Goal: Task Accomplishment & Management: Complete application form

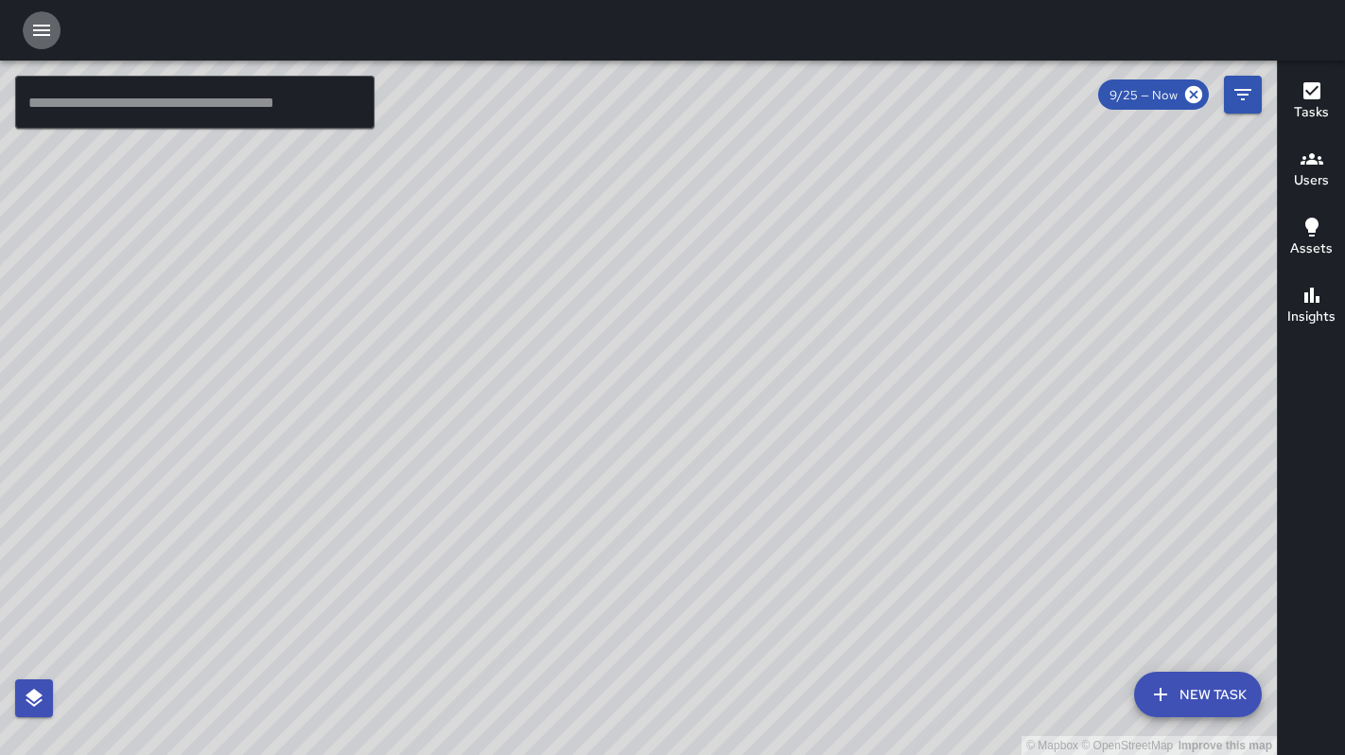
click at [33, 30] on icon "button" at bounding box center [41, 30] width 17 height 11
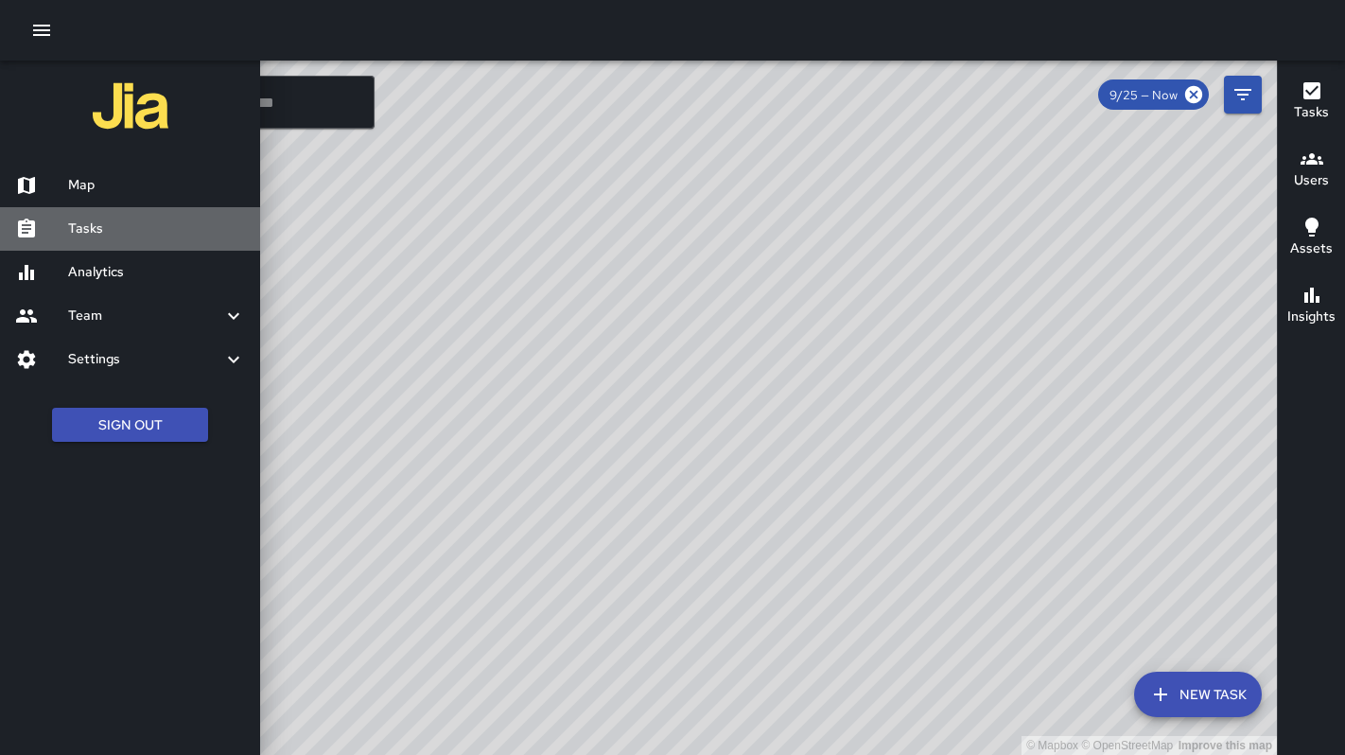
click at [123, 232] on h6 "Tasks" at bounding box center [156, 228] width 177 height 21
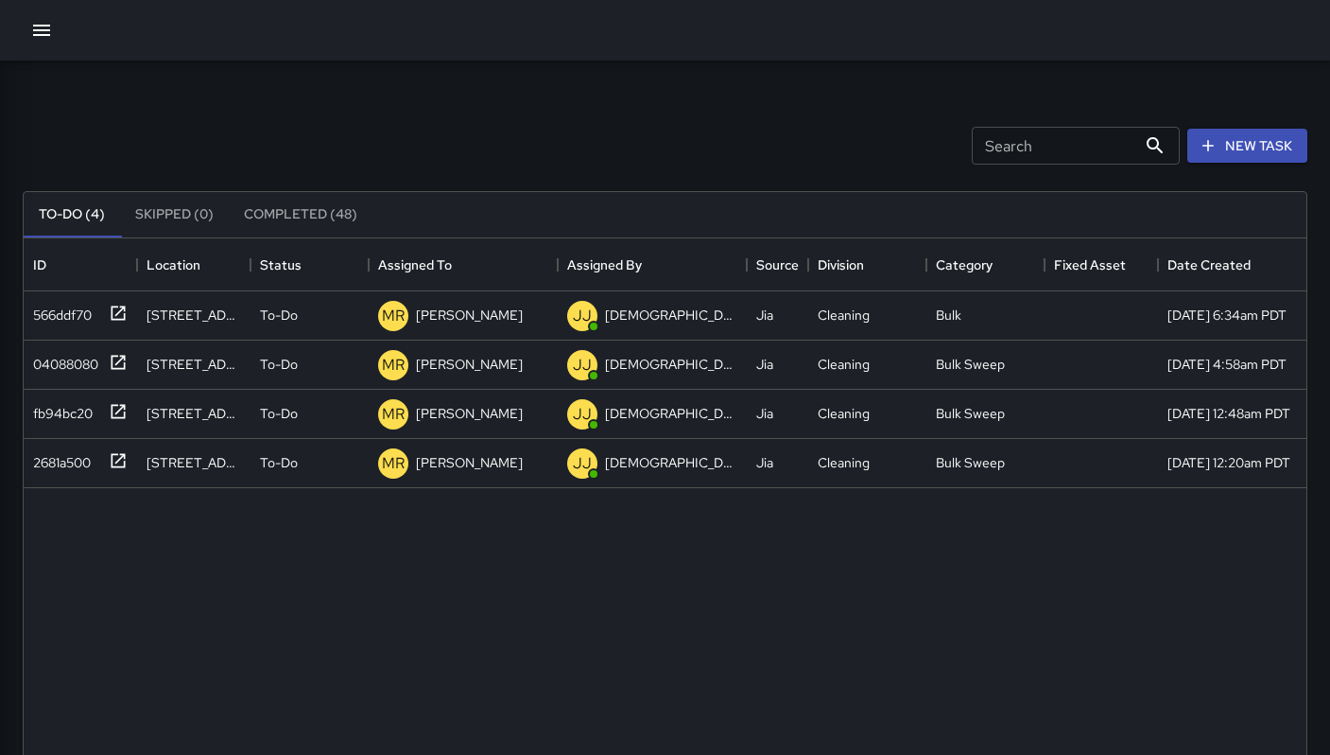
scroll to position [787, 1269]
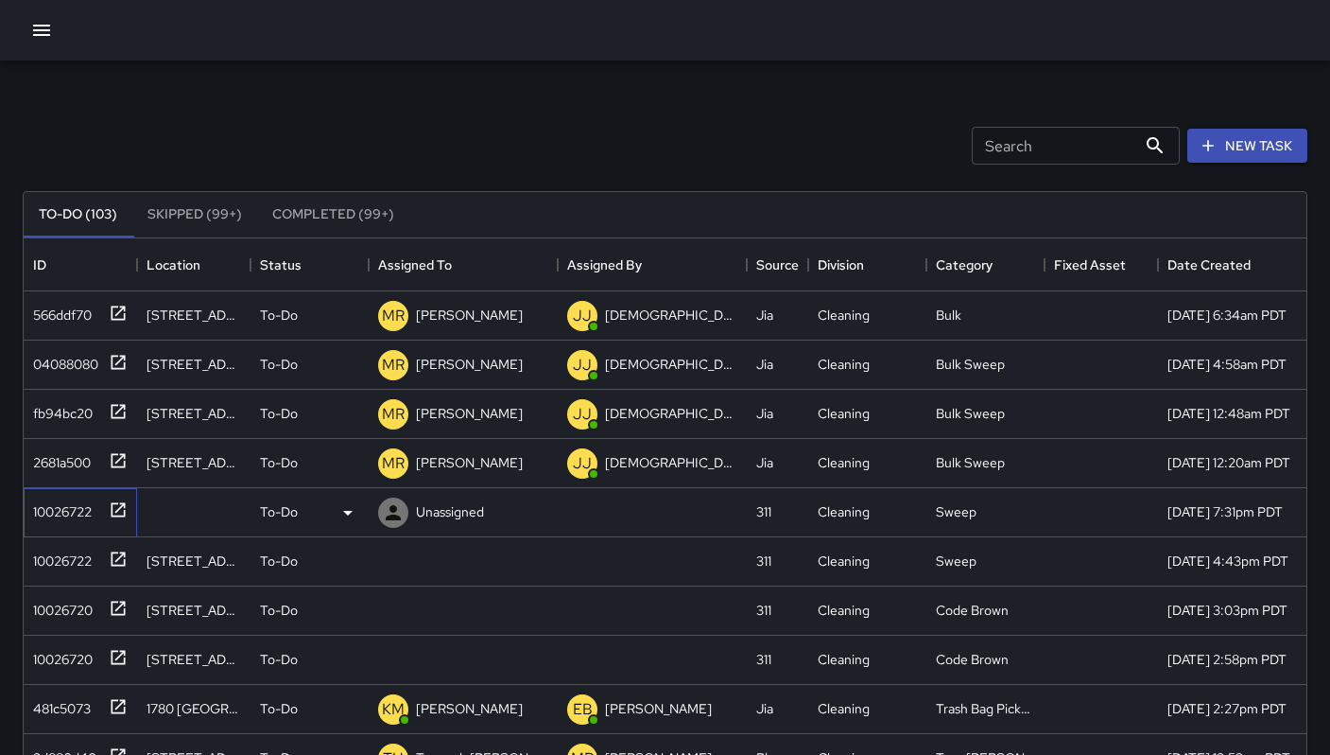
click at [78, 515] on div "10026722" at bounding box center [59, 508] width 66 height 26
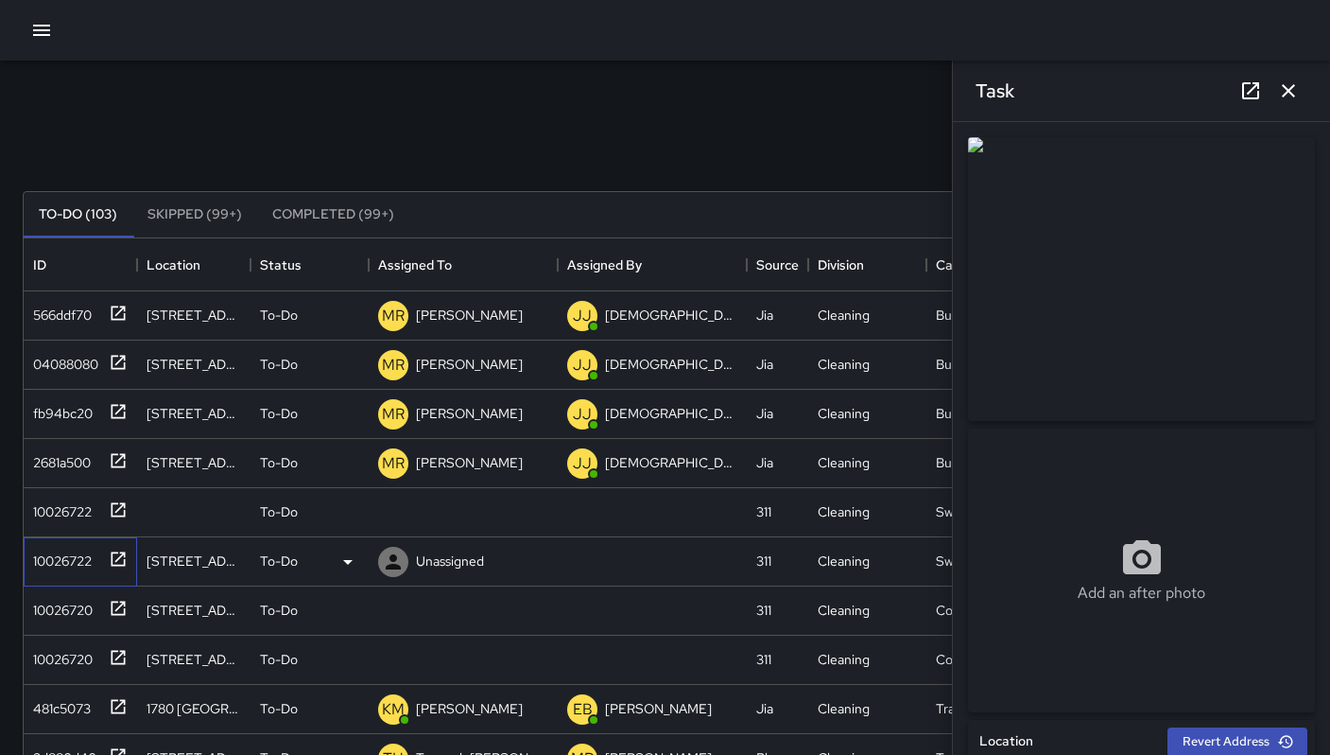
click at [60, 552] on div "10026722" at bounding box center [59, 557] width 66 height 26
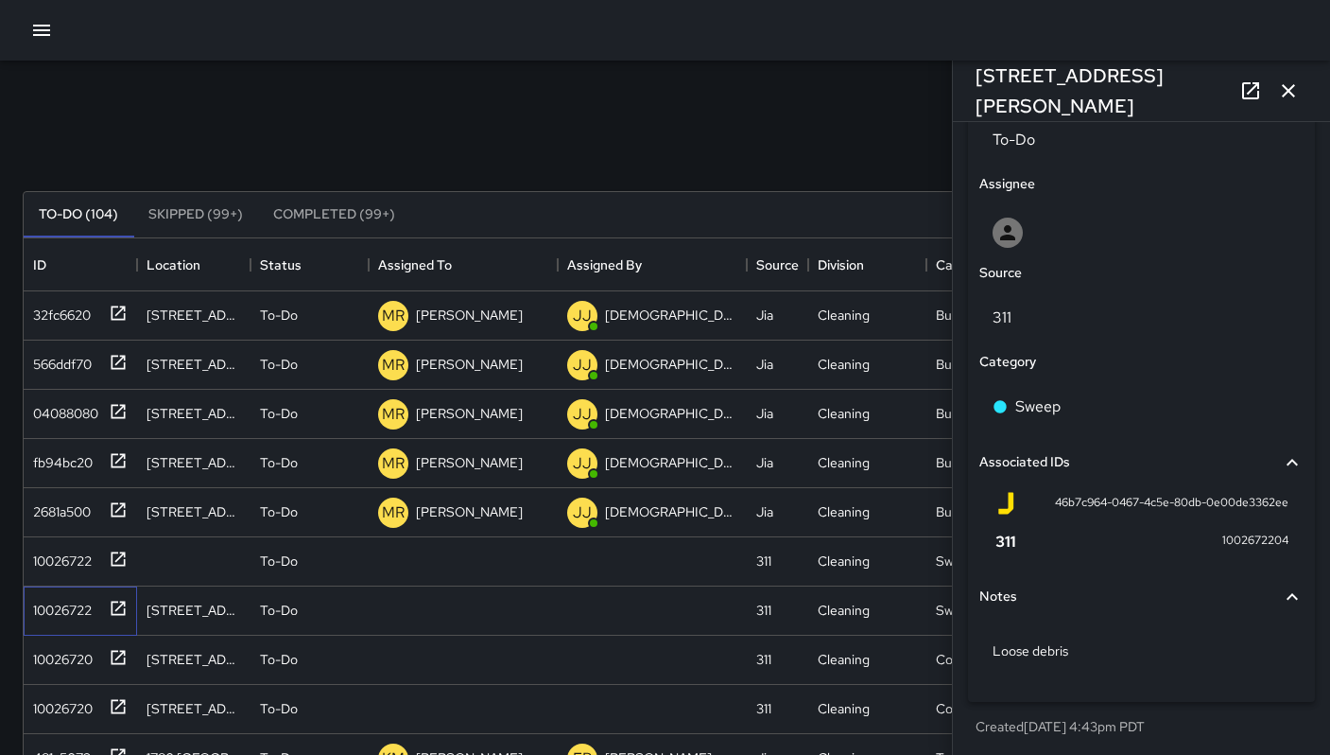
scroll to position [945, 0]
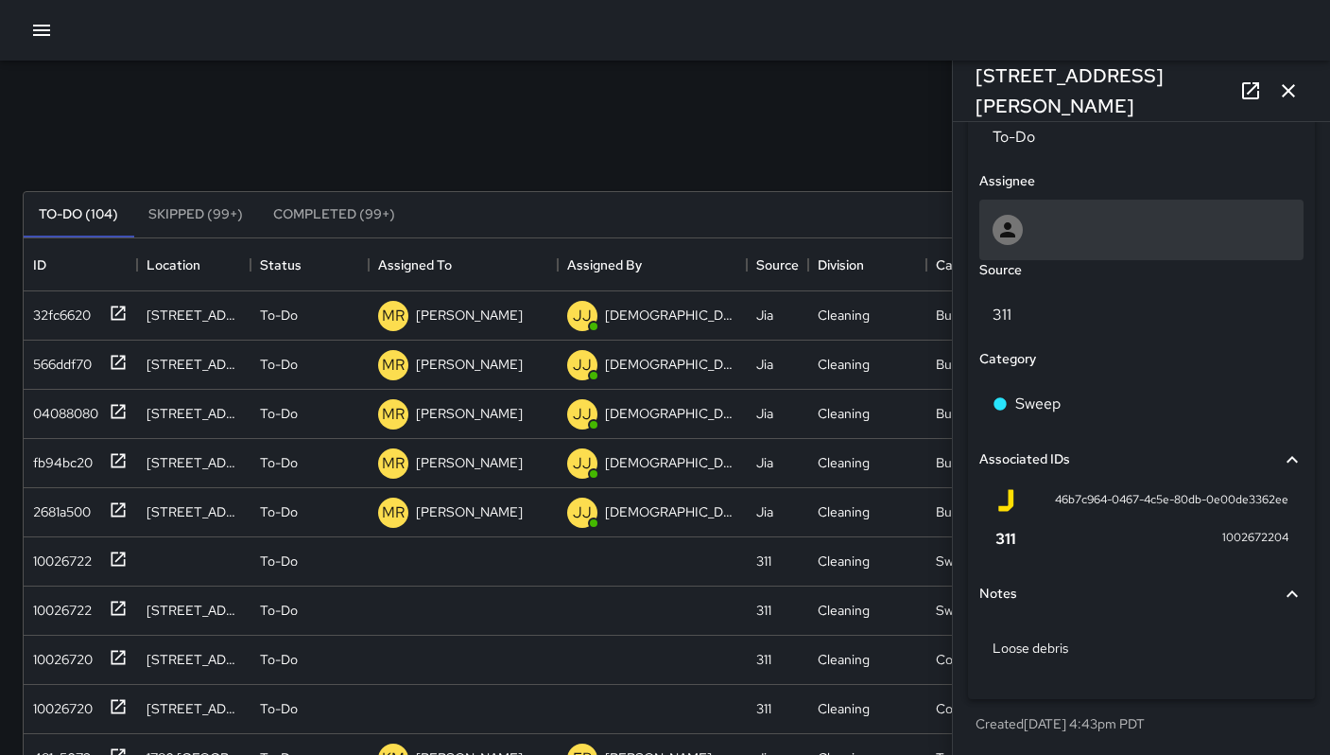
click at [1078, 227] on div at bounding box center [1142, 230] width 298 height 30
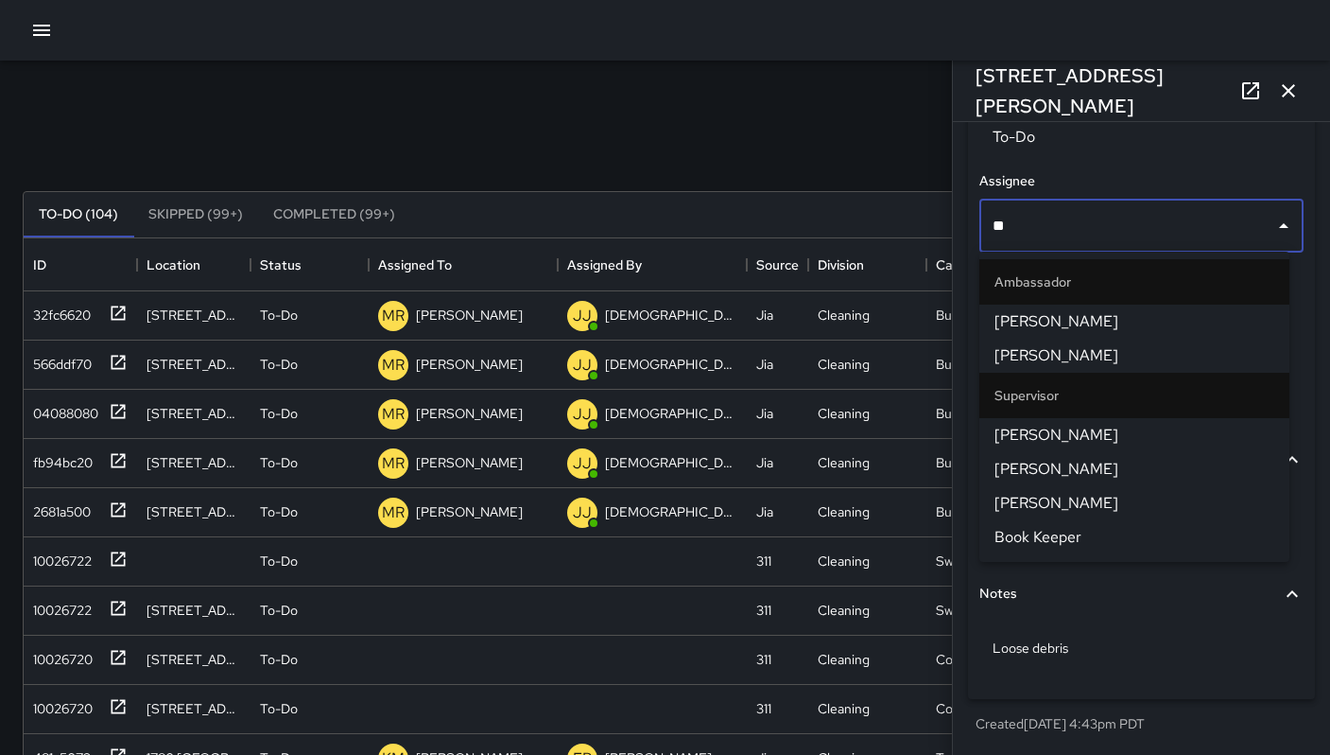
type input "***"
click at [1065, 446] on li "Ken McCarter" at bounding box center [1135, 435] width 310 height 34
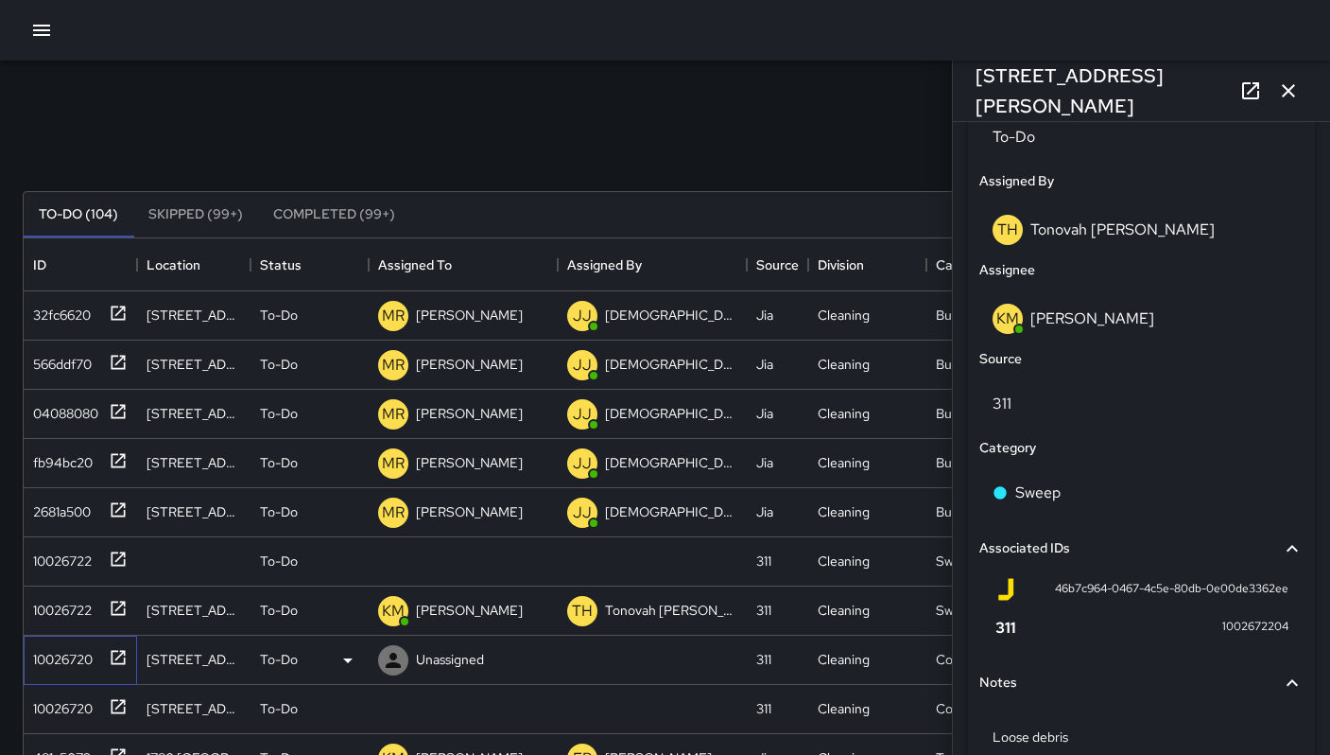
click at [89, 669] on div "10026720" at bounding box center [77, 655] width 102 height 31
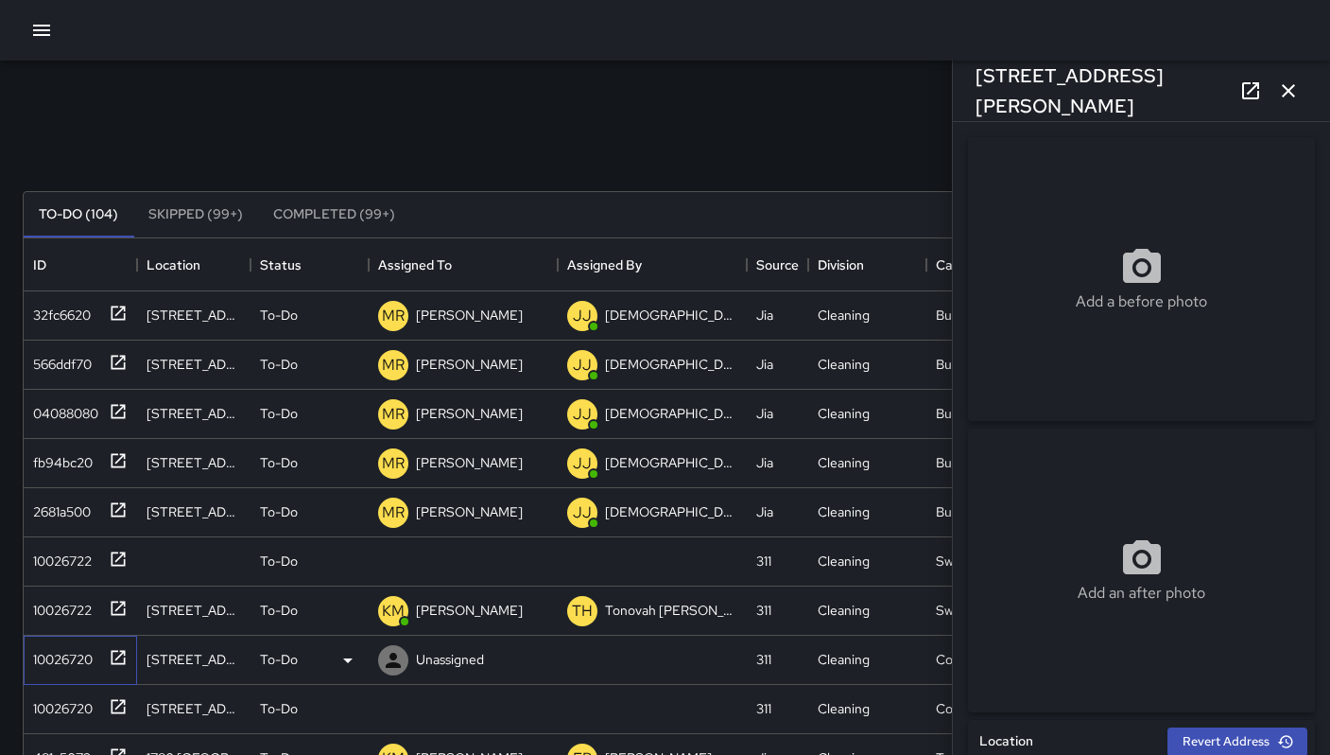
type input "**********"
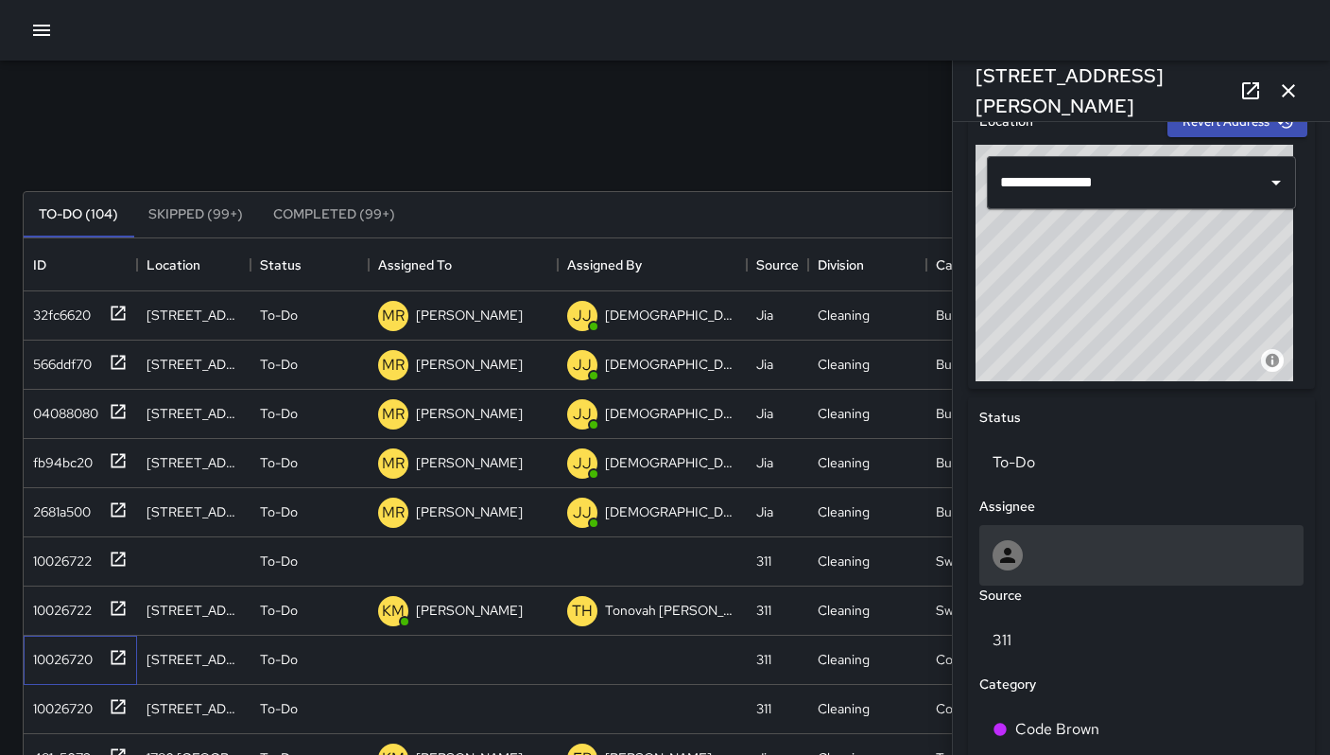
scroll to position [634, 0]
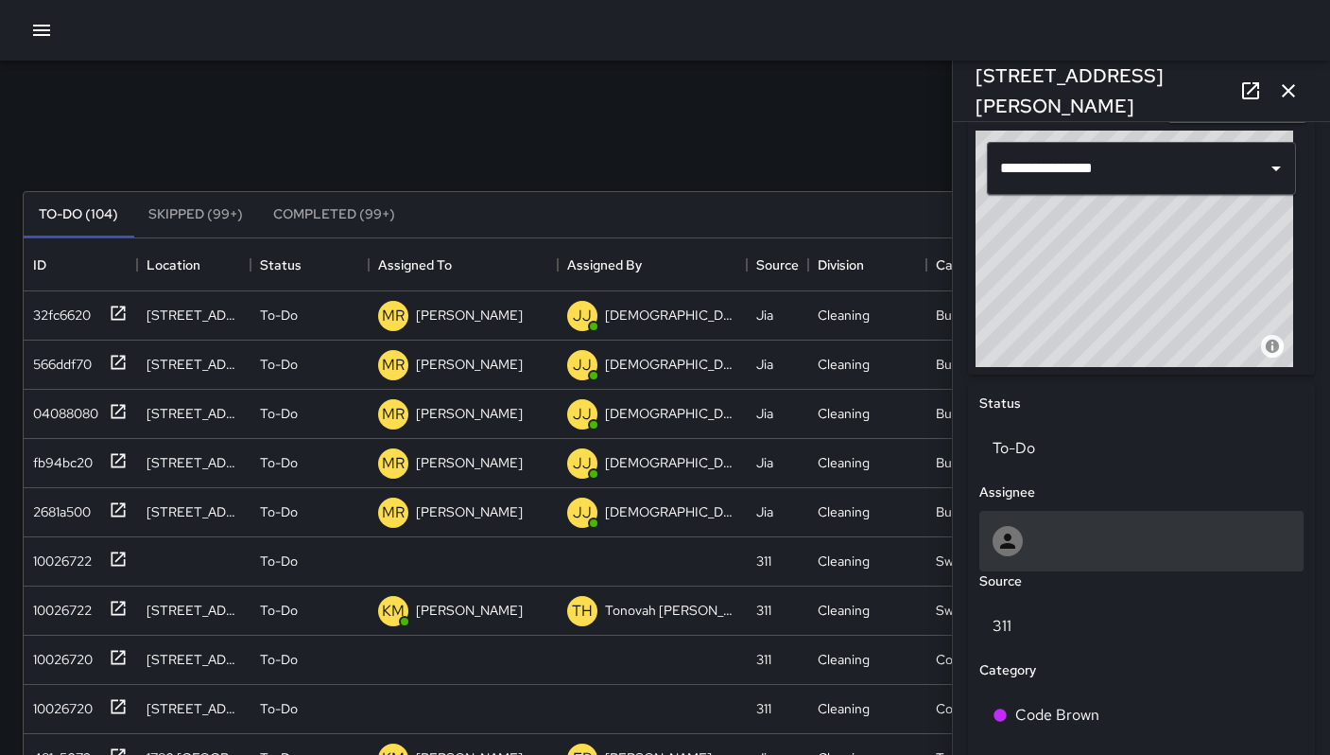
click at [1116, 536] on div at bounding box center [1142, 541] width 298 height 30
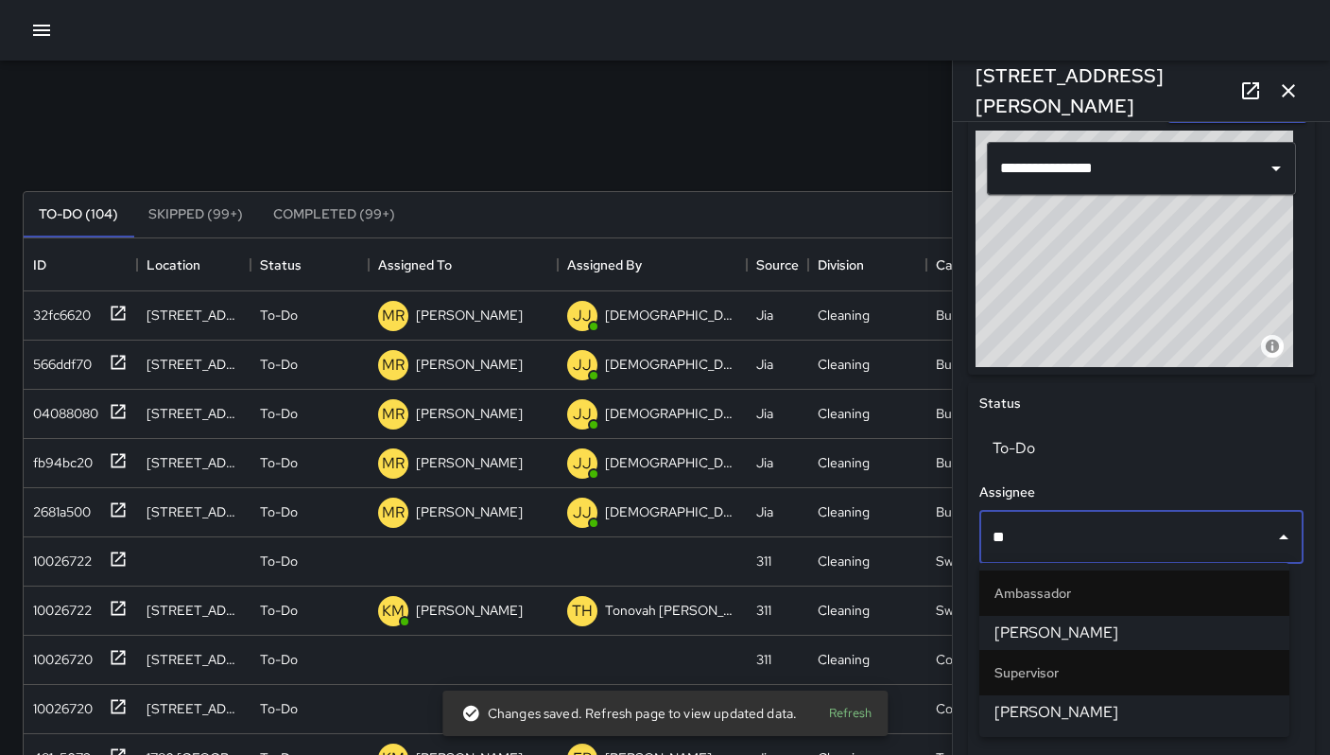
type input "***"
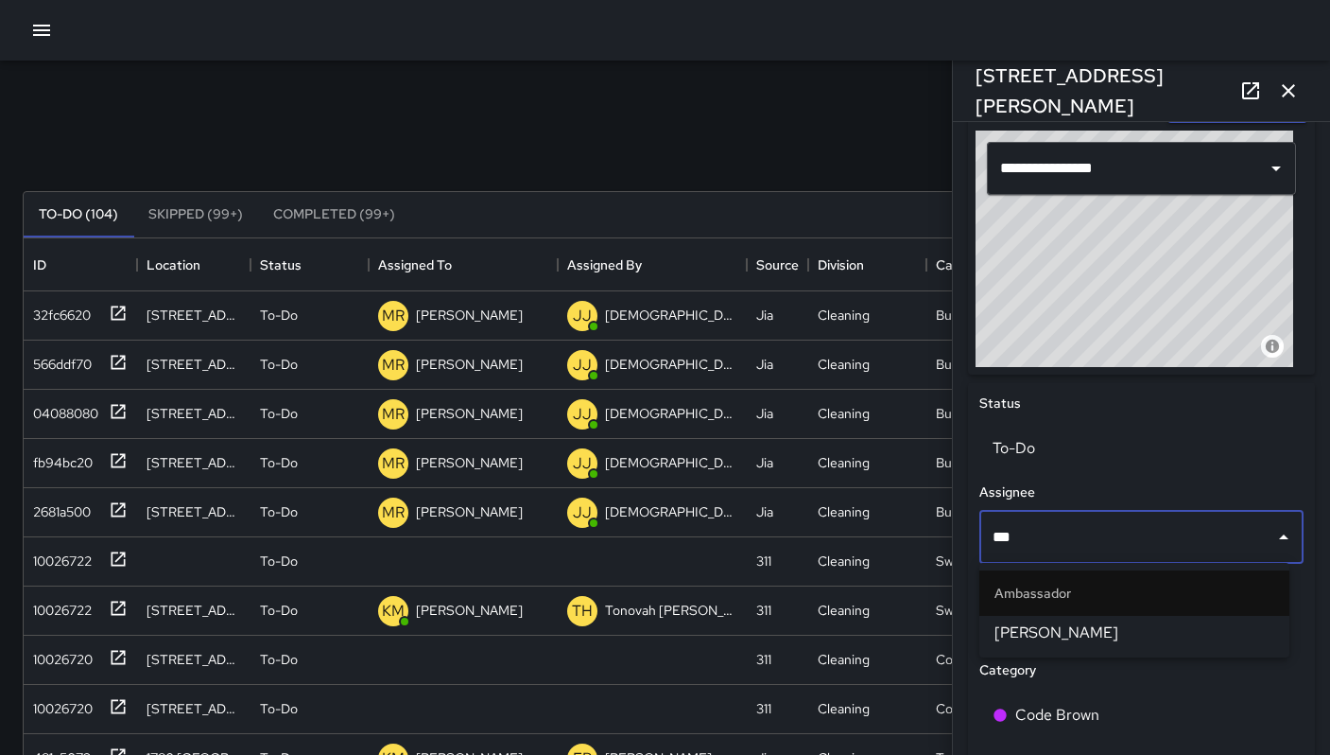
click at [1114, 623] on span "Katherine Treminio" at bounding box center [1135, 632] width 280 height 23
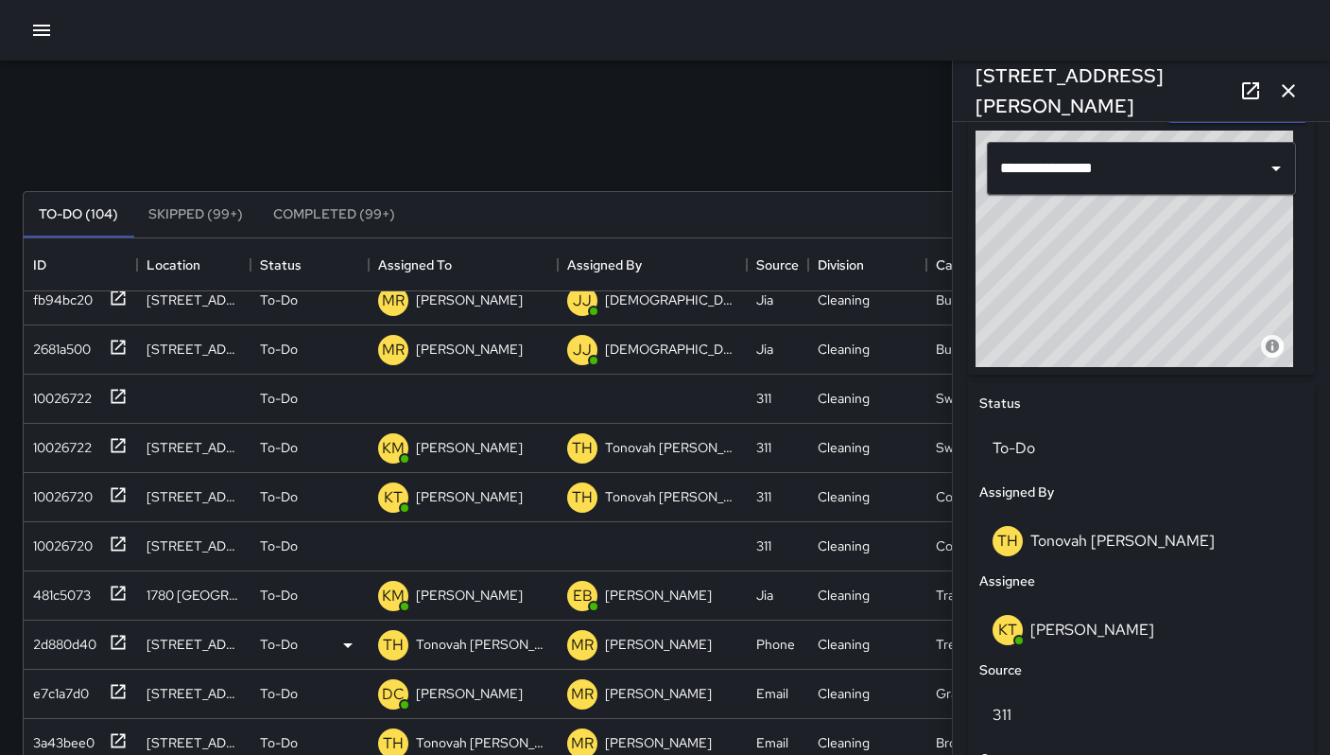
scroll to position [196, 0]
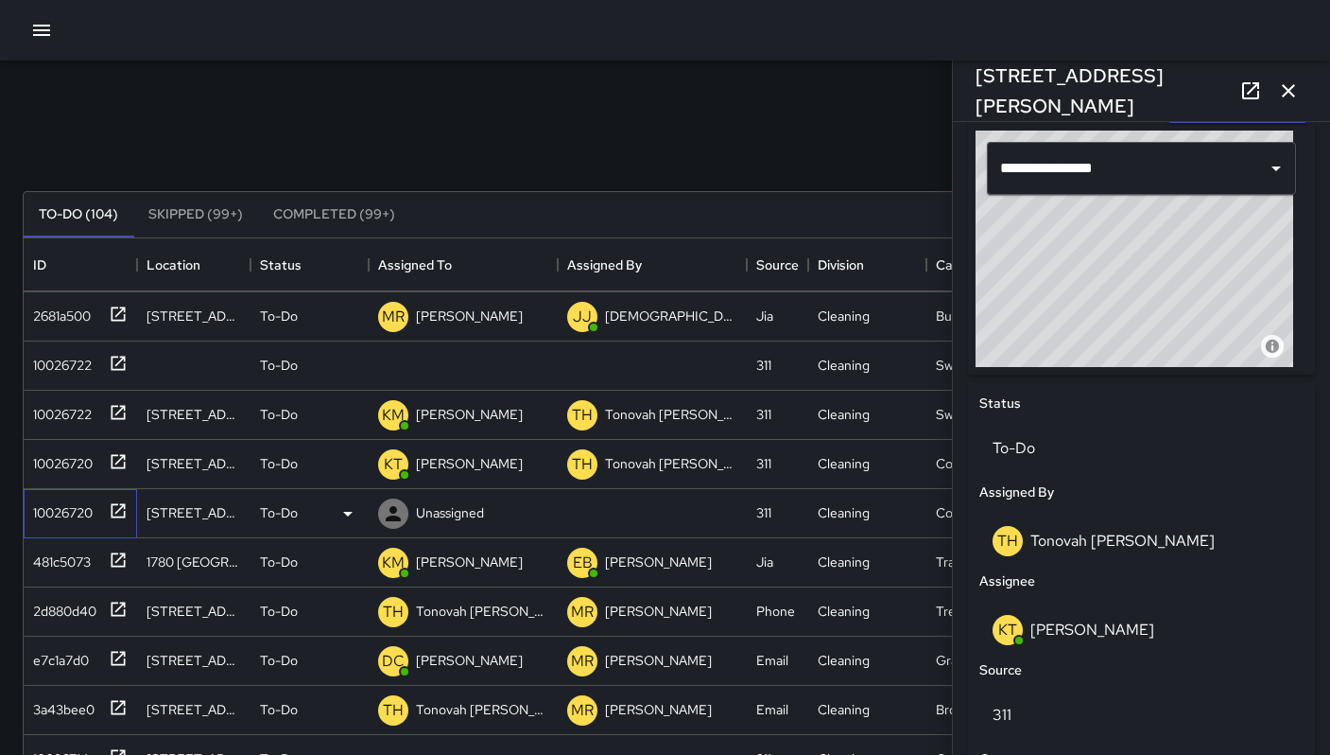
click at [91, 510] on div "10026720" at bounding box center [59, 508] width 67 height 26
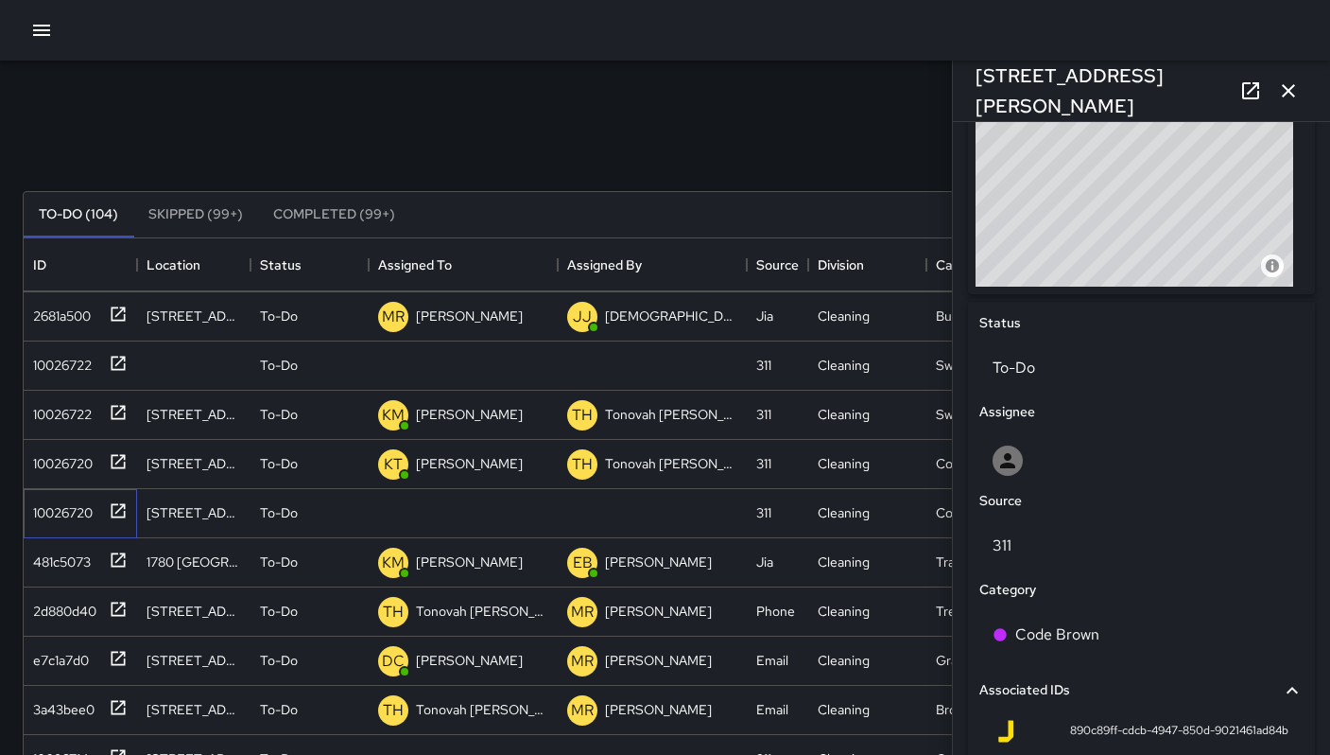
scroll to position [819, 0]
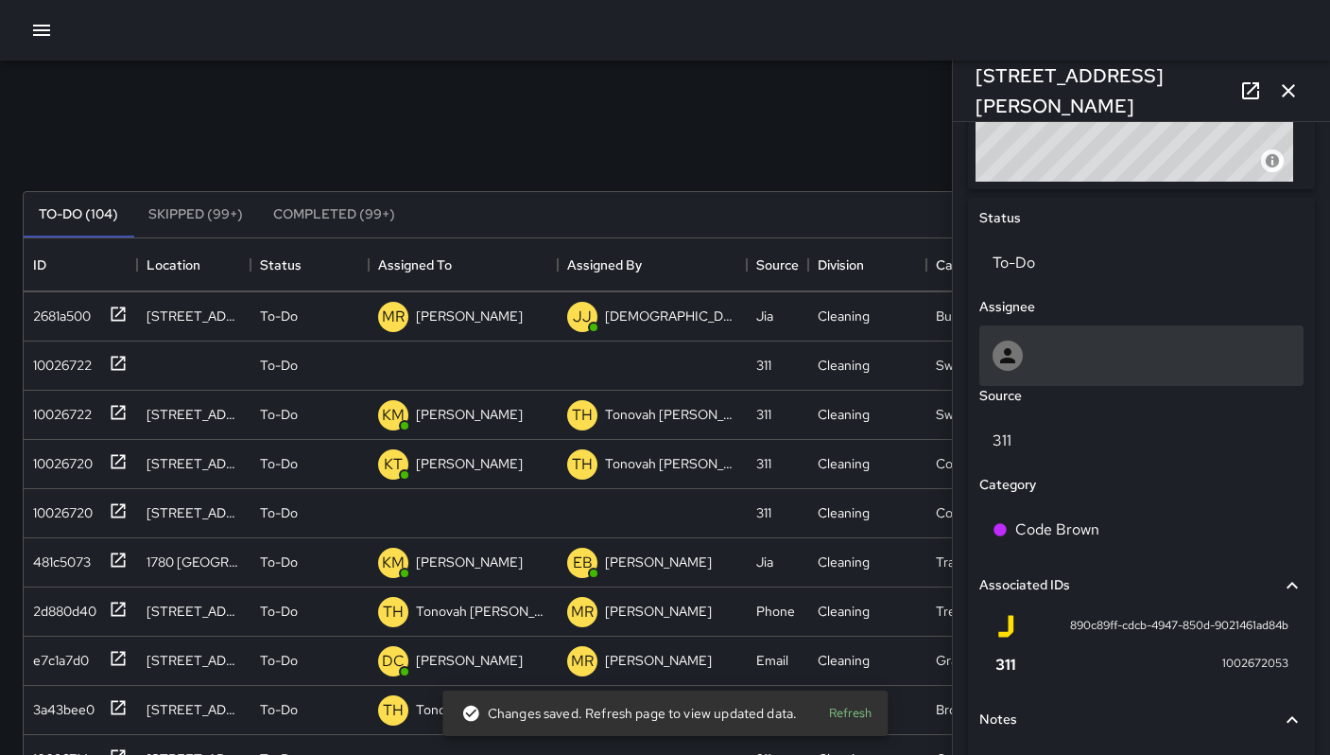
click at [1068, 339] on div at bounding box center [1142, 355] width 324 height 61
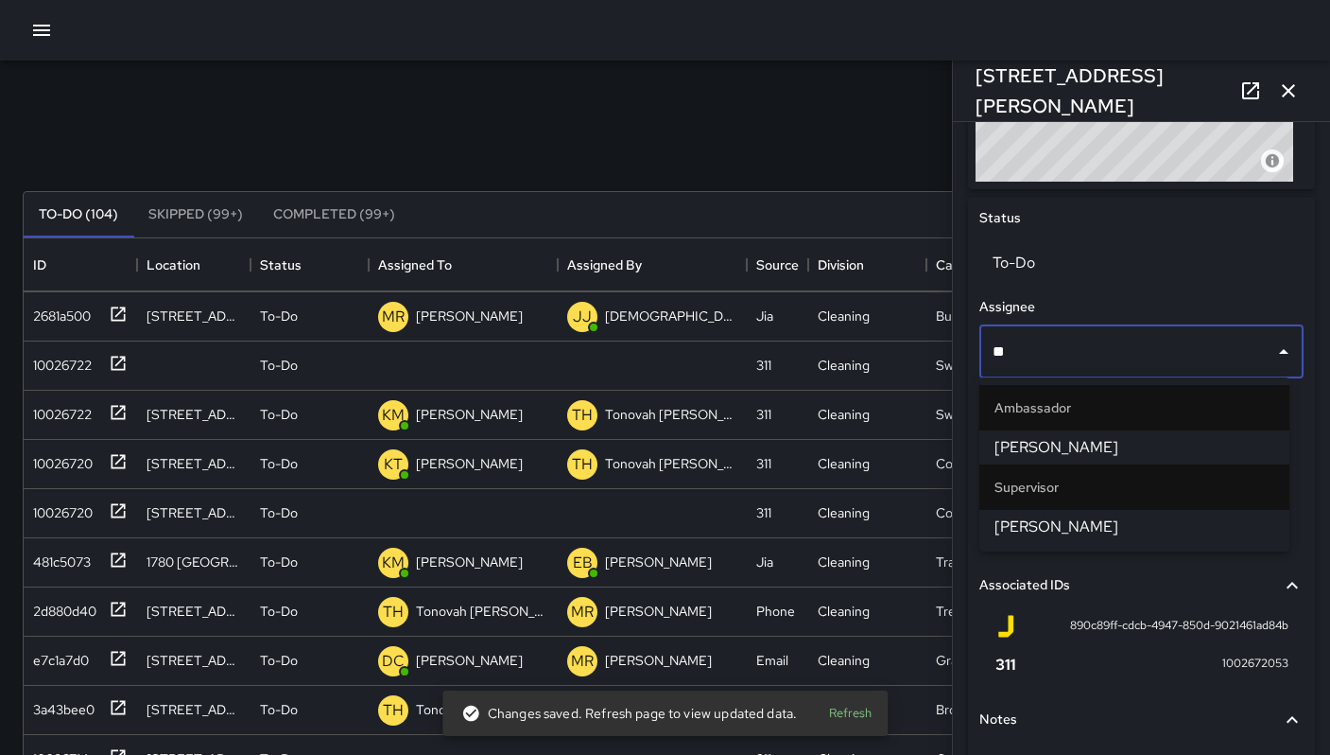
type input "***"
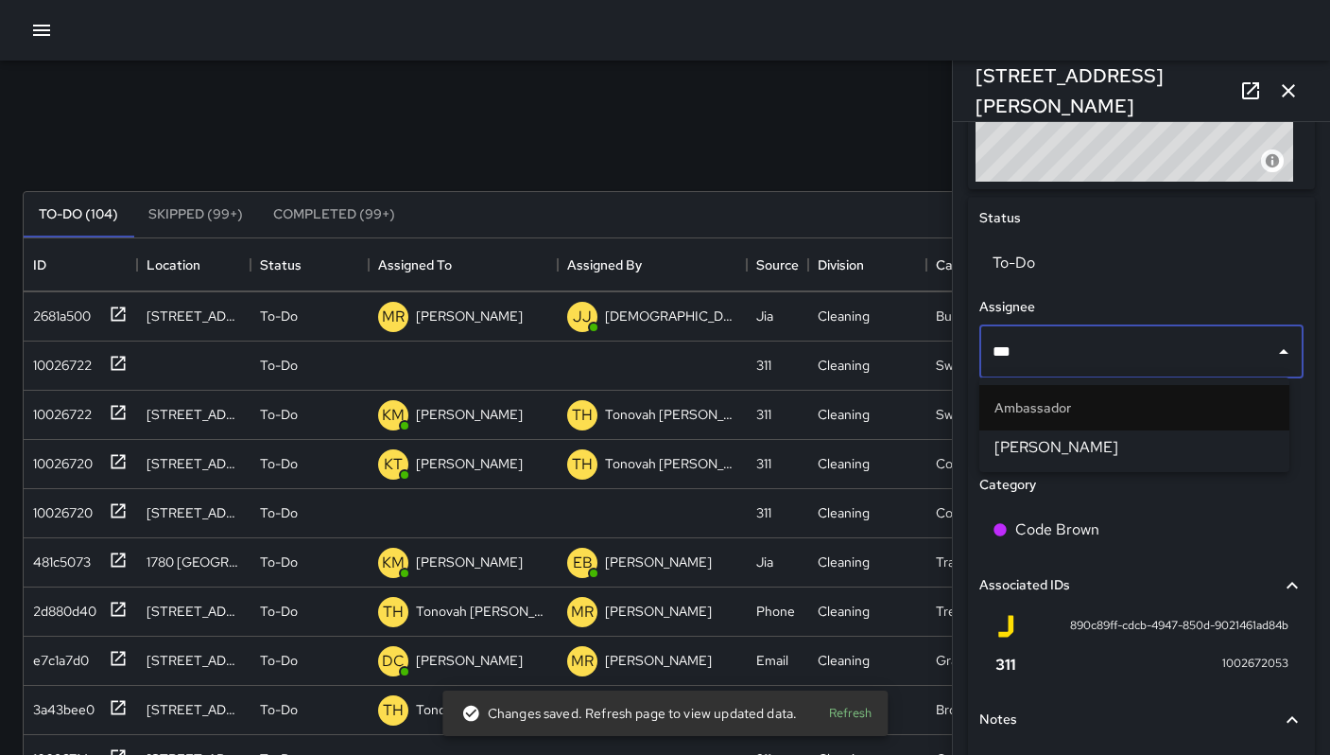
click at [1051, 465] on ul "Ambassador Katherine Treminio" at bounding box center [1135, 424] width 310 height 95
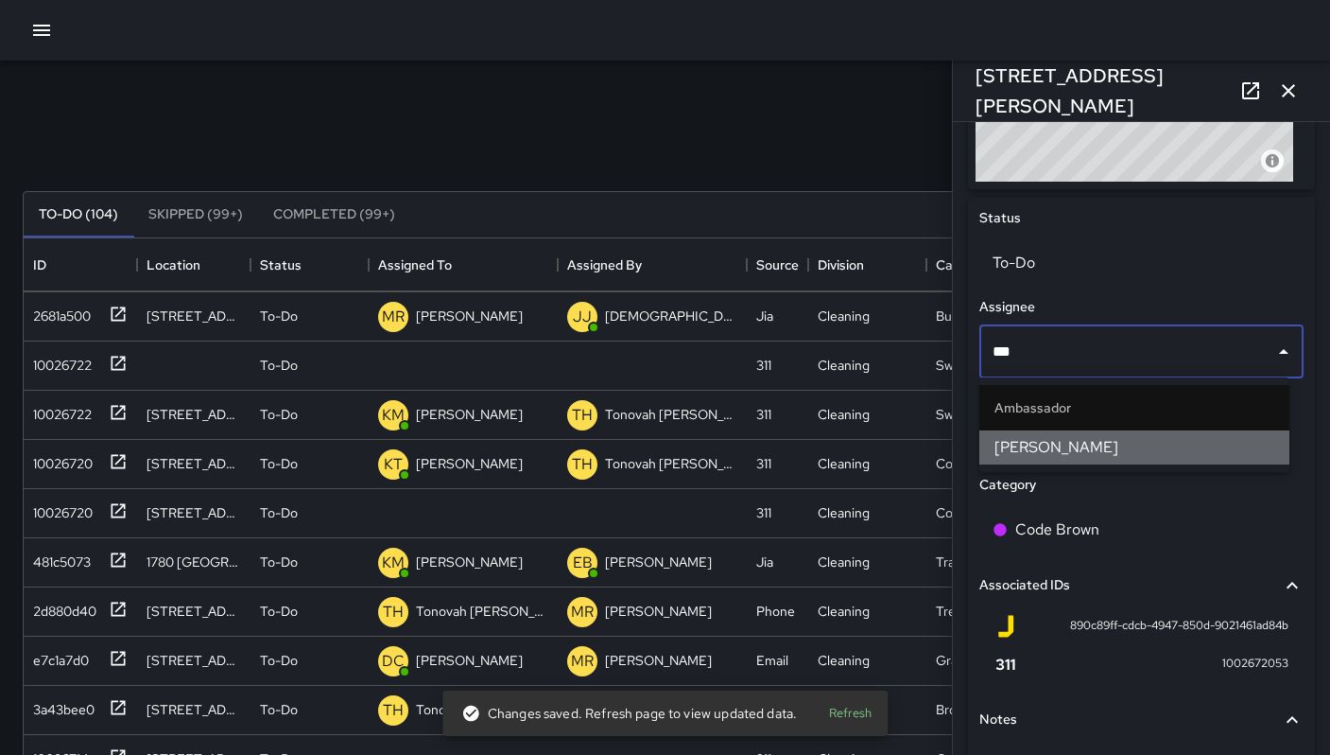
click at [1051, 460] on li "Katherine Treminio" at bounding box center [1135, 447] width 310 height 34
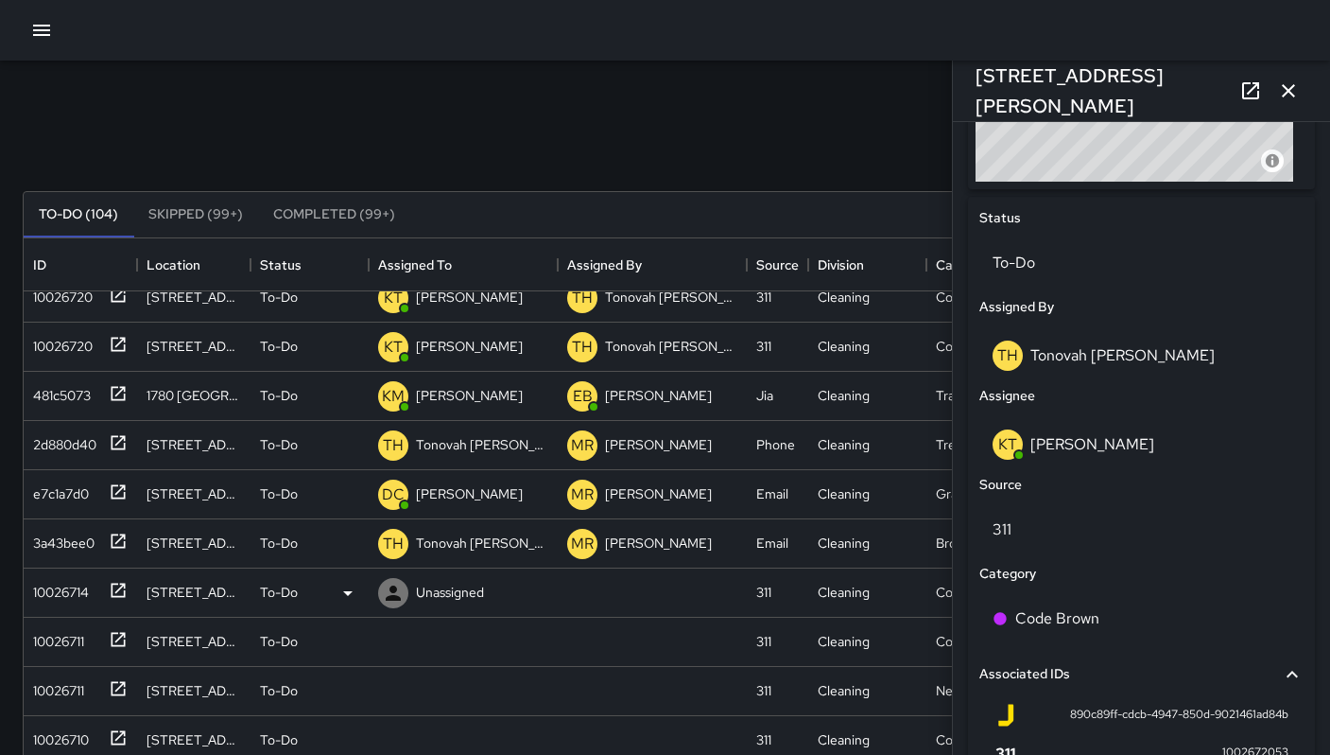
scroll to position [466, 0]
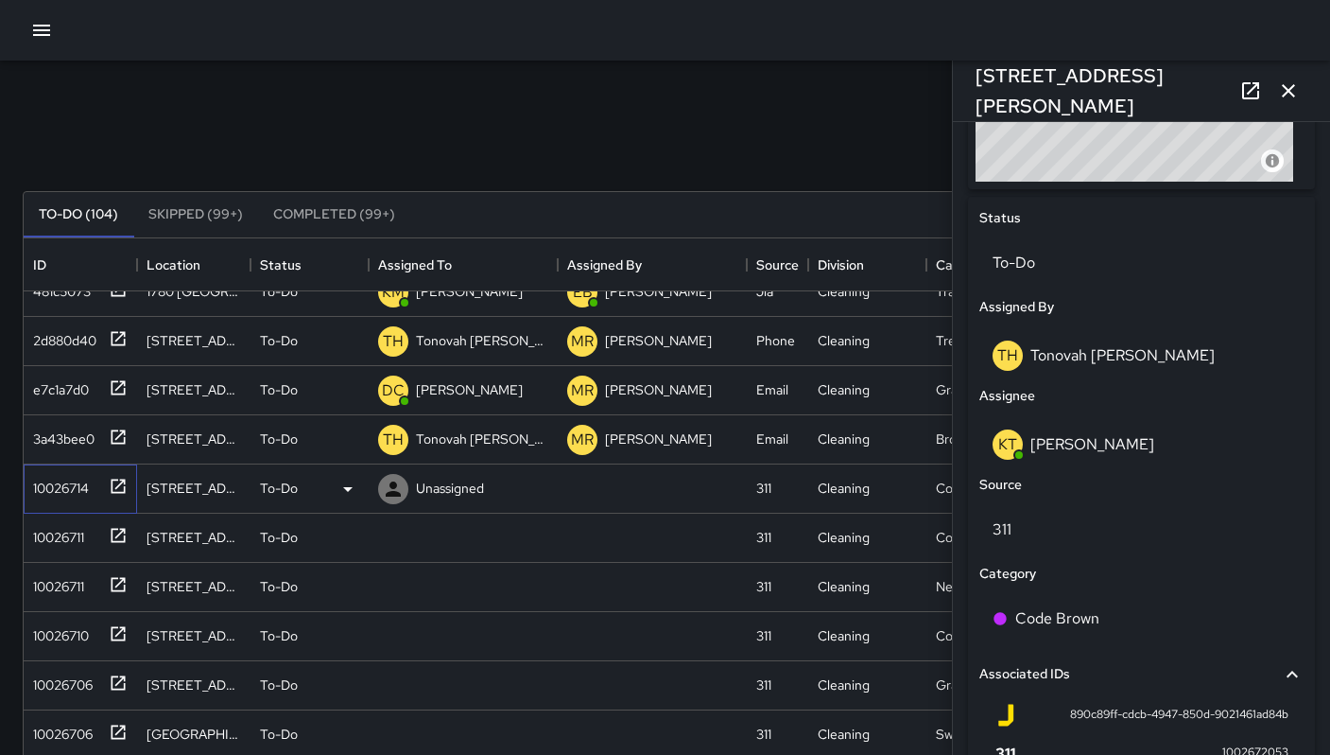
click at [82, 484] on div "10026714" at bounding box center [57, 484] width 63 height 26
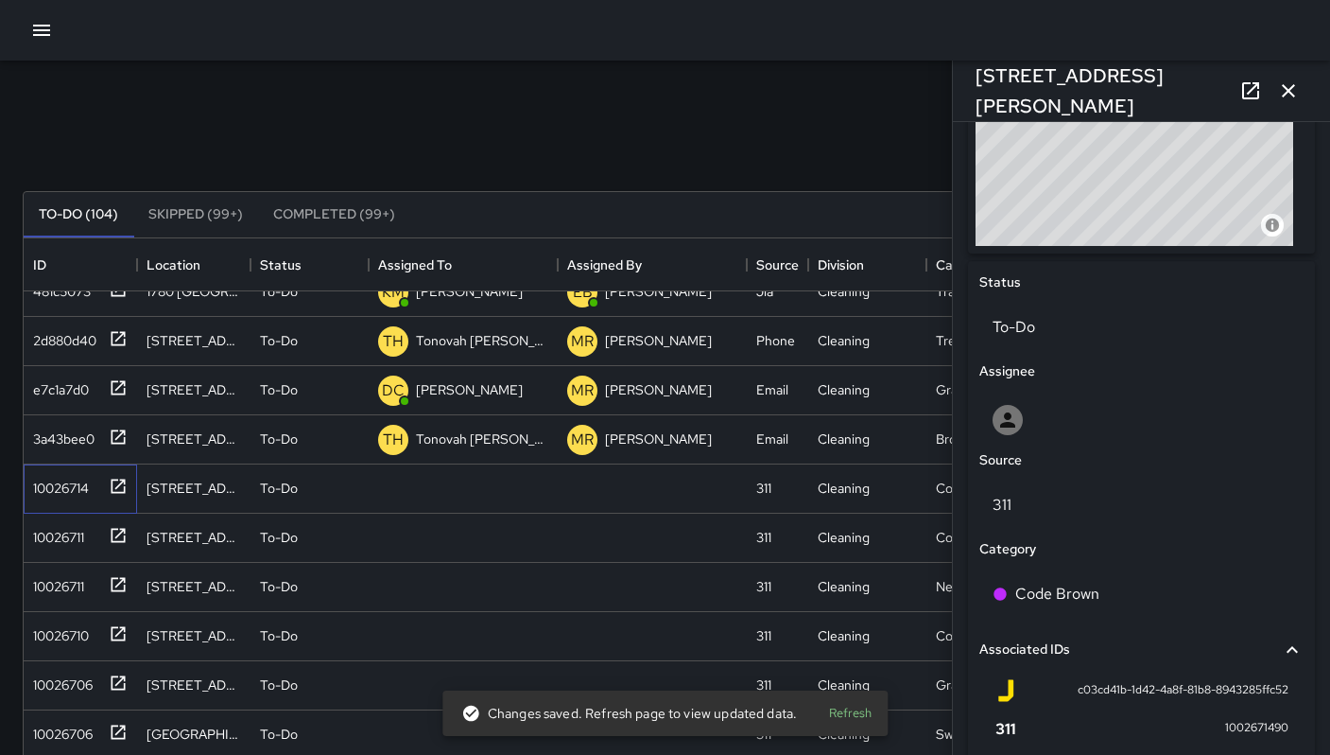
scroll to position [864, 0]
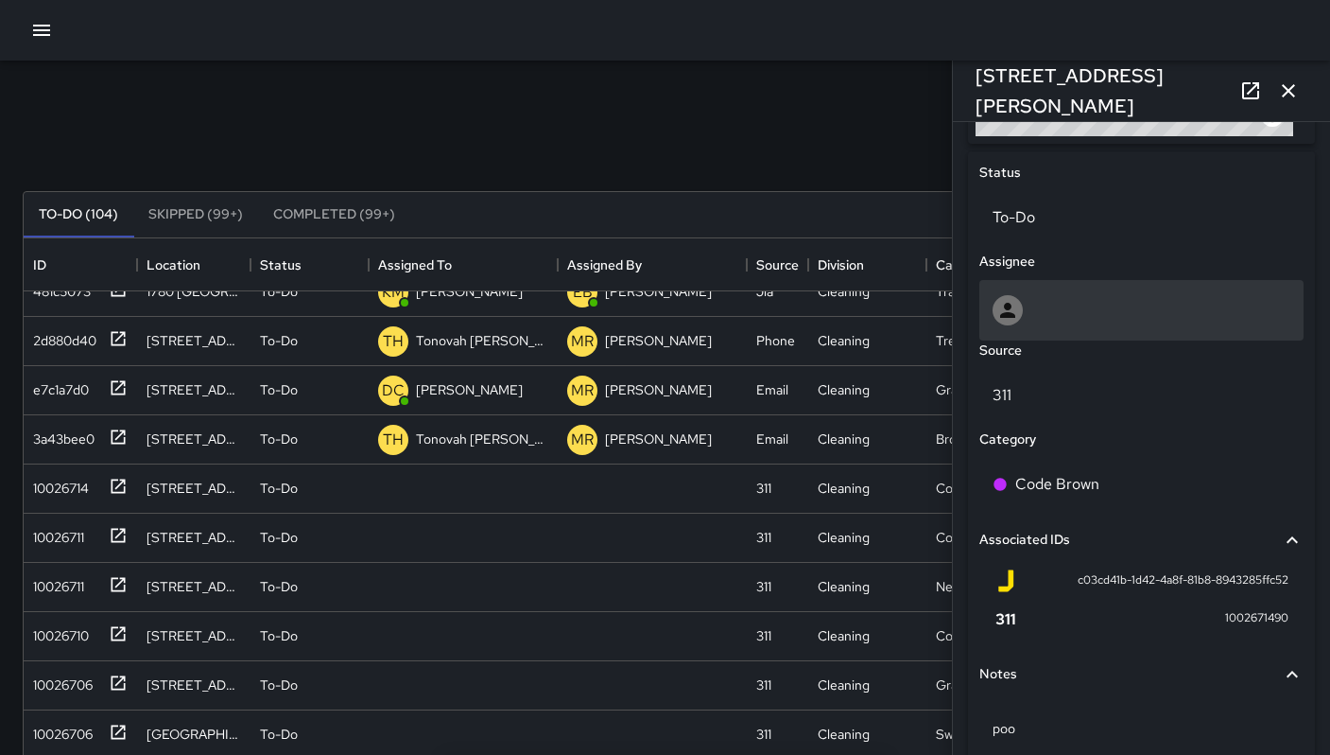
click at [1024, 325] on div at bounding box center [1142, 310] width 324 height 61
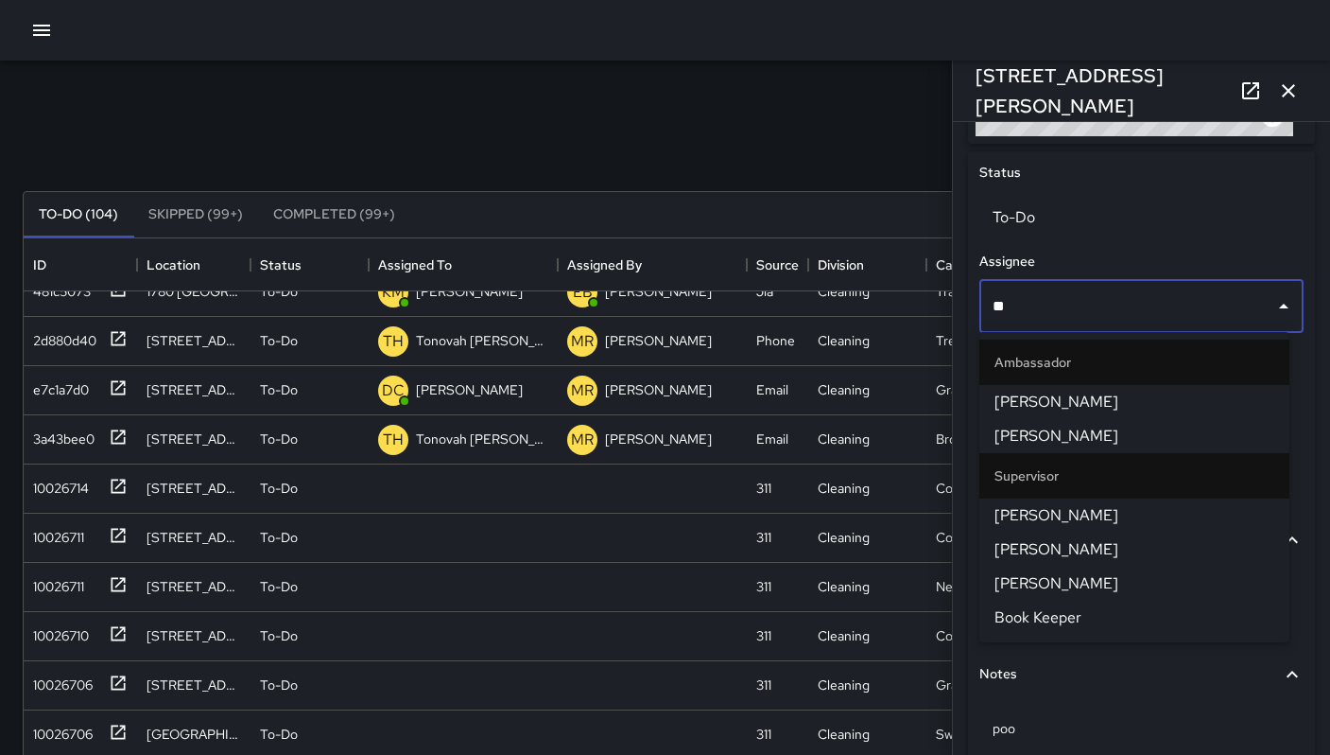
type input "***"
click at [1037, 512] on span "Ken McCarter" at bounding box center [1135, 515] width 280 height 23
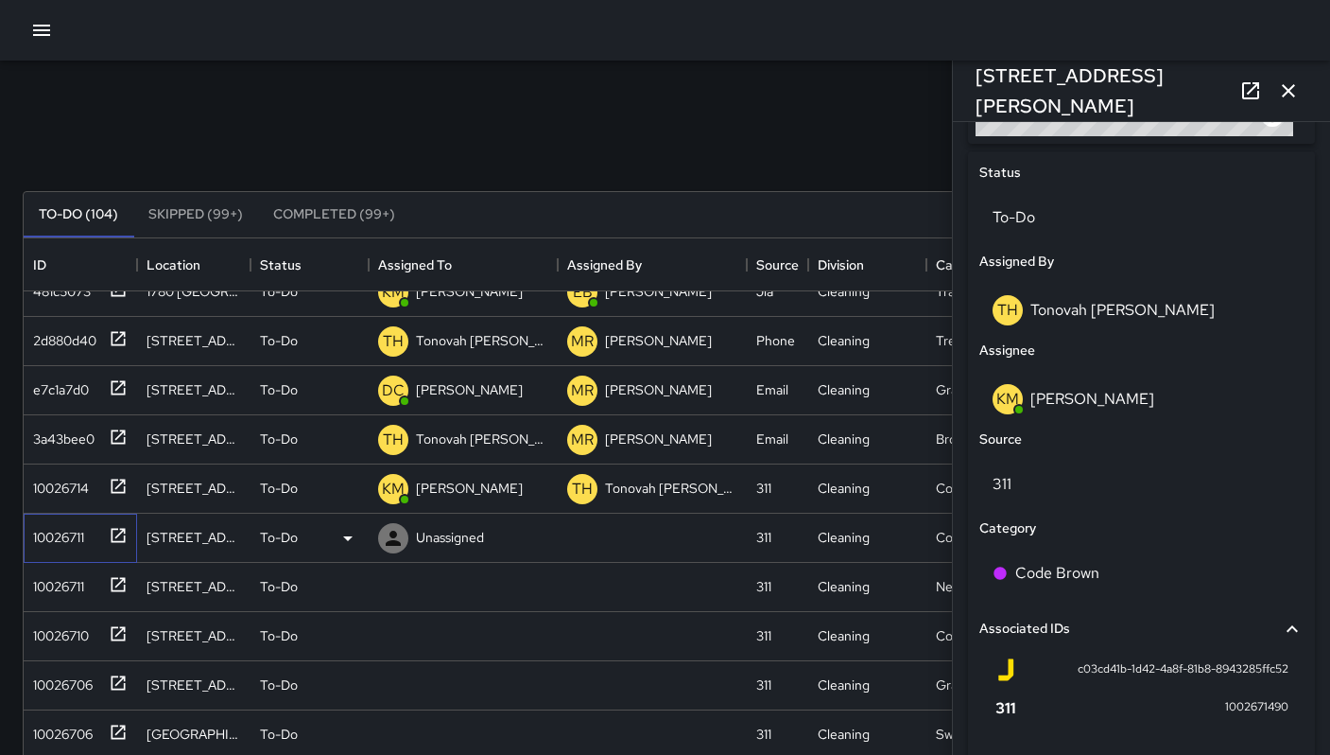
click at [73, 541] on div "10026711" at bounding box center [55, 533] width 59 height 26
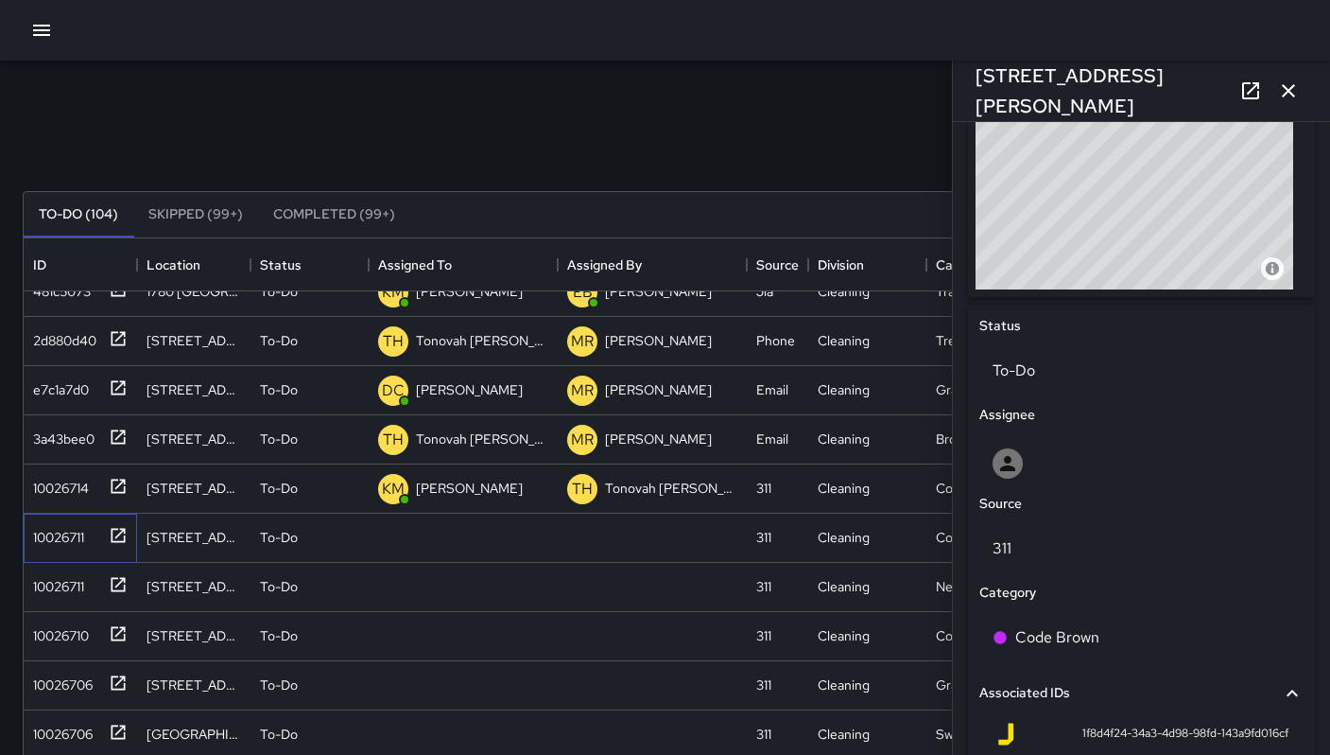
scroll to position [711, 0]
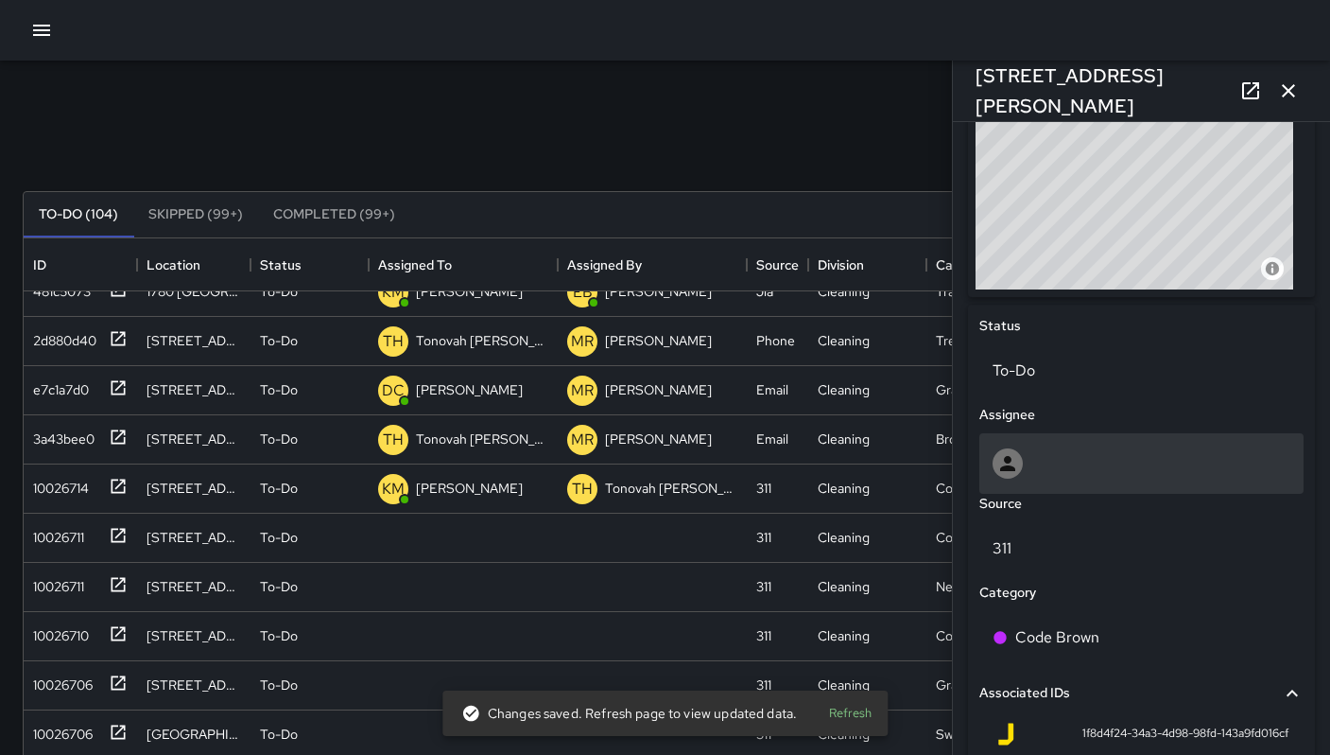
click at [1064, 463] on div at bounding box center [1142, 463] width 298 height 30
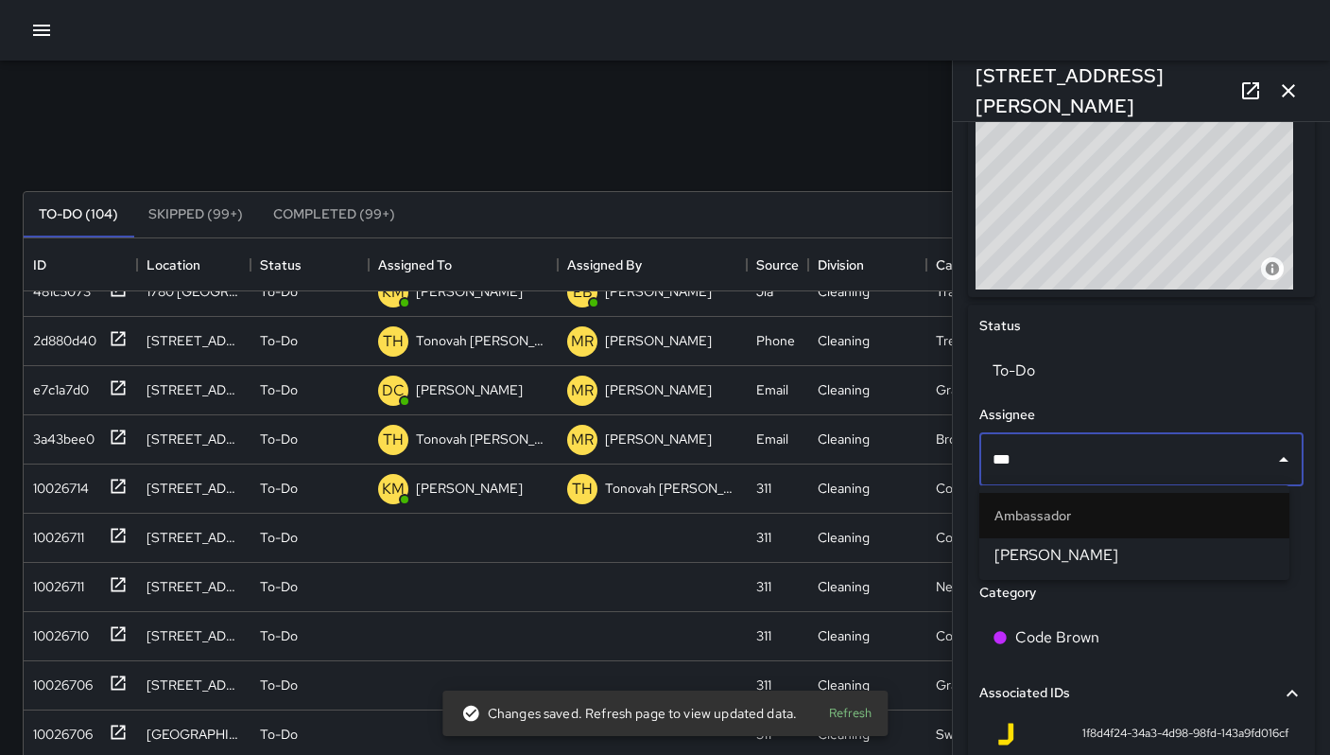
type input "****"
click at [1064, 549] on span "Damariye Lewis" at bounding box center [1135, 555] width 280 height 23
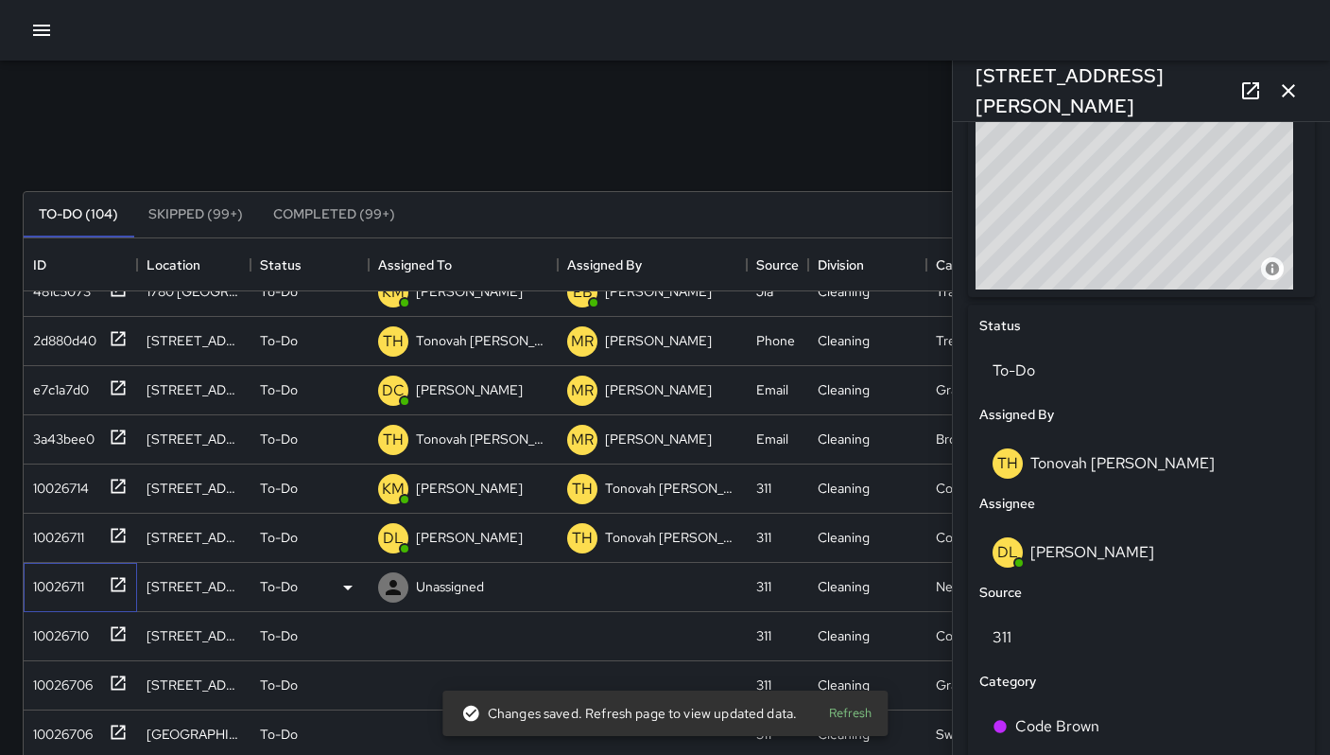
click at [75, 603] on div "10026711" at bounding box center [80, 587] width 113 height 49
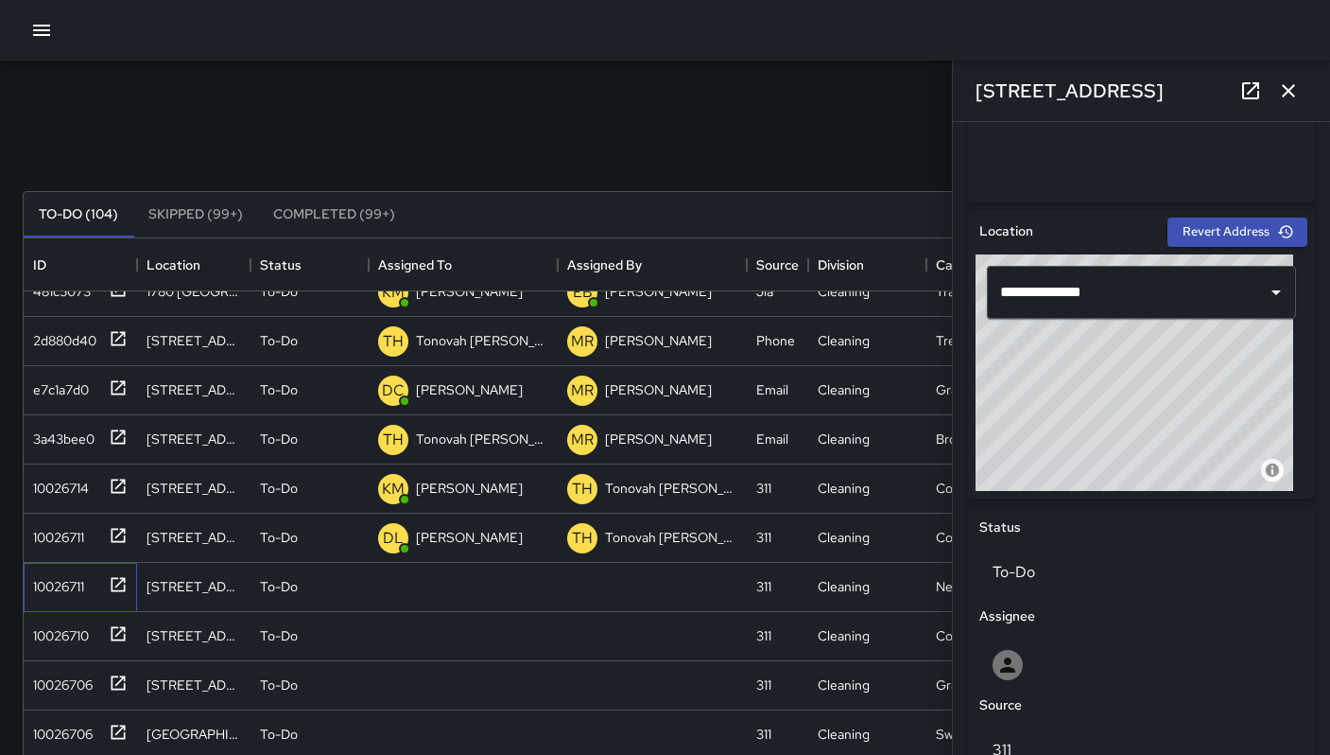
scroll to position [705, 0]
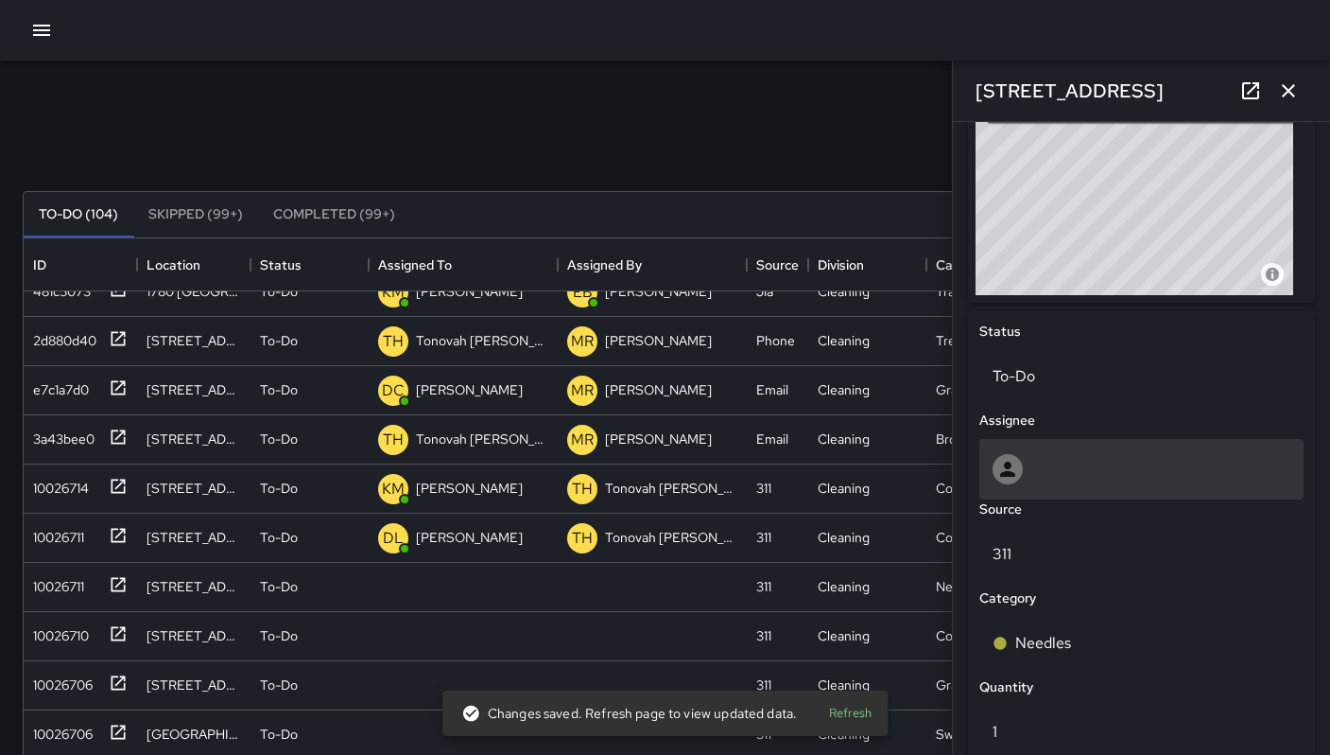
click at [1037, 481] on div at bounding box center [1142, 469] width 298 height 30
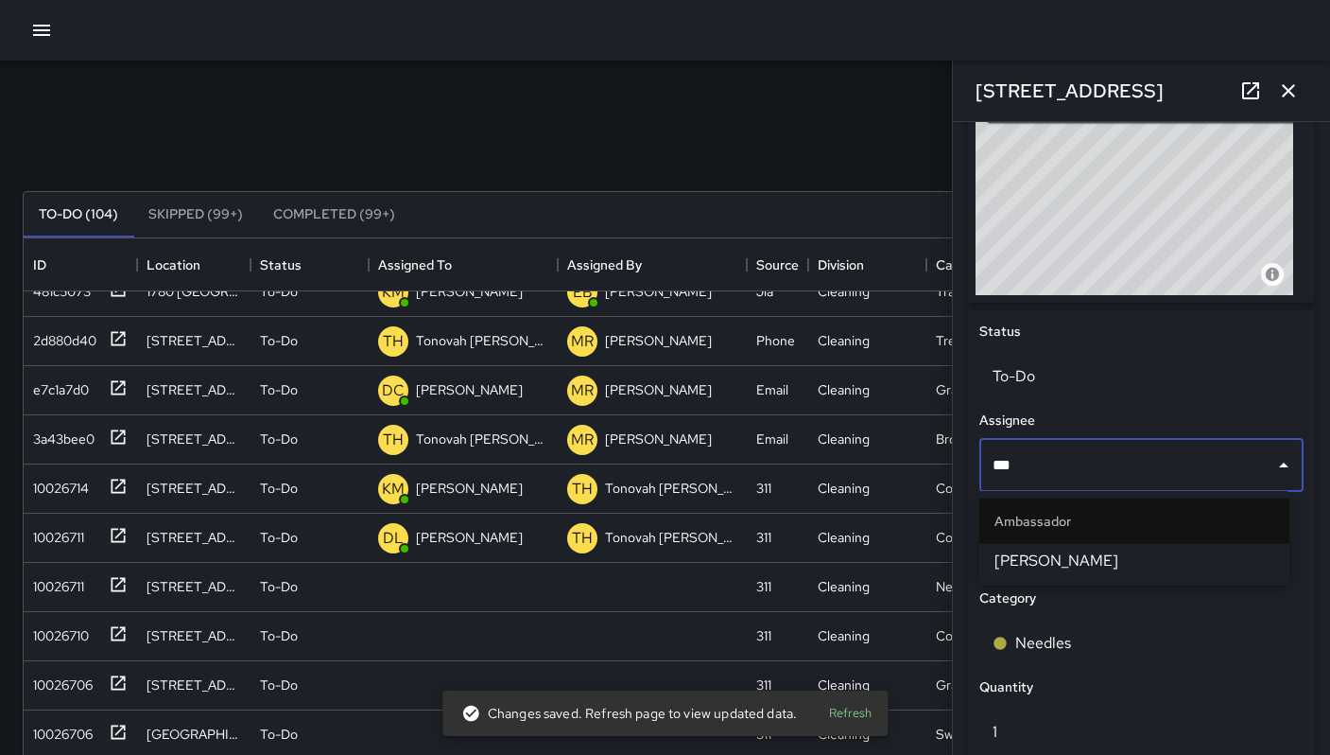
type input "****"
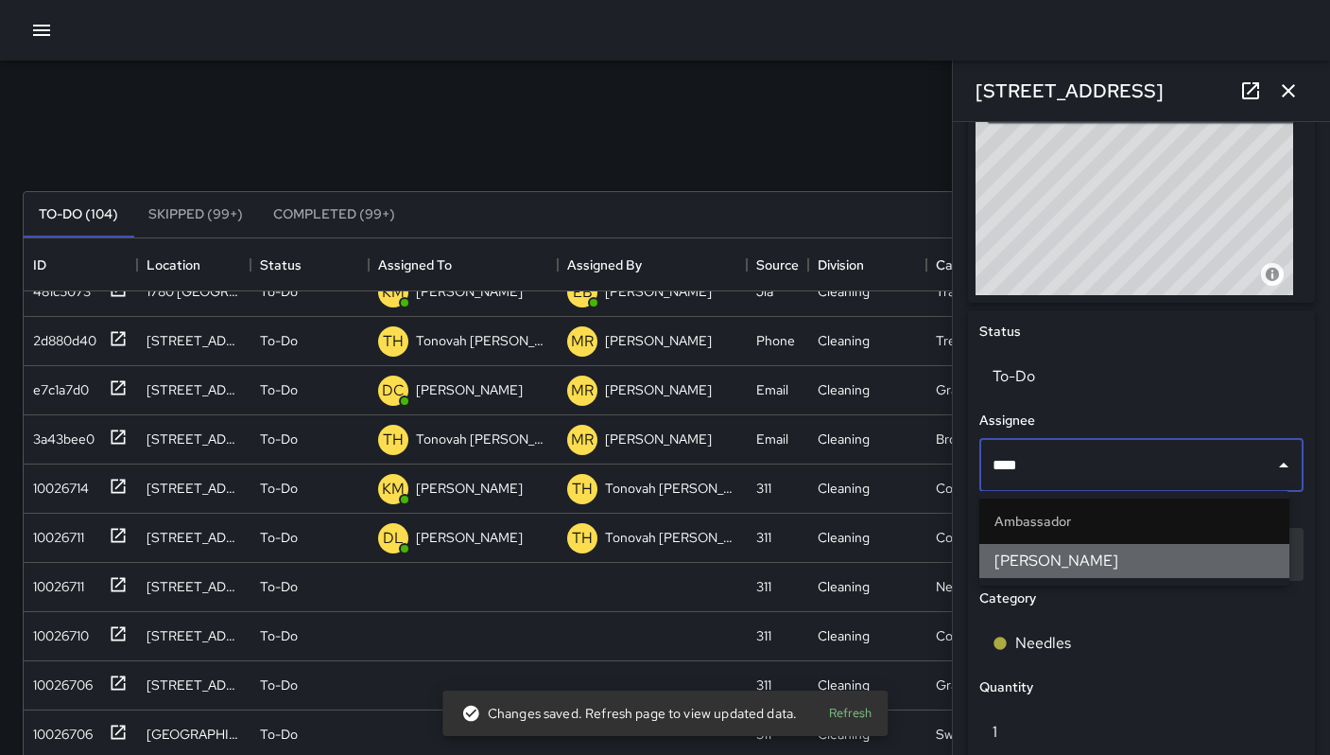
click at [1041, 559] on span "Damariye Lewis" at bounding box center [1135, 560] width 280 height 23
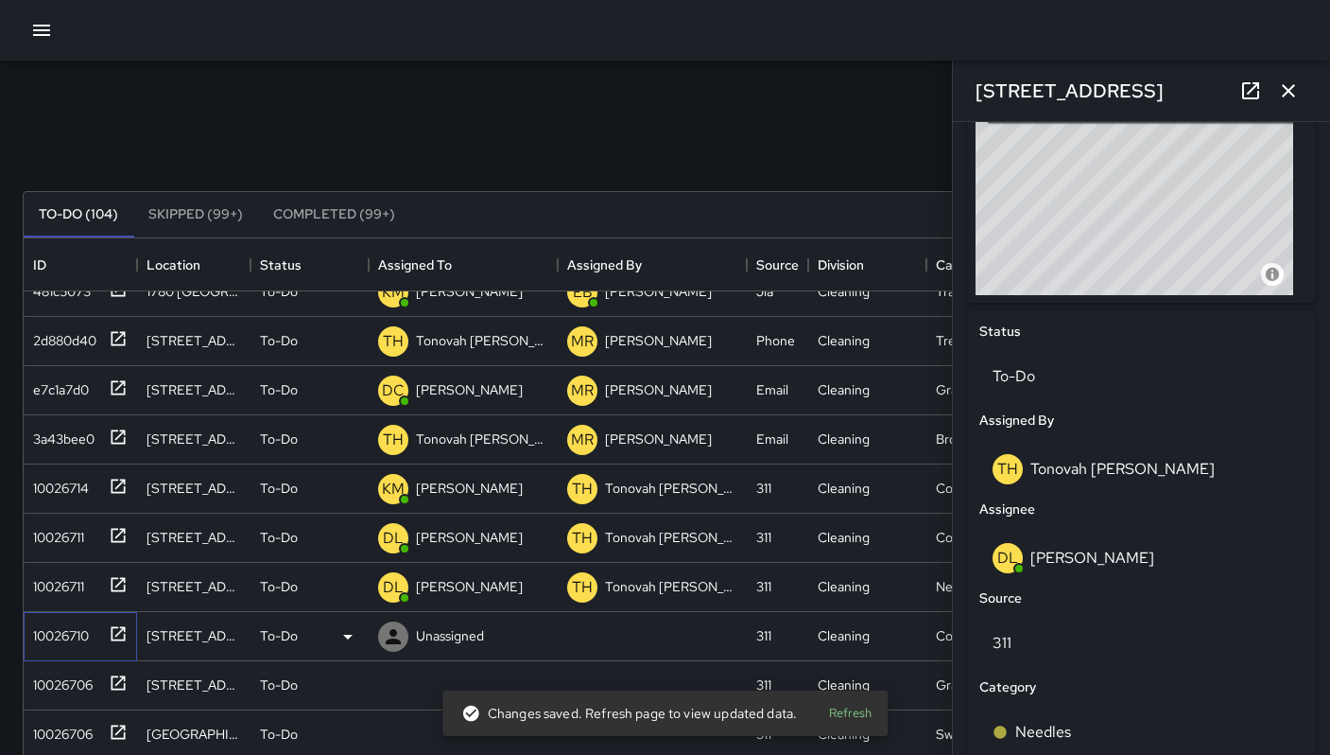
click at [71, 639] on div "10026710" at bounding box center [57, 631] width 63 height 26
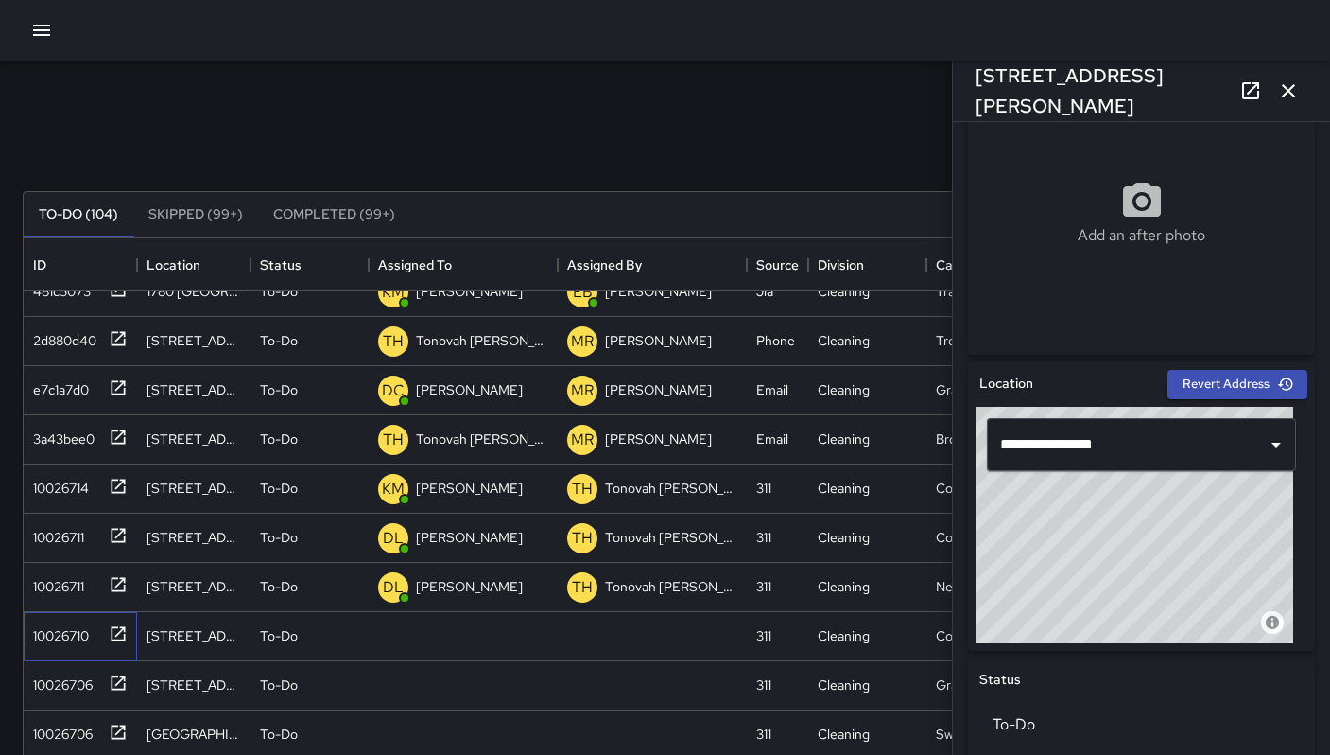
scroll to position [945, 0]
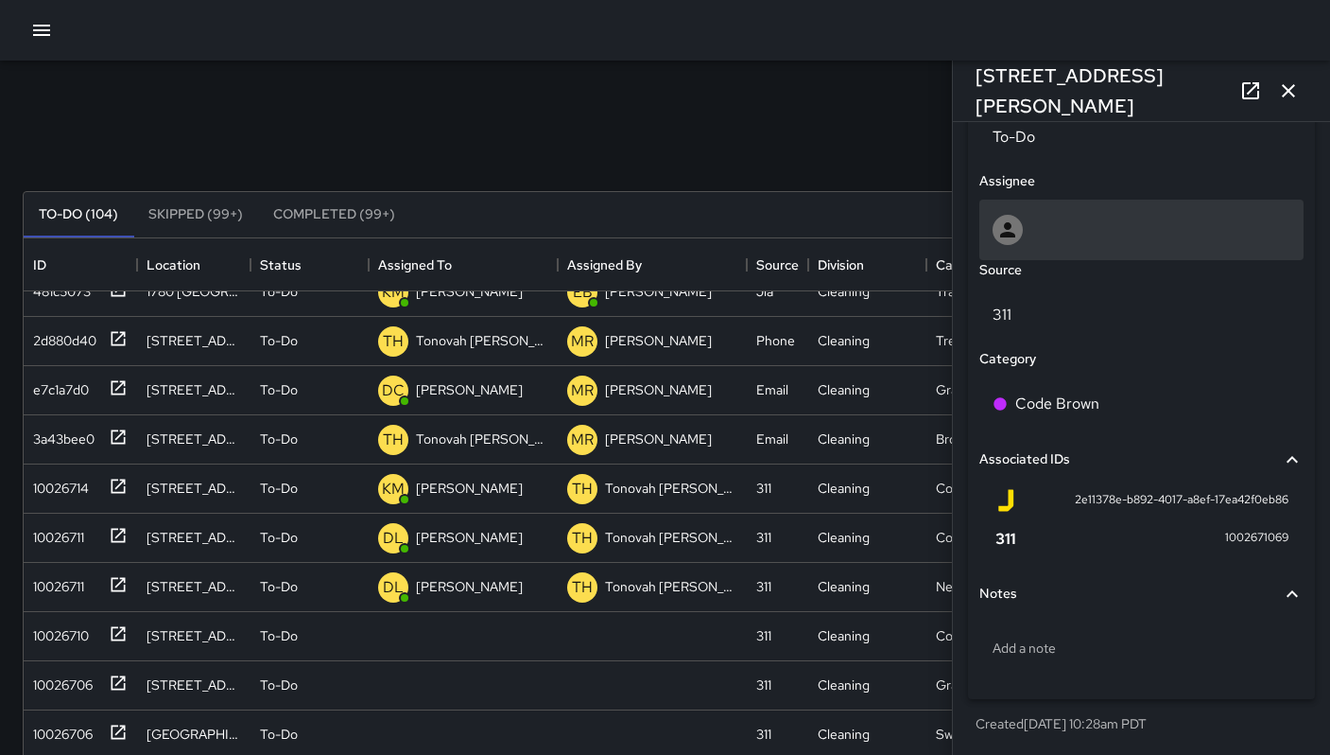
click at [1025, 234] on div at bounding box center [1142, 230] width 298 height 30
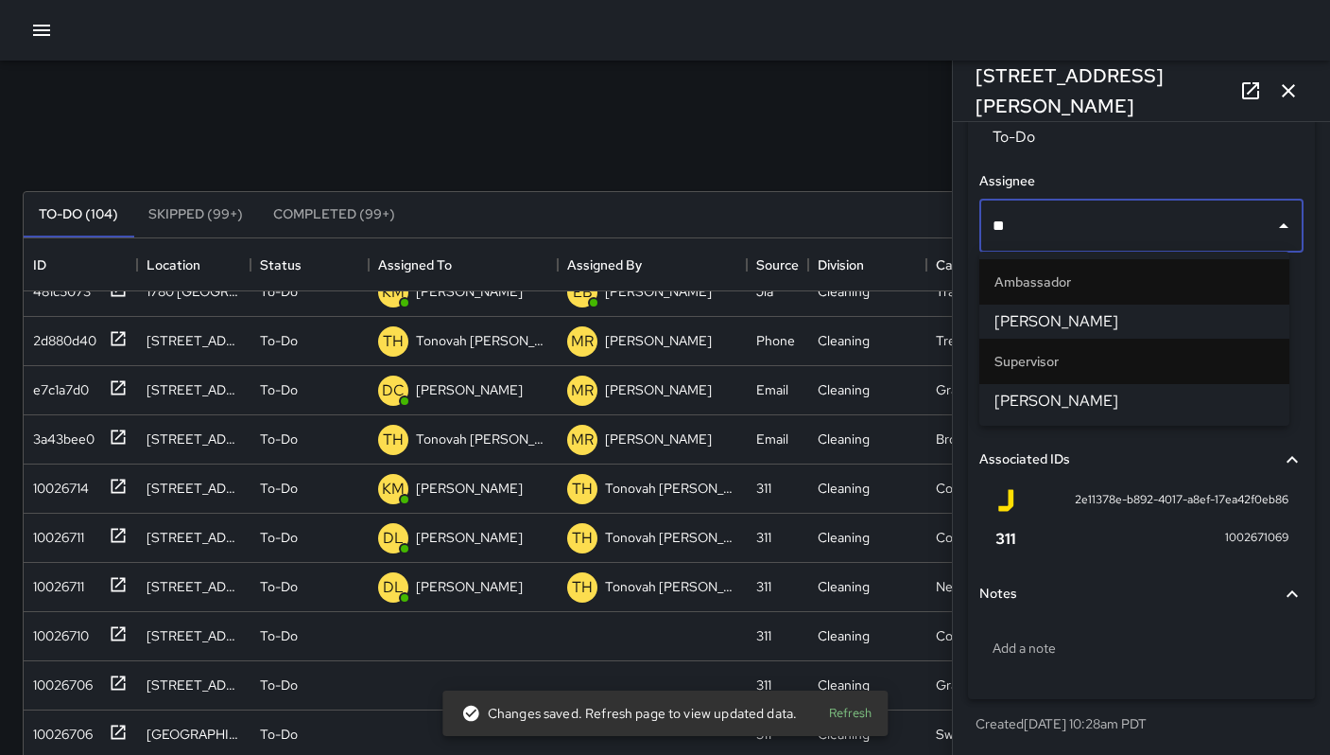
type input "***"
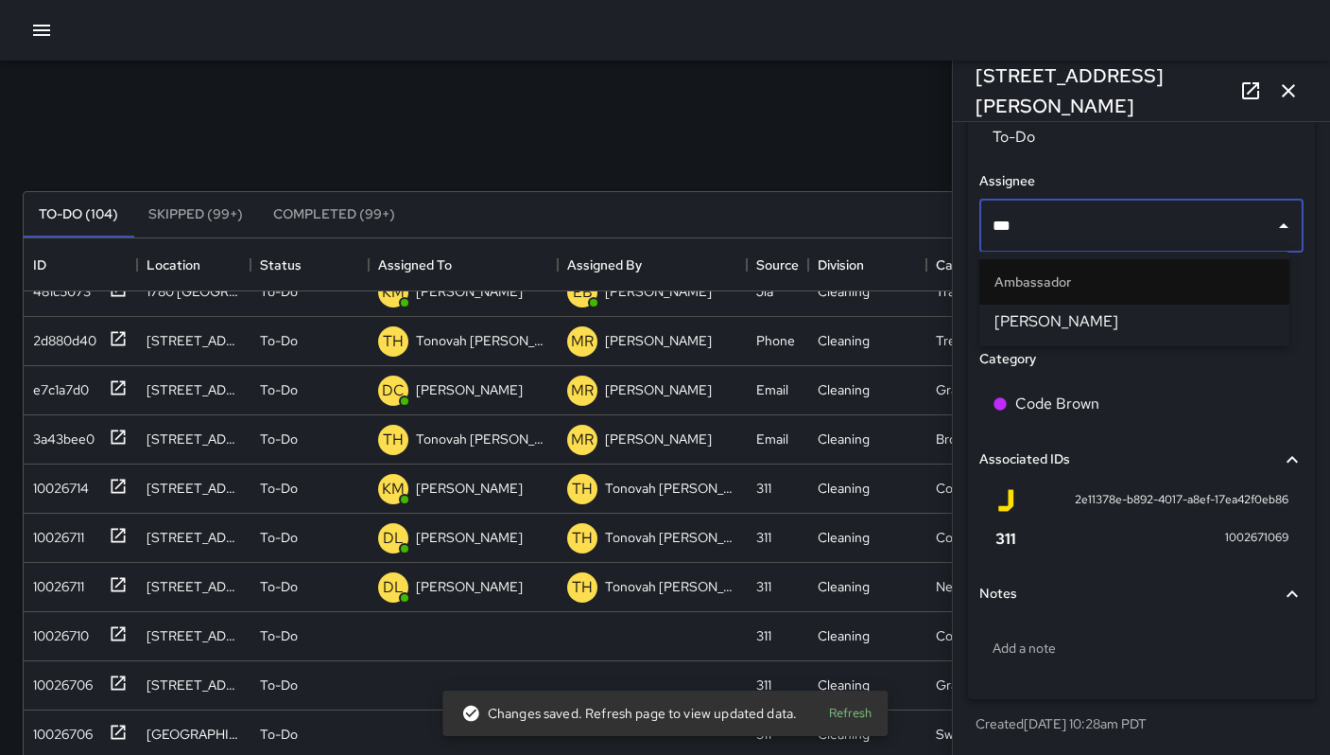
click at [1025, 331] on span "Katherine Treminio" at bounding box center [1135, 321] width 280 height 23
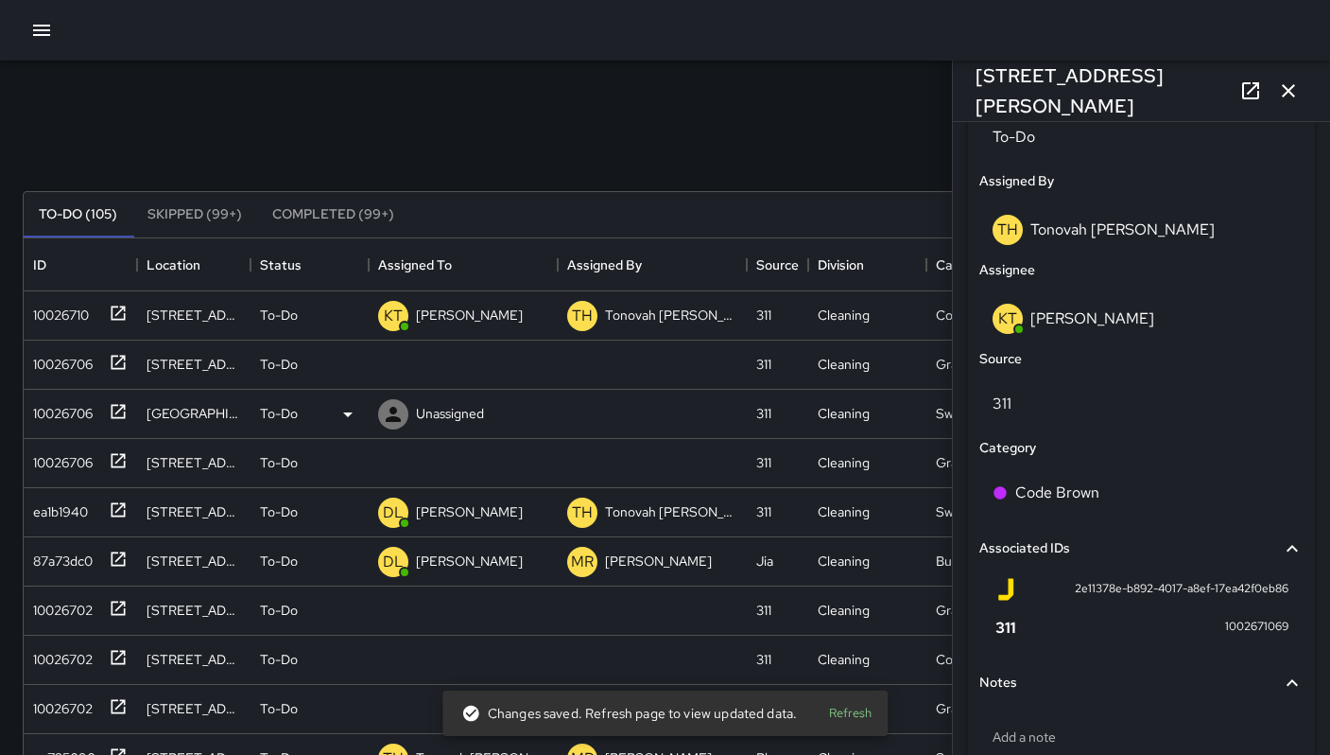
scroll to position [817, 0]
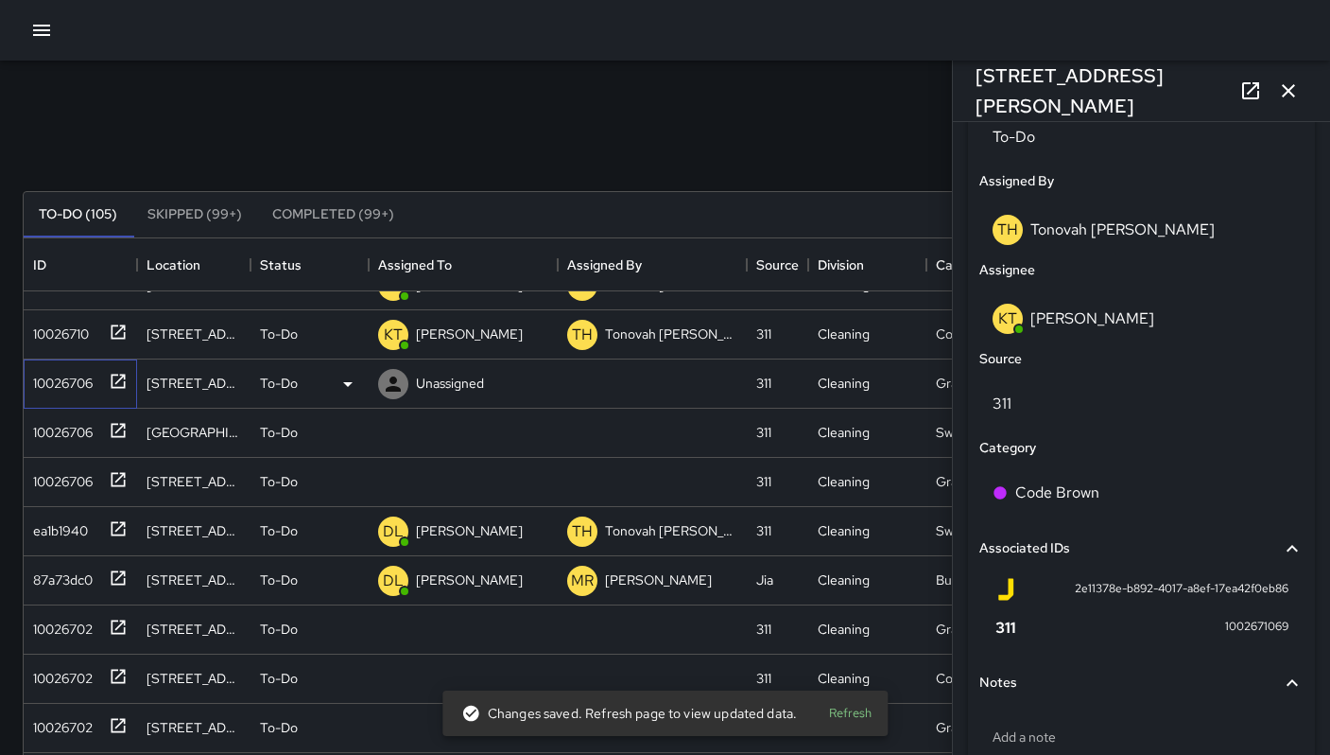
click at [84, 391] on div "10026706" at bounding box center [59, 379] width 67 height 26
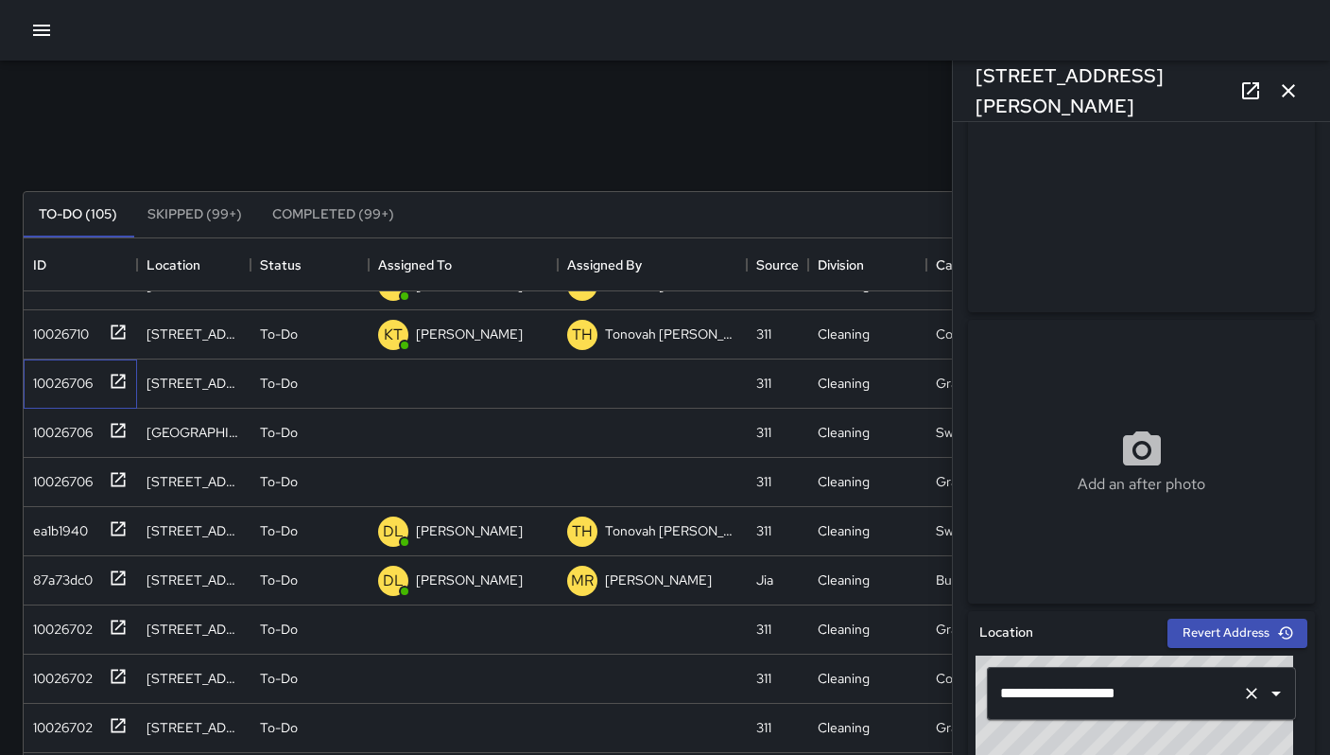
scroll to position [343, 0]
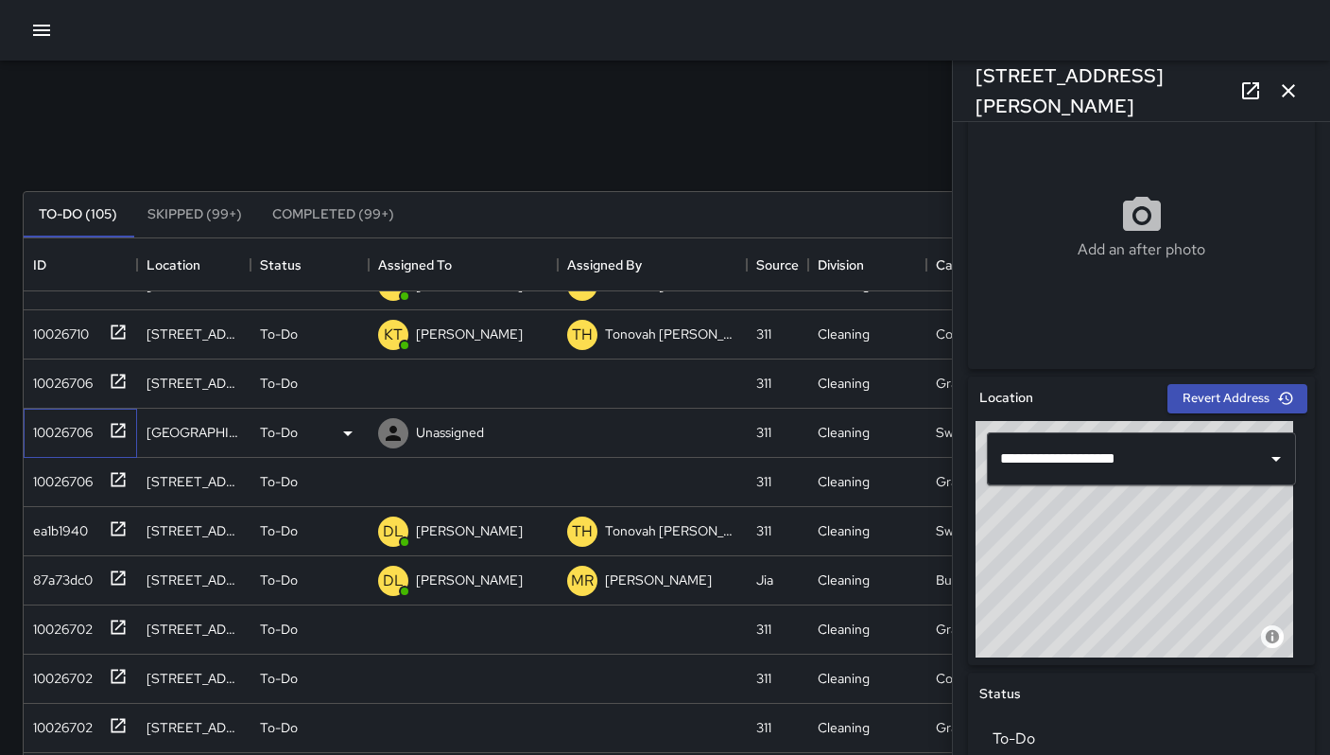
click at [54, 426] on div "10026706" at bounding box center [59, 428] width 67 height 26
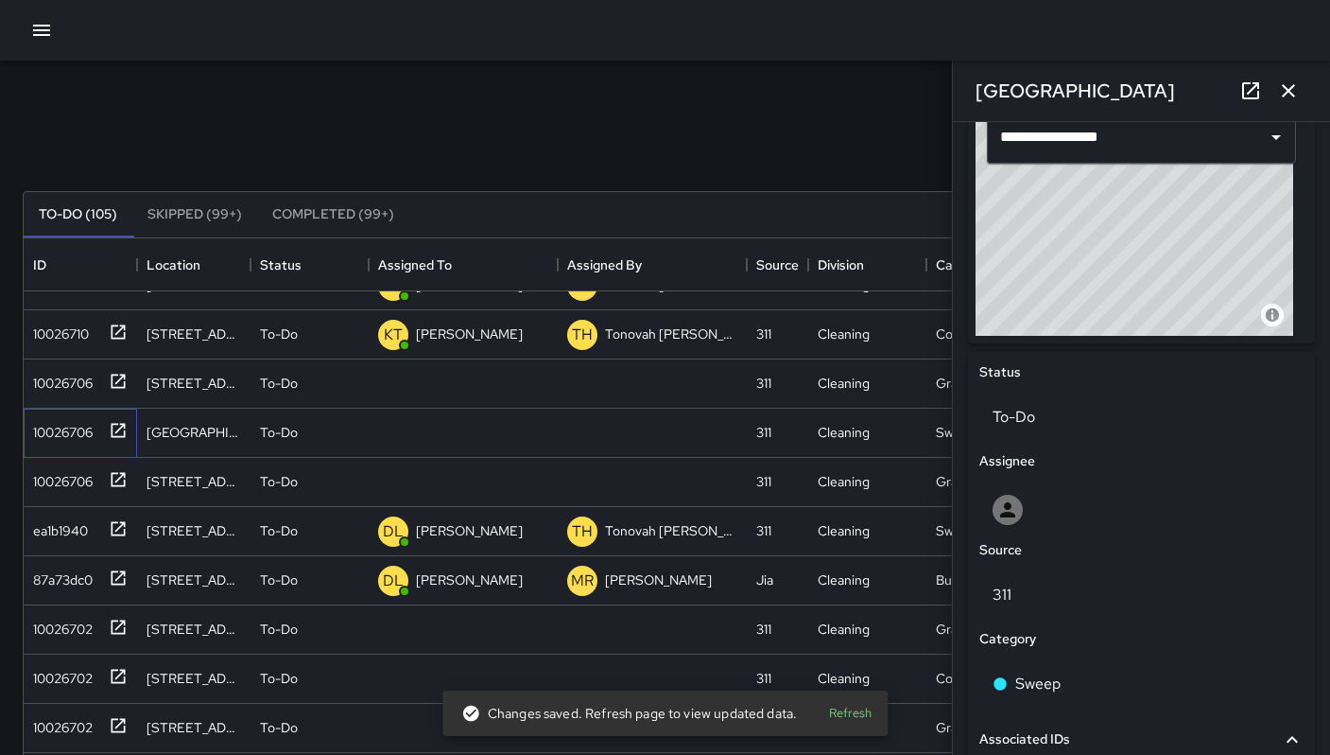
scroll to position [807, 0]
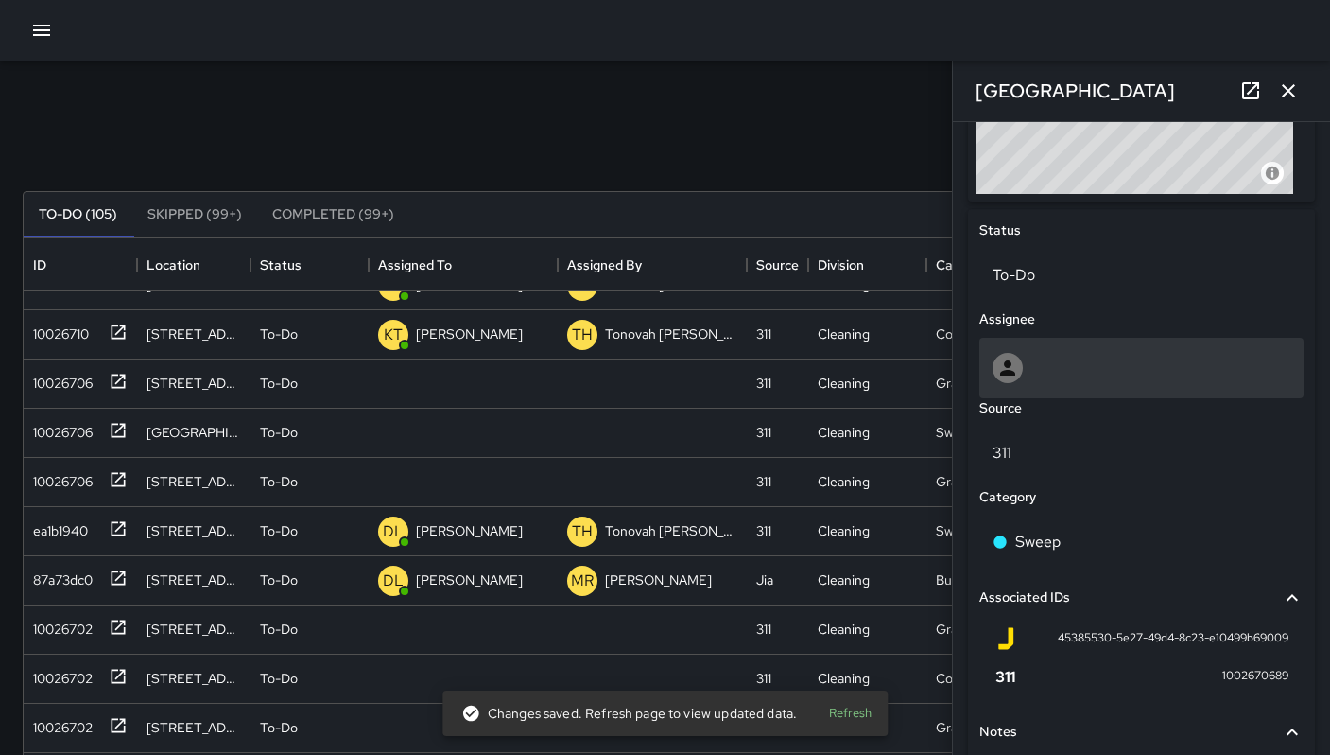
click at [1038, 363] on div at bounding box center [1142, 368] width 298 height 30
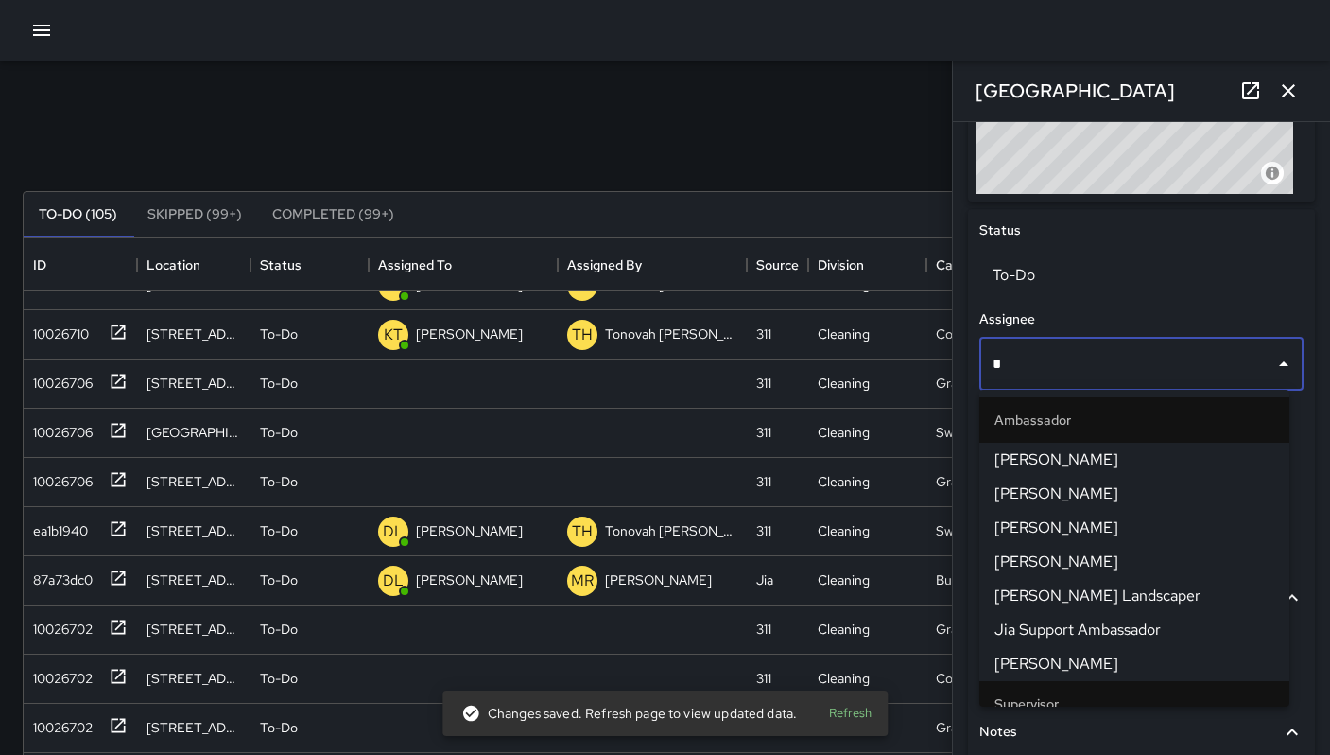
type input "**"
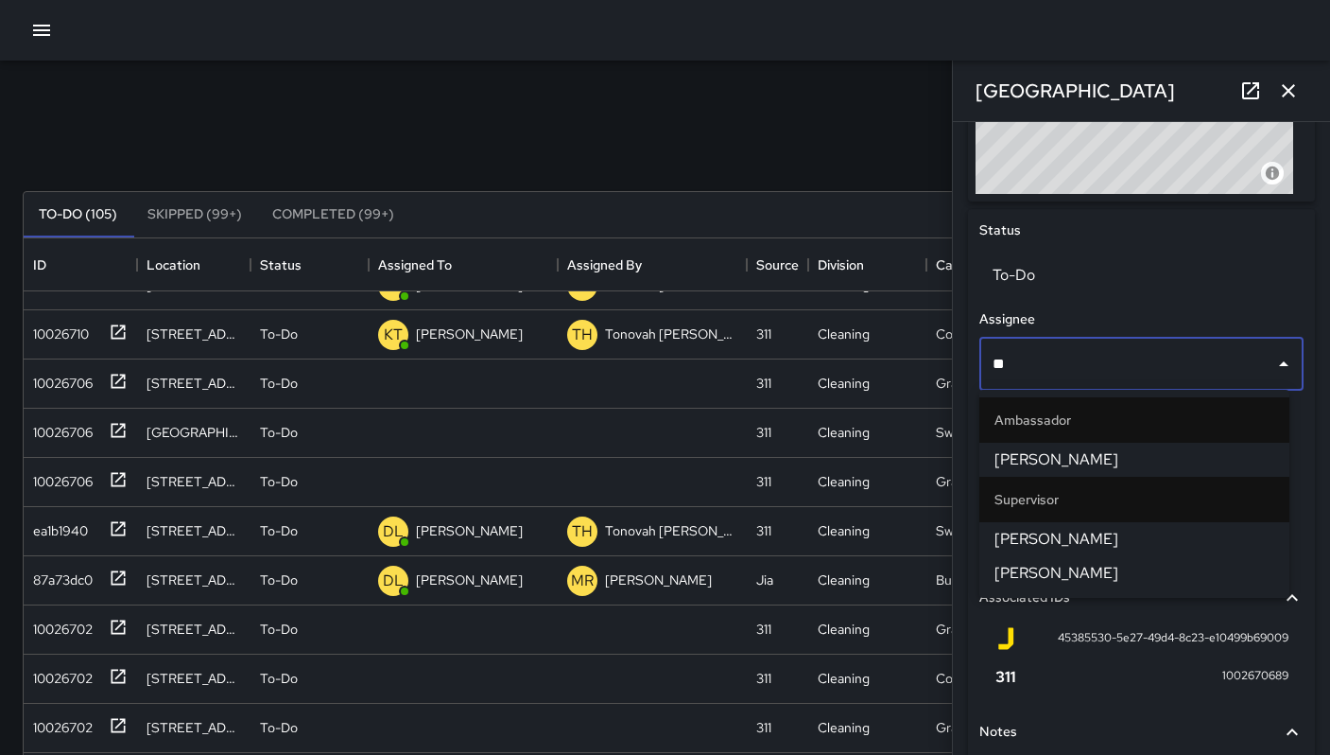
click at [1031, 564] on span "[PERSON_NAME]" at bounding box center [1135, 573] width 280 height 23
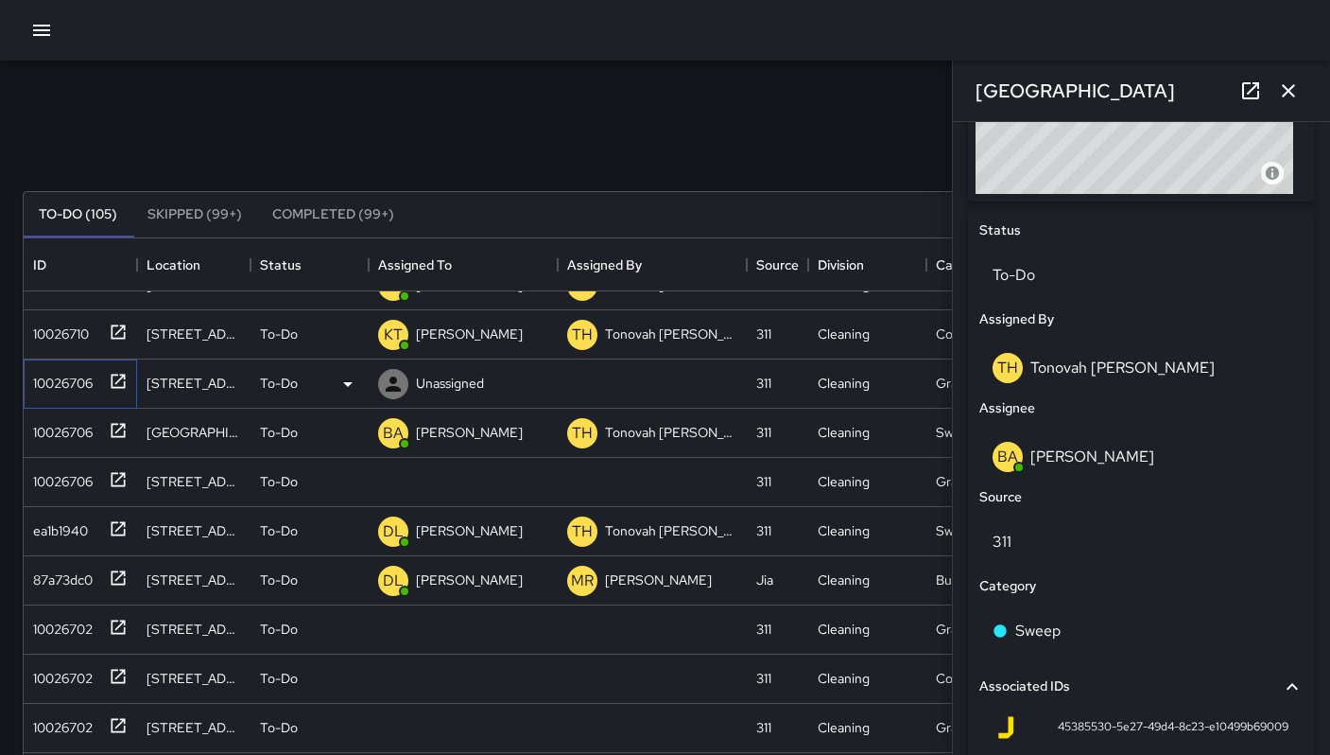
click at [92, 374] on div "10026706" at bounding box center [59, 379] width 67 height 26
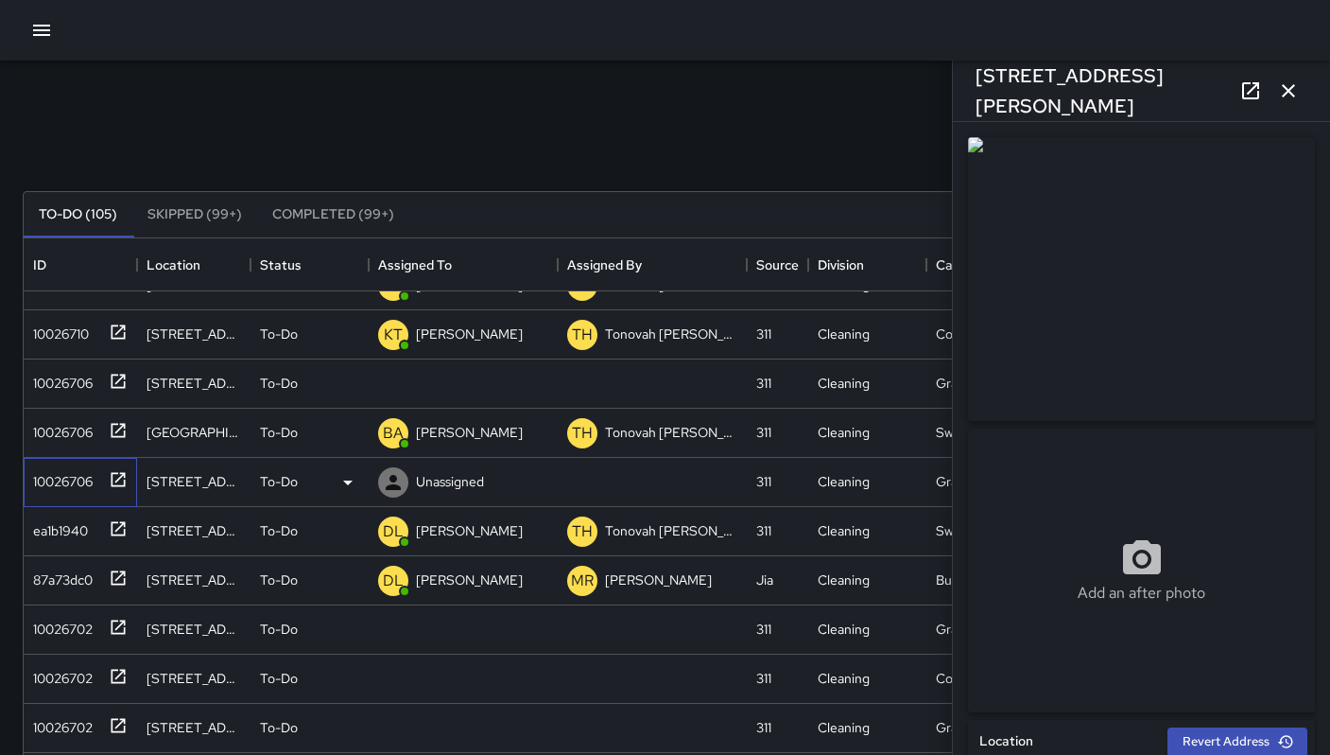
click at [60, 480] on div "10026706" at bounding box center [59, 477] width 67 height 26
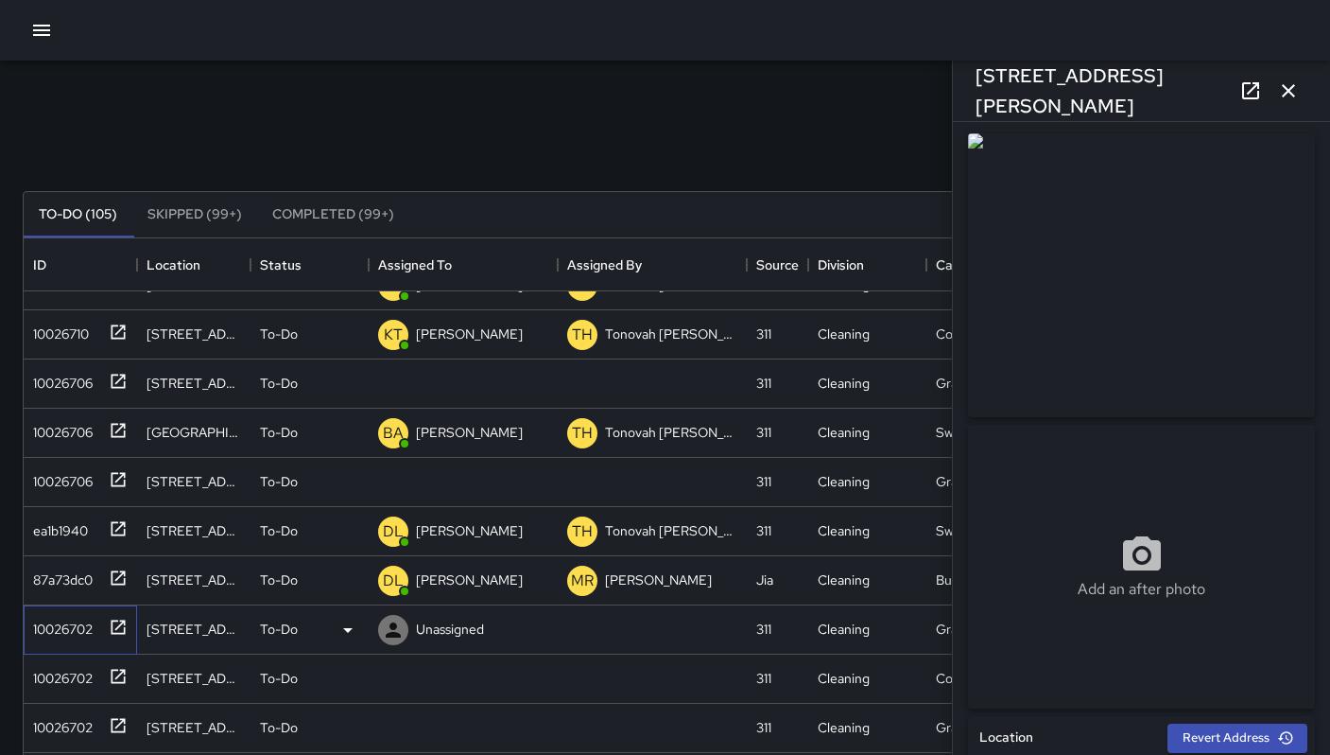
click at [80, 627] on div "10026702" at bounding box center [59, 625] width 67 height 26
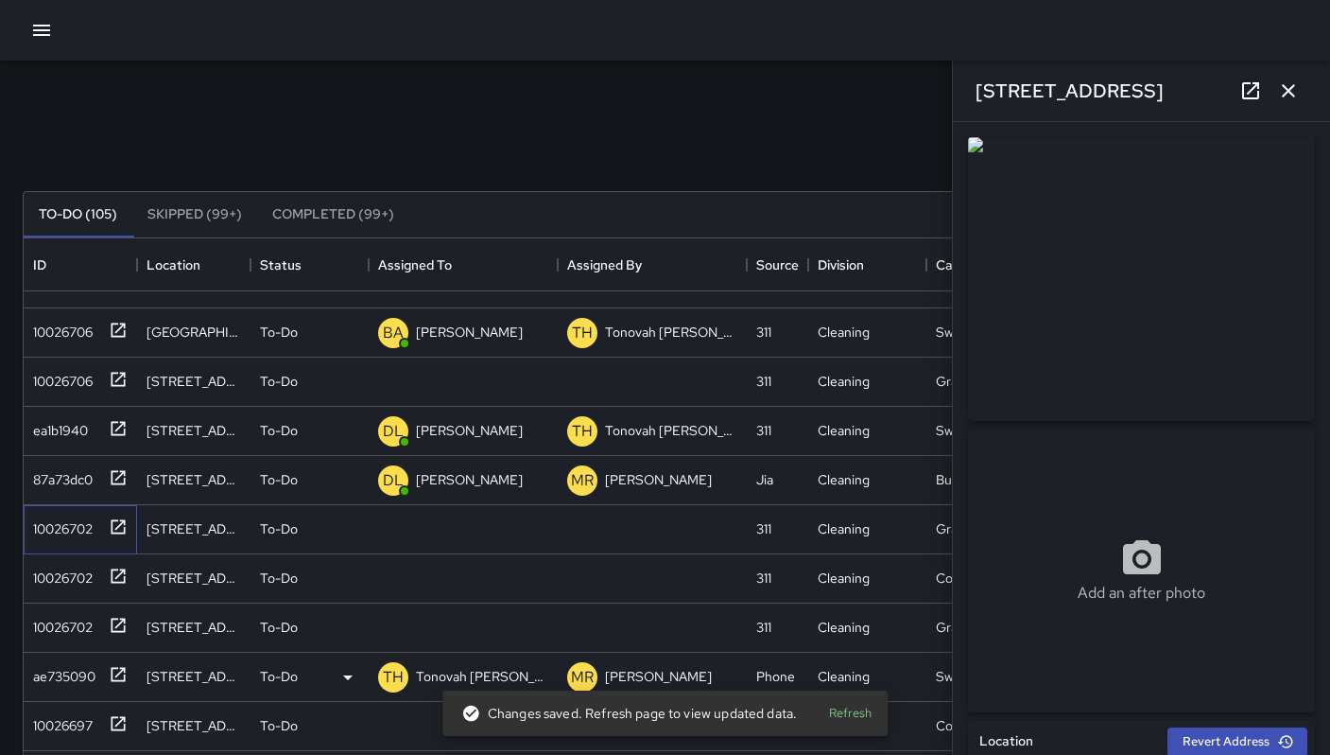
scroll to position [929, 0]
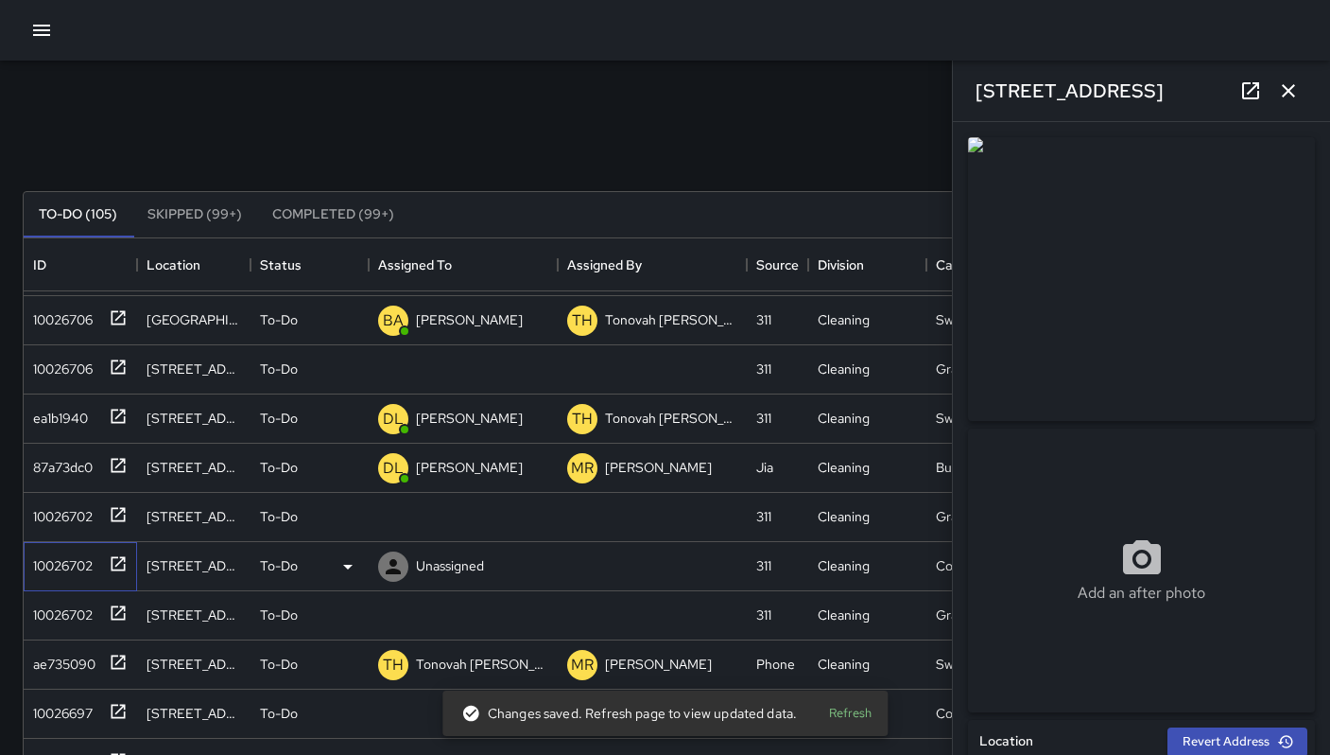
click at [79, 561] on div "10026702" at bounding box center [59, 561] width 67 height 26
type input "**********"
click at [81, 617] on div "10026702" at bounding box center [59, 611] width 67 height 26
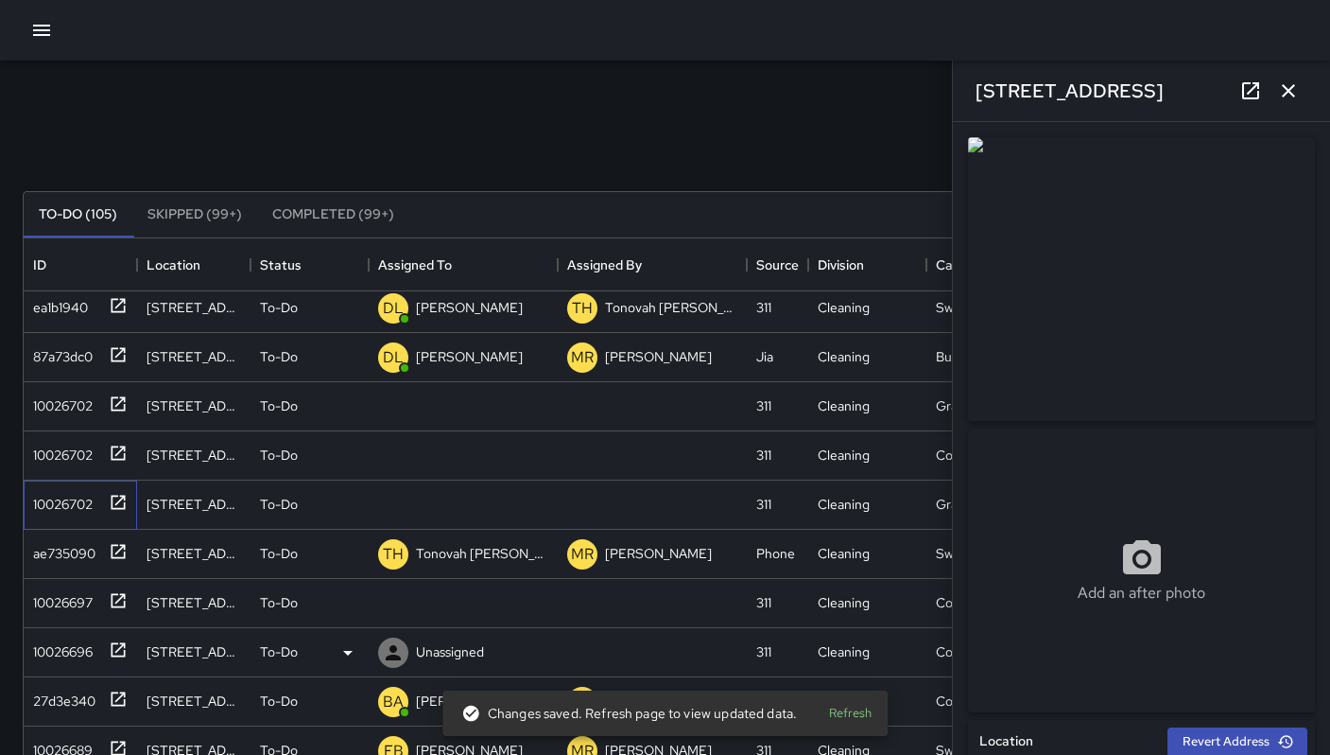
scroll to position [1103, 0]
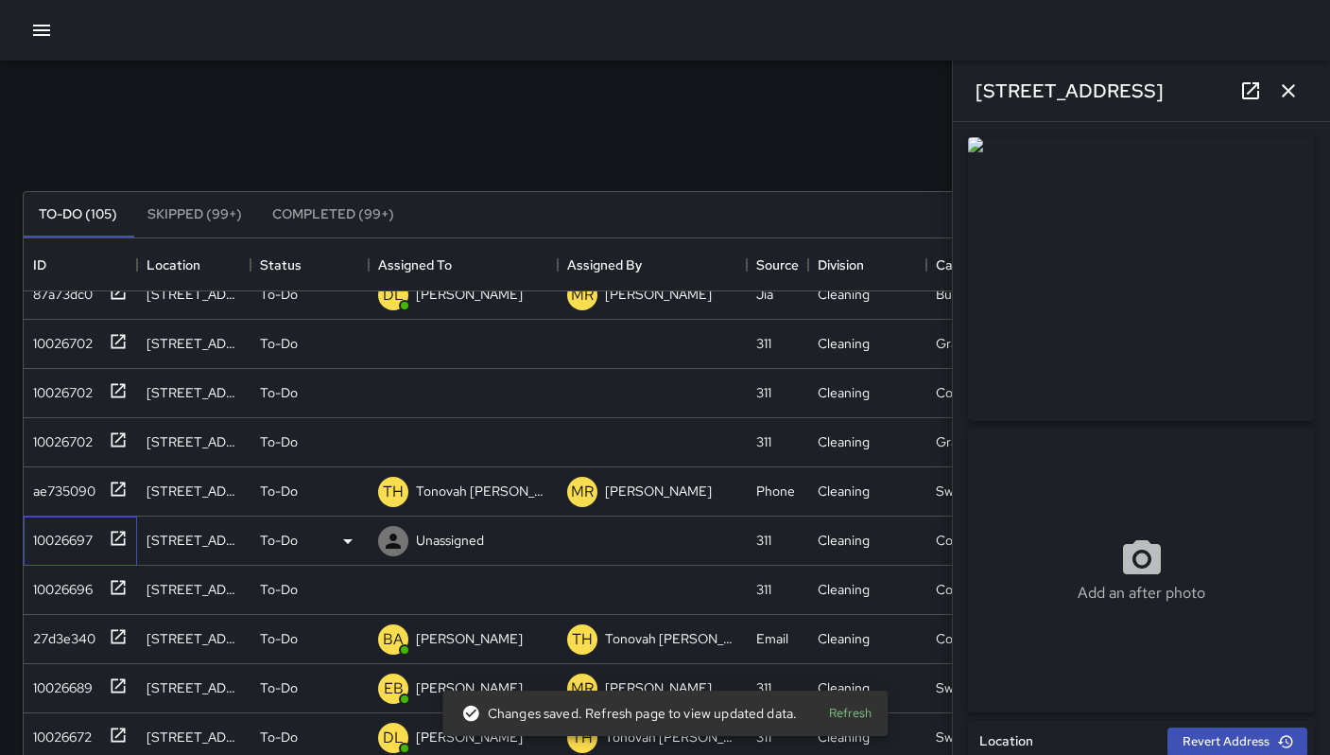
click at [69, 534] on div "10026697" at bounding box center [59, 536] width 67 height 26
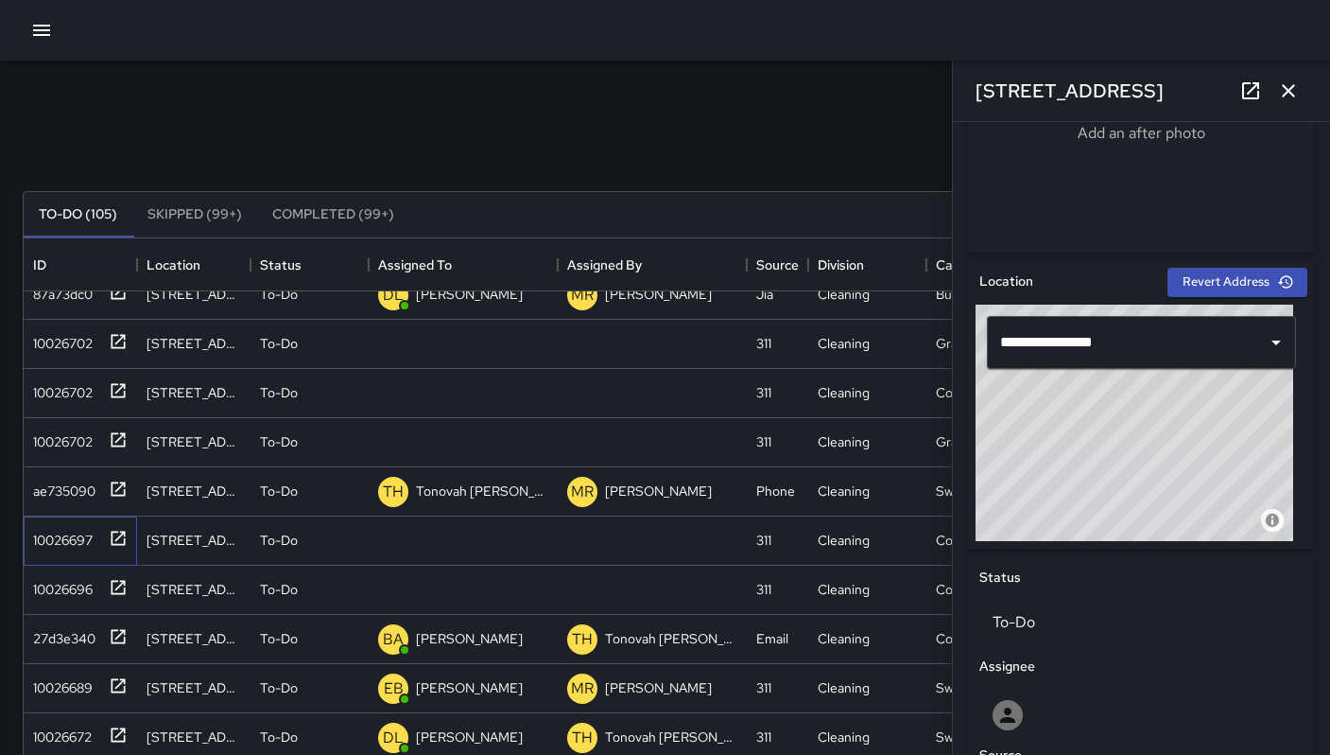
scroll to position [556, 0]
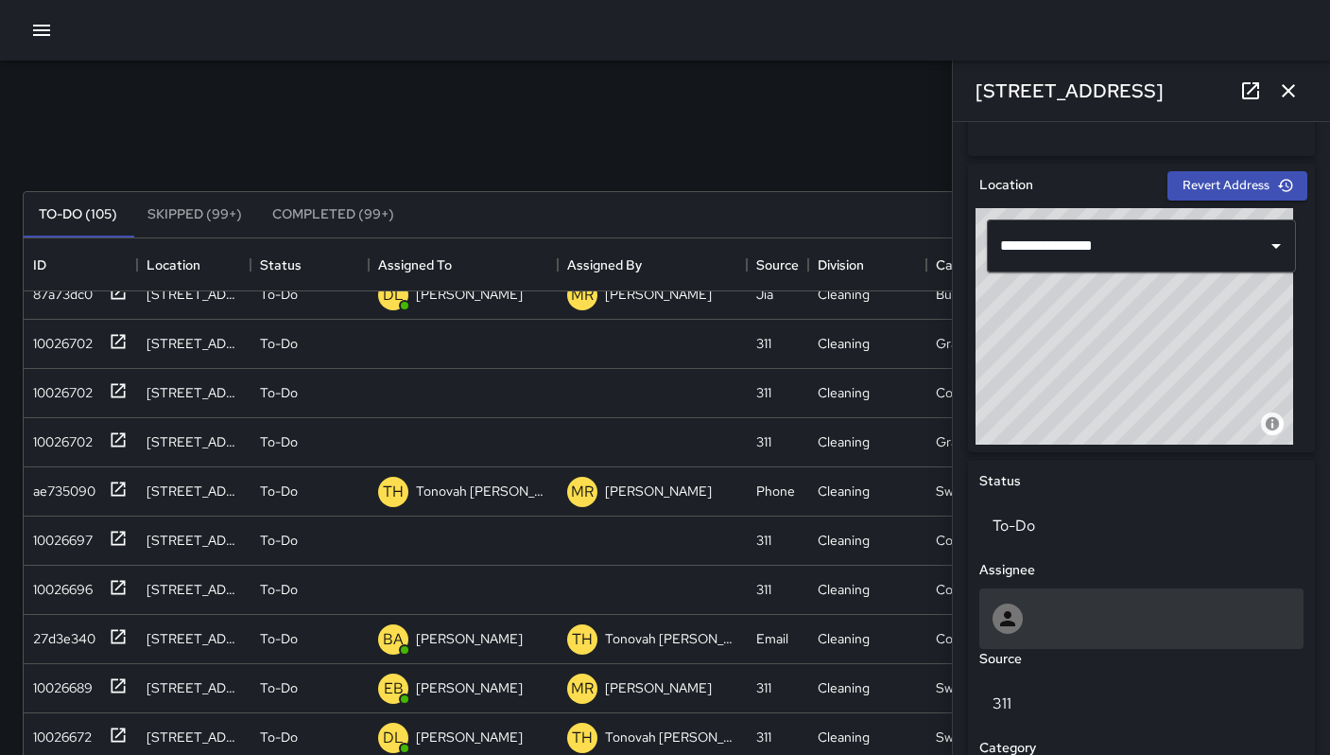
click at [1068, 626] on div at bounding box center [1142, 618] width 298 height 30
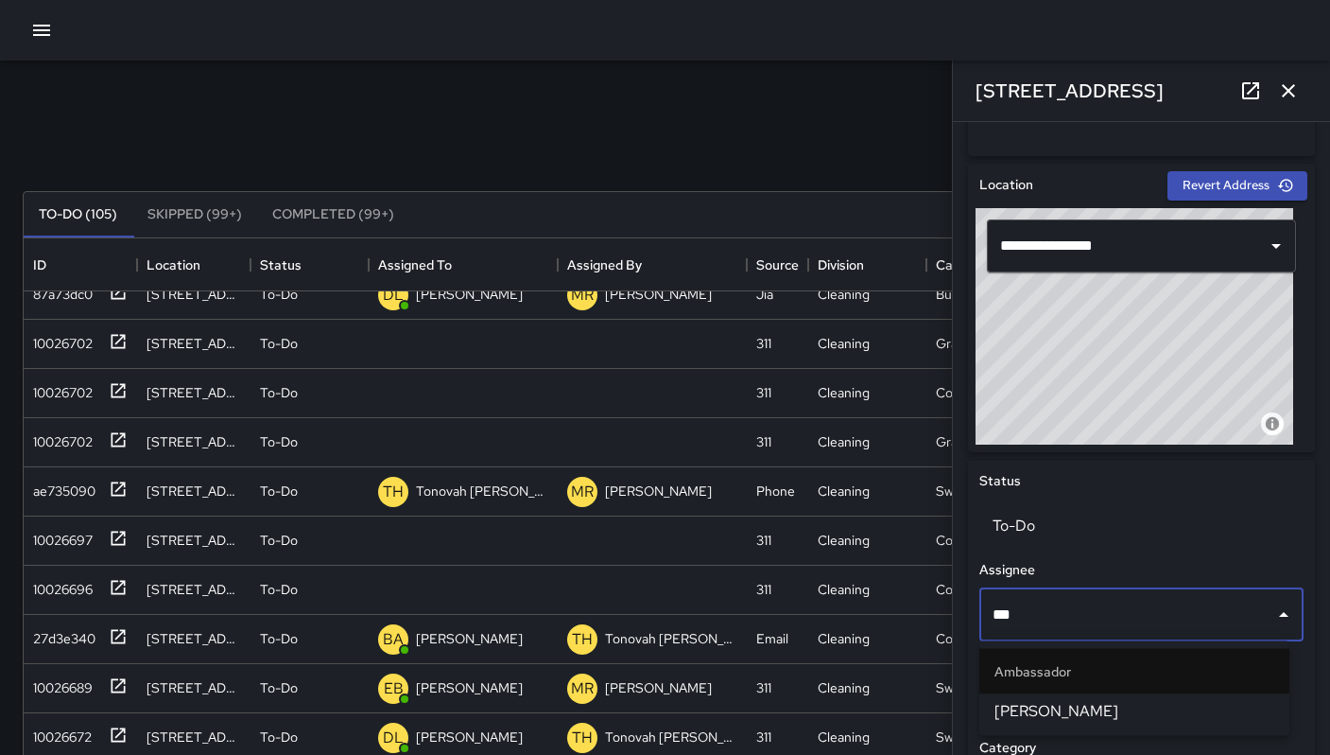
type input "****"
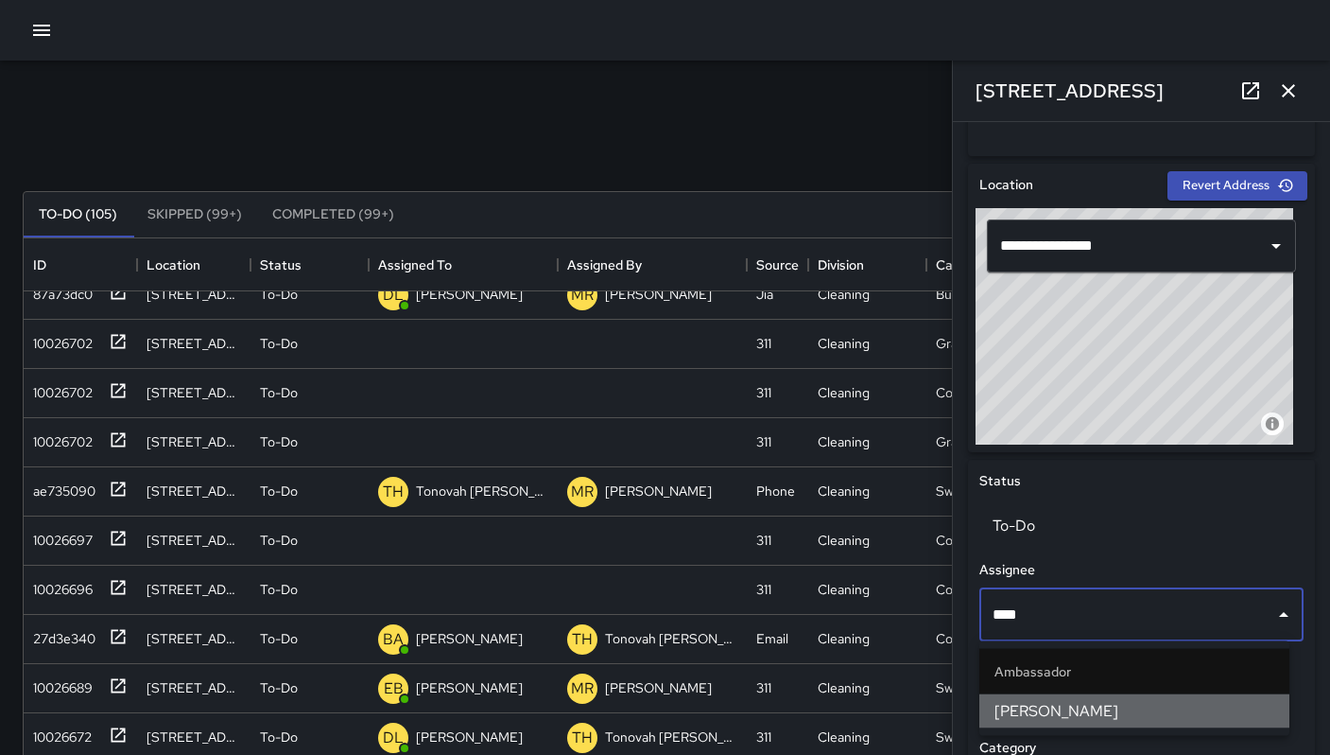
click at [1072, 718] on span "Damariye Lewis" at bounding box center [1135, 711] width 280 height 23
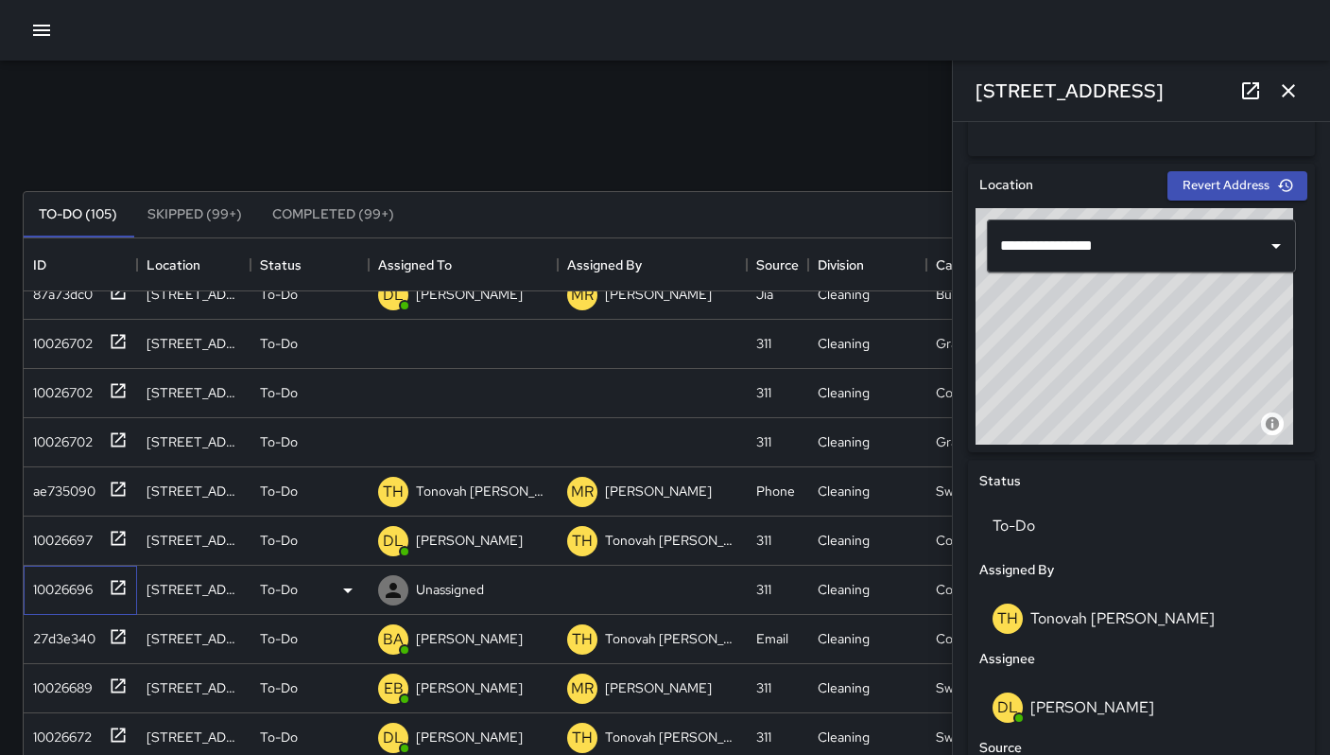
click at [78, 587] on div "10026696" at bounding box center [59, 585] width 67 height 26
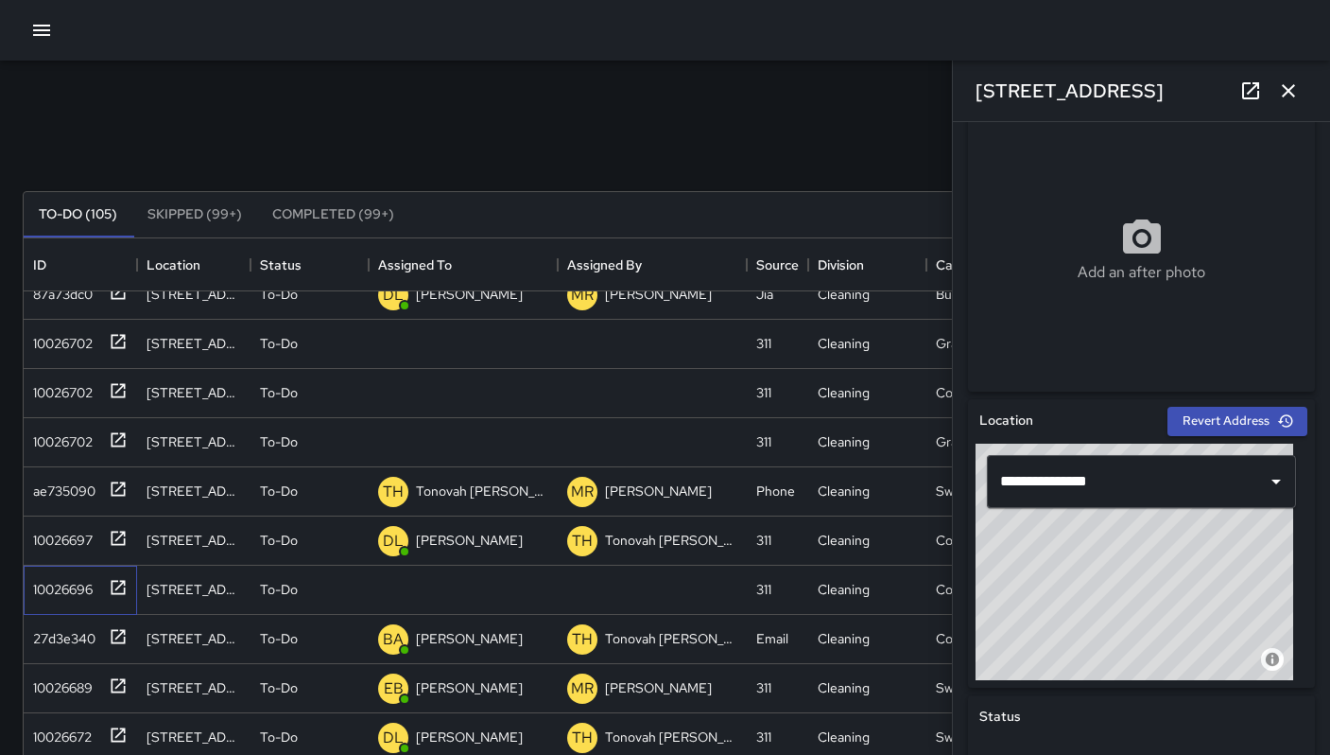
scroll to position [389, 0]
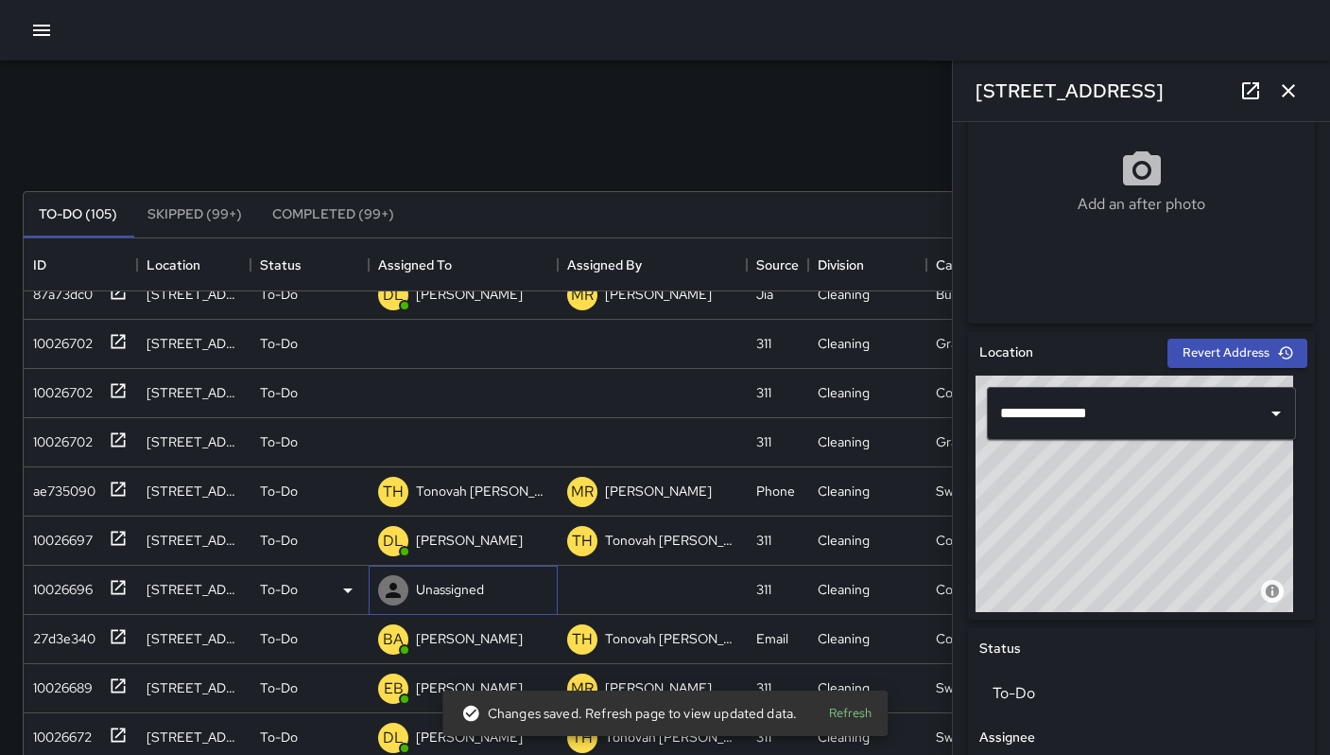
click at [438, 588] on p "Unassigned" at bounding box center [450, 589] width 68 height 19
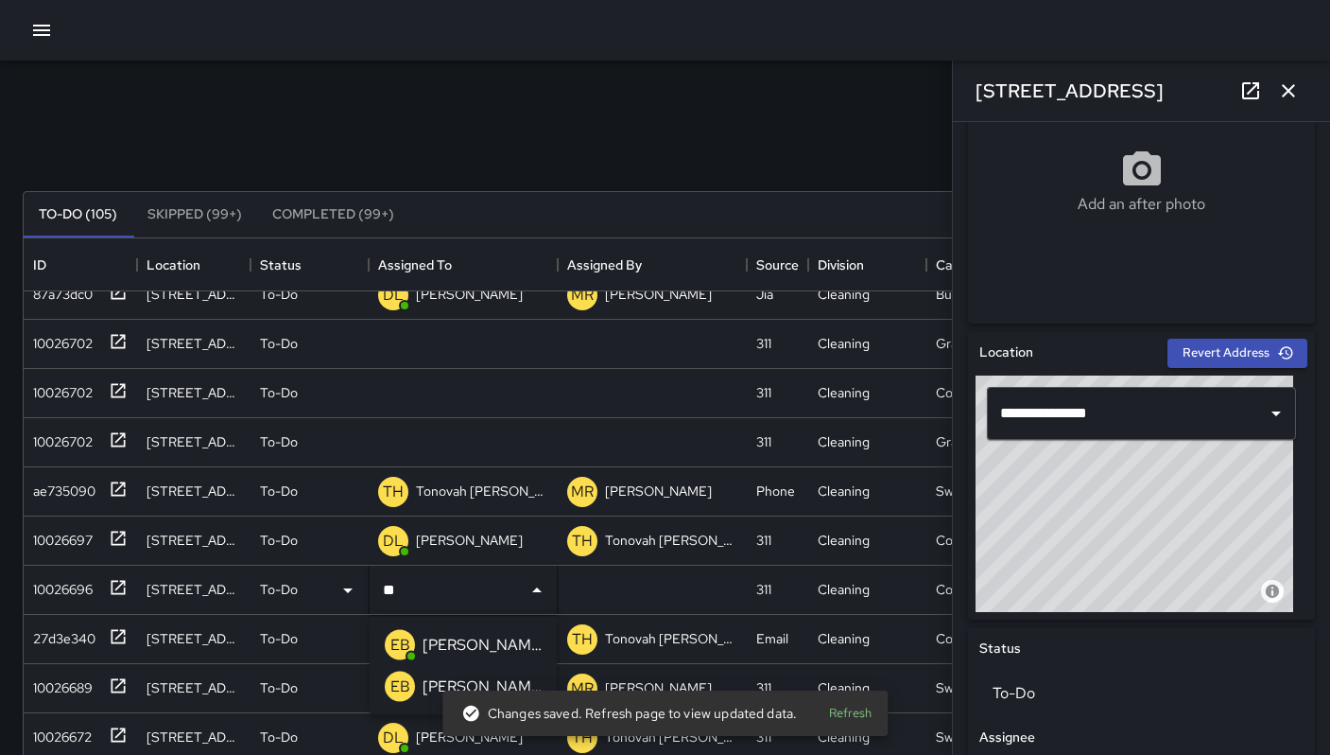
type input "***"
click at [439, 634] on p "Eddie Ballestros" at bounding box center [482, 645] width 119 height 23
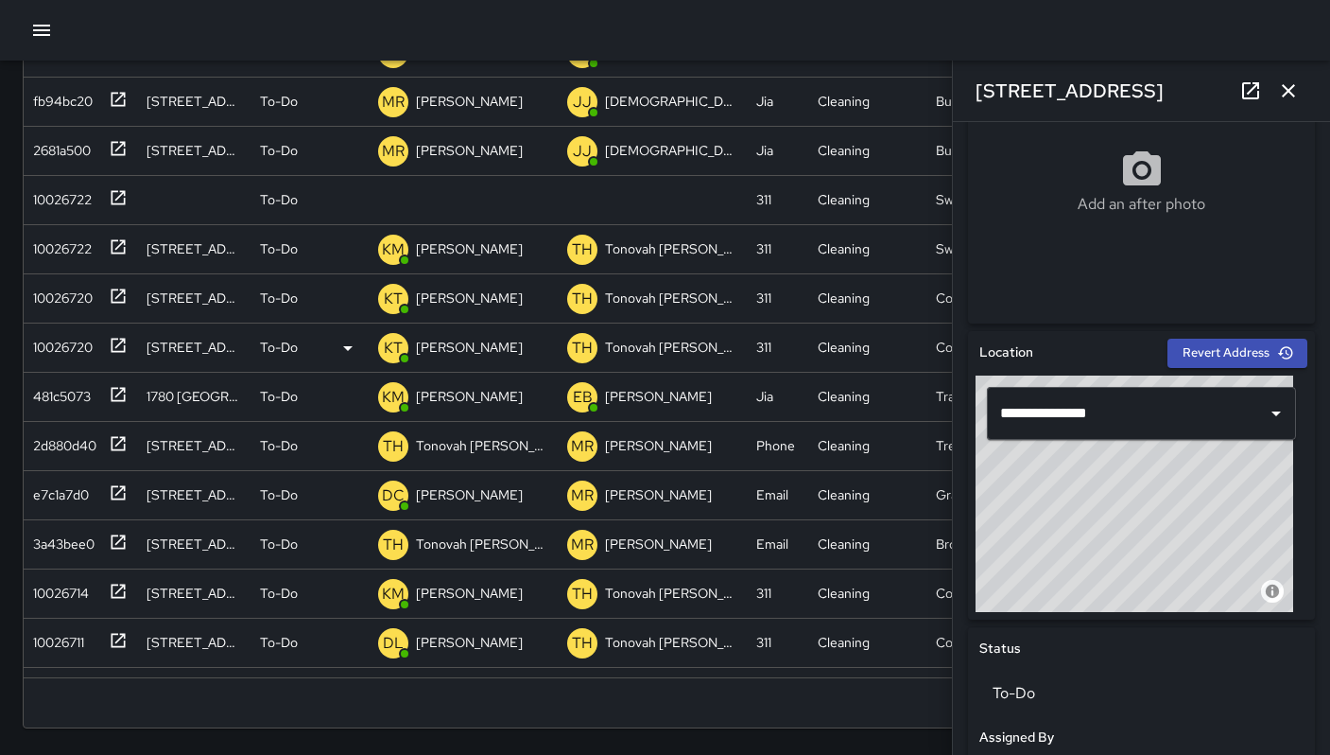
scroll to position [0, 0]
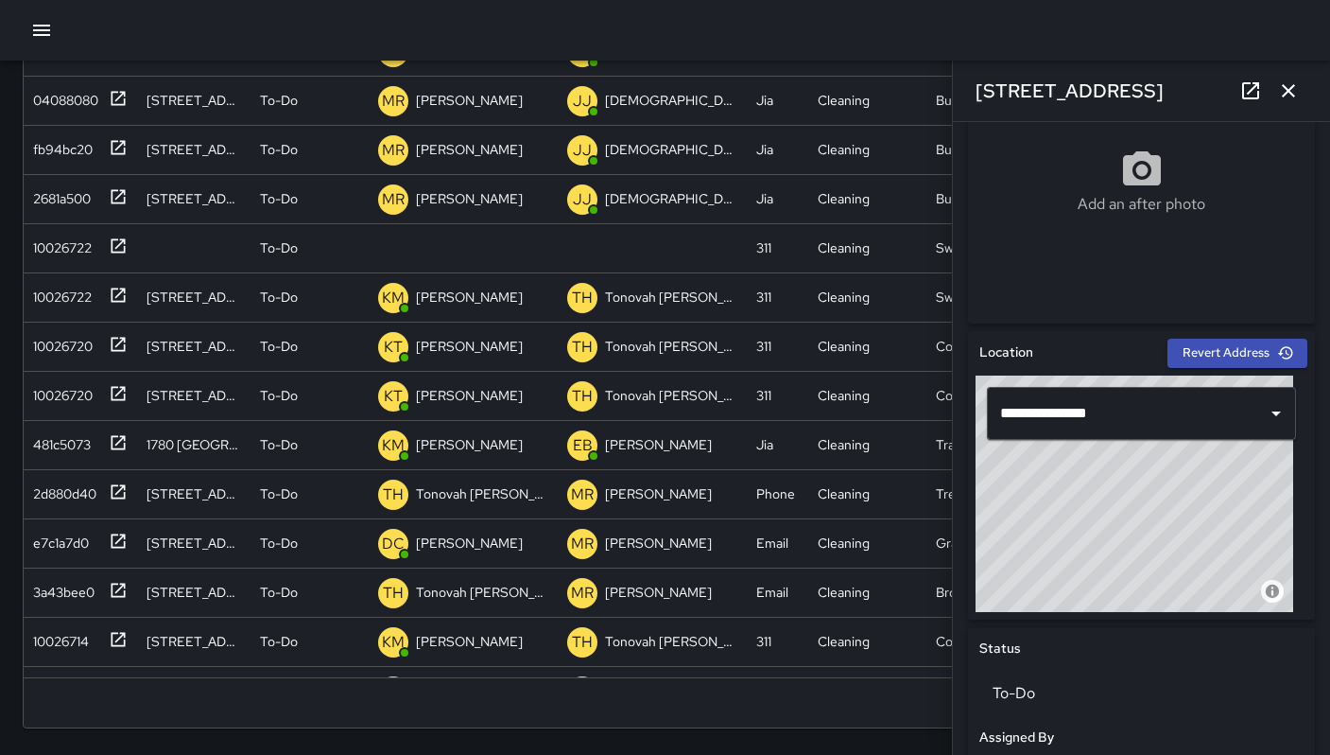
click at [1297, 91] on icon "button" at bounding box center [1288, 90] width 23 height 23
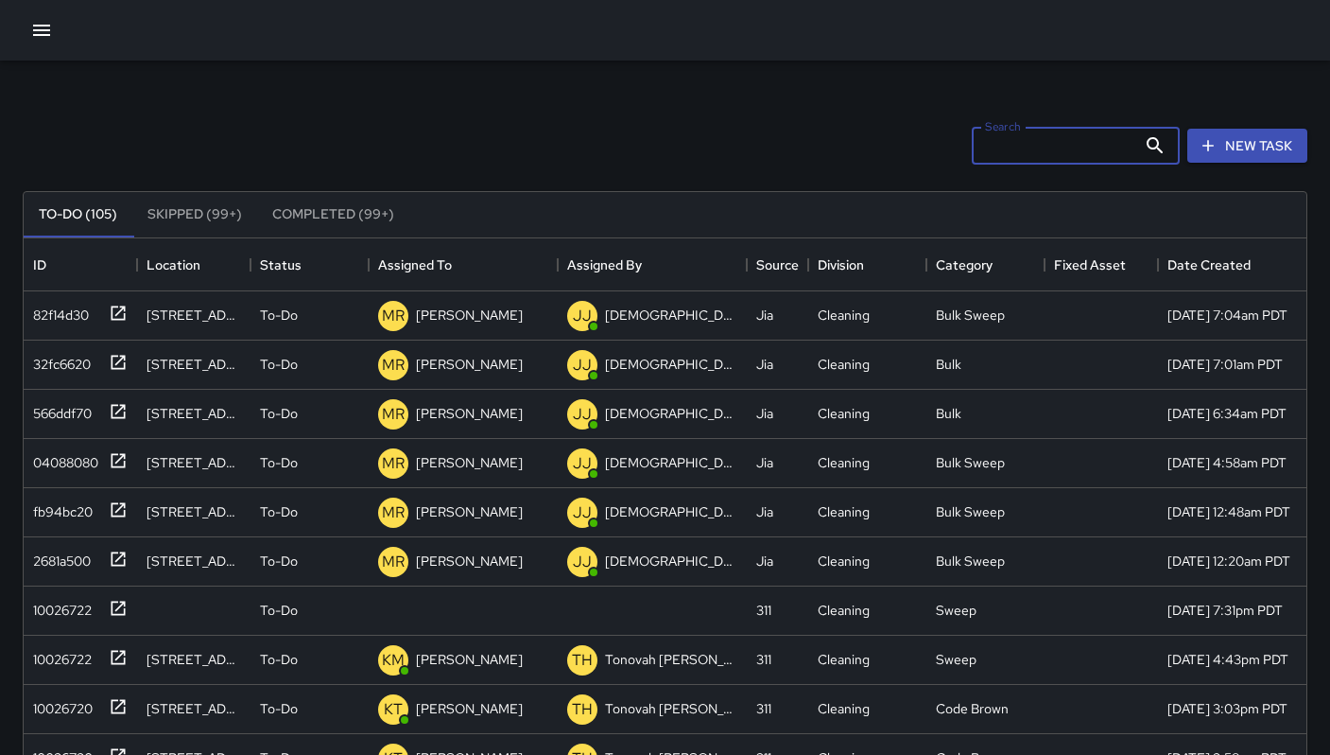
click at [1016, 153] on input "Search" at bounding box center [1054, 146] width 165 height 38
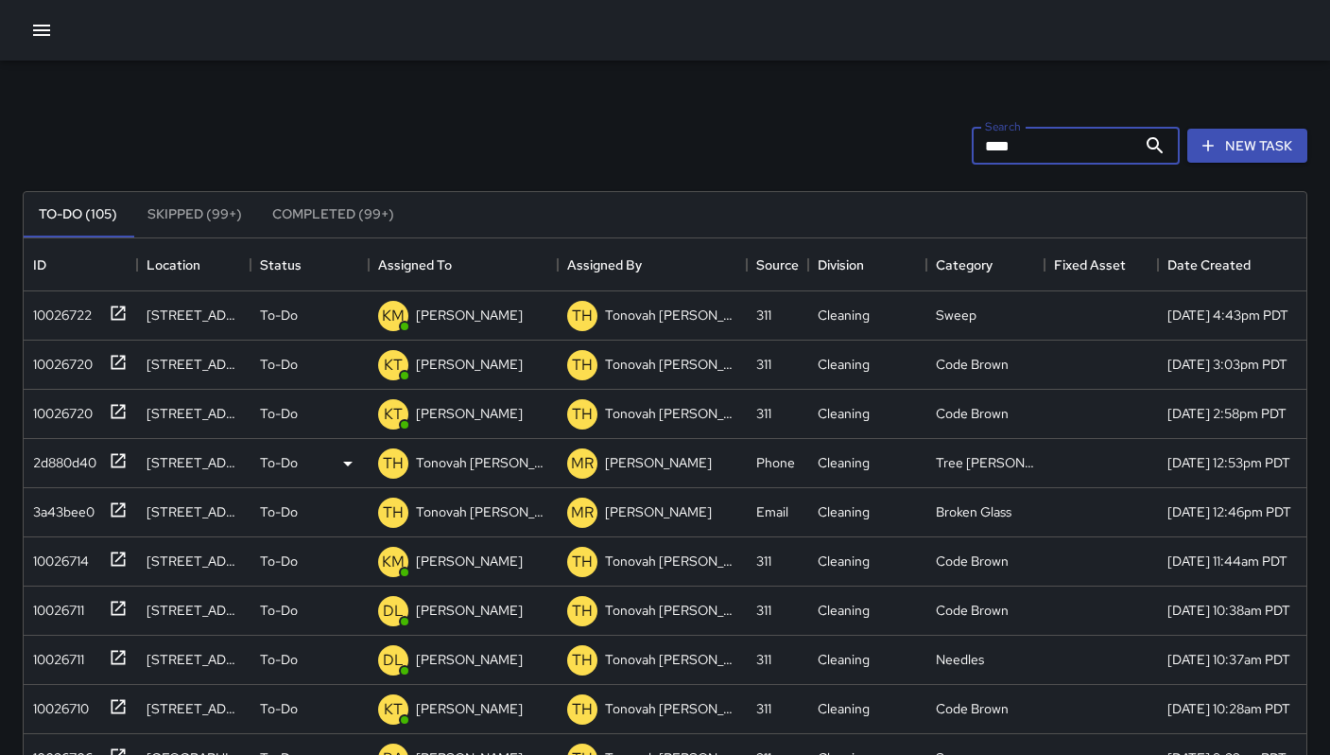
type input "****"
click at [75, 454] on div "2d880d40" at bounding box center [61, 458] width 71 height 26
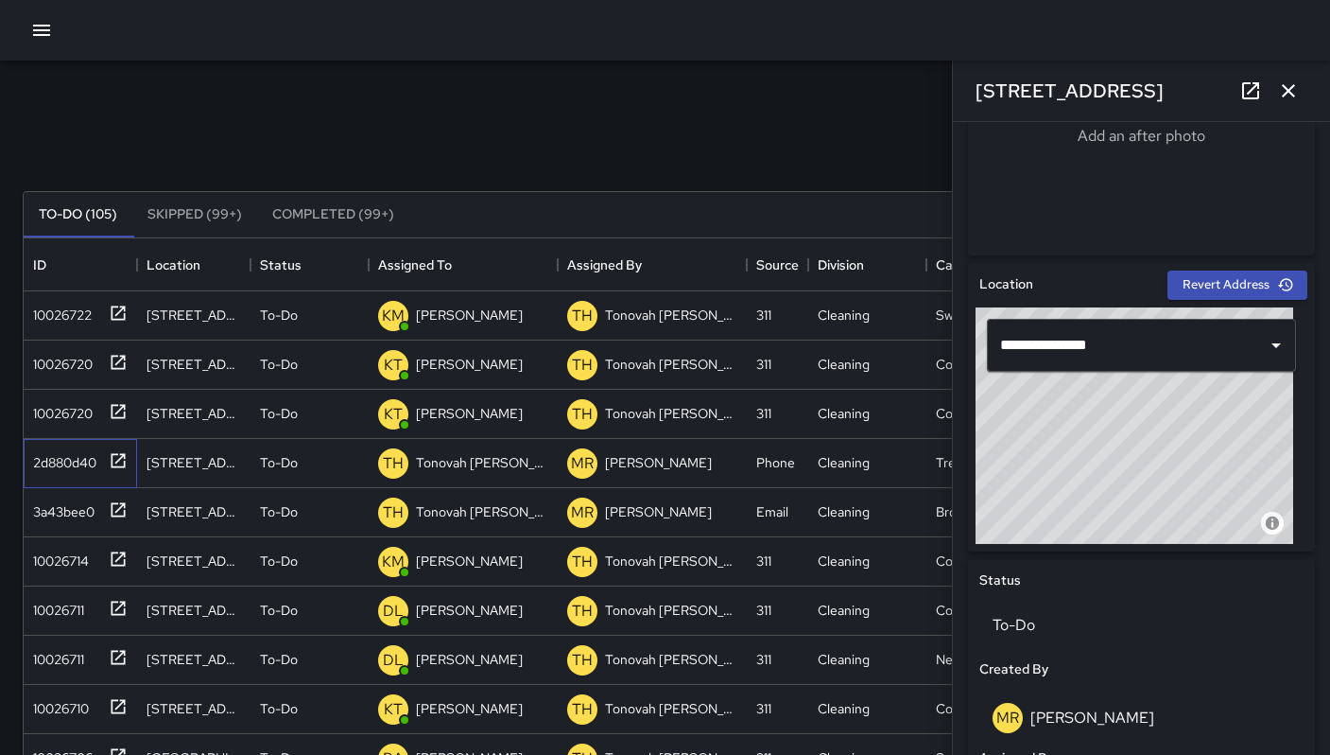
scroll to position [760, 0]
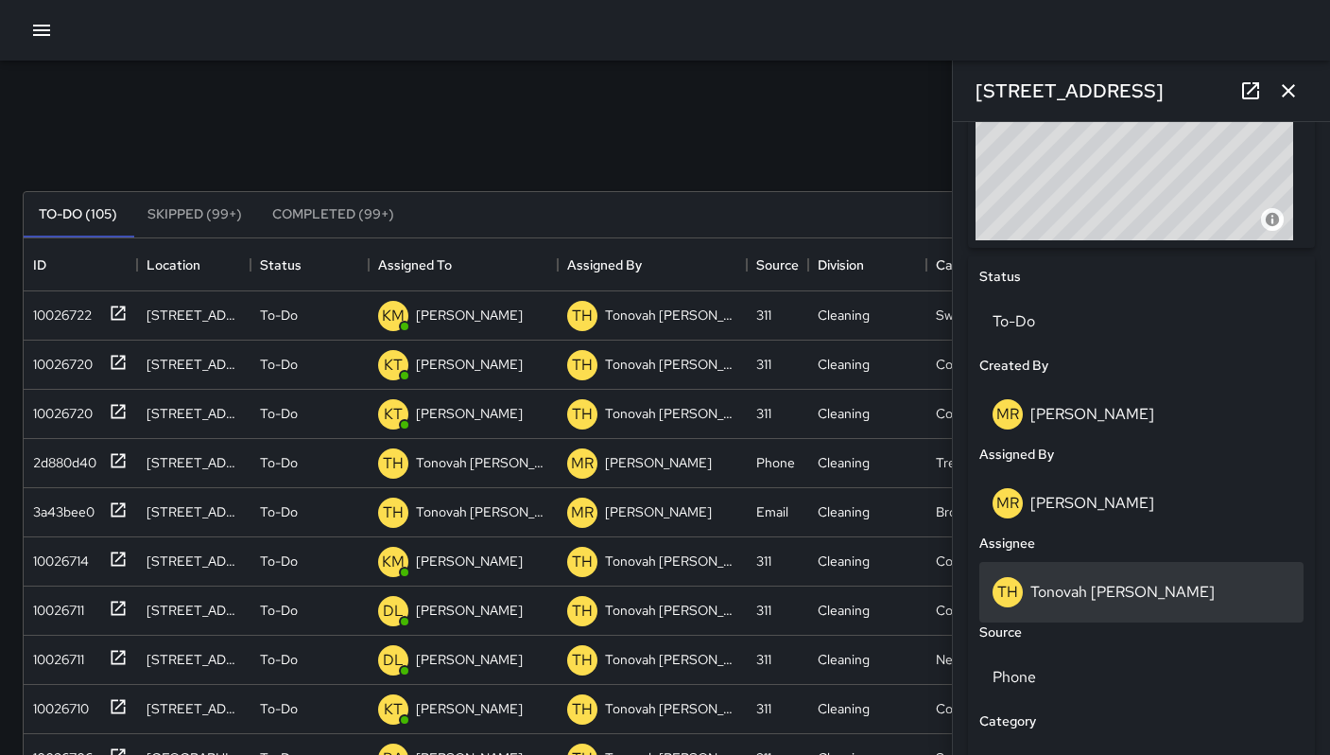
click at [1071, 600] on p "Tonovah [PERSON_NAME]" at bounding box center [1123, 592] width 184 height 20
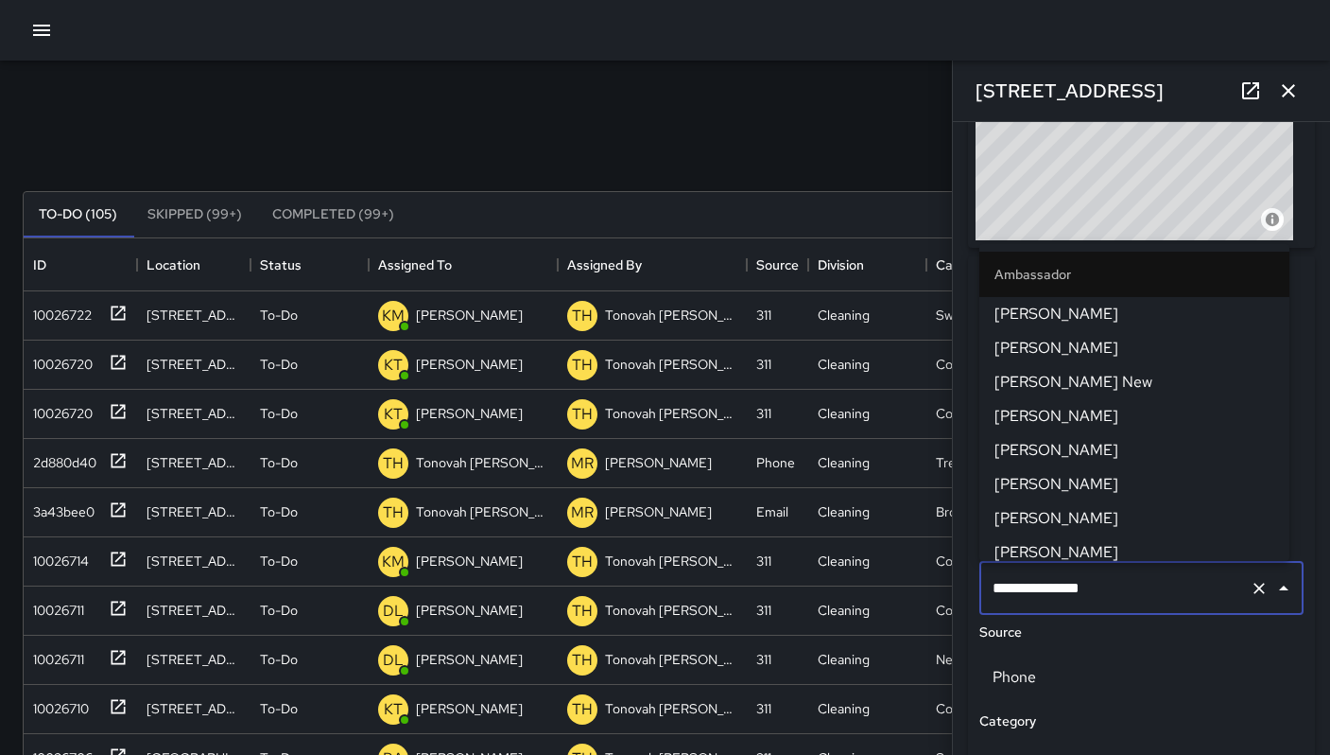
scroll to position [1211, 0]
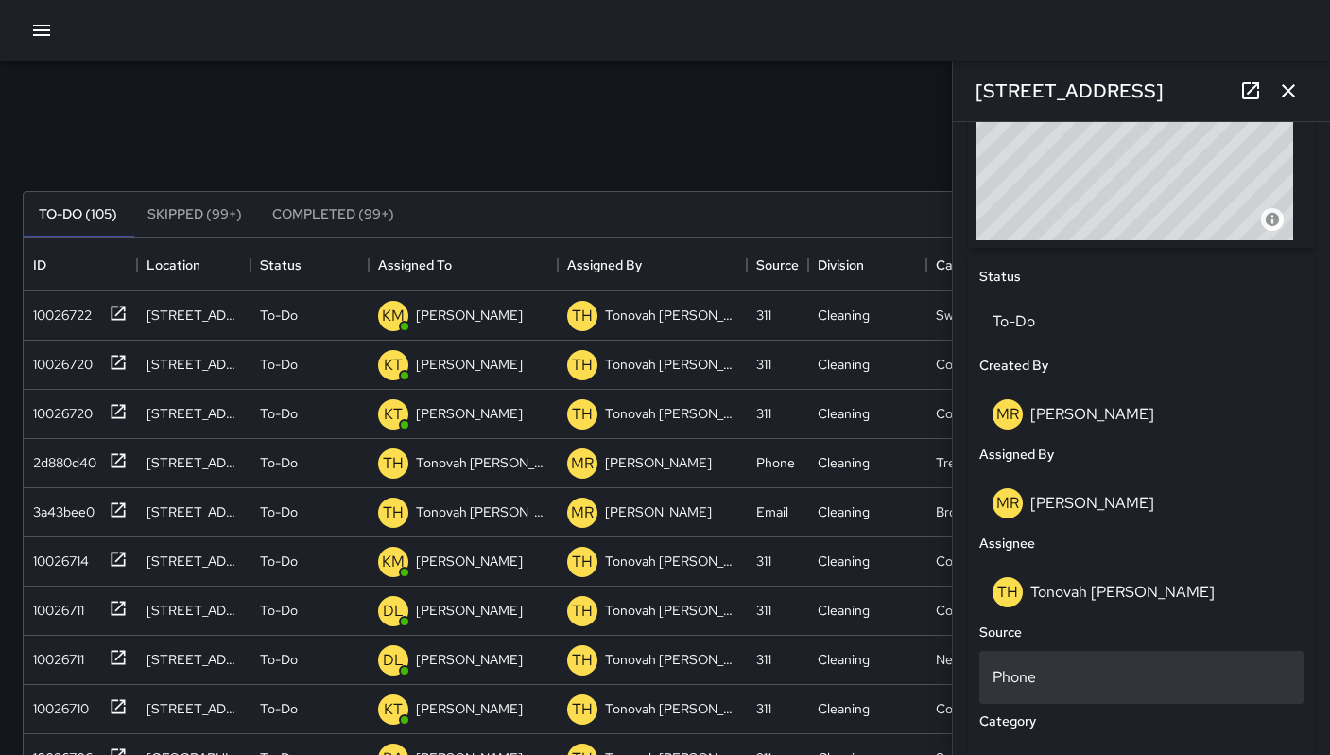
click at [1105, 657] on div "Phone" at bounding box center [1142, 677] width 324 height 53
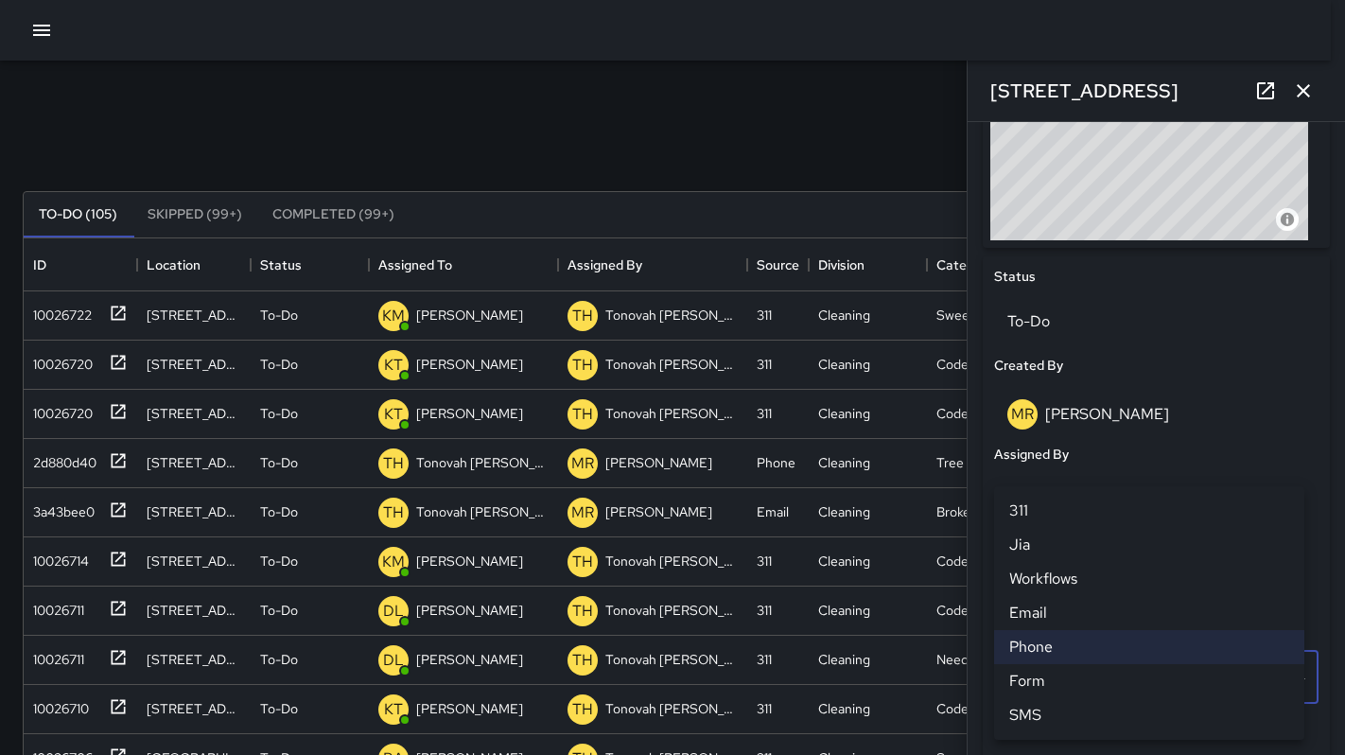
click at [1054, 411] on div at bounding box center [672, 377] width 1345 height 755
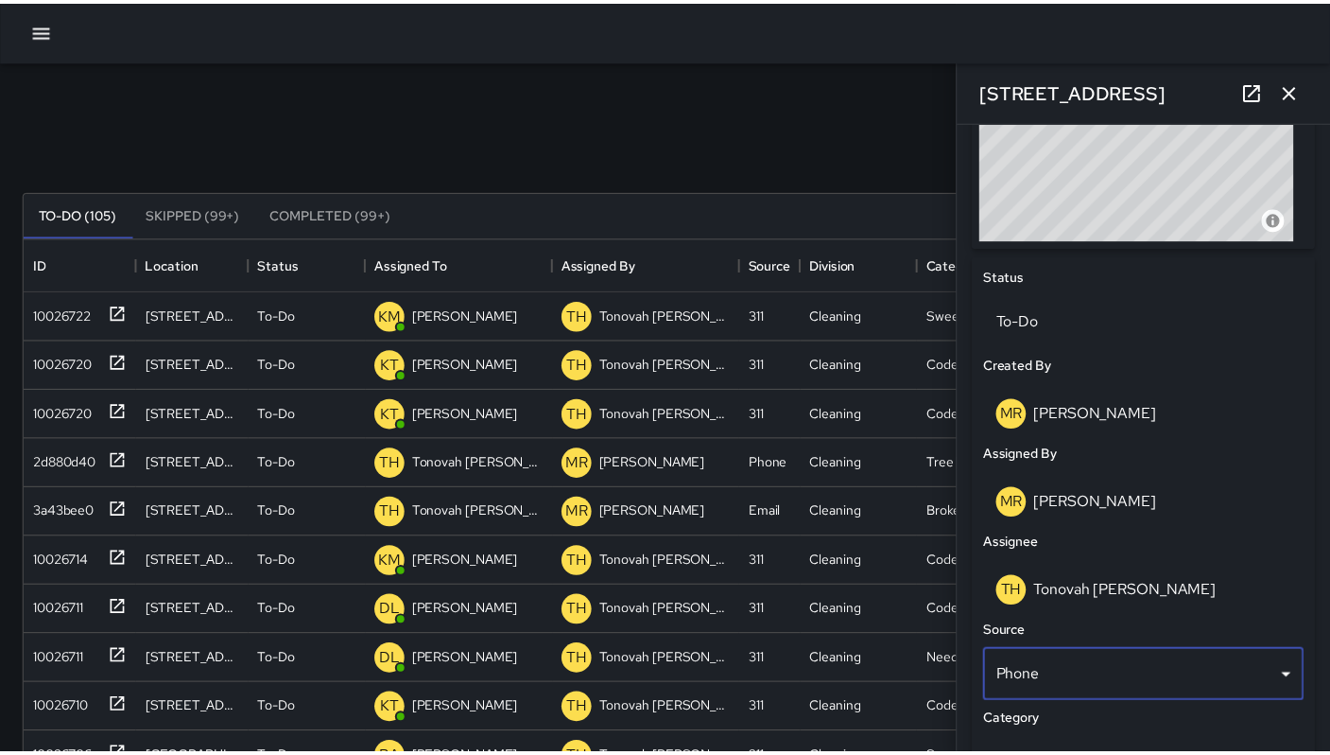
scroll to position [15, 15]
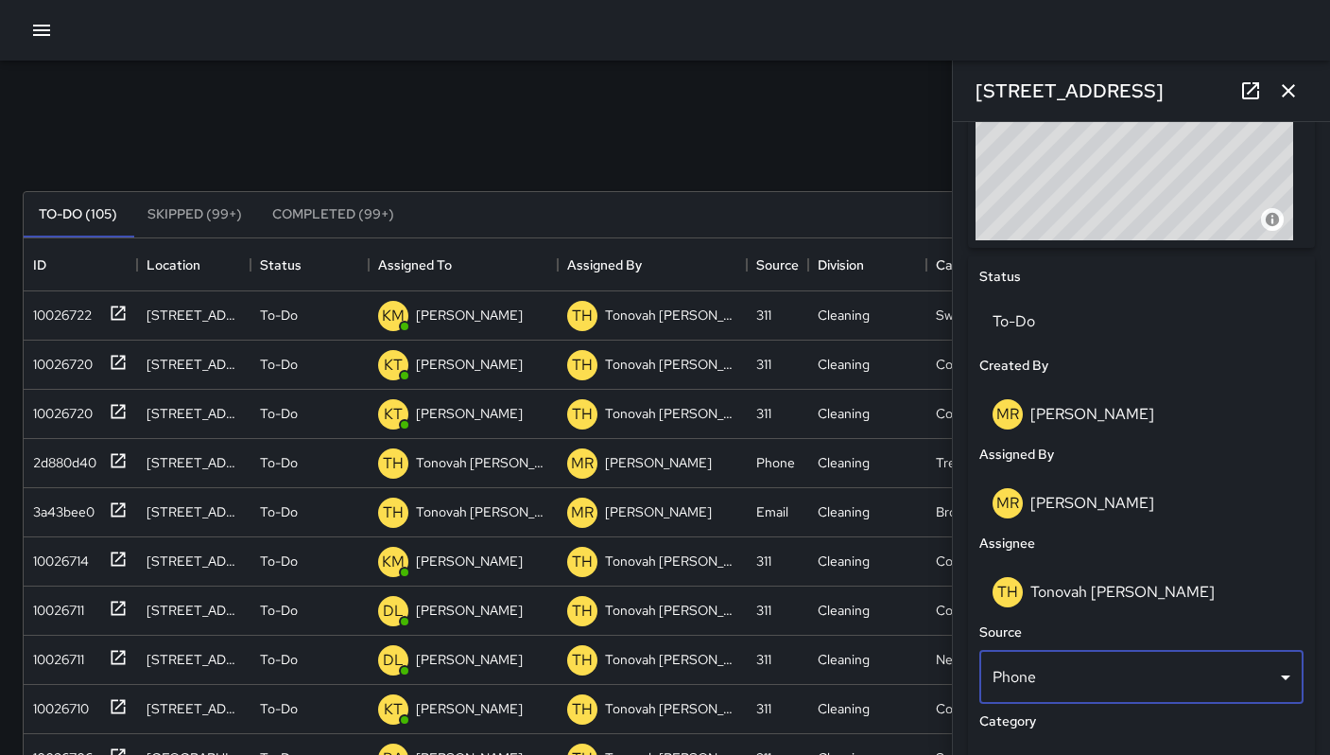
click at [1058, 504] on p "Maria Rosas" at bounding box center [1093, 503] width 124 height 20
click at [1057, 510] on p "Maria Rosas" at bounding box center [1093, 503] width 124 height 20
click at [1062, 503] on p "Maria Rosas" at bounding box center [1093, 503] width 124 height 20
click at [1065, 517] on div "MR Maria Rosas" at bounding box center [1142, 503] width 324 height 61
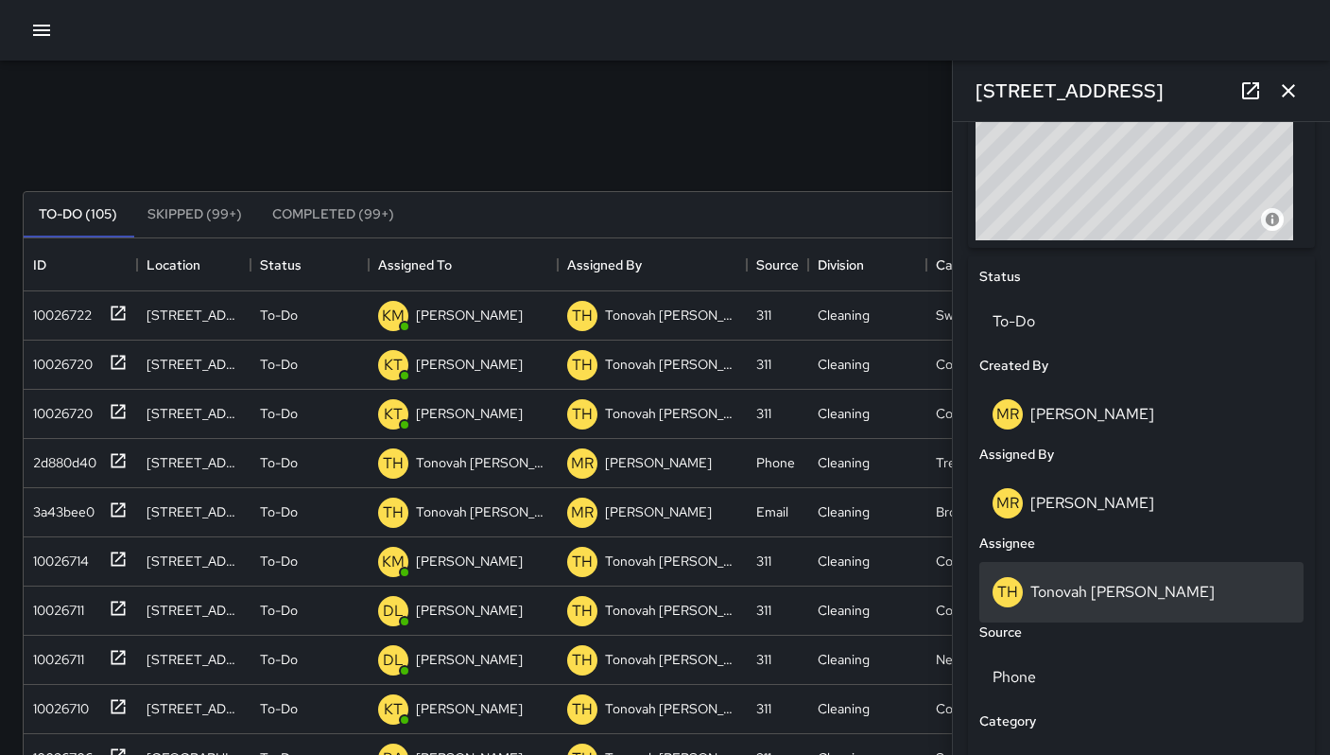
click at [1053, 593] on p "Tonovah [PERSON_NAME]" at bounding box center [1123, 592] width 184 height 20
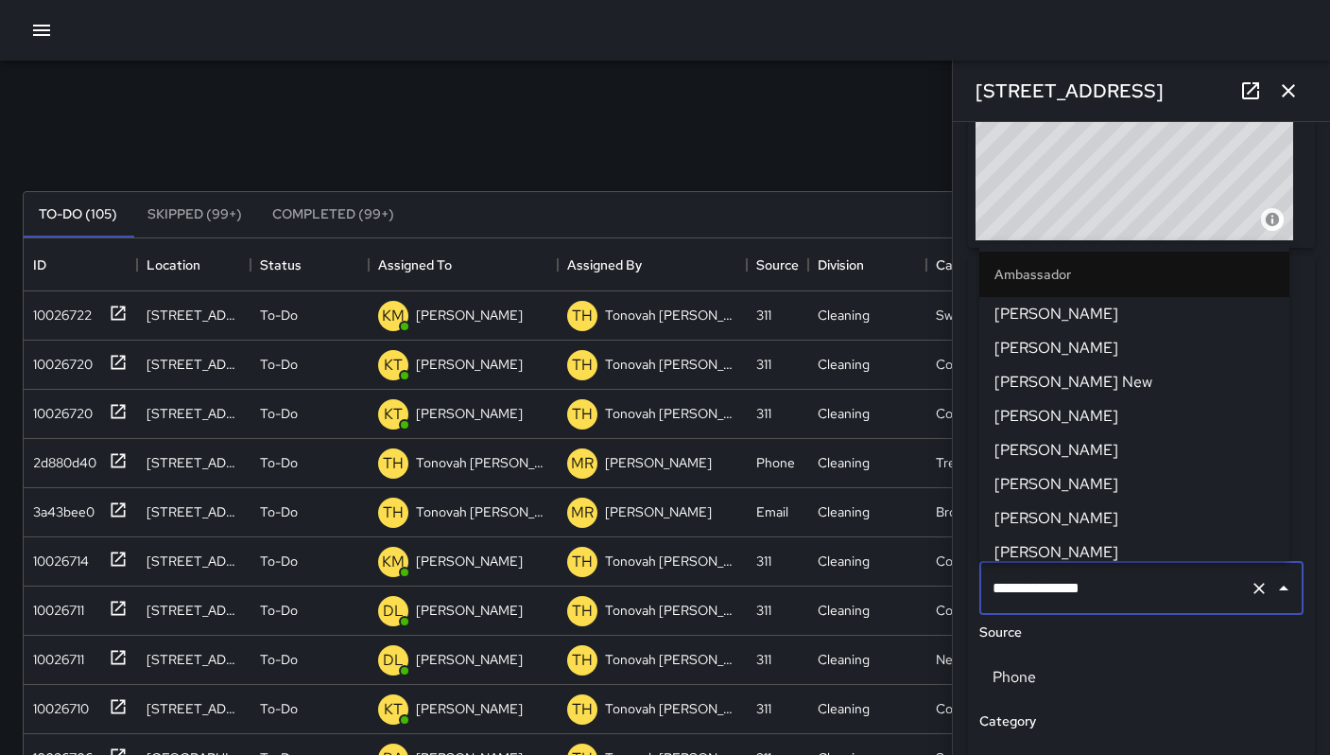
scroll to position [1211, 0]
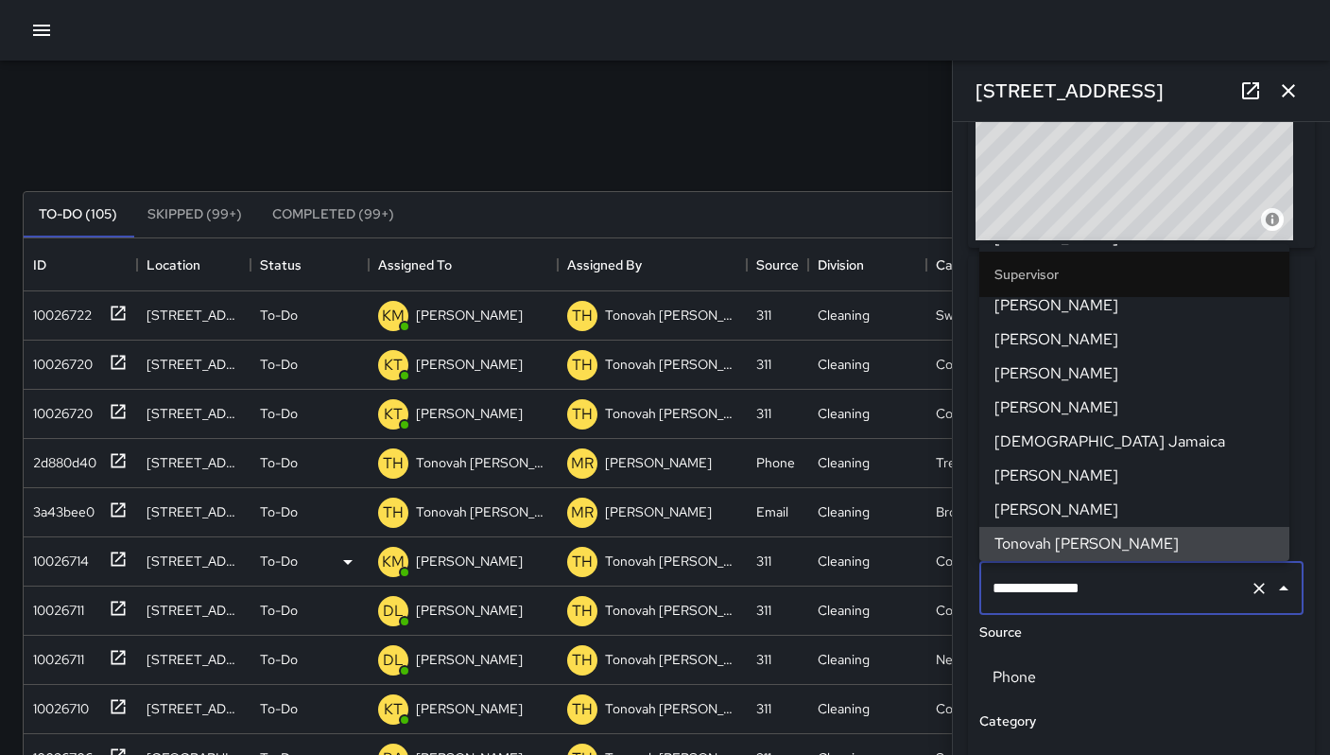
drag, startPoint x: 1119, startPoint y: 582, endPoint x: 915, endPoint y: 564, distance: 204.2
click at [916, 564] on div "Search **** Search New Task To-Do (105) Skipped (99+) Completed (99+) ID Locati…" at bounding box center [665, 589] width 1330 height 1056
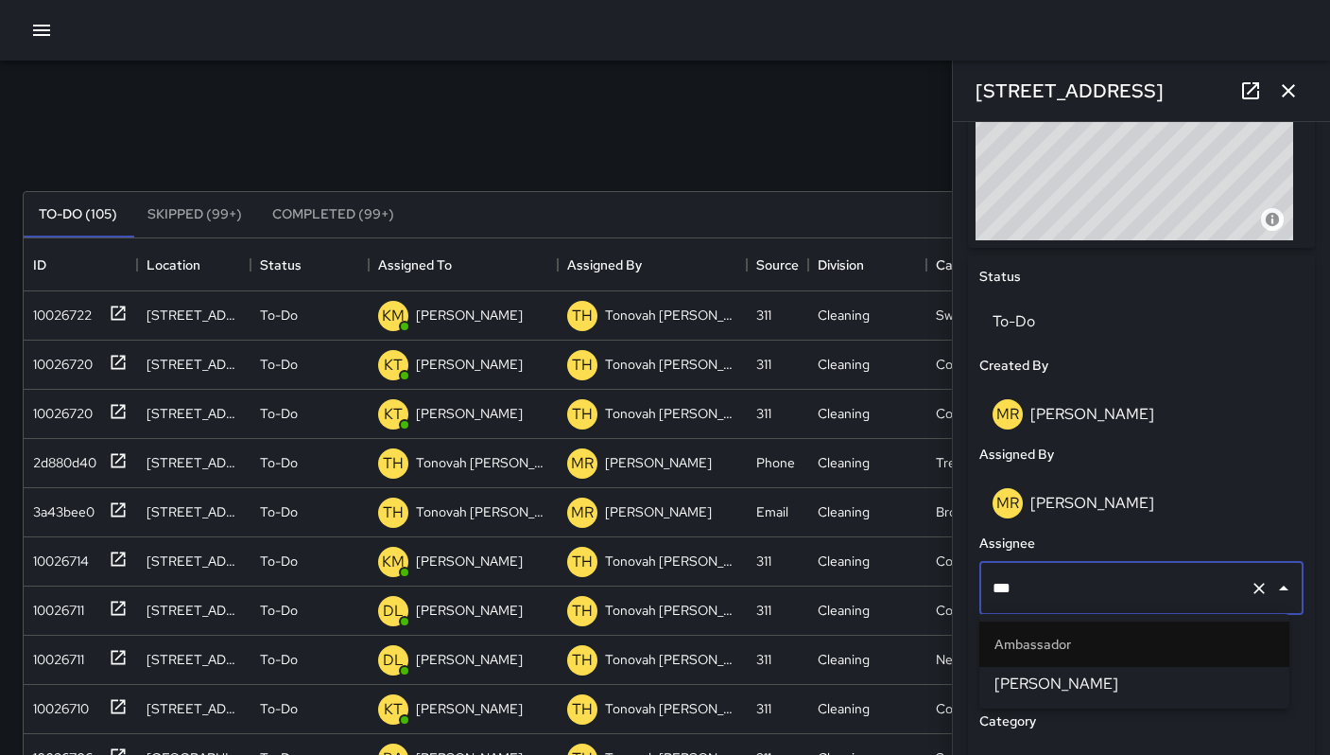
type input "****"
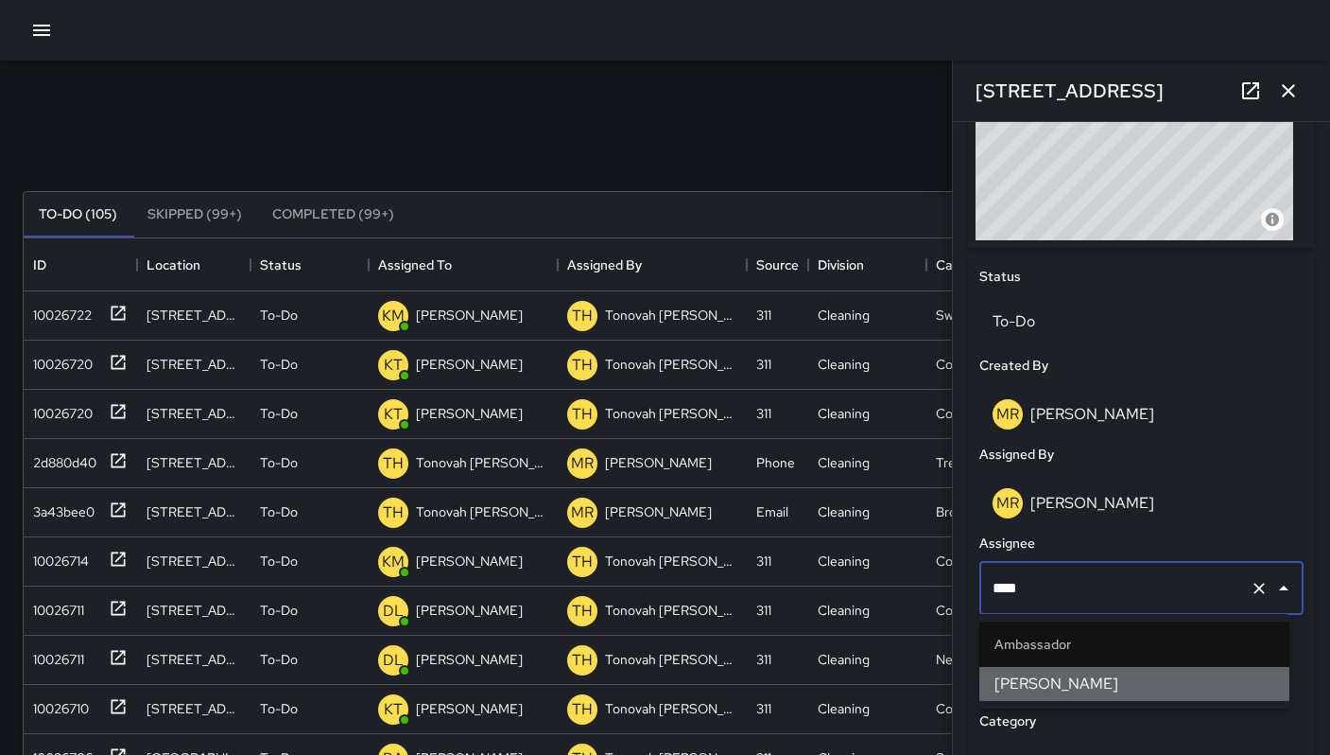
click at [1042, 680] on span "Damariye Lewis" at bounding box center [1135, 683] width 280 height 23
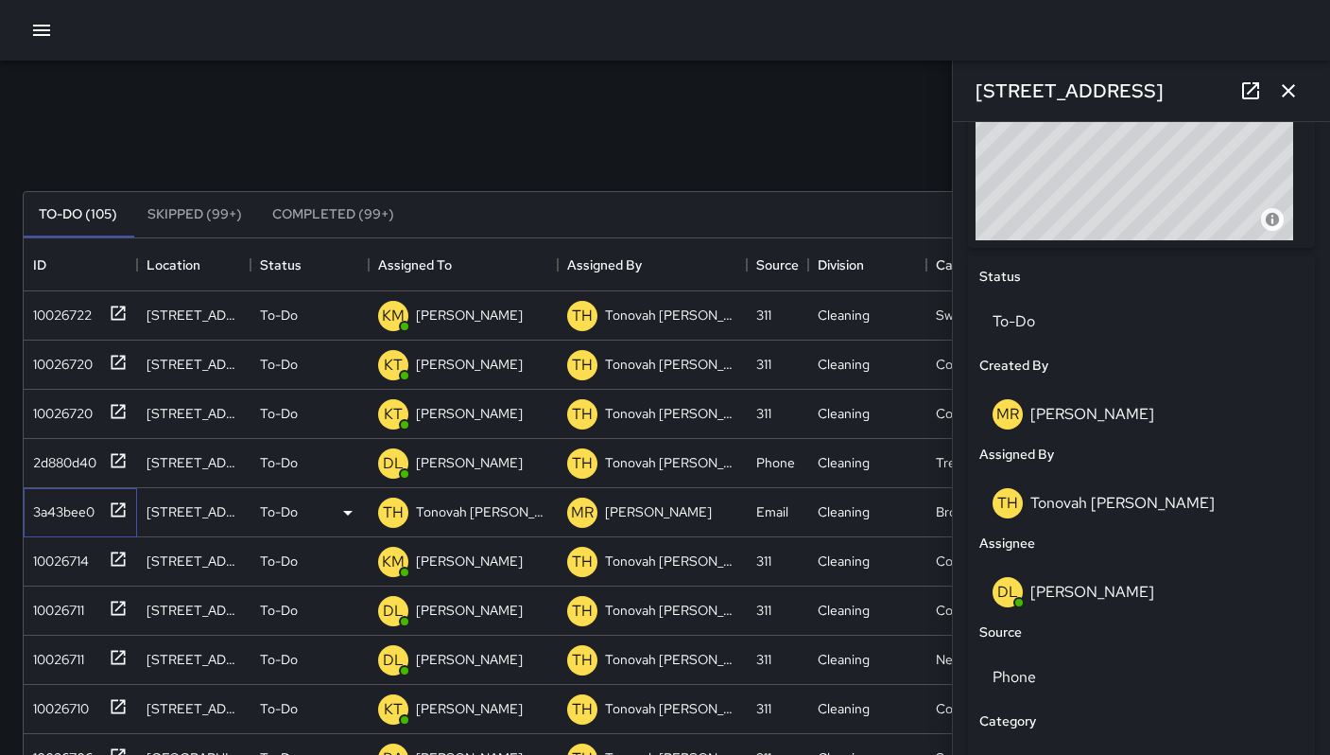
click at [93, 515] on div "3a43bee0" at bounding box center [60, 508] width 69 height 26
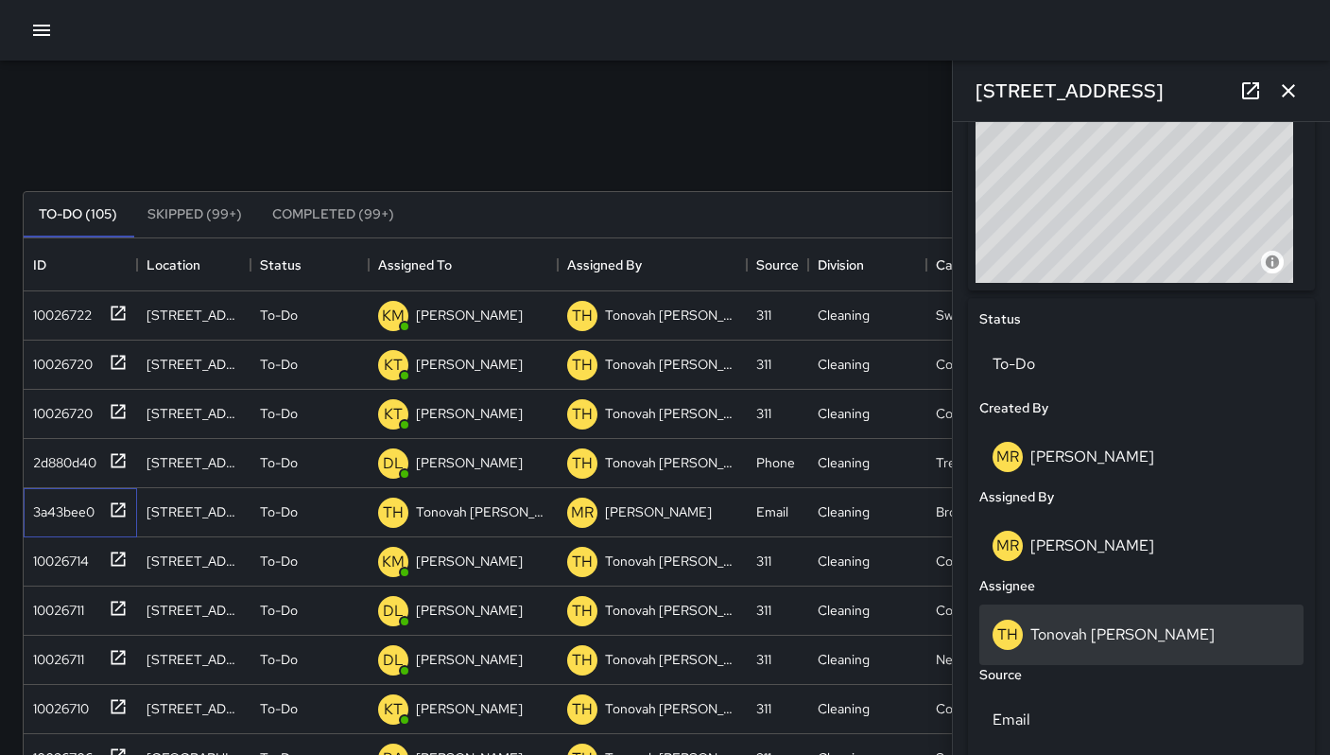
scroll to position [789, 0]
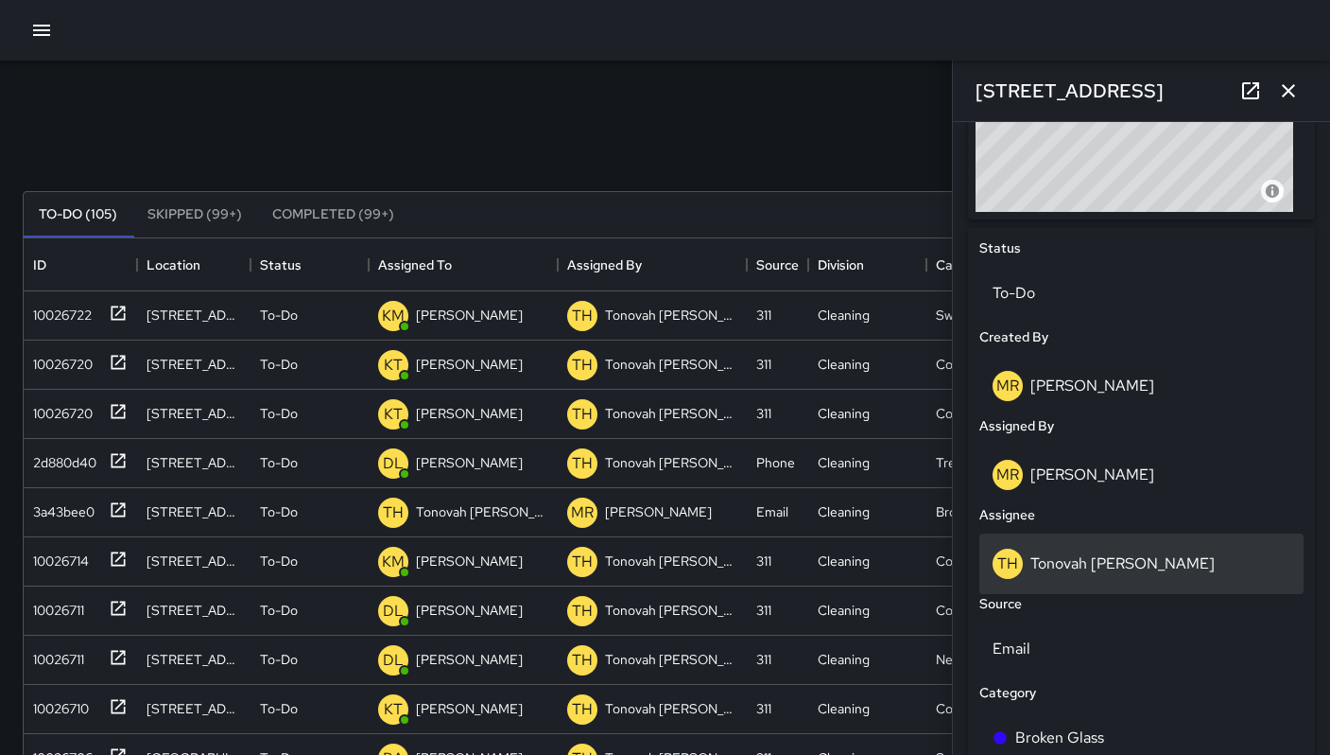
click at [1112, 561] on p "Tonovah [PERSON_NAME]" at bounding box center [1123, 563] width 184 height 20
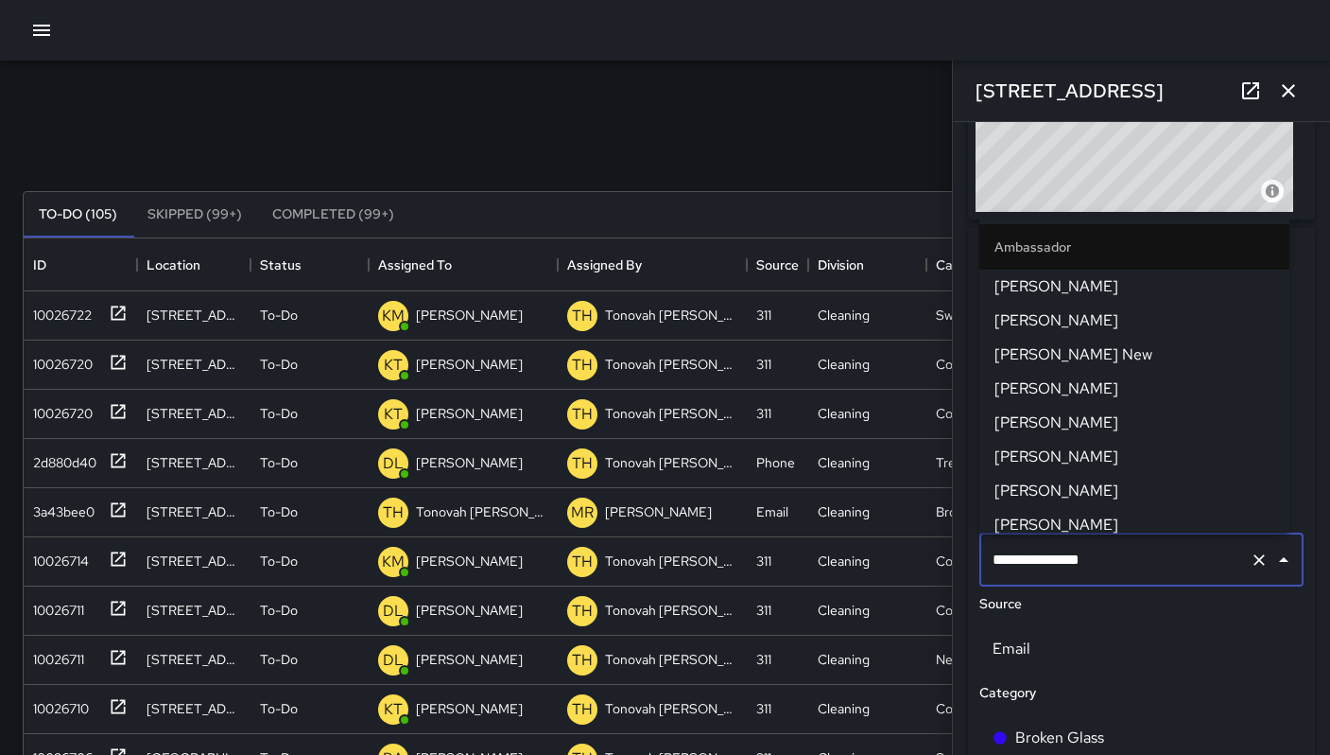
scroll to position [1211, 0]
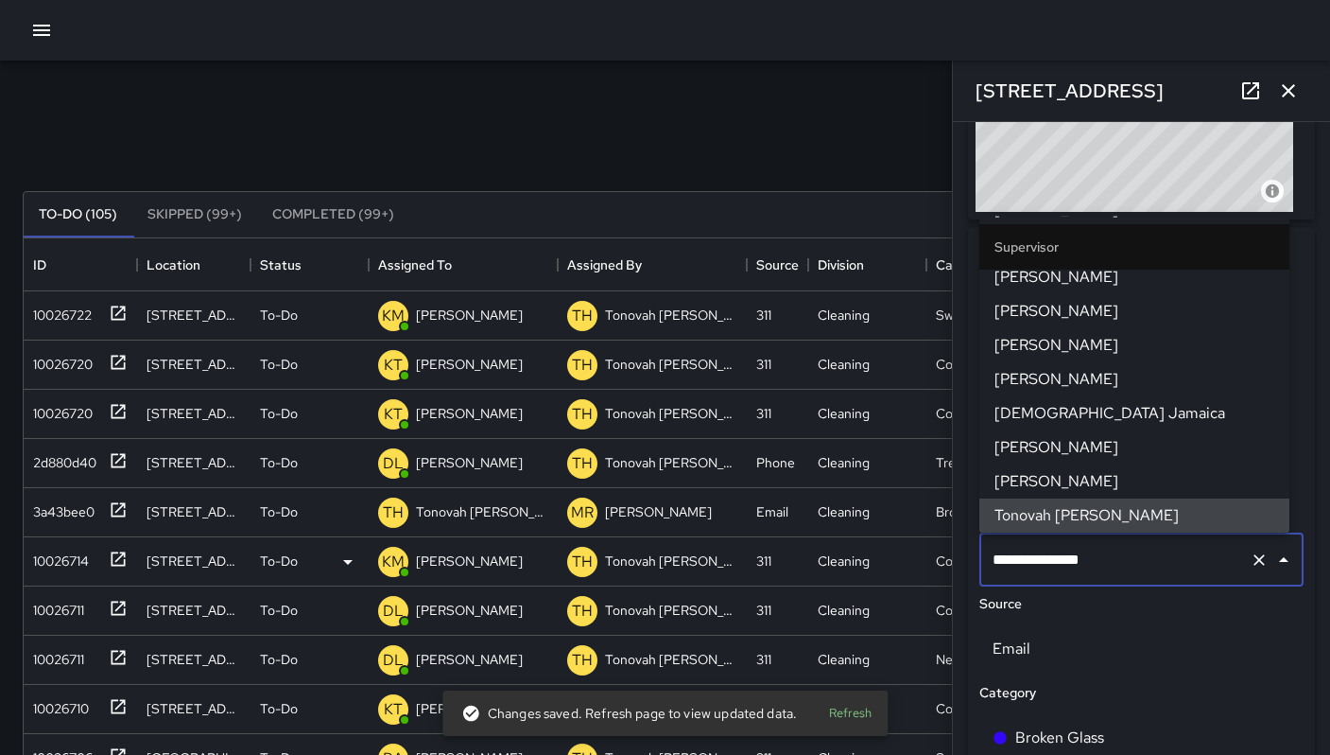
drag, startPoint x: 1119, startPoint y: 557, endPoint x: 923, endPoint y: 543, distance: 196.2
click at [923, 543] on div "Search **** Search New Task To-Do (105) Skipped (99+) Completed (99+) ID Locati…" at bounding box center [665, 589] width 1330 height 1056
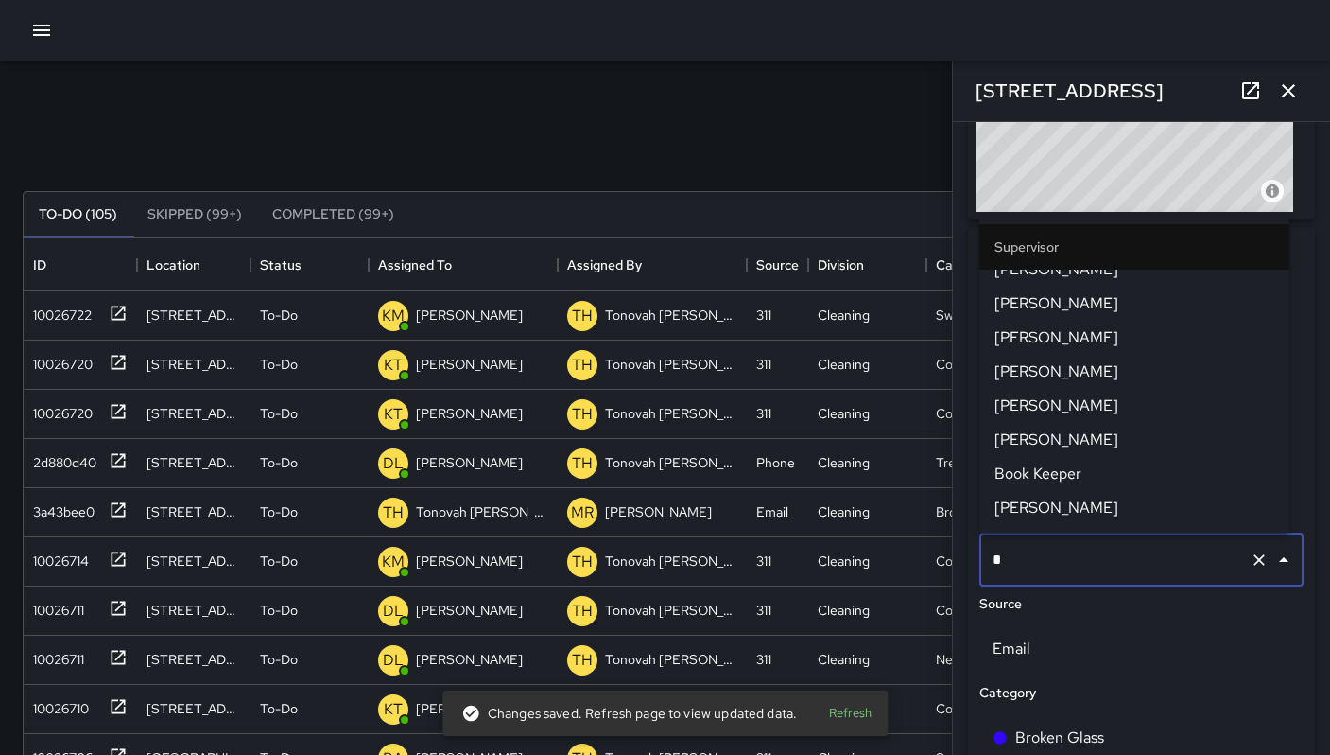
scroll to position [0, 0]
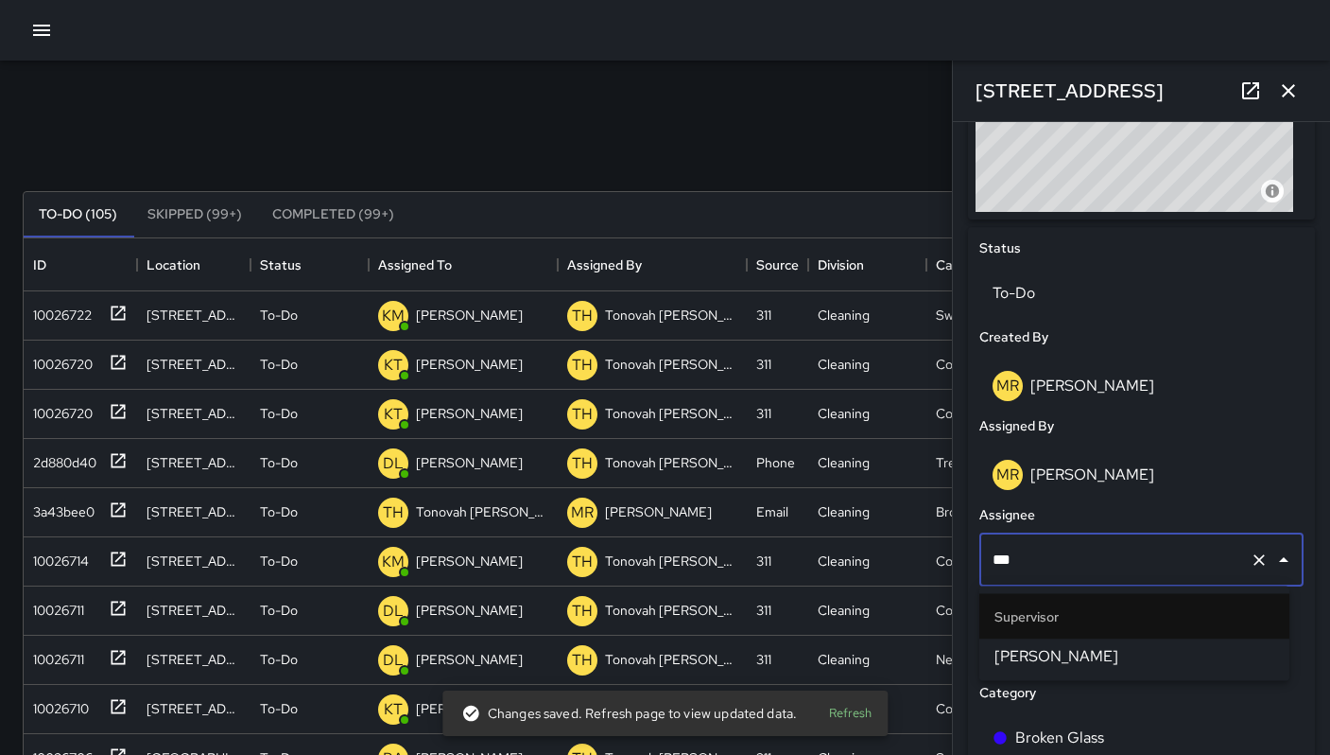
type input "****"
click at [1155, 654] on span "[PERSON_NAME]" at bounding box center [1135, 656] width 280 height 23
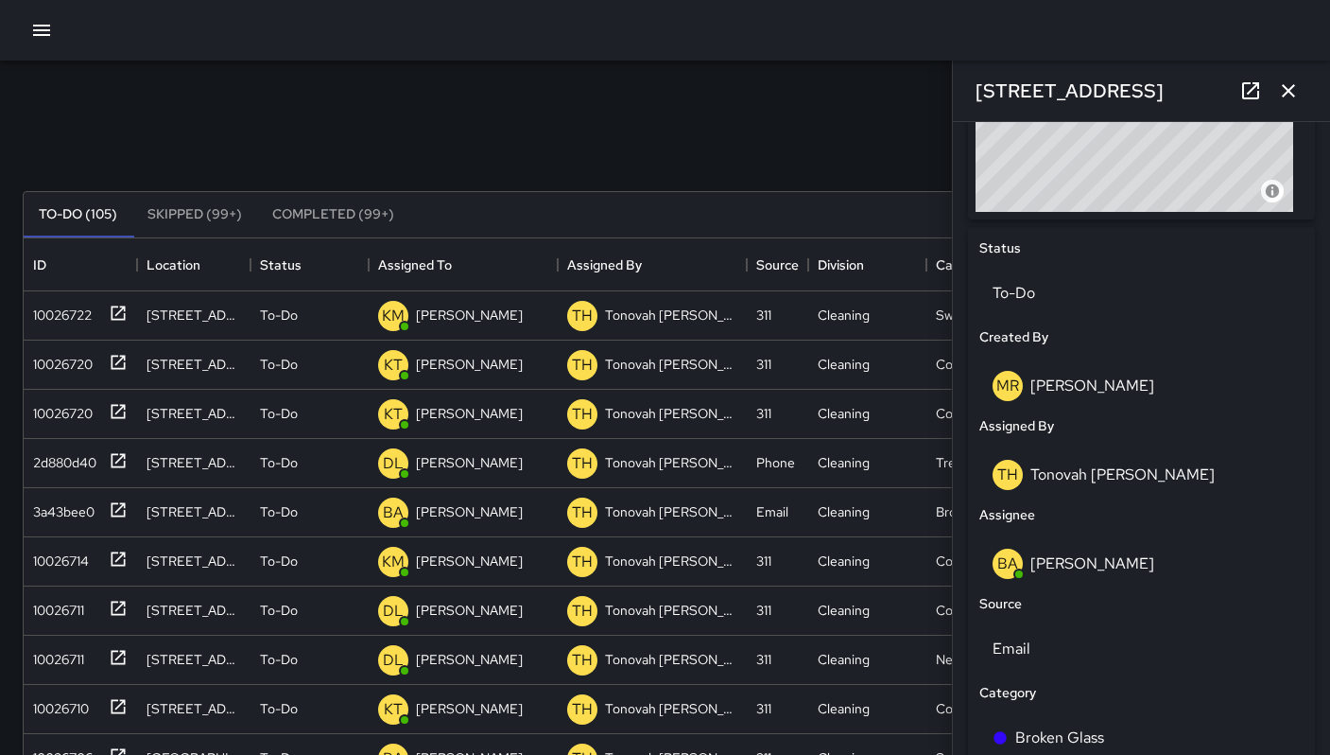
click at [1282, 87] on icon "button" at bounding box center [1288, 90] width 23 height 23
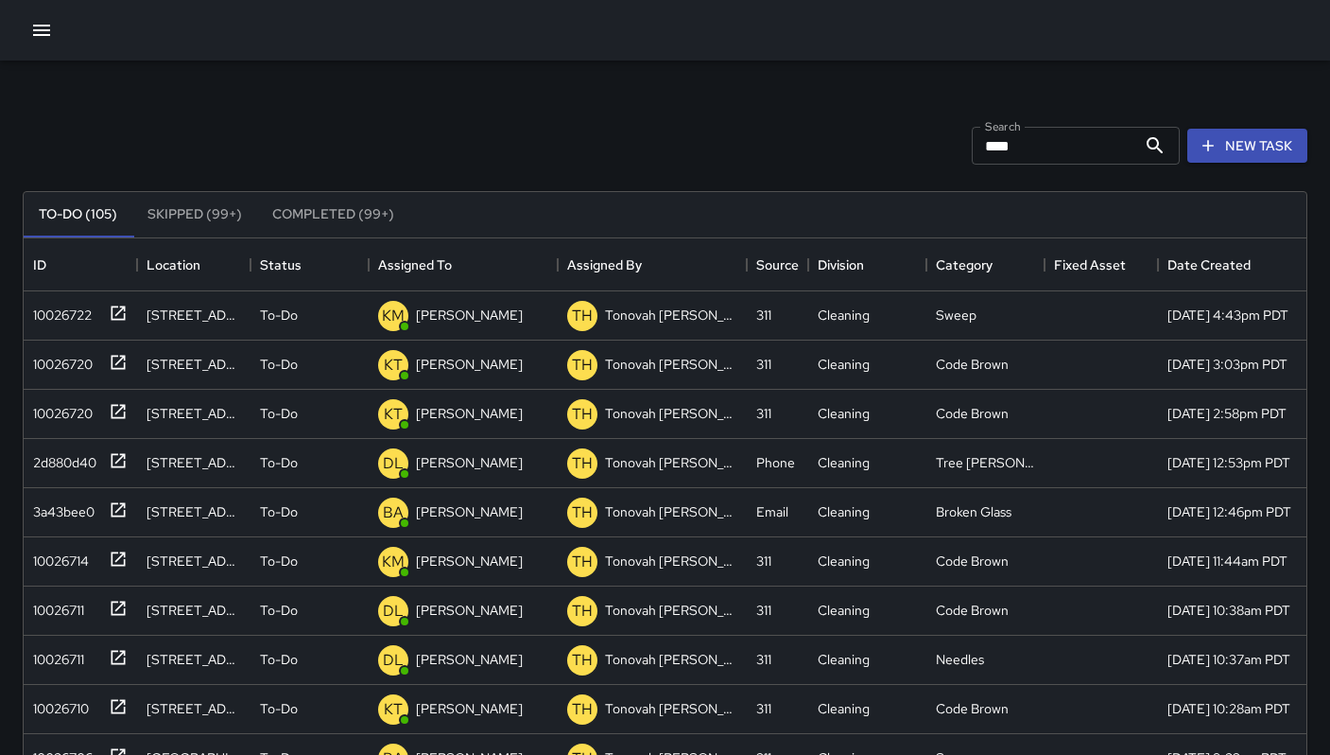
click at [1010, 137] on input "****" at bounding box center [1054, 146] width 165 height 38
type input "*"
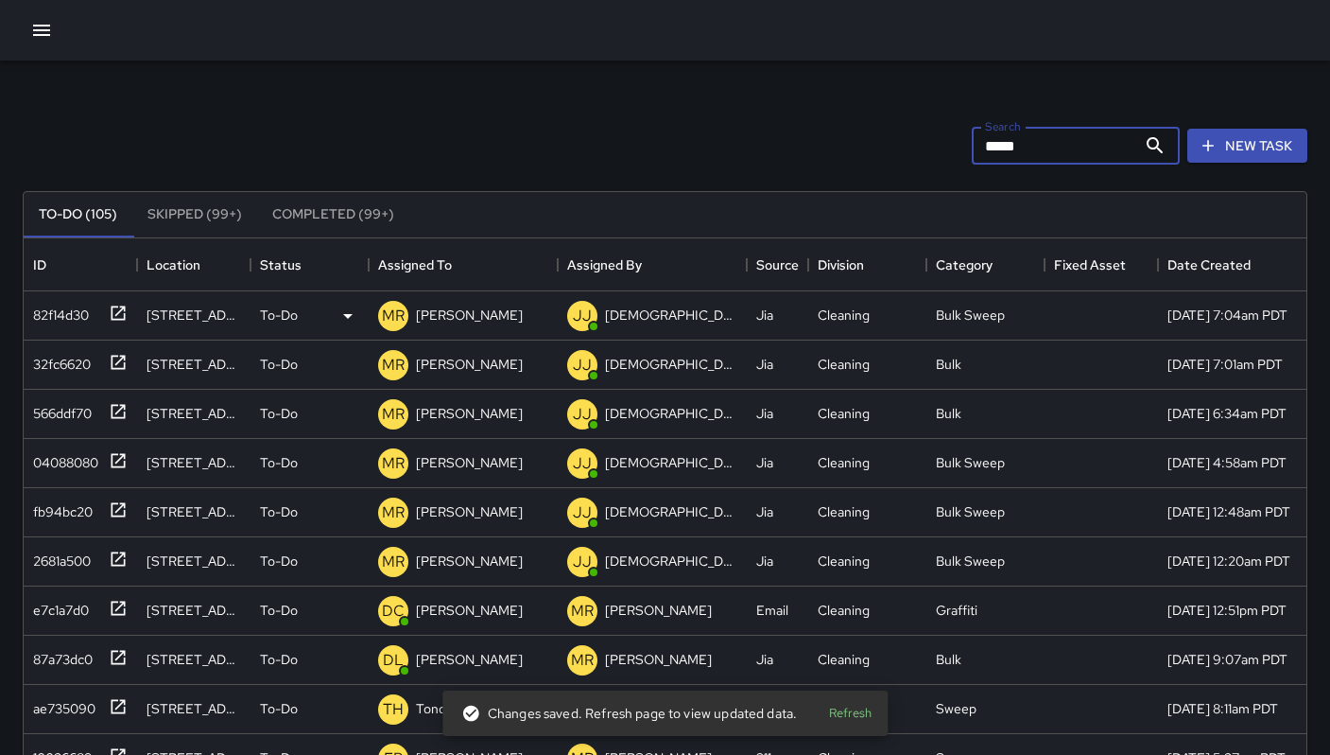
type input "*****"
click at [66, 312] on div "82f14d30" at bounding box center [57, 311] width 63 height 26
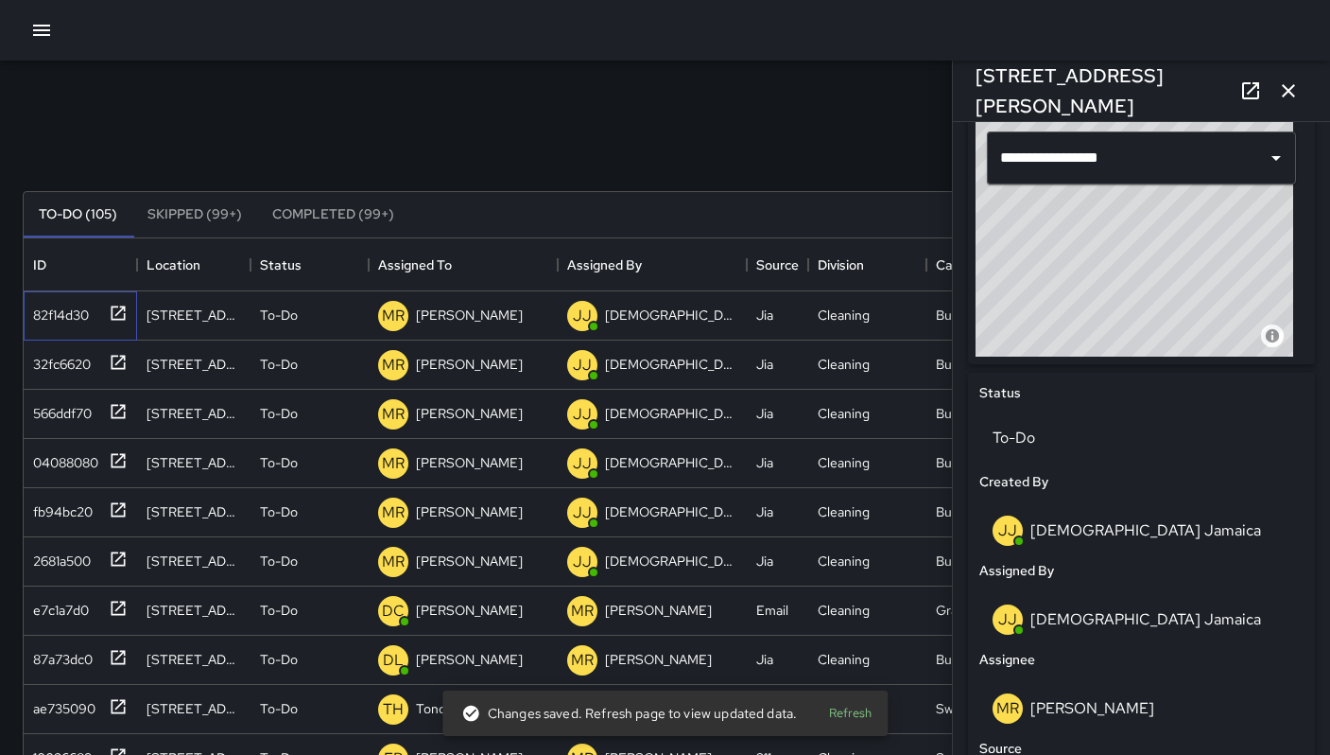
scroll to position [748, 0]
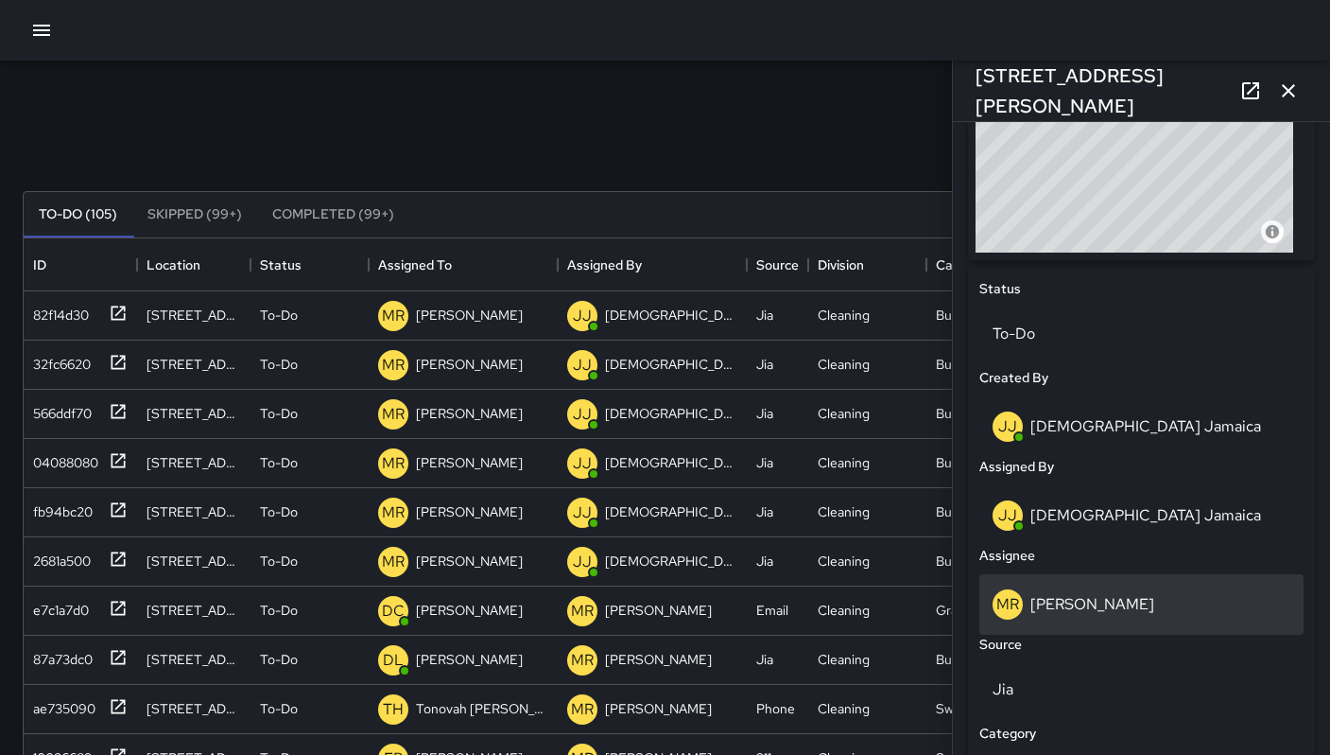
click at [1079, 592] on div "MR Maria Rosas" at bounding box center [1142, 604] width 298 height 30
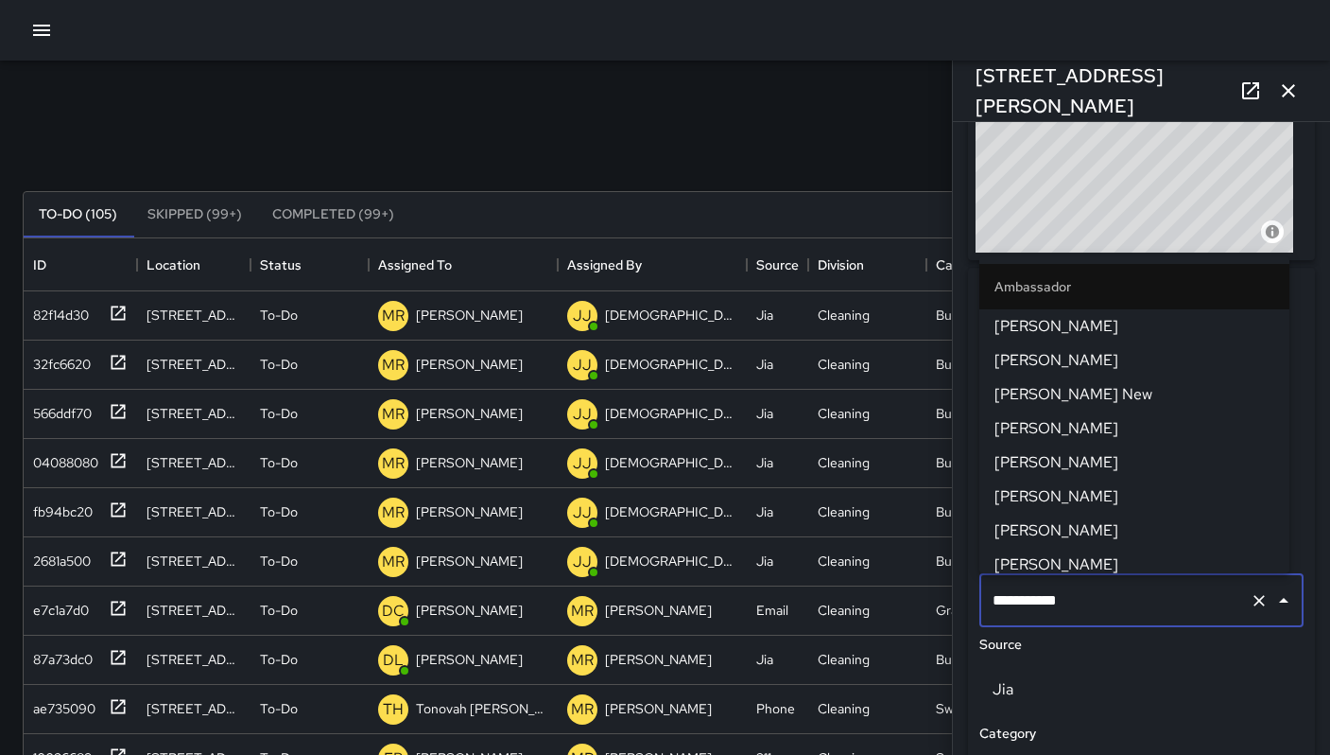
scroll to position [1858, 0]
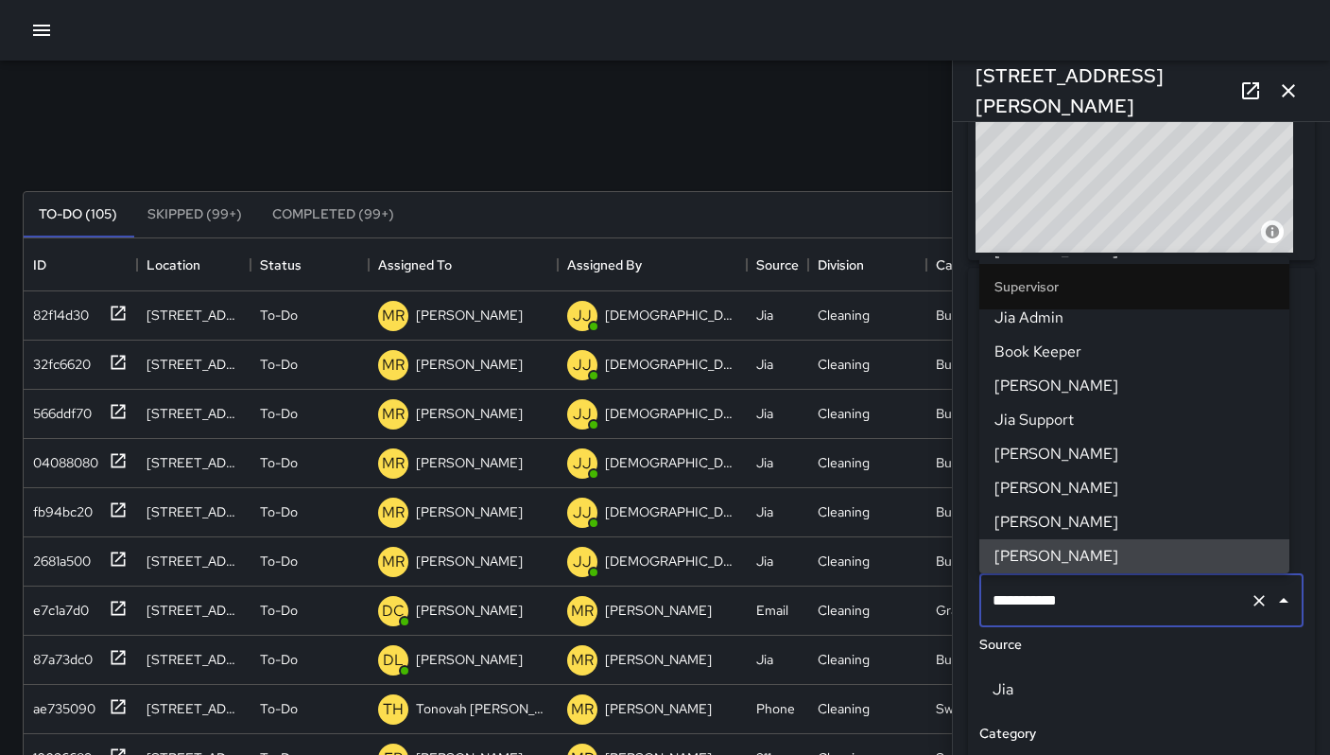
drag, startPoint x: 1127, startPoint y: 603, endPoint x: 966, endPoint y: 591, distance: 161.2
click at [966, 591] on div "**********" at bounding box center [1142, 533] width 362 height 1139
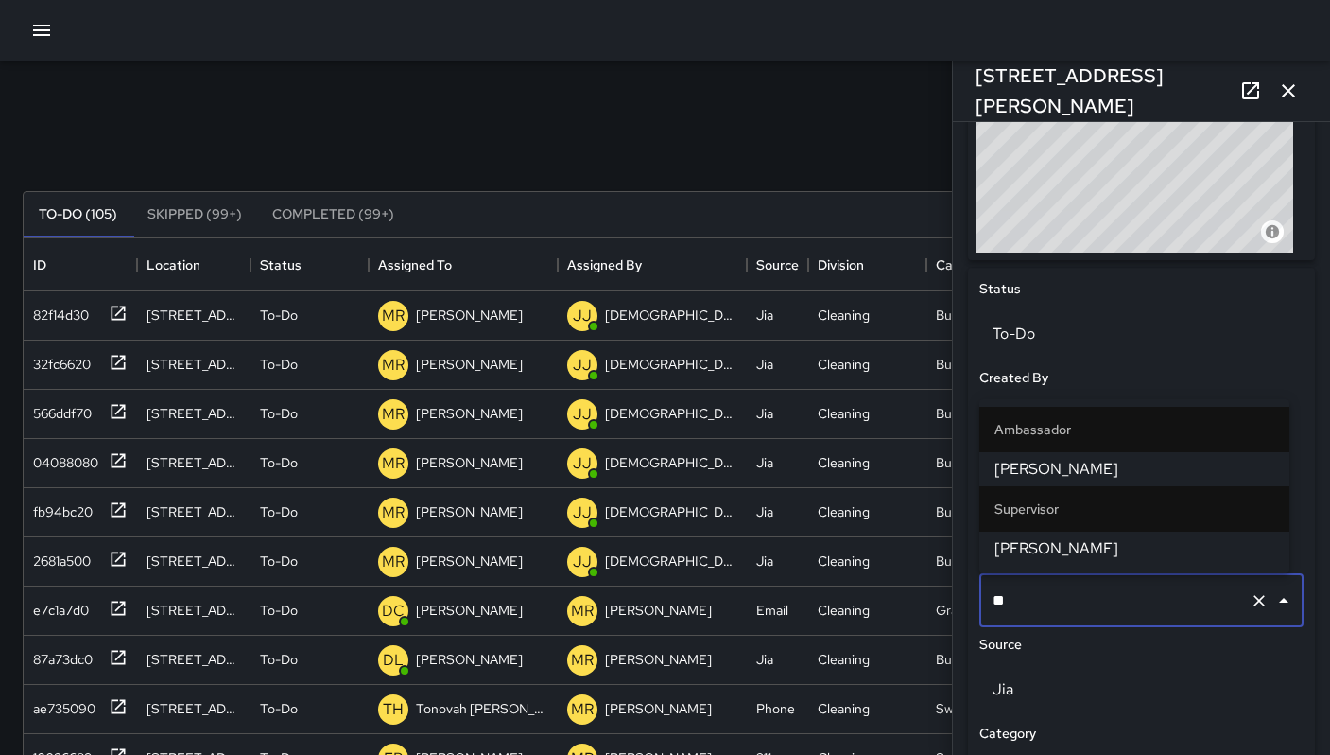
type input "***"
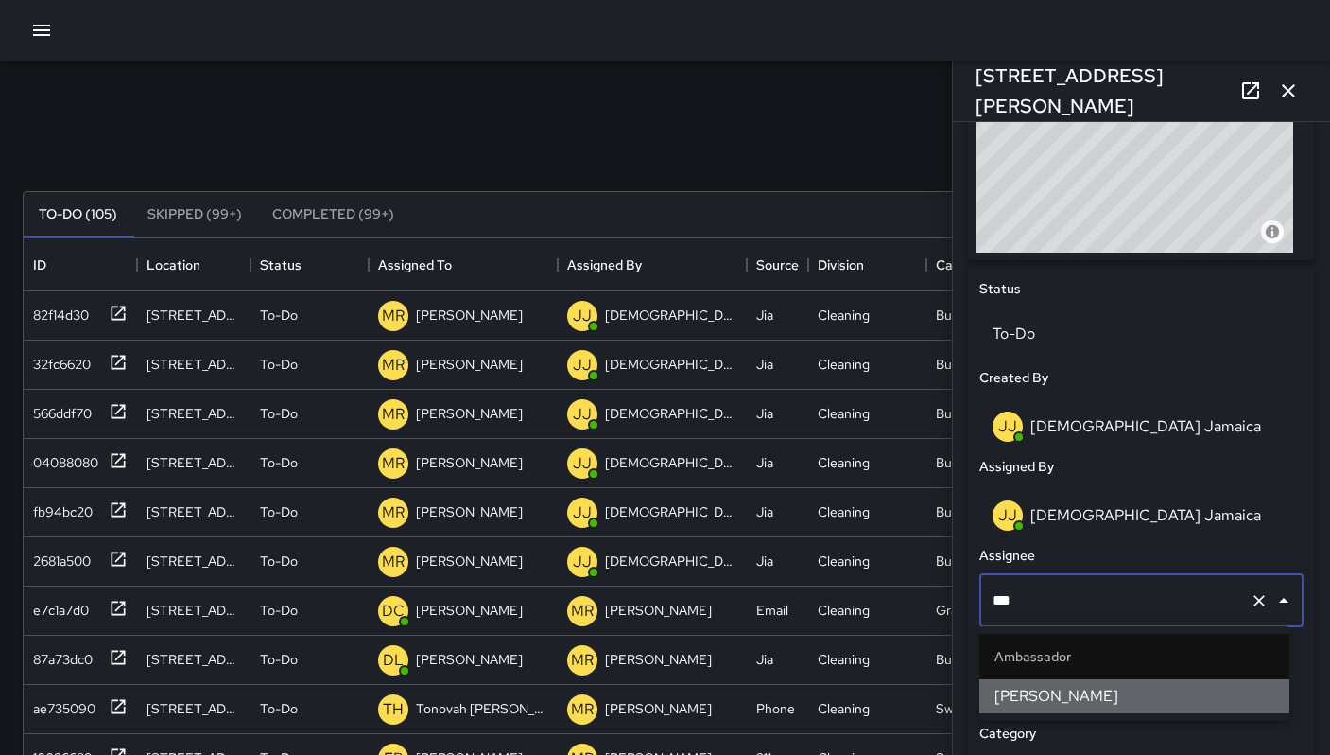
click at [1003, 688] on span "Katherine Treminio" at bounding box center [1135, 696] width 280 height 23
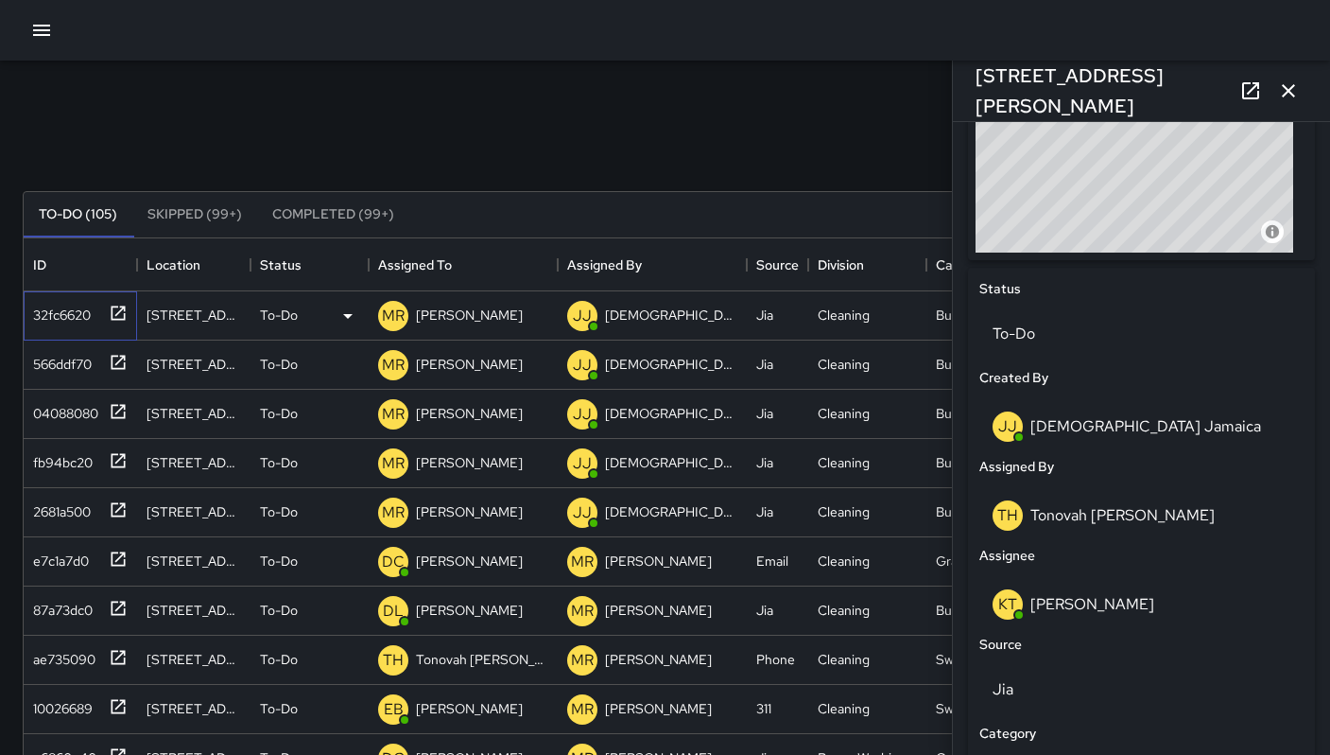
click at [74, 313] on div "32fc6620" at bounding box center [58, 311] width 65 height 26
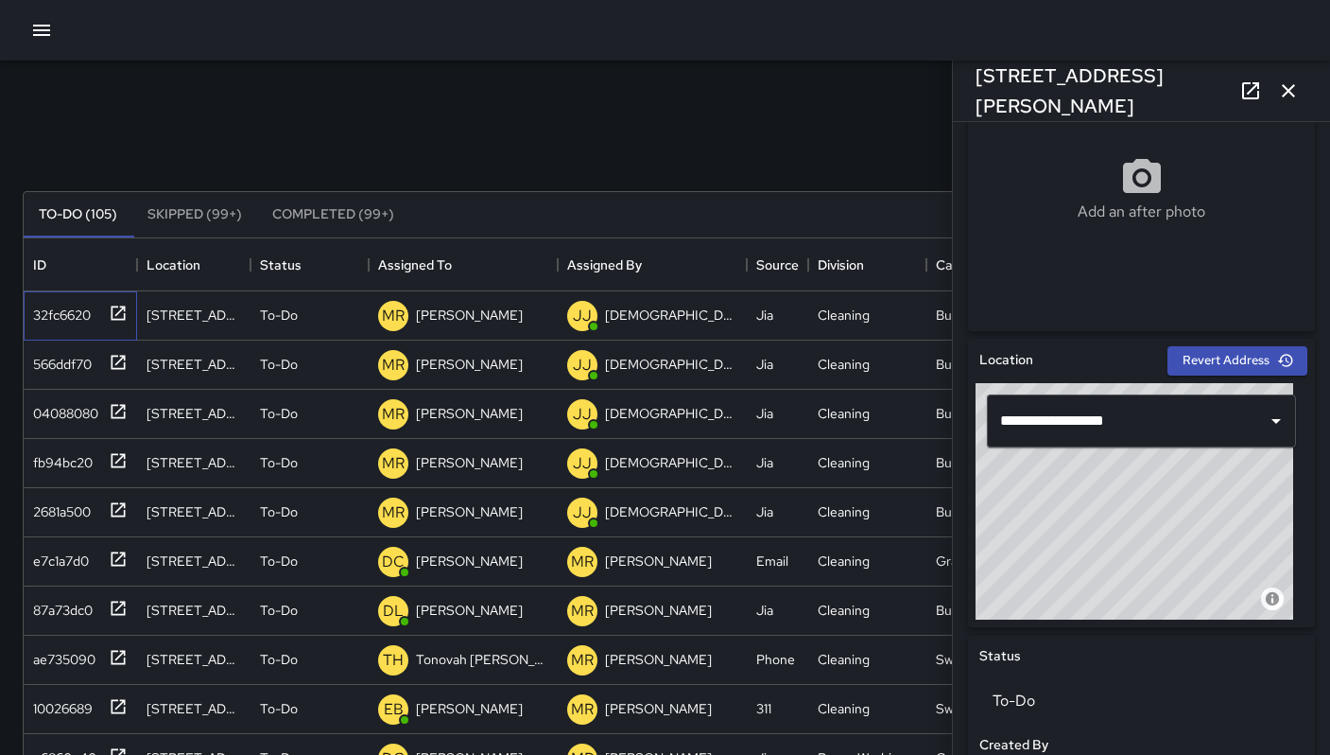
scroll to position [690, 0]
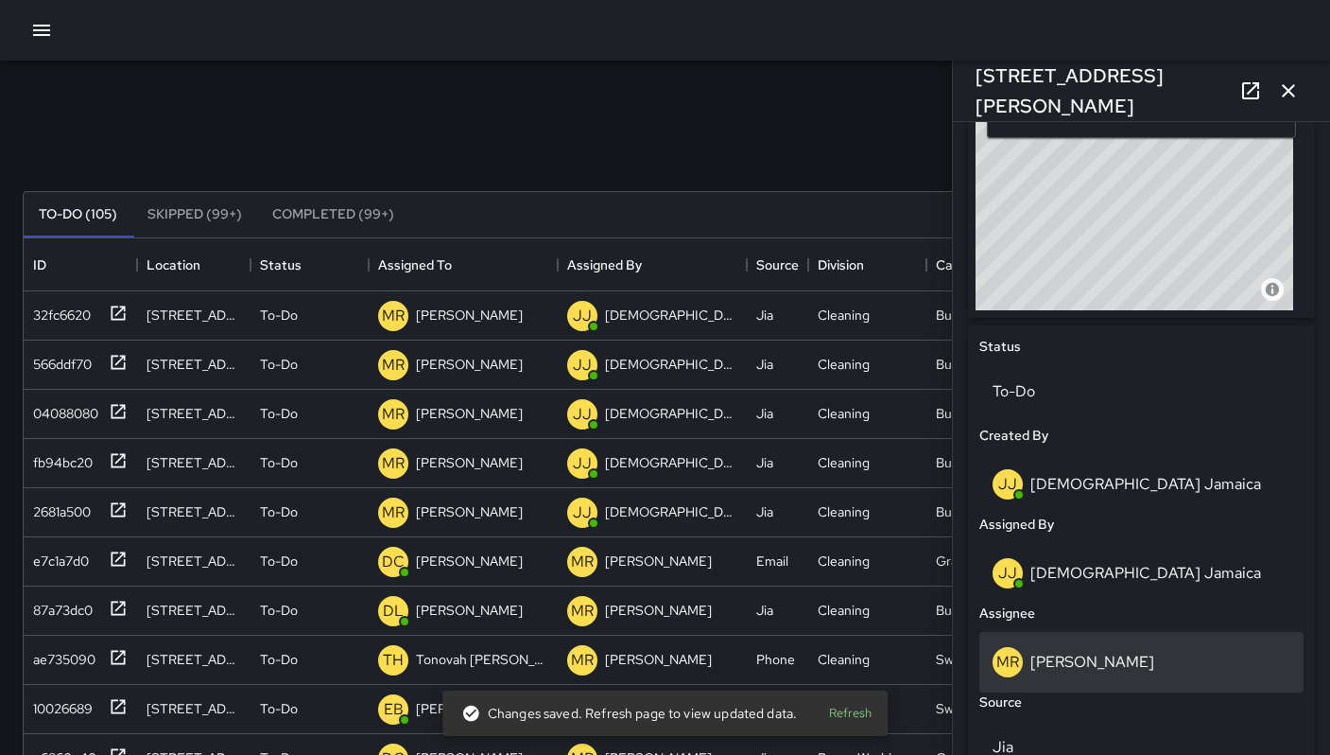
click at [1101, 653] on p "Maria Rosas" at bounding box center [1093, 661] width 124 height 20
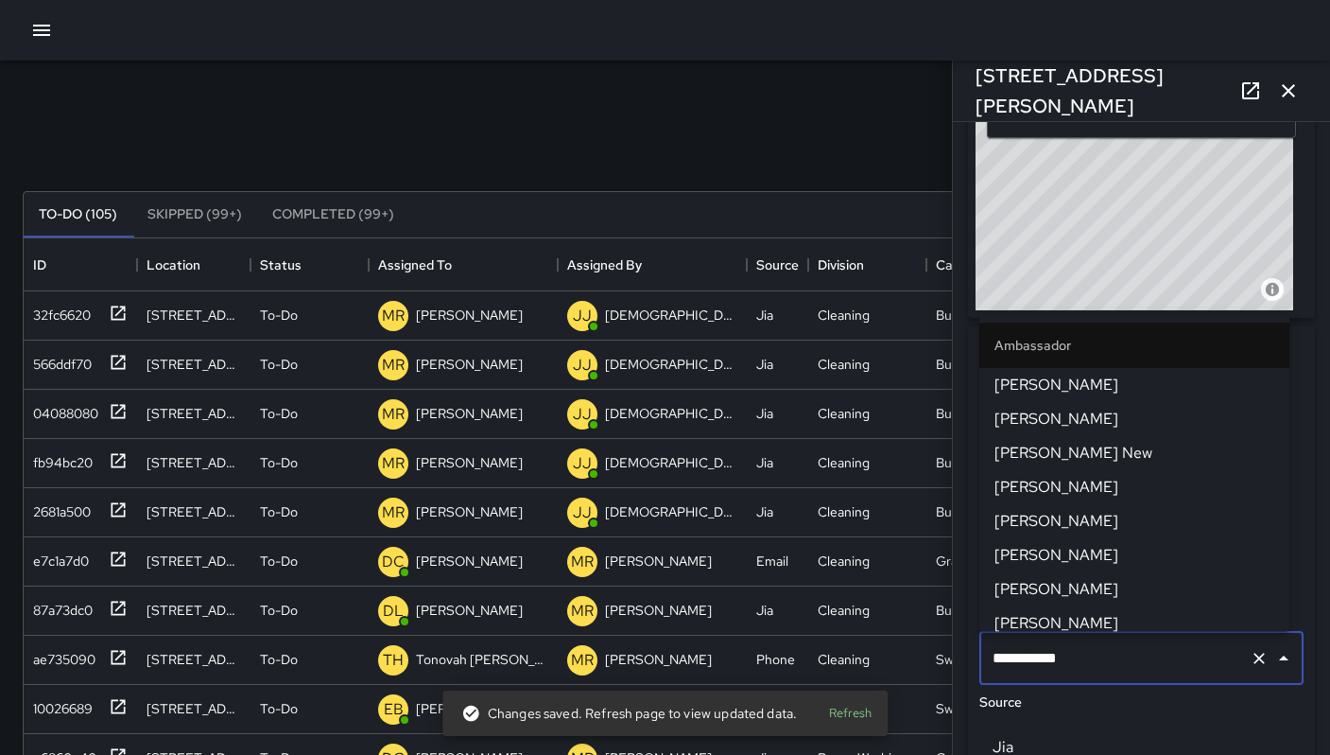
scroll to position [1858, 0]
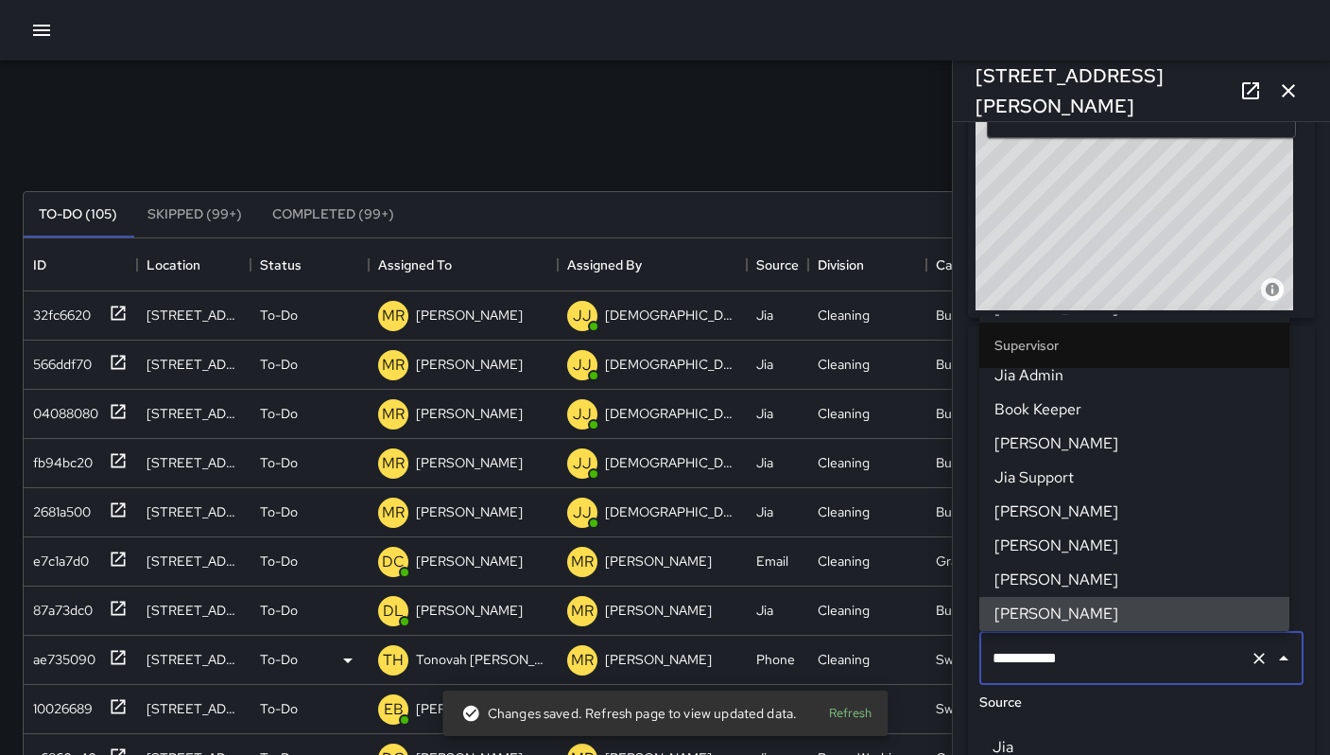
drag, startPoint x: 1096, startPoint y: 665, endPoint x: 942, endPoint y: 664, distance: 154.1
click at [943, 663] on div "Search ***** Search New Task To-Do (105) Skipped (99+) Completed (99+) ID Locat…" at bounding box center [665, 589] width 1330 height 1056
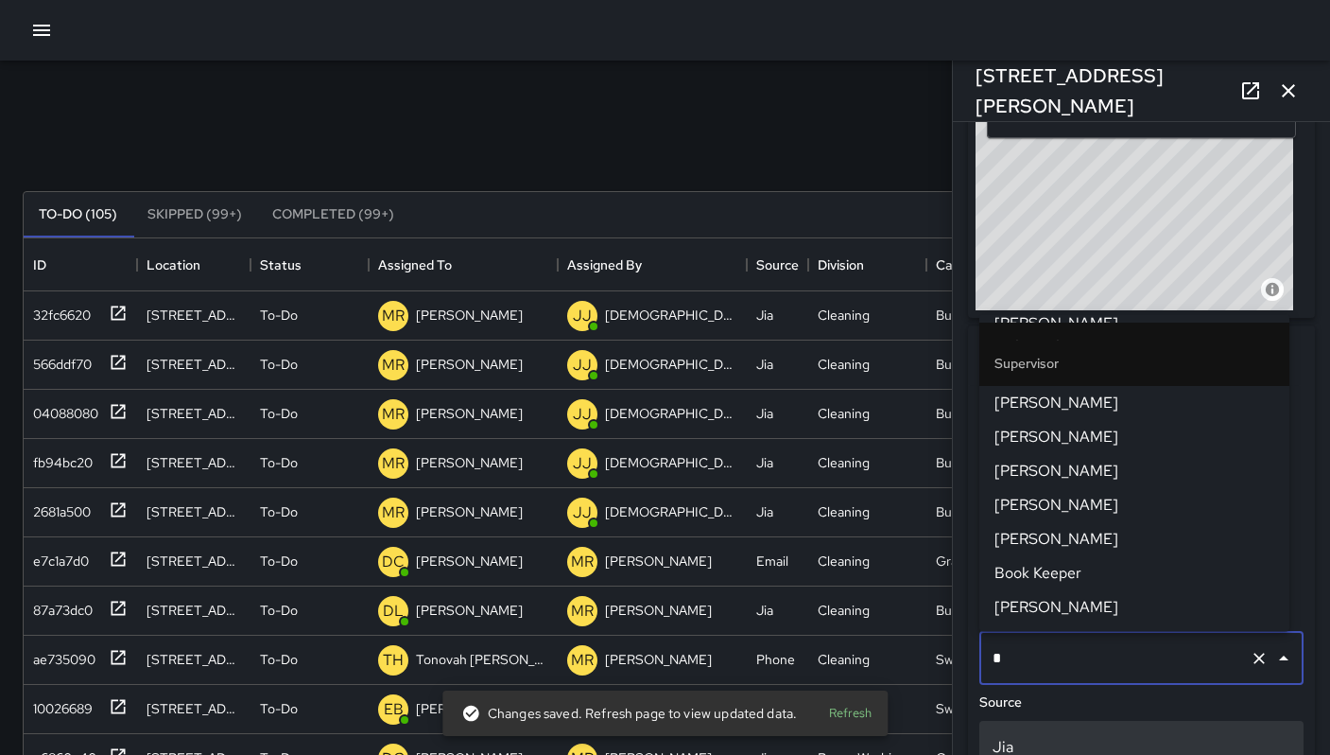
scroll to position [0, 0]
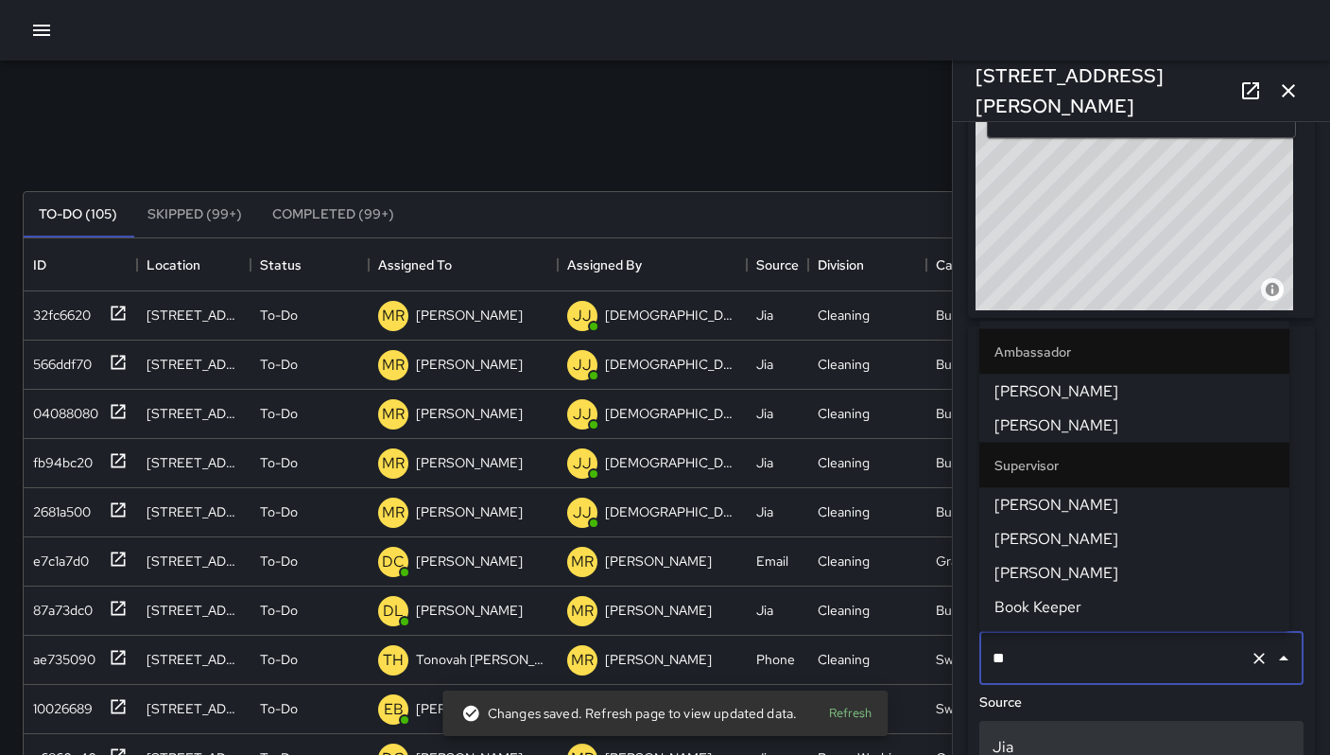
type input "***"
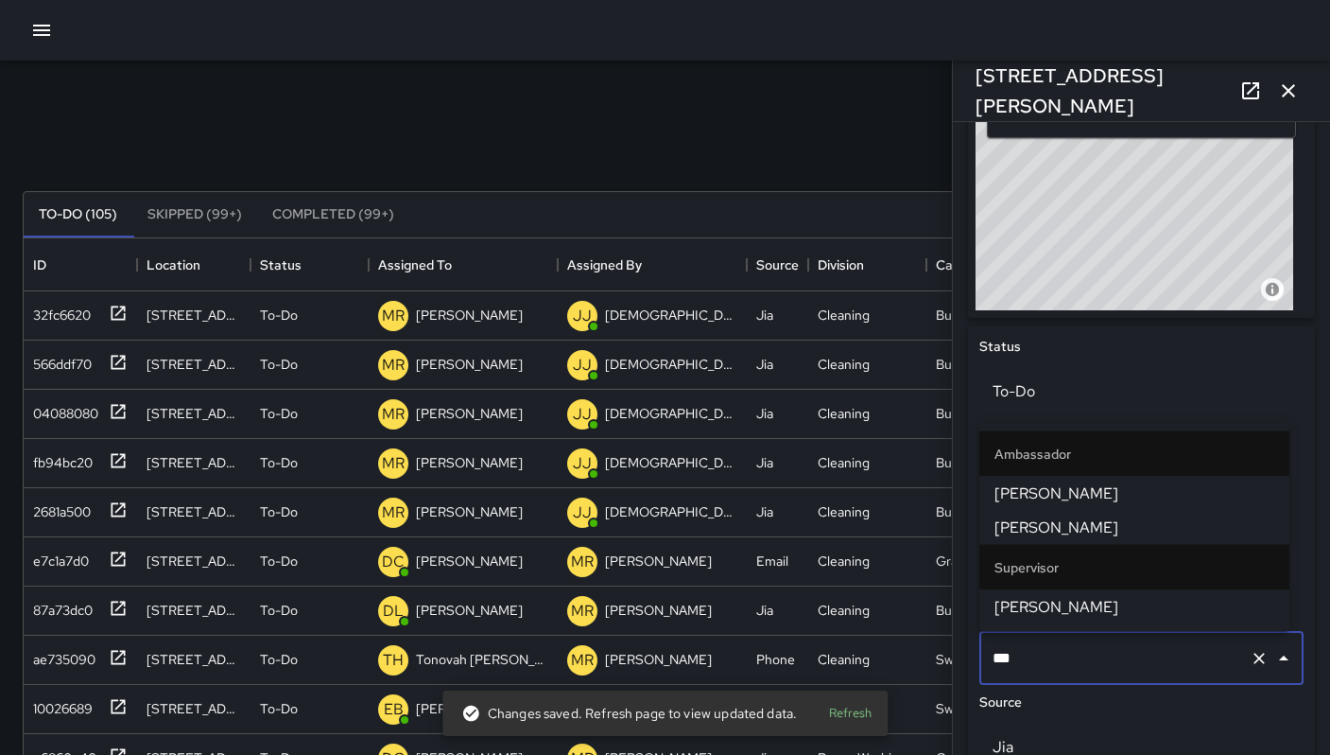
click at [1027, 603] on span "Ken McCarter" at bounding box center [1135, 607] width 280 height 23
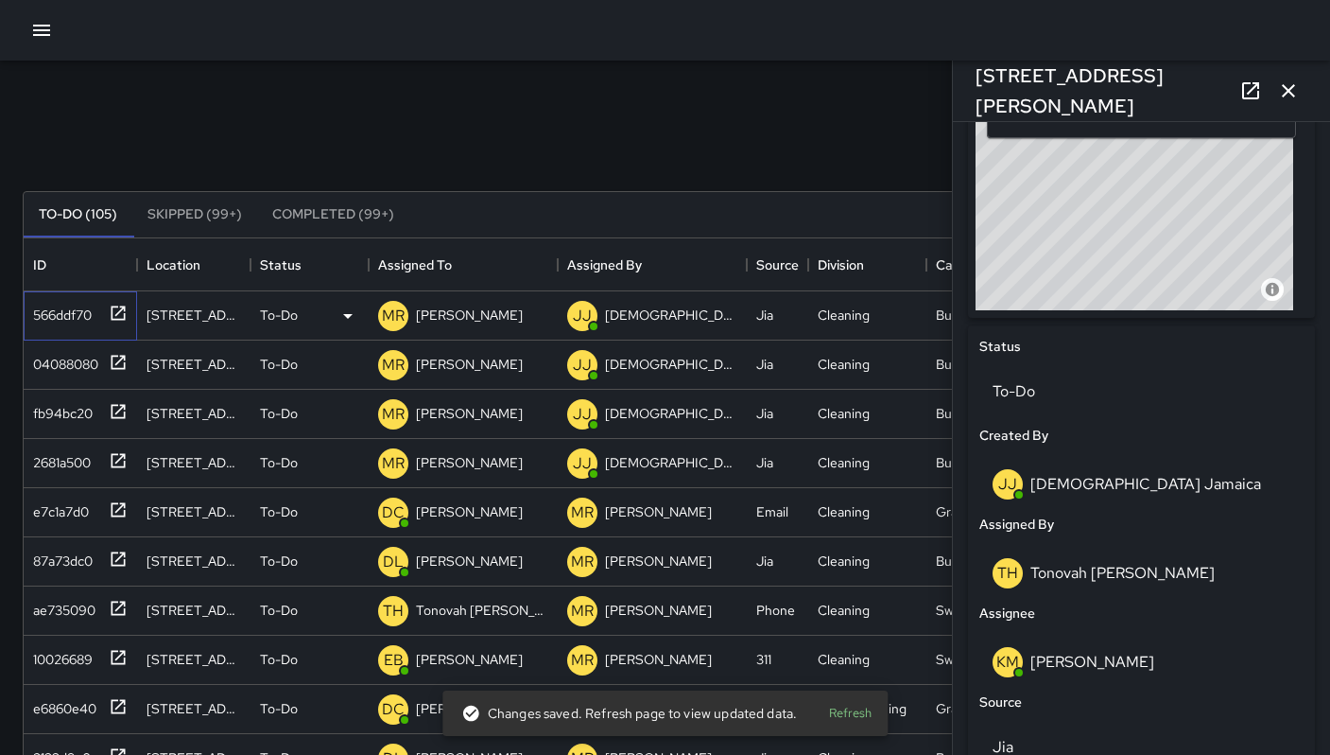
click at [66, 321] on div "566ddf70" at bounding box center [59, 311] width 66 height 26
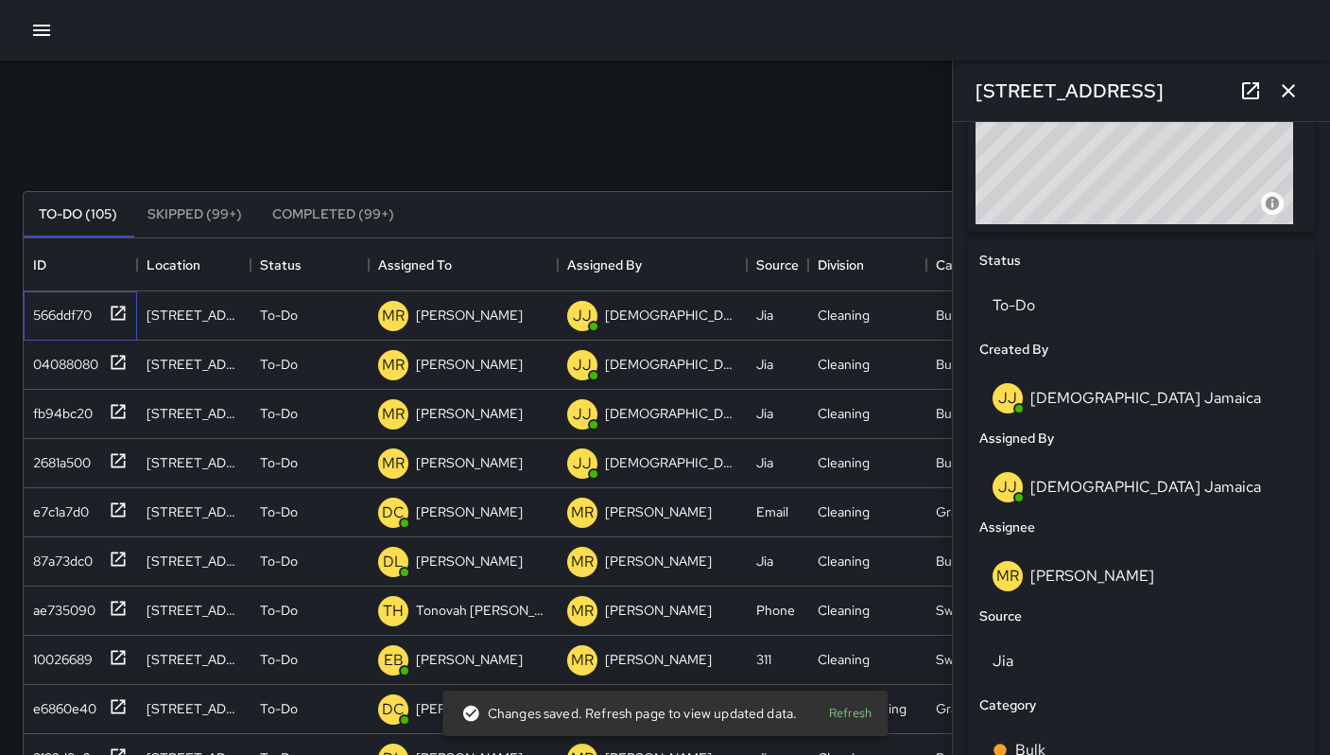
scroll to position [1003, 0]
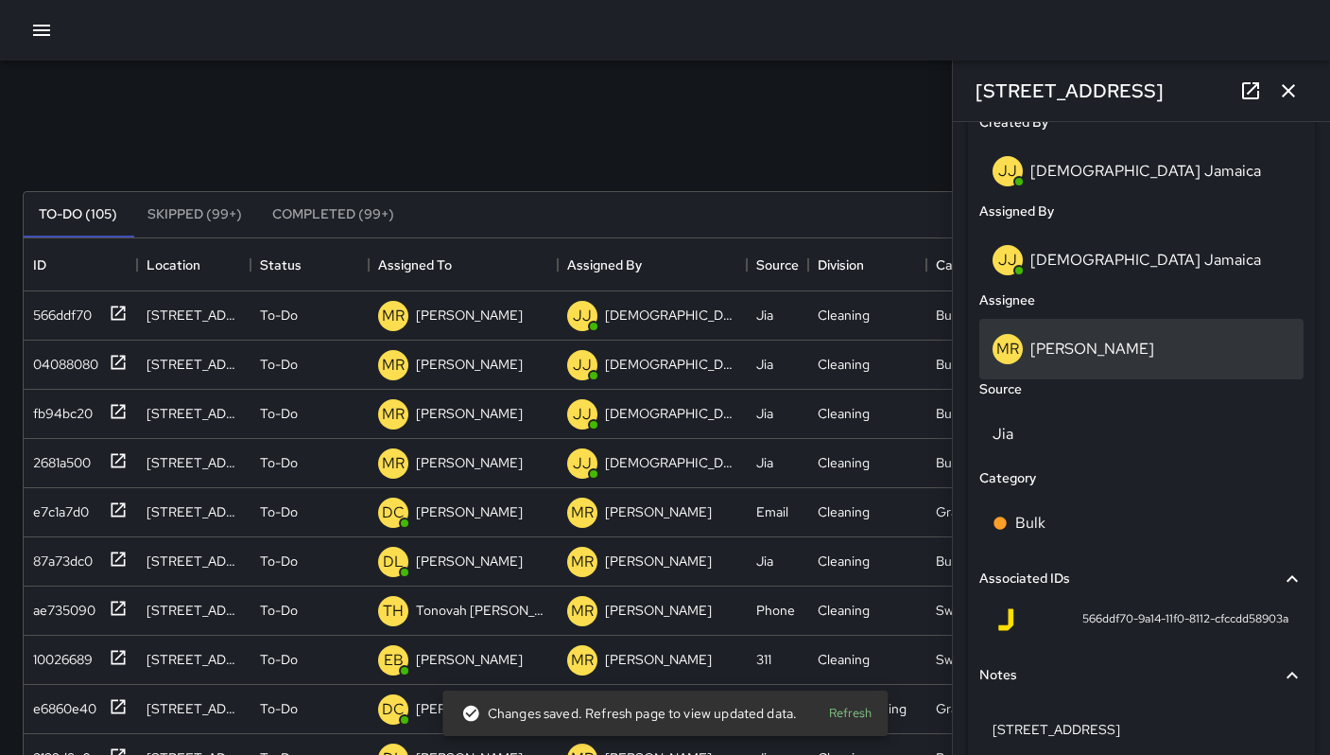
click at [1065, 361] on div "MR Maria Rosas" at bounding box center [1142, 349] width 298 height 30
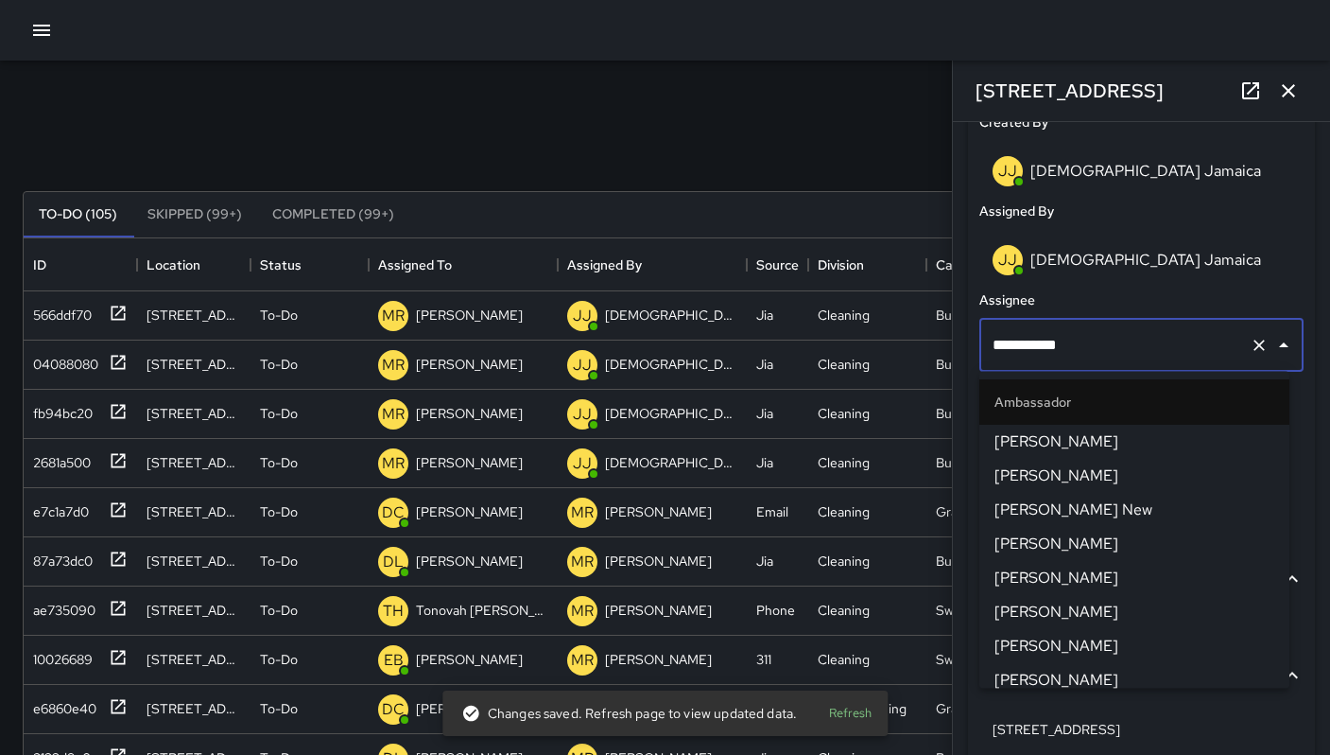
scroll to position [1858, 0]
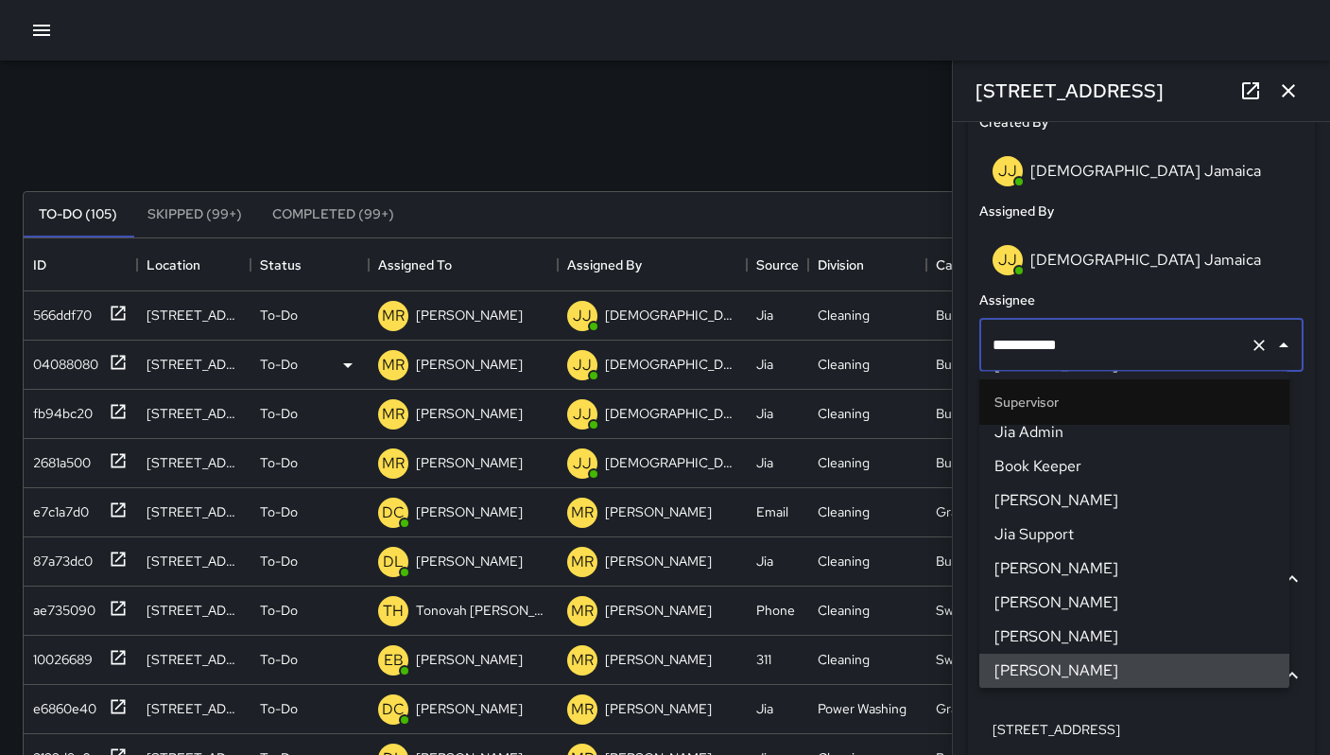
drag, startPoint x: 1080, startPoint y: 348, endPoint x: 908, endPoint y: 344, distance: 172.1
click at [908, 344] on div "Search ***** Search New Task To-Do (105) Skipped (99+) Completed (99+) ID Locat…" at bounding box center [665, 589] width 1330 height 1056
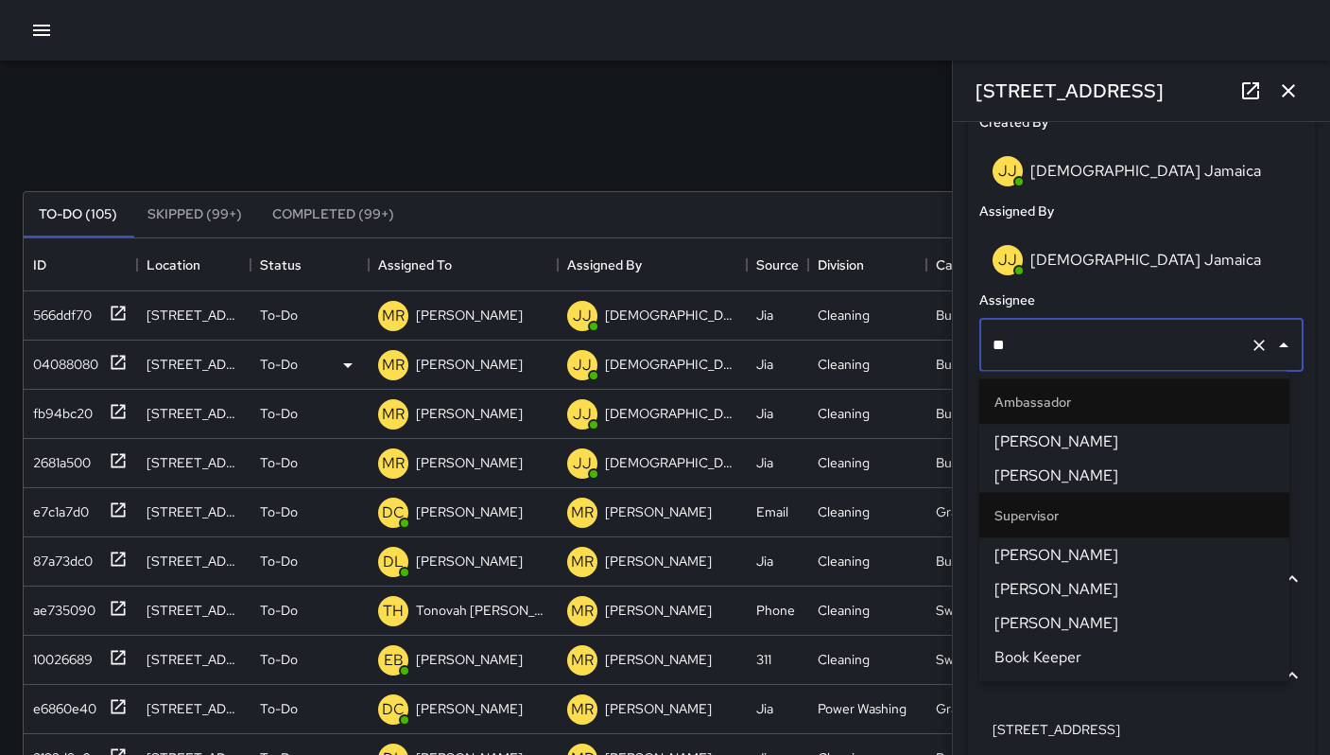
type input "***"
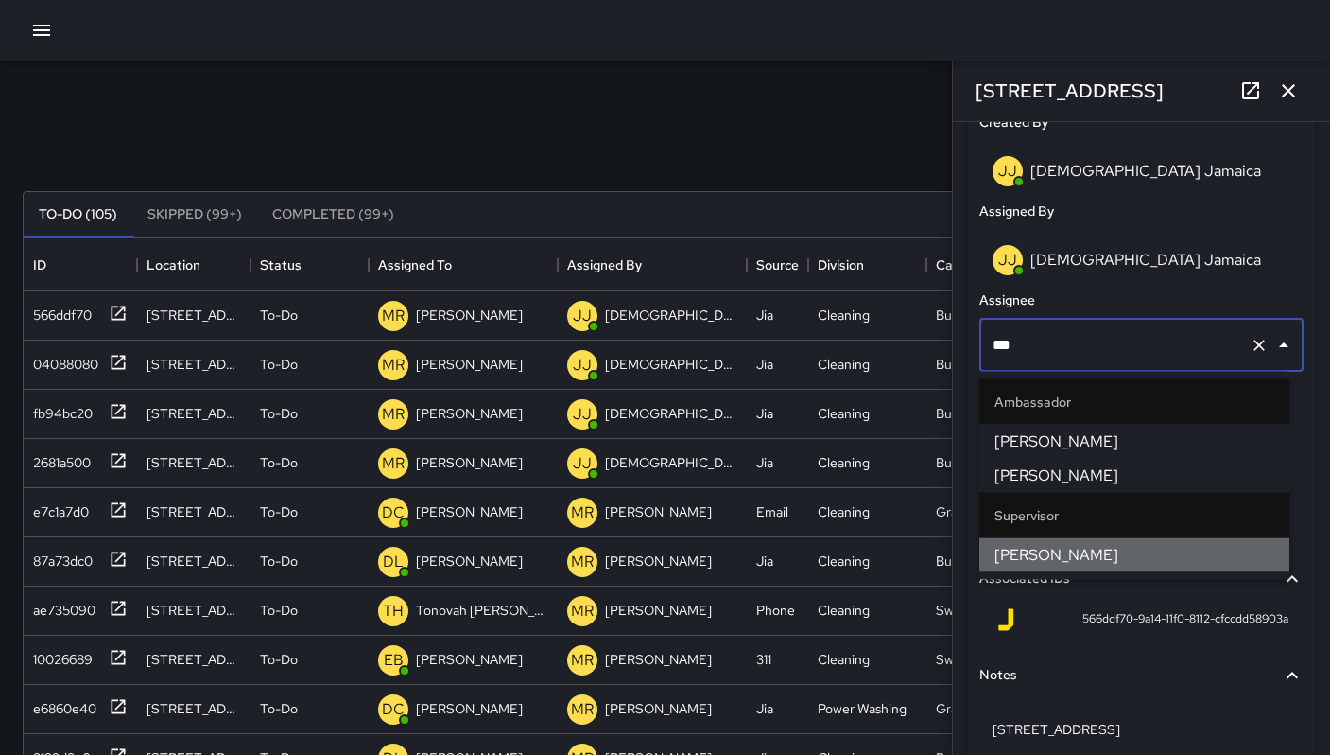
click at [1035, 550] on span "Ken McCarter" at bounding box center [1135, 555] width 280 height 23
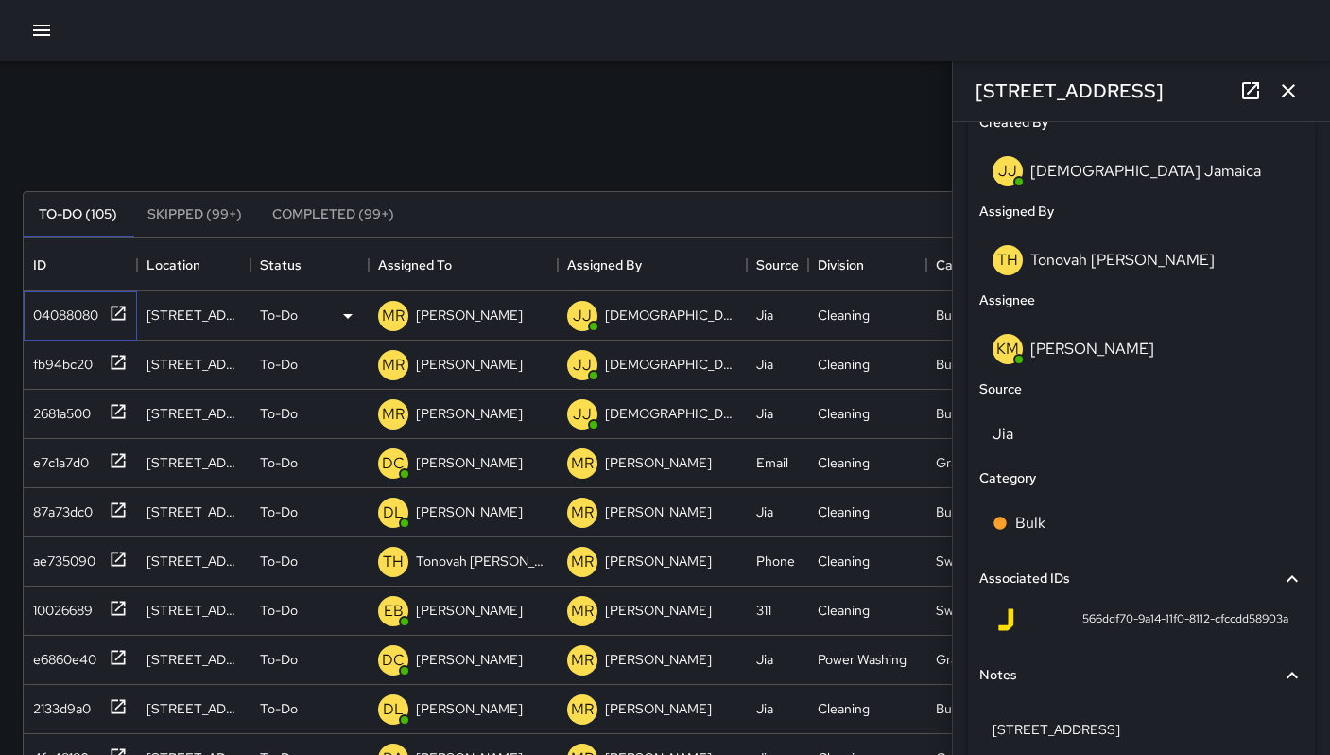
click at [82, 308] on div "04088080" at bounding box center [62, 311] width 73 height 26
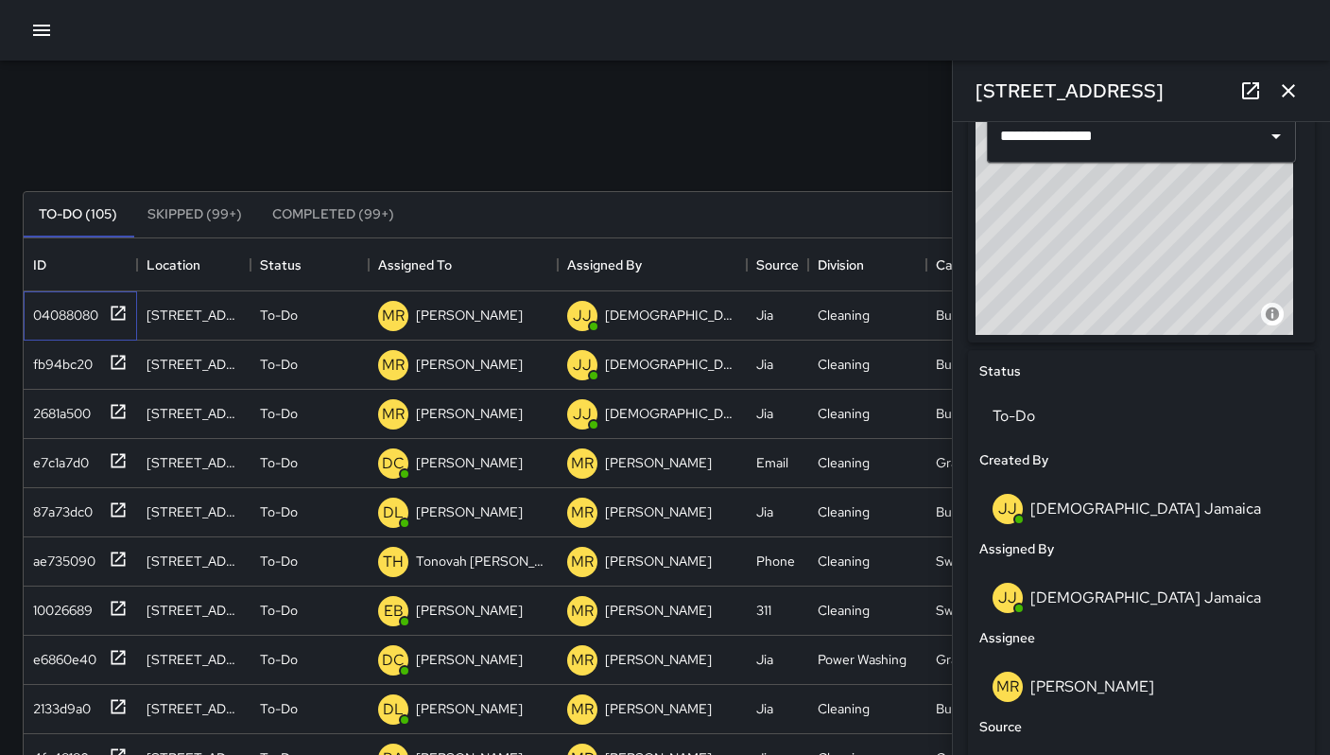
scroll to position [881, 0]
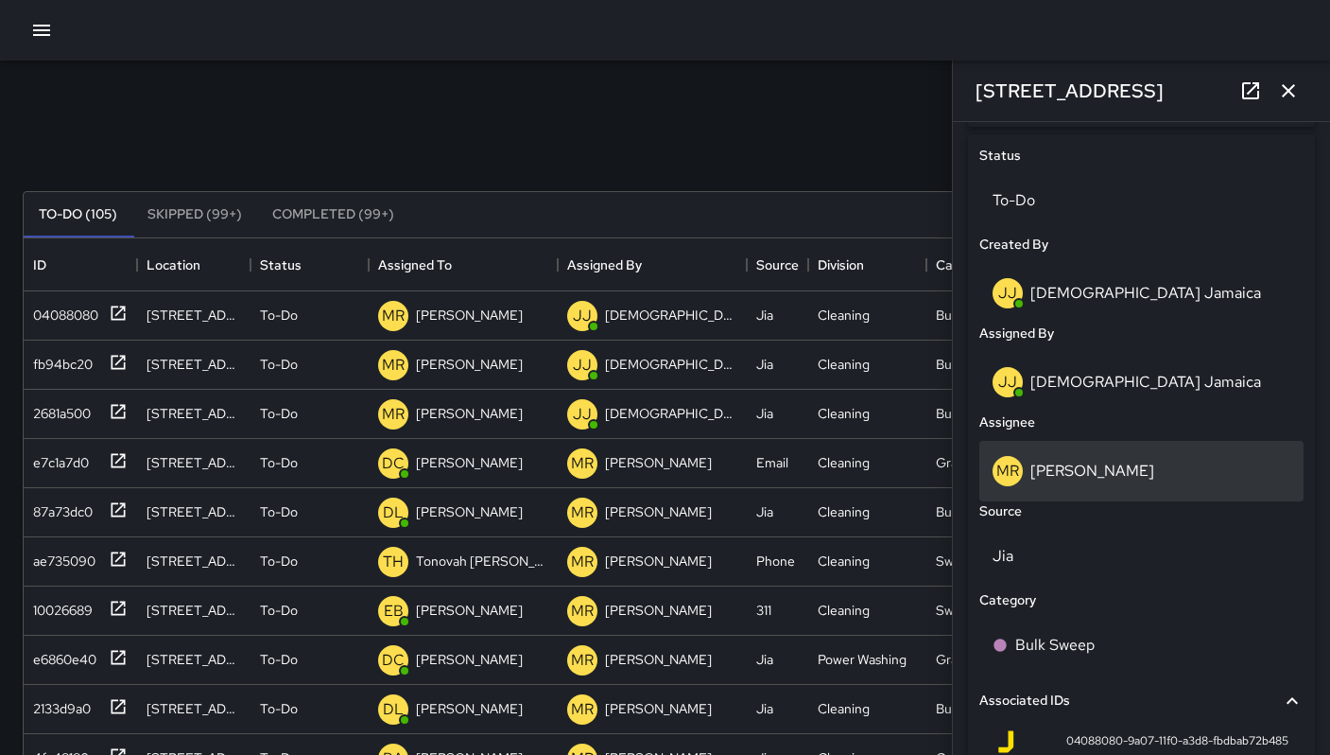
click at [1071, 479] on p "Maria Rosas" at bounding box center [1093, 470] width 124 height 20
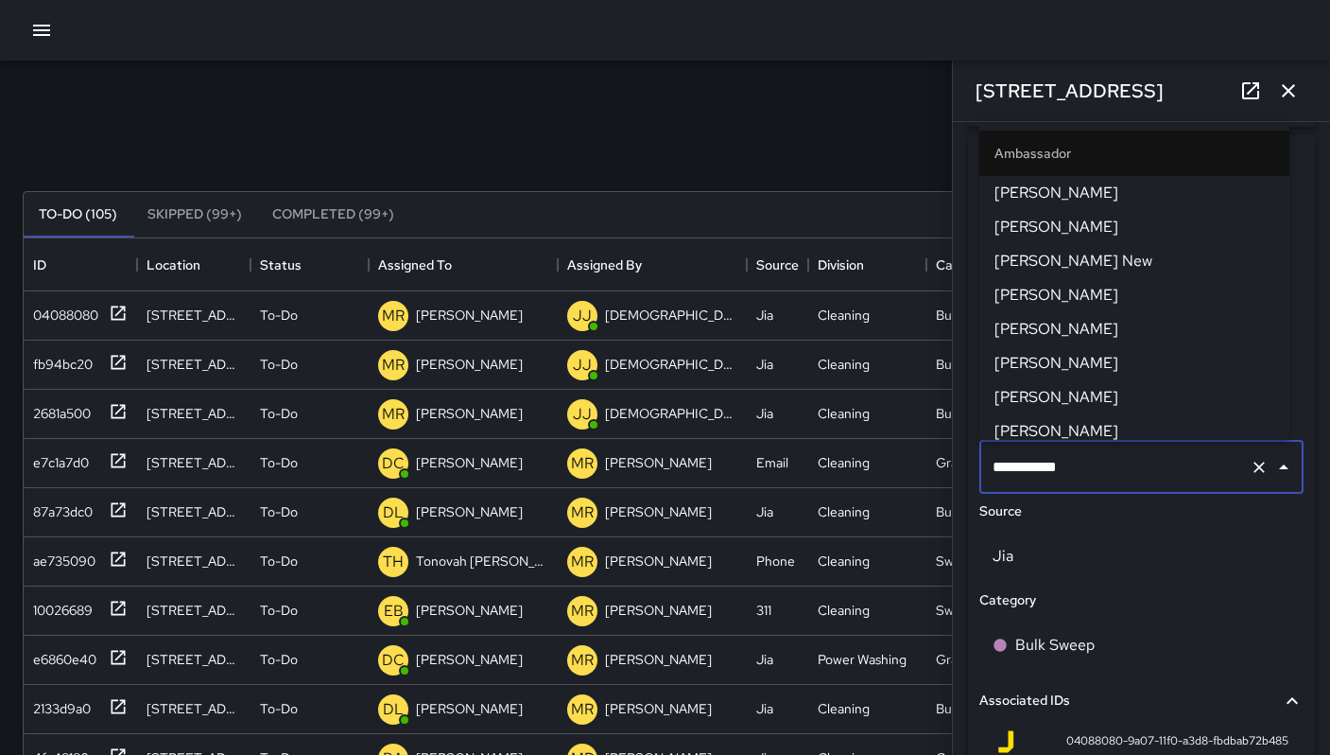
scroll to position [1858, 0]
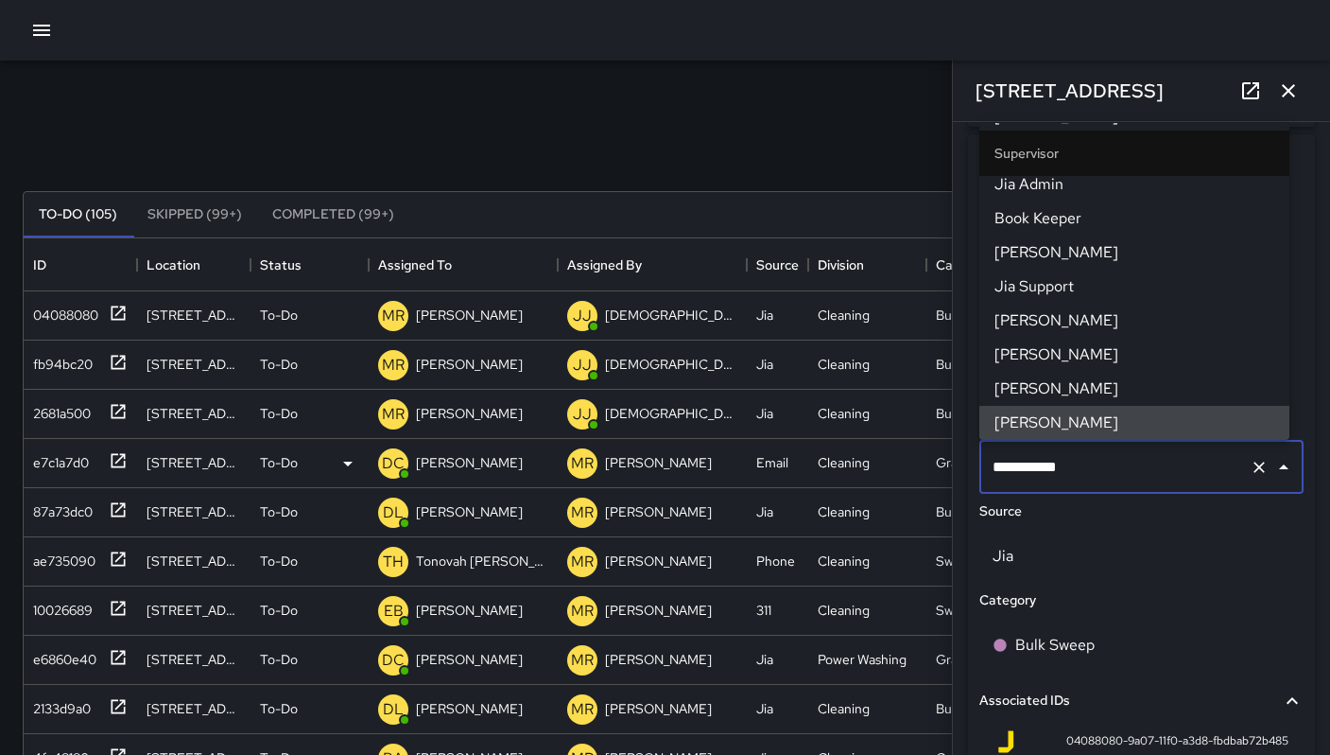
drag, startPoint x: 1089, startPoint y: 464, endPoint x: 934, endPoint y: 463, distance: 155.1
click at [936, 462] on div "Search ***** Search New Task To-Do (105) Skipped (99+) Completed (99+) ID Locat…" at bounding box center [665, 589] width 1330 height 1056
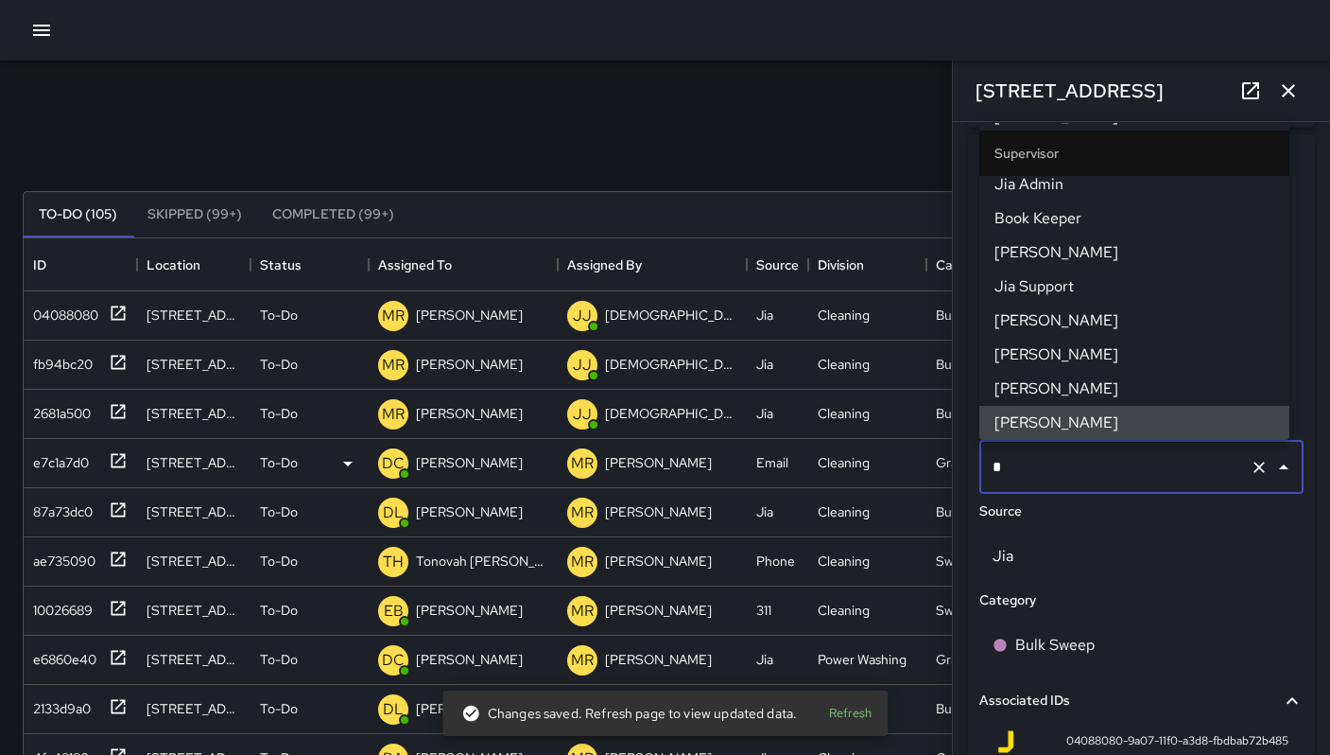
scroll to position [0, 0]
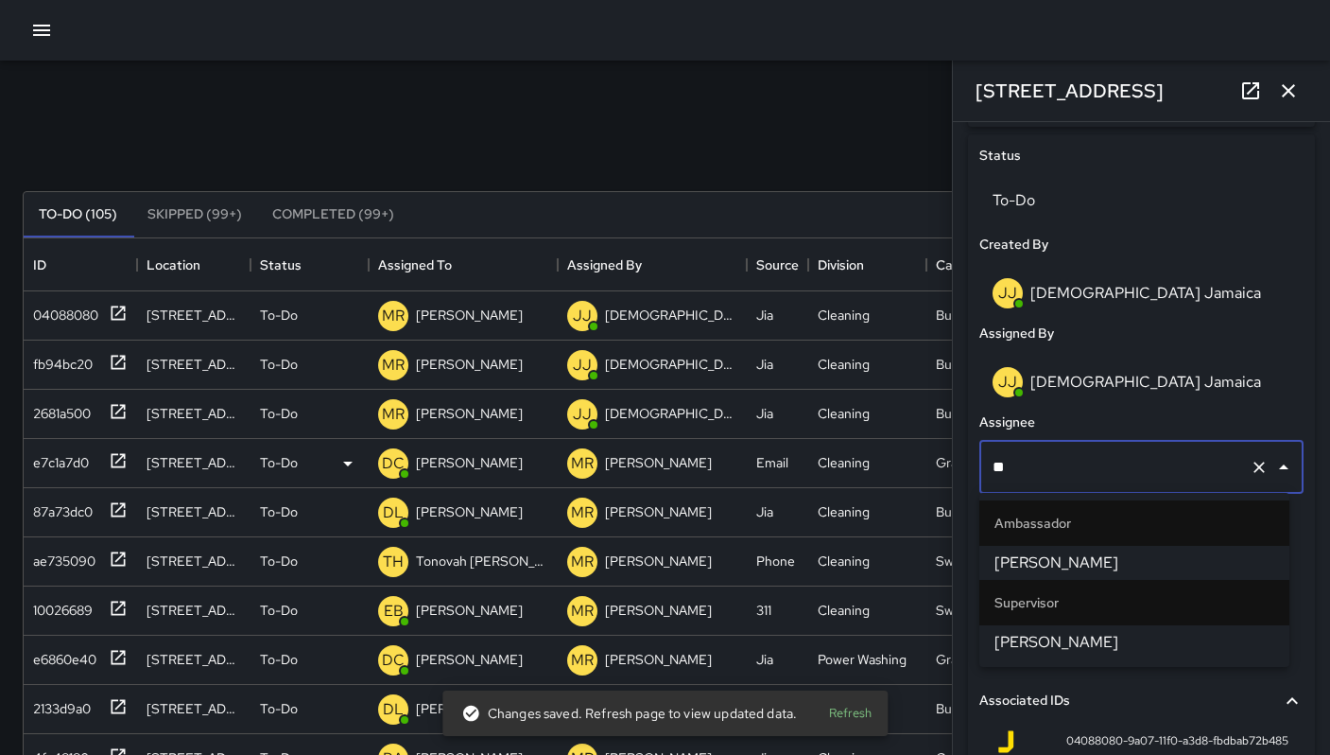
type input "***"
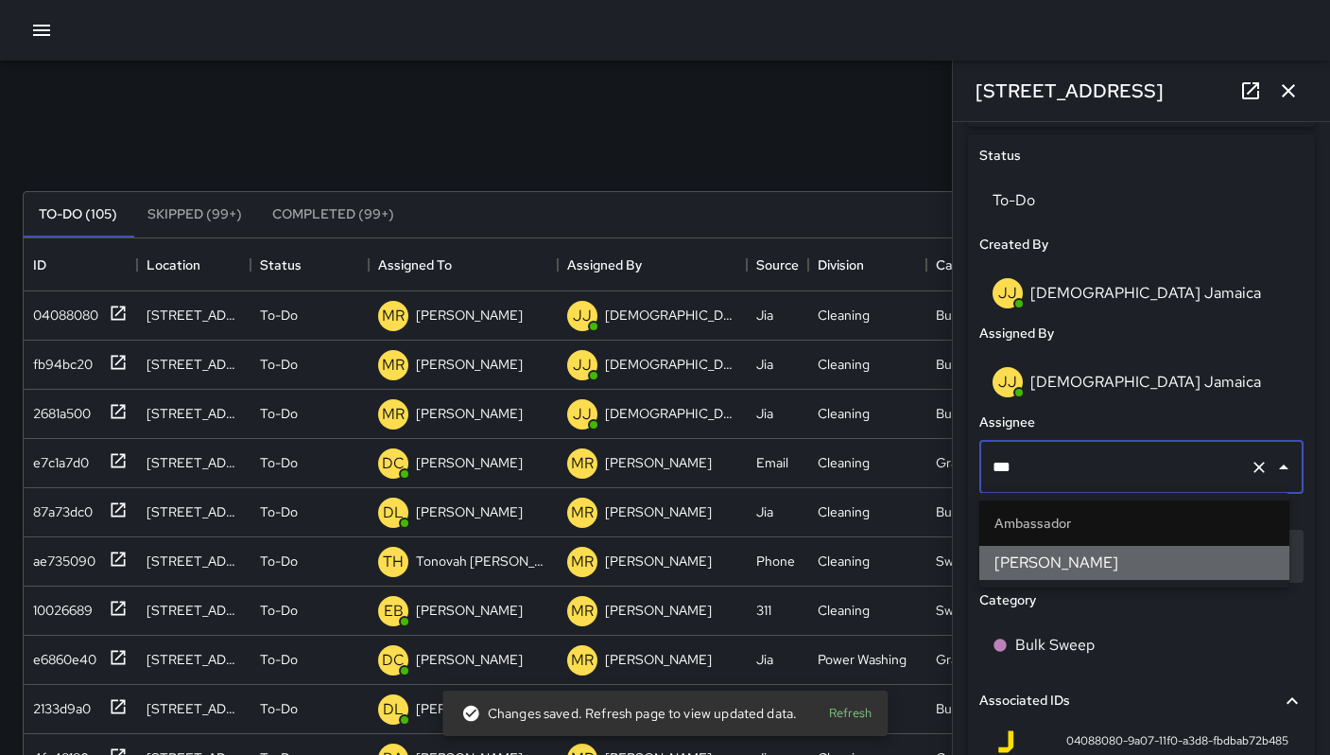
click at [1025, 555] on span "[PERSON_NAME]" at bounding box center [1135, 562] width 280 height 23
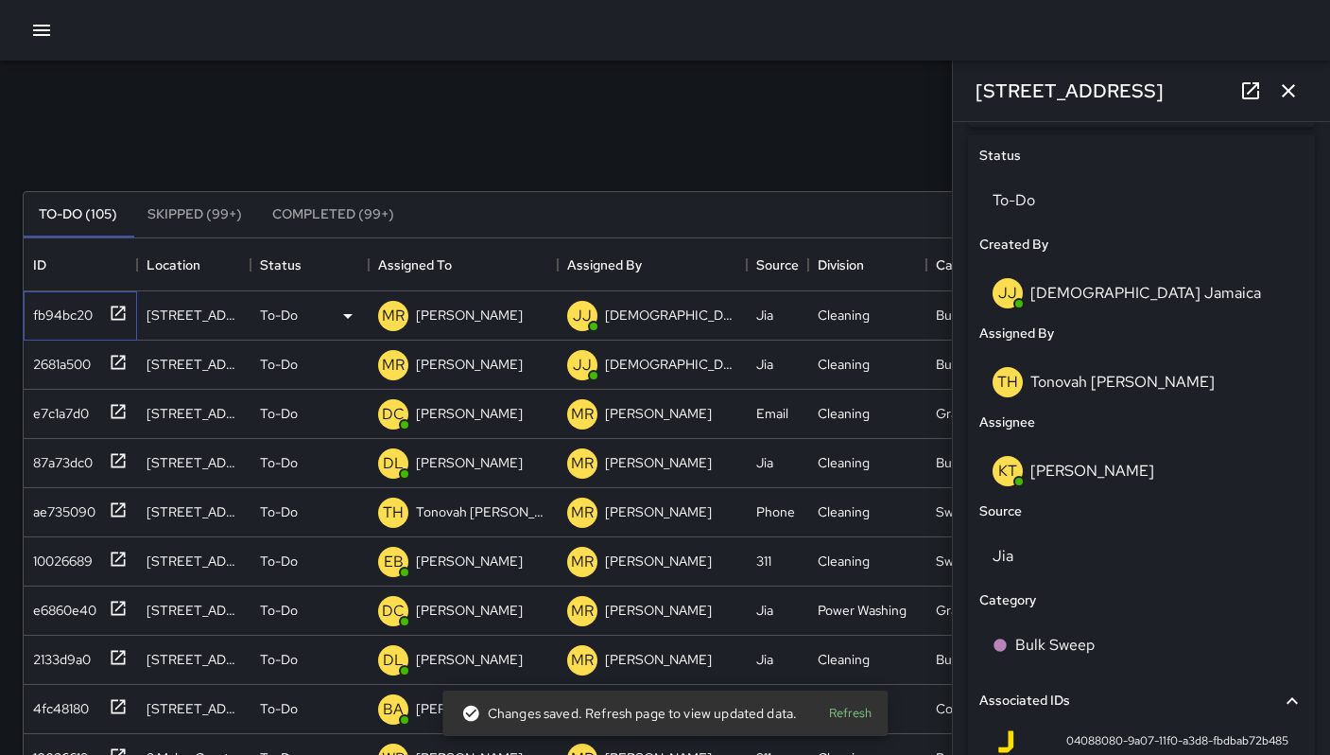
click at [92, 324] on div "fb94bc20" at bounding box center [77, 311] width 102 height 31
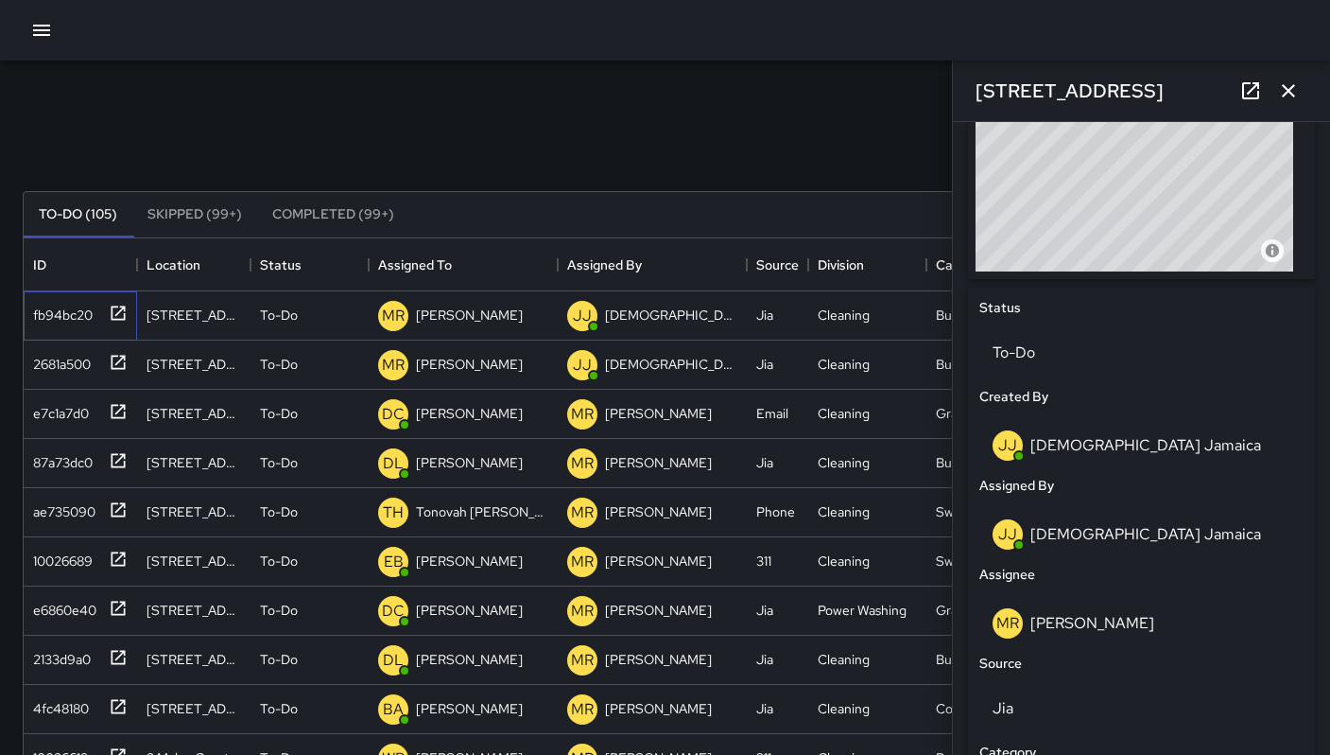
scroll to position [940, 0]
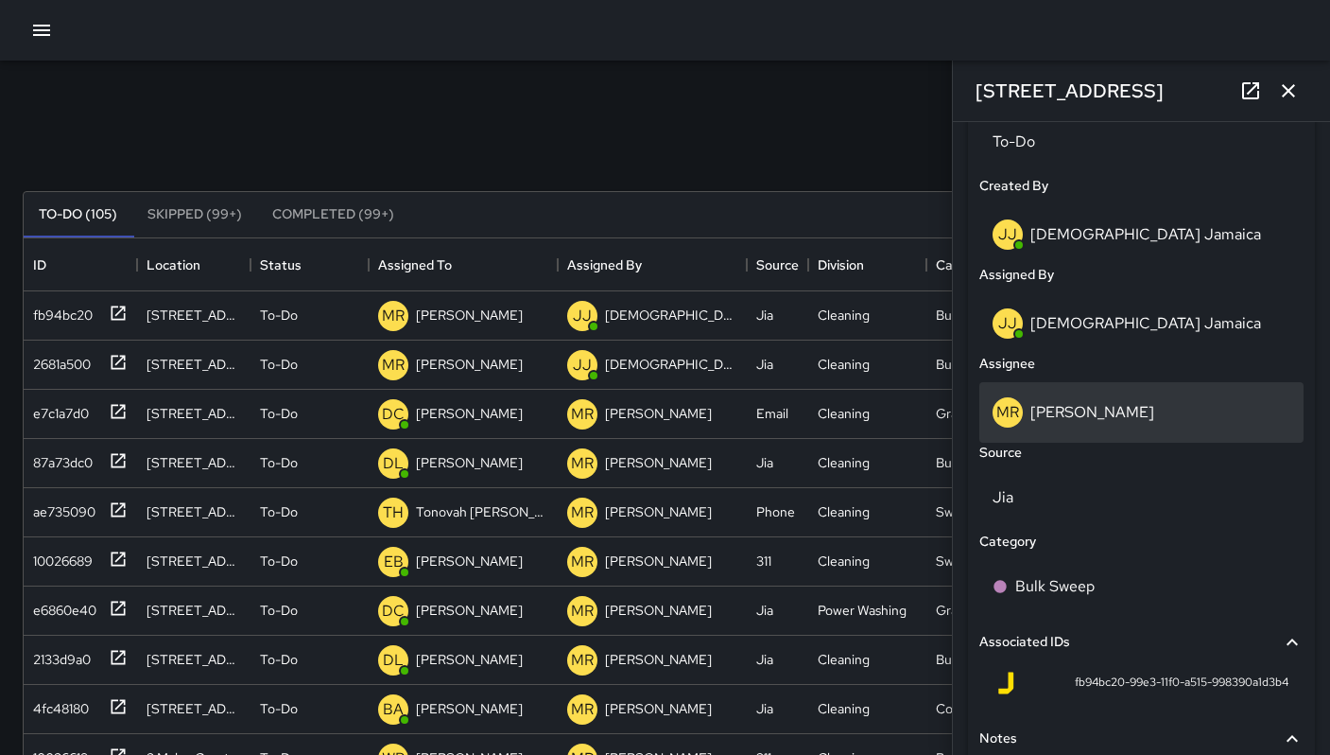
click at [1056, 417] on p "[PERSON_NAME]" at bounding box center [1093, 412] width 124 height 20
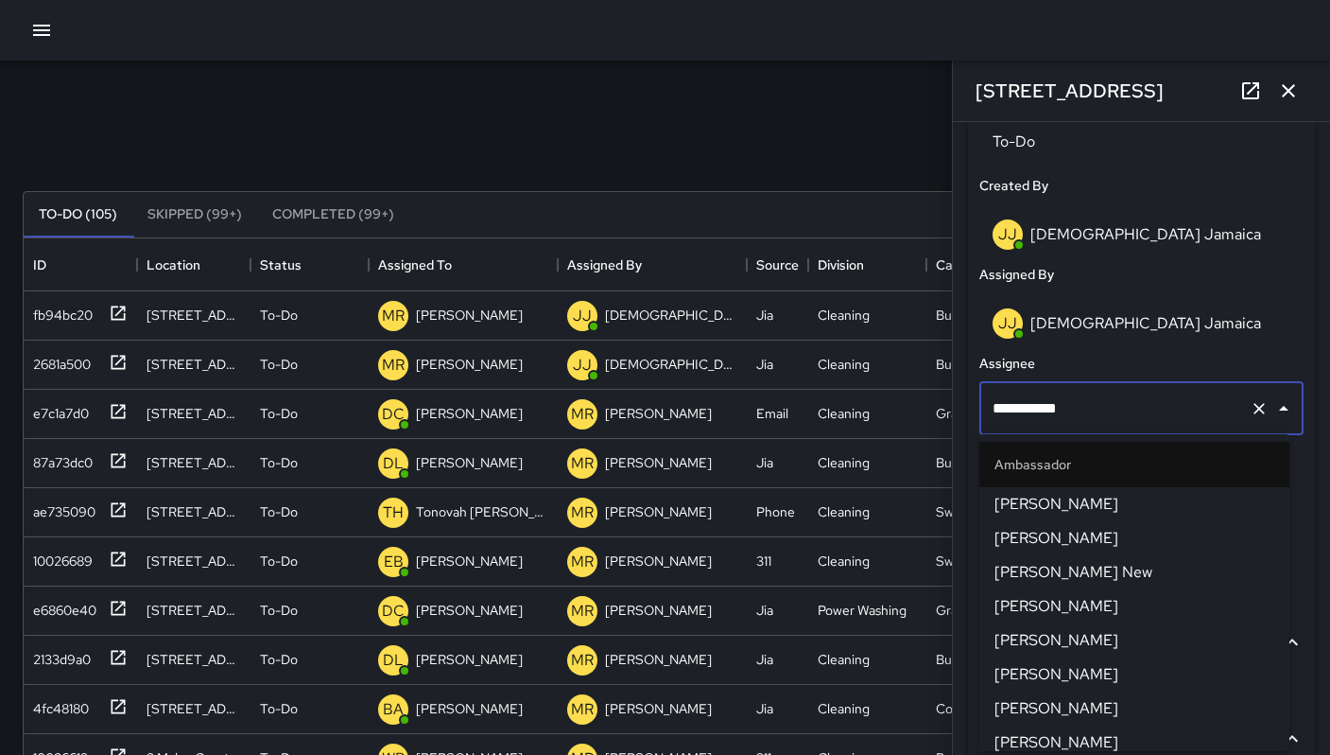
scroll to position [1858, 0]
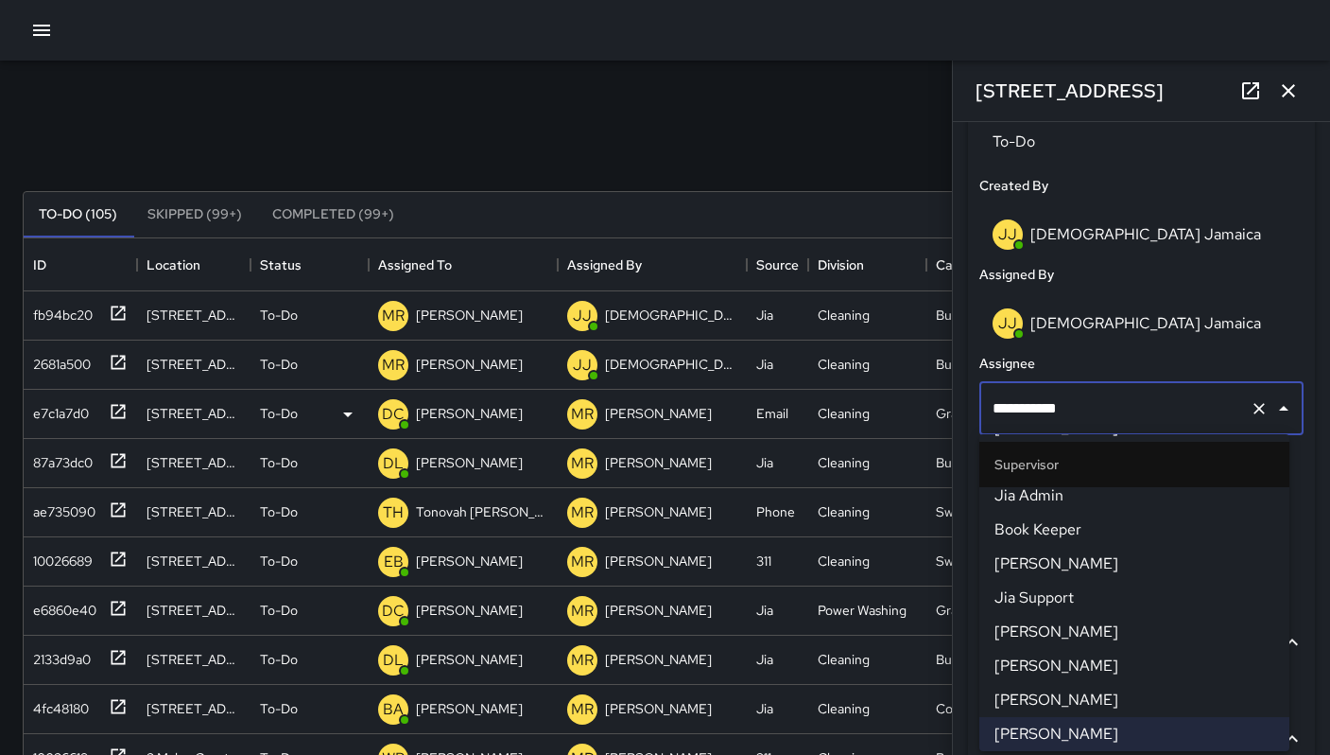
drag, startPoint x: 1108, startPoint y: 398, endPoint x: 901, endPoint y: 393, distance: 207.1
click at [919, 393] on div "Search ***** Search New Task To-Do (105) Skipped (99+) Completed (99+) ID Locat…" at bounding box center [665, 589] width 1330 height 1056
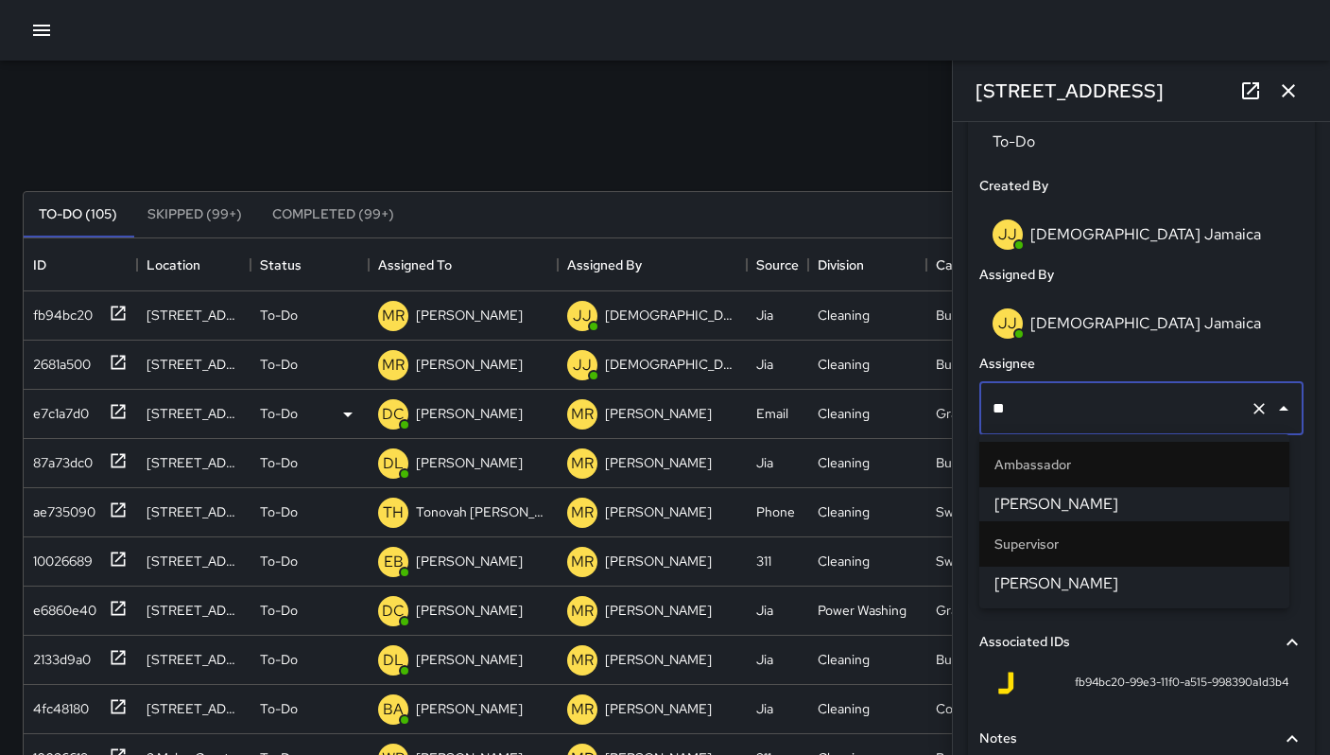
type input "***"
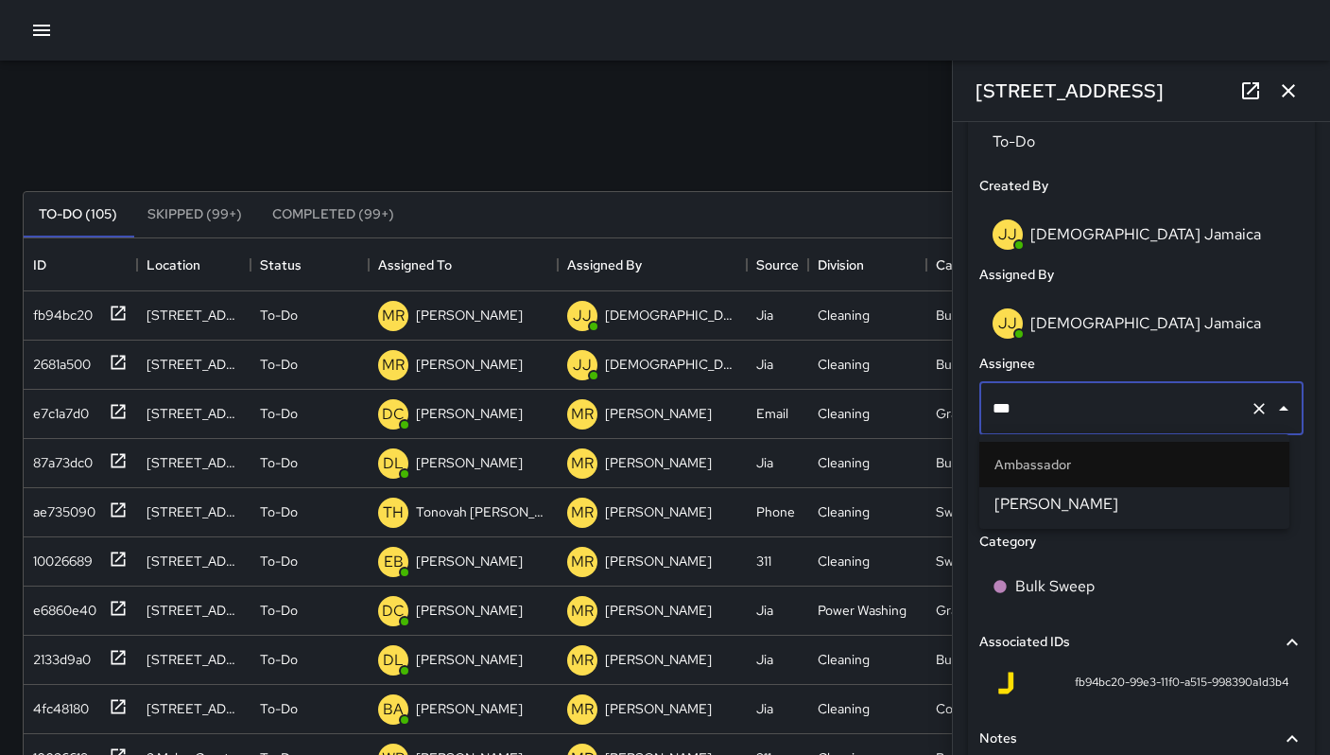
click at [1042, 495] on span "[PERSON_NAME]" at bounding box center [1135, 504] width 280 height 23
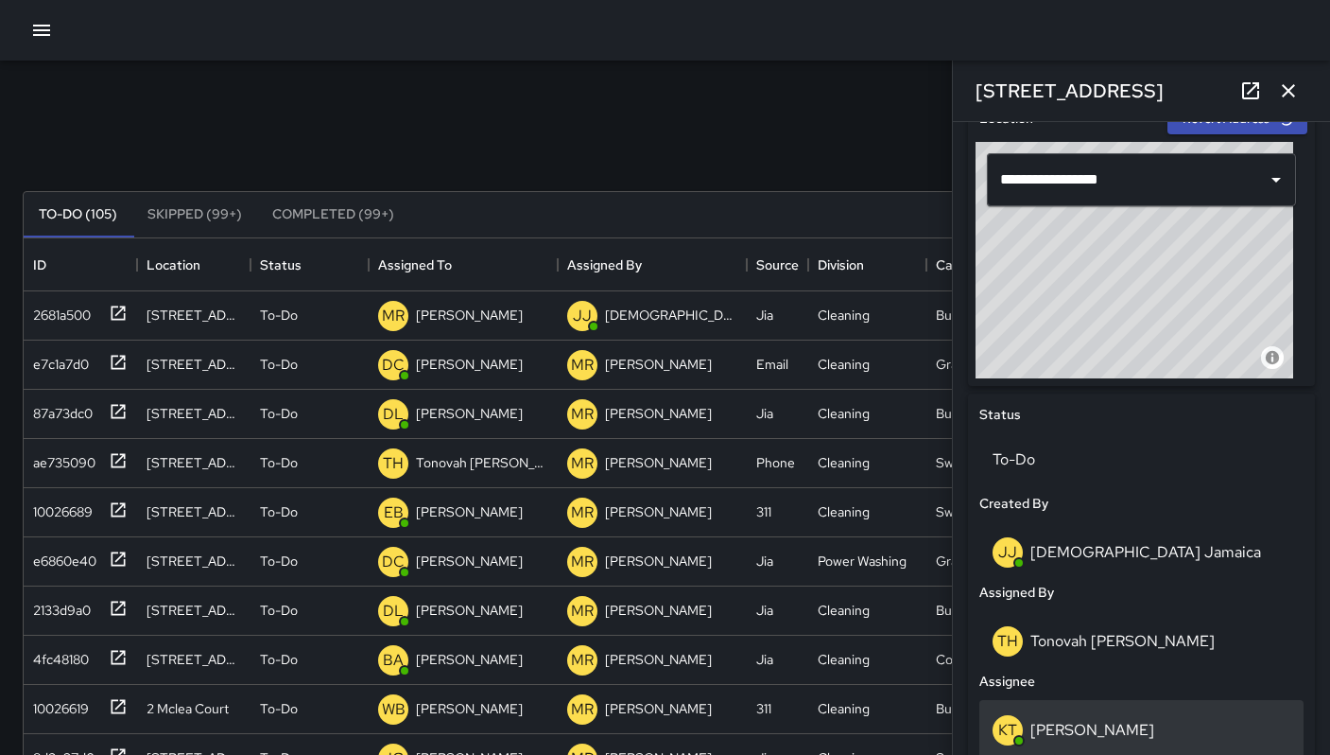
scroll to position [725, 0]
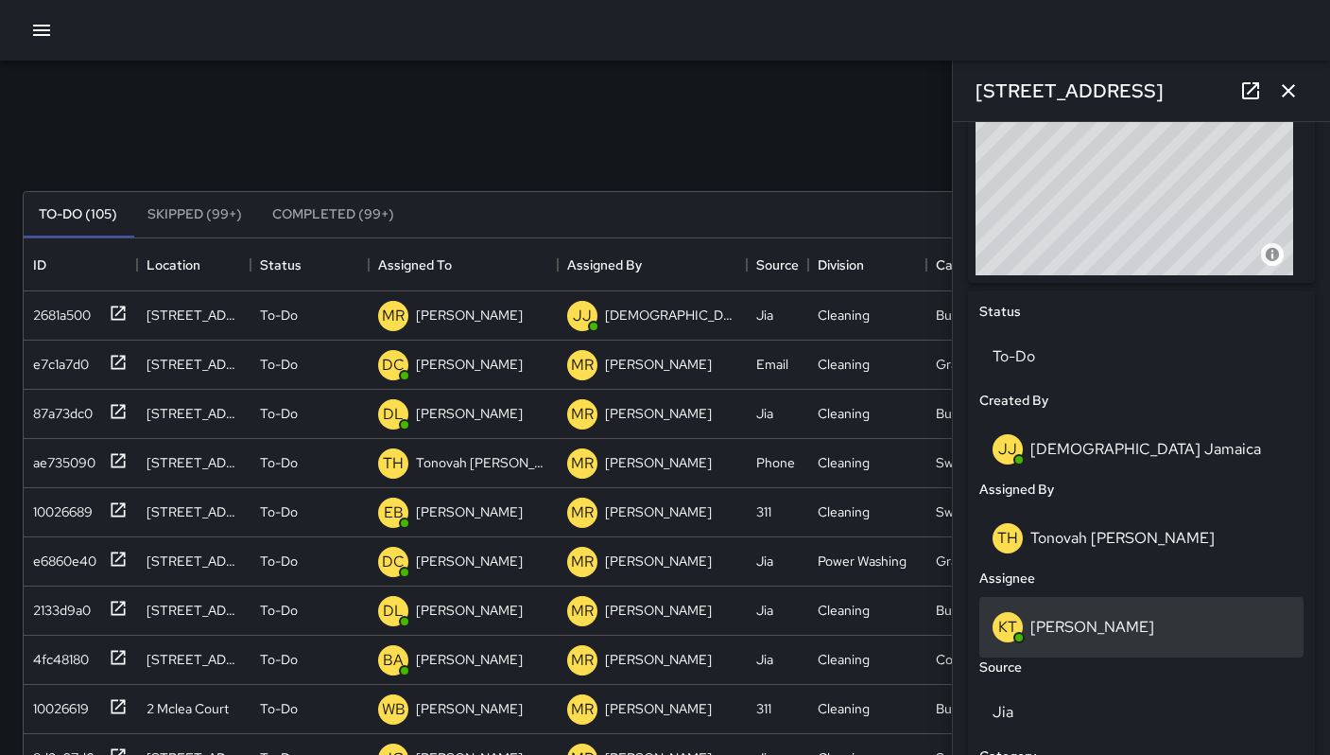
click at [1070, 625] on p "[PERSON_NAME]" at bounding box center [1093, 627] width 124 height 20
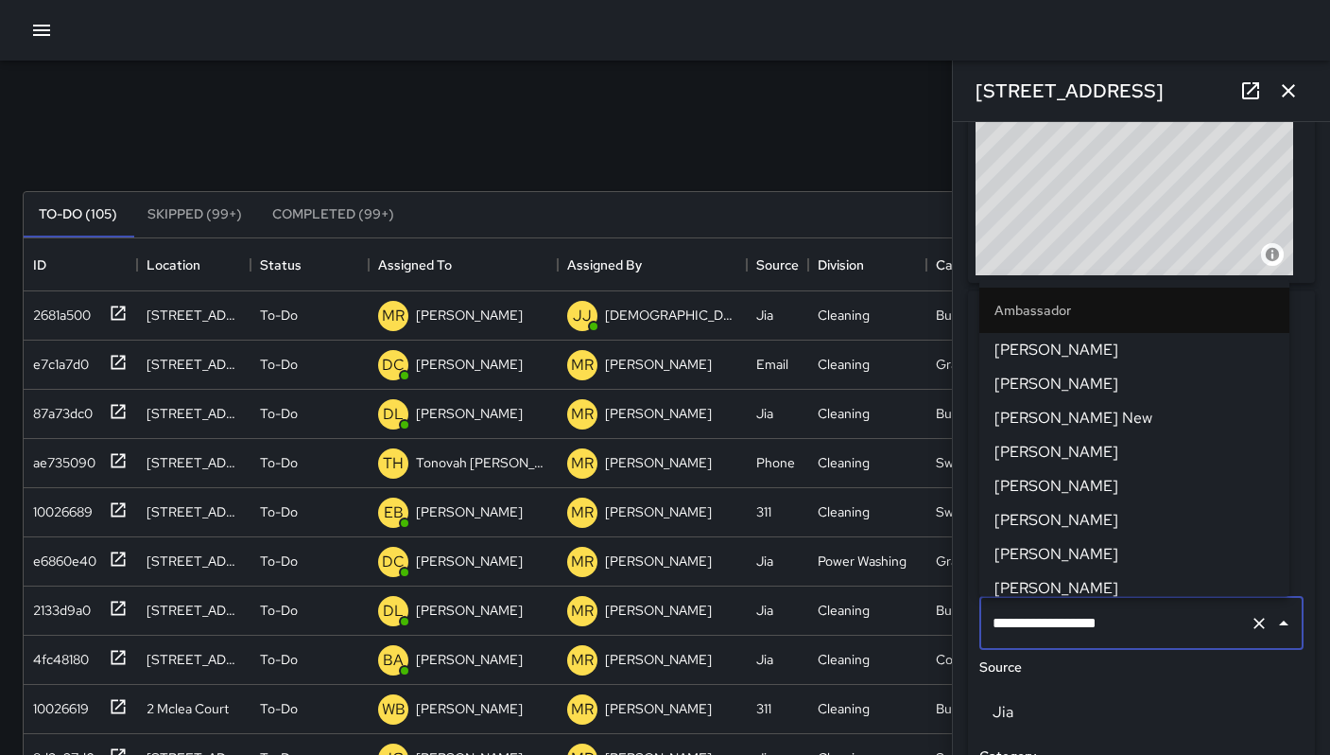
scroll to position [655, 0]
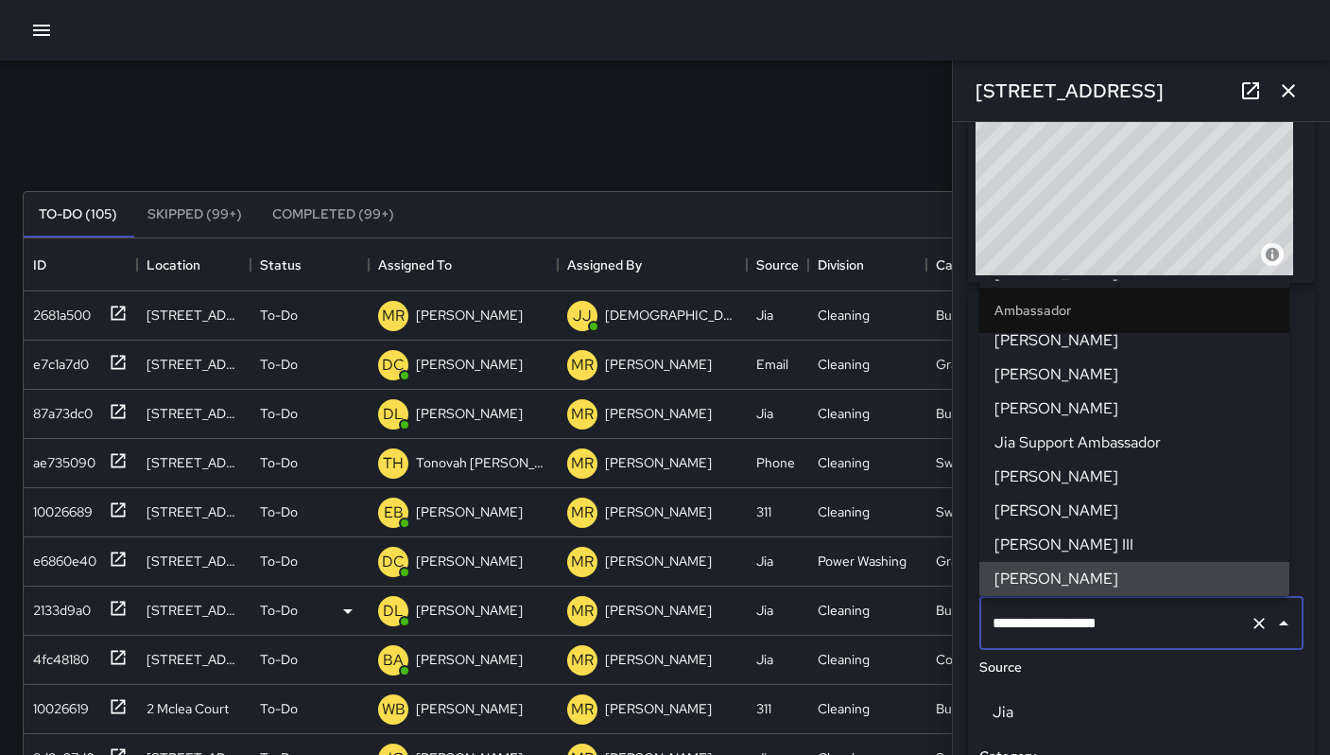
drag, startPoint x: 1114, startPoint y: 616, endPoint x: 872, endPoint y: 612, distance: 242.1
click at [871, 613] on div "Search ***** Search New Task To-Do (105) Skipped (99+) Completed (99+) ID Locat…" at bounding box center [665, 589] width 1330 height 1056
drag, startPoint x: 1075, startPoint y: 626, endPoint x: 870, endPoint y: 625, distance: 205.2
click at [872, 624] on div "Search ***** Search New Task To-Do (105) Skipped (99+) Completed (99+) ID Locat…" at bounding box center [665, 589] width 1330 height 1056
click at [519, 81] on div "Search ***** Search New Task To-Do (105) Skipped (99+) Completed (99+) ID Locat…" at bounding box center [665, 589] width 1330 height 1056
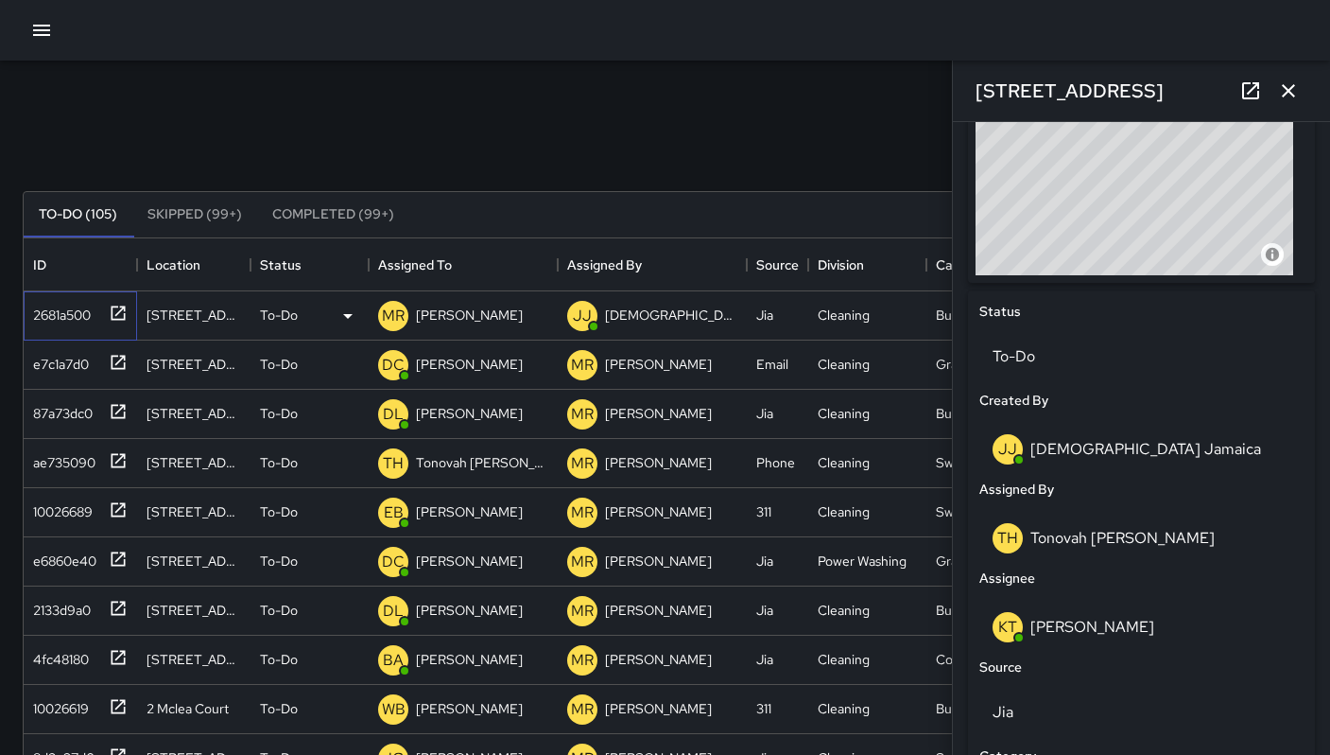
click at [52, 307] on div "2681a500" at bounding box center [58, 311] width 65 height 26
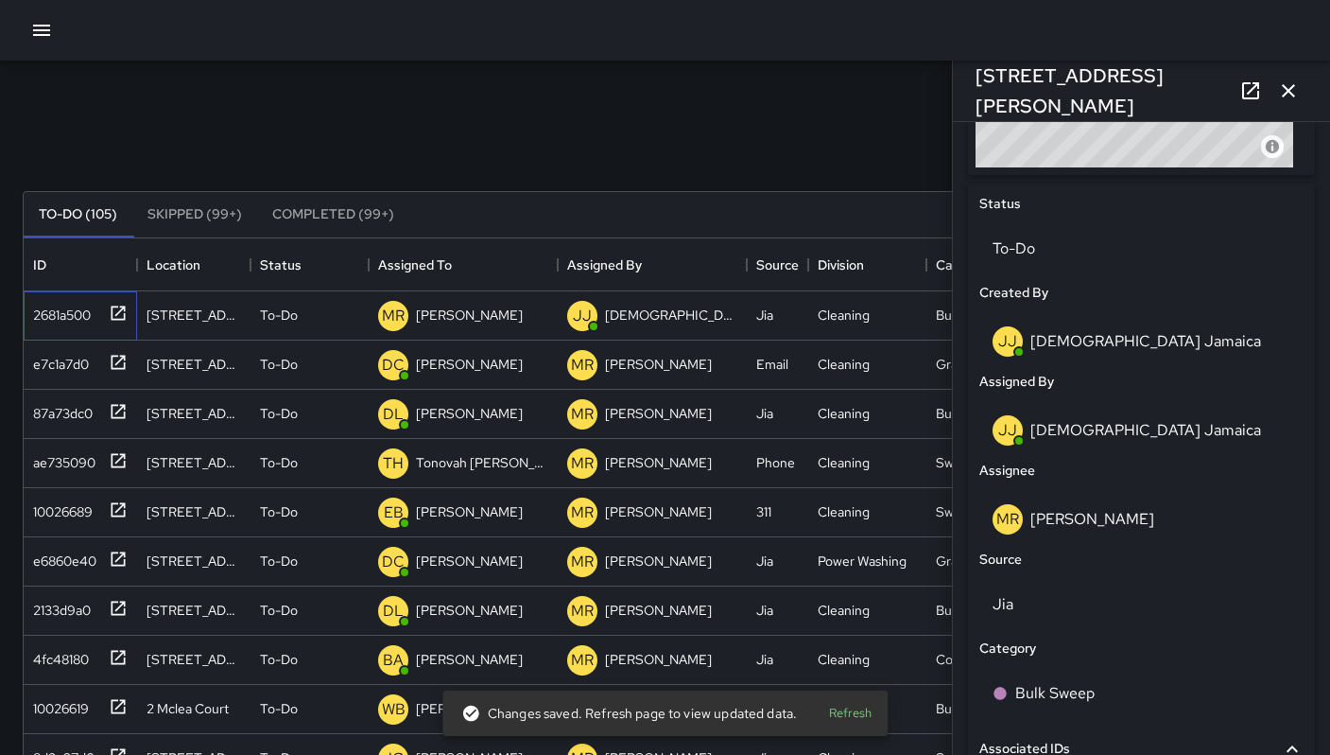
scroll to position [843, 0]
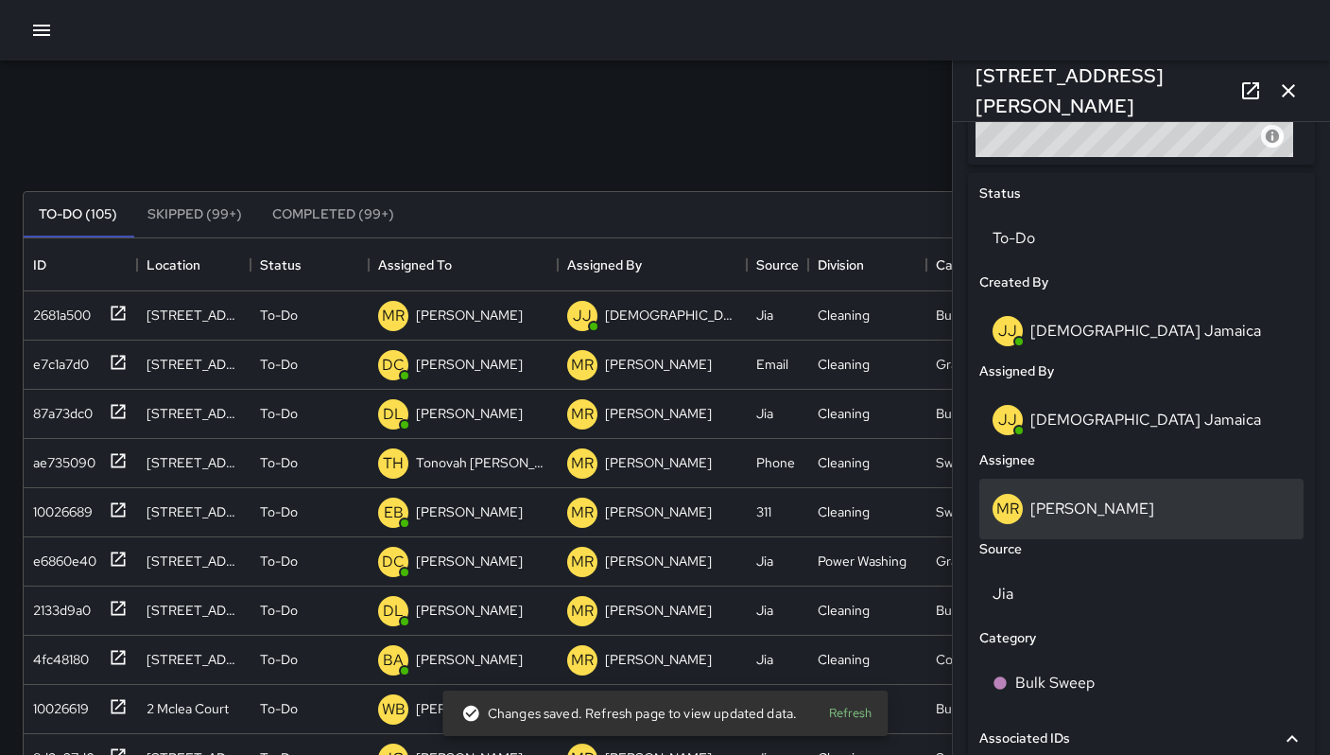
click at [1081, 503] on p "[PERSON_NAME]" at bounding box center [1093, 508] width 124 height 20
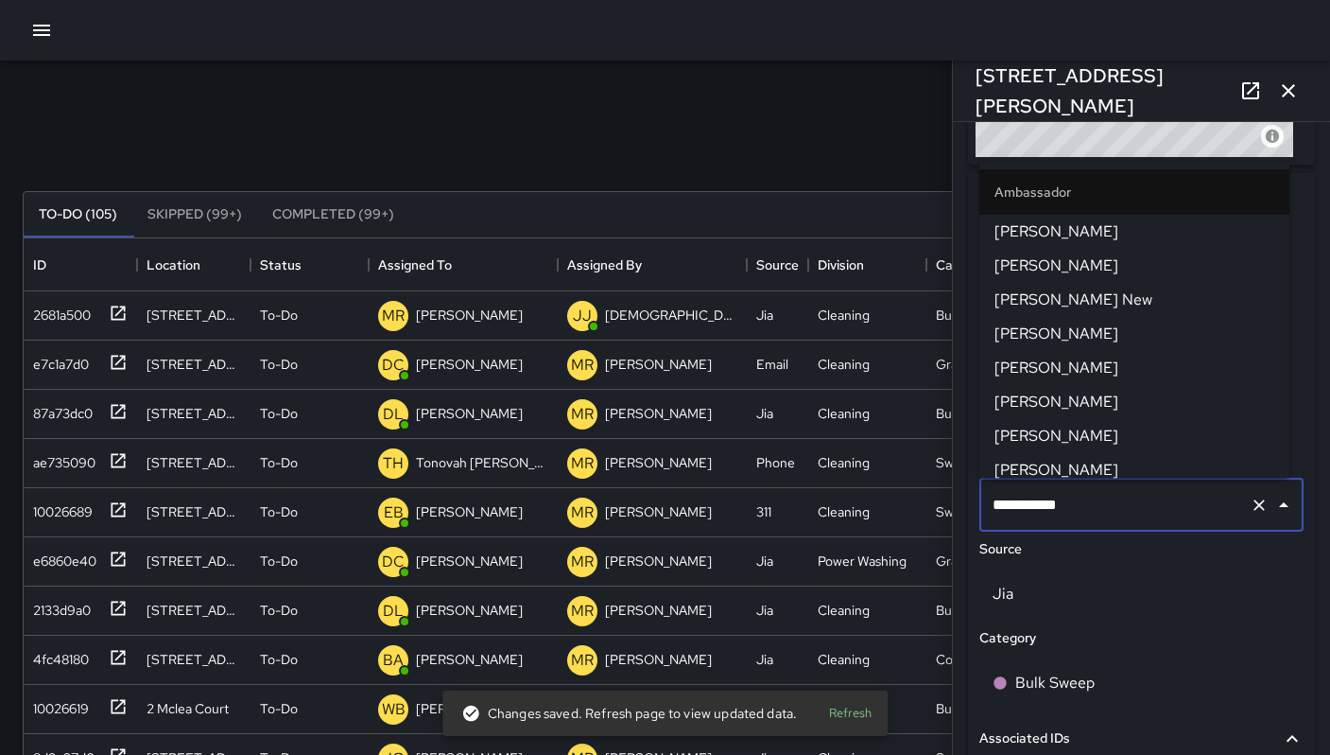
scroll to position [1858, 0]
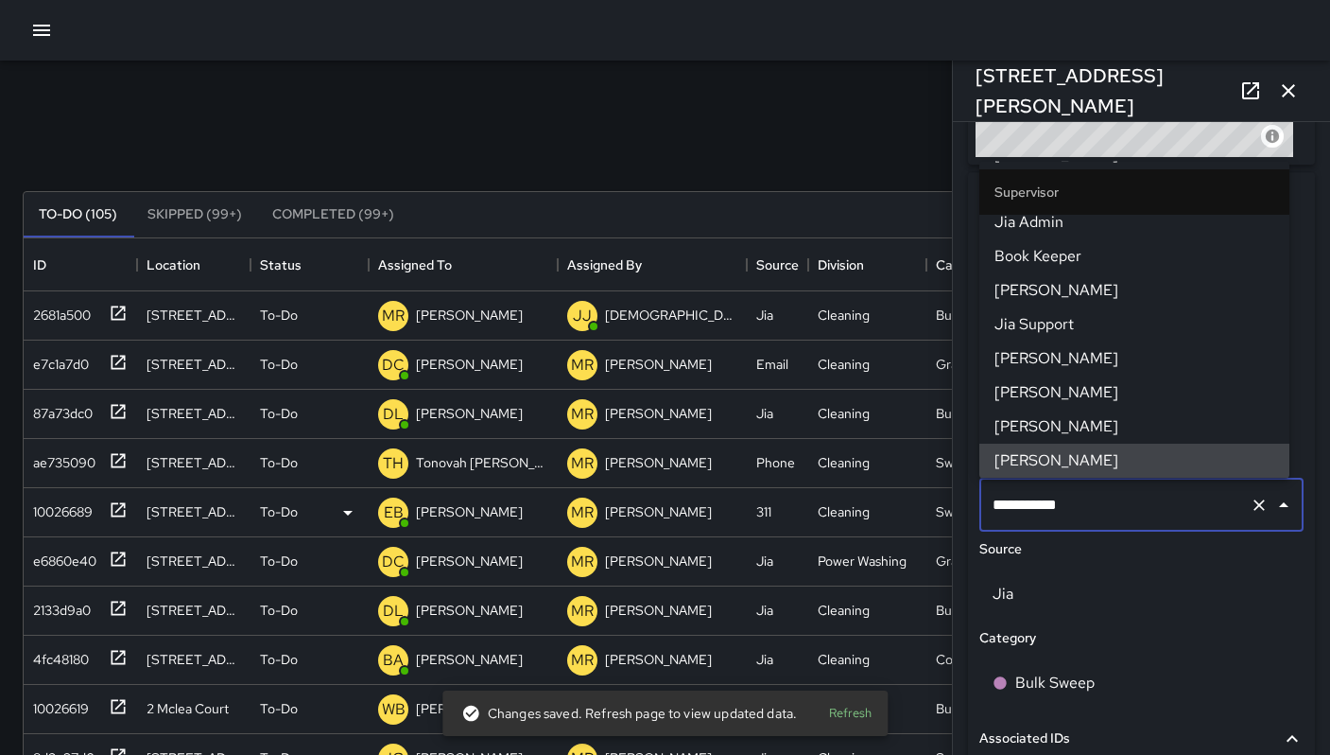
drag, startPoint x: 1103, startPoint y: 505, endPoint x: 937, endPoint y: 501, distance: 166.5
click at [941, 502] on div "Search ***** Search New Task To-Do (105) Skipped (99+) Completed (99+) ID Locat…" at bounding box center [665, 589] width 1330 height 1056
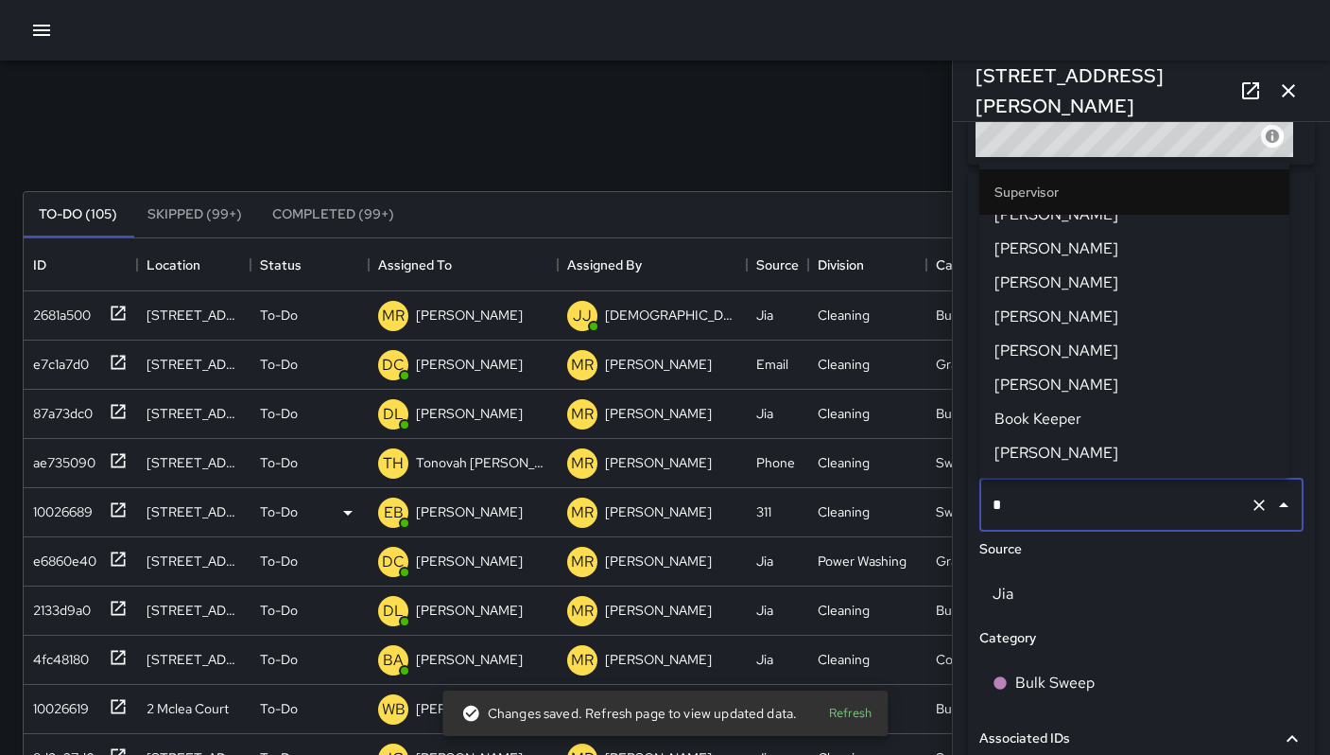
scroll to position [0, 0]
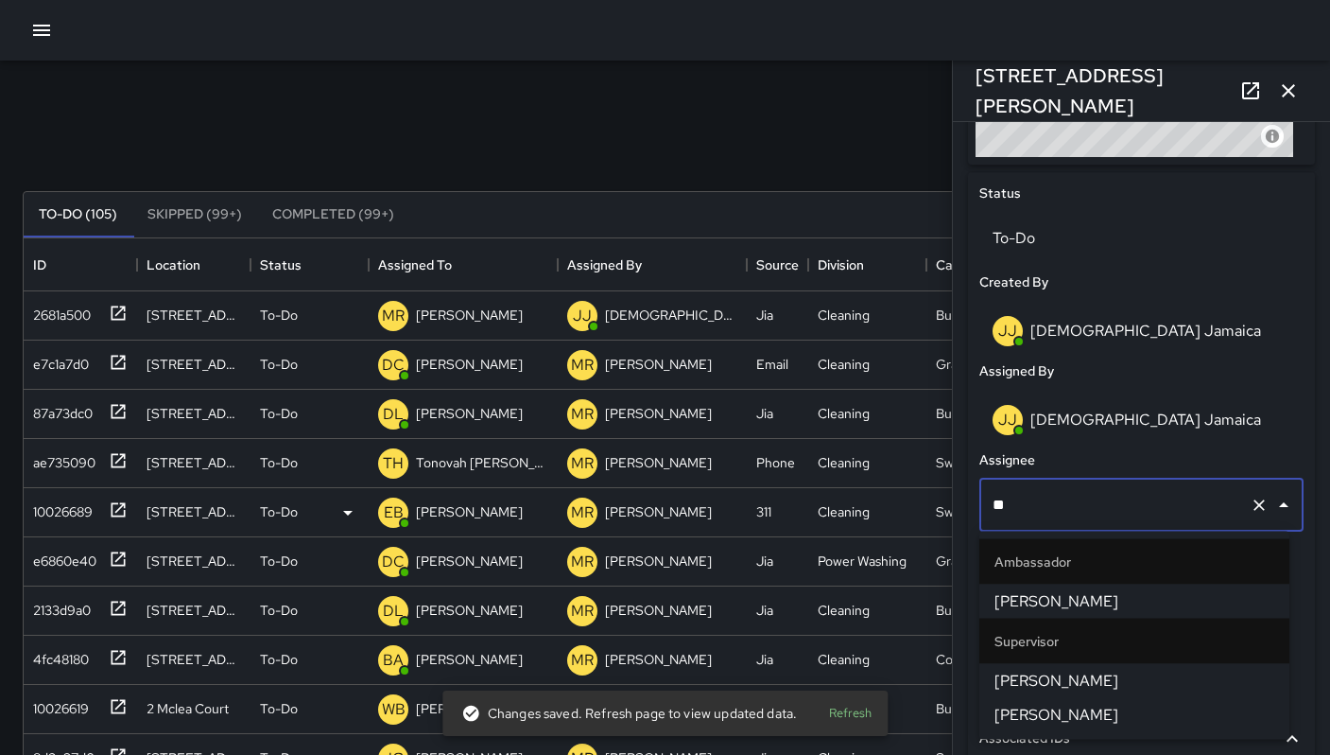
type input "***"
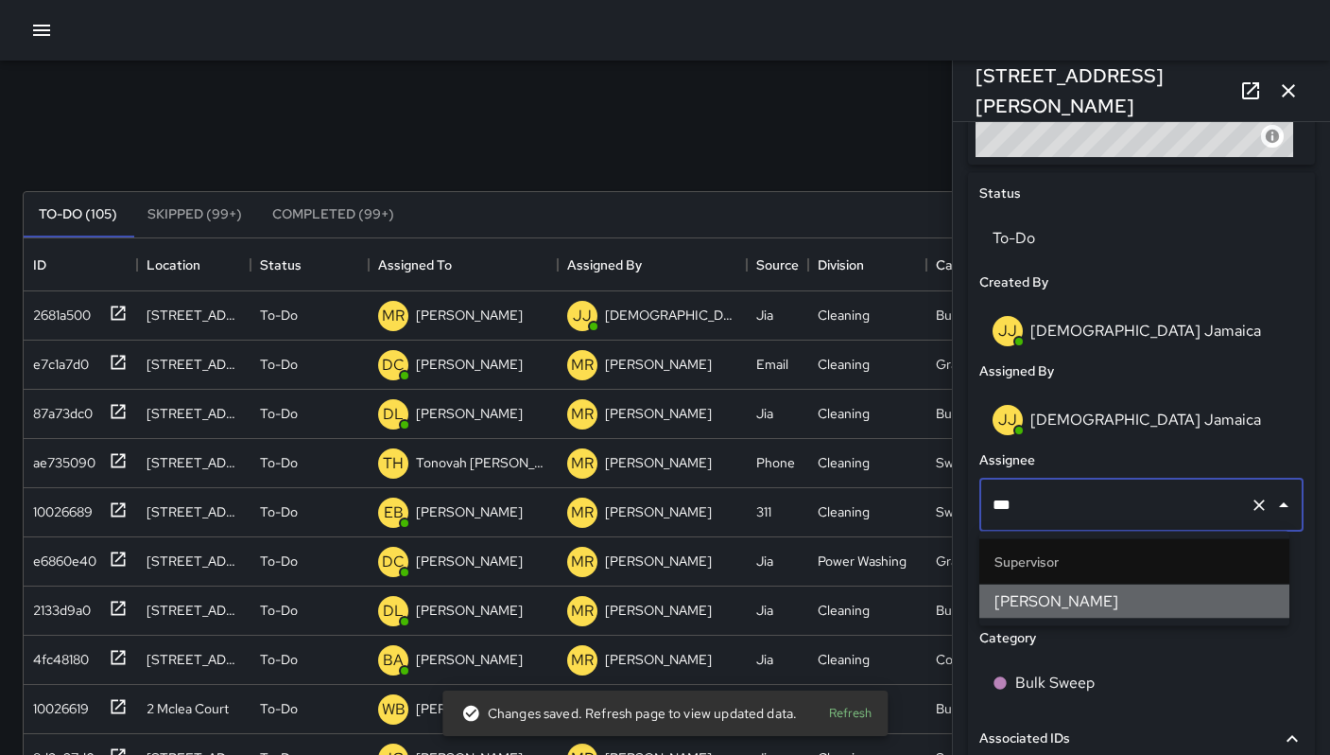
click at [994, 605] on li "[PERSON_NAME]" at bounding box center [1135, 601] width 310 height 34
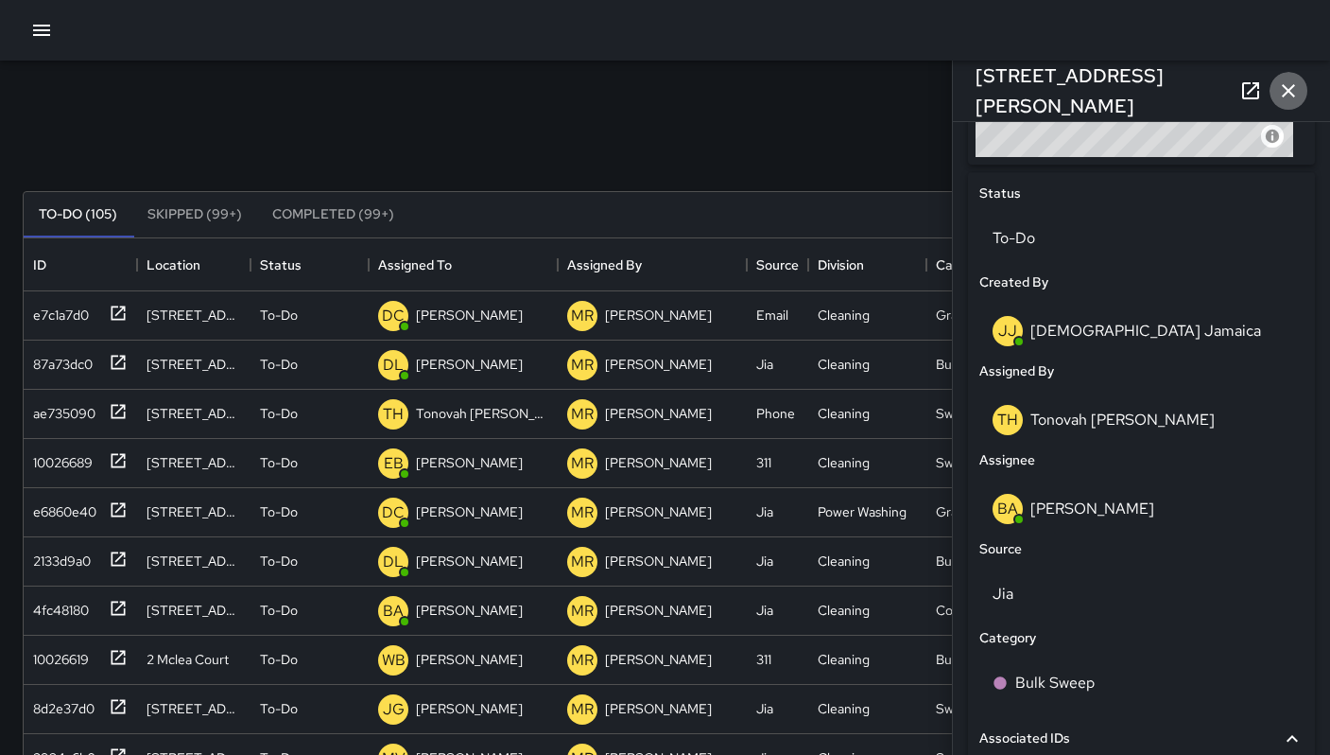
click at [1296, 99] on icon "button" at bounding box center [1288, 90] width 23 height 23
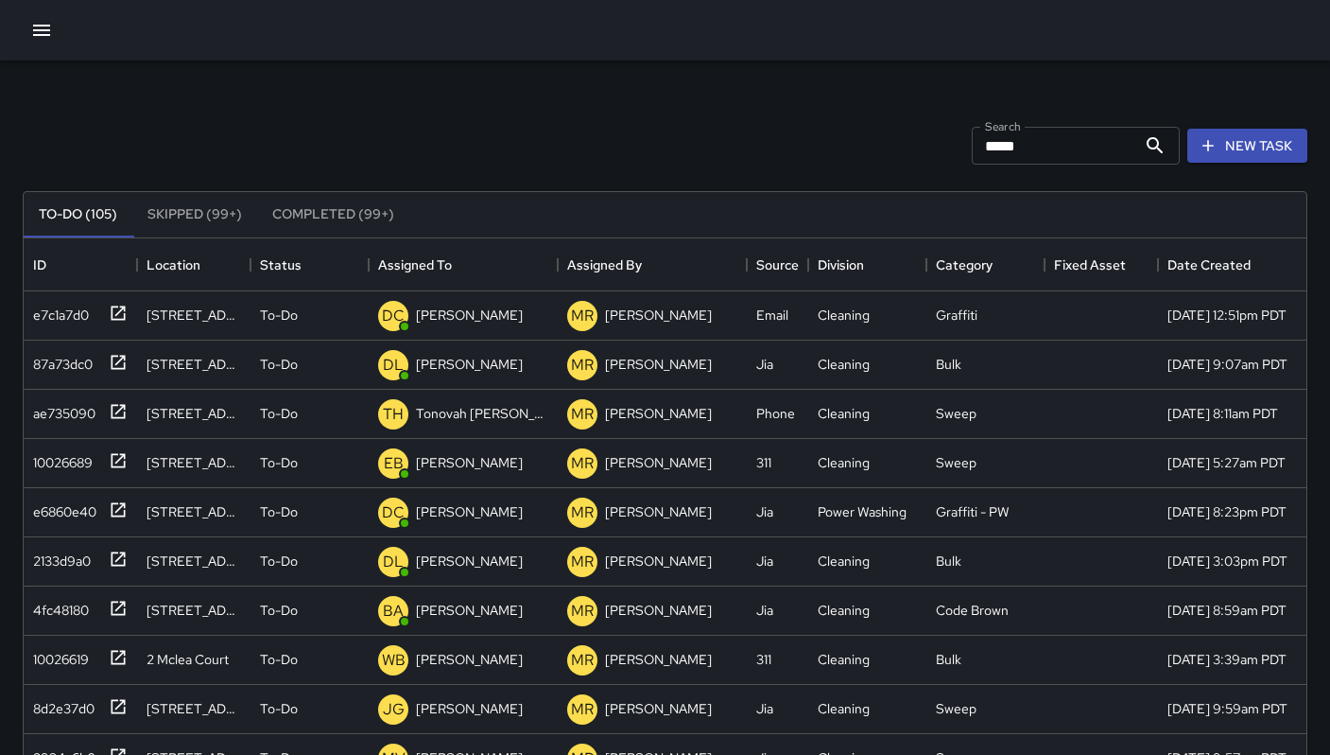
click at [1034, 141] on input "*****" at bounding box center [1054, 146] width 165 height 38
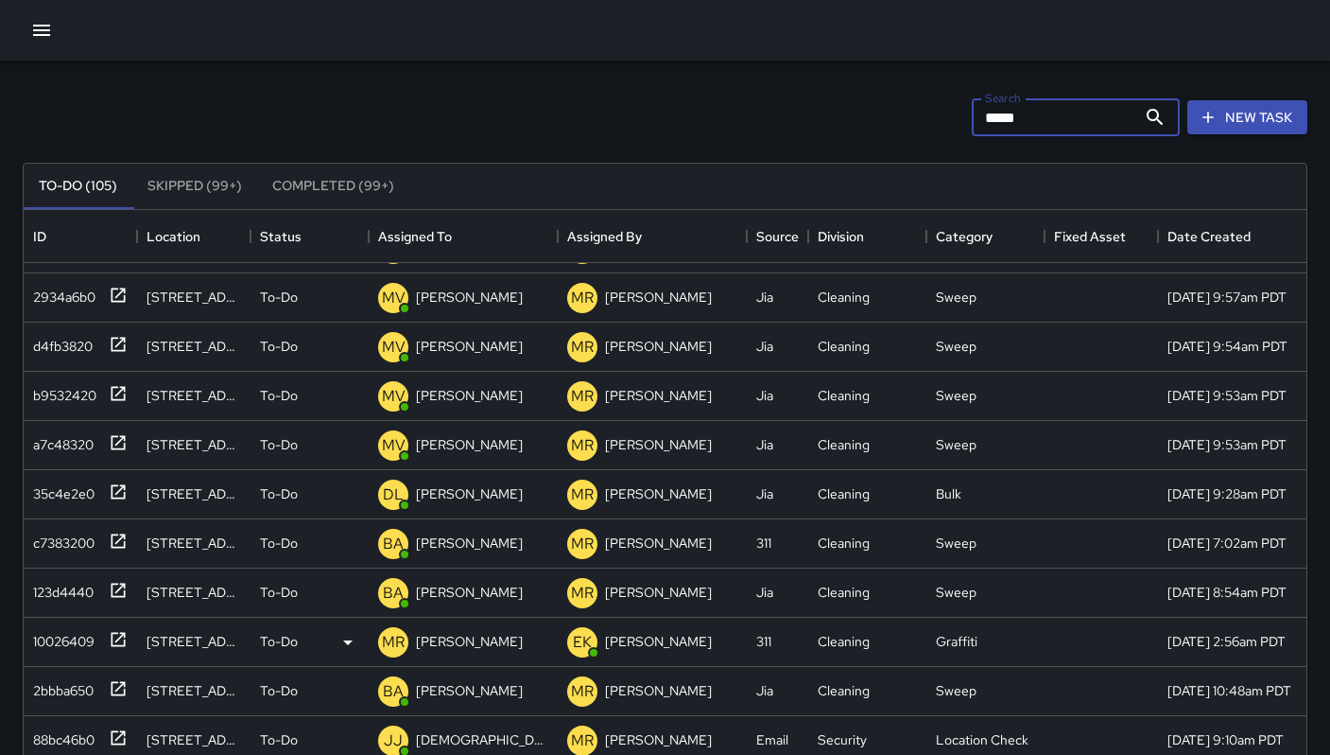
scroll to position [139, 0]
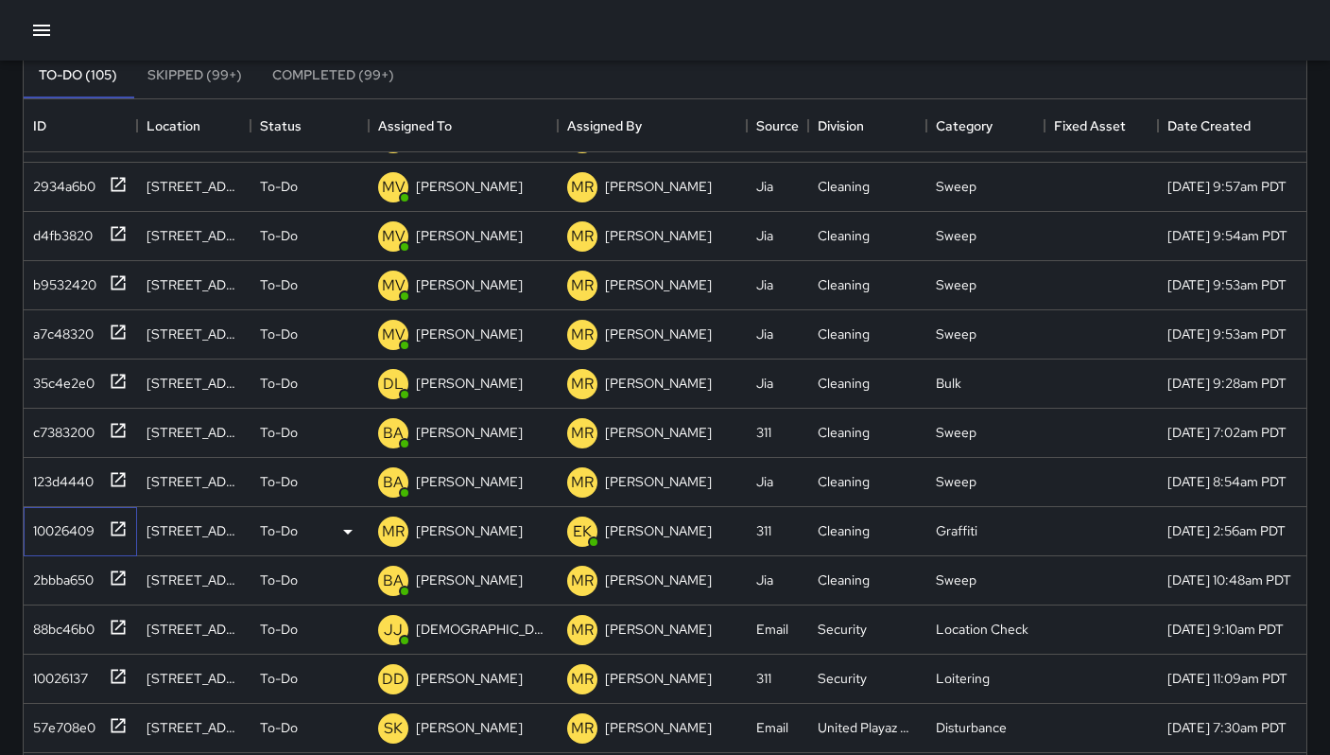
click at [60, 513] on div "10026409" at bounding box center [60, 526] width 69 height 26
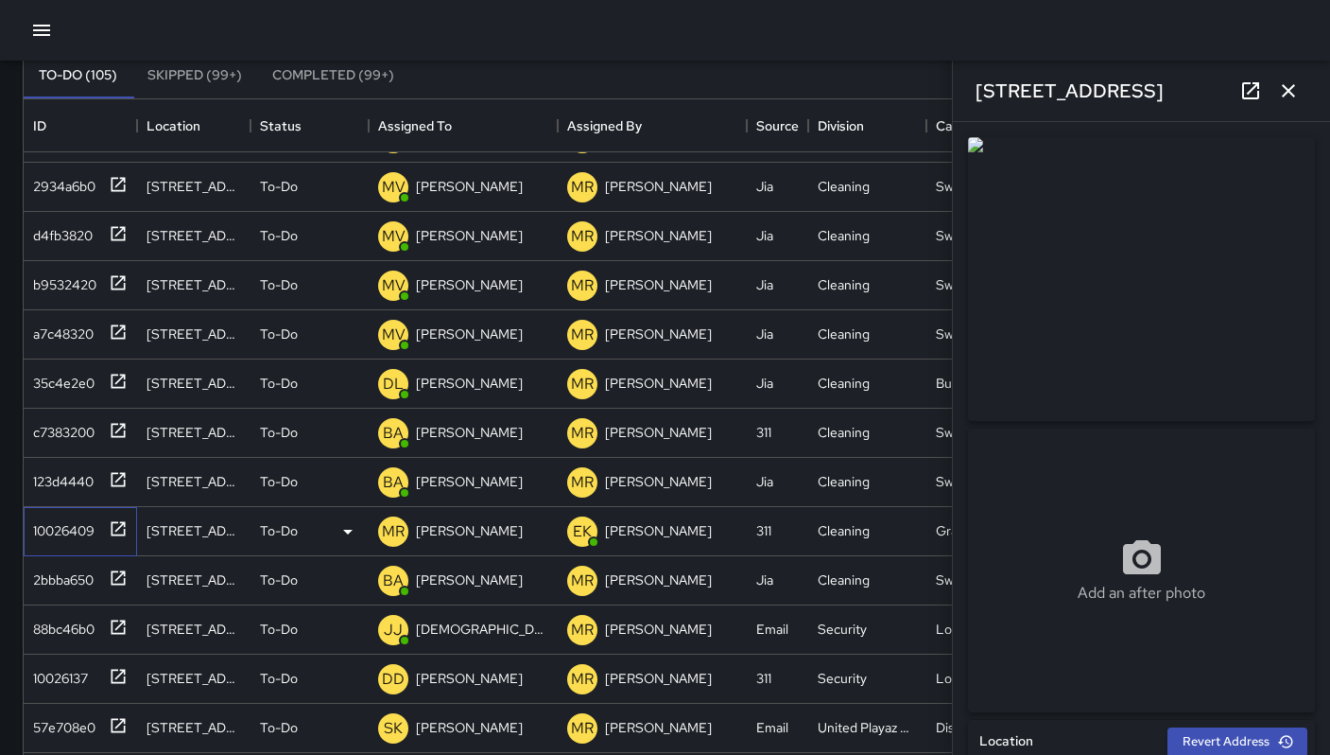
type input "**********"
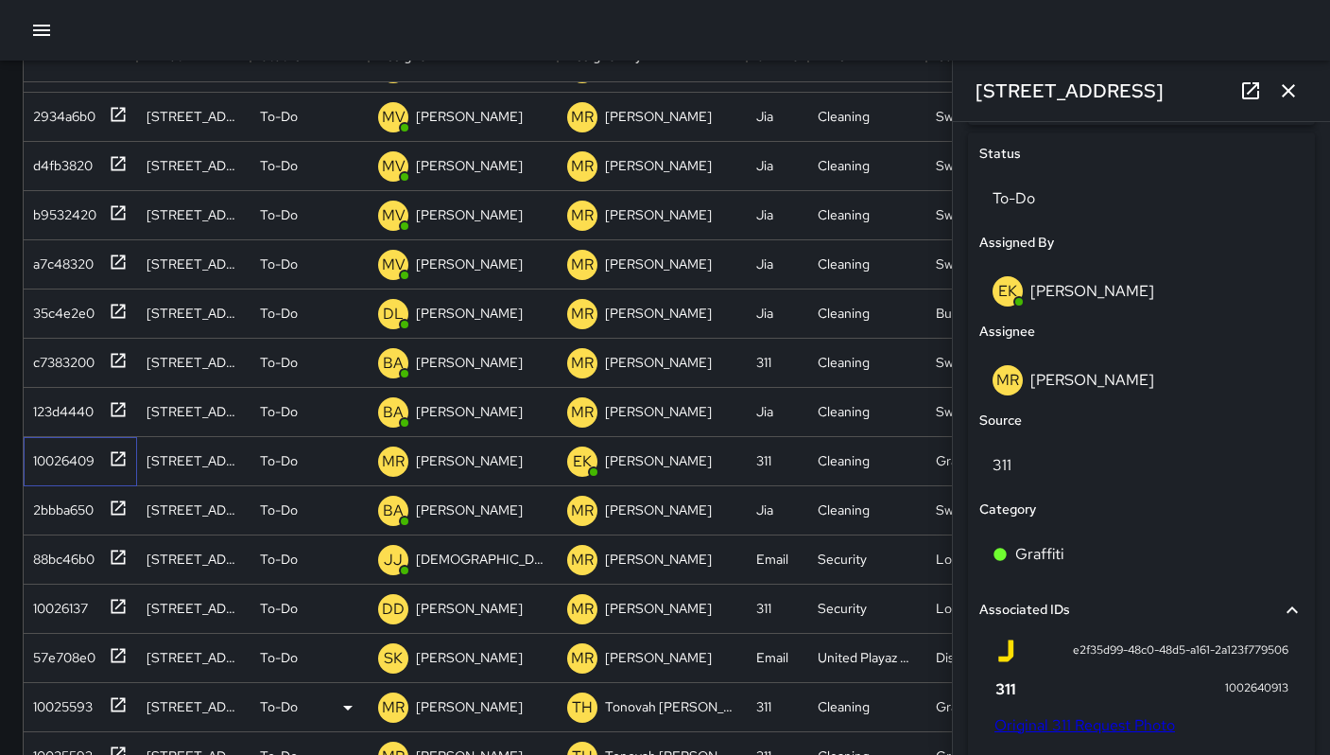
scroll to position [293, 0]
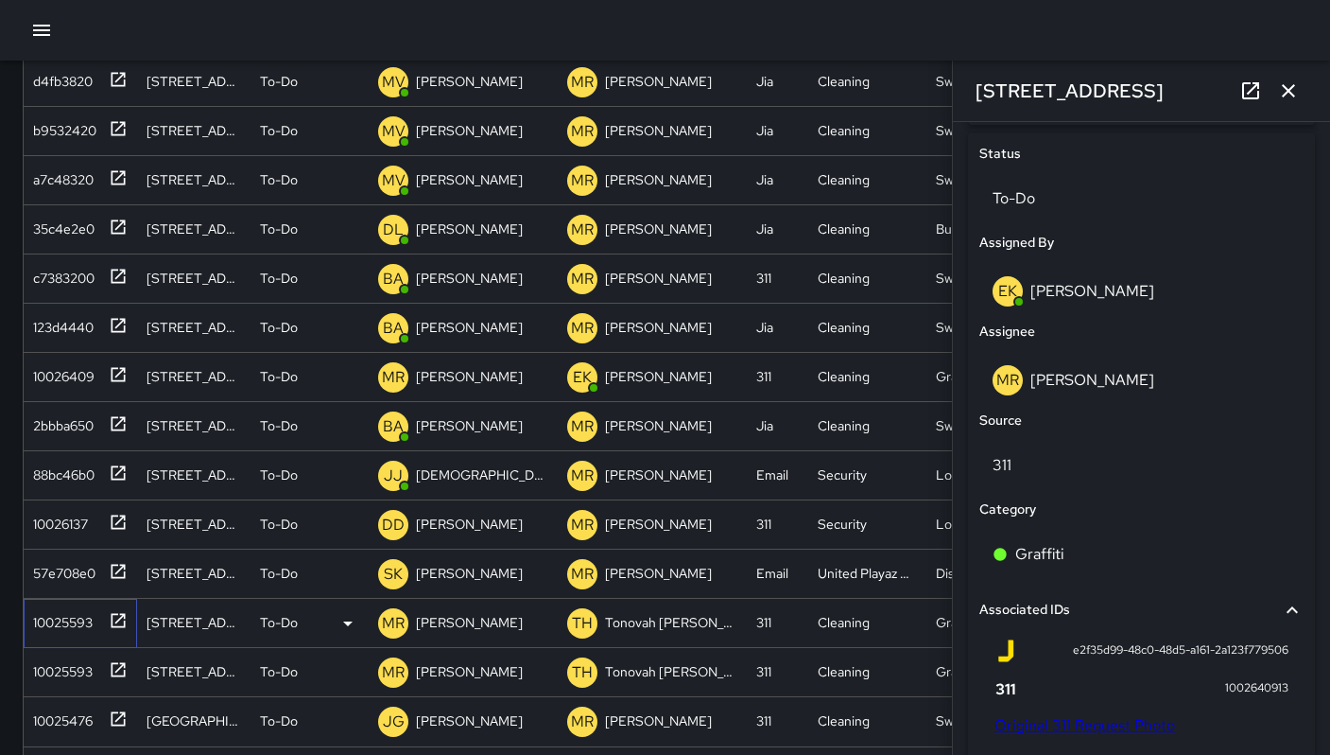
click at [96, 603] on div "10025593" at bounding box center [77, 618] width 102 height 31
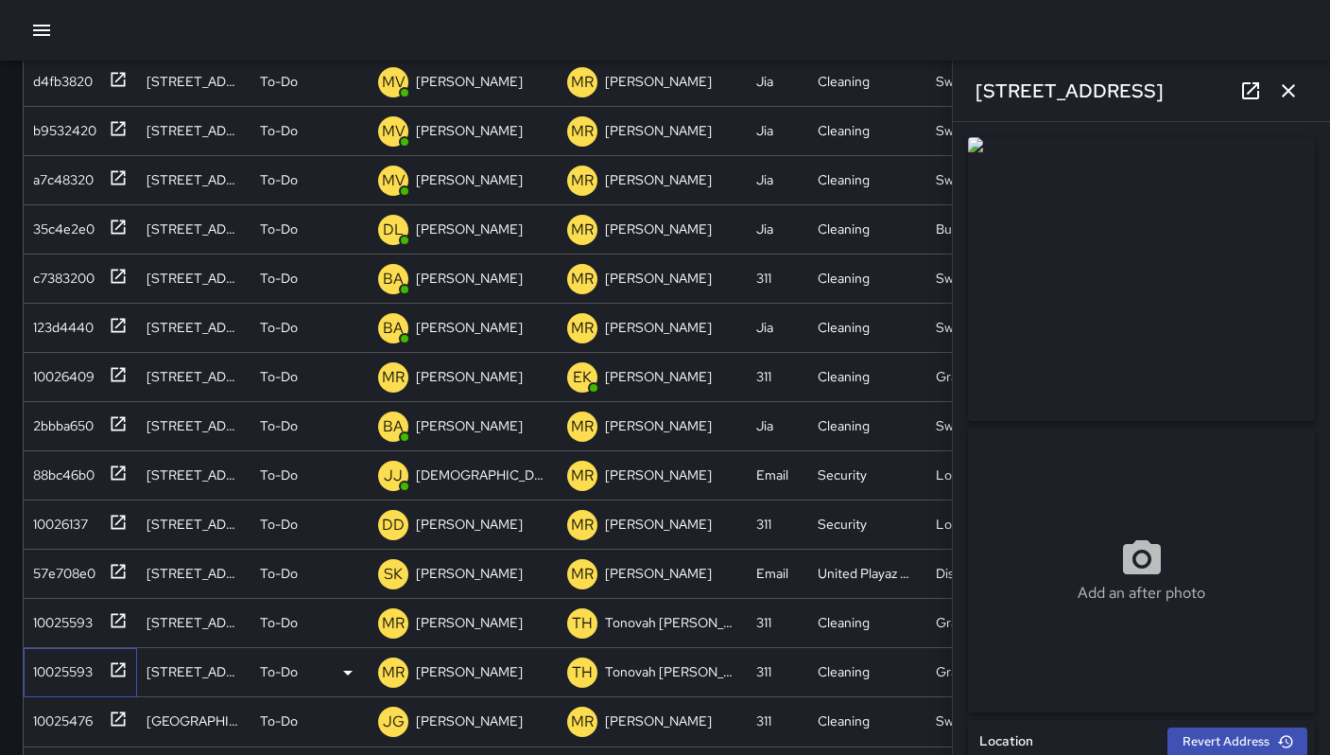
click at [82, 648] on div "10025593" at bounding box center [80, 672] width 113 height 49
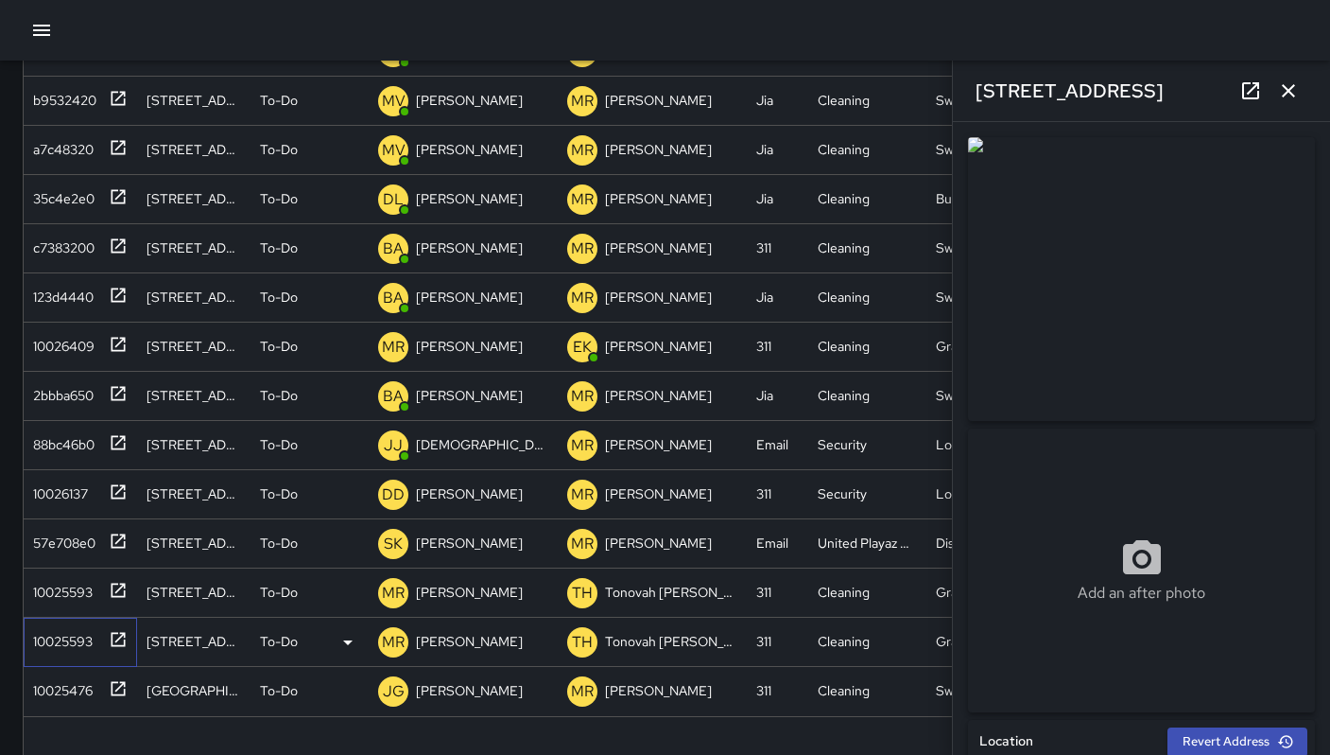
scroll to position [341, 0]
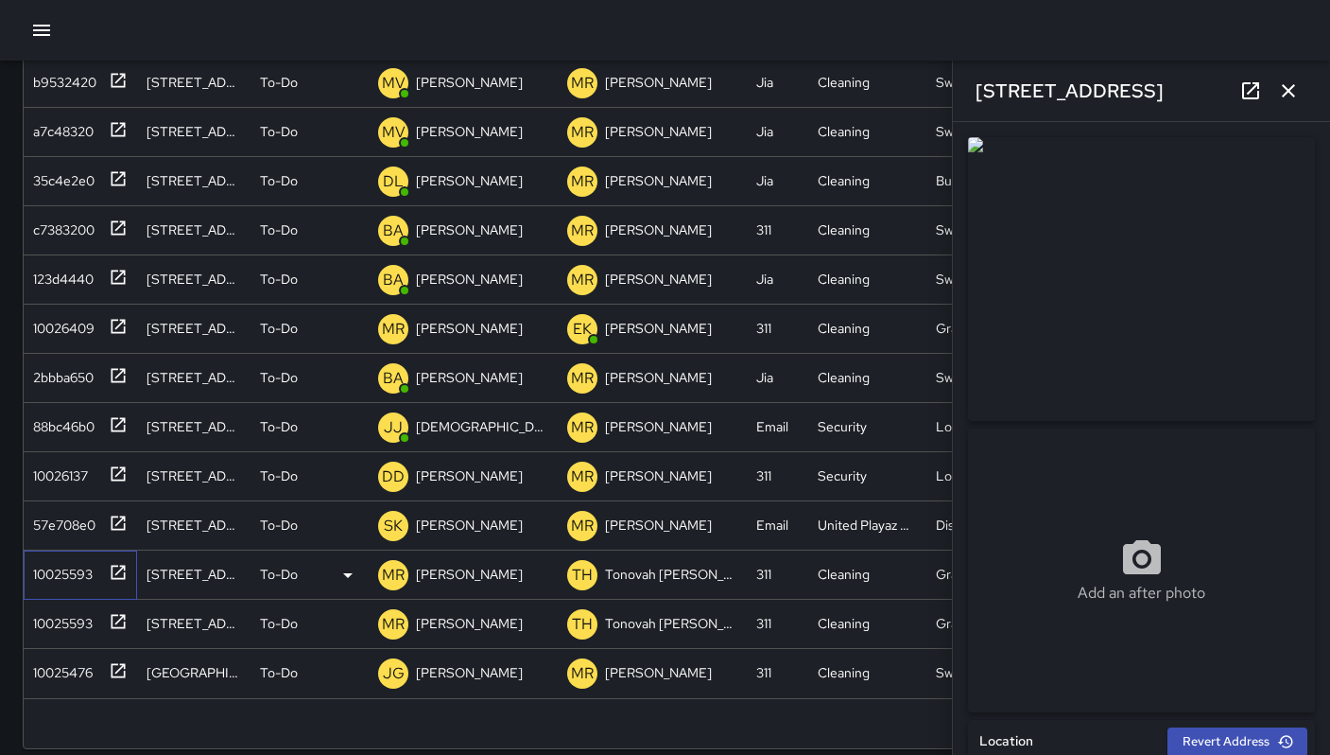
click at [79, 566] on div "10025593" at bounding box center [59, 570] width 67 height 26
click at [1284, 93] on icon "button" at bounding box center [1288, 90] width 23 height 23
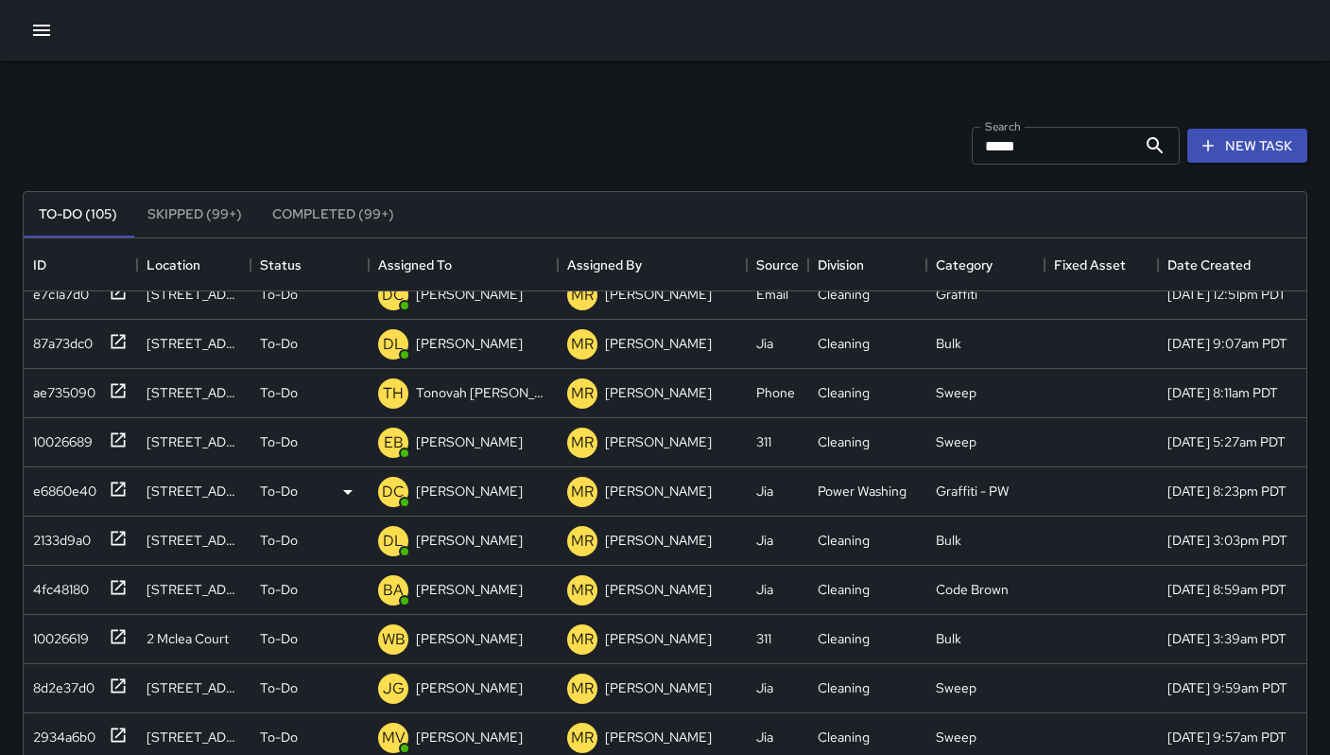
scroll to position [0, 0]
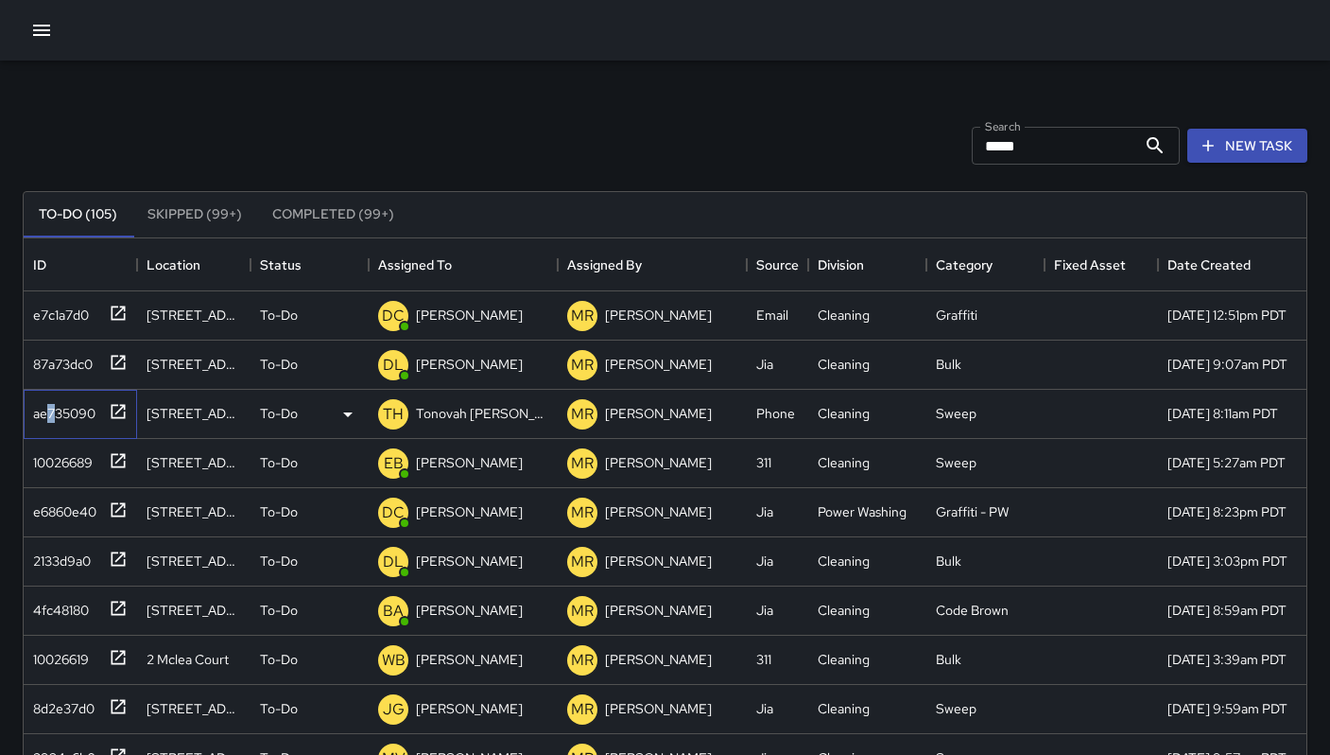
click at [52, 414] on div "ae735090" at bounding box center [61, 409] width 70 height 26
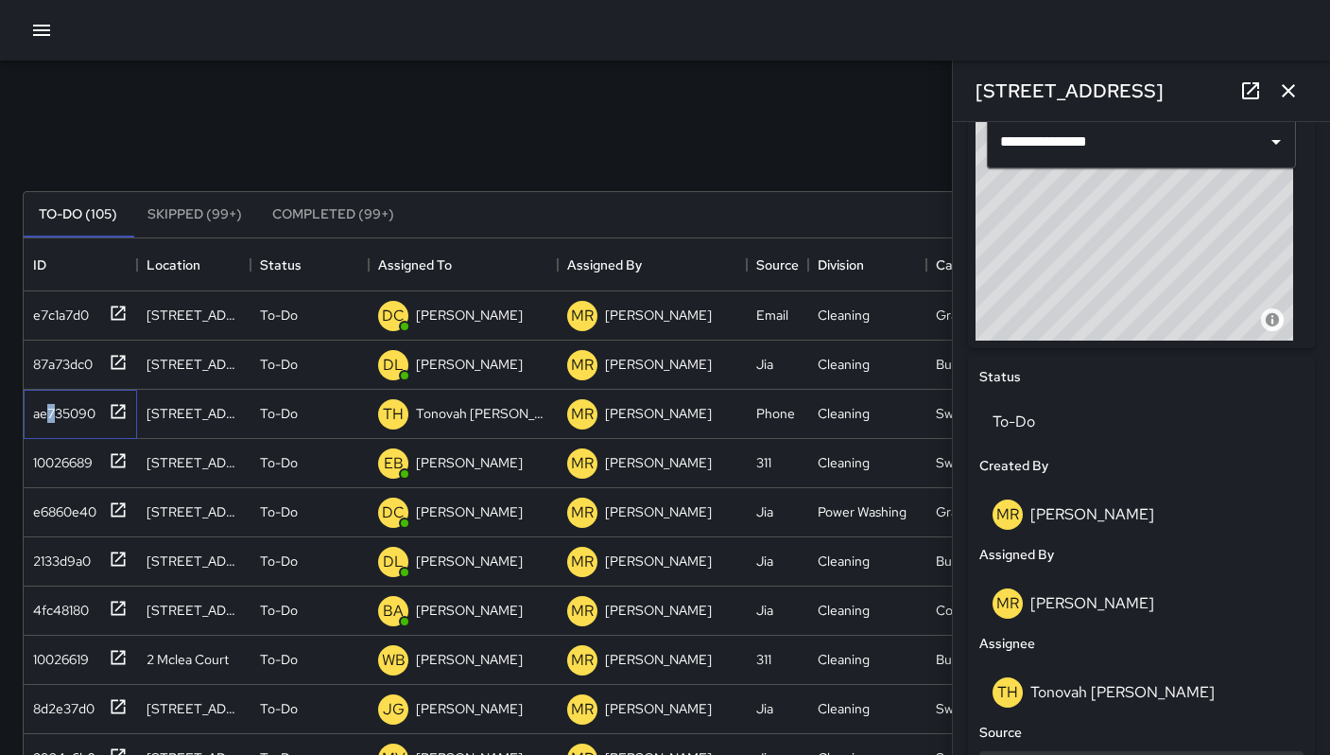
scroll to position [797, 0]
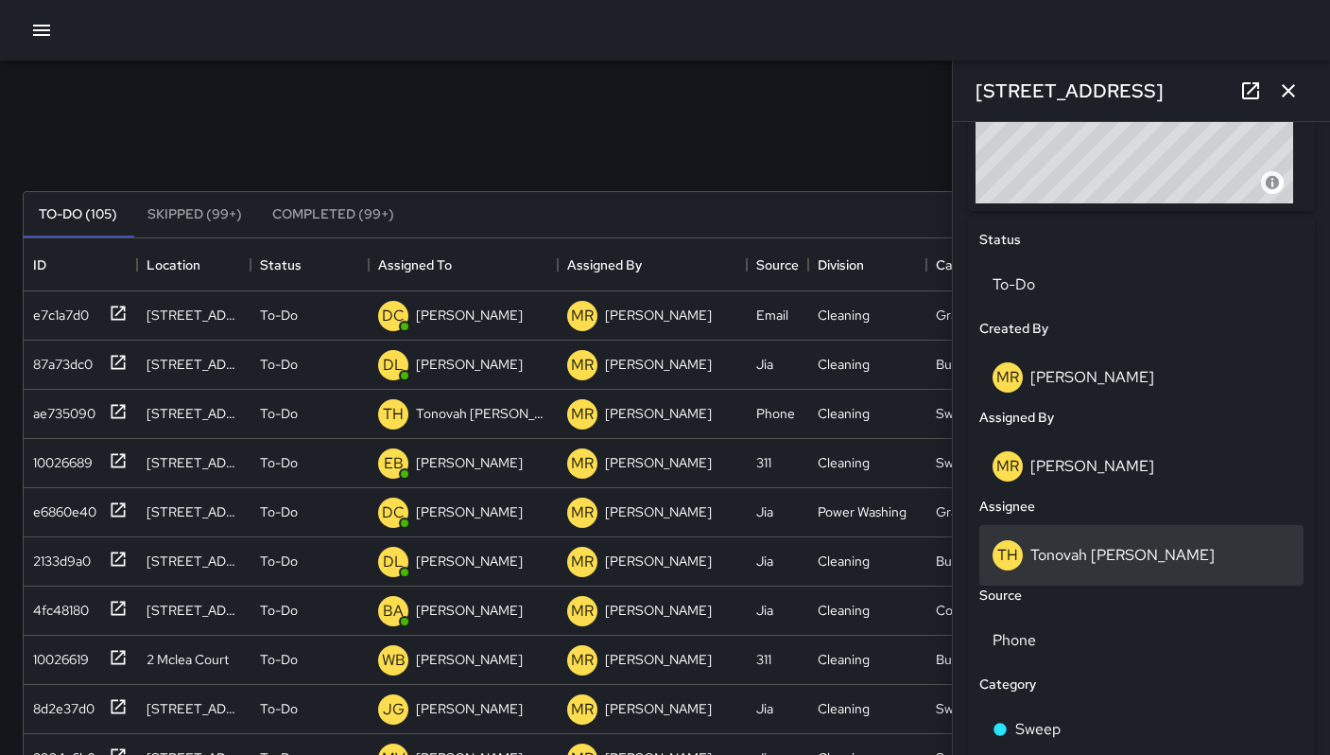
click at [1104, 561] on p "Tonovah [PERSON_NAME]" at bounding box center [1123, 555] width 184 height 20
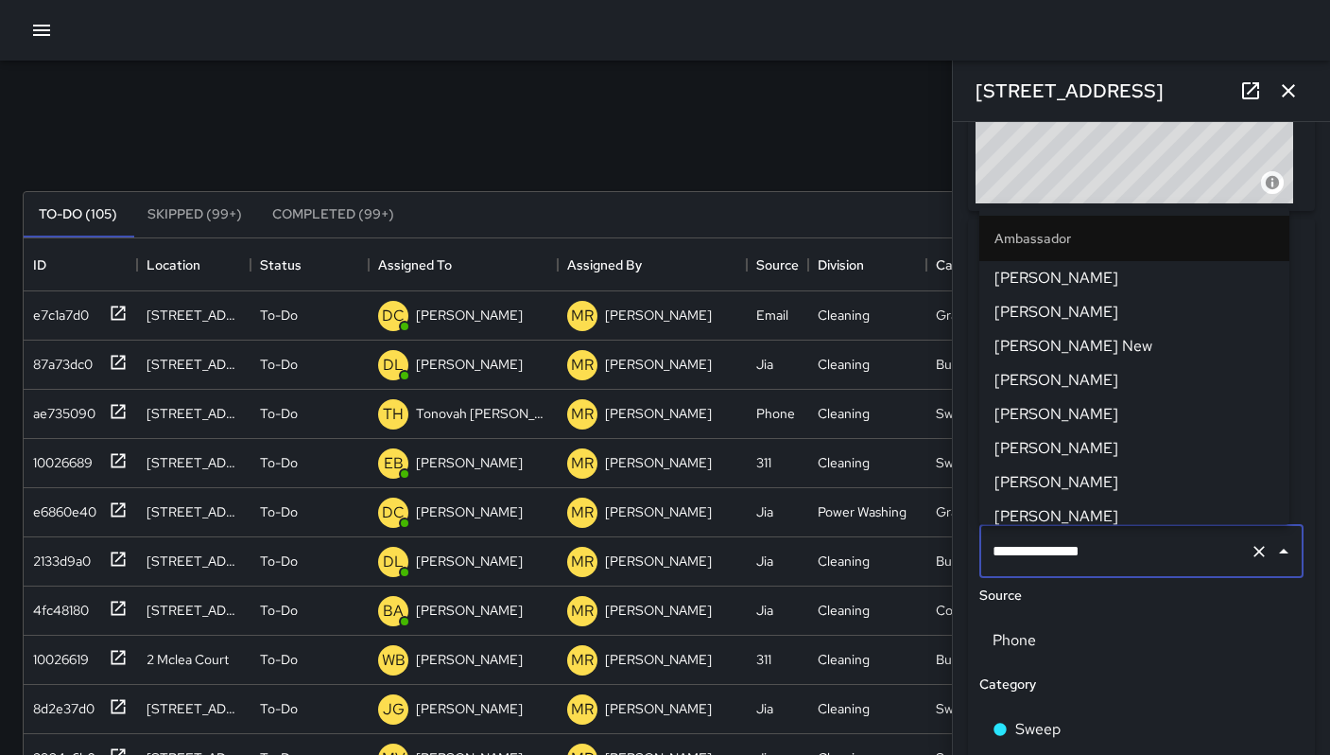
scroll to position [1211, 0]
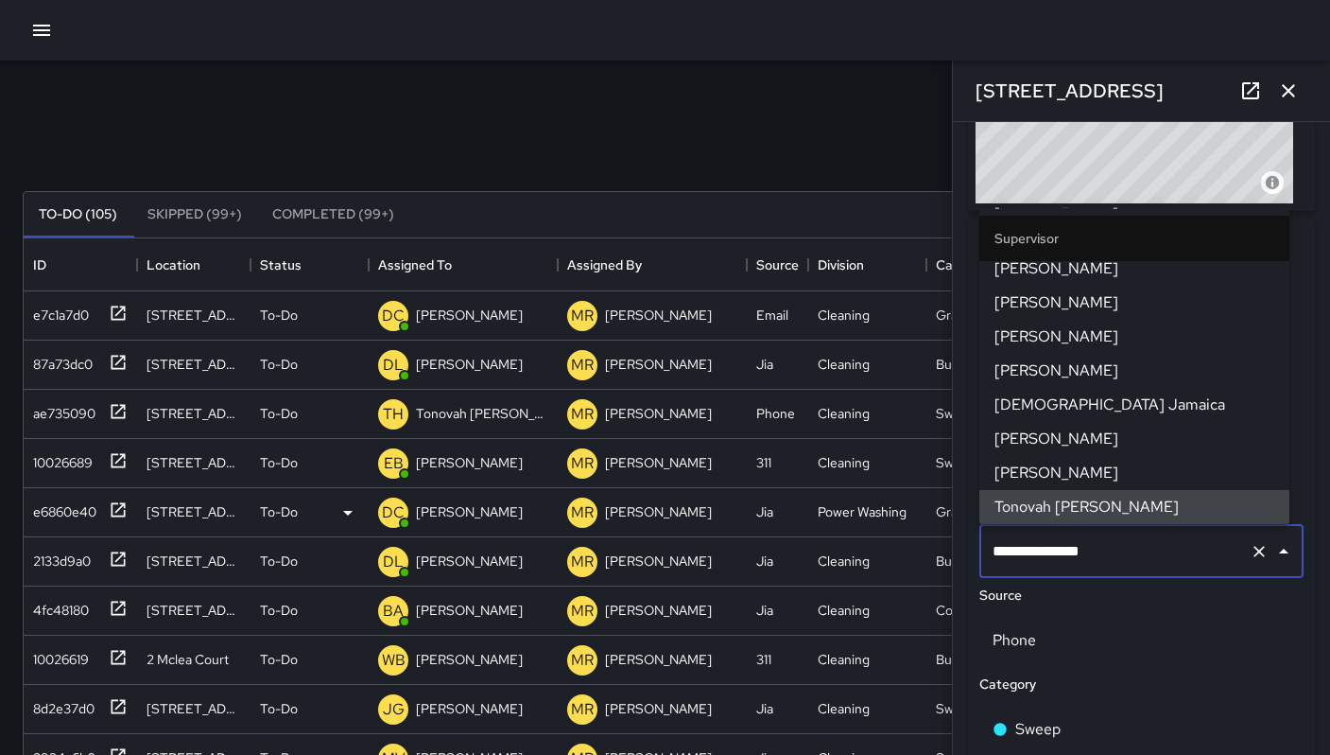
drag, startPoint x: 1112, startPoint y: 551, endPoint x: 936, endPoint y: 516, distance: 179.3
click at [955, 516] on div "**********" at bounding box center [1141, 438] width 377 height 633
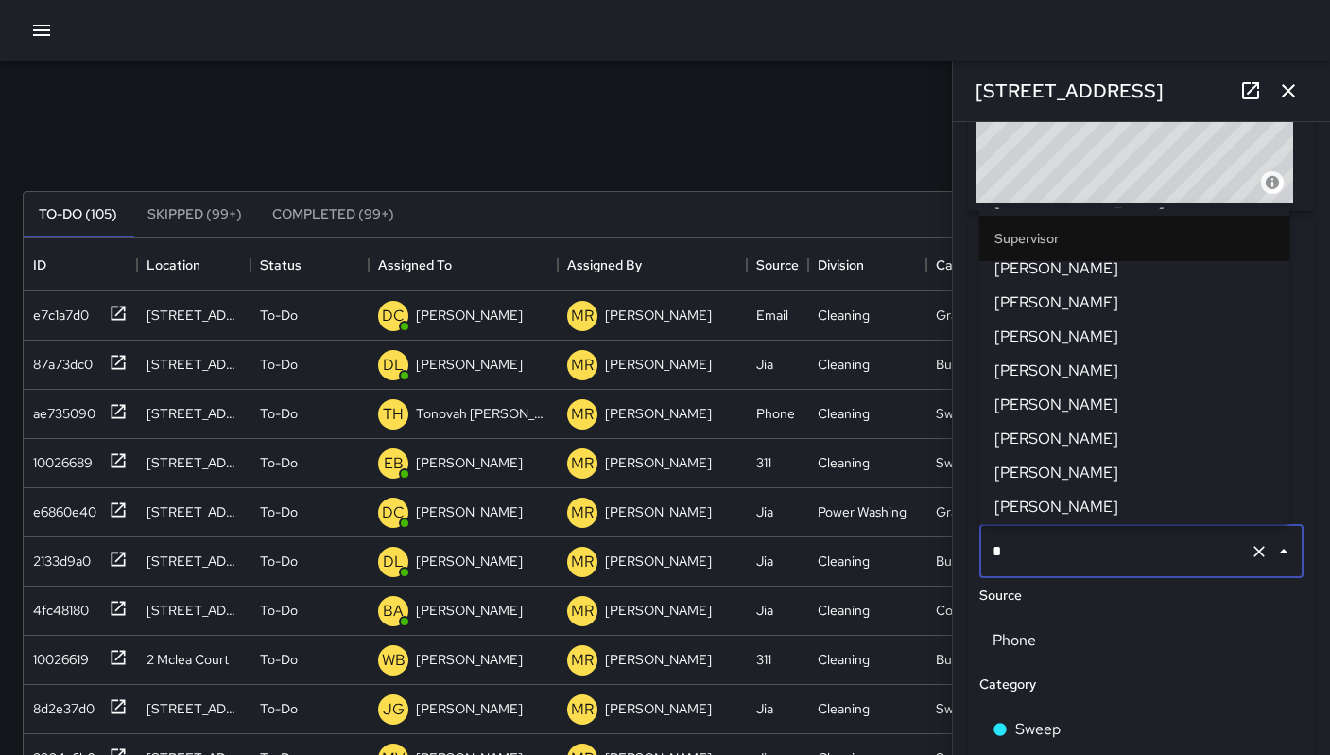
scroll to position [0, 0]
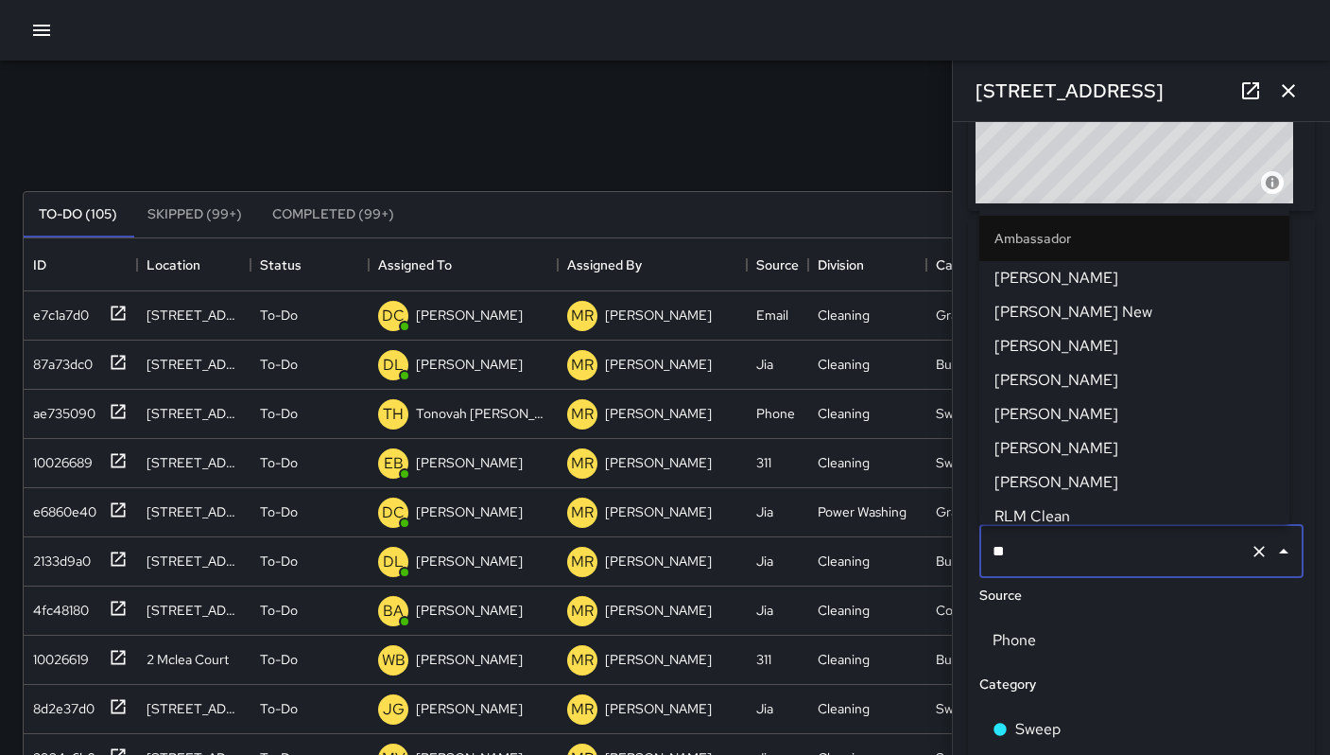
type input "***"
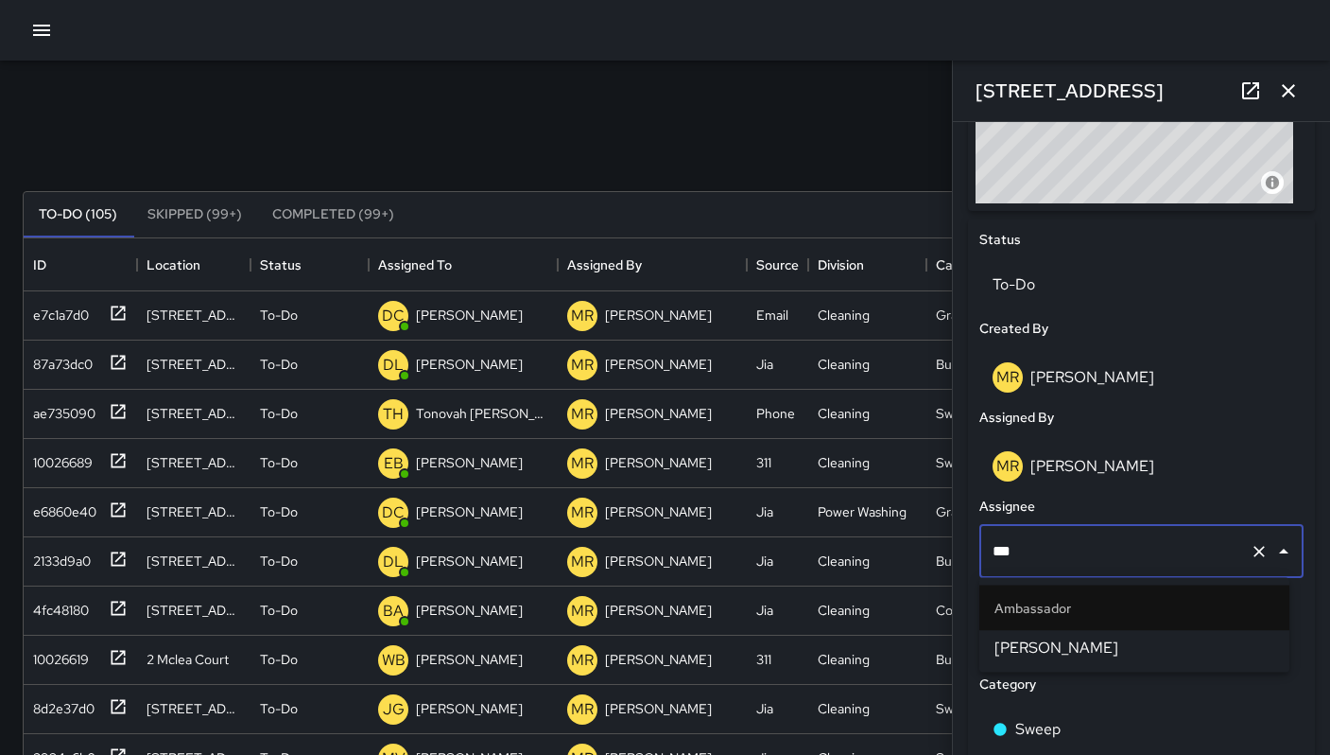
click at [1051, 653] on span "[PERSON_NAME]" at bounding box center [1135, 647] width 280 height 23
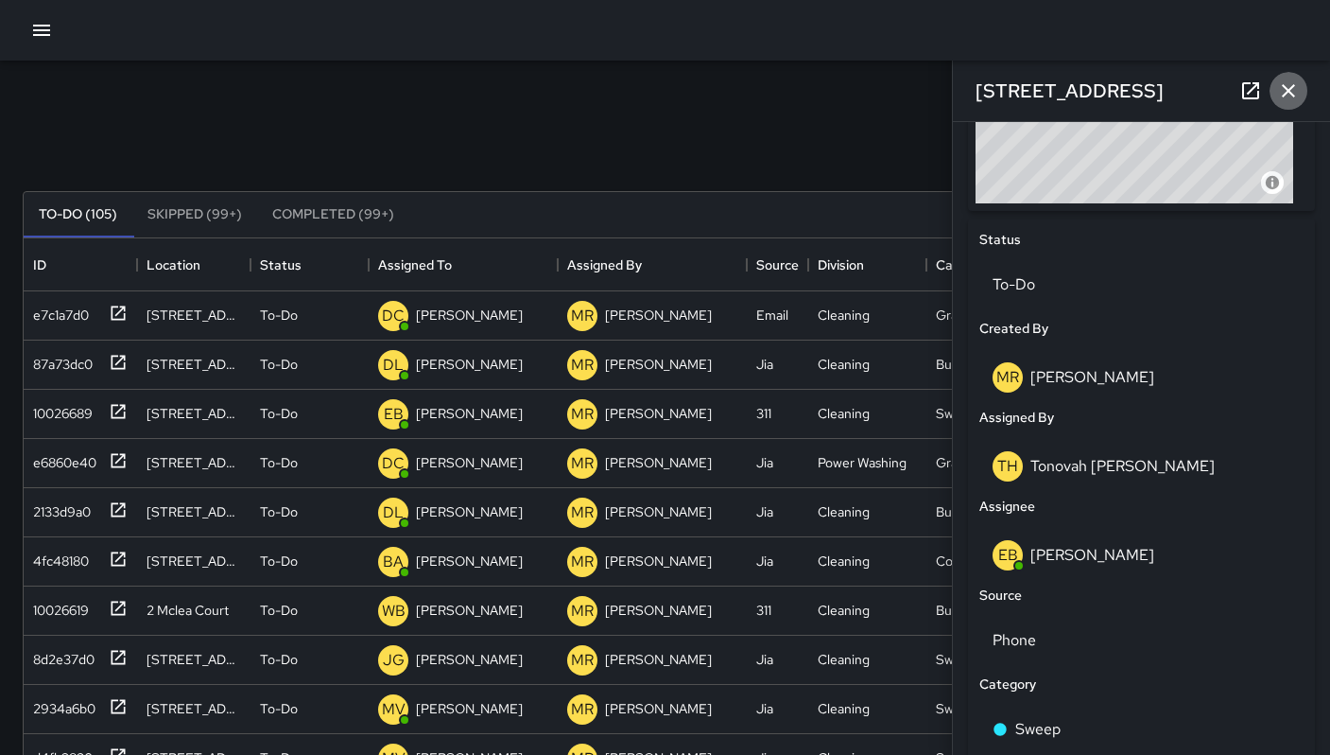
click at [1305, 89] on button "button" at bounding box center [1289, 91] width 38 height 38
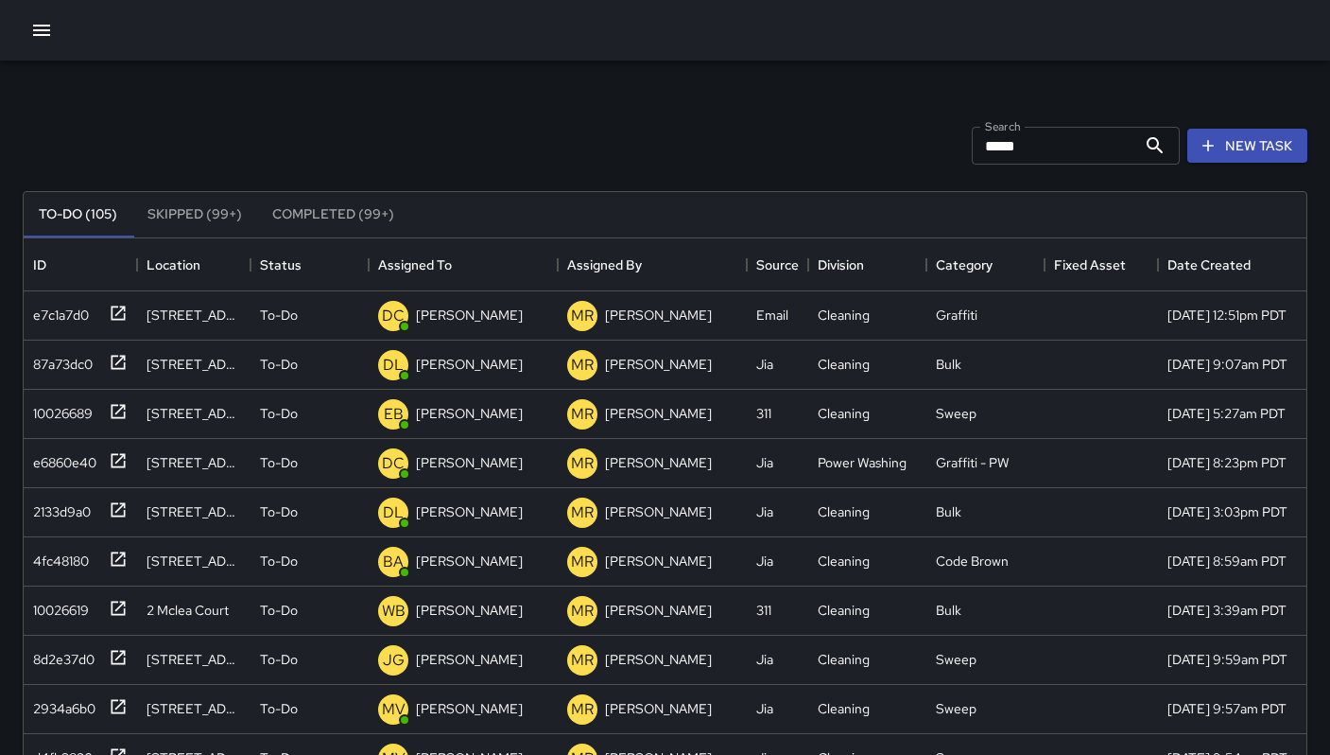
click at [809, 156] on div "Search ***** Search New Task" at bounding box center [665, 145] width 1293 height 98
click at [1001, 144] on input "*****" at bounding box center [1054, 146] width 165 height 38
drag, startPoint x: 1014, startPoint y: 147, endPoint x: 959, endPoint y: 148, distance: 54.9
click at [960, 148] on div "Search ***** Search New Task" at bounding box center [665, 145] width 1293 height 98
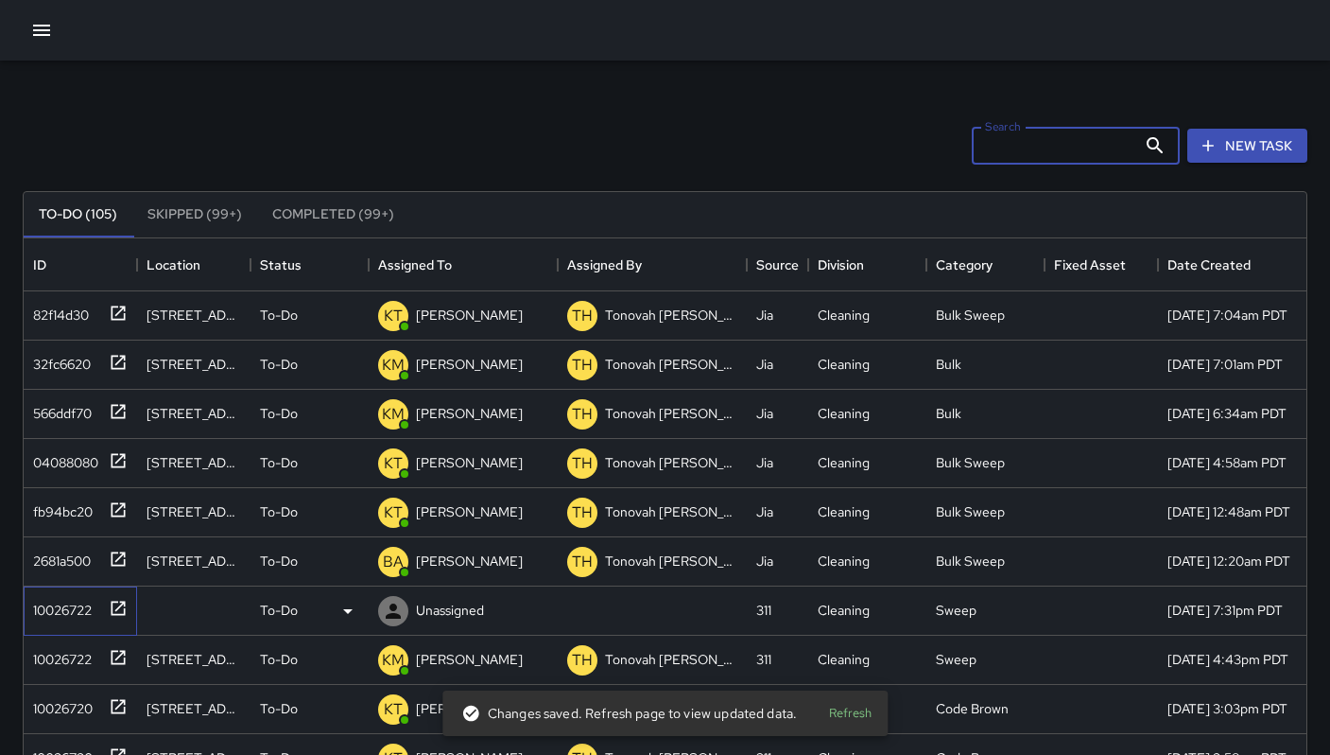
click at [82, 617] on div "10026722" at bounding box center [59, 606] width 66 height 26
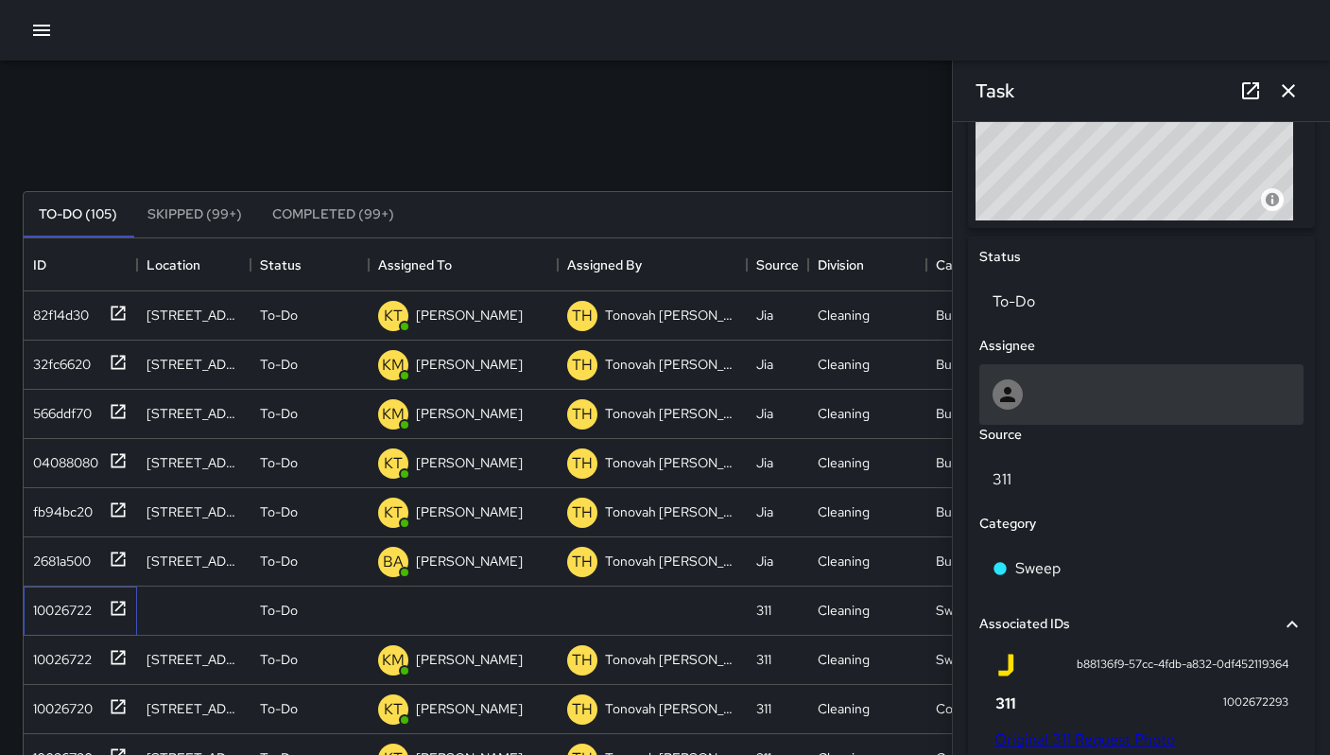
scroll to position [771, 0]
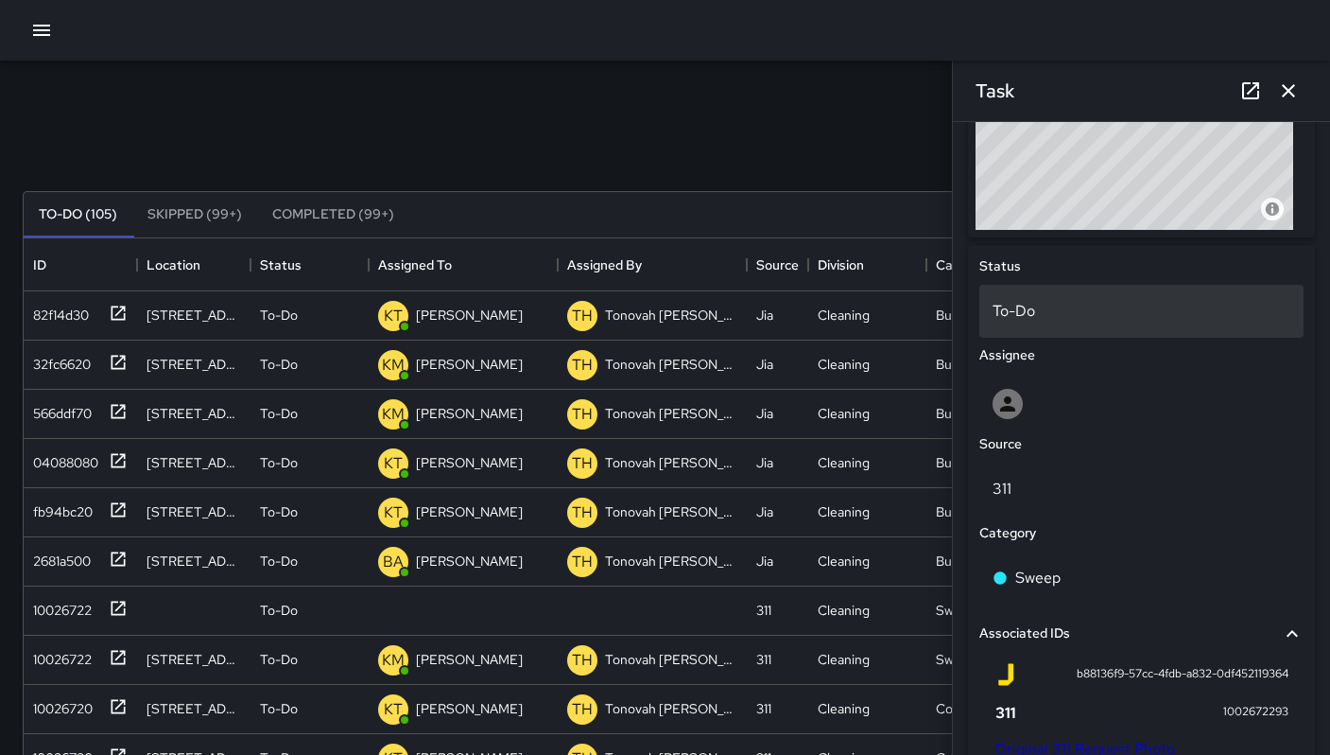
click at [1098, 315] on p "To-Do" at bounding box center [1142, 311] width 298 height 23
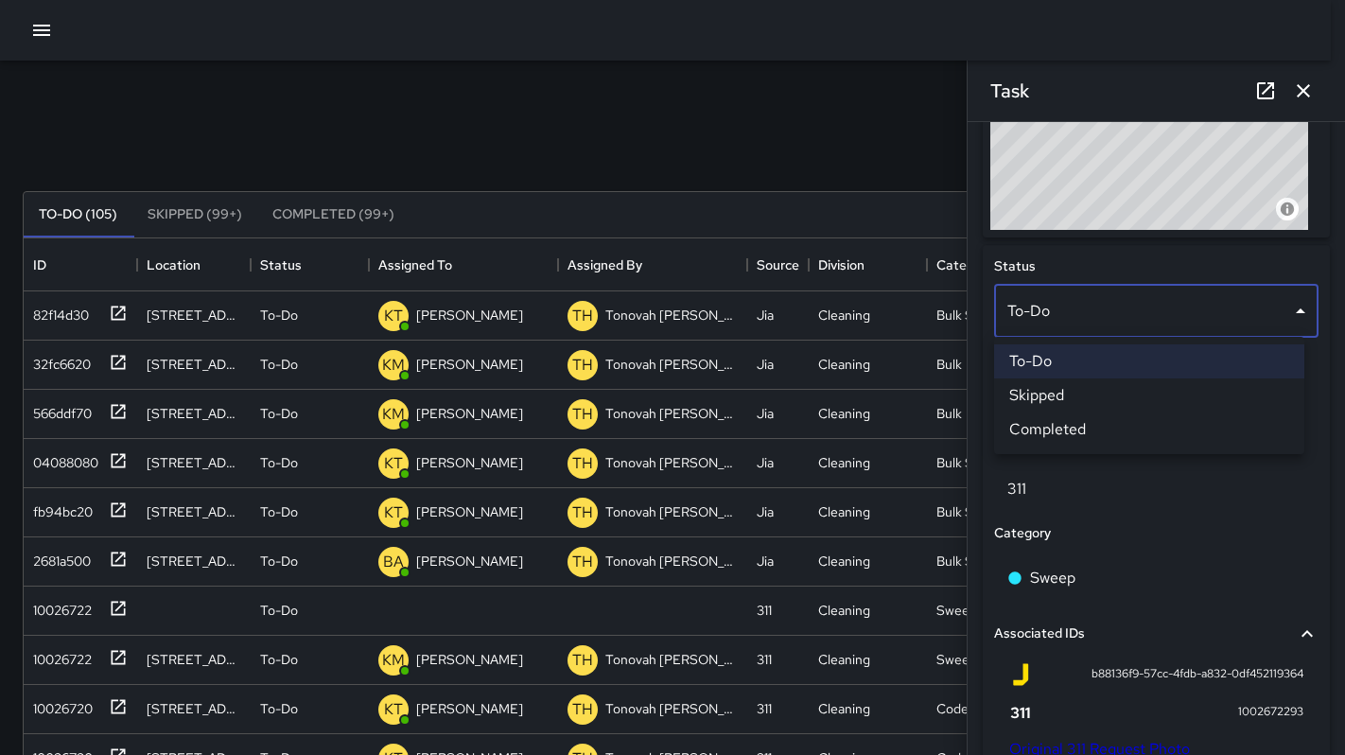
click at [1106, 395] on li "Skipped" at bounding box center [1149, 395] width 310 height 34
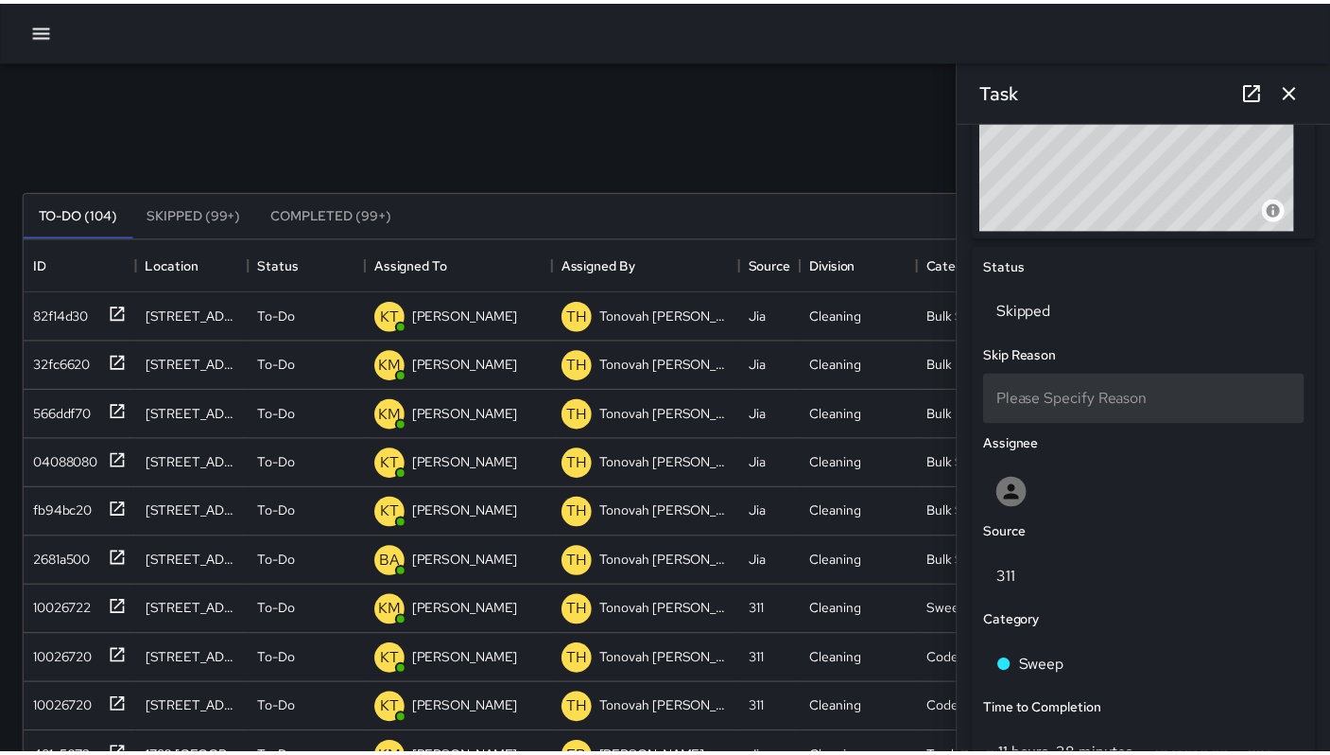
scroll to position [15, 15]
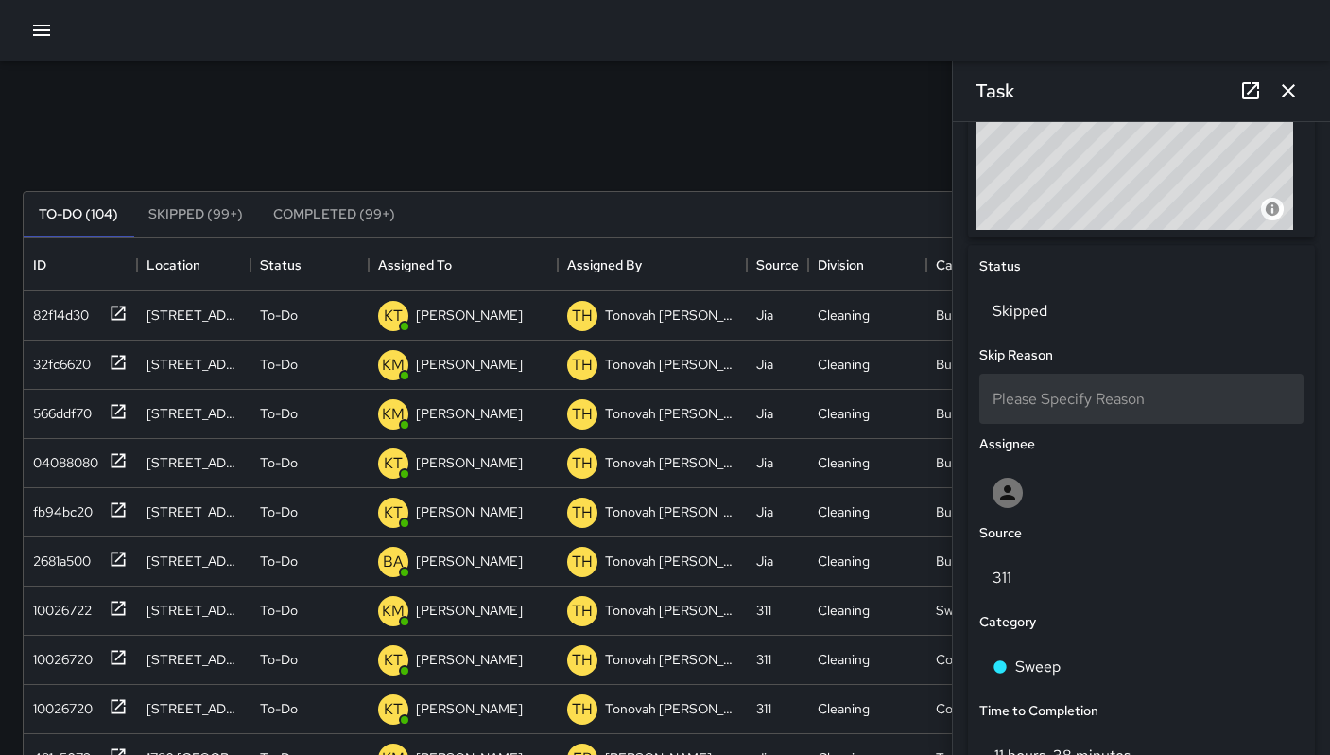
click at [1097, 405] on span "Please Specify Reason" at bounding box center [1069, 399] width 152 height 20
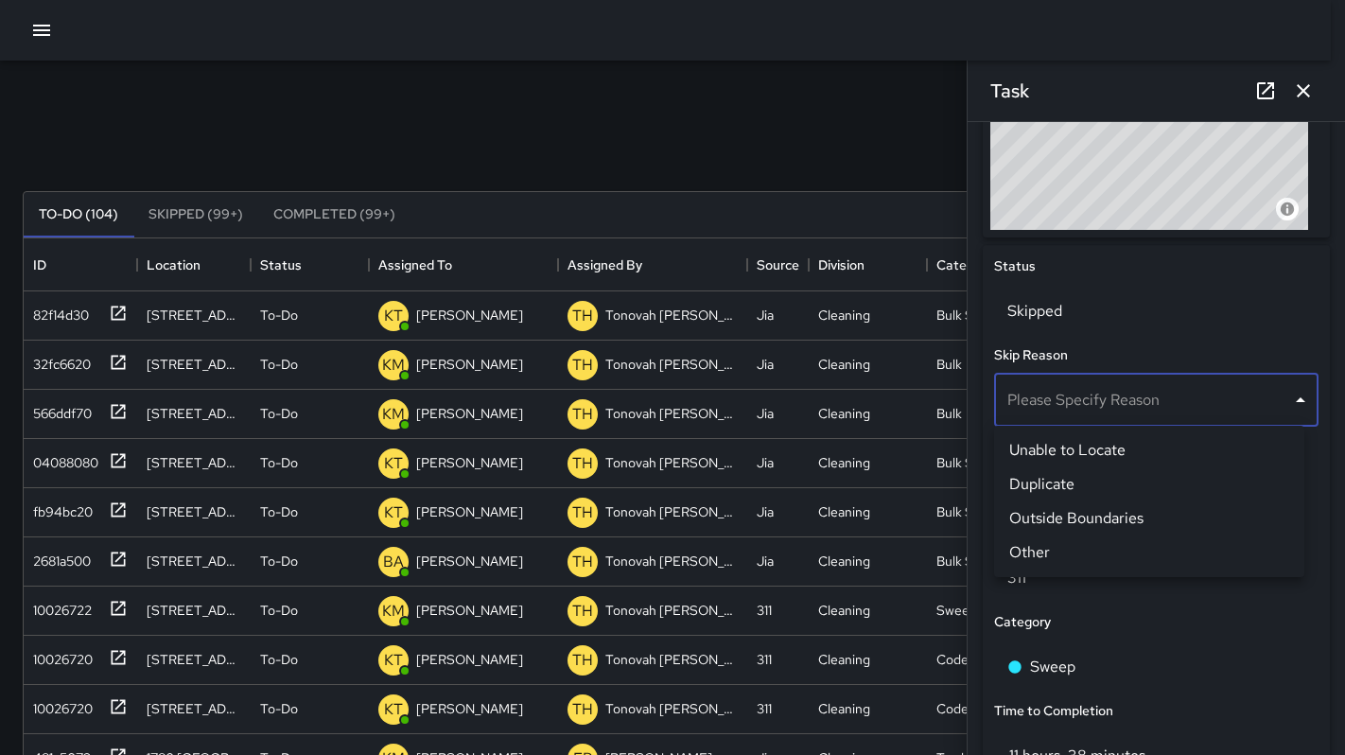
click at [1087, 551] on li "Other" at bounding box center [1149, 552] width 310 height 34
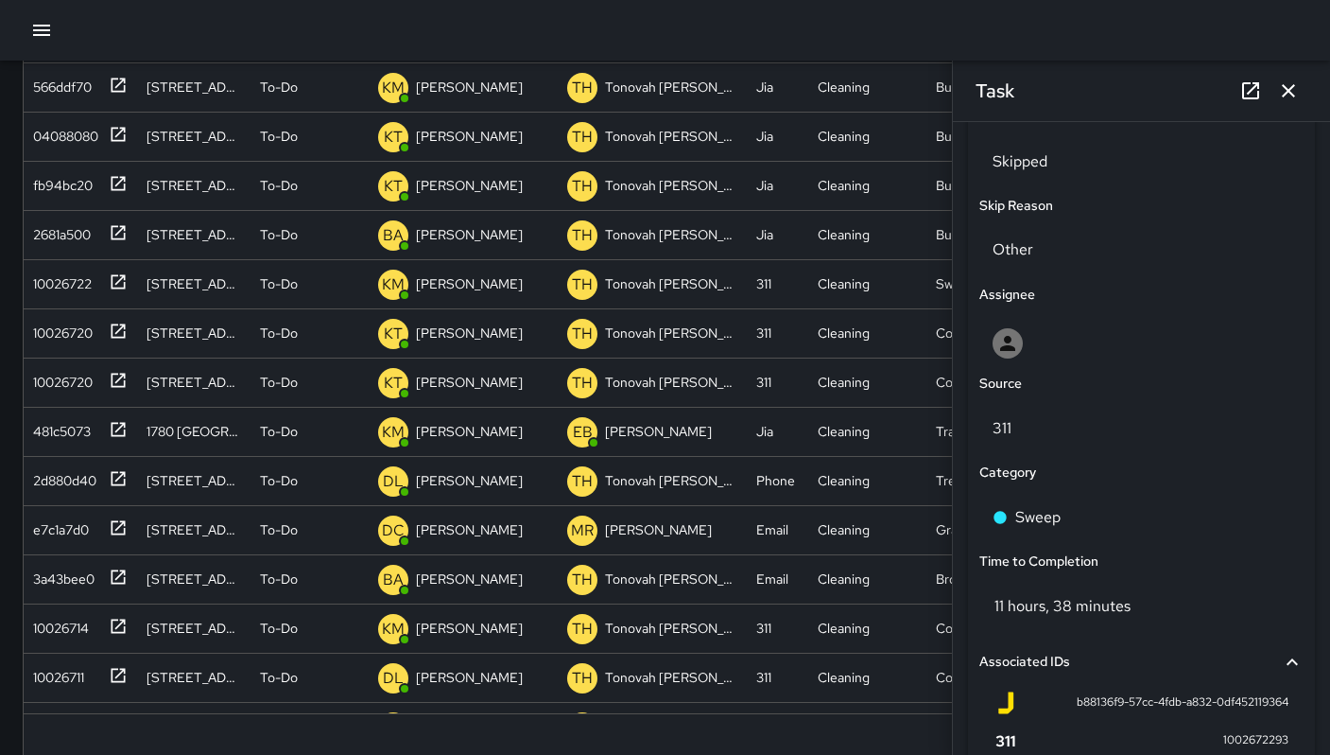
scroll to position [905, 0]
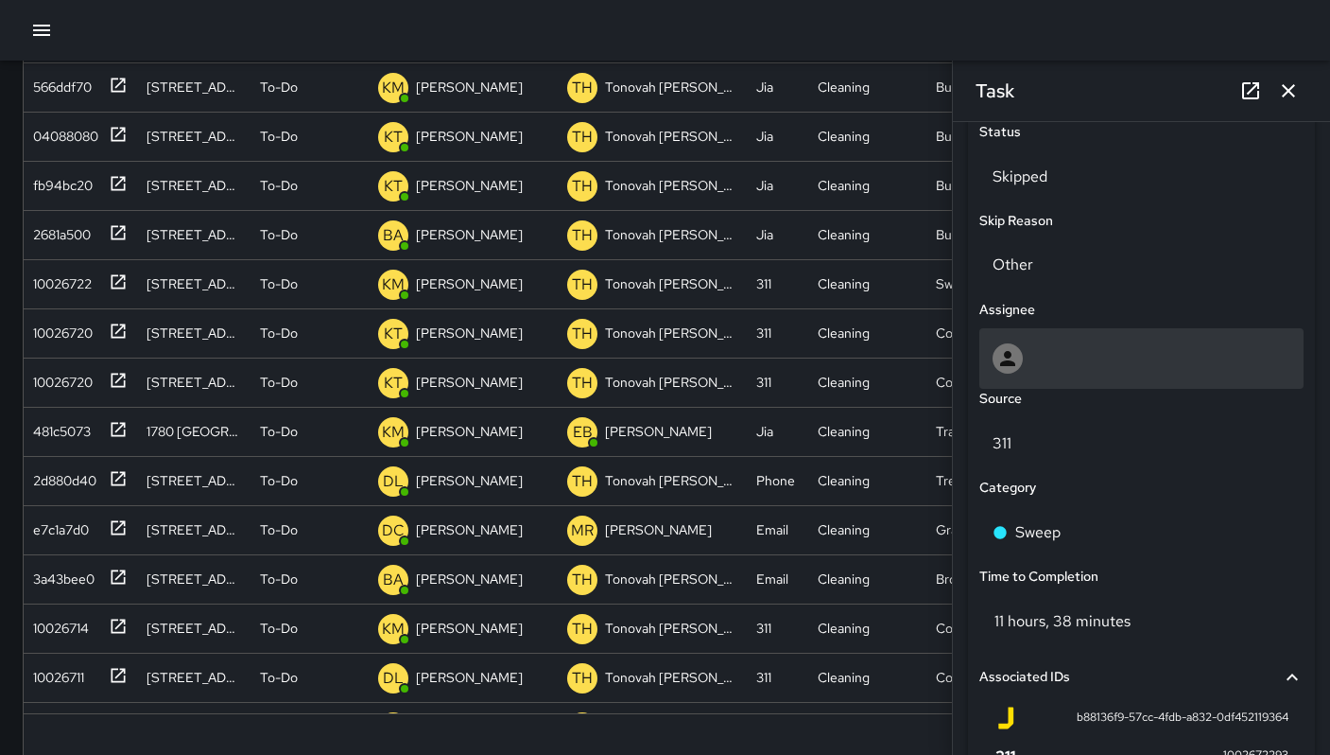
click at [1068, 365] on div at bounding box center [1142, 358] width 298 height 30
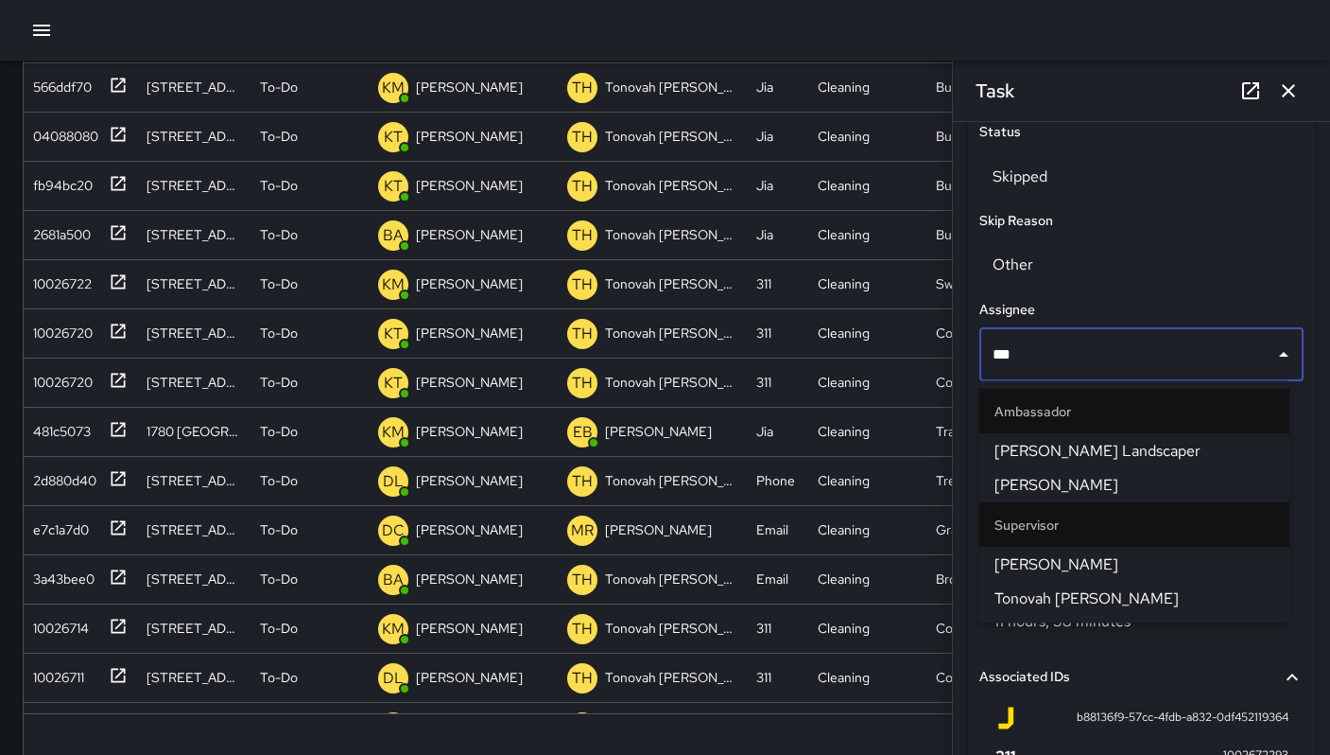
type input "****"
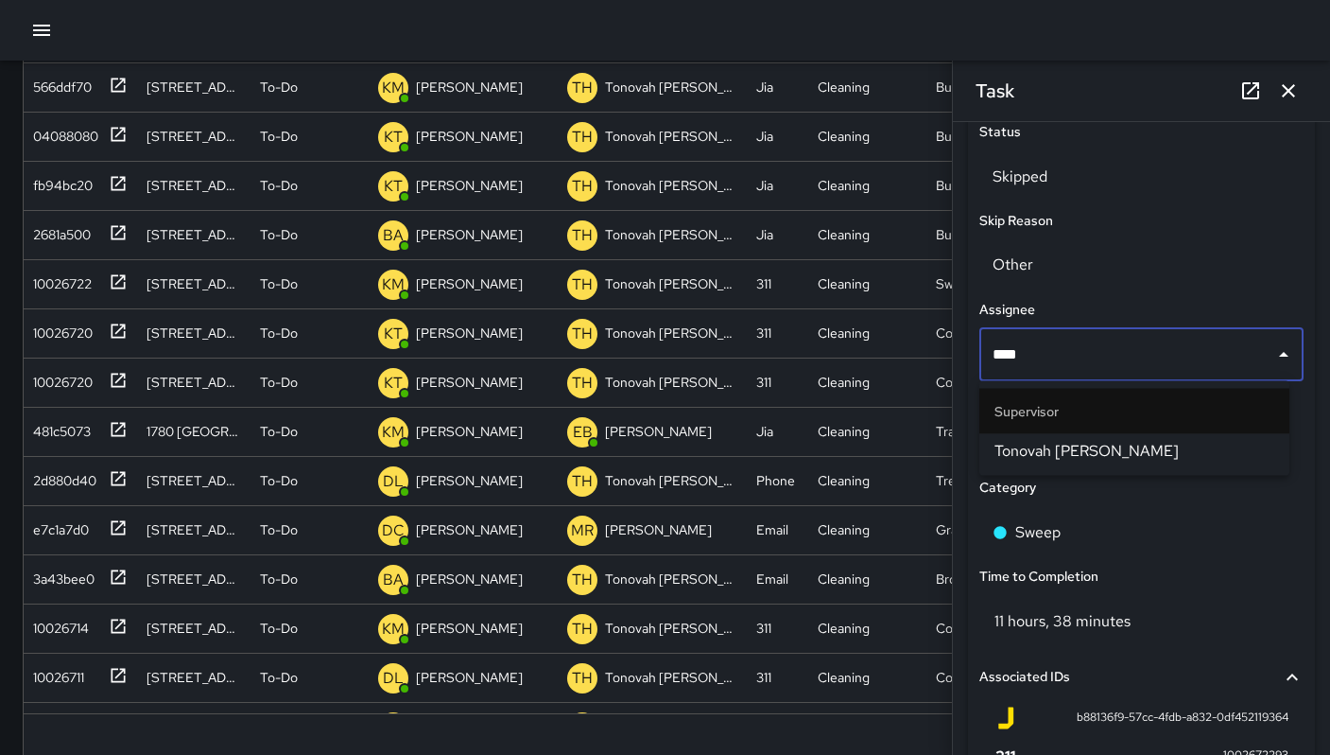
click at [1067, 444] on span "Tonovah [PERSON_NAME]" at bounding box center [1135, 451] width 280 height 23
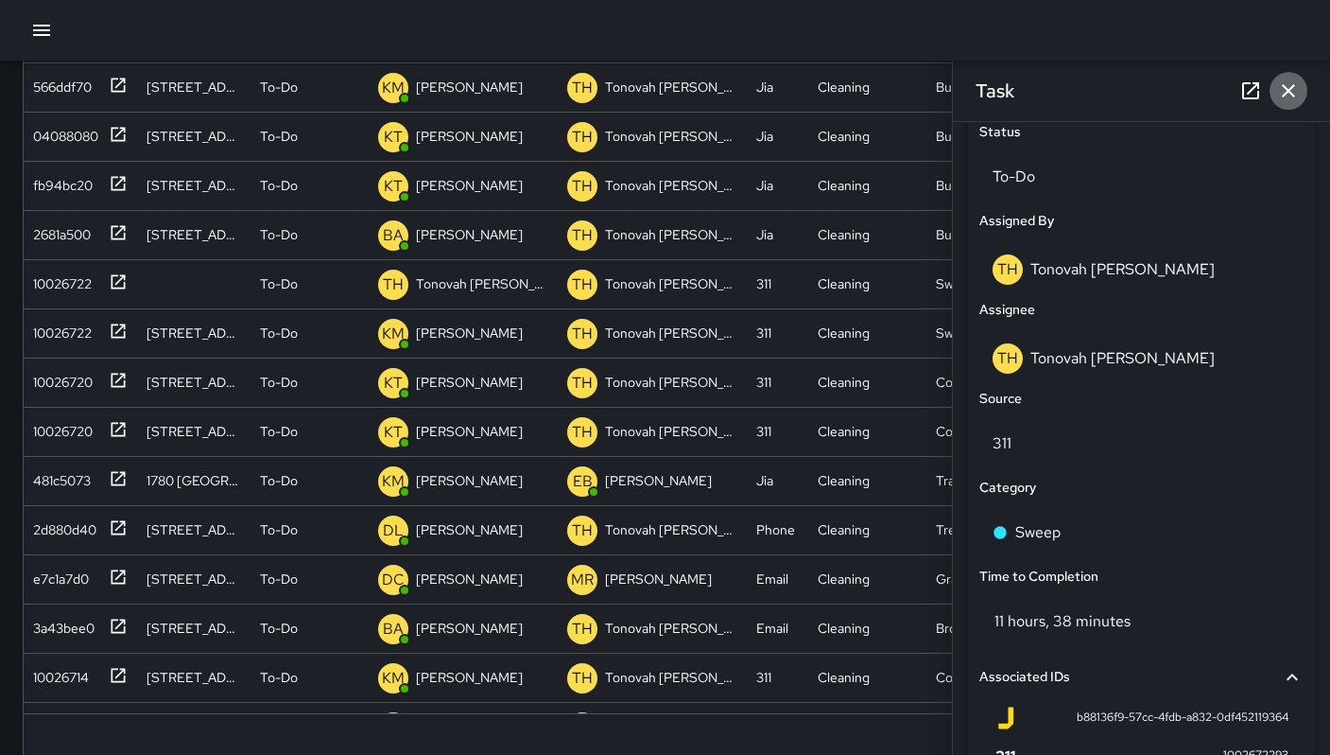
click at [1282, 94] on icon "button" at bounding box center [1288, 90] width 23 height 23
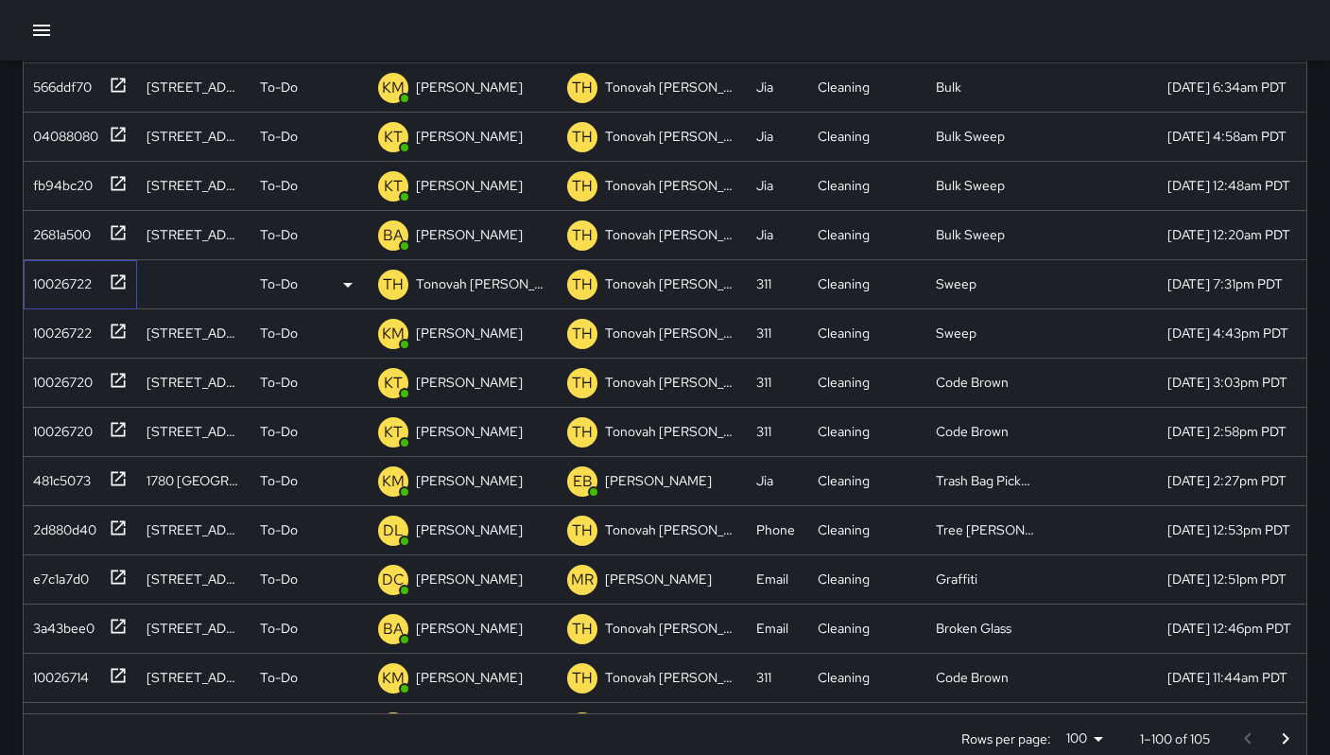
click at [83, 284] on div "10026722" at bounding box center [59, 280] width 66 height 26
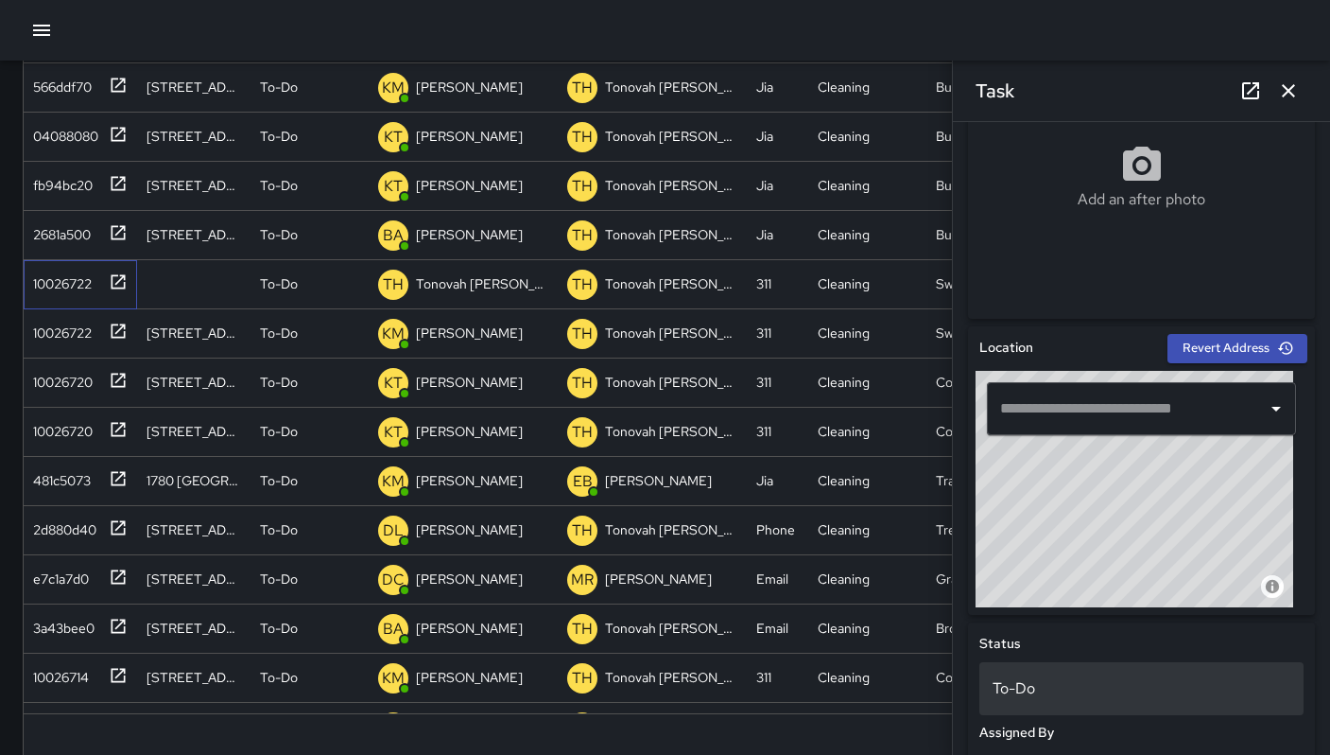
scroll to position [617, 0]
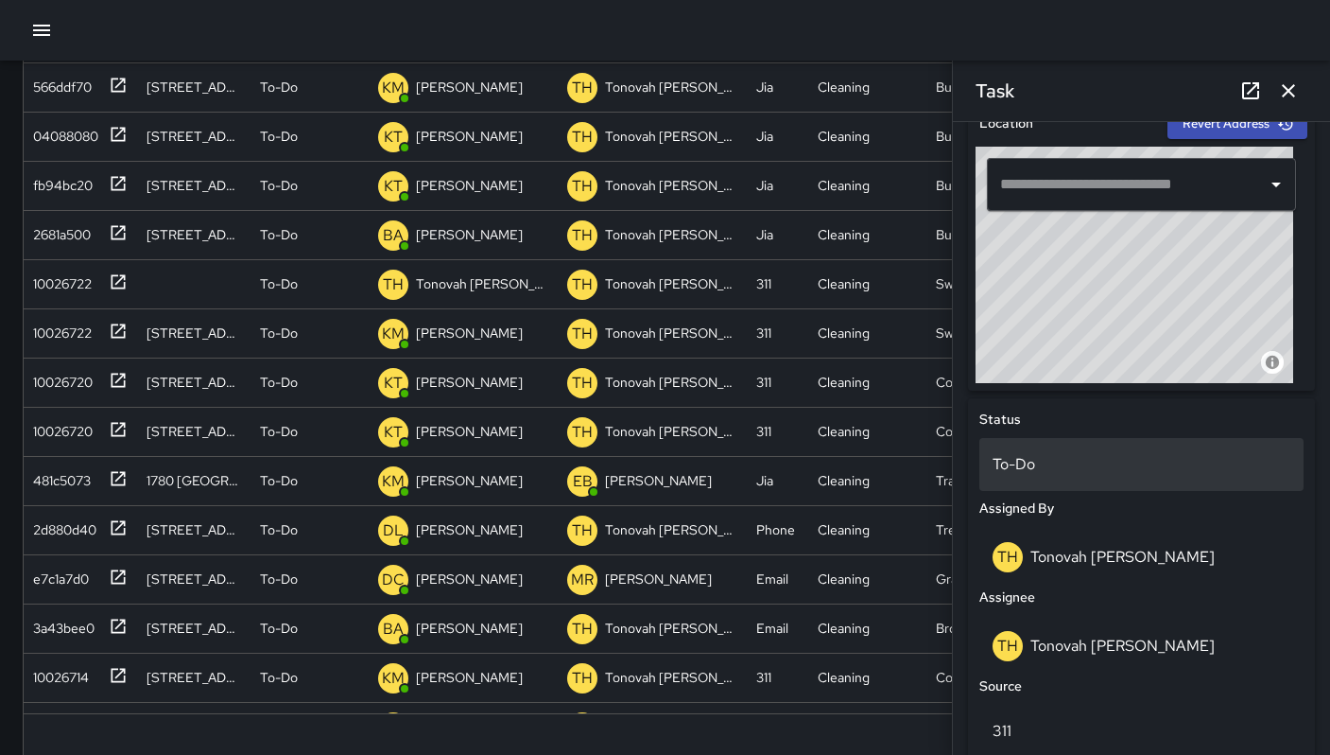
click at [1014, 455] on p "To-Do" at bounding box center [1142, 464] width 298 height 23
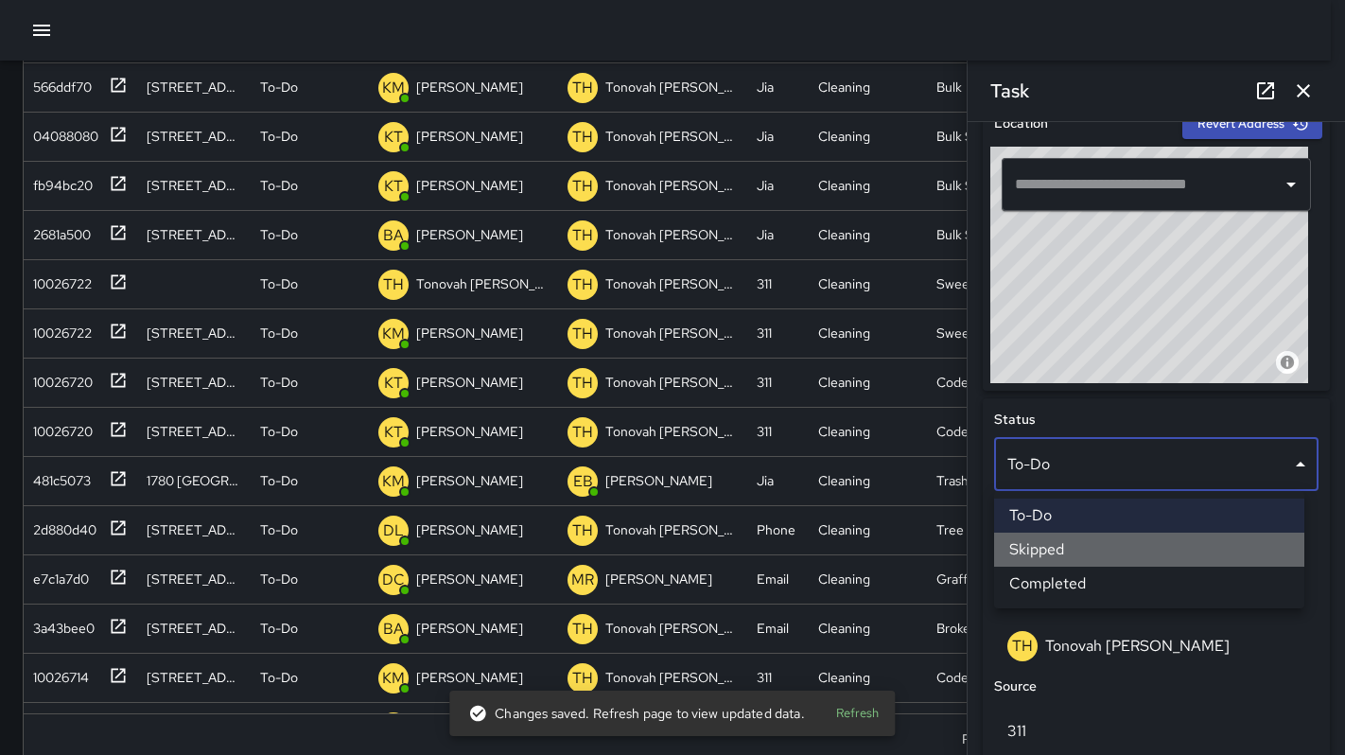
click at [1033, 542] on li "Skipped" at bounding box center [1149, 549] width 310 height 34
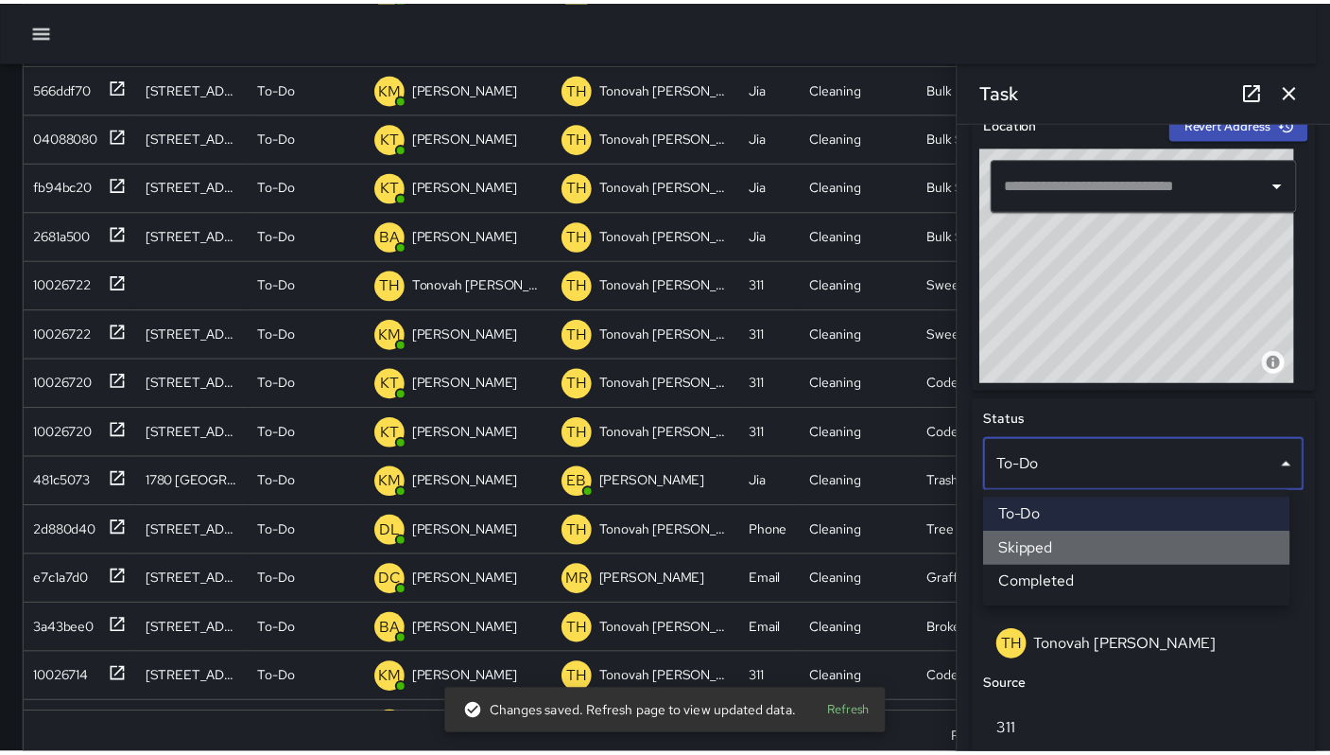
scroll to position [15, 15]
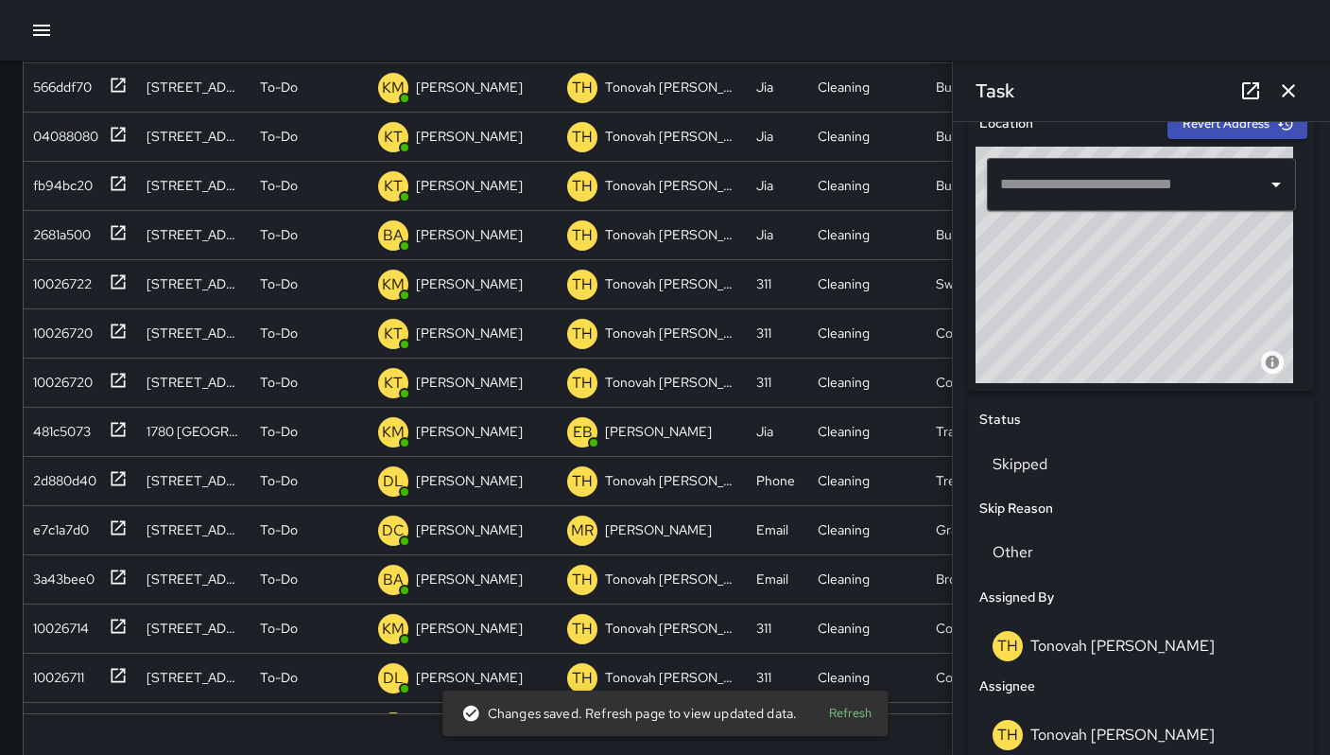
click at [1296, 88] on icon "button" at bounding box center [1288, 90] width 23 height 23
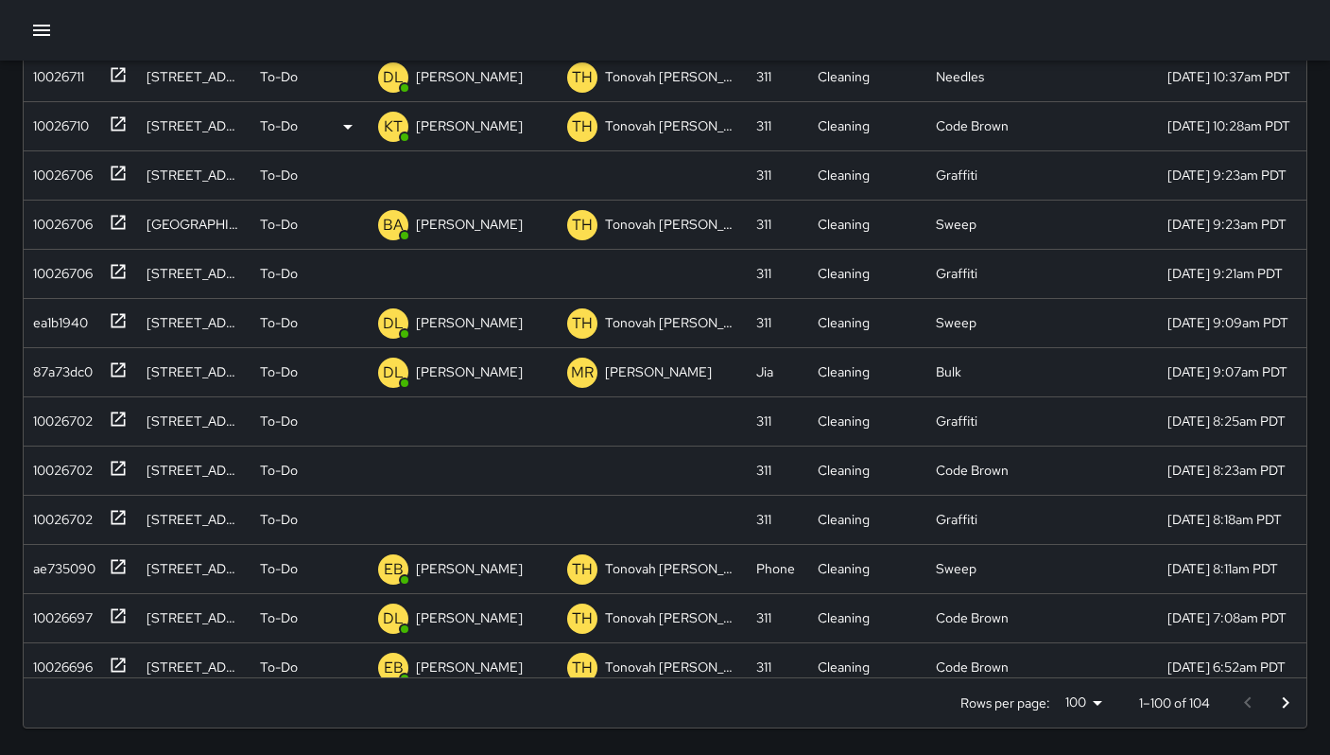
scroll to position [509, 0]
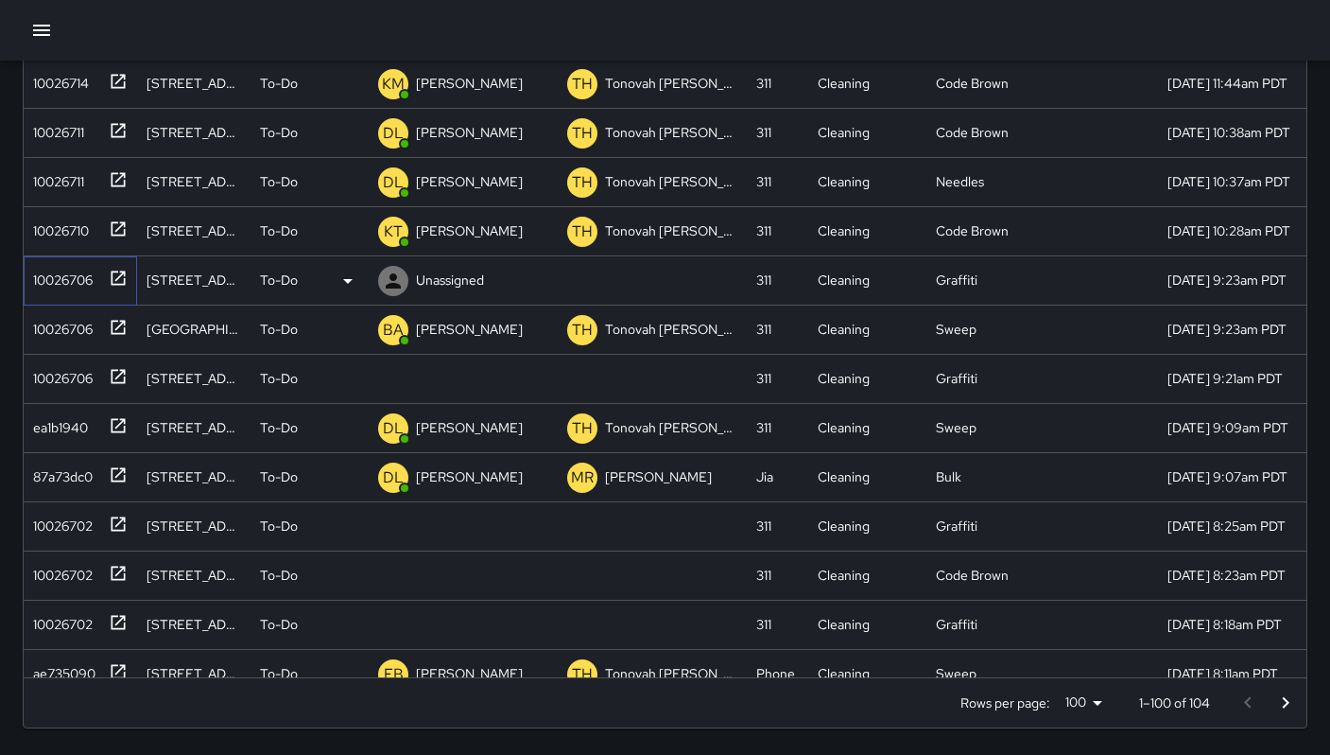
click at [70, 274] on div "10026706" at bounding box center [59, 276] width 67 height 26
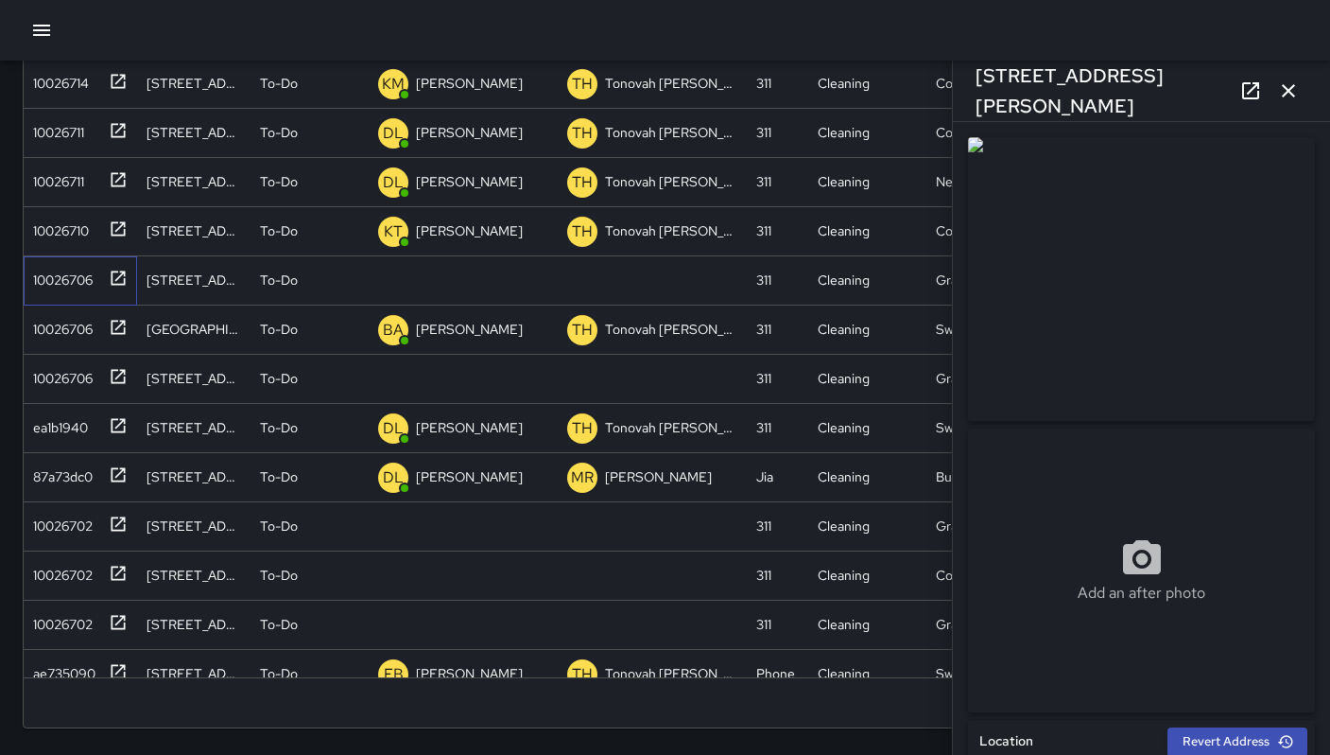
scroll to position [367, 0]
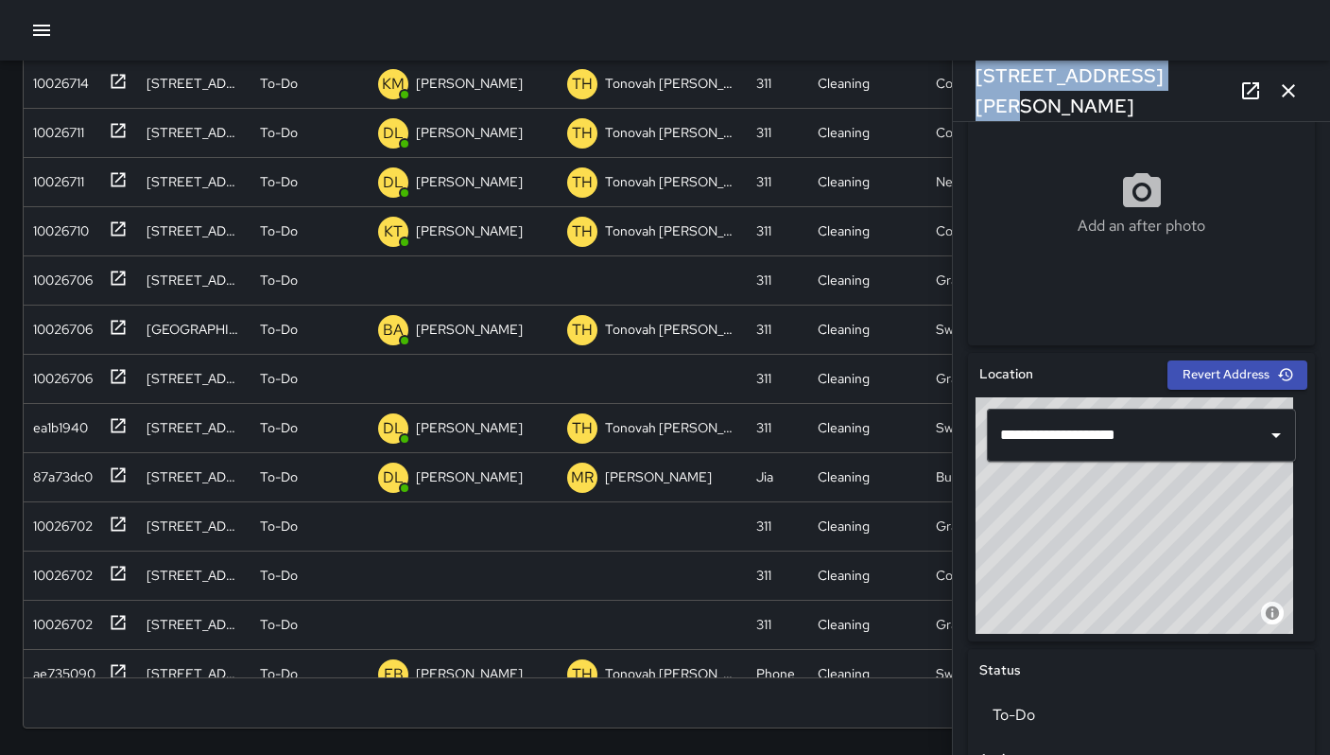
drag, startPoint x: 1155, startPoint y: 91, endPoint x: 953, endPoint y: 98, distance: 201.5
click at [953, 98] on div "[STREET_ADDRESS][PERSON_NAME]" at bounding box center [1141, 91] width 377 height 61
copy h6 "[STREET_ADDRESS][PERSON_NAME]"
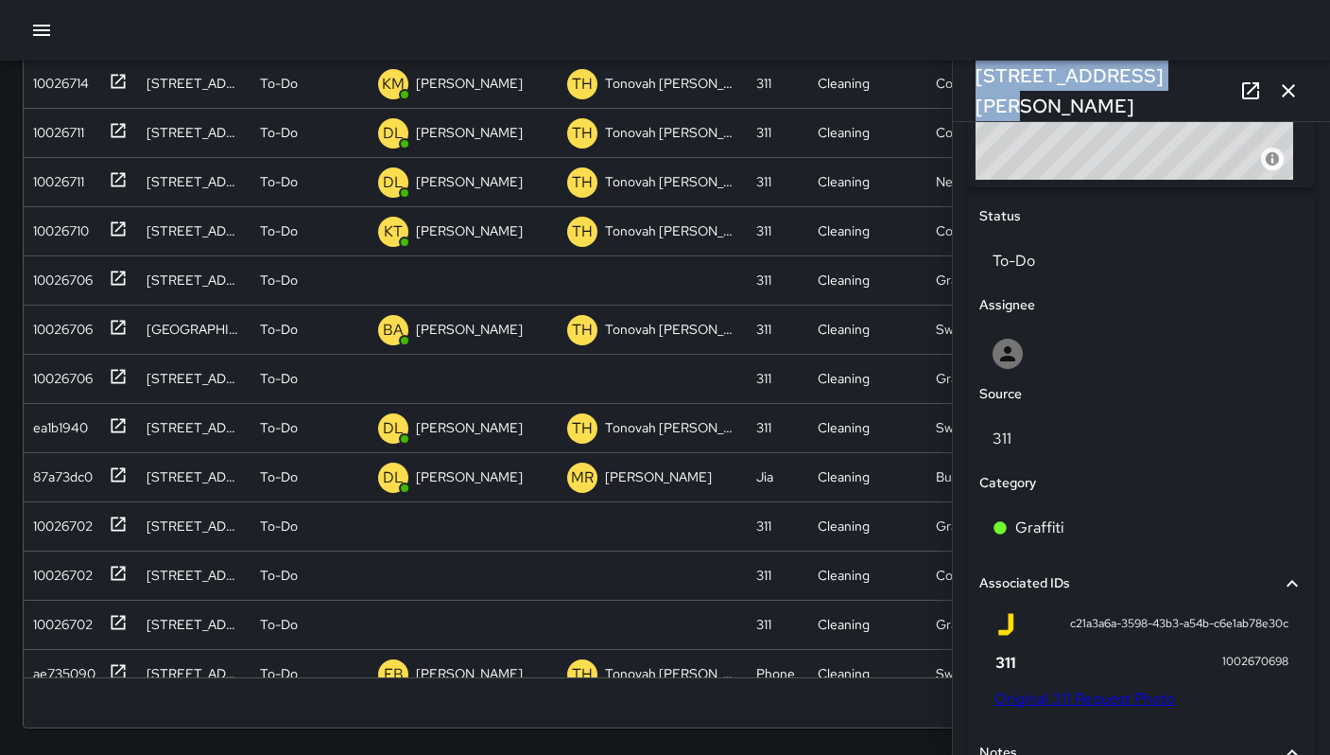
scroll to position [1046, 0]
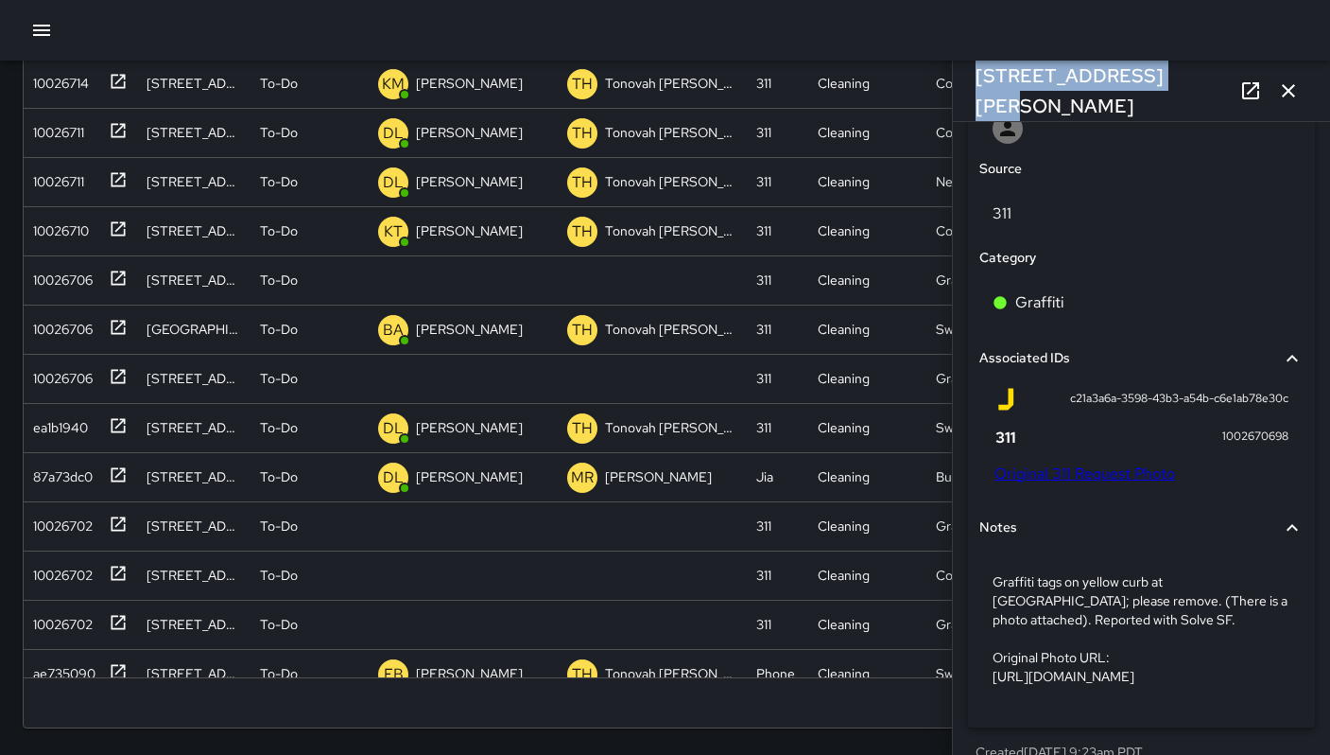
click at [1062, 466] on link "Original 311 Request Photo" at bounding box center [1085, 473] width 181 height 20
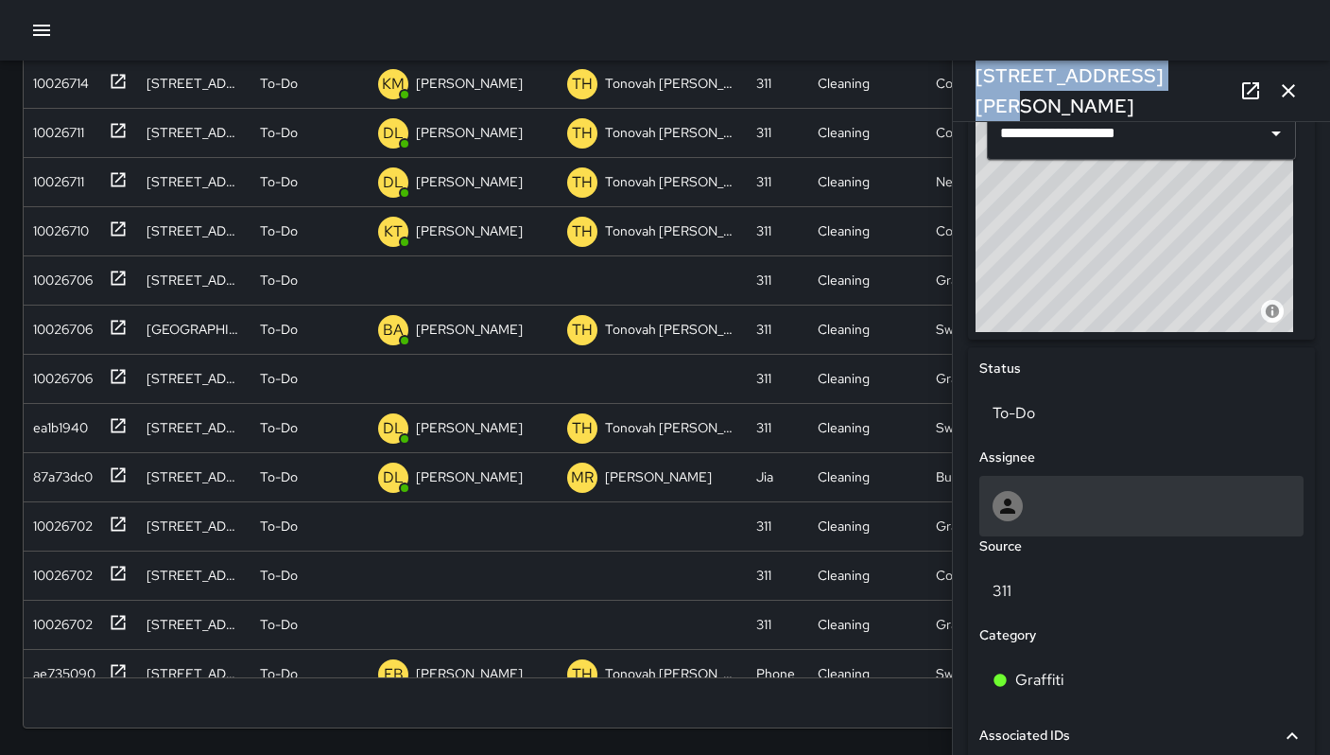
scroll to position [627, 0]
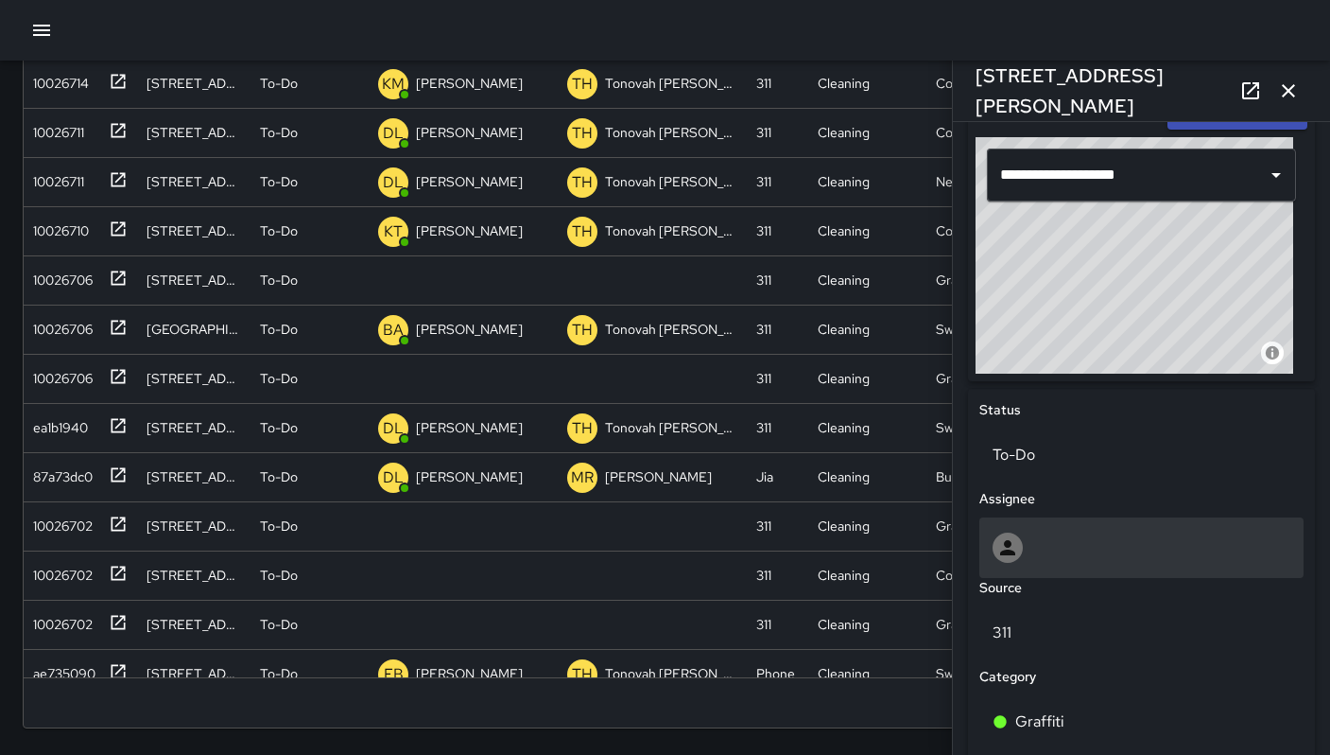
click at [1092, 562] on div at bounding box center [1142, 547] width 324 height 61
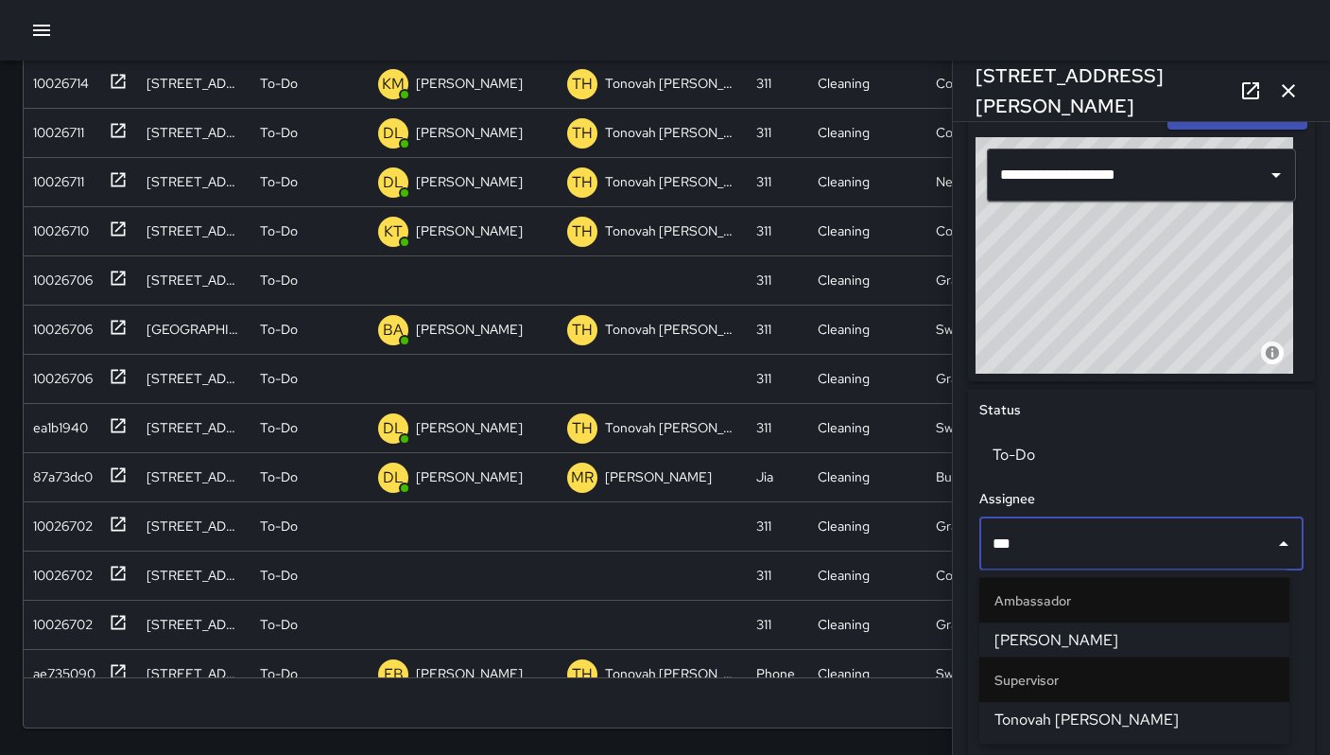
type input "****"
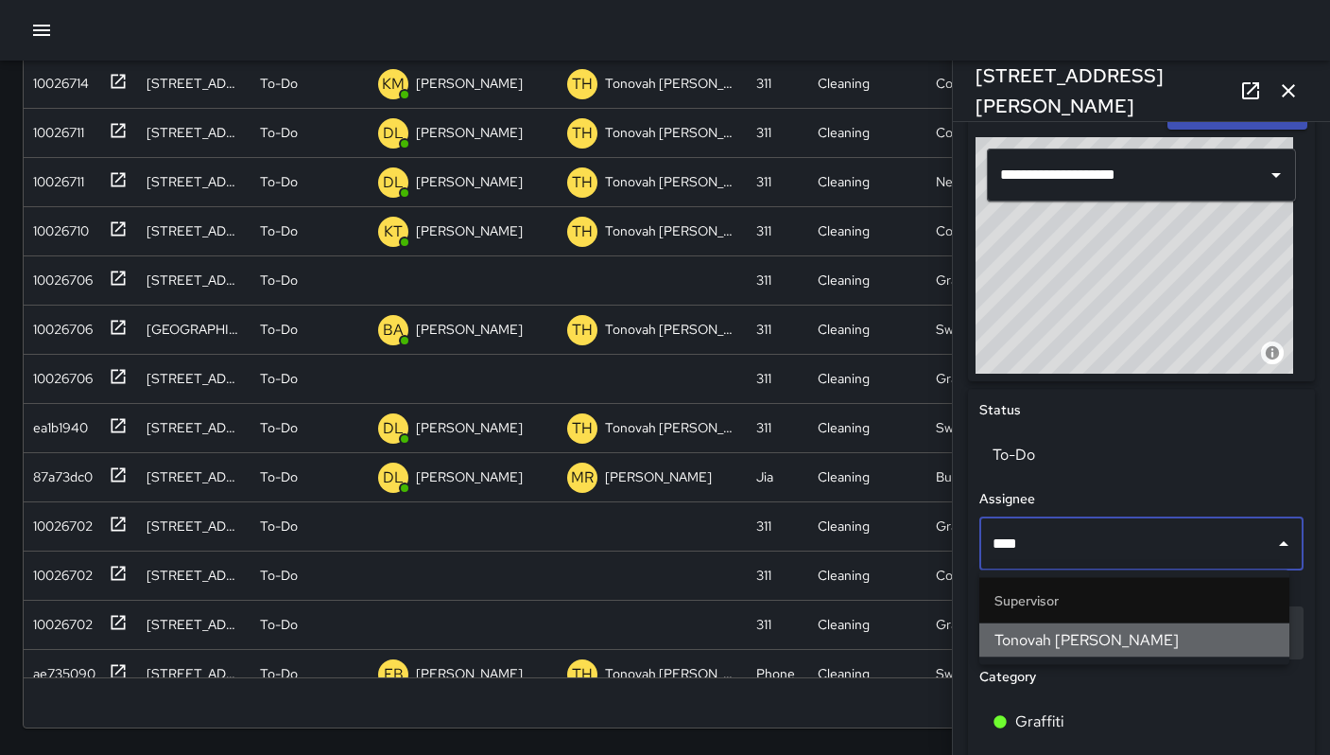
click at [1134, 651] on li "Tonovah [PERSON_NAME]" at bounding box center [1135, 640] width 310 height 34
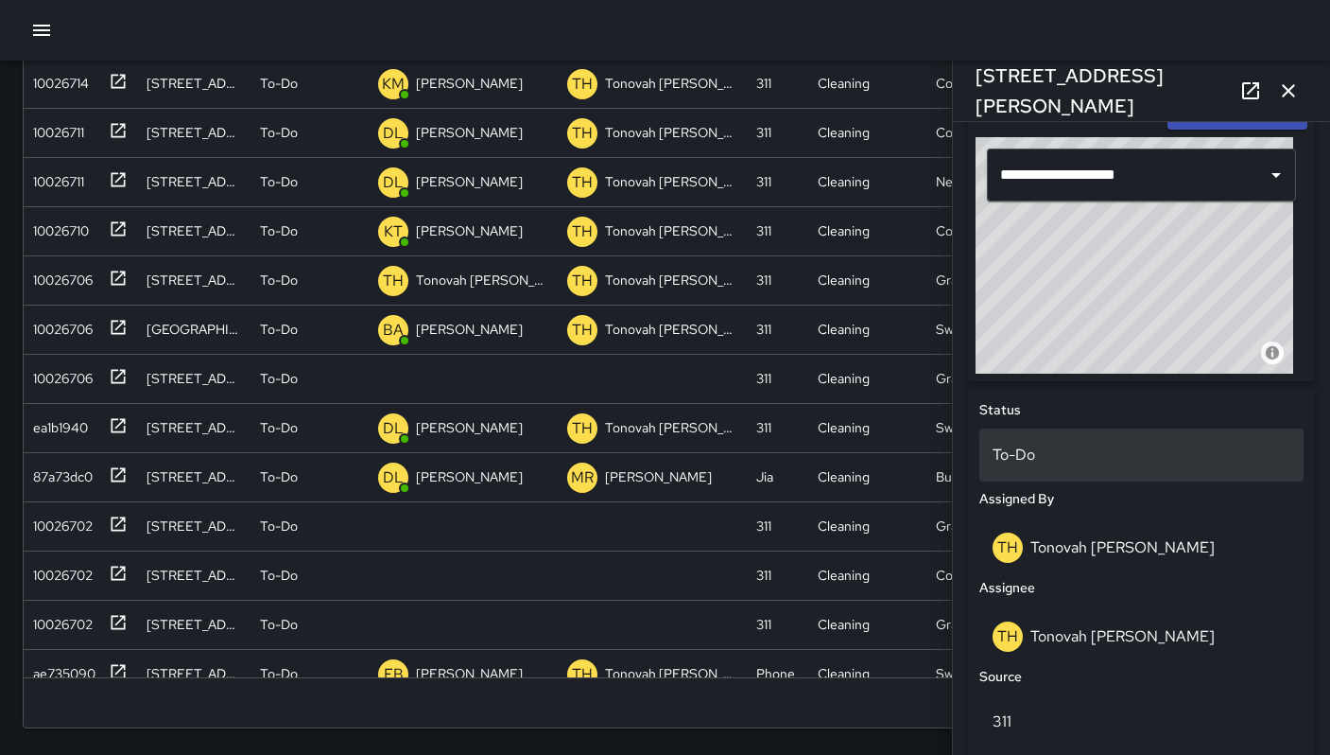
click at [1077, 460] on p "To-Do" at bounding box center [1142, 454] width 298 height 23
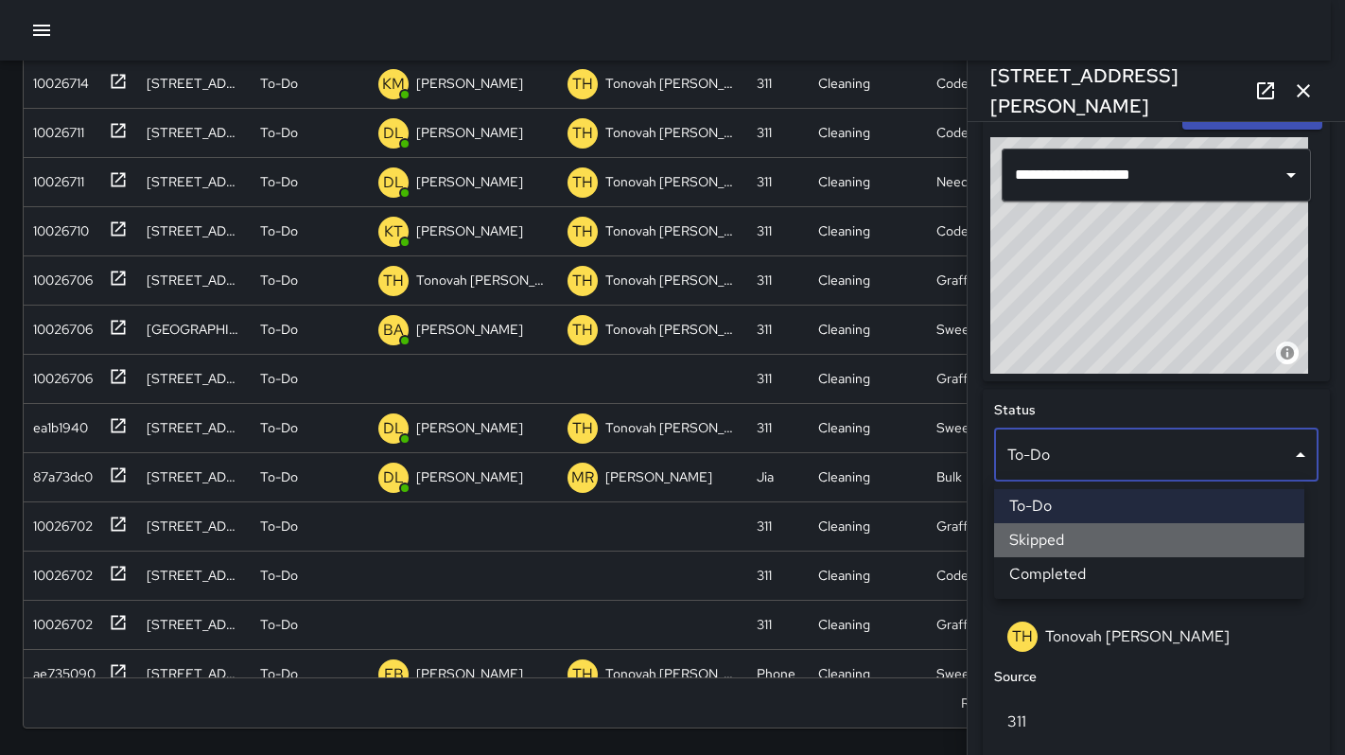
click at [1051, 537] on li "Skipped" at bounding box center [1149, 540] width 310 height 34
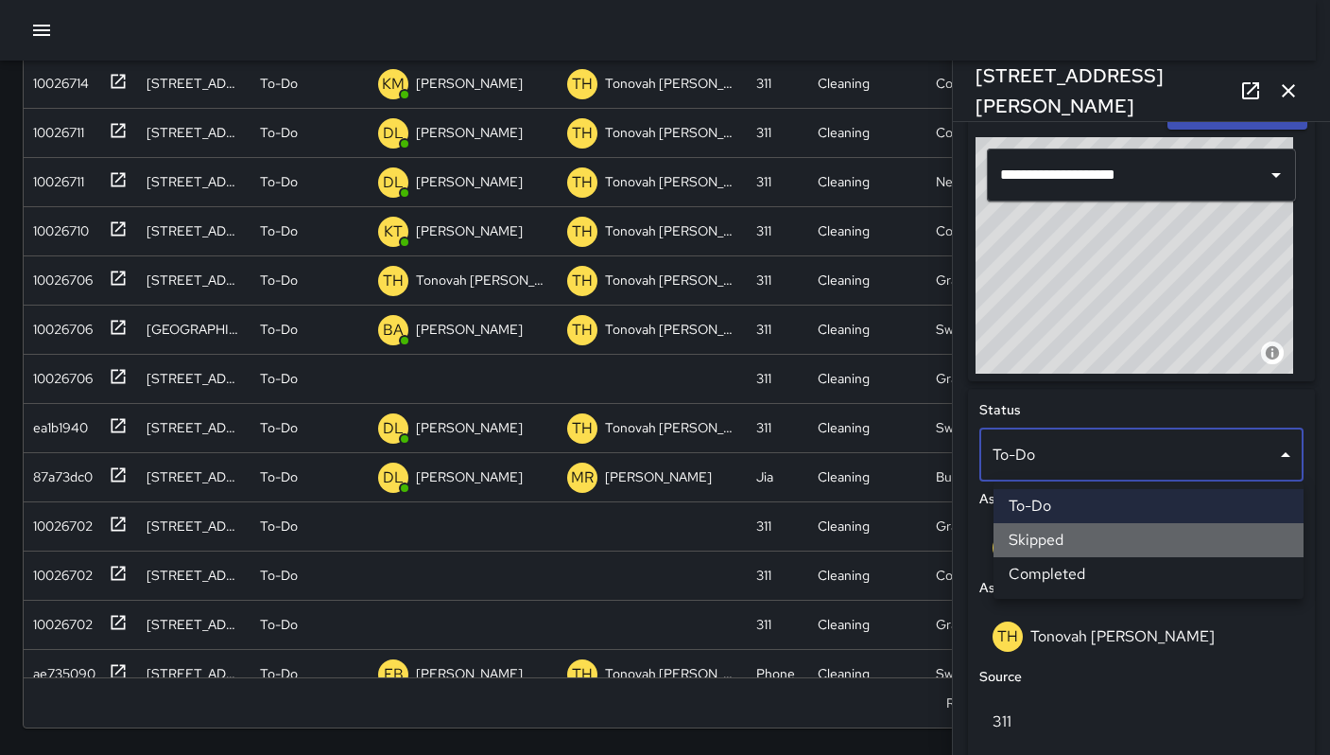
scroll to position [15, 15]
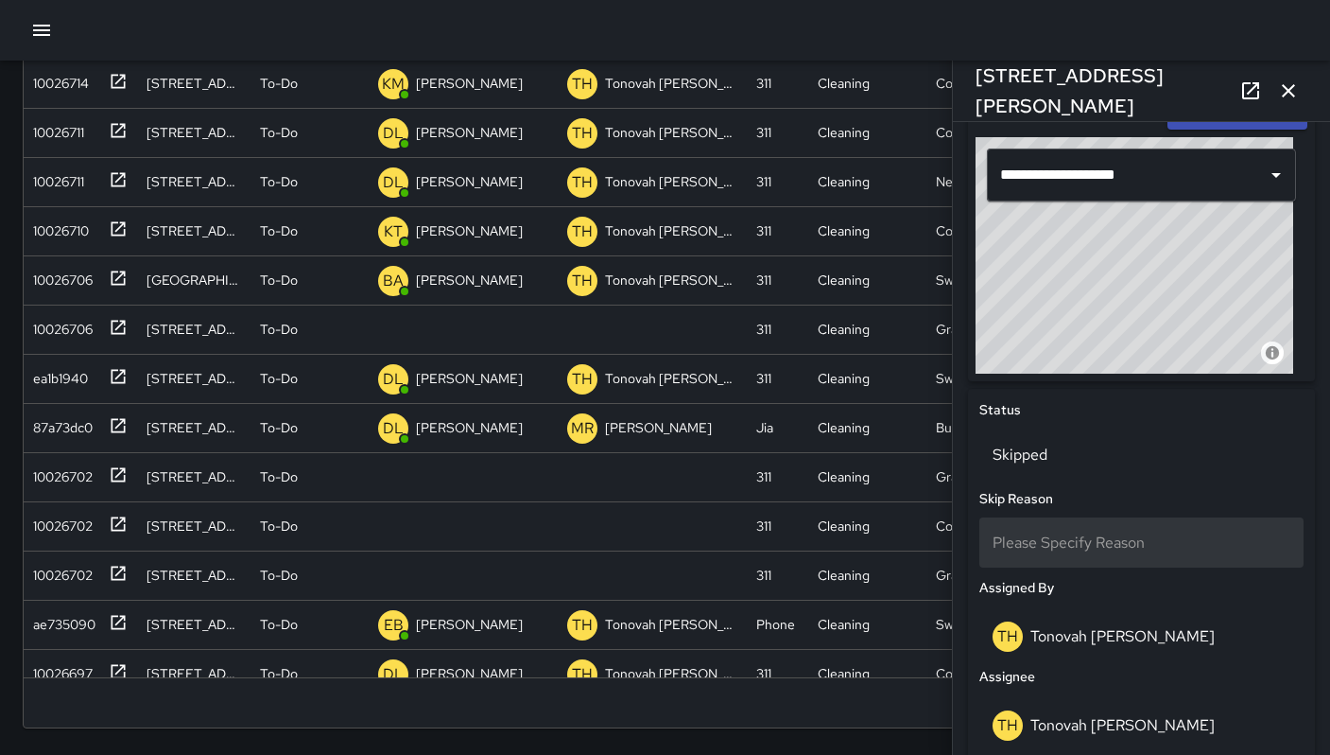
click at [1061, 547] on span "Please Specify Reason" at bounding box center [1069, 542] width 152 height 20
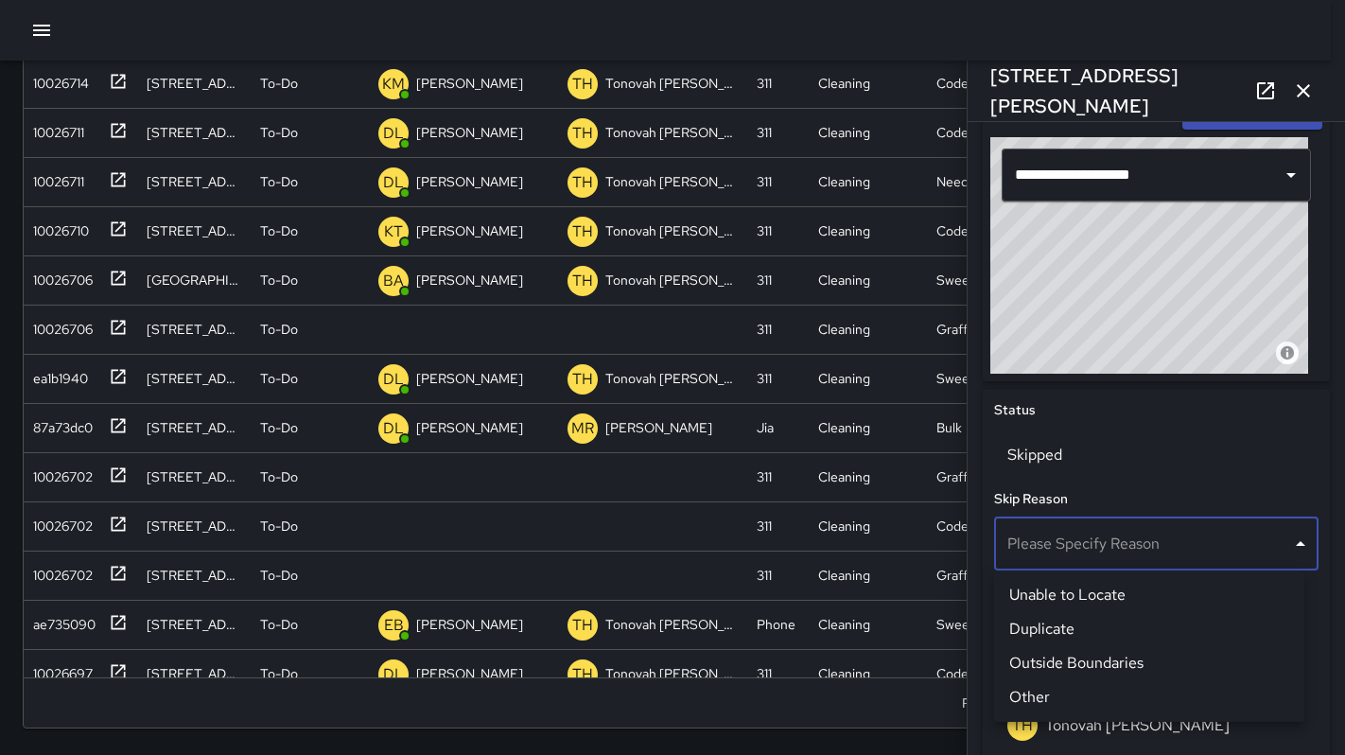
click at [1067, 636] on li "Duplicate" at bounding box center [1149, 629] width 310 height 34
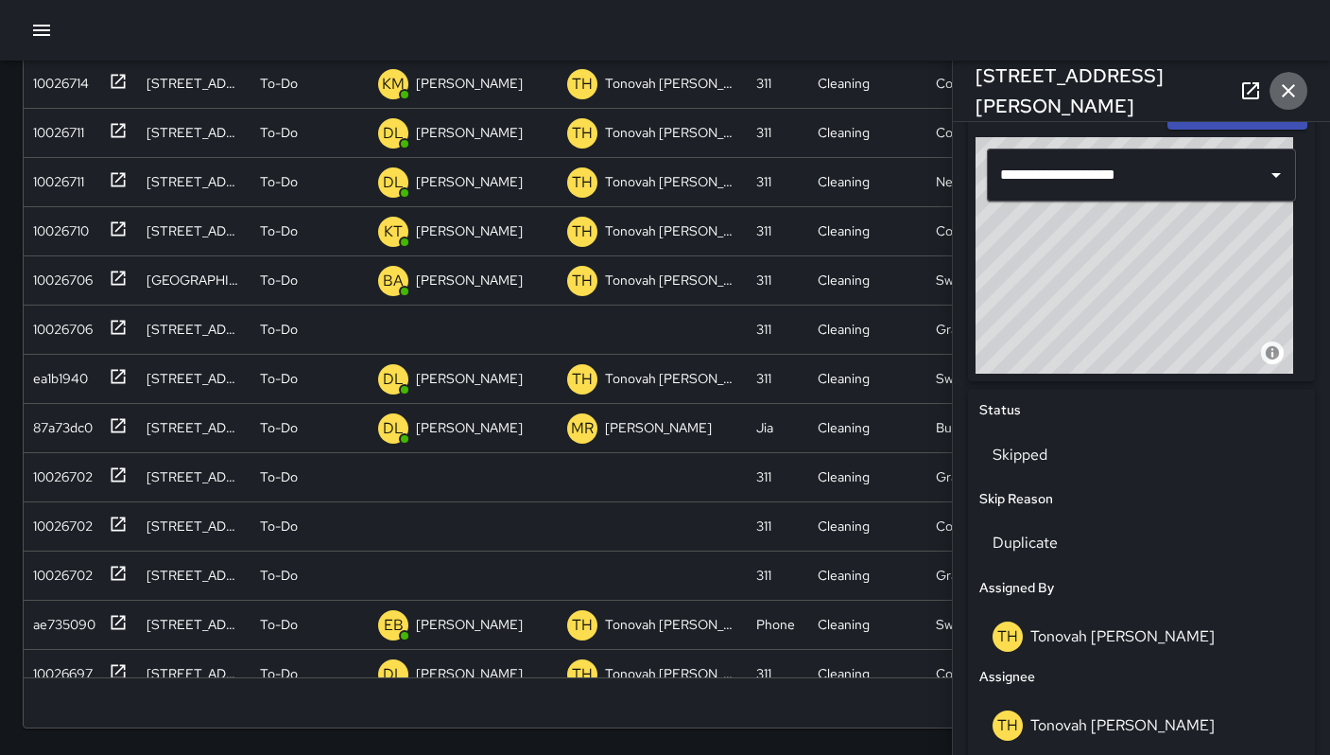
click at [1285, 106] on button "button" at bounding box center [1289, 91] width 38 height 38
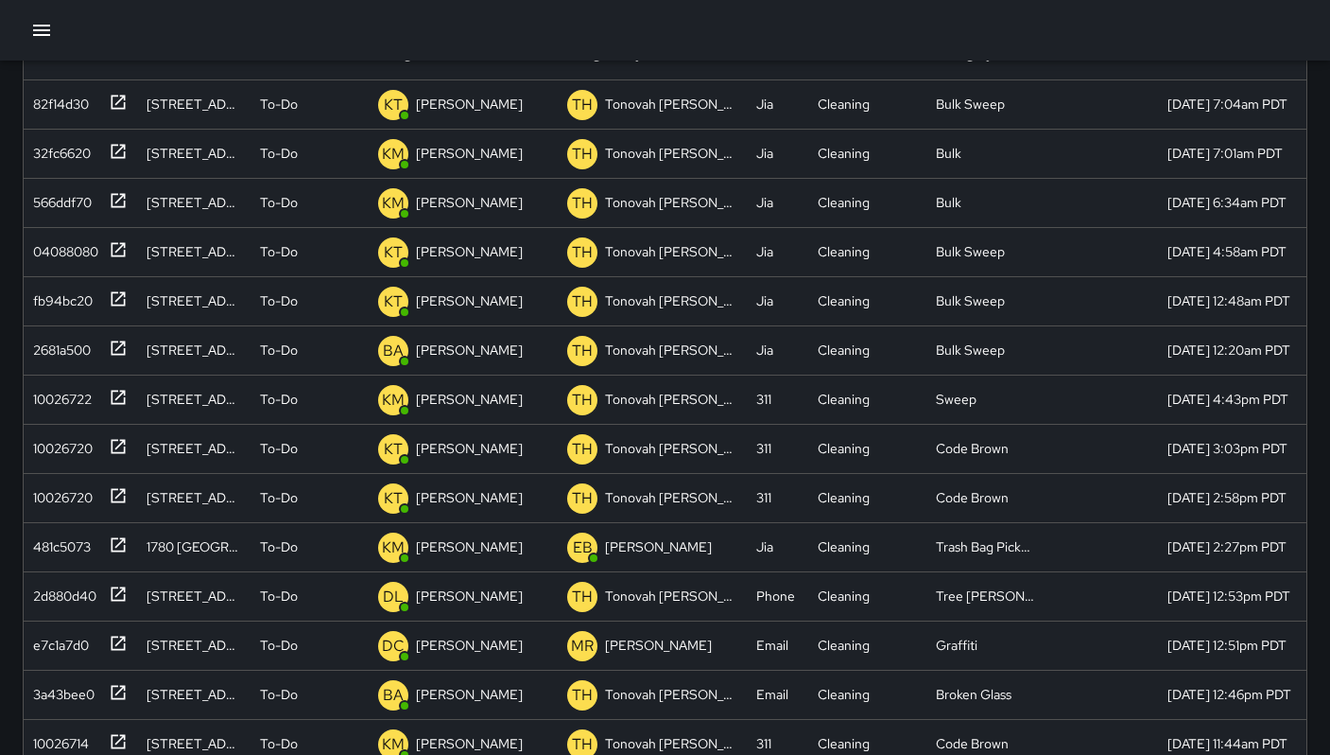
scroll to position [0, 0]
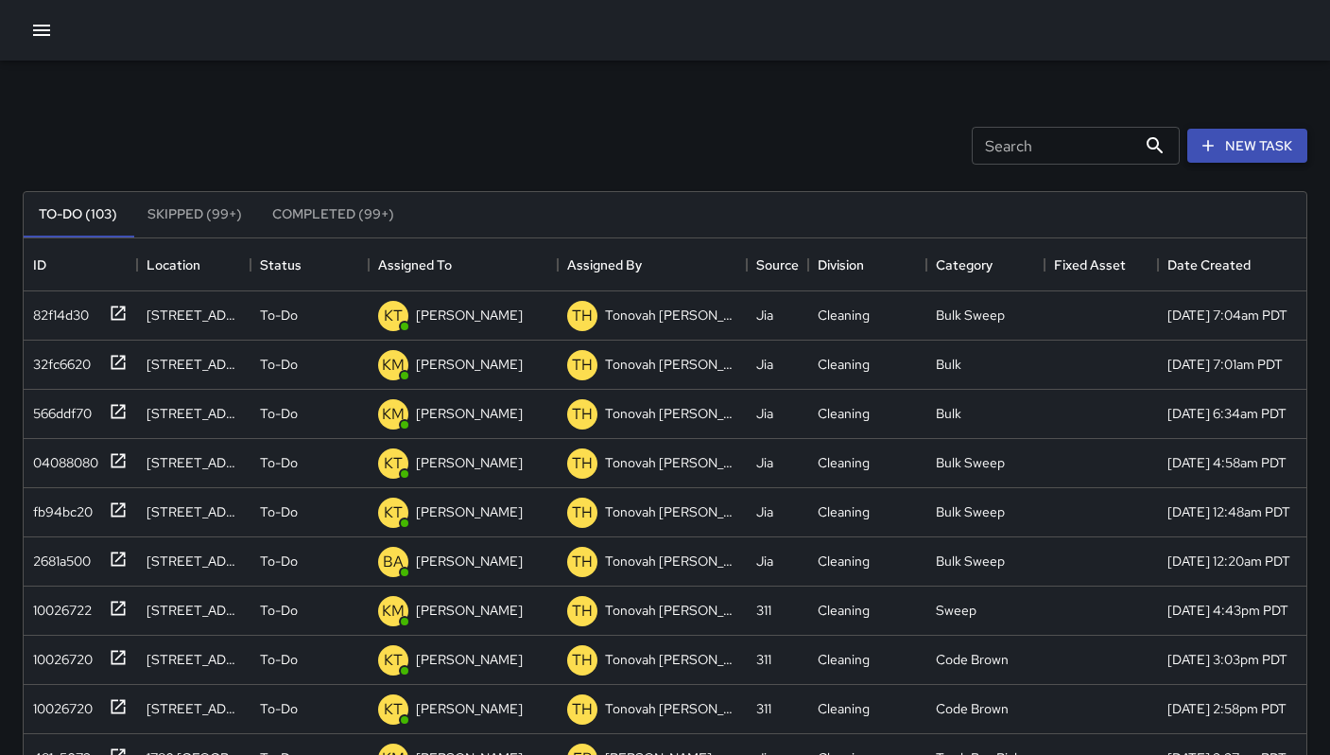
click at [1222, 143] on button "New Task" at bounding box center [1248, 146] width 120 height 35
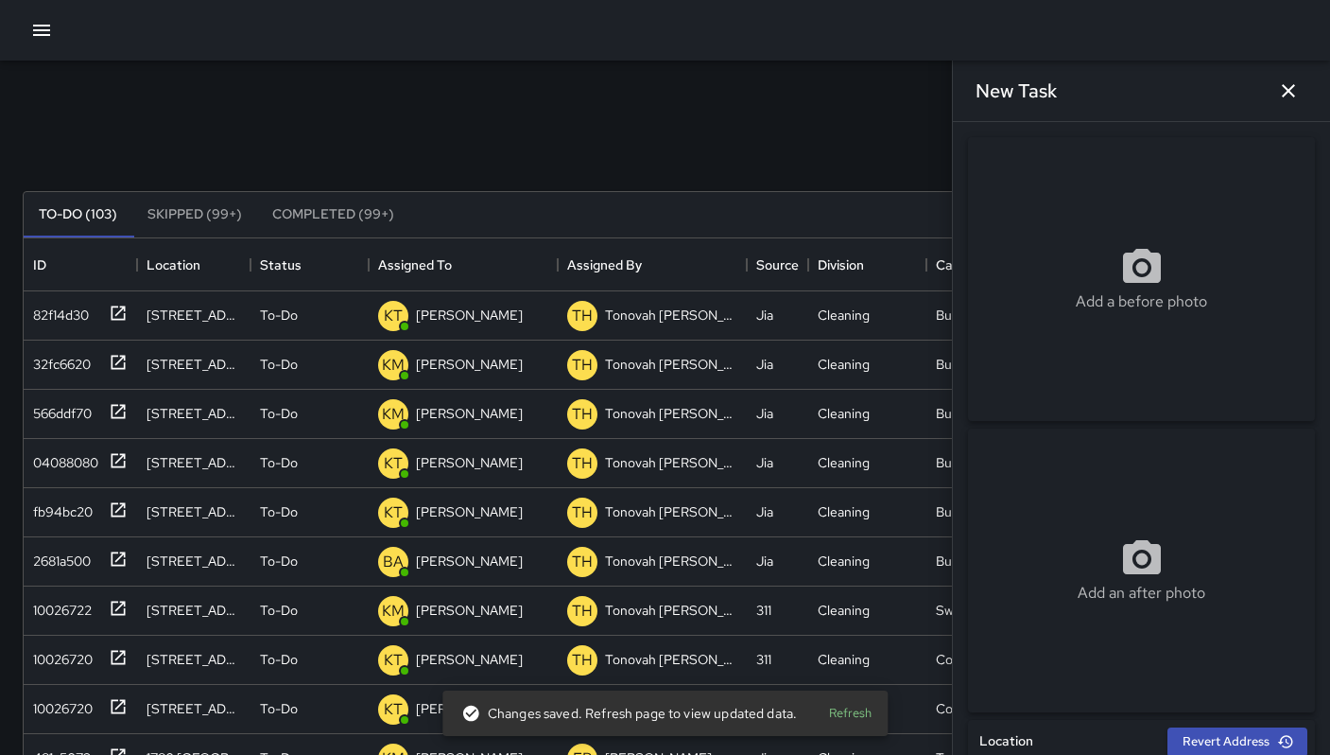
scroll to position [170, 0]
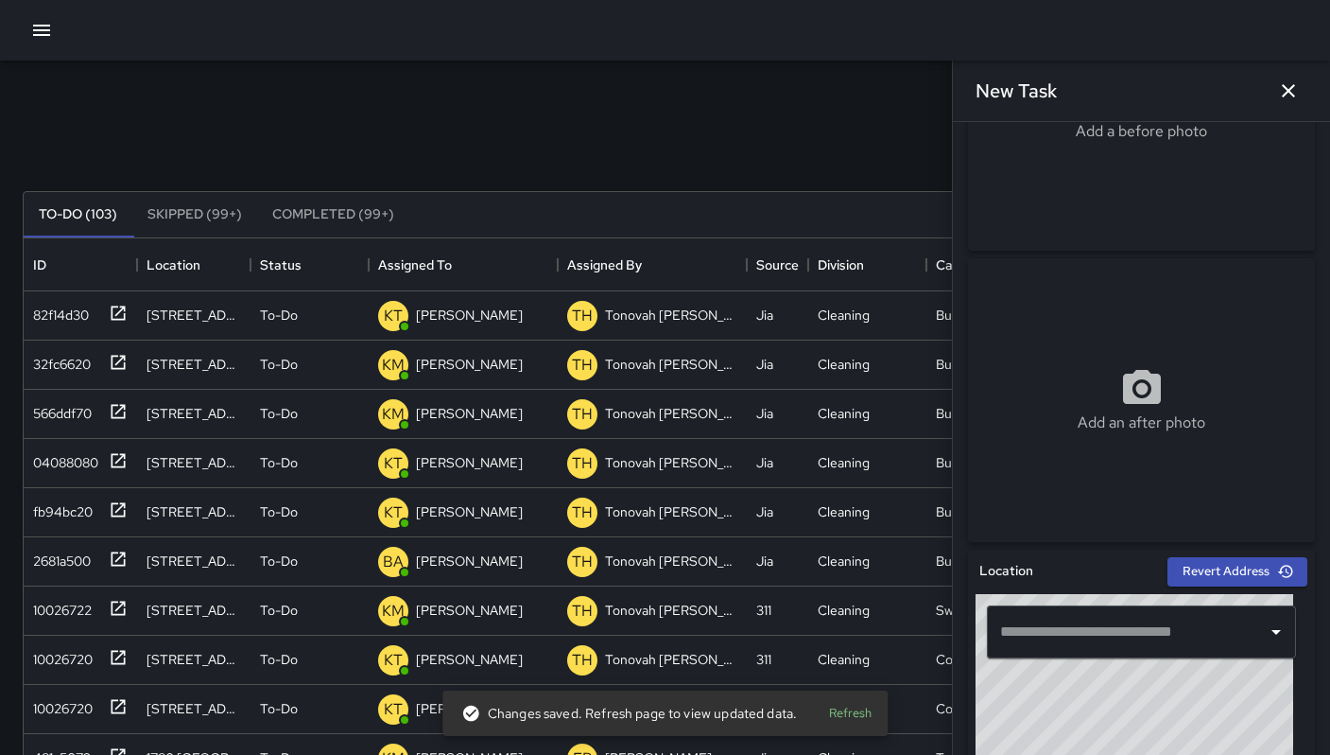
click at [1097, 641] on input "text" at bounding box center [1128, 632] width 264 height 36
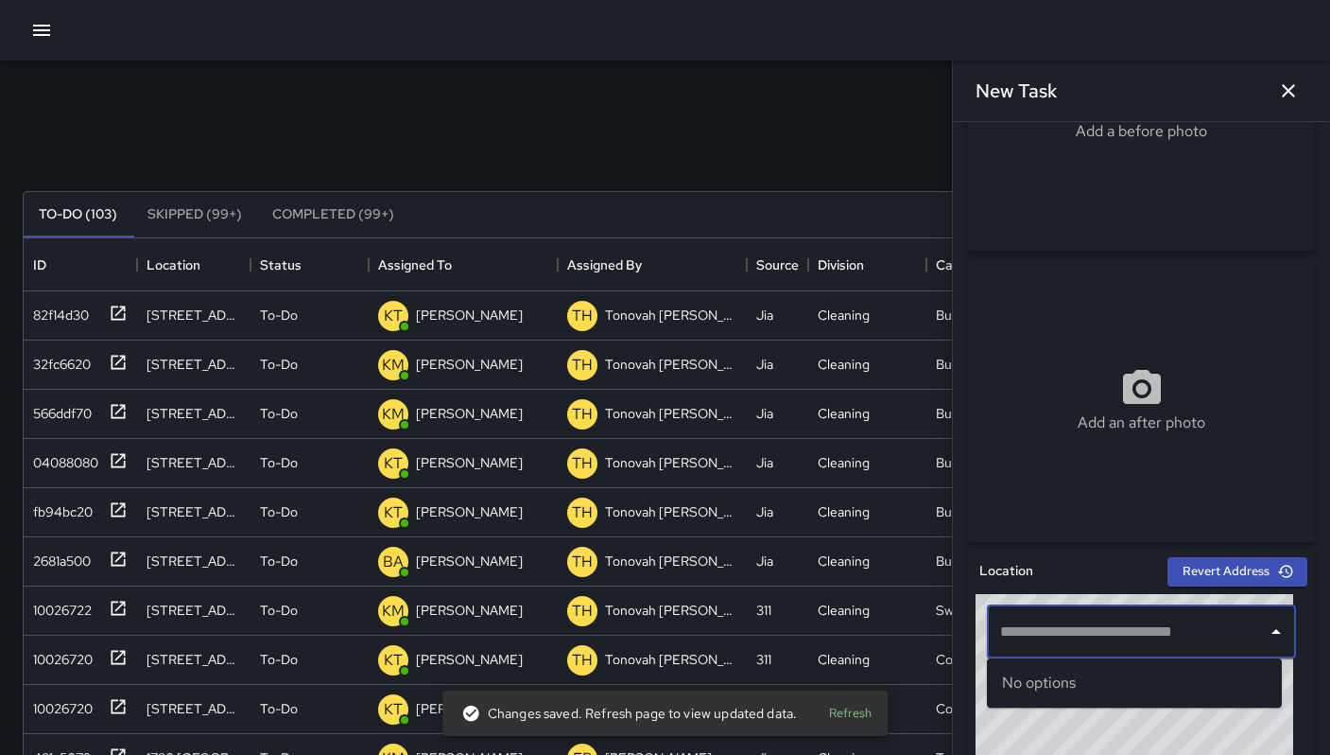
click at [1097, 641] on input "text" at bounding box center [1128, 632] width 264 height 36
paste input "**********"
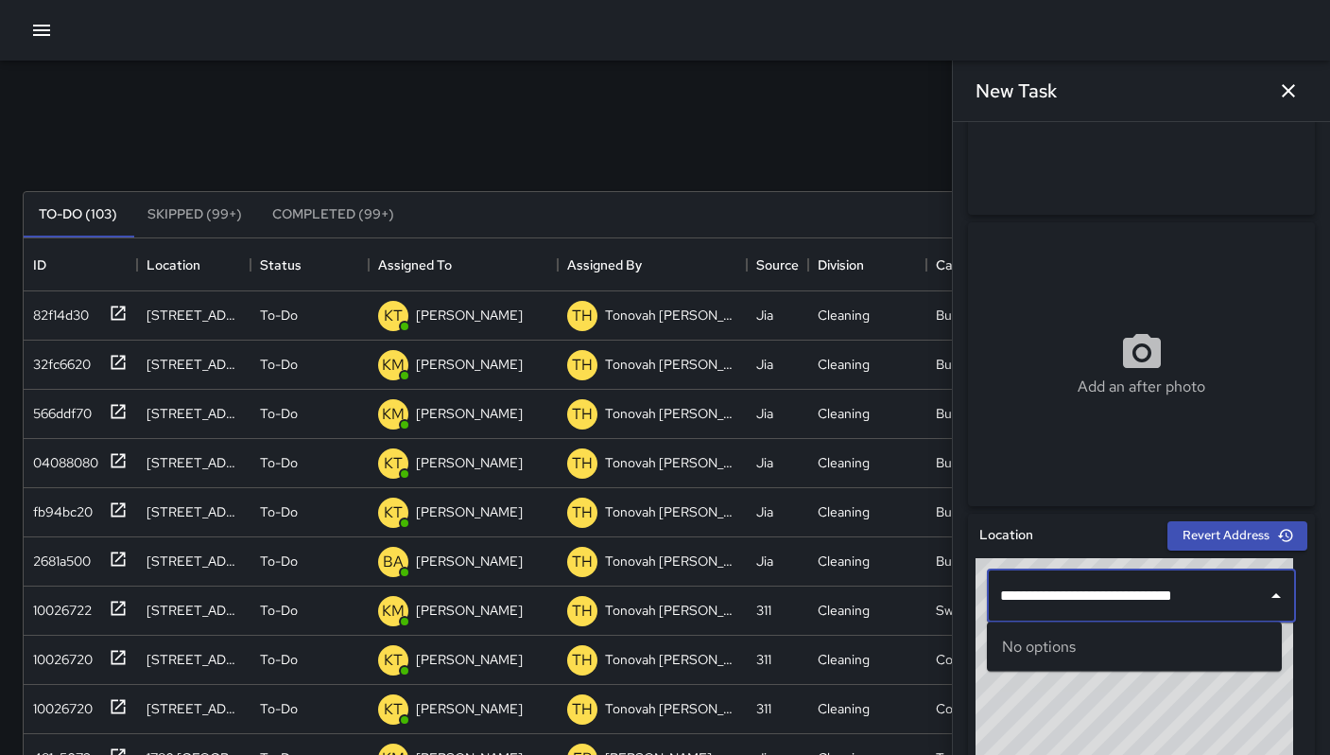
scroll to position [0, 0]
type input "*"
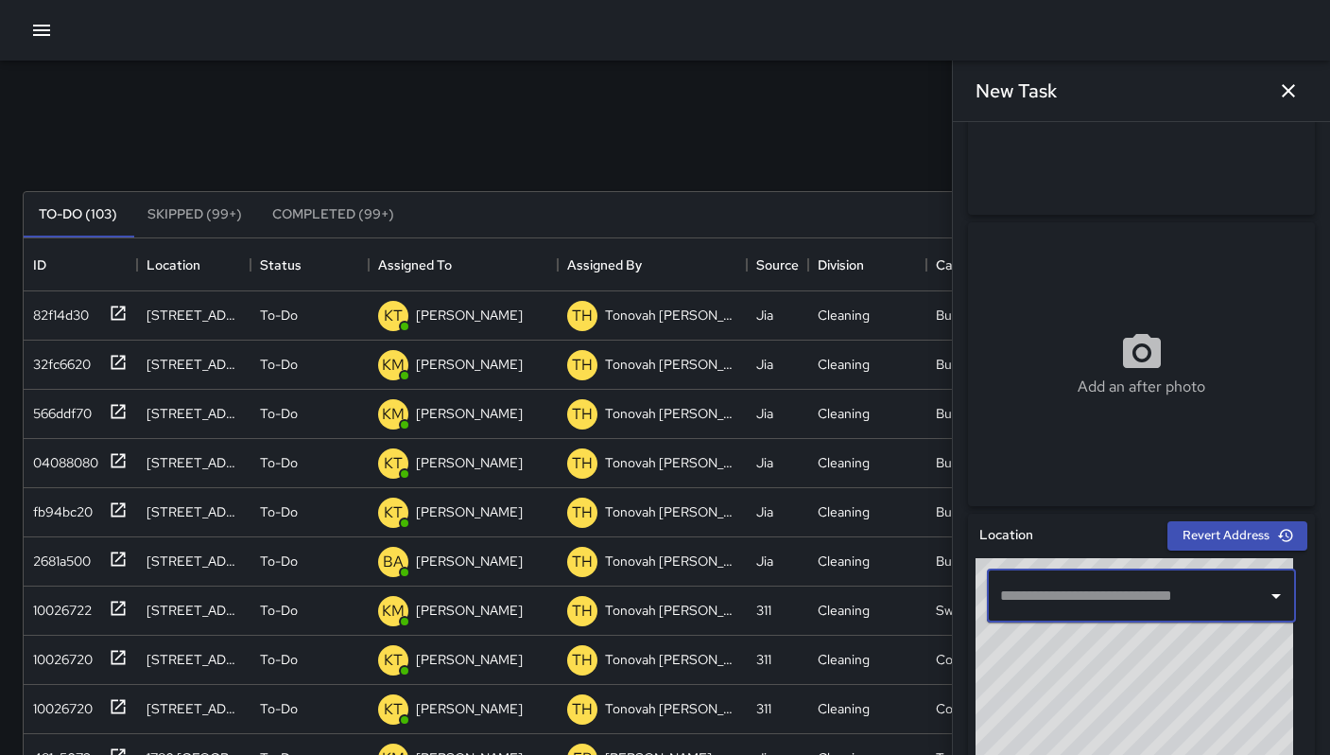
click at [1016, 603] on input "text" at bounding box center [1121, 596] width 250 height 36
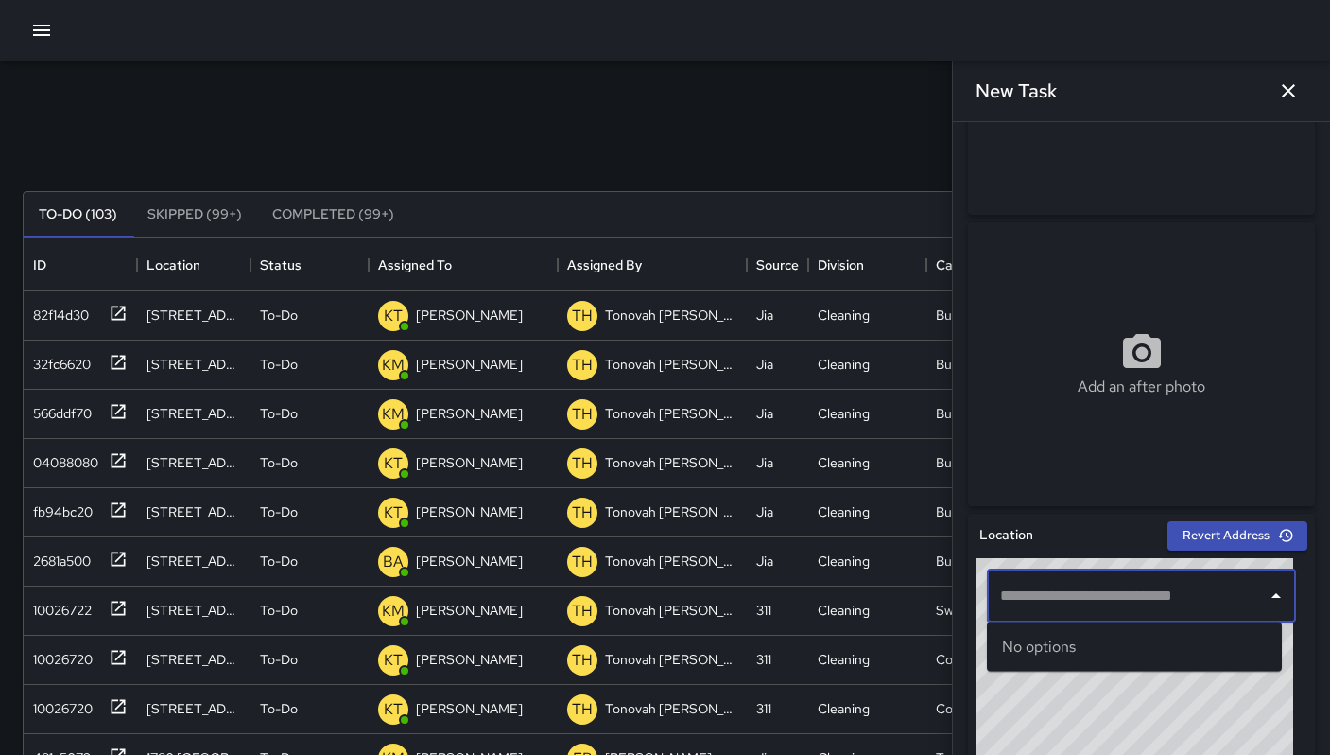
click at [1016, 603] on input "text" at bounding box center [1121, 596] width 250 height 36
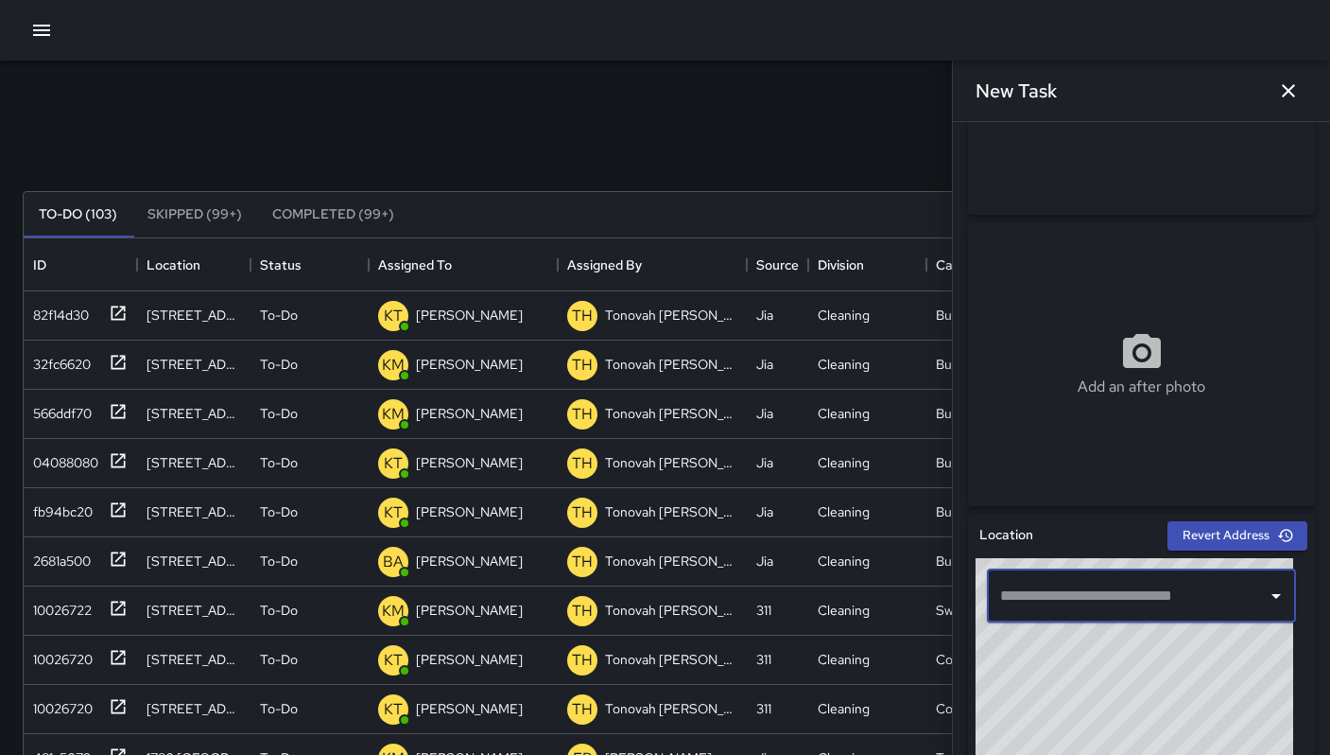
paste input "**********"
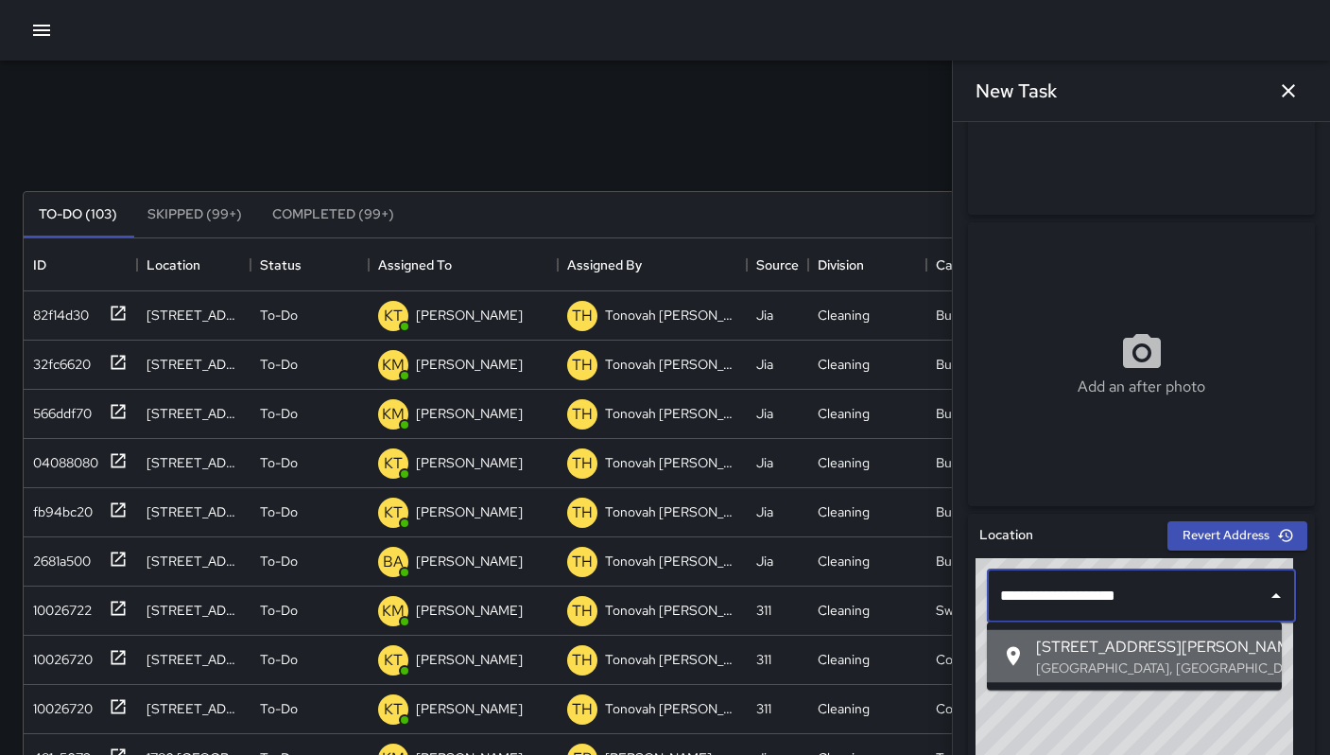
click at [1113, 648] on span "[STREET_ADDRESS][PERSON_NAME]" at bounding box center [1151, 646] width 231 height 23
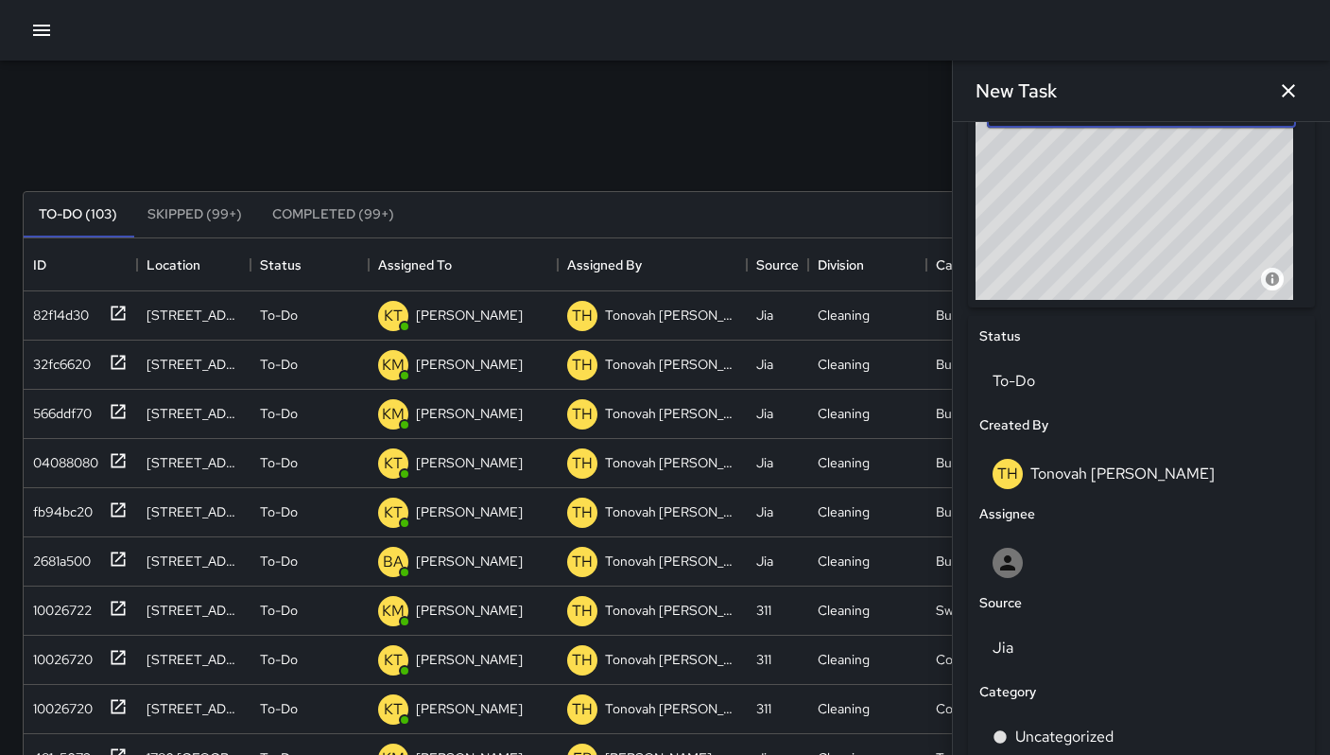
scroll to position [779, 0]
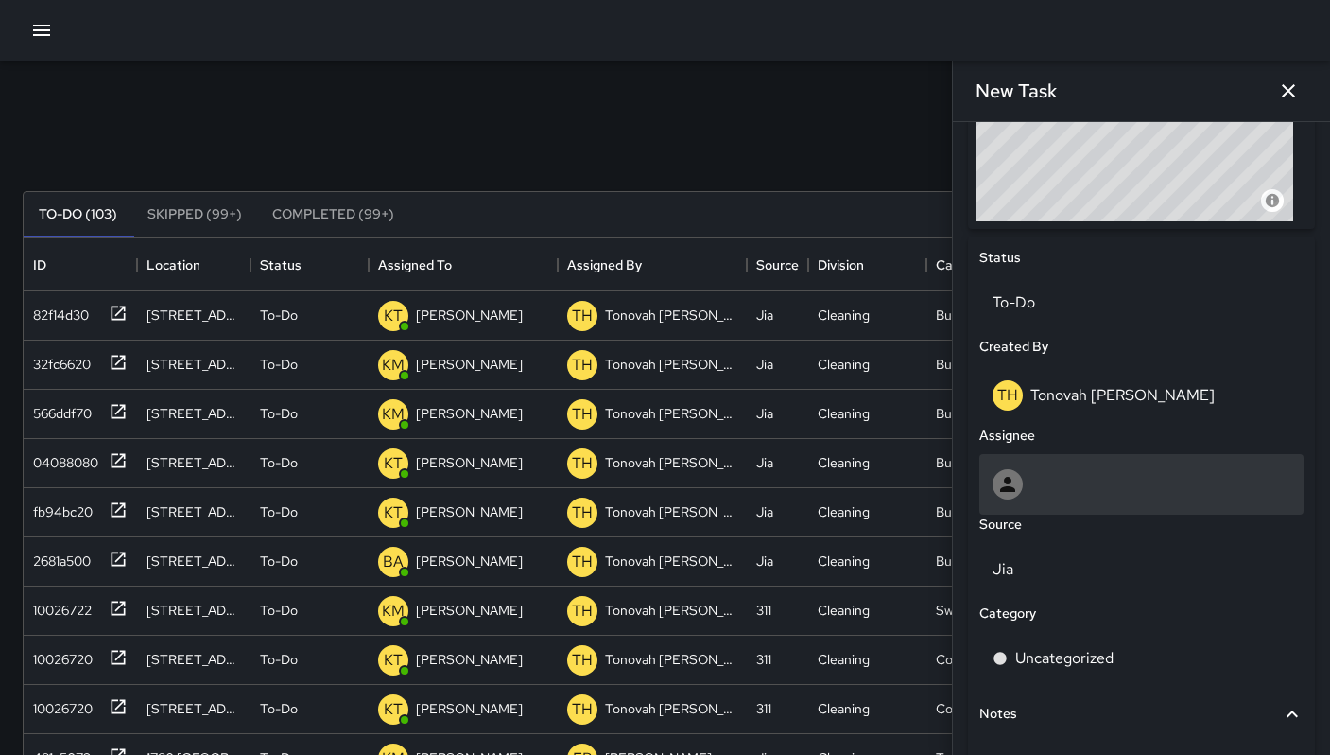
type input "**********"
click at [1062, 482] on div at bounding box center [1142, 484] width 298 height 30
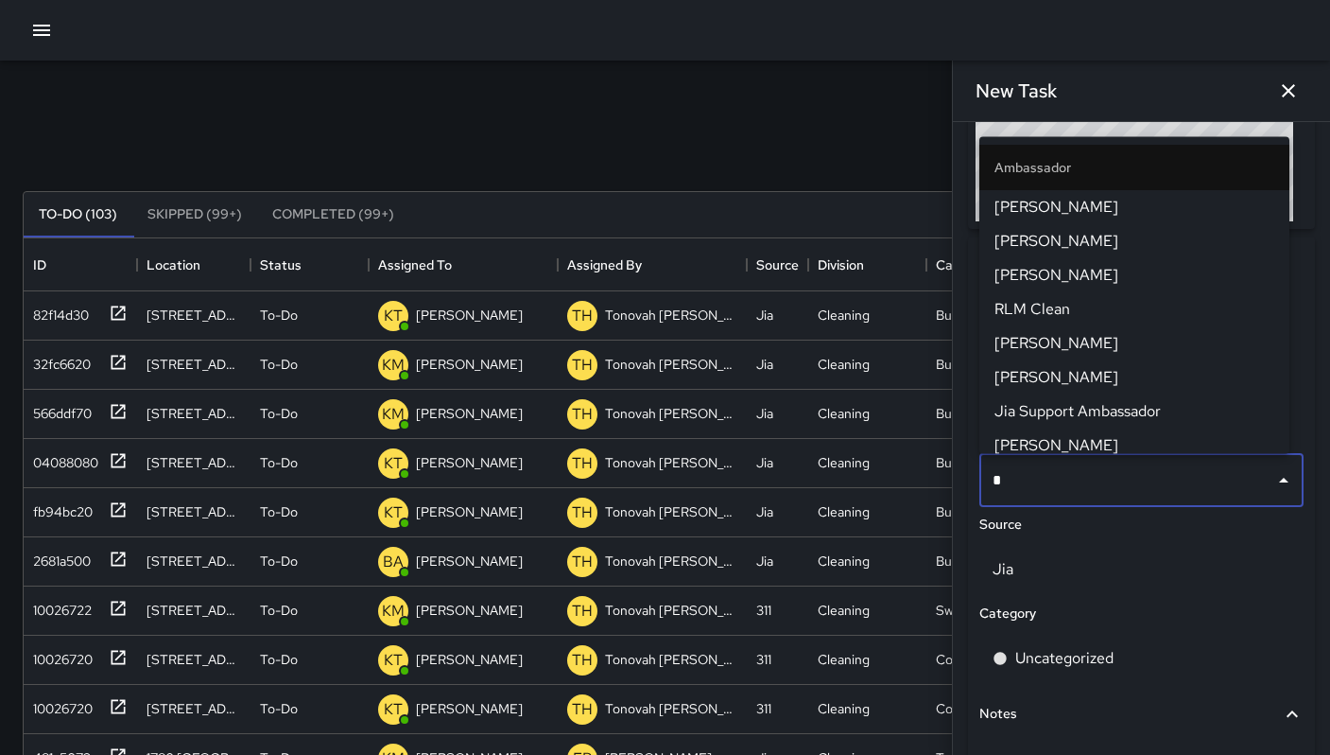
type input "**"
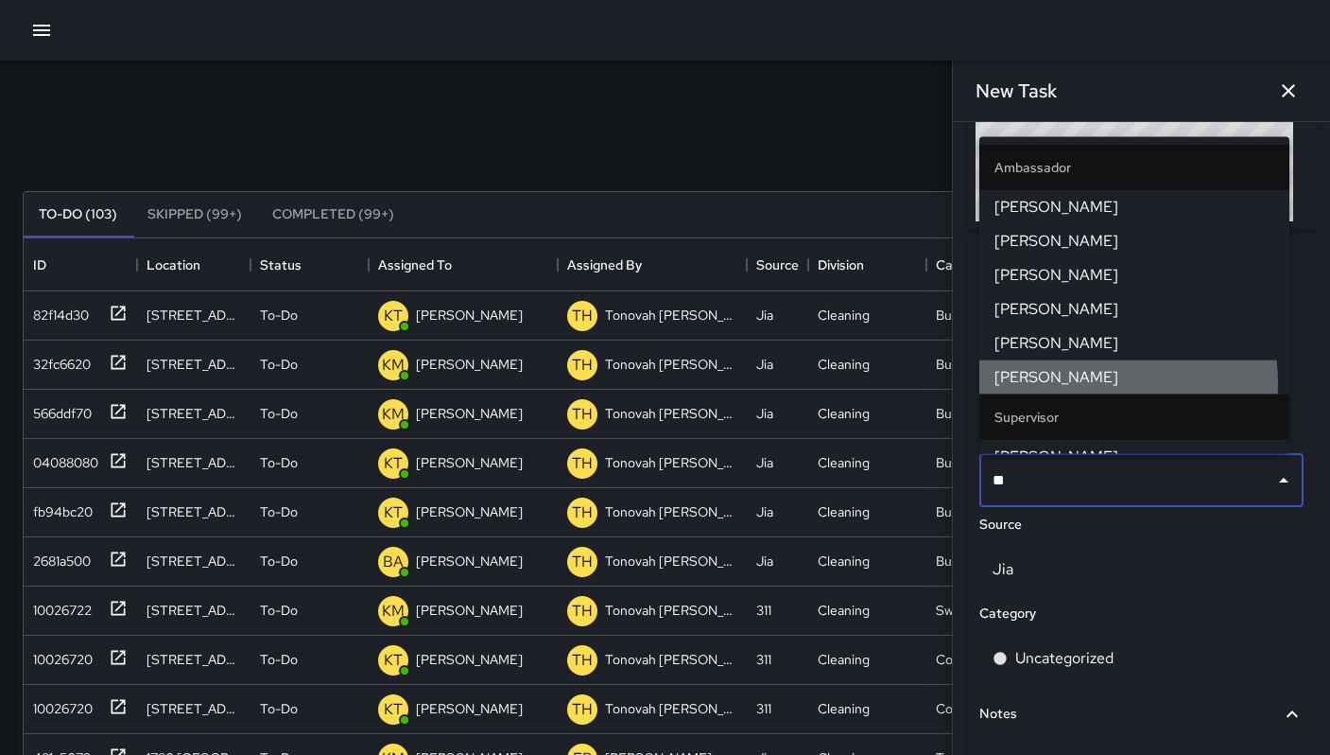
click at [1082, 383] on span "[PERSON_NAME]" at bounding box center [1135, 376] width 280 height 23
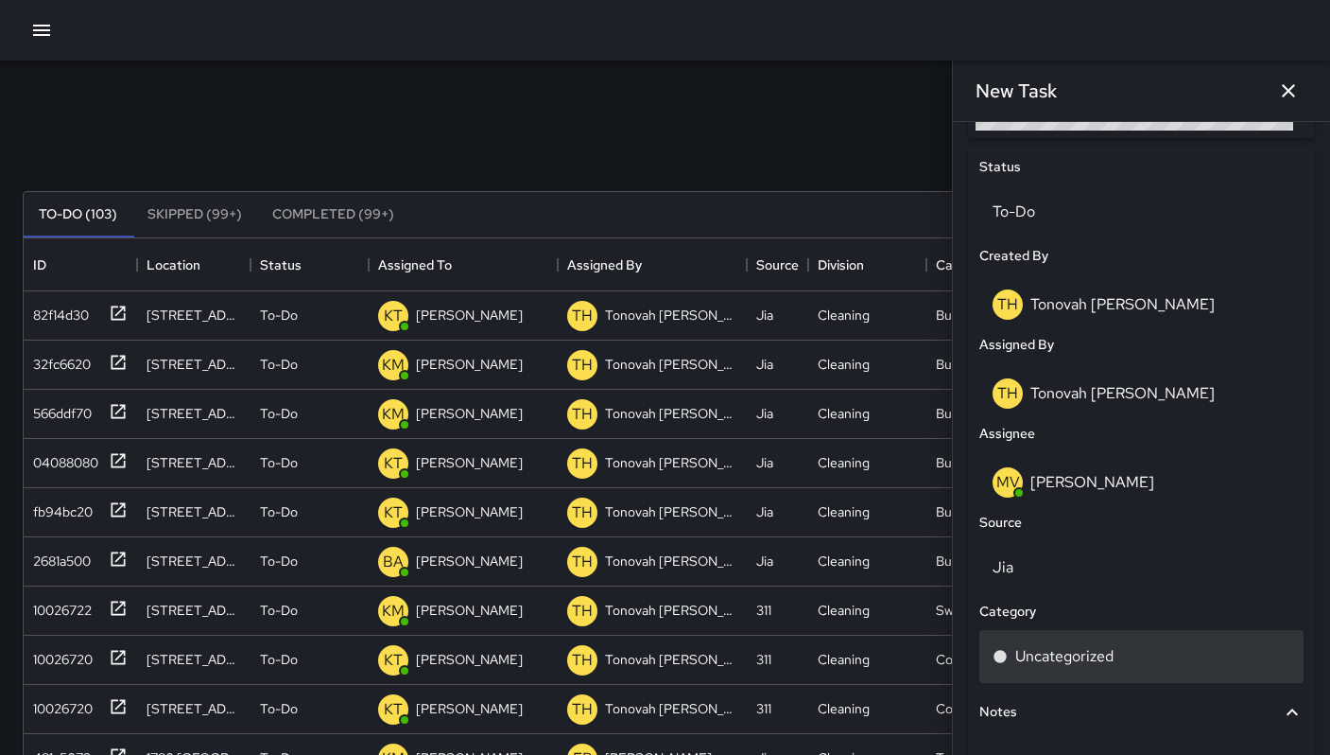
scroll to position [879, 0]
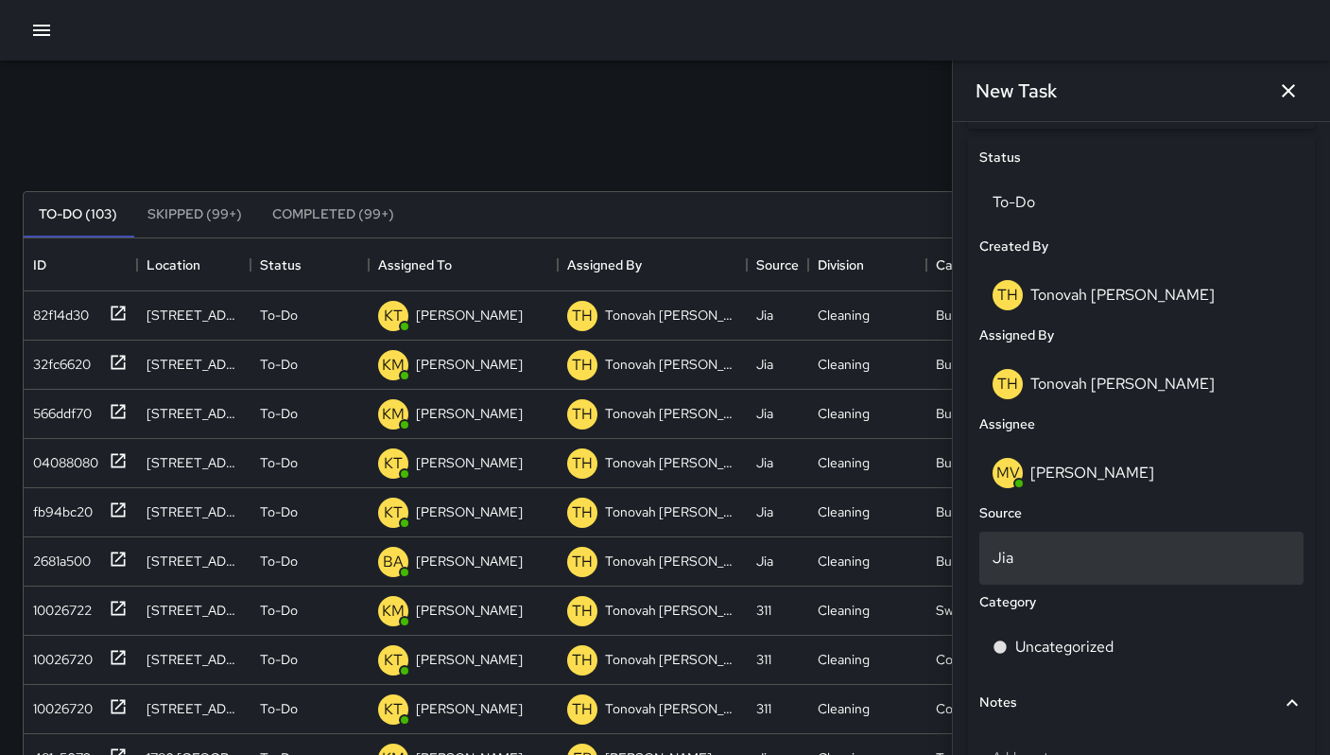
click at [1086, 565] on p "Jia" at bounding box center [1142, 558] width 298 height 23
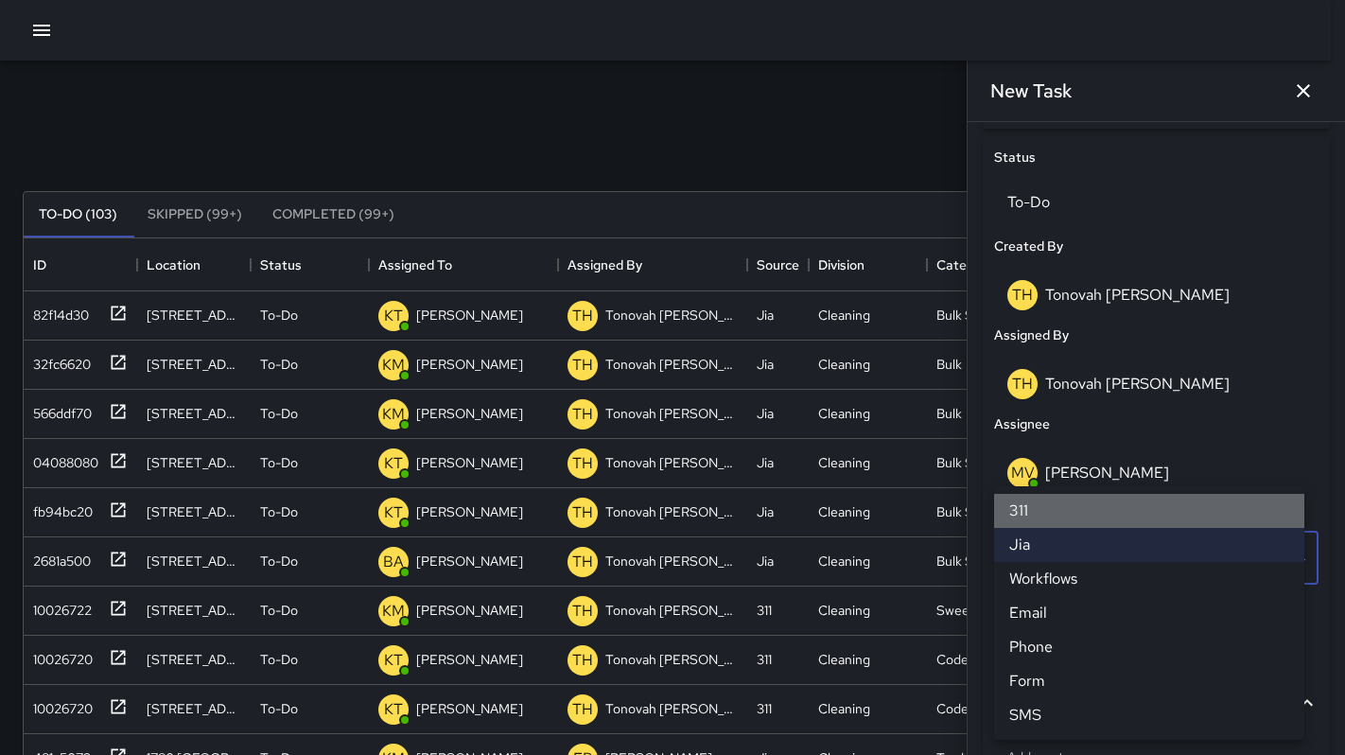
click at [1067, 520] on li "311" at bounding box center [1149, 511] width 310 height 34
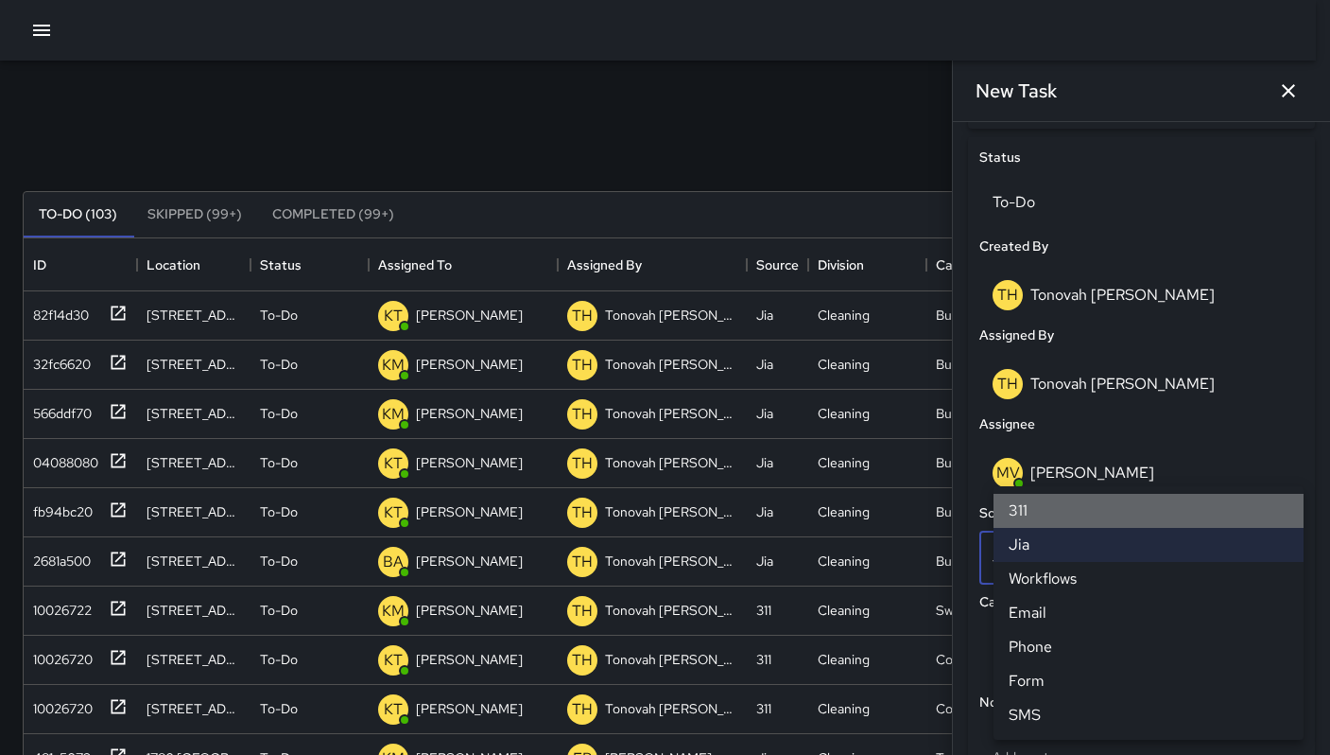
scroll to position [15, 15]
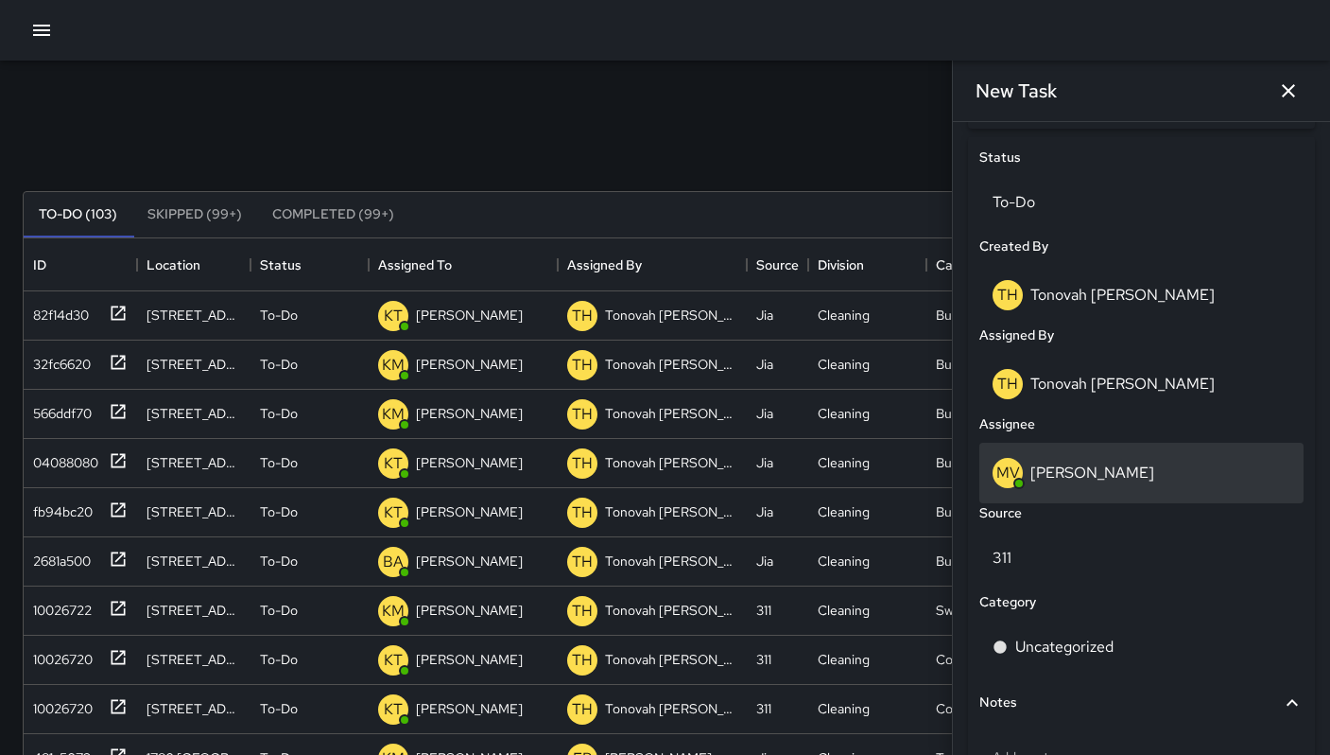
click at [1087, 475] on p "[PERSON_NAME]" at bounding box center [1093, 472] width 124 height 20
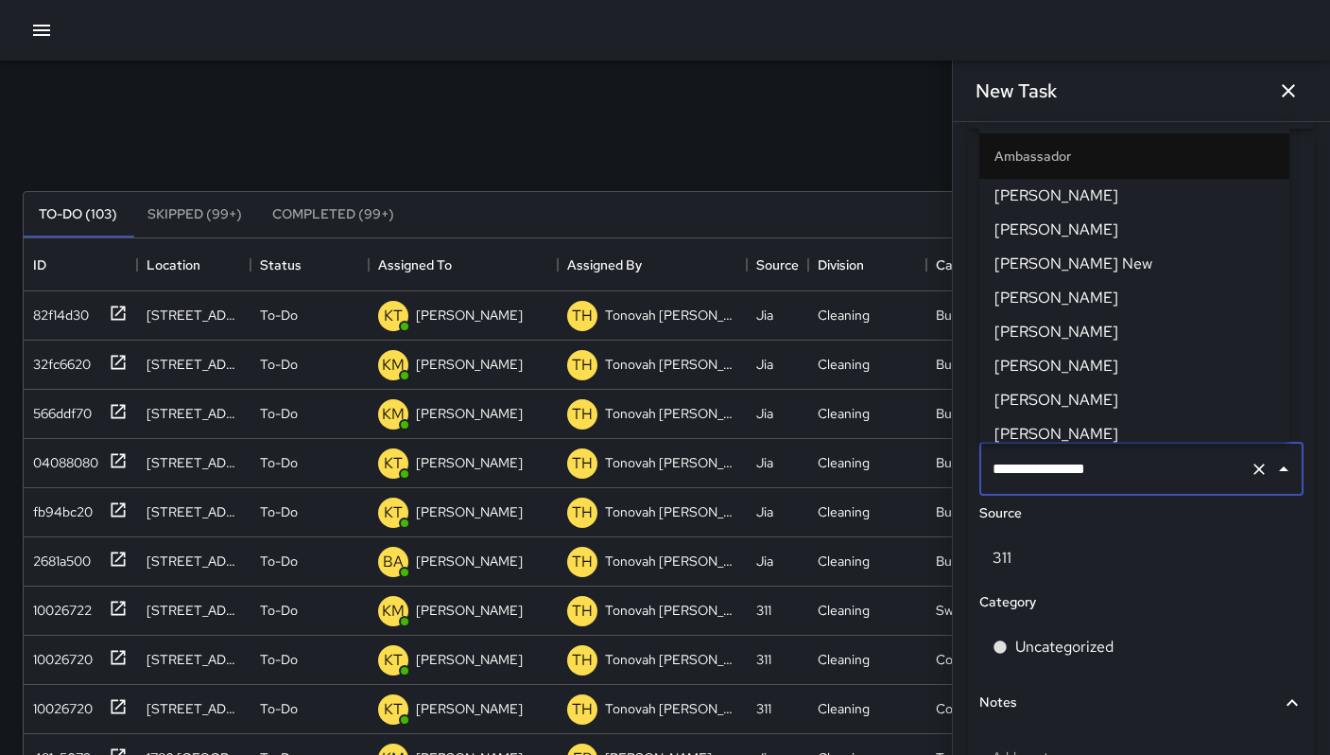
scroll to position [757, 0]
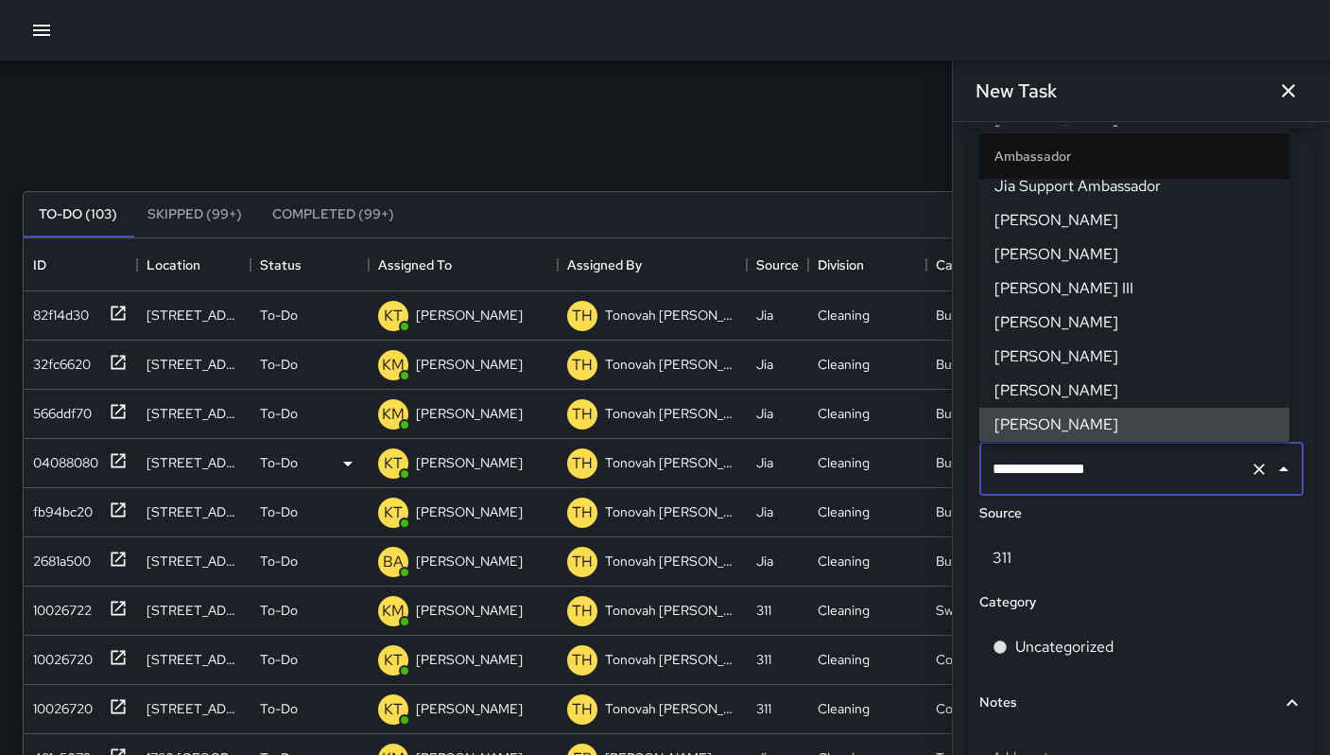
drag, startPoint x: 1114, startPoint y: 472, endPoint x: 835, endPoint y: 440, distance: 280.8
click at [835, 440] on div "Search Search New Task To-Do (103) Skipped (99+) Completed (99+) ID Location St…" at bounding box center [665, 589] width 1330 height 1056
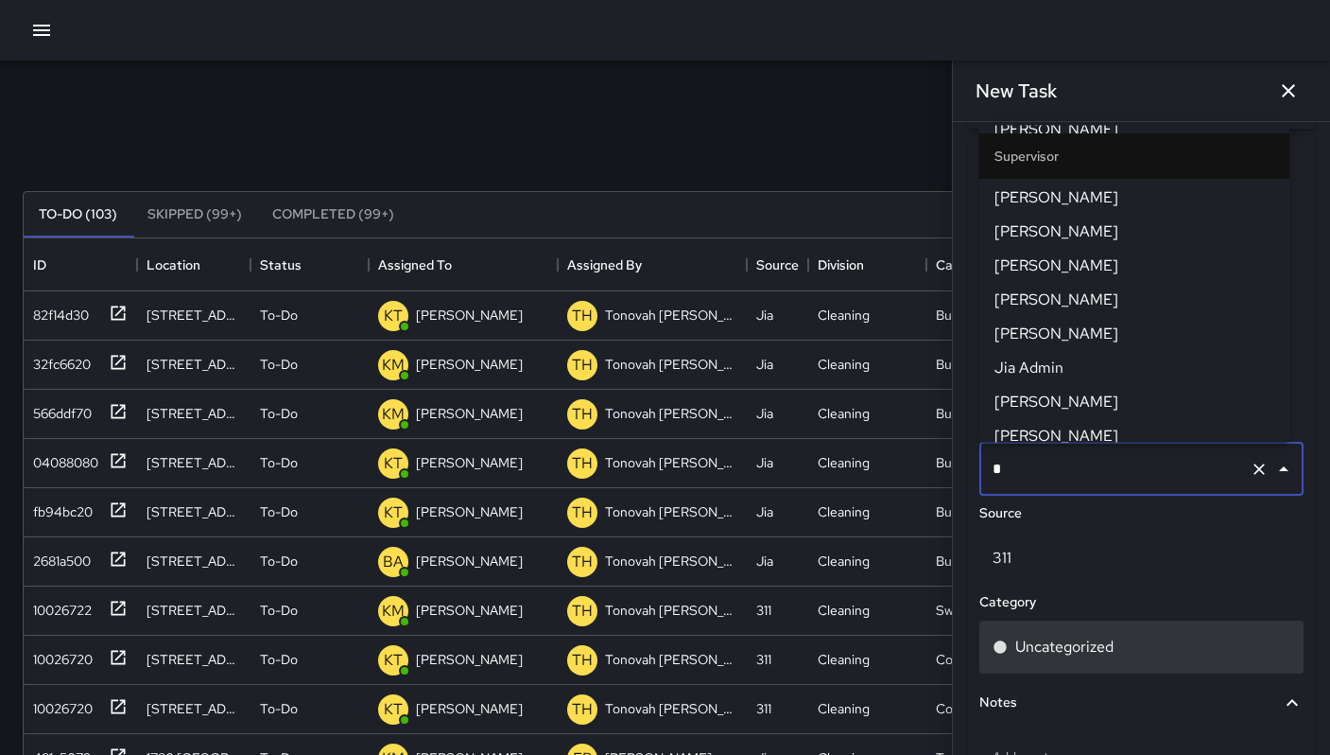
scroll to position [0, 0]
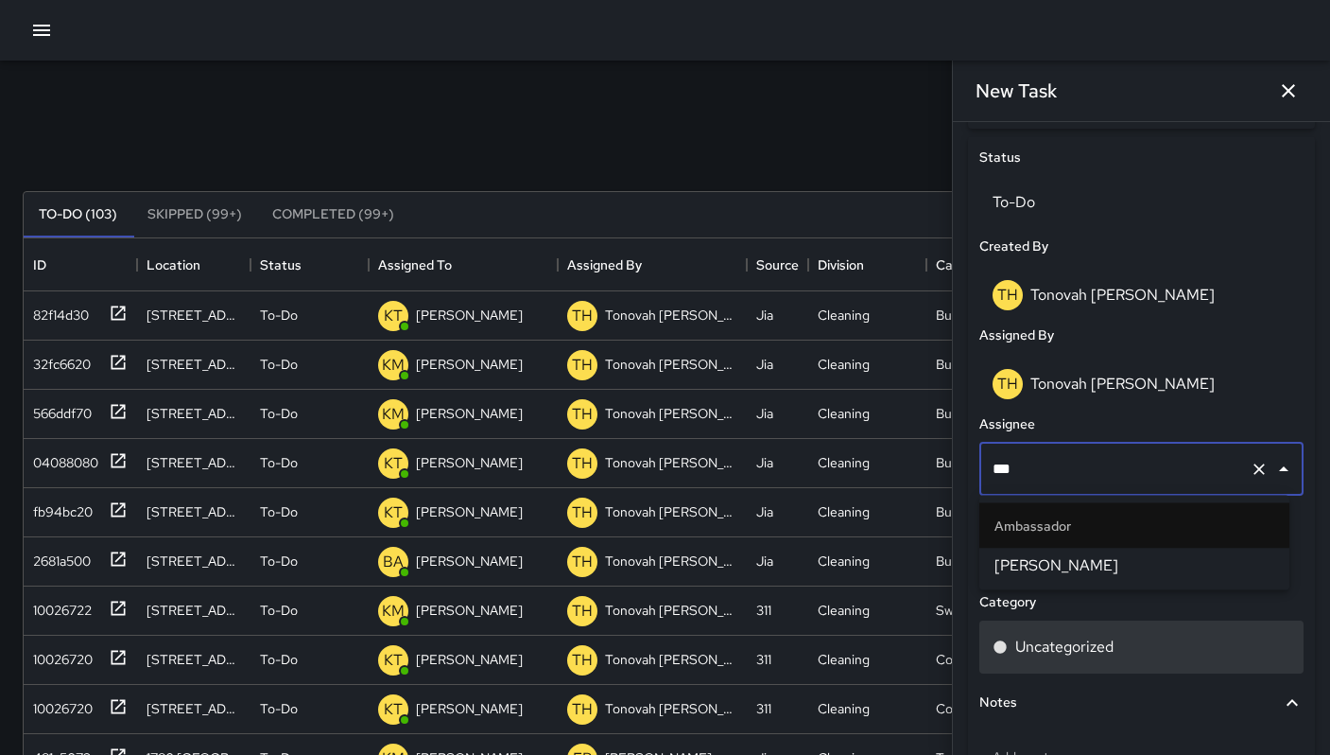
type input "****"
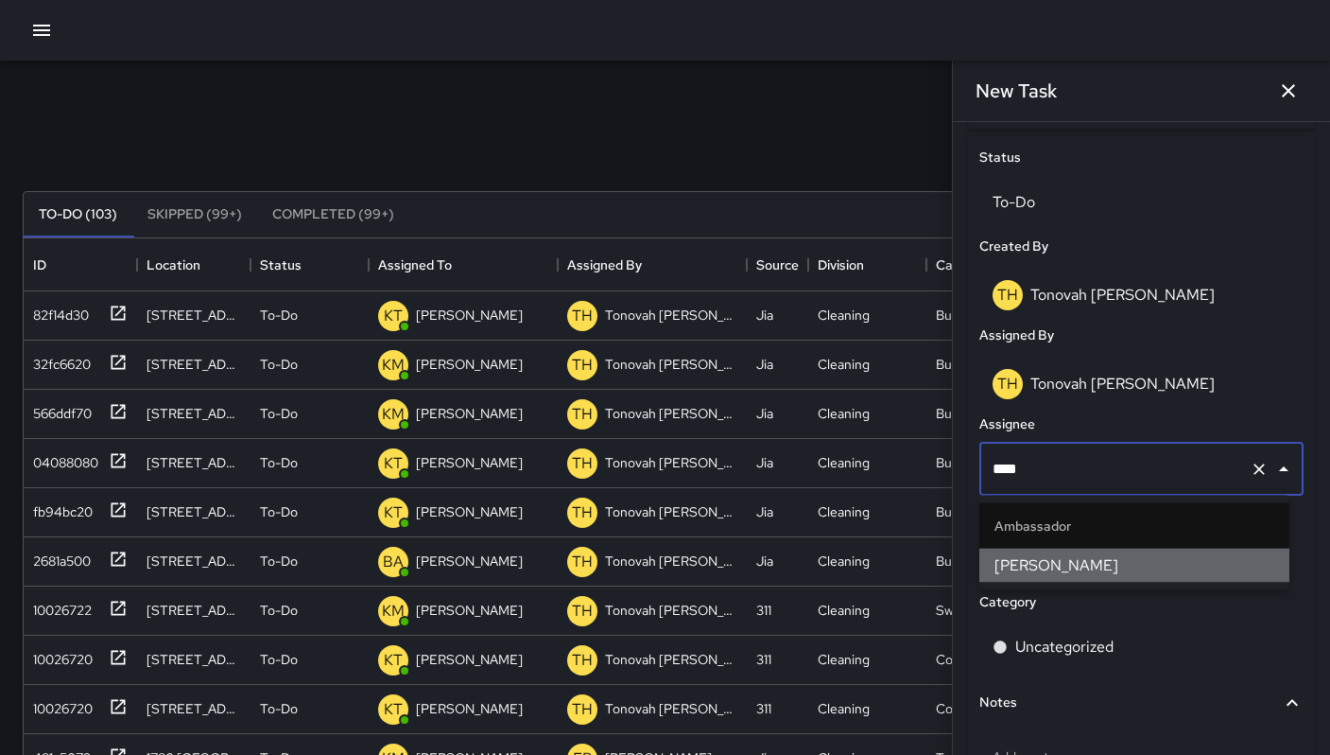
click at [1150, 559] on span "[PERSON_NAME]" at bounding box center [1135, 565] width 280 height 23
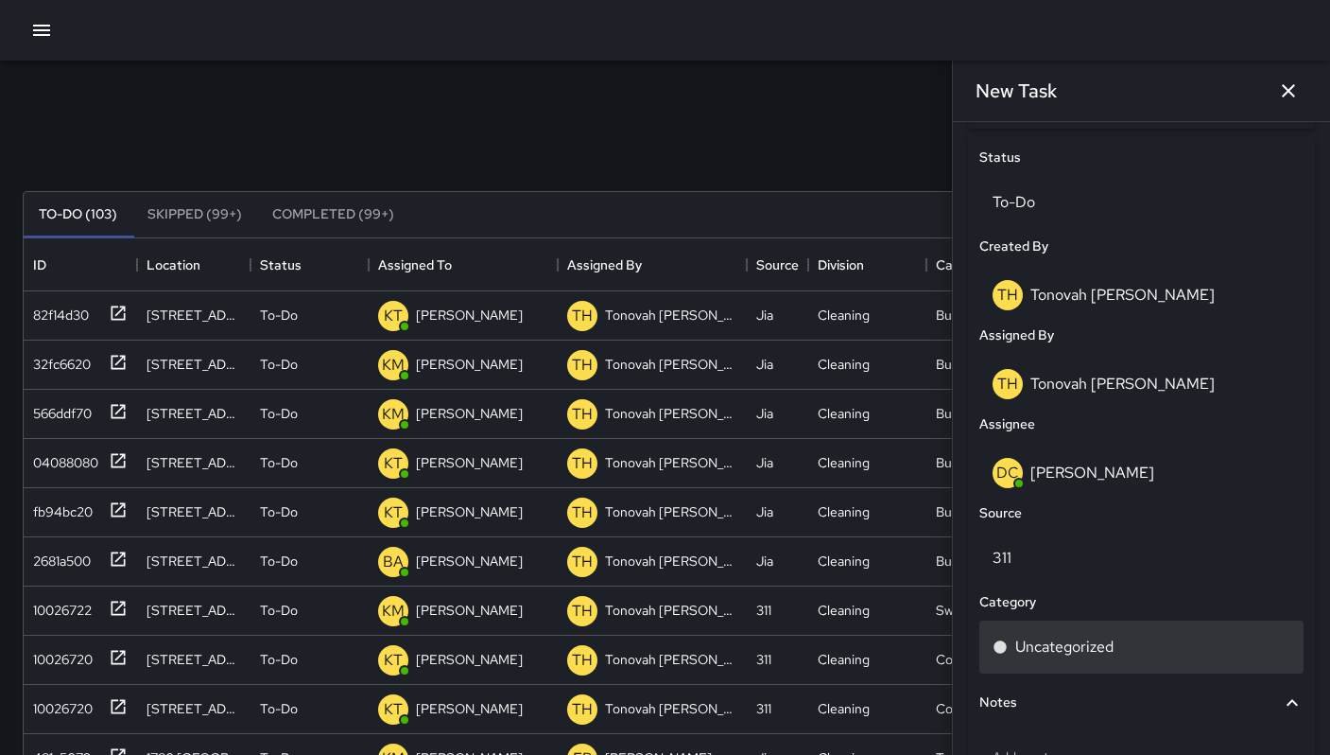
click at [1113, 643] on p "Uncategorized" at bounding box center [1065, 646] width 98 height 23
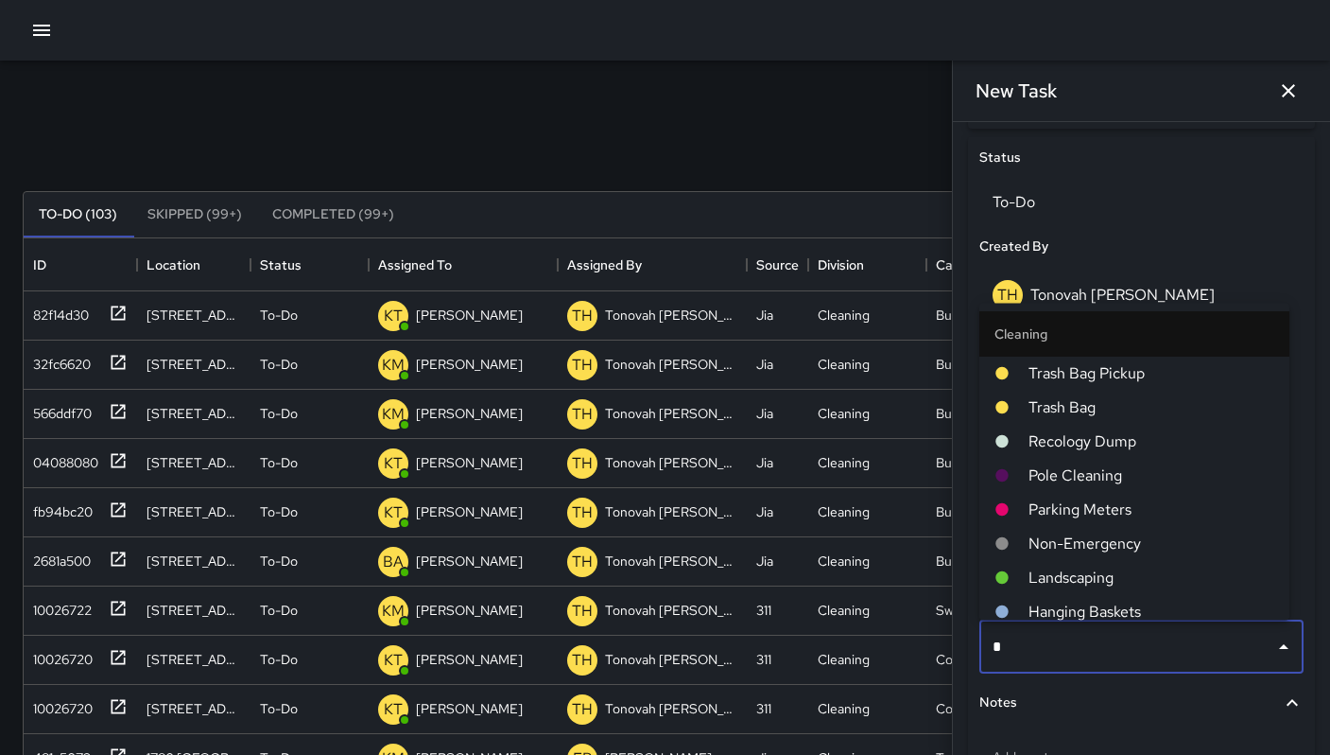
type input "**"
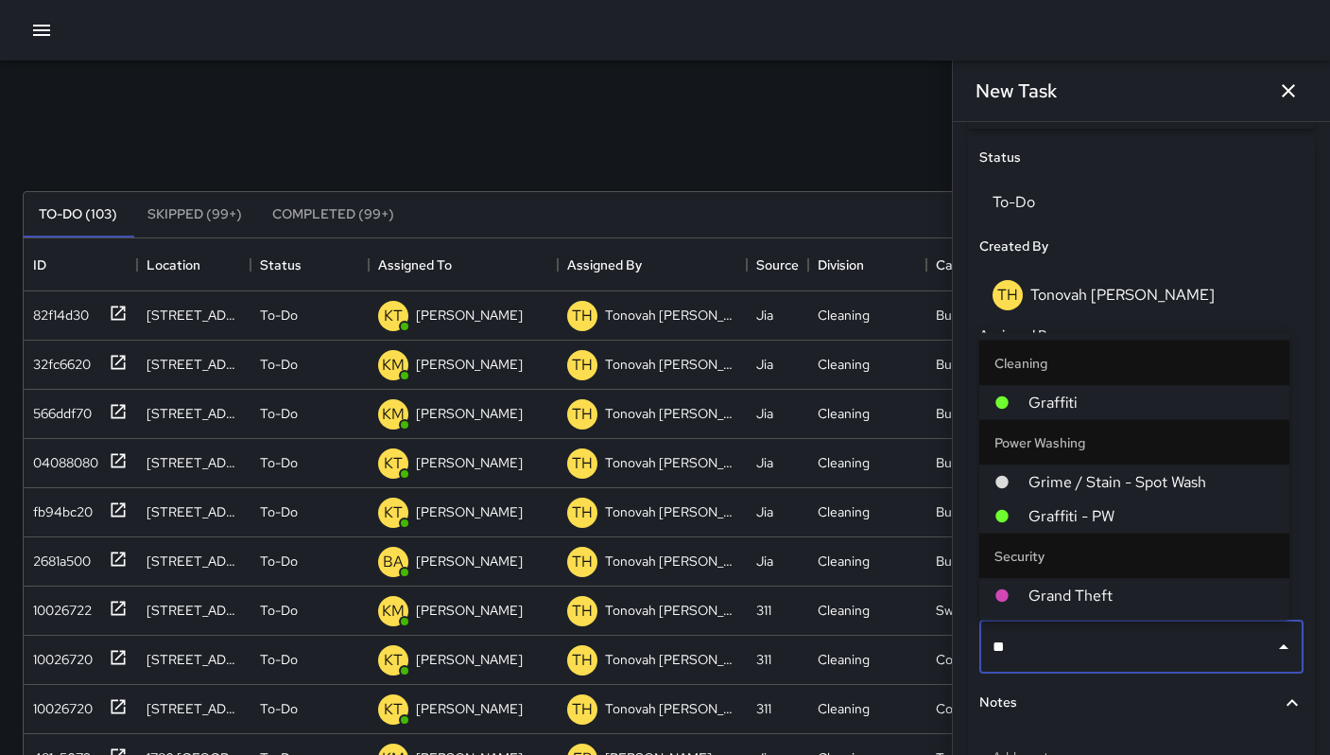
click at [1096, 412] on span "Graffiti" at bounding box center [1152, 402] width 246 height 23
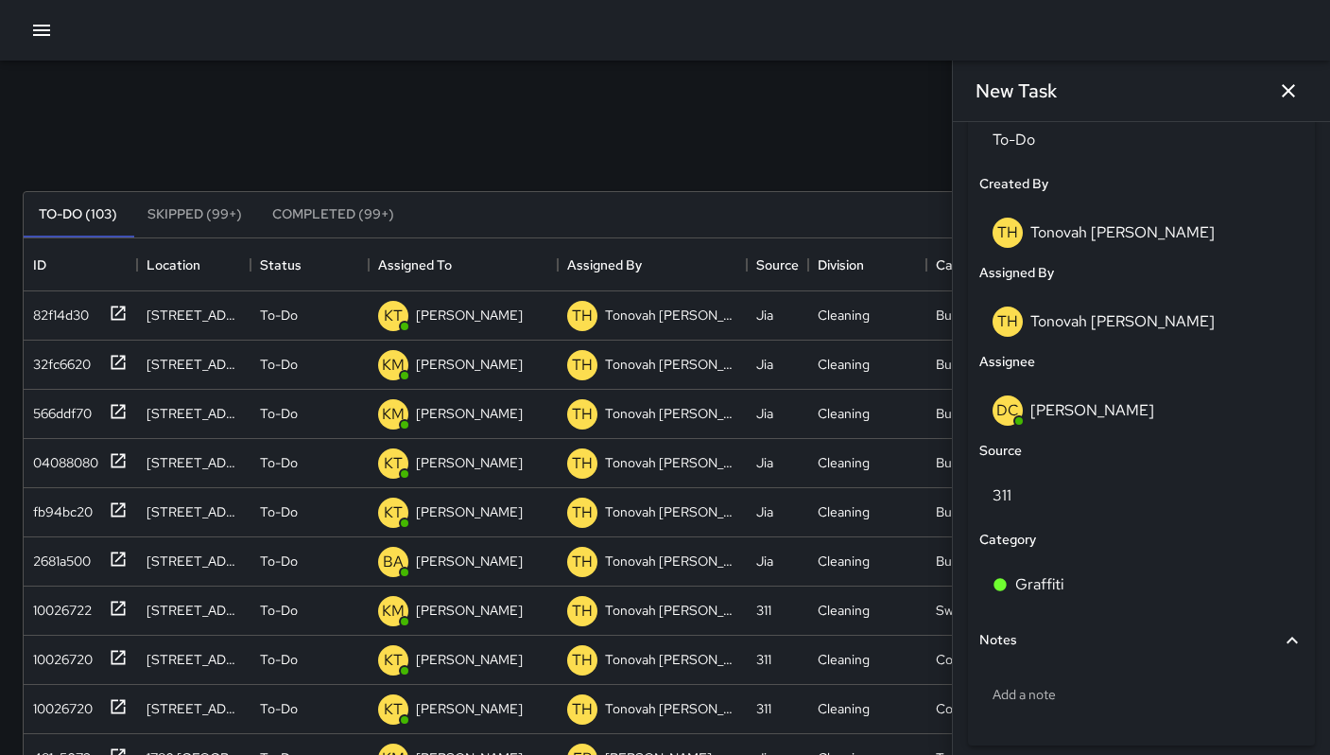
scroll to position [1019, 0]
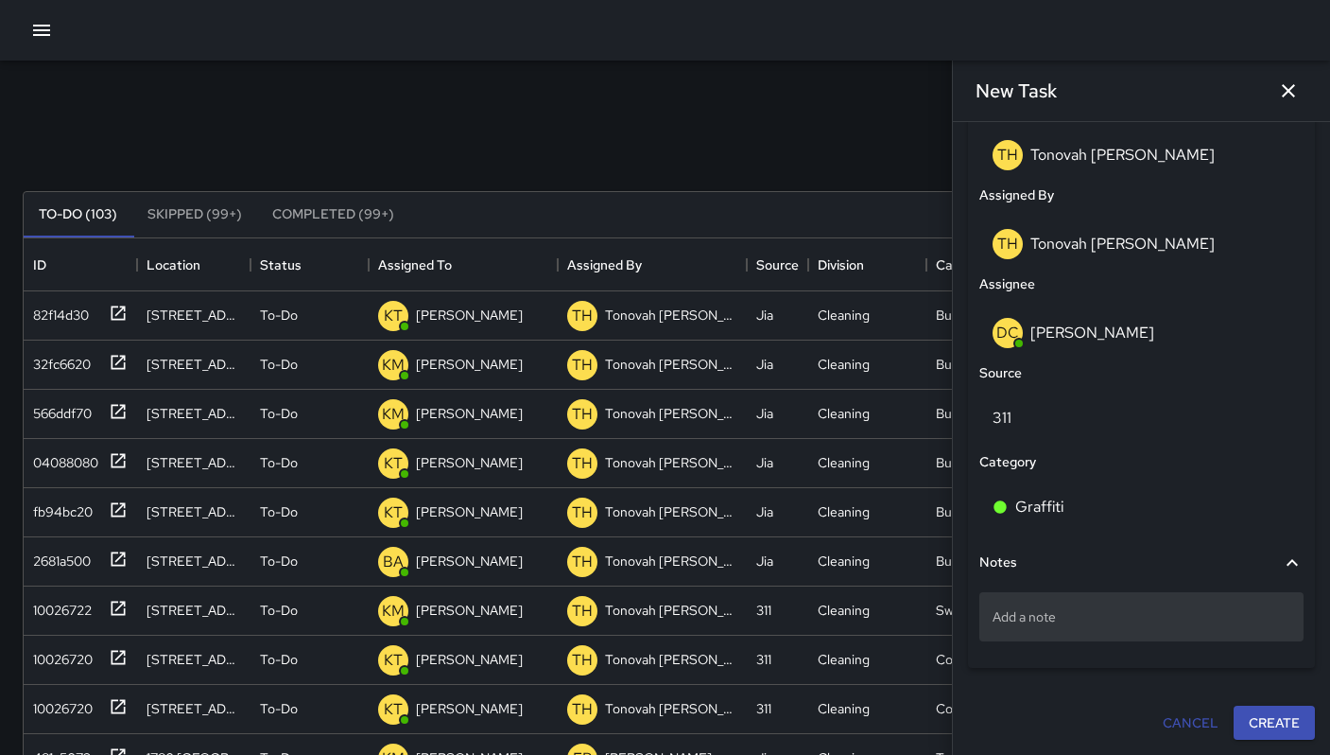
click at [1127, 629] on div "Add a note" at bounding box center [1142, 616] width 324 height 49
click at [1039, 632] on div "Add a note" at bounding box center [1142, 616] width 324 height 49
type textarea "**********"
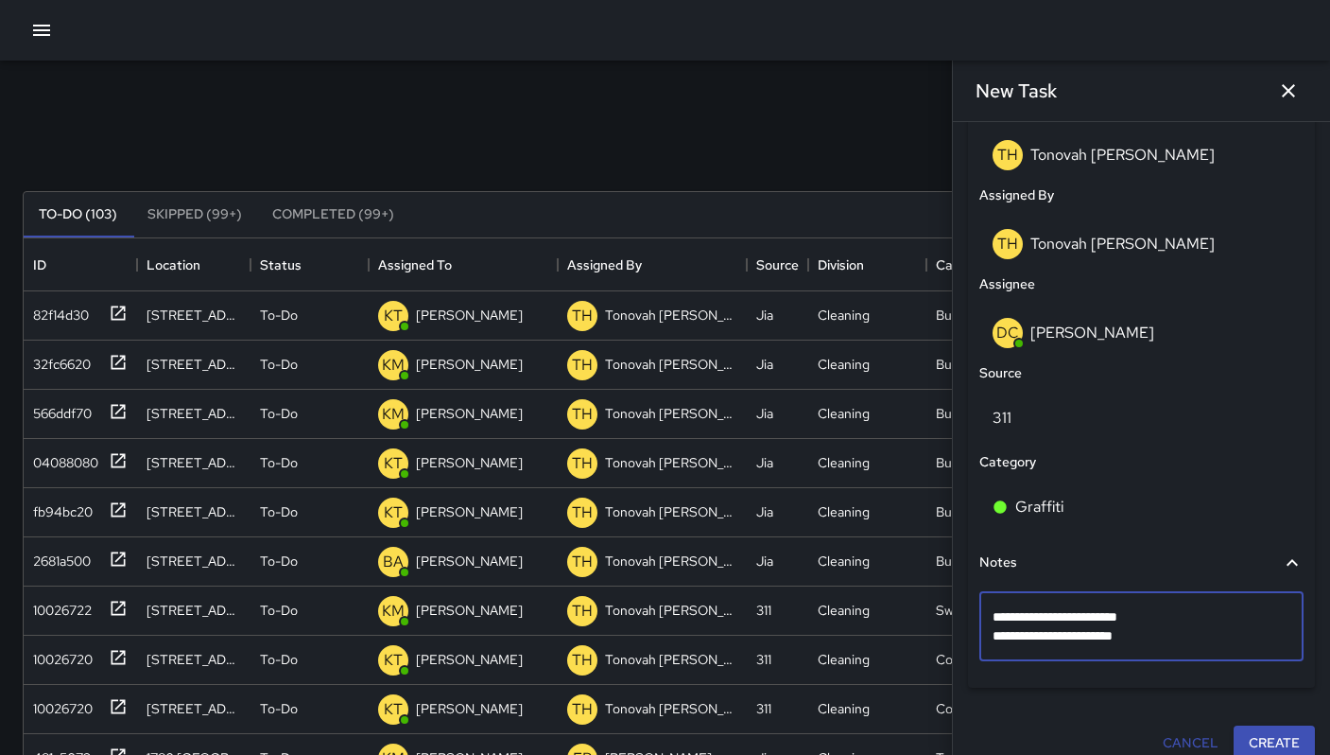
click at [1234, 746] on button "Create" at bounding box center [1274, 742] width 81 height 35
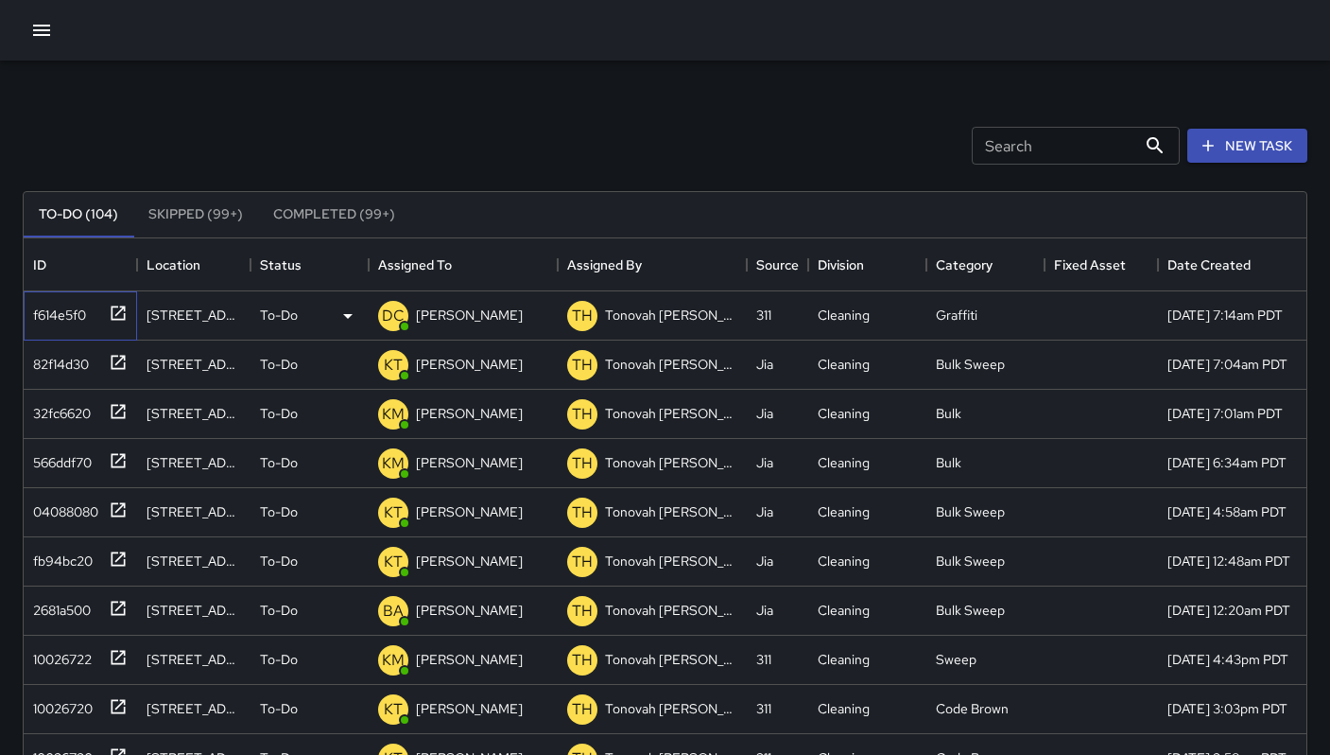
click at [93, 311] on div "f614e5f0" at bounding box center [77, 311] width 102 height 31
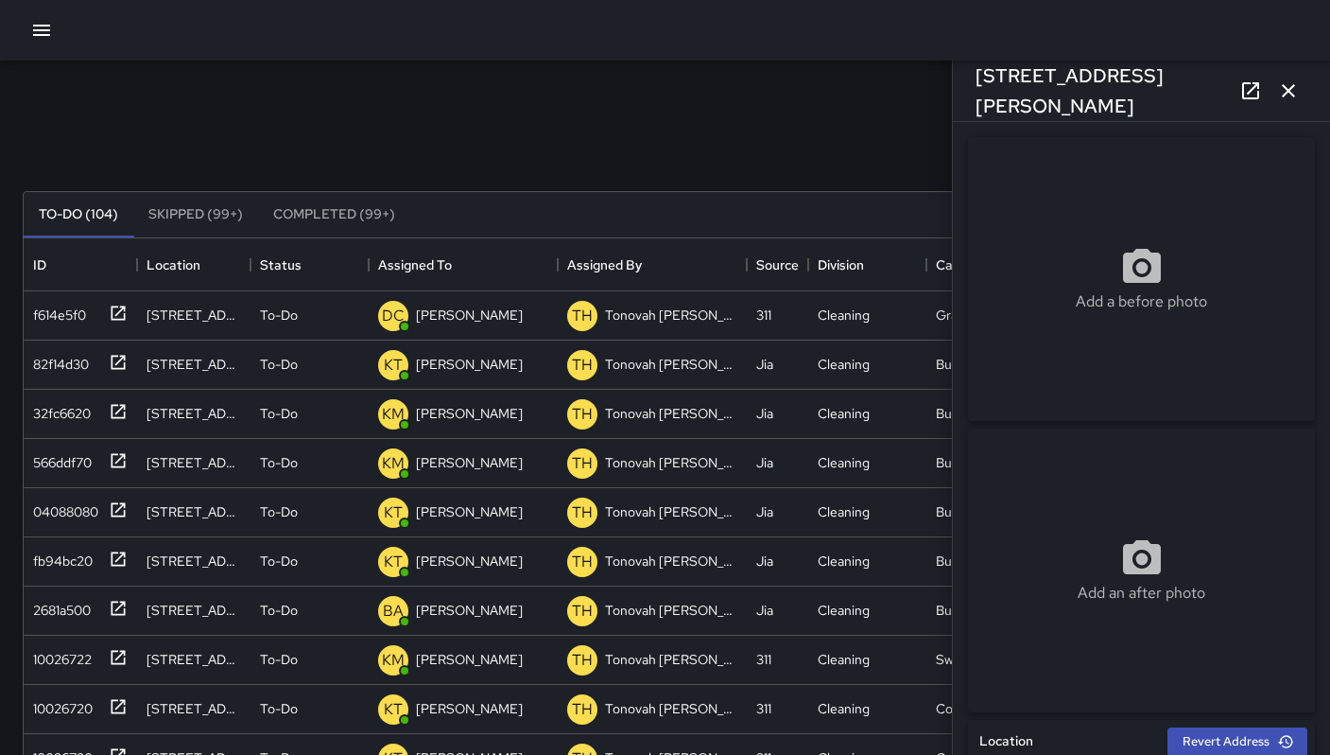
click at [1136, 327] on div "Add a before photo" at bounding box center [1141, 279] width 347 height 284
type input "**********"
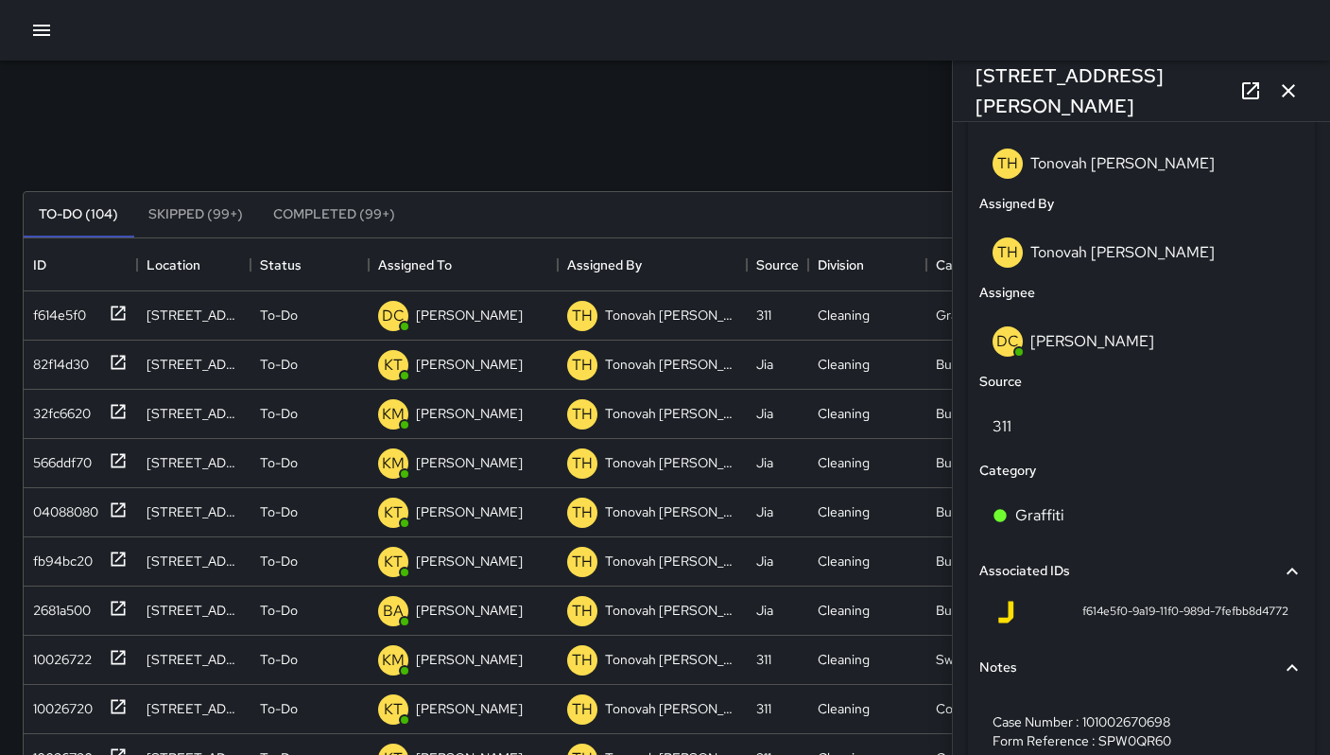
scroll to position [1103, 0]
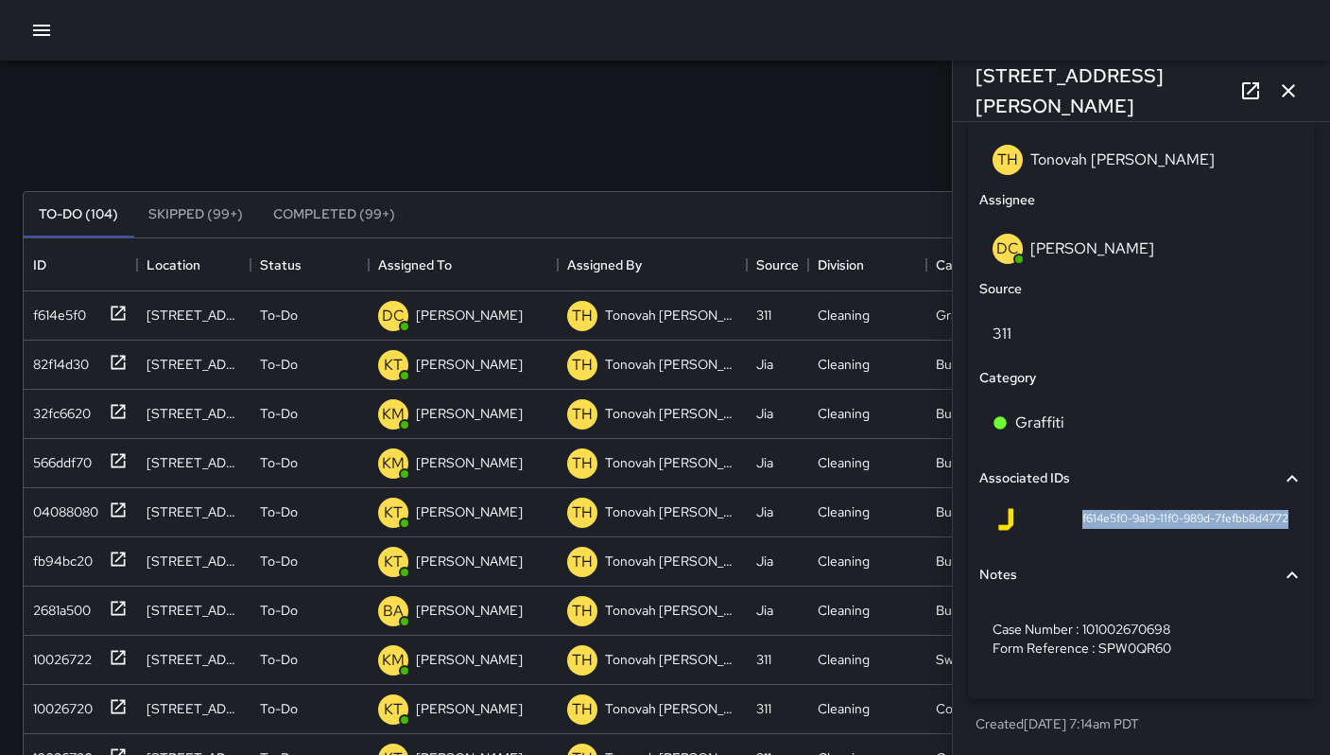
drag, startPoint x: 1061, startPoint y: 515, endPoint x: 1296, endPoint y: 530, distance: 235.9
click at [1297, 530] on div "Status To-Do Created By TH Tonovah Hillman Assigned By TH Tonovah Hillman Assig…" at bounding box center [1141, 305] width 347 height 787
copy span "f614e5f0-9a19-11f0-989d-7fefbb8d4772"
click at [1281, 85] on icon "button" at bounding box center [1288, 90] width 23 height 23
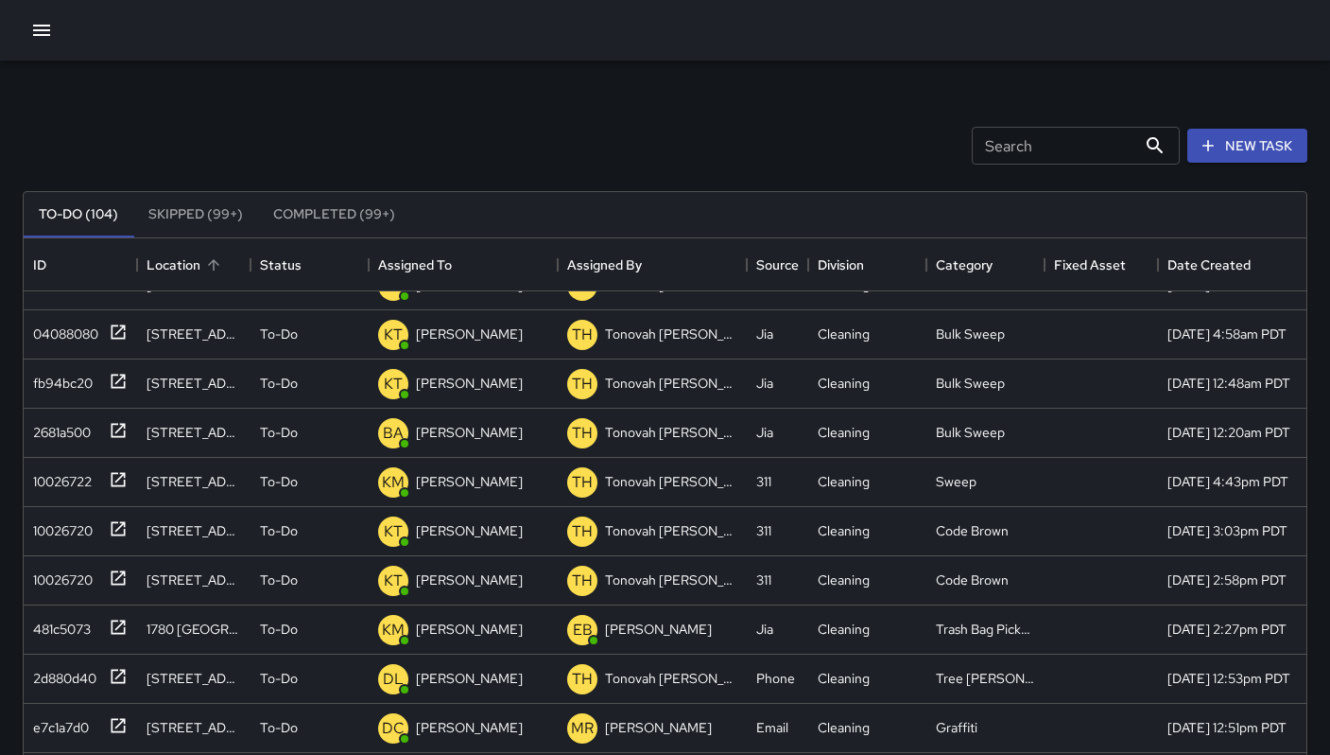
scroll to position [176, 0]
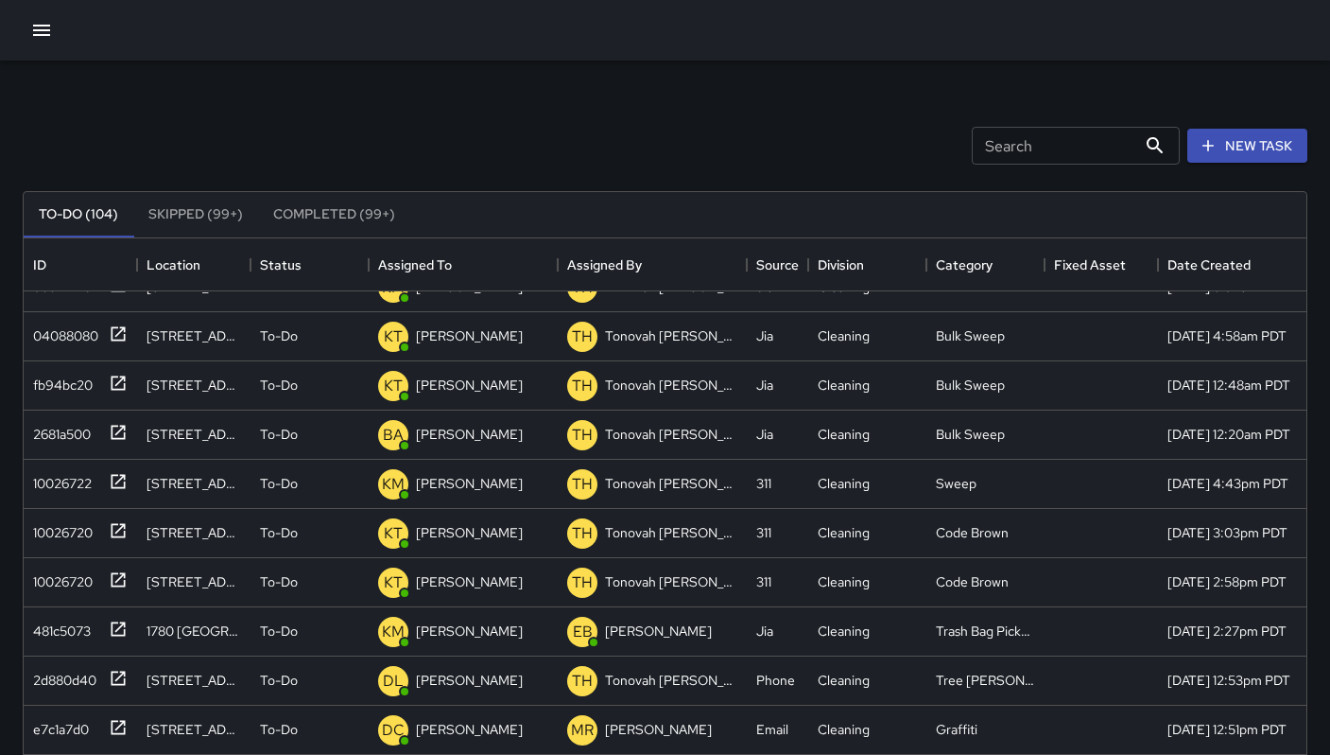
click at [188, 217] on button "Skipped (99+)" at bounding box center [195, 214] width 125 height 45
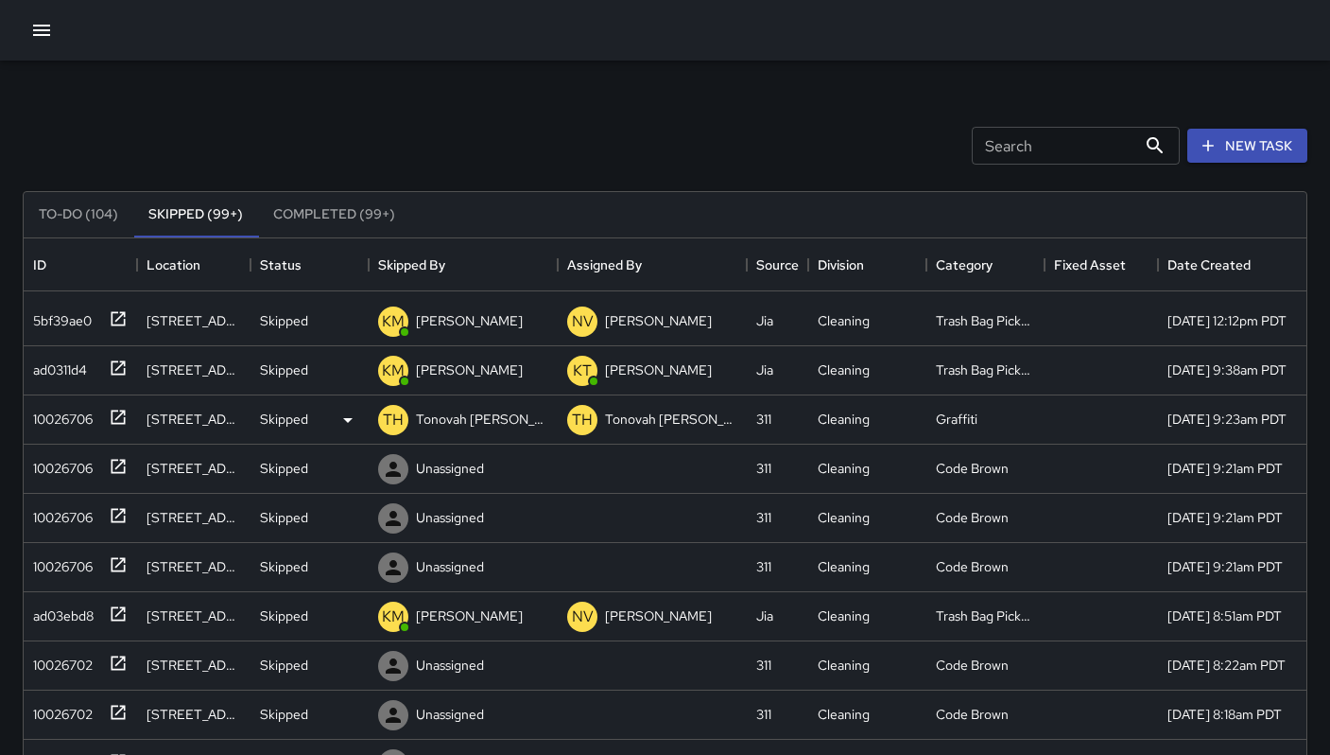
scroll to position [0, 0]
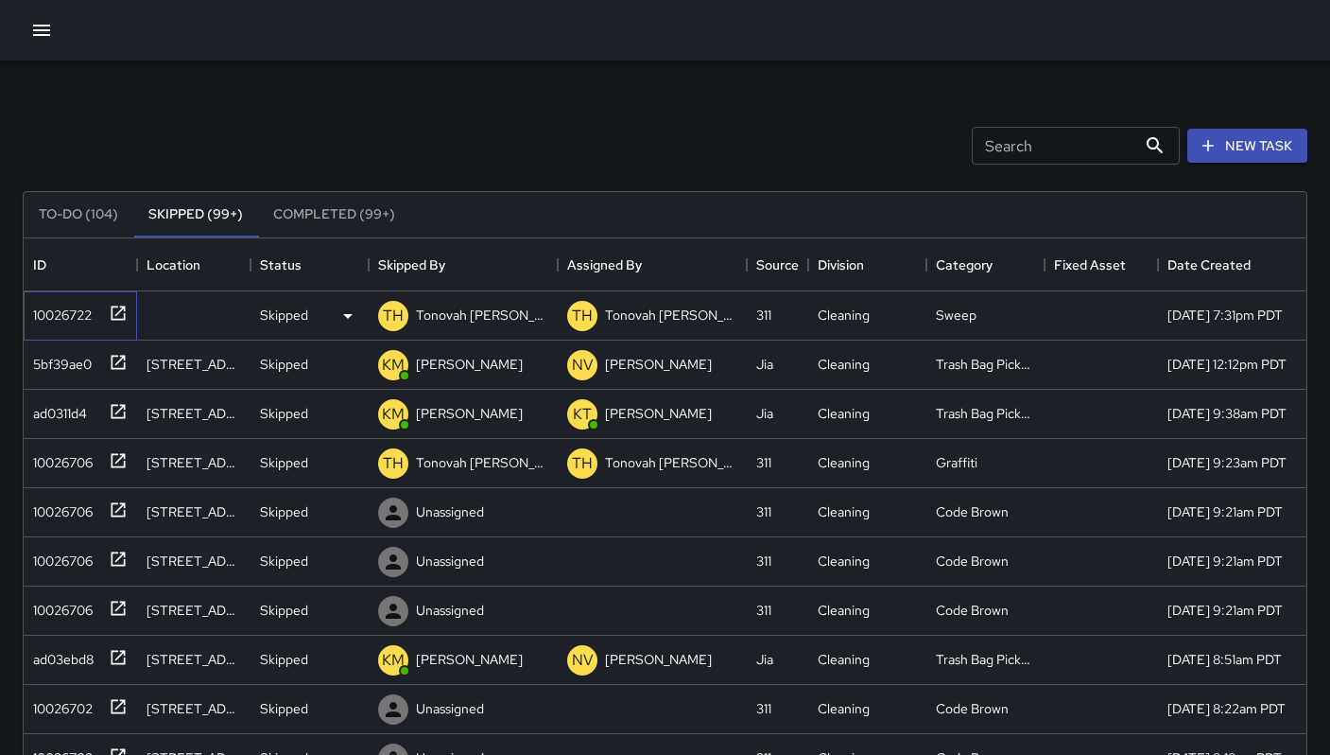
click at [60, 300] on div "10026722" at bounding box center [59, 311] width 66 height 26
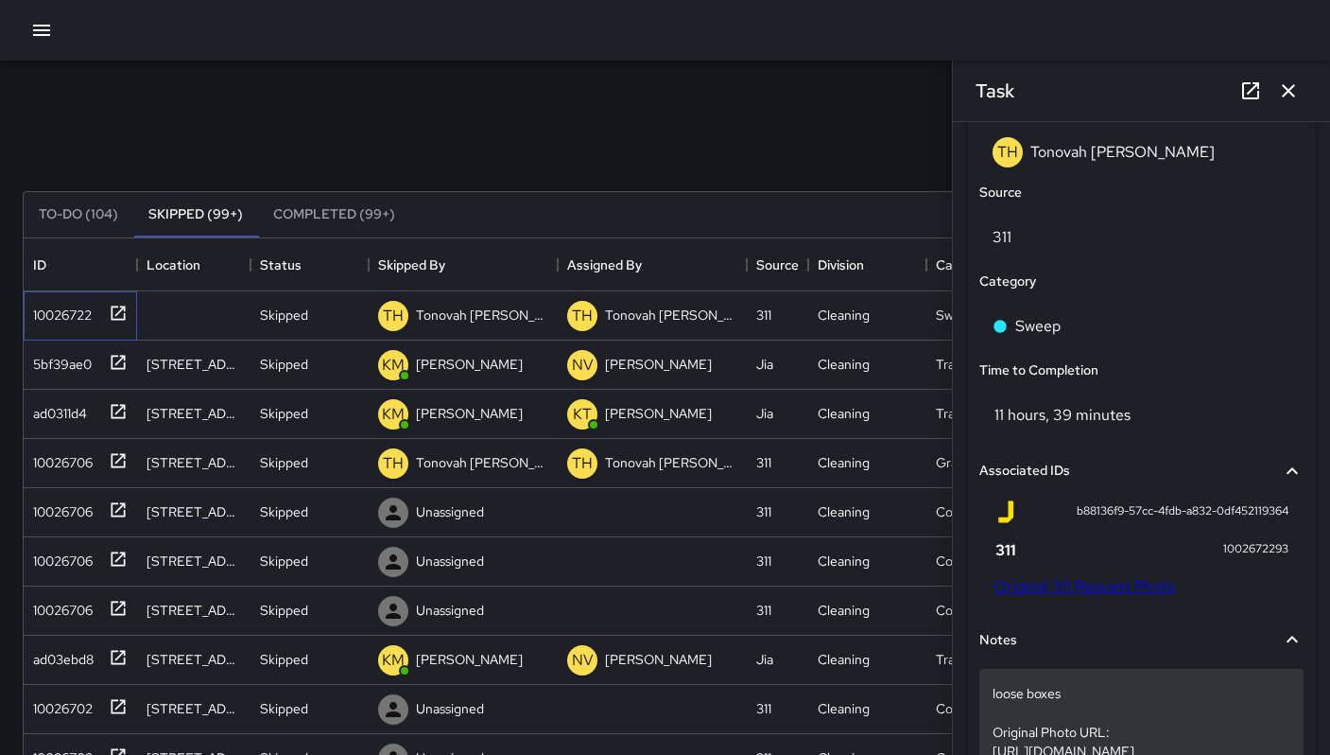
scroll to position [1368, 0]
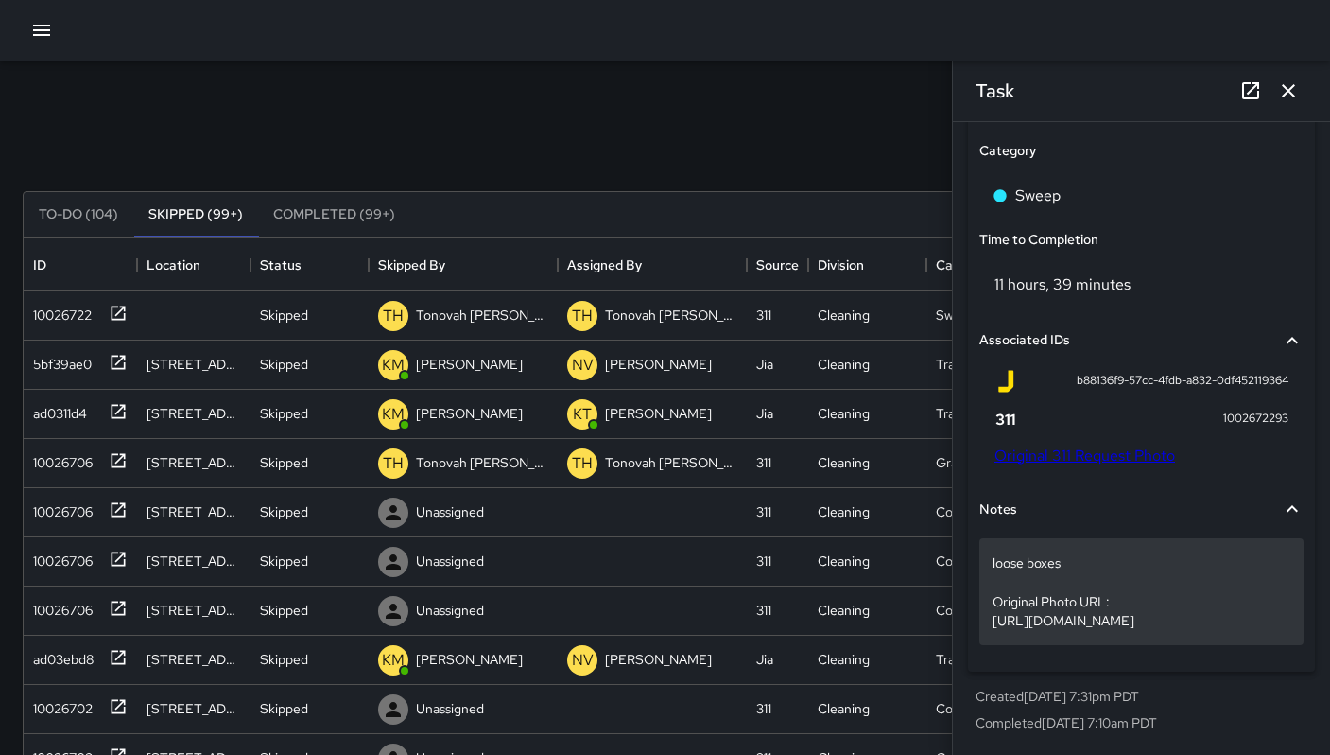
click at [1149, 625] on p "loose boxes Original Photo URL: https://sanfrancisco.form.us.empro.verintclouds…" at bounding box center [1142, 591] width 298 height 76
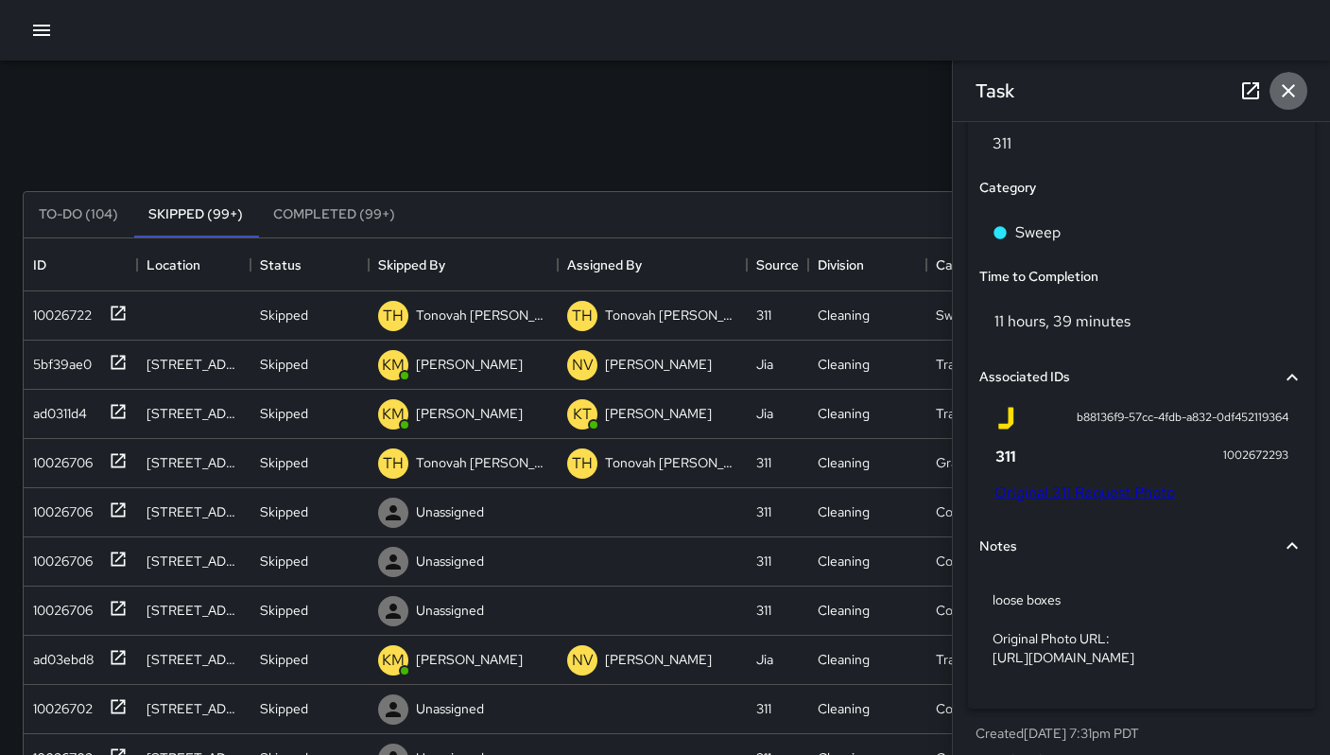
click at [1282, 93] on icon "button" at bounding box center [1288, 90] width 23 height 23
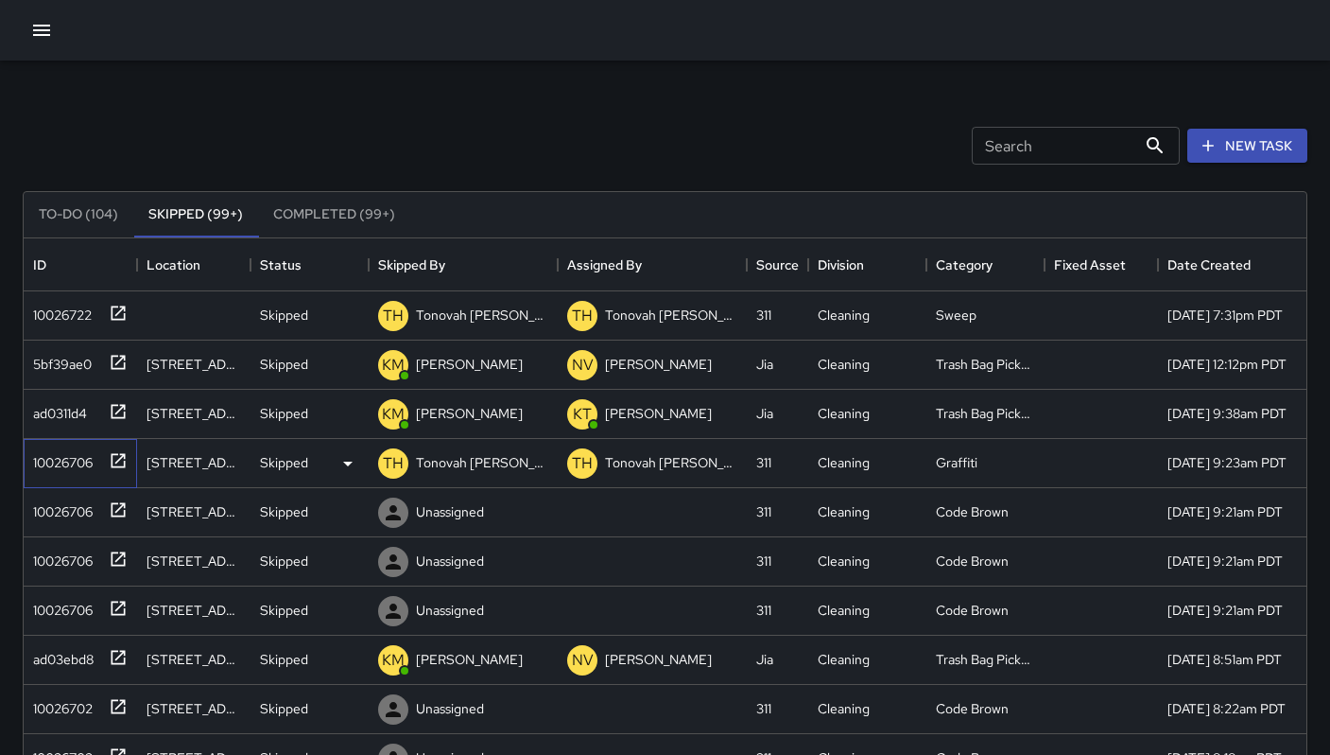
click at [90, 460] on div "10026706" at bounding box center [59, 458] width 67 height 26
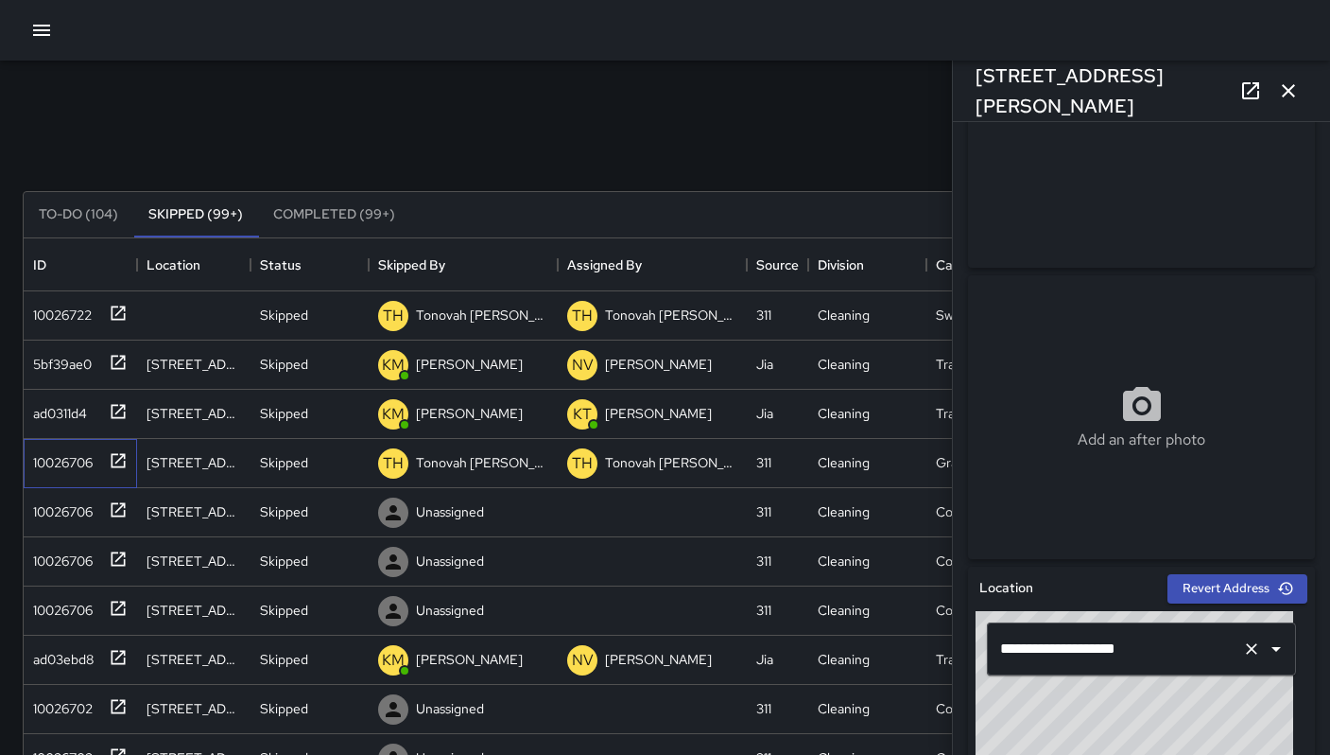
scroll to position [368, 0]
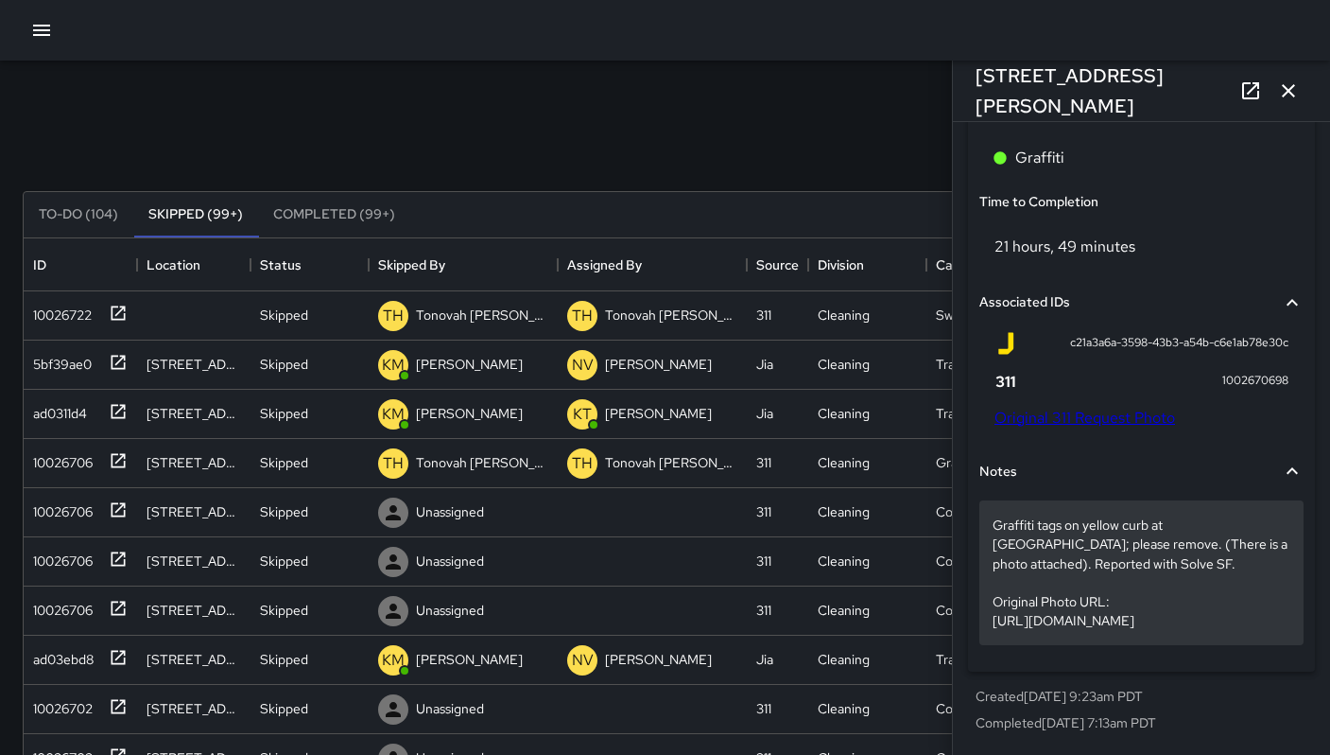
click at [1186, 608] on p "Graffiti tags on yellow curb at crosswalk corner; please remove. (There is a ph…" at bounding box center [1142, 571] width 298 height 113
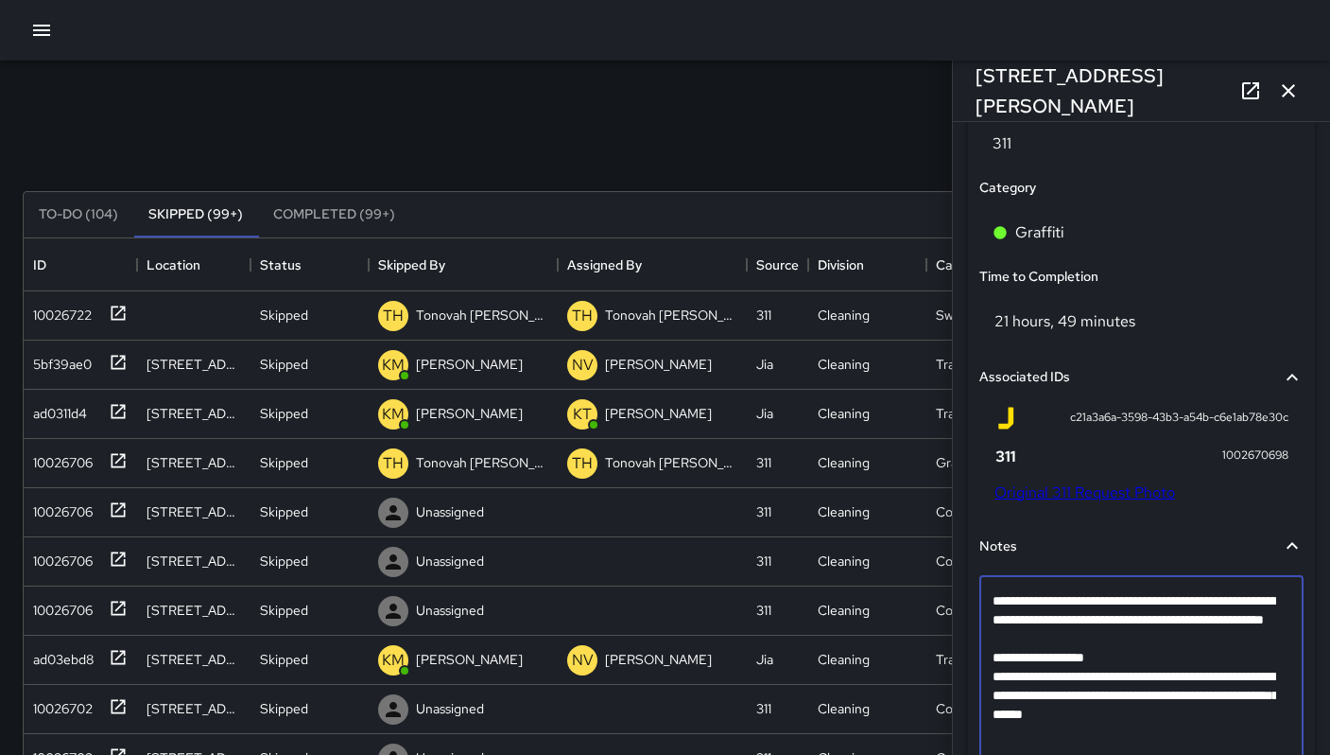
click at [1145, 643] on textarea "**********" at bounding box center [1135, 666] width 284 height 151
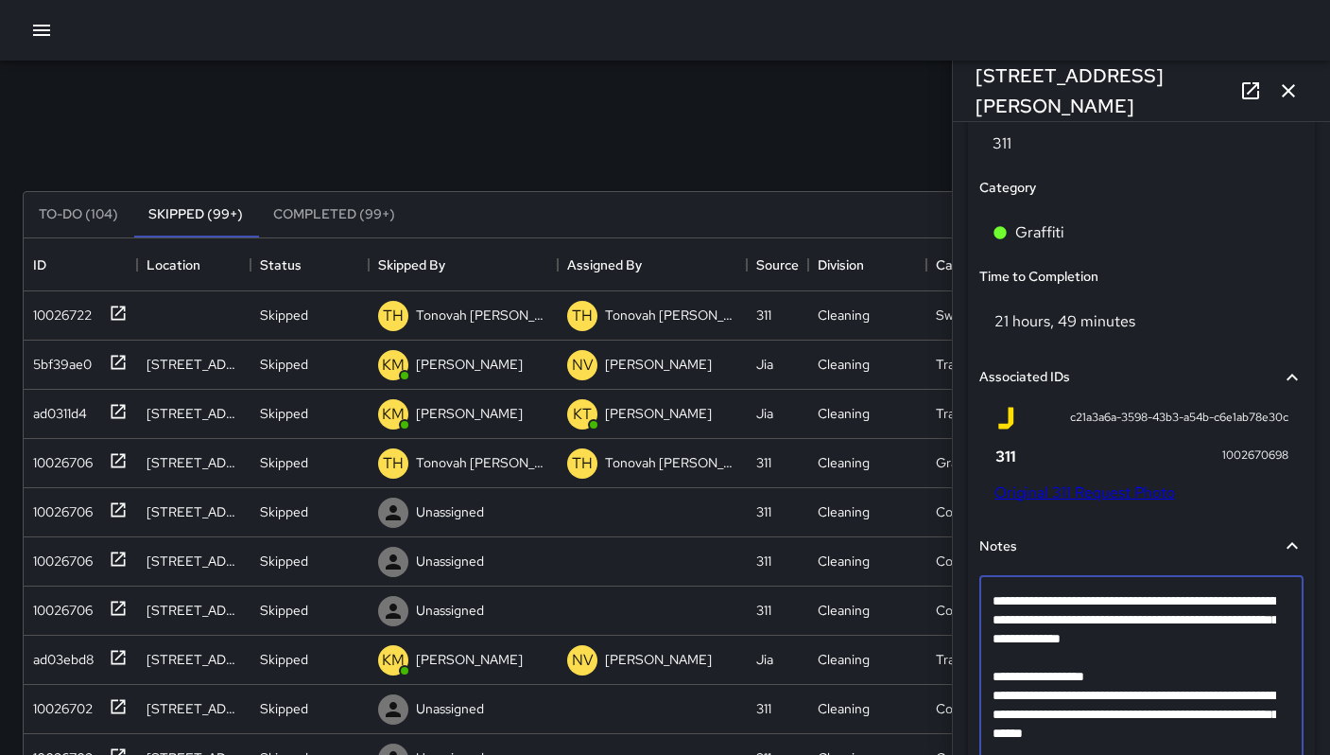
type textarea "**********"
click at [1138, 635] on textarea "**********" at bounding box center [1135, 676] width 284 height 170
click at [1122, 171] on div "311" at bounding box center [1142, 143] width 332 height 61
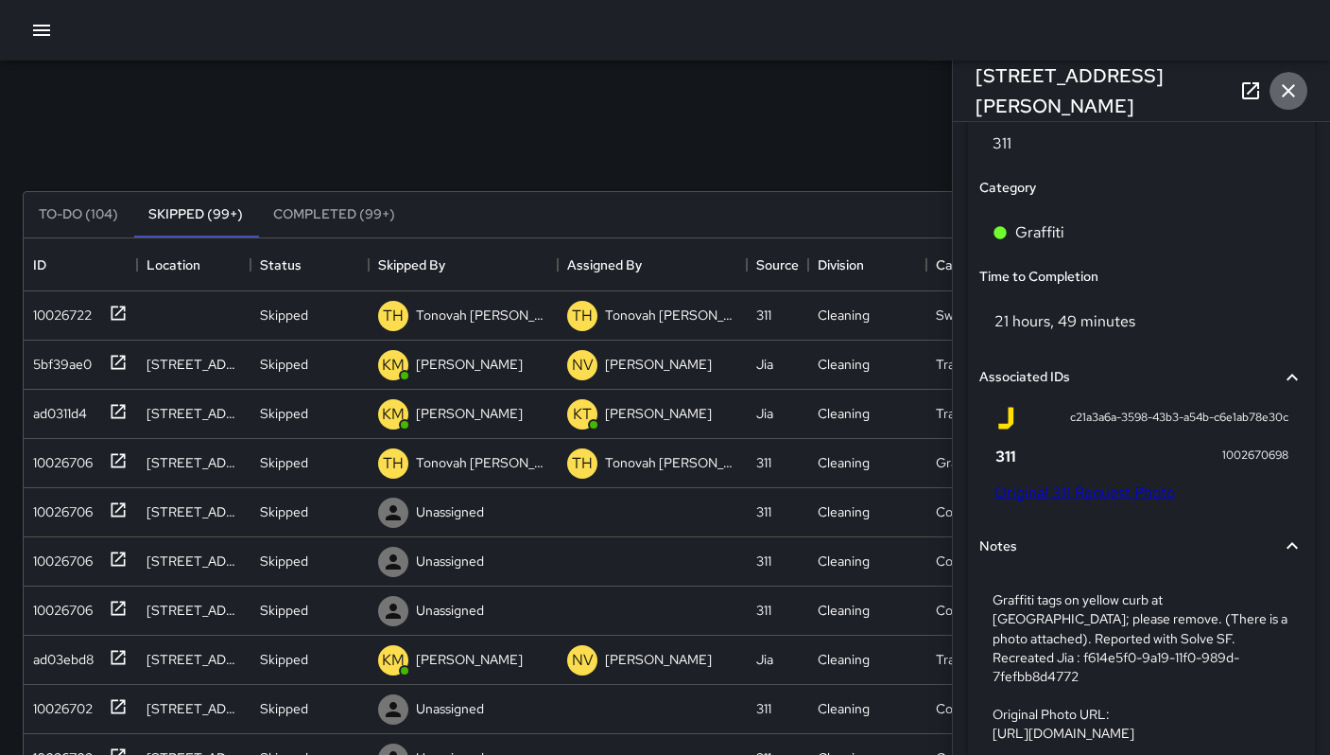
click at [1283, 85] on icon "button" at bounding box center [1288, 90] width 13 height 13
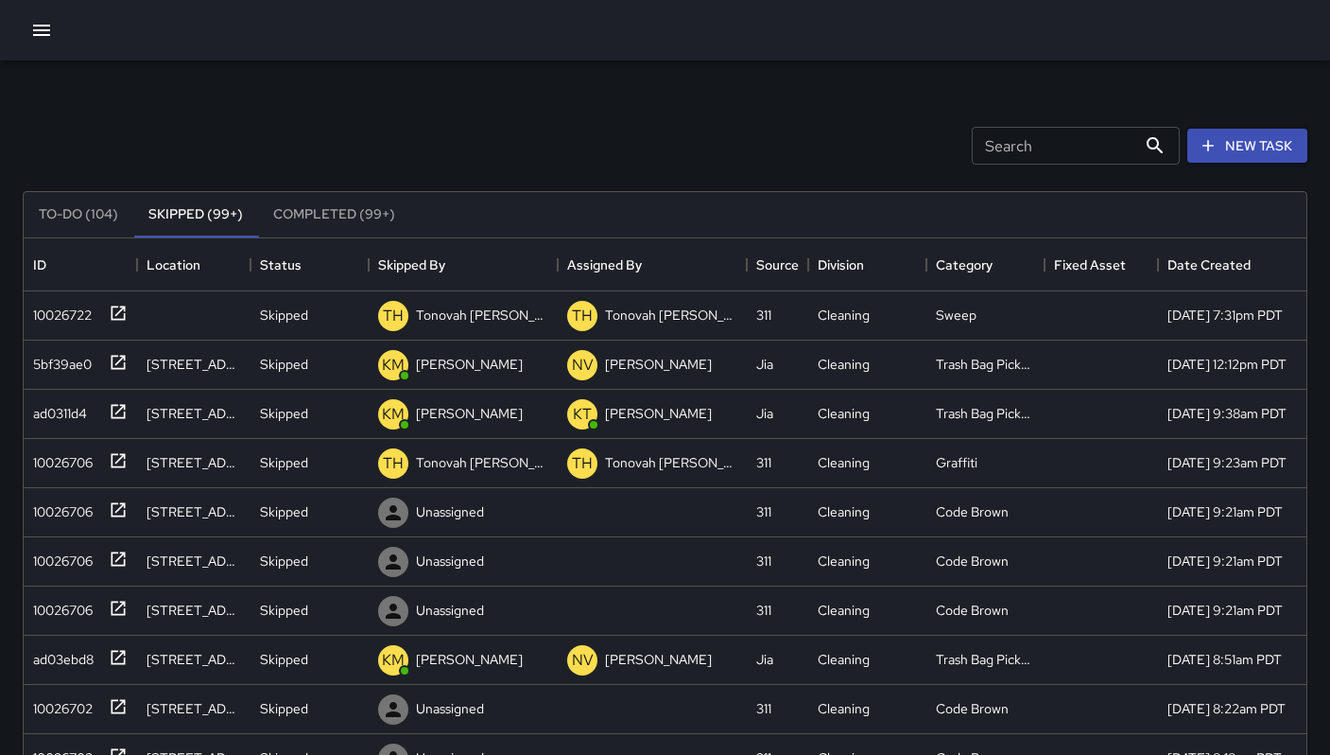
click at [97, 220] on button "To-Do (104)" at bounding box center [79, 214] width 110 height 45
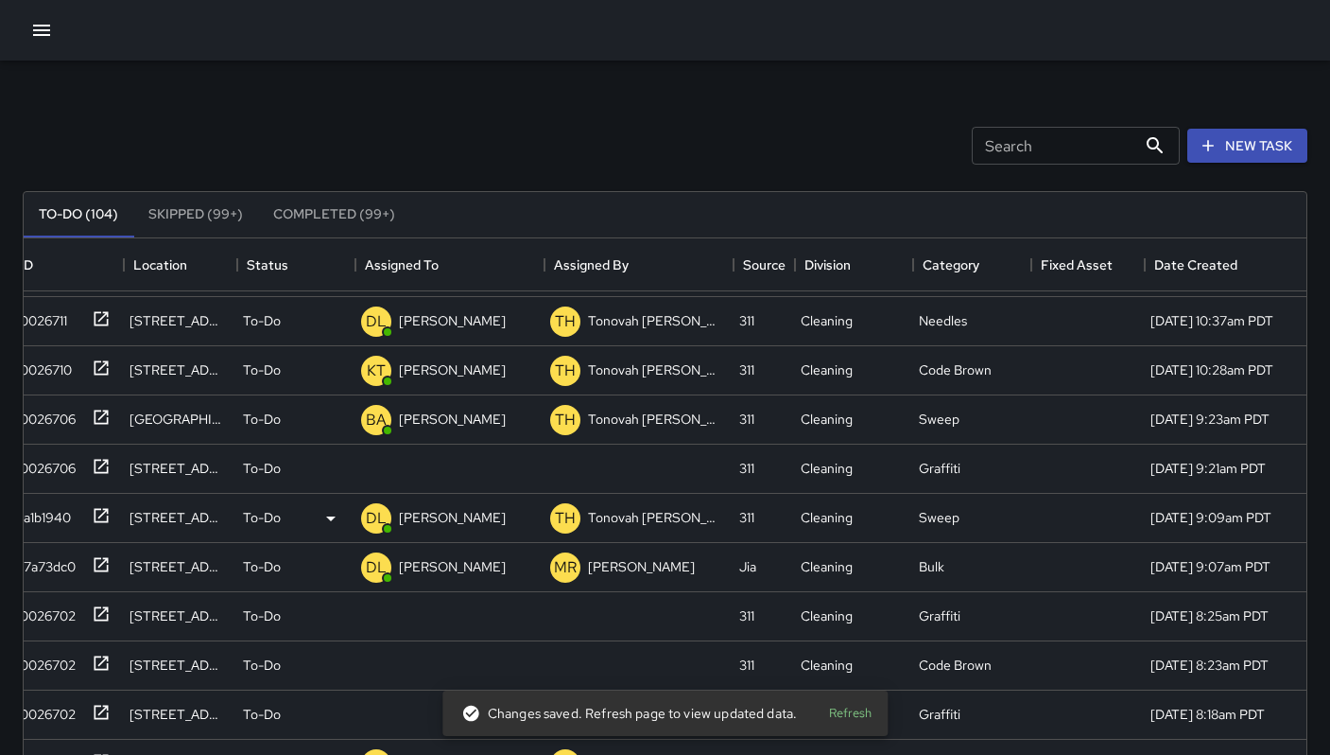
scroll to position [781, 0]
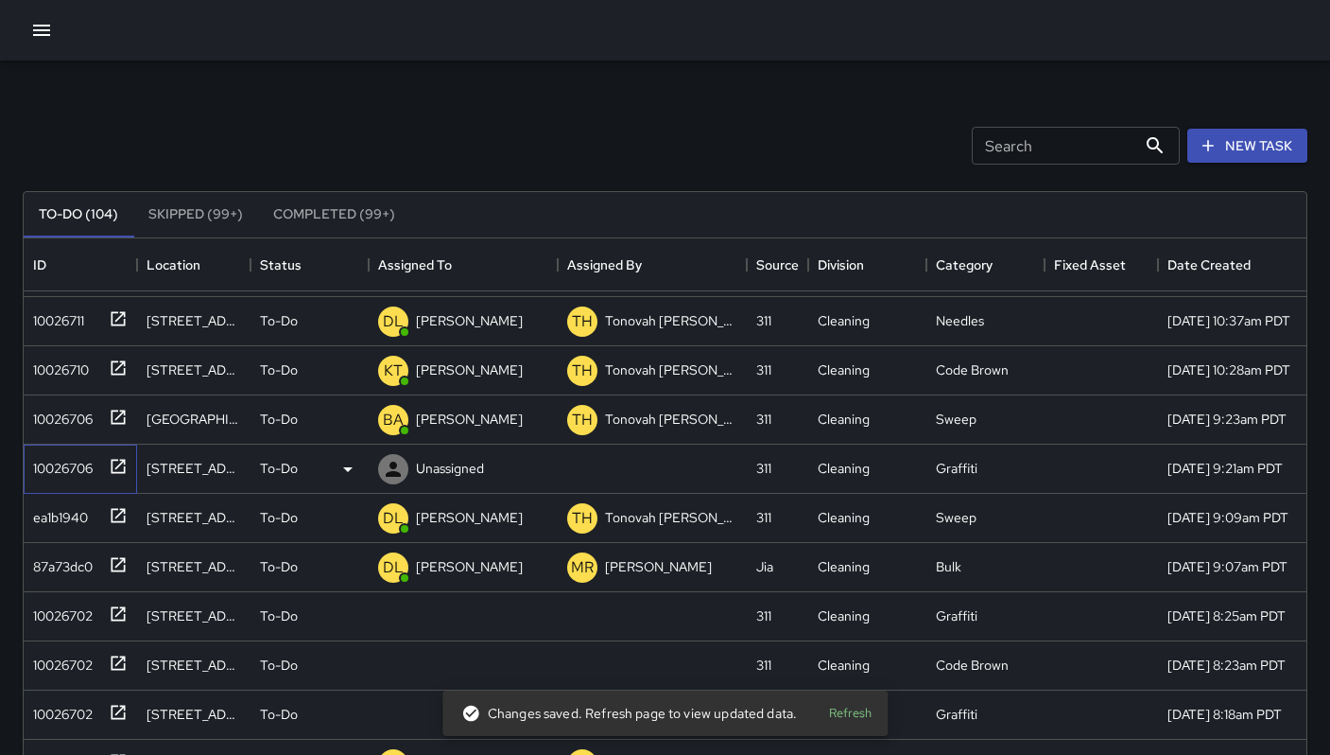
click at [64, 472] on div "10026706" at bounding box center [59, 464] width 67 height 26
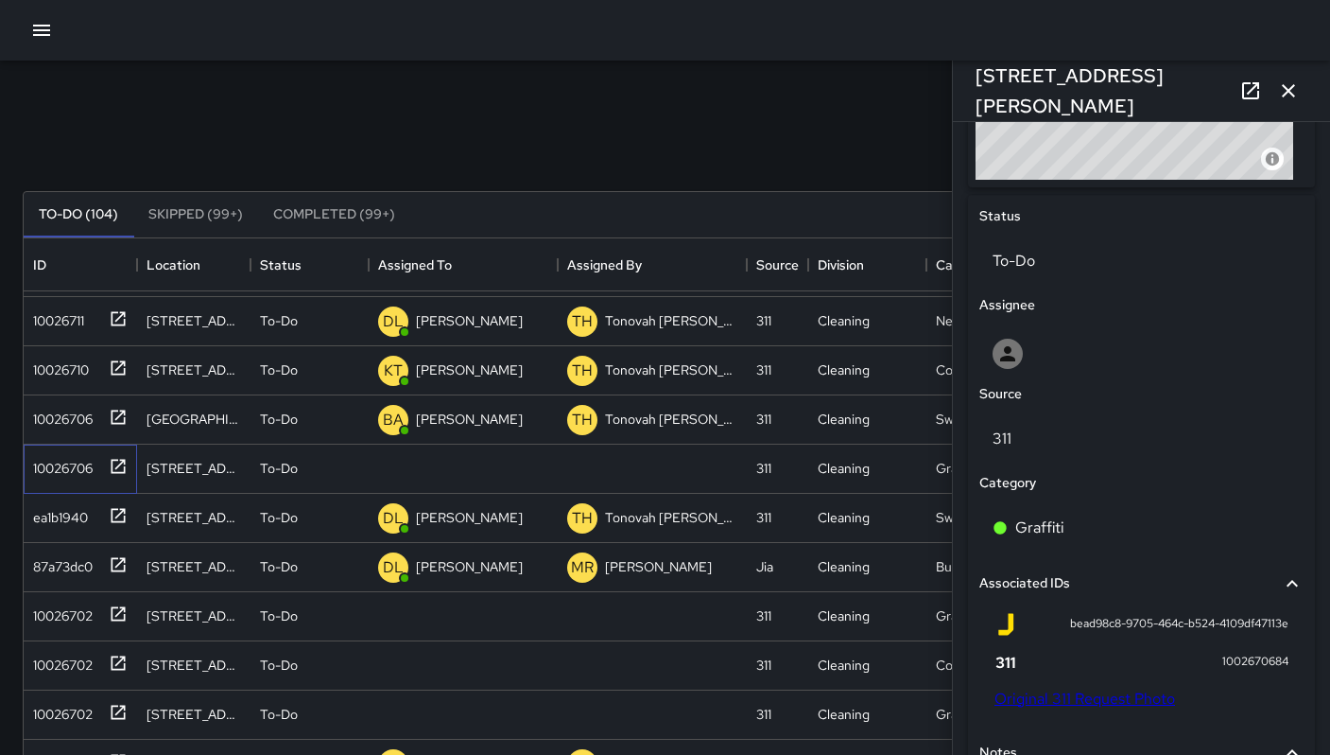
scroll to position [823, 0]
click at [1164, 85] on div "[STREET_ADDRESS][PERSON_NAME]" at bounding box center [1141, 91] width 377 height 61
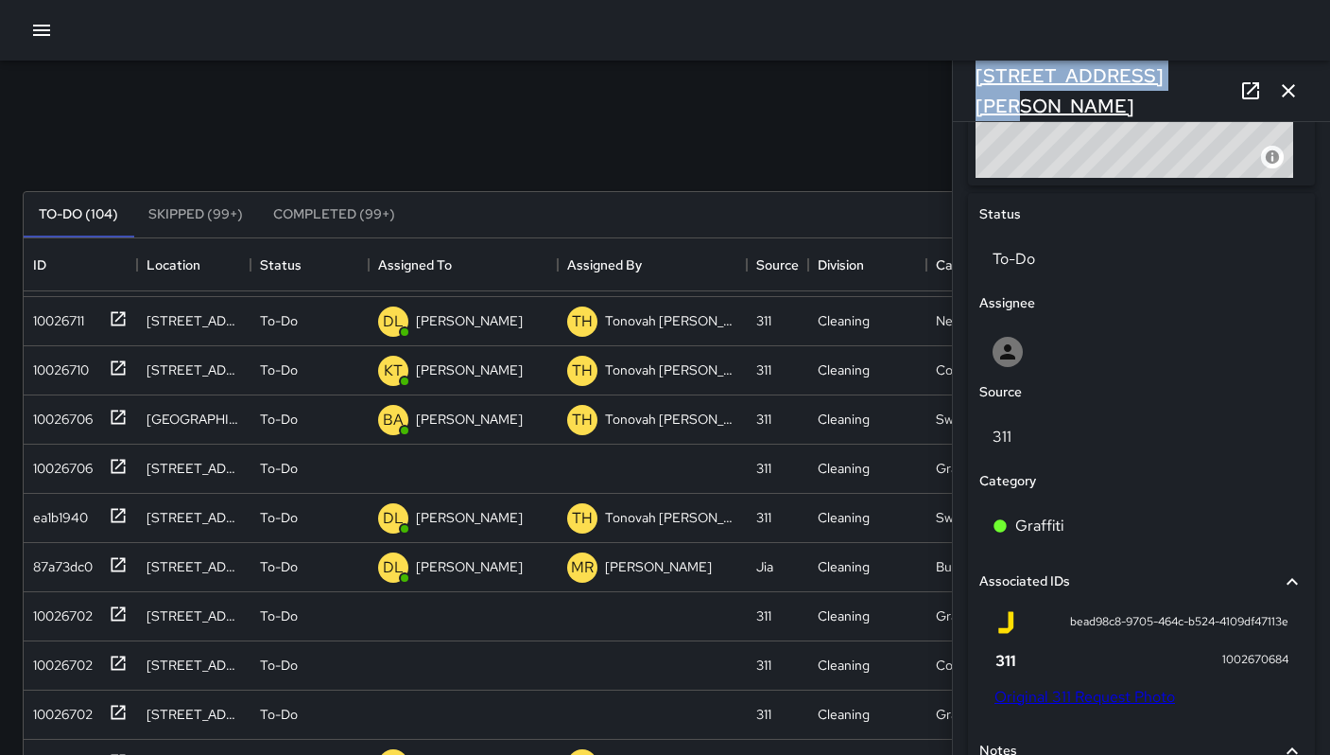
drag, startPoint x: 1163, startPoint y: 88, endPoint x: 975, endPoint y: 85, distance: 188.2
click at [975, 85] on div "[STREET_ADDRESS][PERSON_NAME]" at bounding box center [1141, 91] width 377 height 61
copy h6 "[STREET_ADDRESS][PERSON_NAME]"
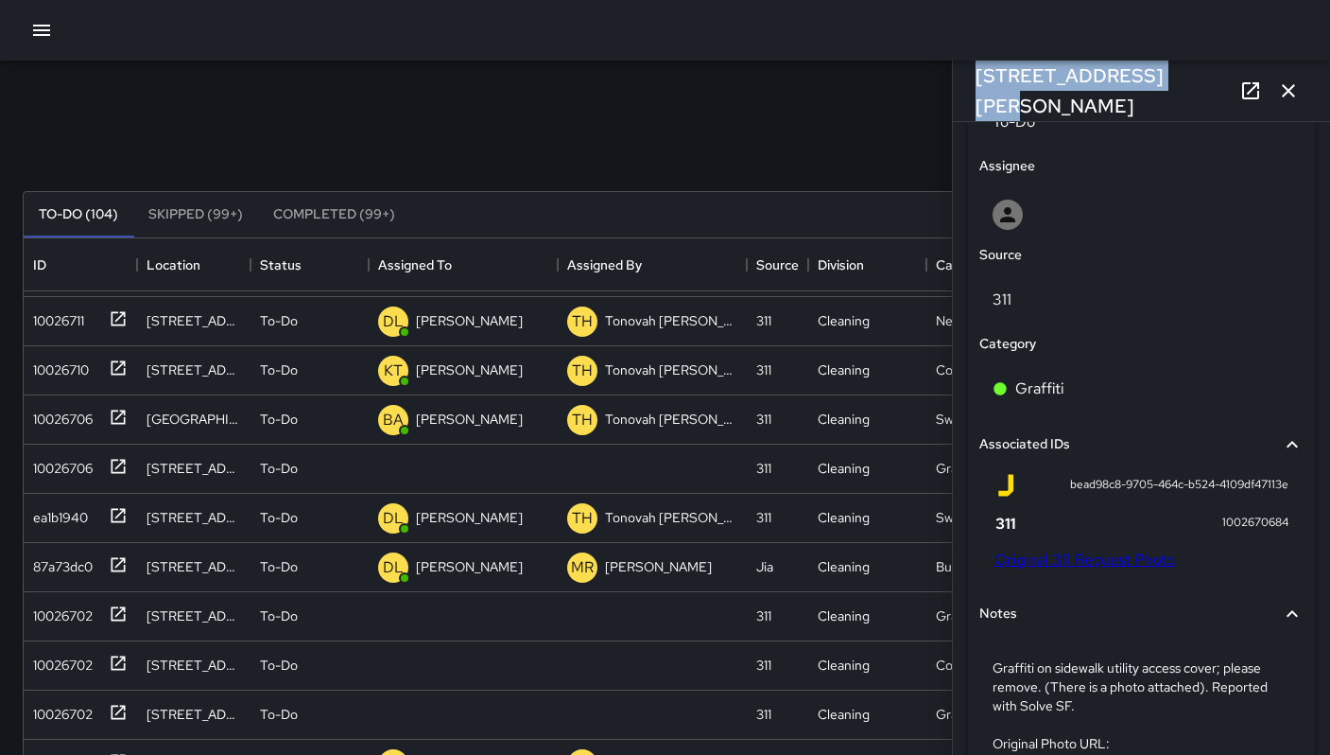
scroll to position [1111, 0]
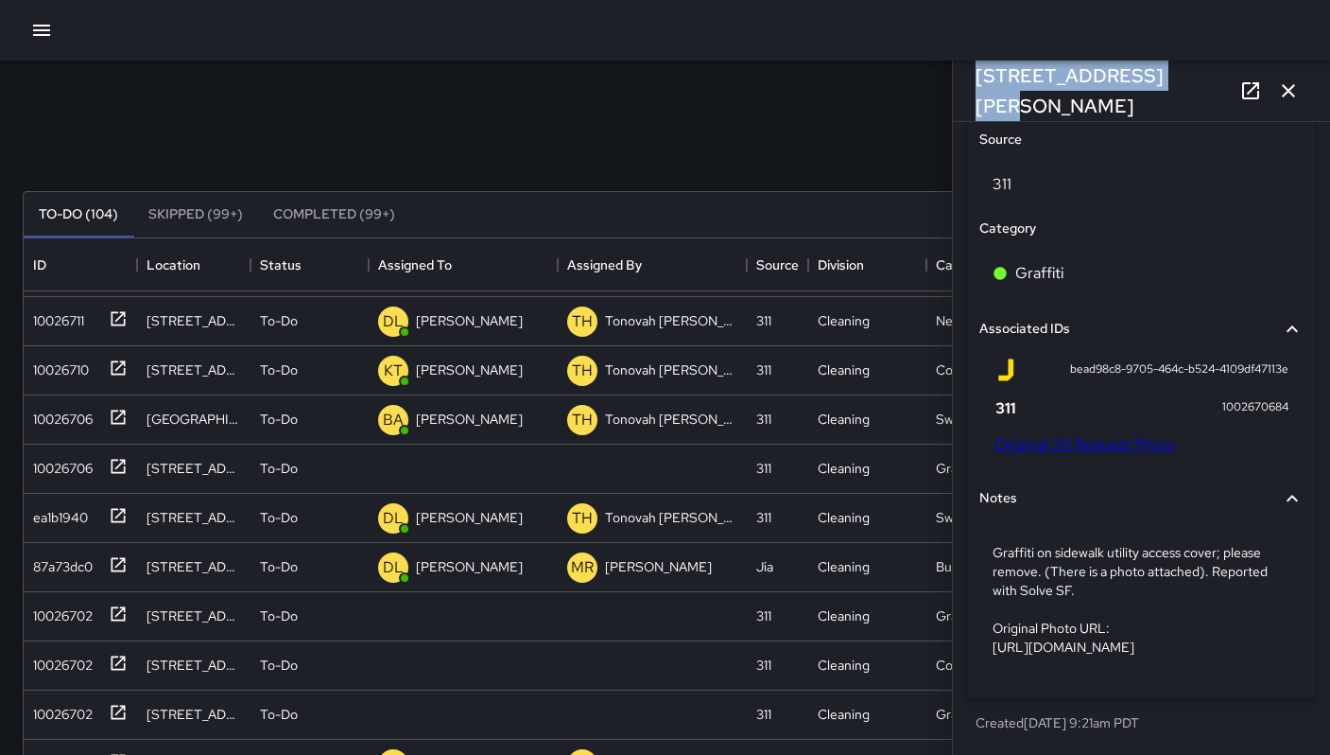
click at [1067, 434] on link "Original 311 Request Photo" at bounding box center [1085, 444] width 181 height 20
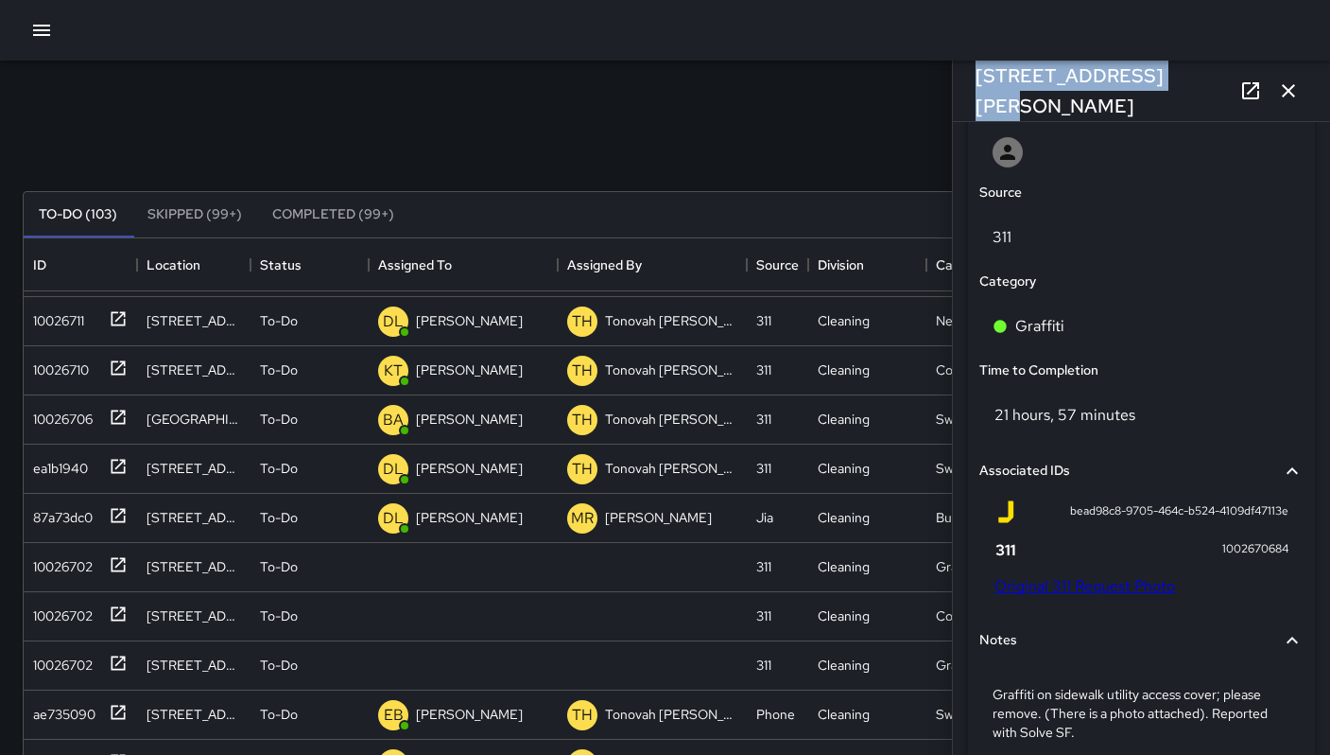
scroll to position [1200, 0]
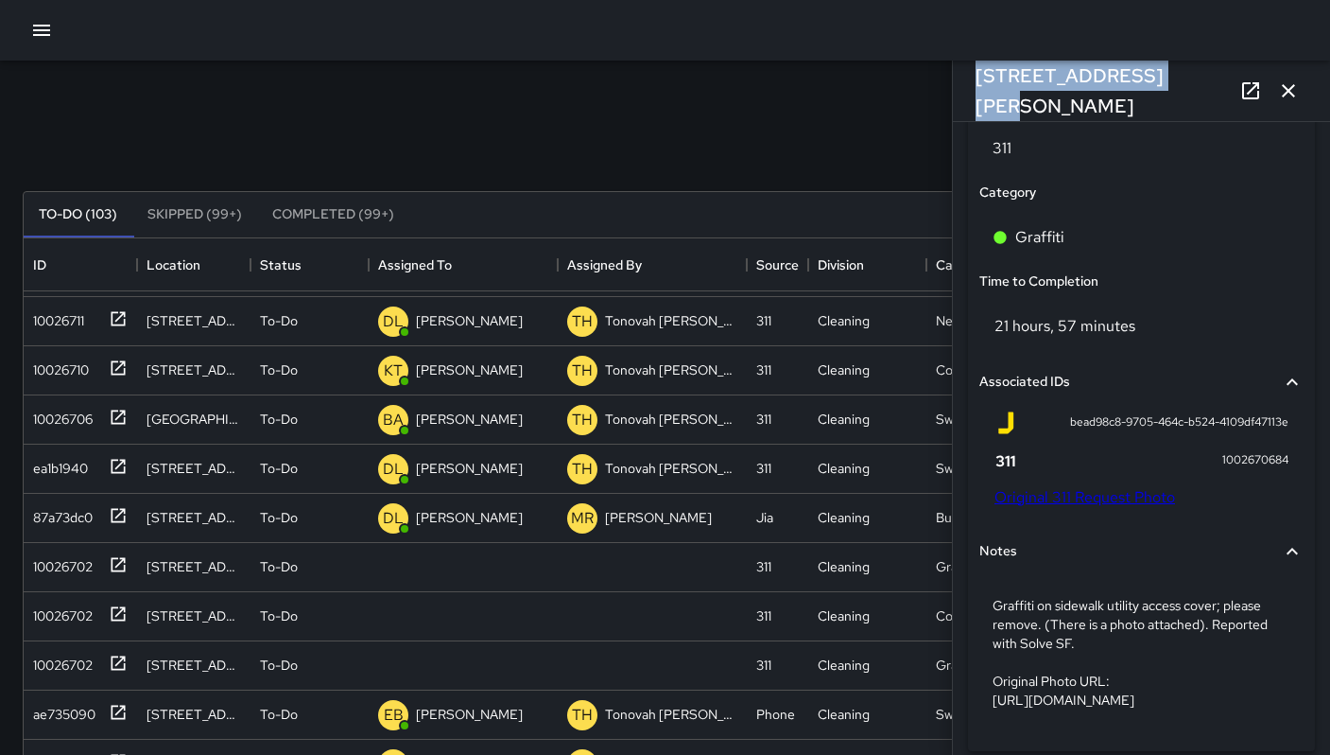
click at [1034, 501] on link "Original 311 Request Photo" at bounding box center [1085, 497] width 181 height 20
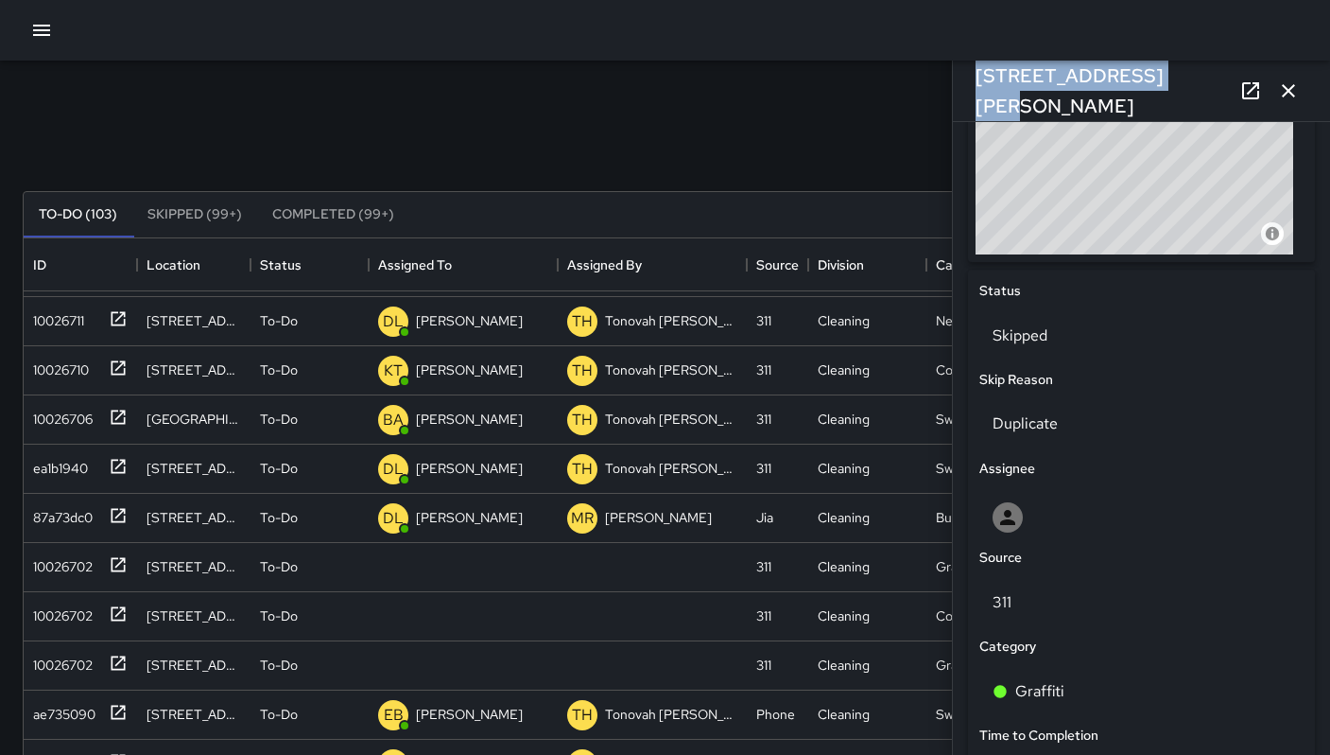
scroll to position [746, 0]
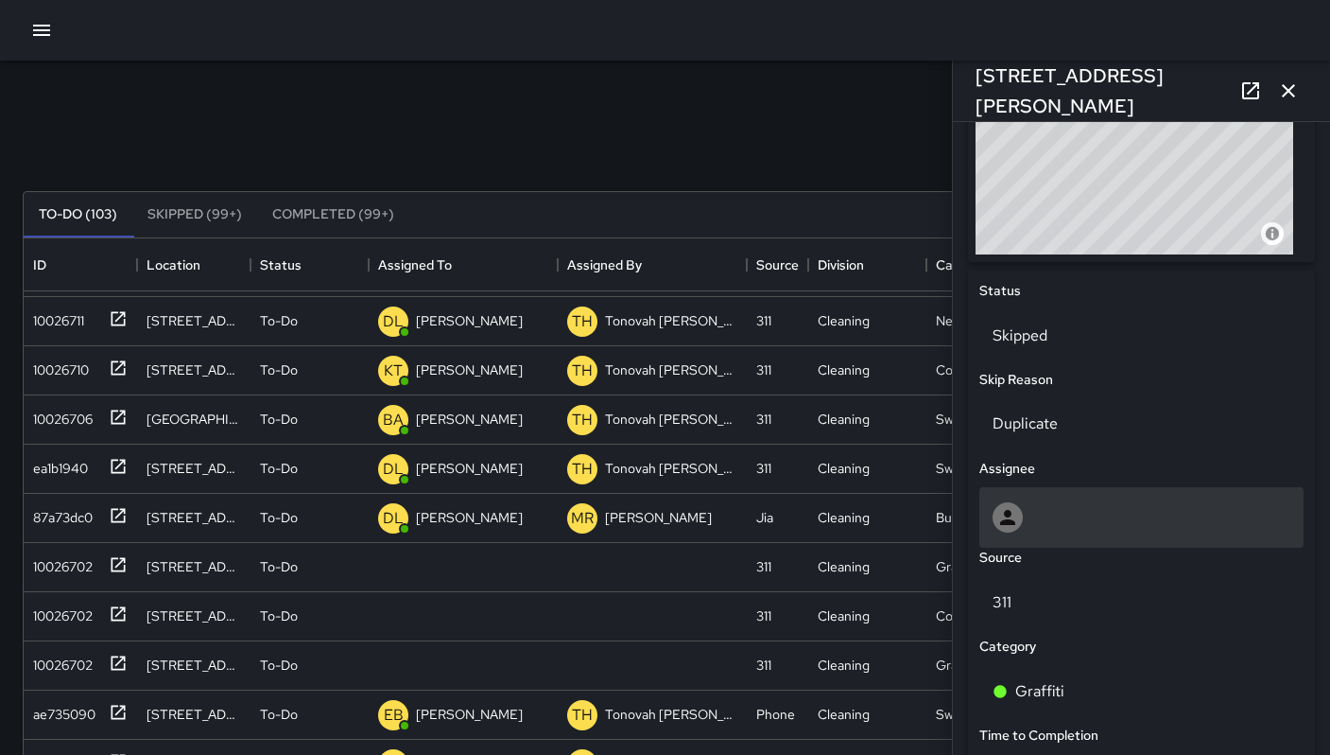
click at [1091, 524] on div at bounding box center [1142, 517] width 298 height 30
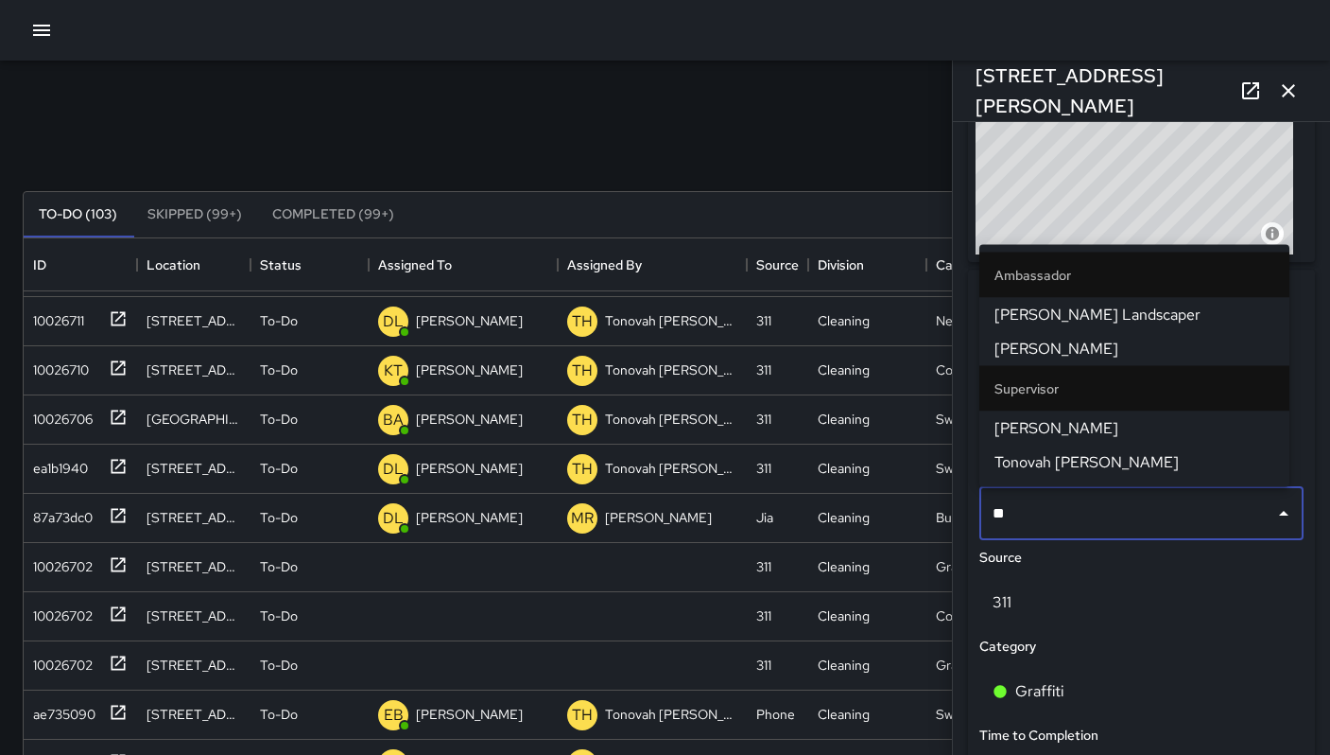
type input "***"
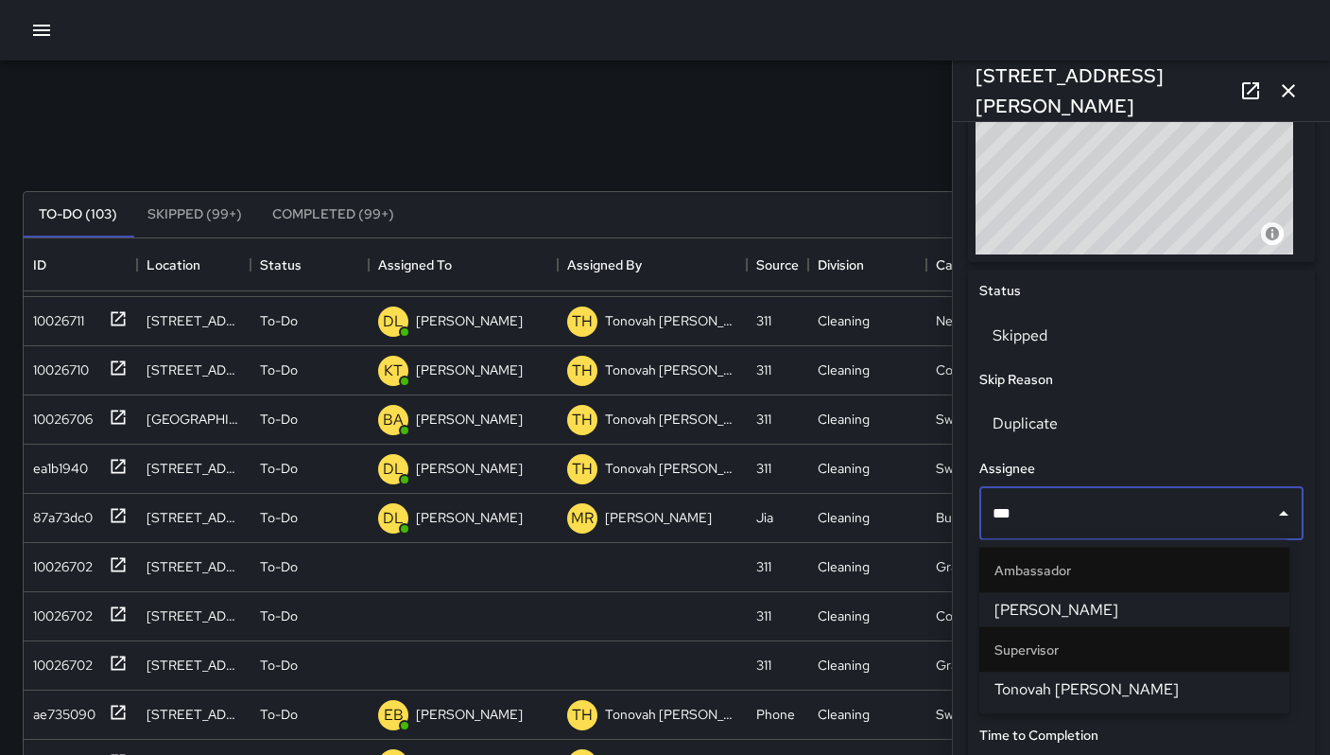
click at [1075, 688] on span "Tonovah [PERSON_NAME]" at bounding box center [1135, 689] width 280 height 23
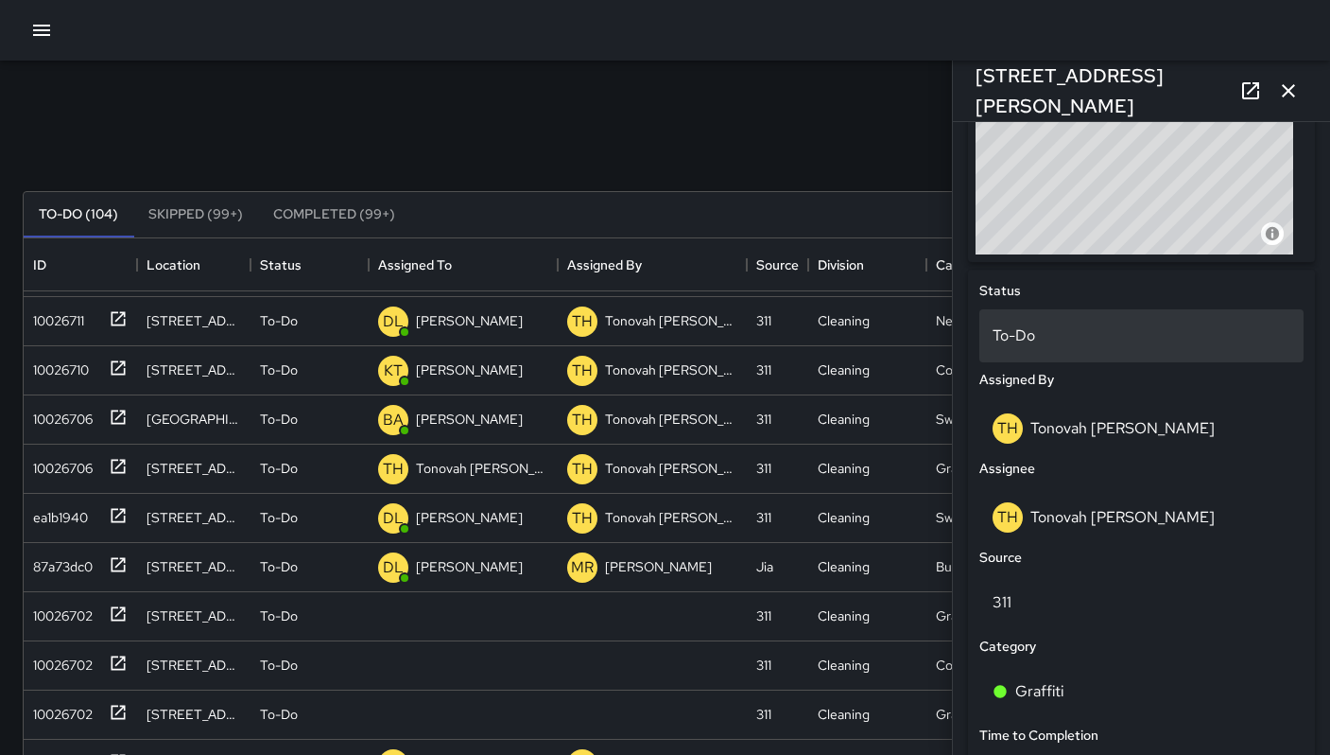
click at [997, 342] on p "To-Do" at bounding box center [1142, 335] width 298 height 23
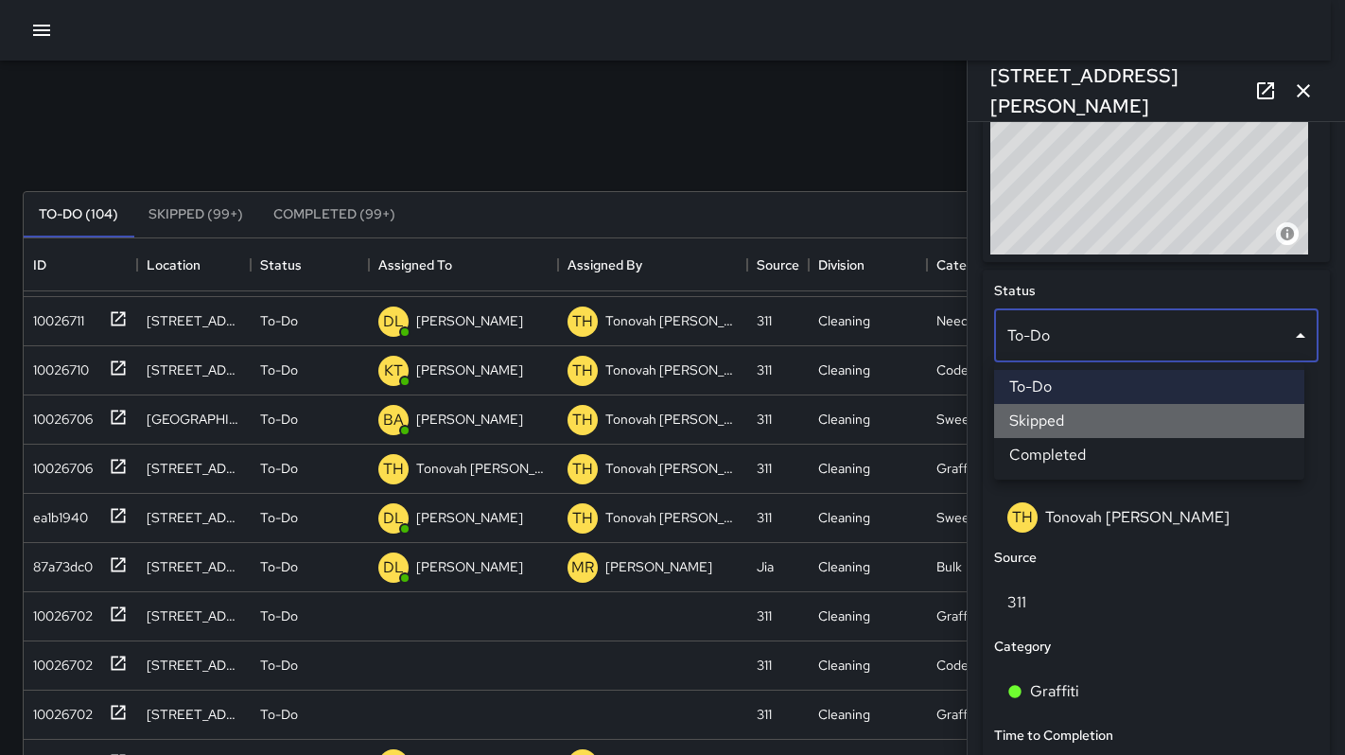
click at [1027, 426] on li "Skipped" at bounding box center [1149, 421] width 310 height 34
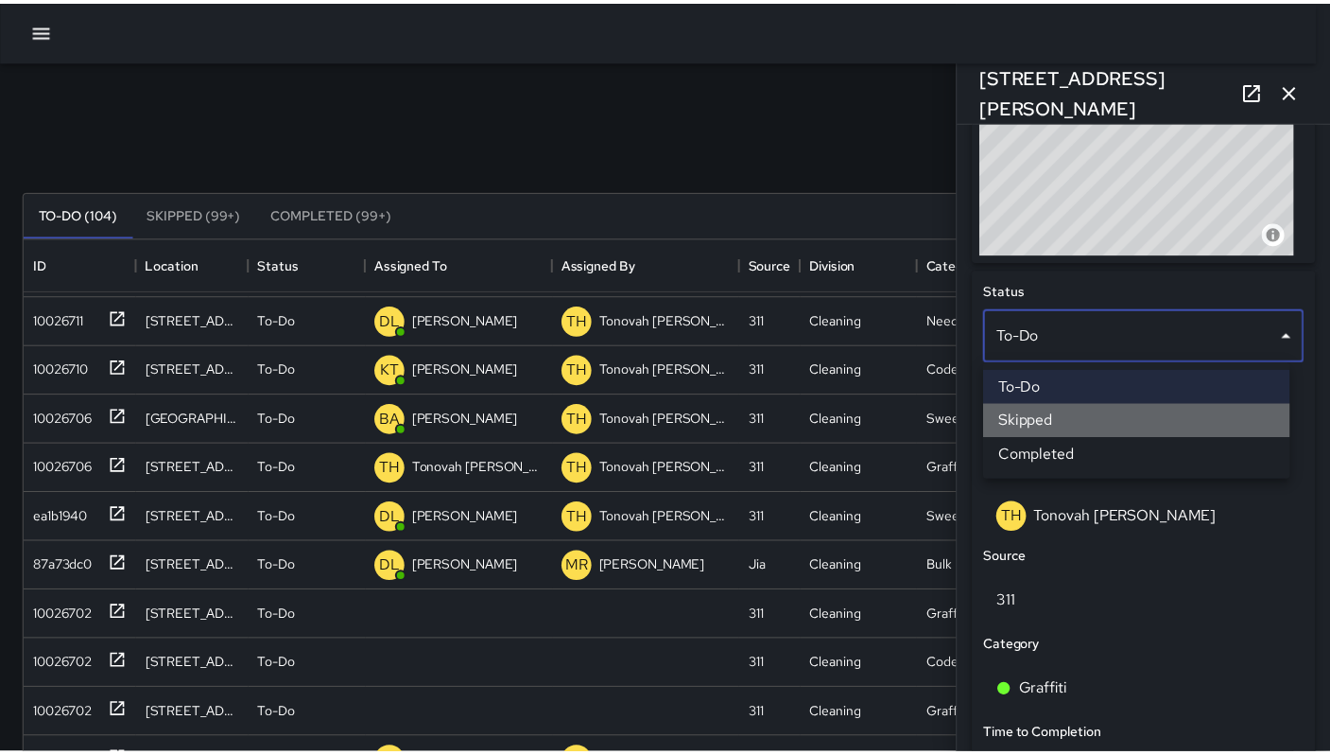
scroll to position [15, 15]
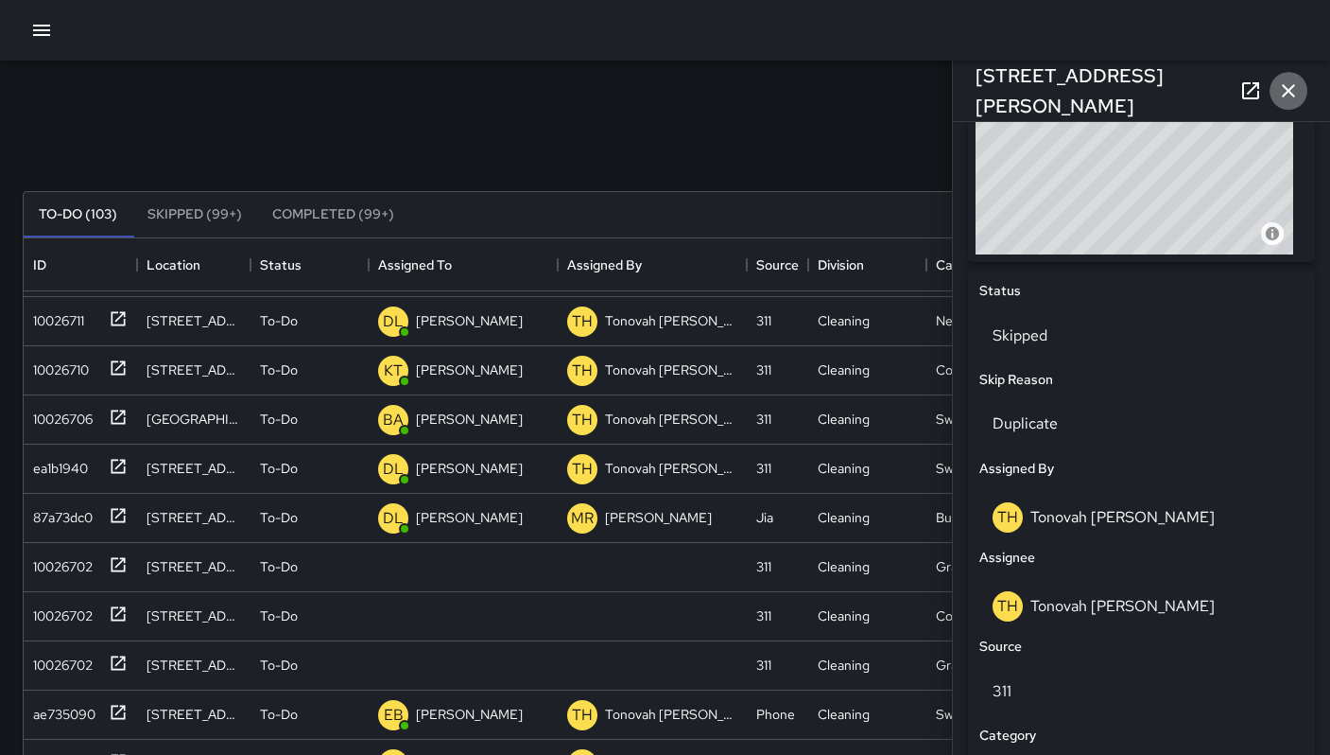
drag, startPoint x: 1287, startPoint y: 101, endPoint x: 1277, endPoint y: 113, distance: 15.5
click at [1287, 101] on icon "button" at bounding box center [1288, 90] width 23 height 23
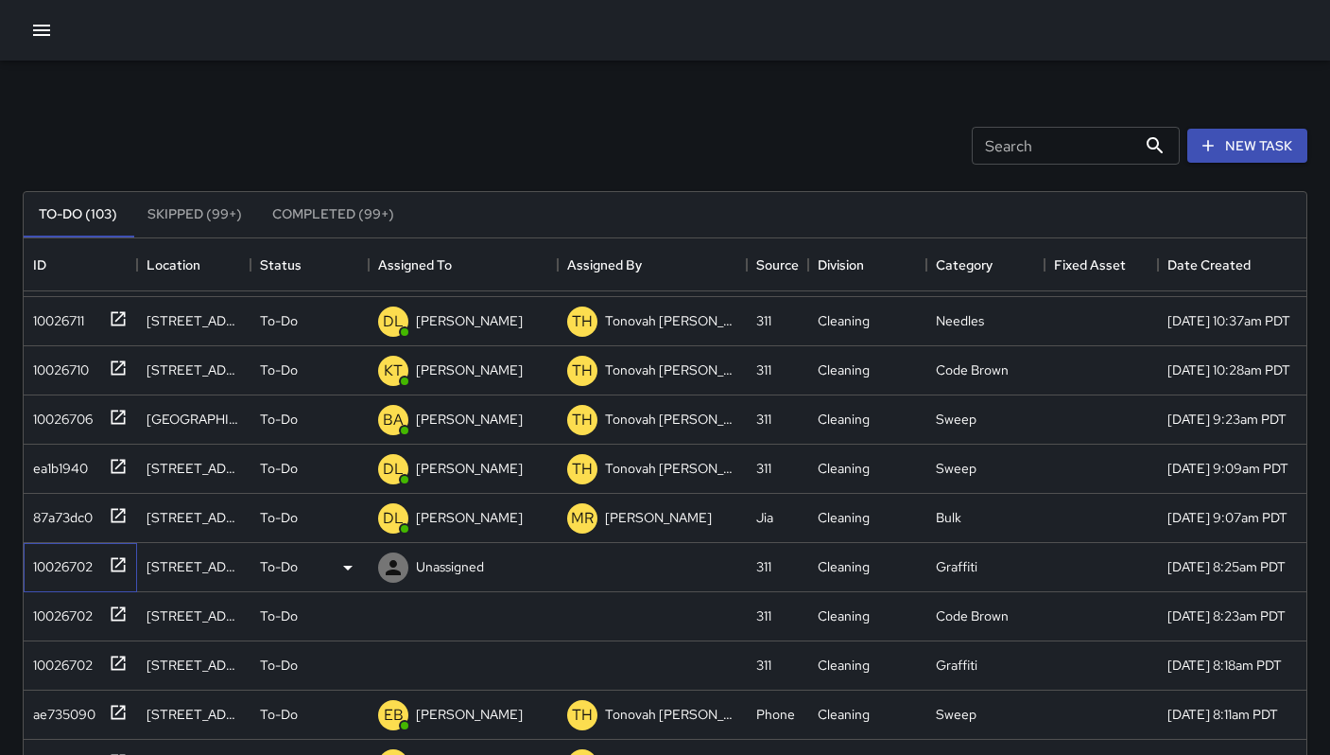
click at [67, 553] on div "10026702" at bounding box center [59, 562] width 67 height 26
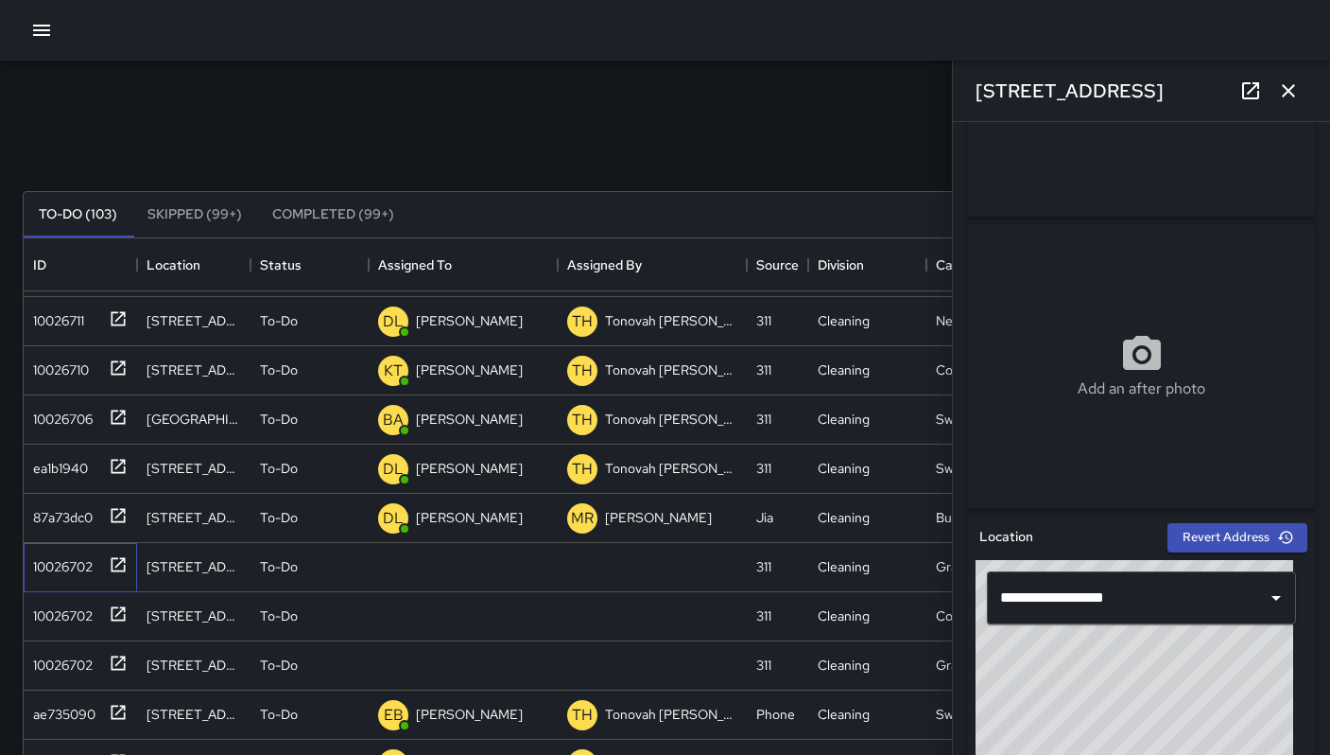
scroll to position [76, 0]
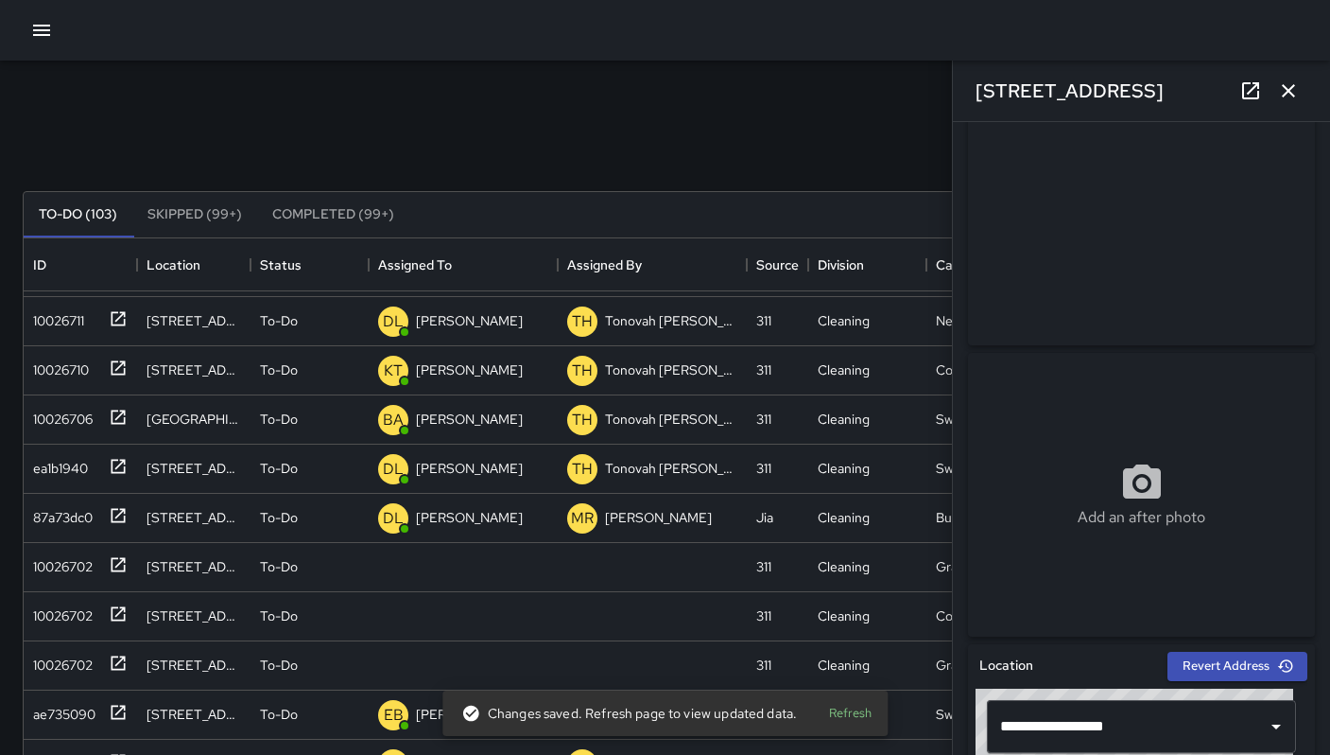
drag, startPoint x: 1149, startPoint y: 93, endPoint x: 926, endPoint y: 100, distance: 223.3
click at [926, 100] on div "Search Search New Task To-Do (103) Skipped (99+) Completed (99+) ID Location St…" at bounding box center [665, 589] width 1330 height 1056
click at [928, 100] on div "Search Search New Task" at bounding box center [665, 145] width 1293 height 98
drag, startPoint x: 1150, startPoint y: 91, endPoint x: 965, endPoint y: 96, distance: 184.4
click at [965, 96] on div "[STREET_ADDRESS]" at bounding box center [1141, 91] width 377 height 61
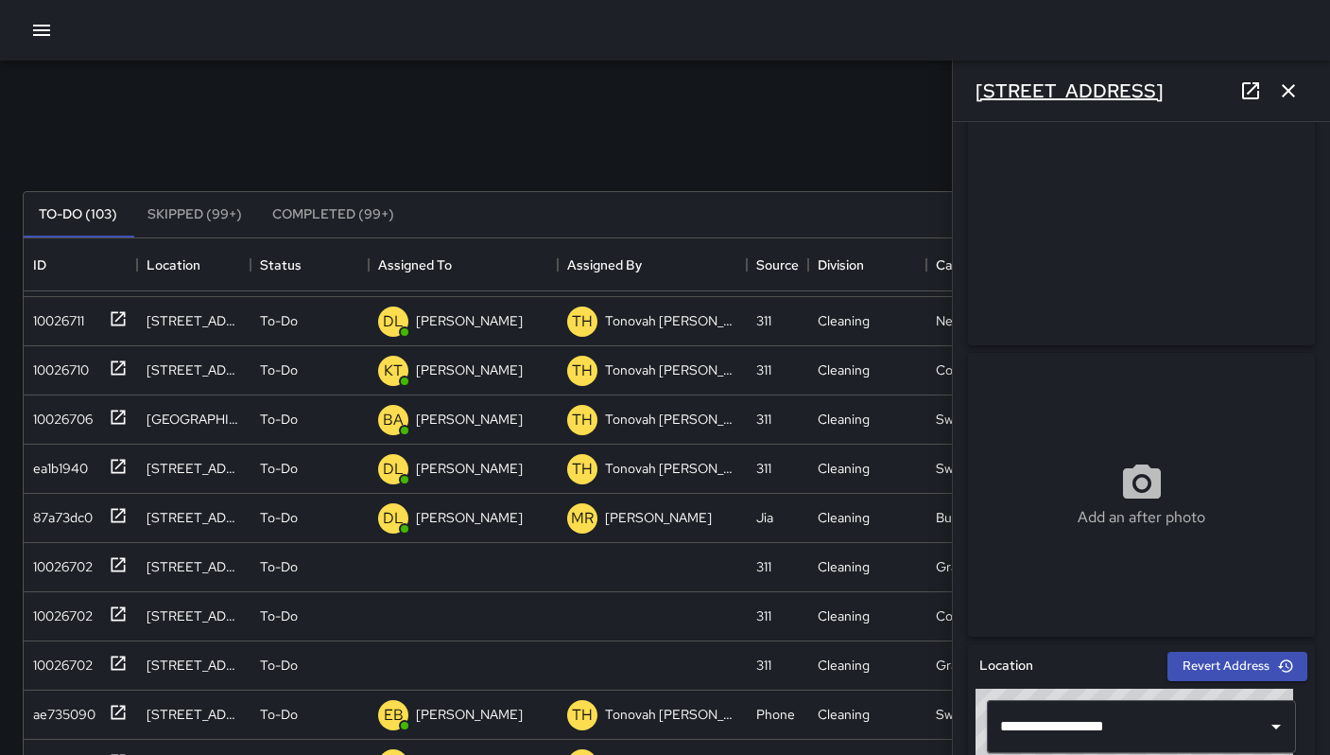
copy h6 "[STREET_ADDRESS]"
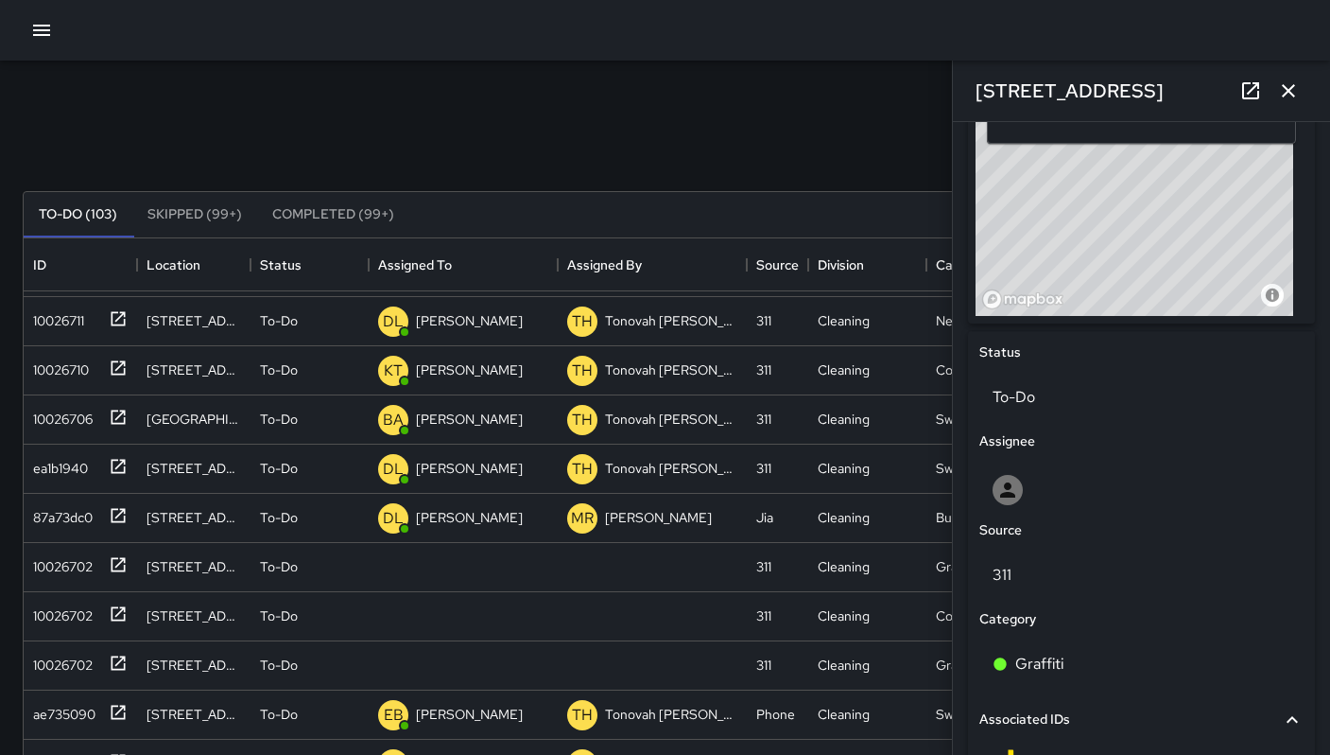
scroll to position [688, 0]
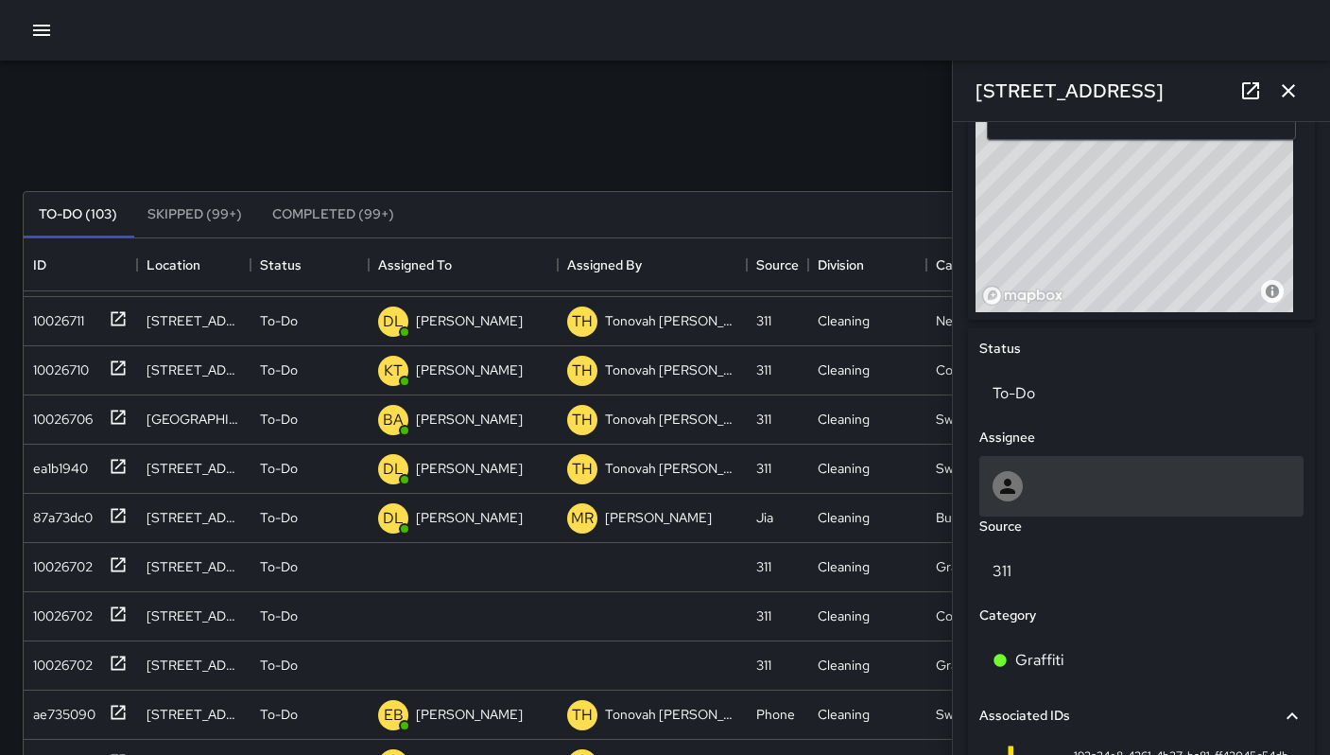
click at [1042, 478] on div at bounding box center [1142, 486] width 298 height 30
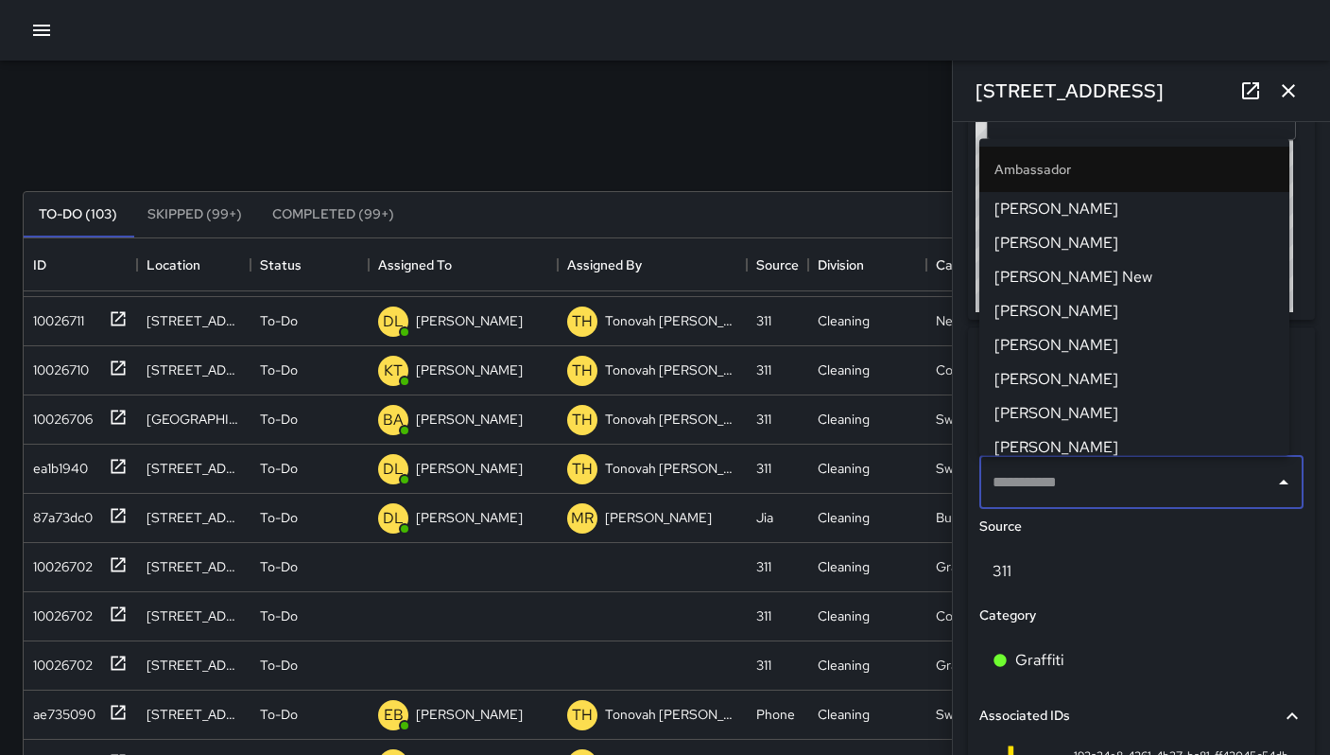
click at [1047, 450] on span "[PERSON_NAME]" at bounding box center [1135, 446] width 280 height 23
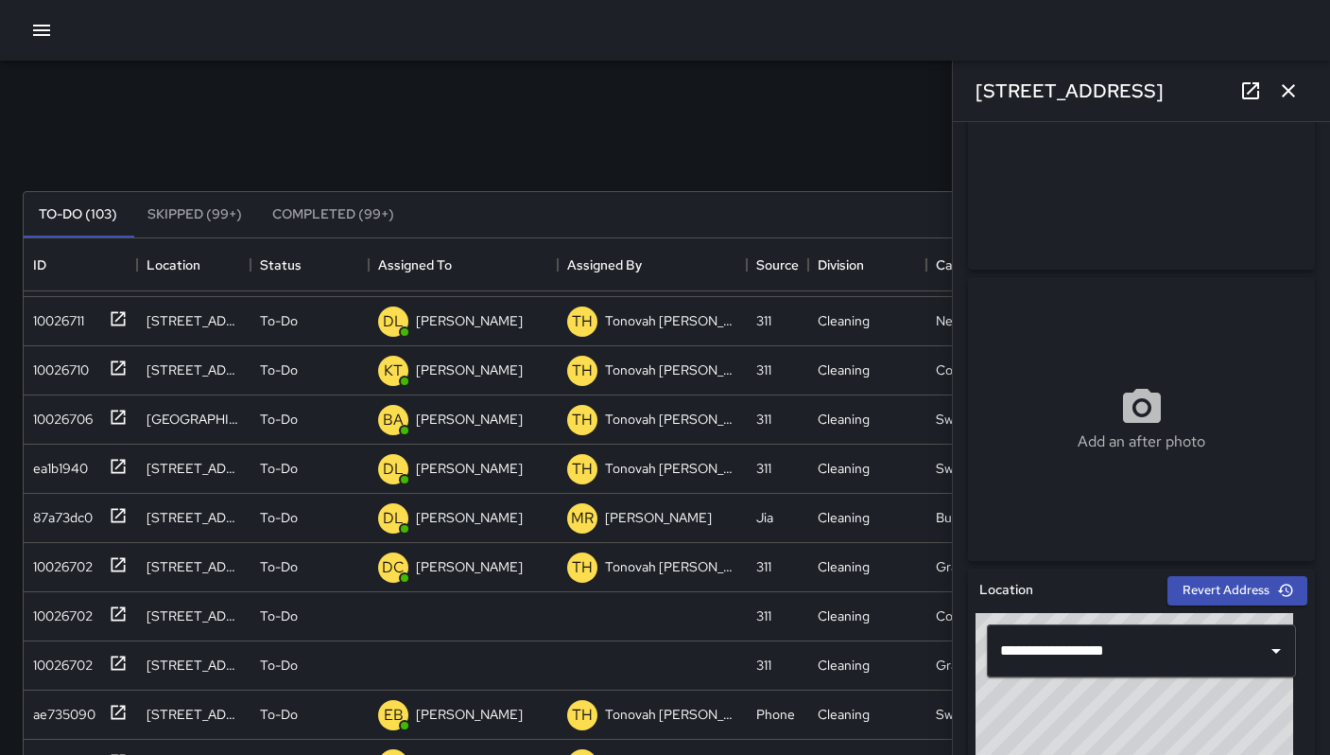
scroll to position [150, 0]
click at [1049, 249] on img at bounding box center [1141, 129] width 347 height 284
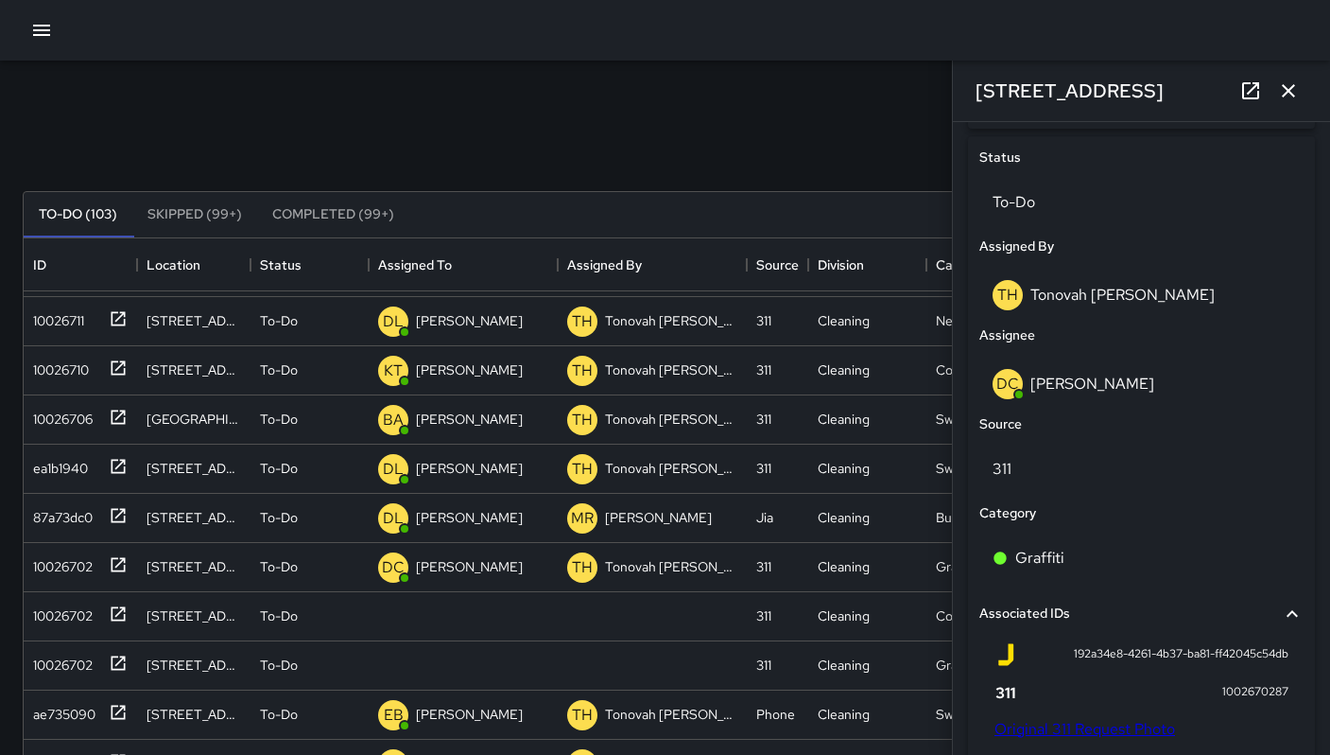
scroll to position [806, 0]
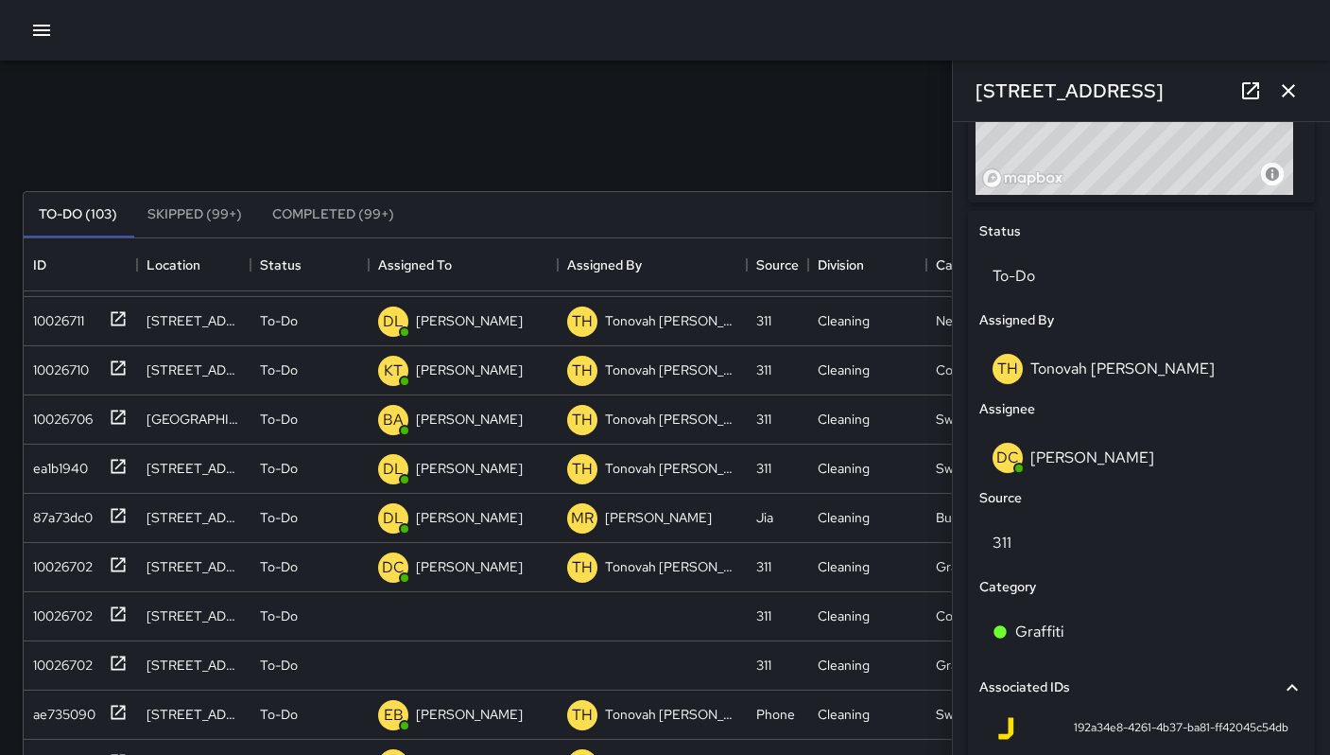
drag, startPoint x: 1155, startPoint y: 82, endPoint x: 971, endPoint y: 81, distance: 183.4
click at [971, 81] on div "[STREET_ADDRESS]" at bounding box center [1141, 91] width 377 height 61
copy h6 "[STREET_ADDRESS]"
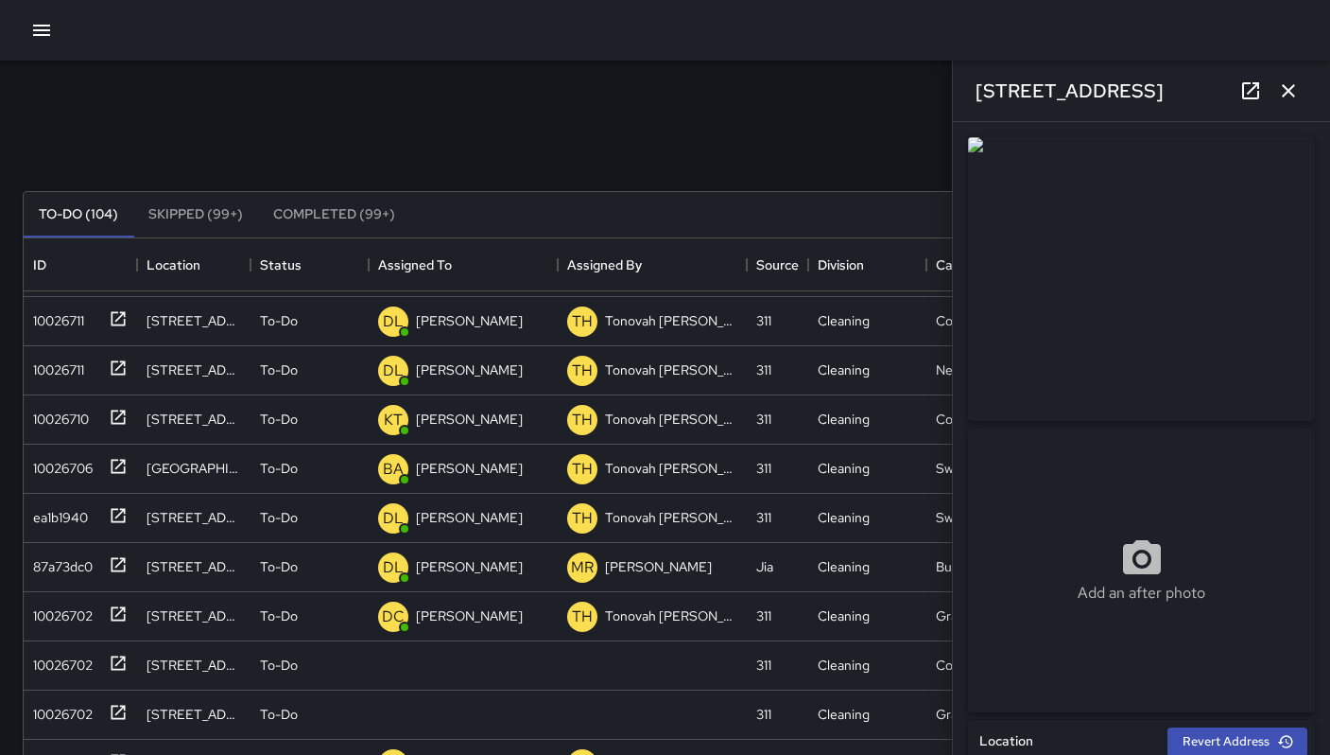
scroll to position [830, 0]
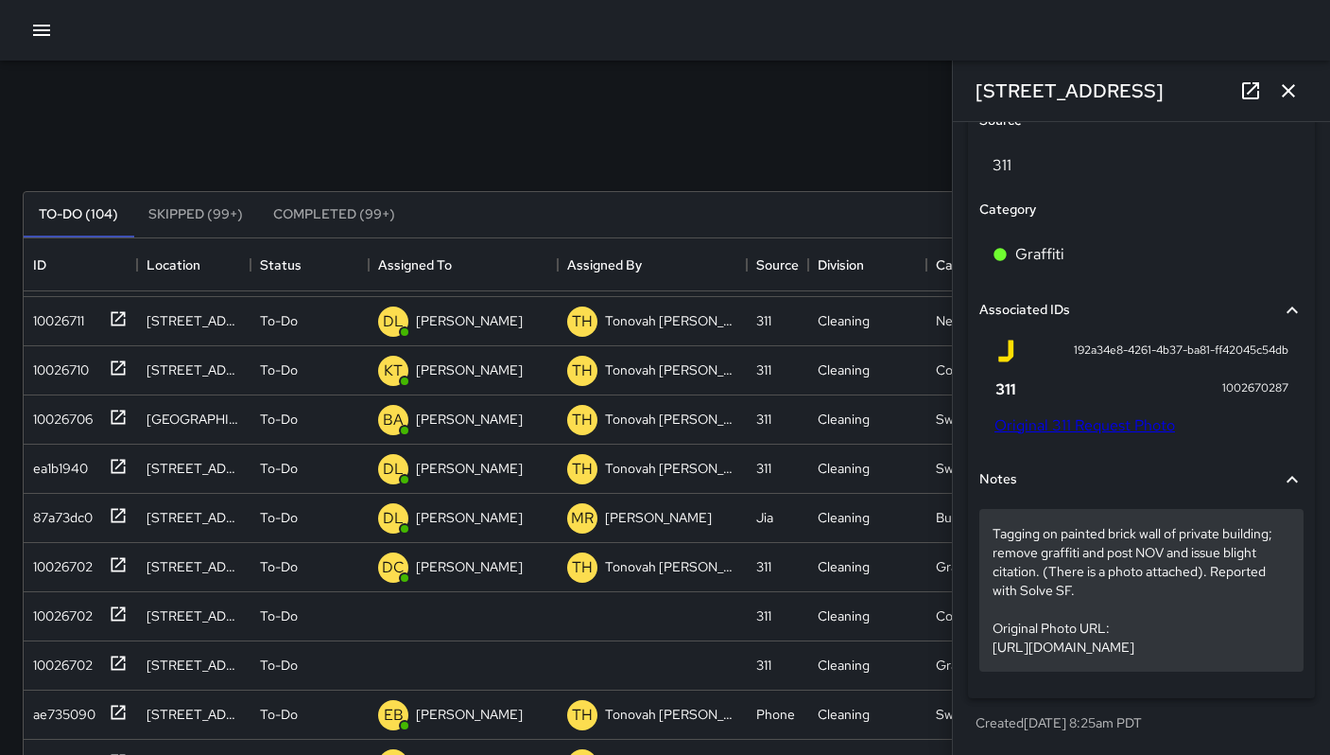
click at [1107, 551] on p "Tagging on painted brick wall of private building; remove graffiti and post NOV…" at bounding box center [1142, 590] width 298 height 132
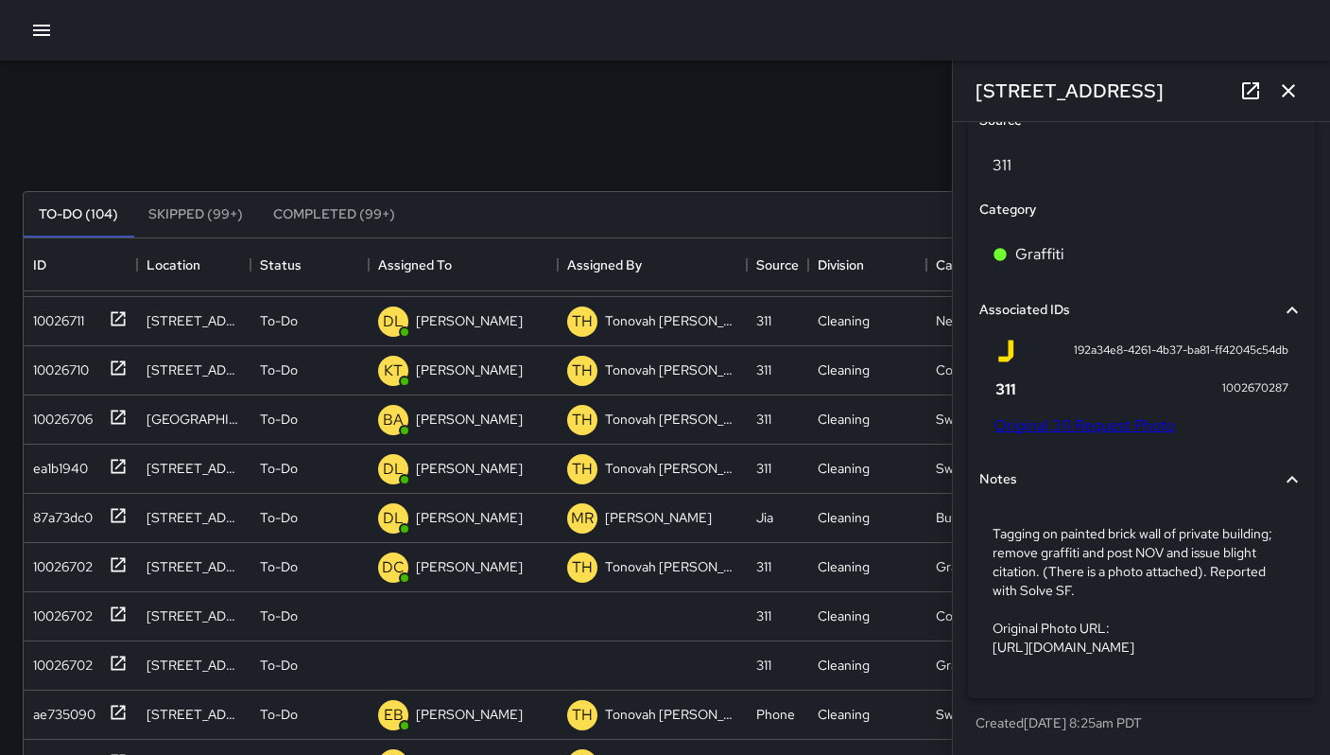
scroll to position [1089, 0]
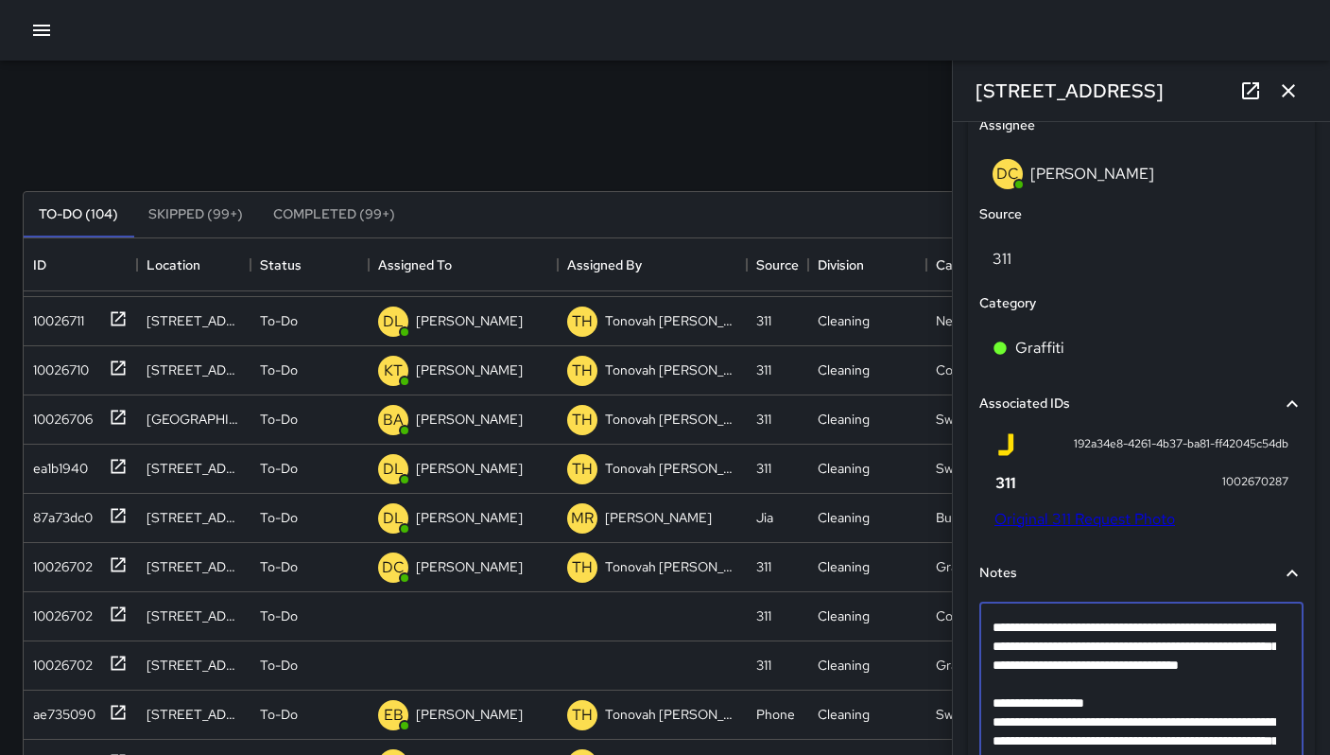
click at [1088, 685] on textarea "**********" at bounding box center [1135, 702] width 284 height 170
type textarea "**********"
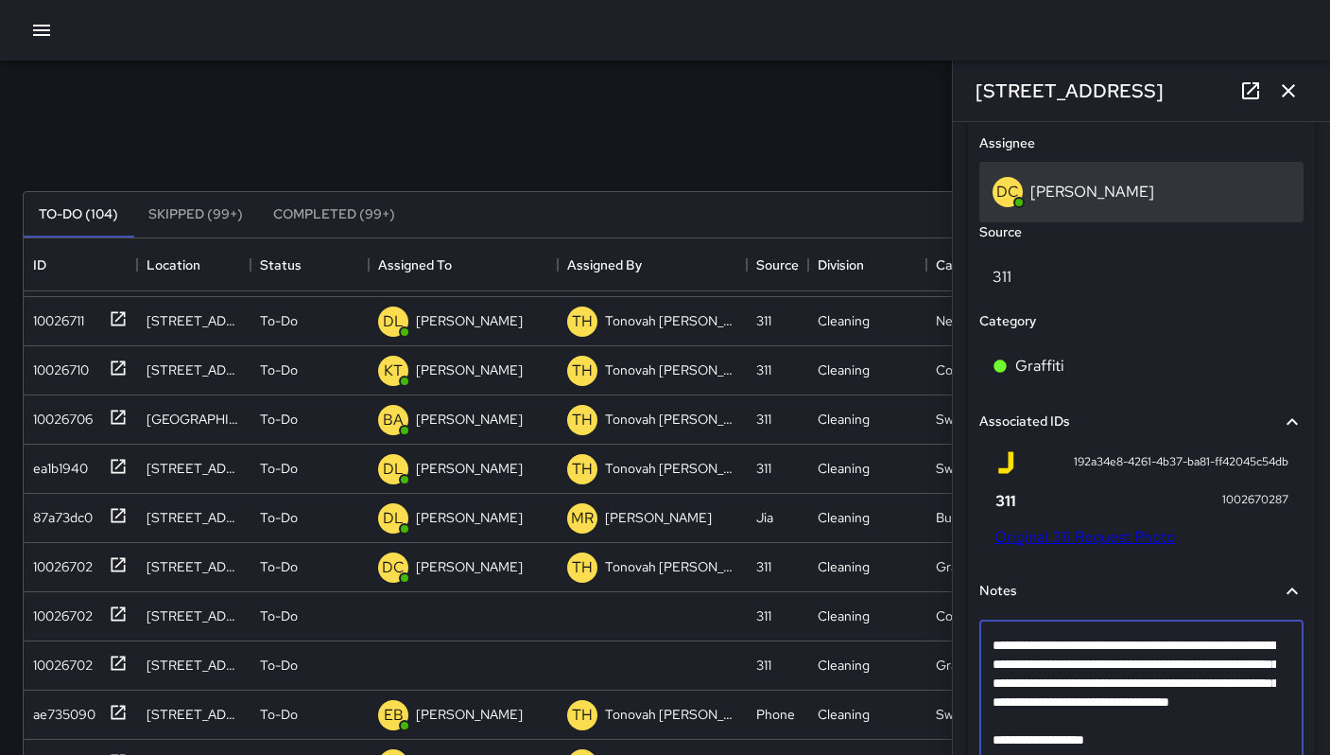
scroll to position [1047, 0]
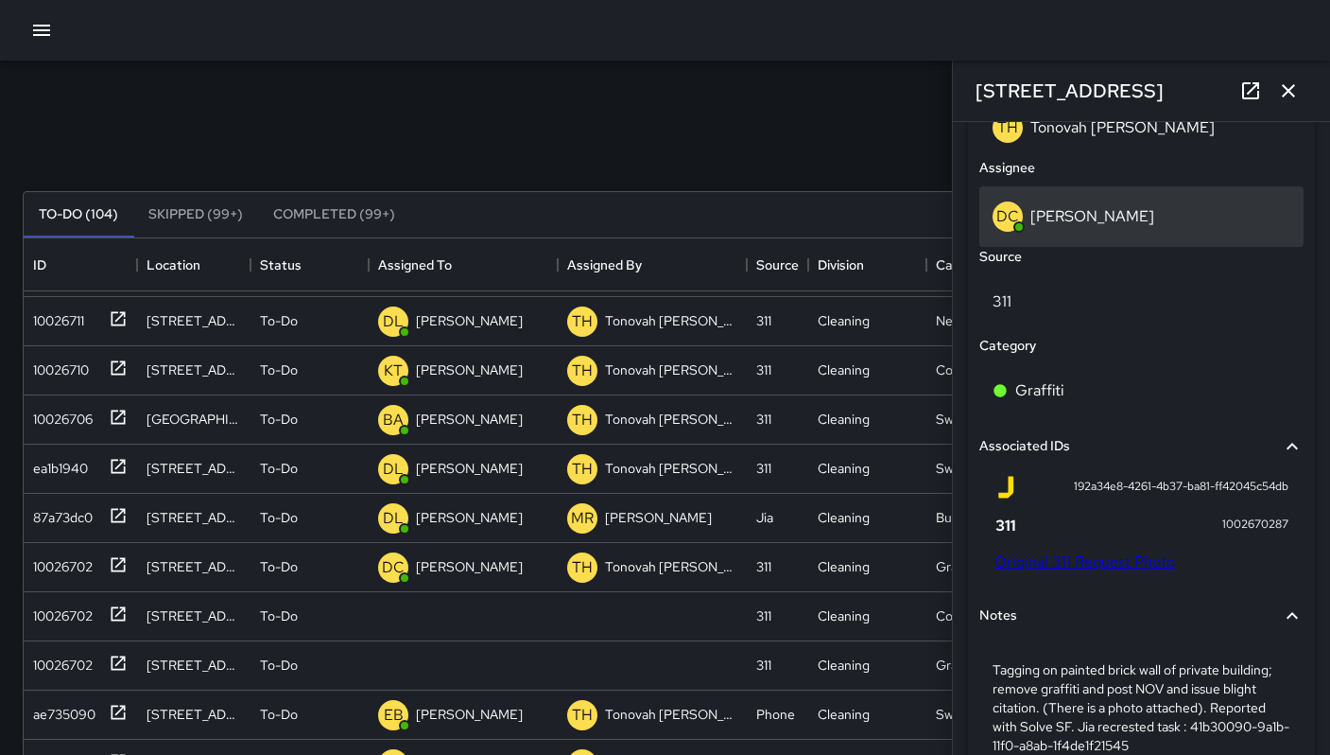
click at [1094, 223] on p "[PERSON_NAME]" at bounding box center [1093, 216] width 124 height 20
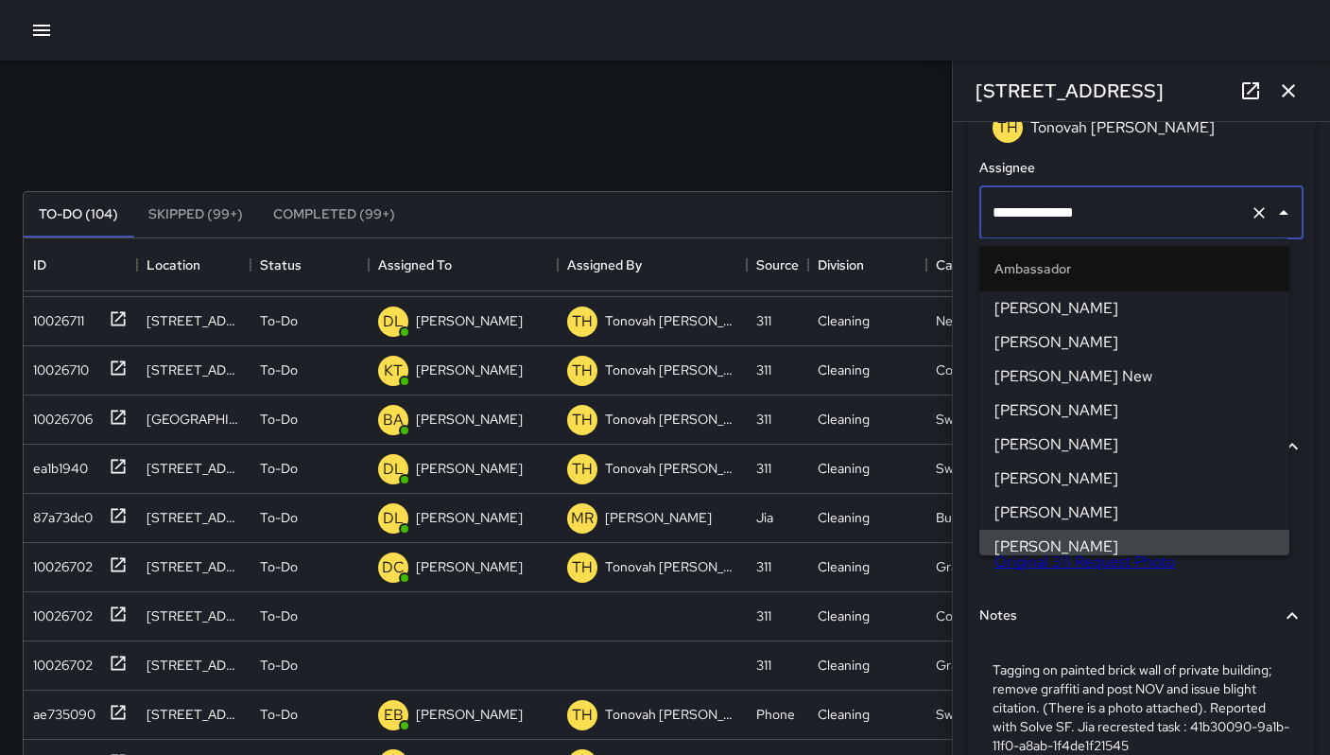
scroll to position [9, 0]
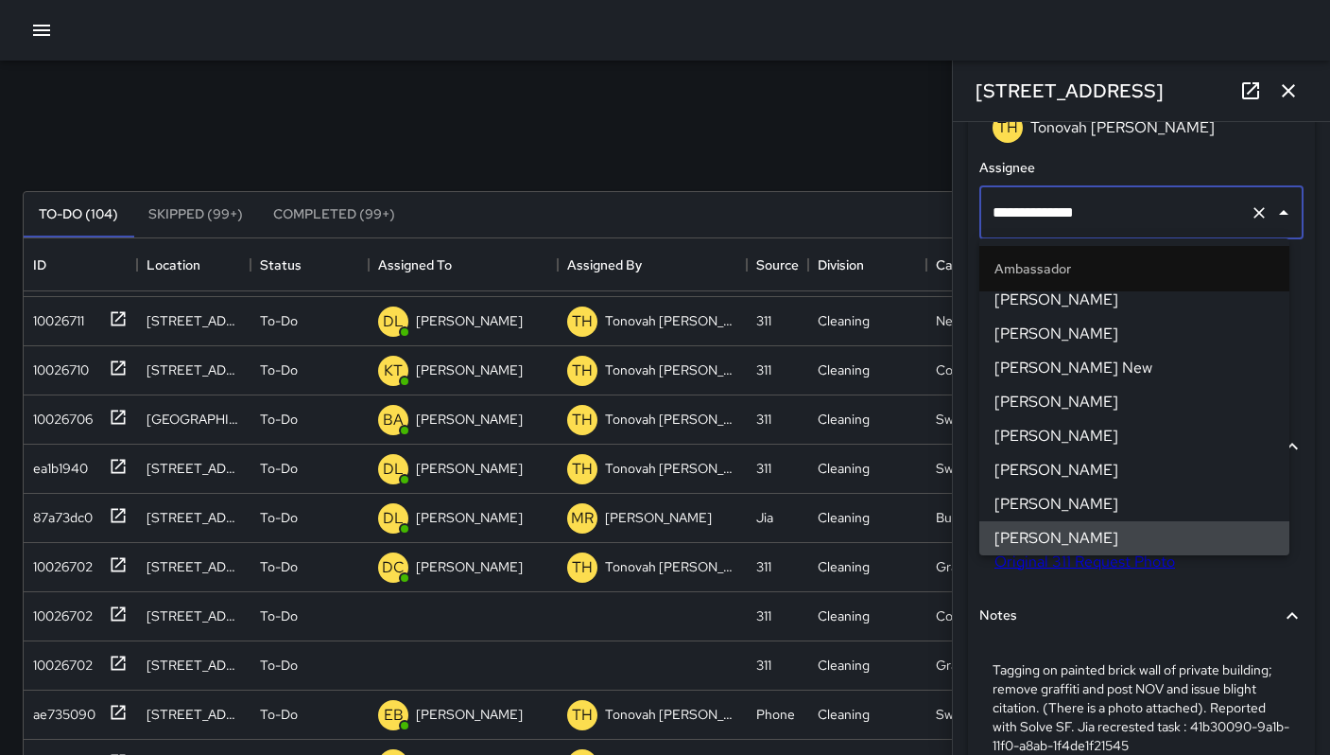
drag, startPoint x: 1114, startPoint y: 205, endPoint x: 918, endPoint y: 193, distance: 196.1
click at [923, 190] on div "Search Search New Task To-Do (104) Skipped (99+) Completed (99+) ID Location St…" at bounding box center [665, 589] width 1330 height 1056
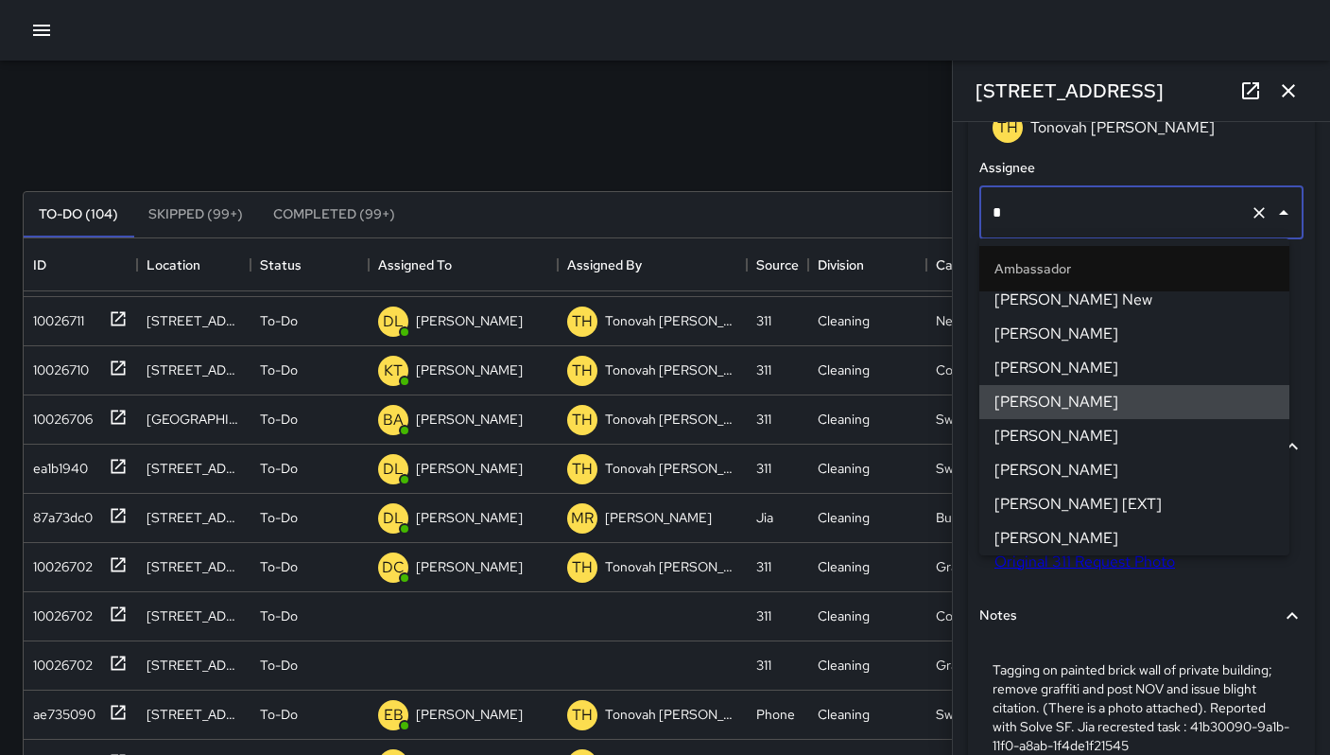
scroll to position [0, 0]
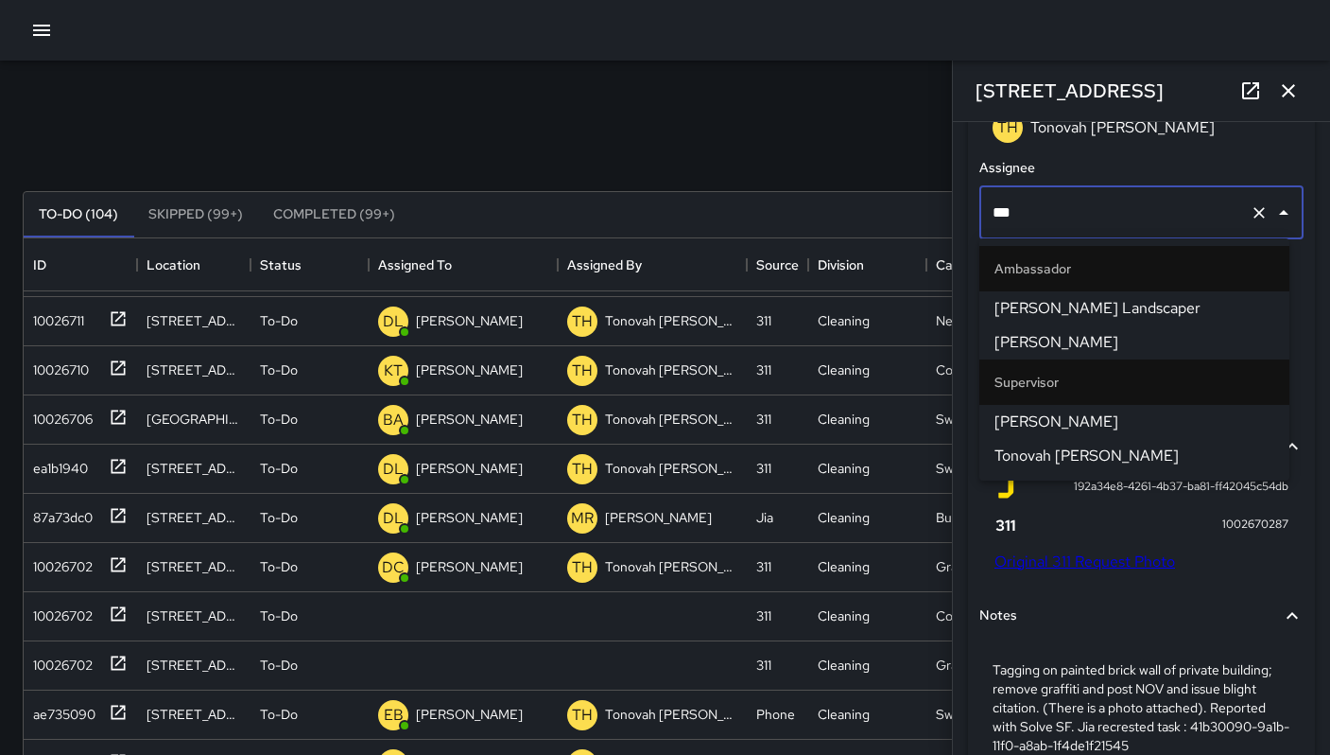
type input "****"
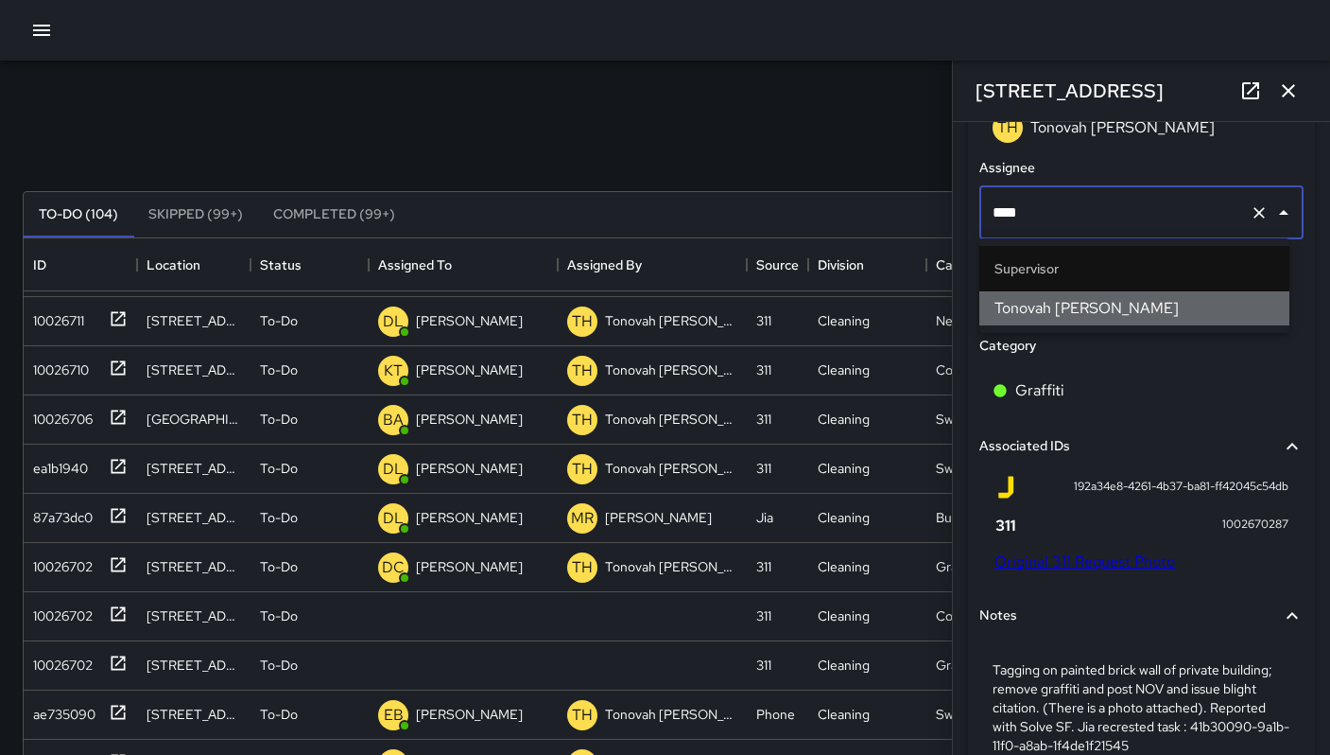
click at [1035, 312] on span "Tonovah [PERSON_NAME]" at bounding box center [1135, 308] width 280 height 23
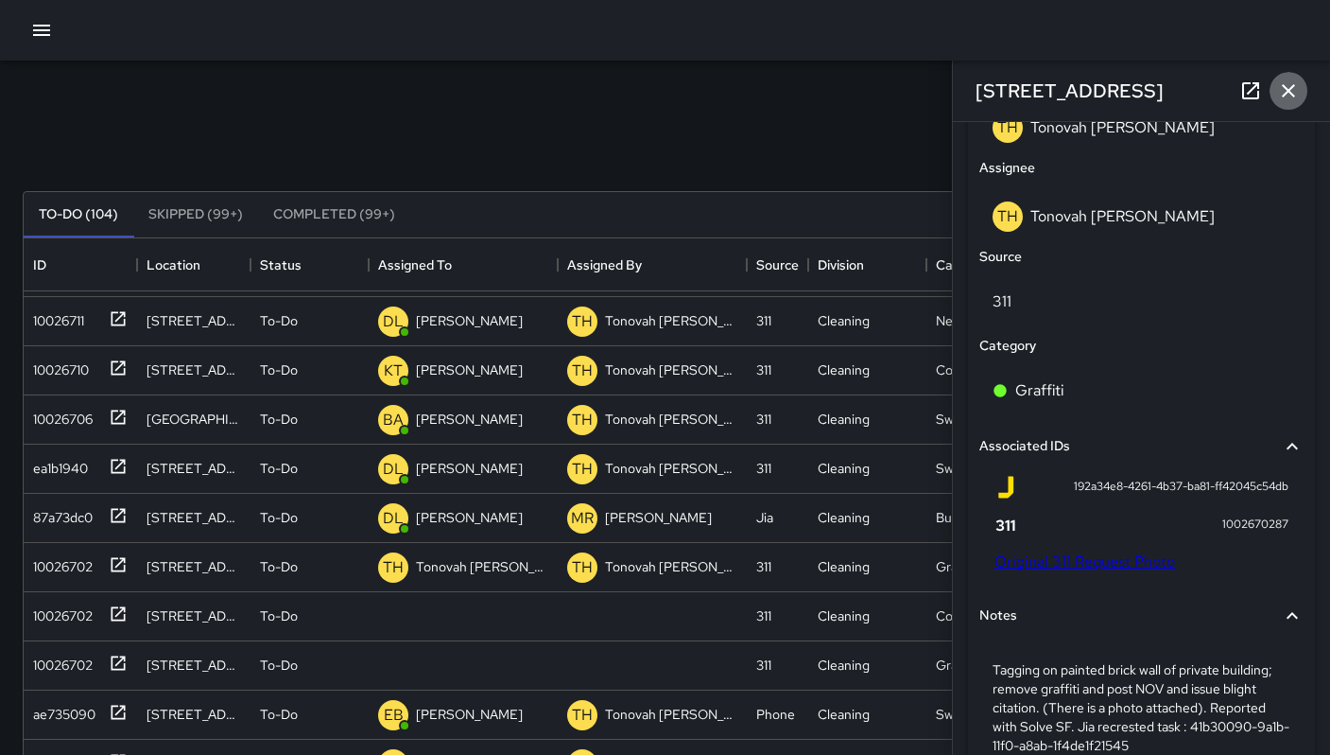
click at [1297, 86] on icon "button" at bounding box center [1288, 90] width 23 height 23
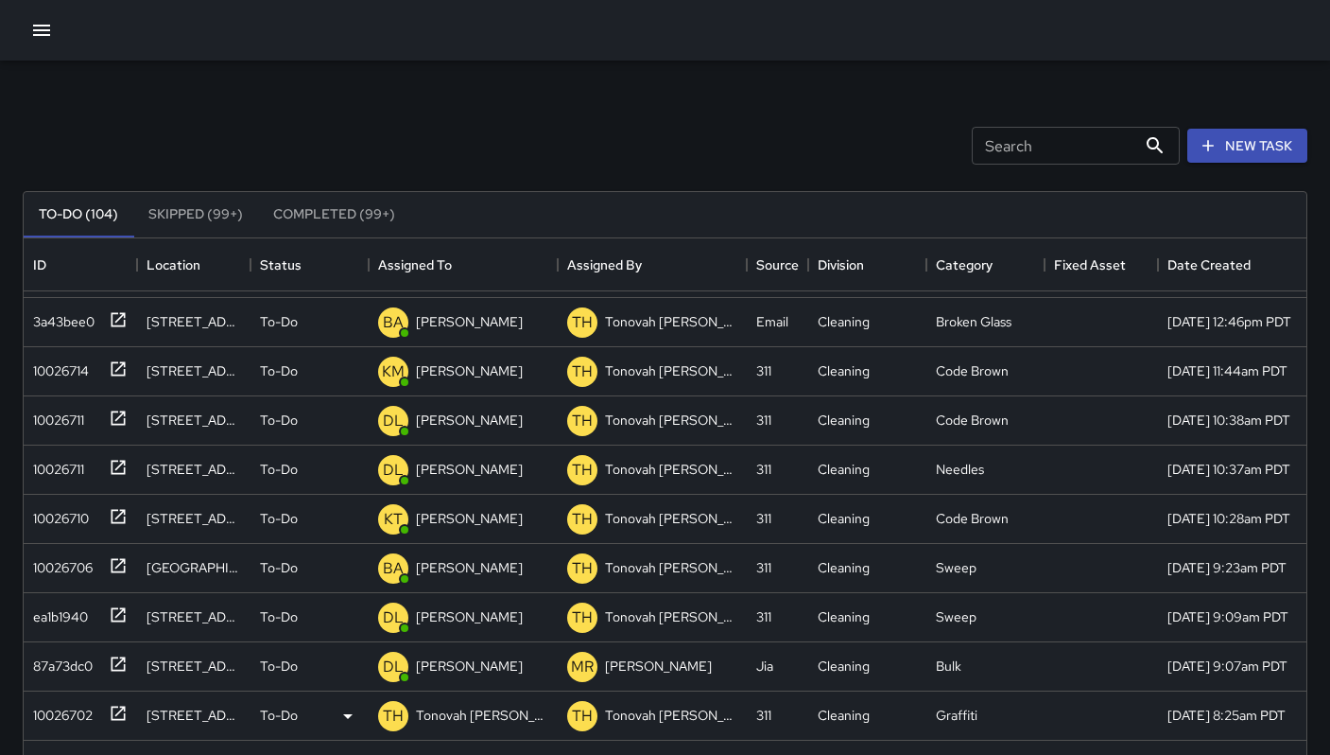
scroll to position [787, 0]
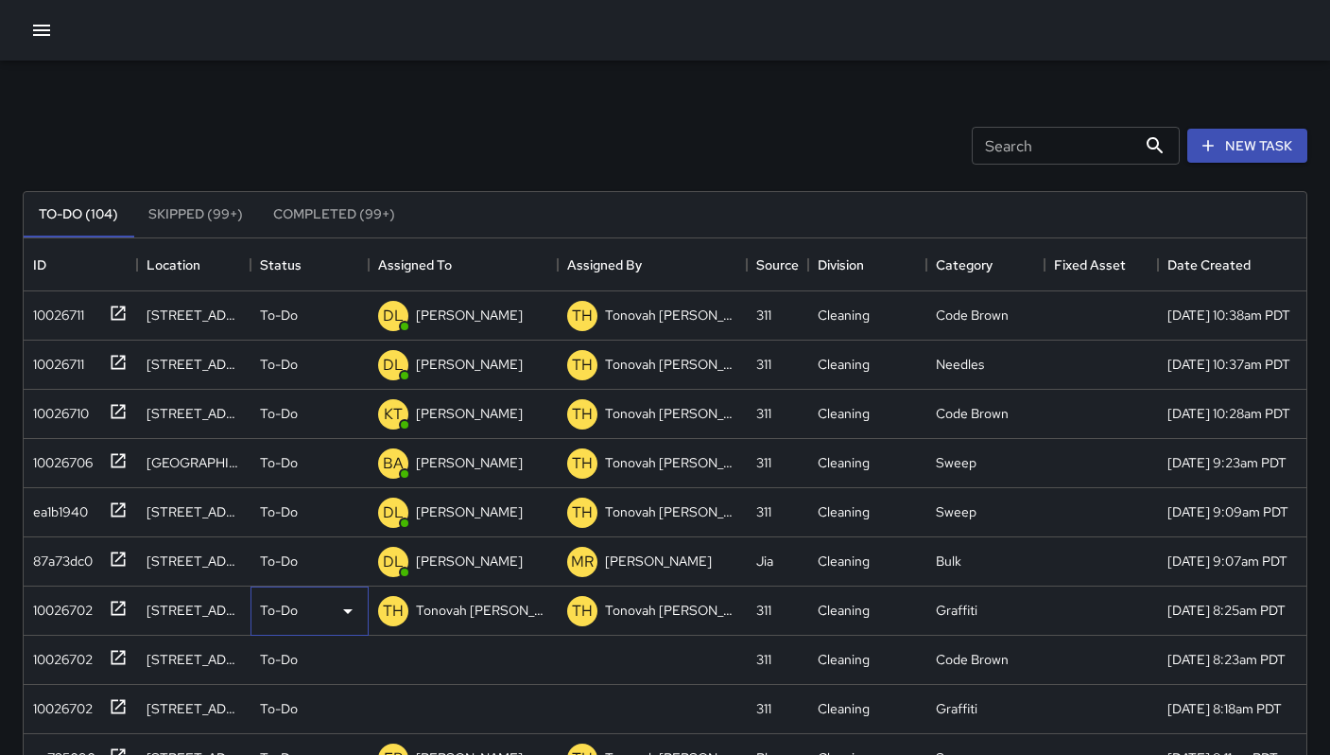
click at [294, 610] on p "To-Do" at bounding box center [279, 609] width 38 height 19
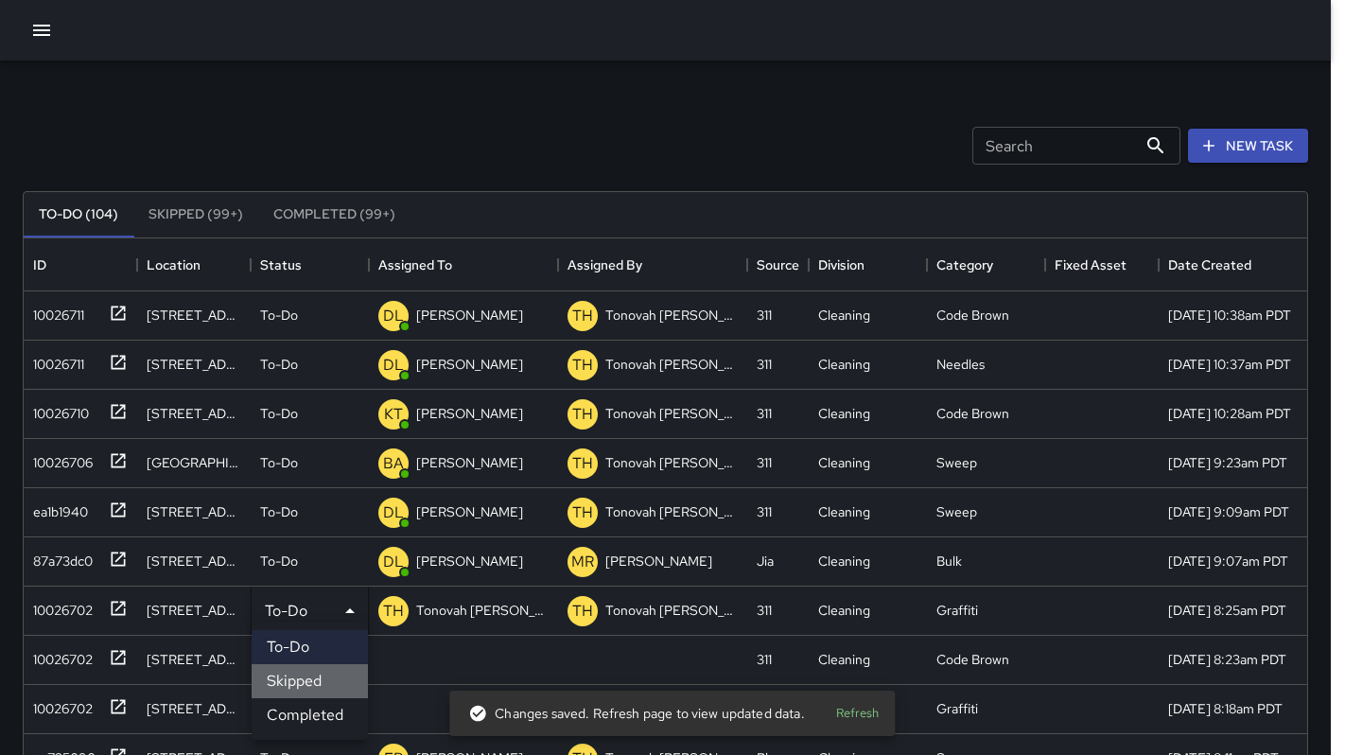
click at [300, 675] on li "Skipped" at bounding box center [310, 681] width 116 height 34
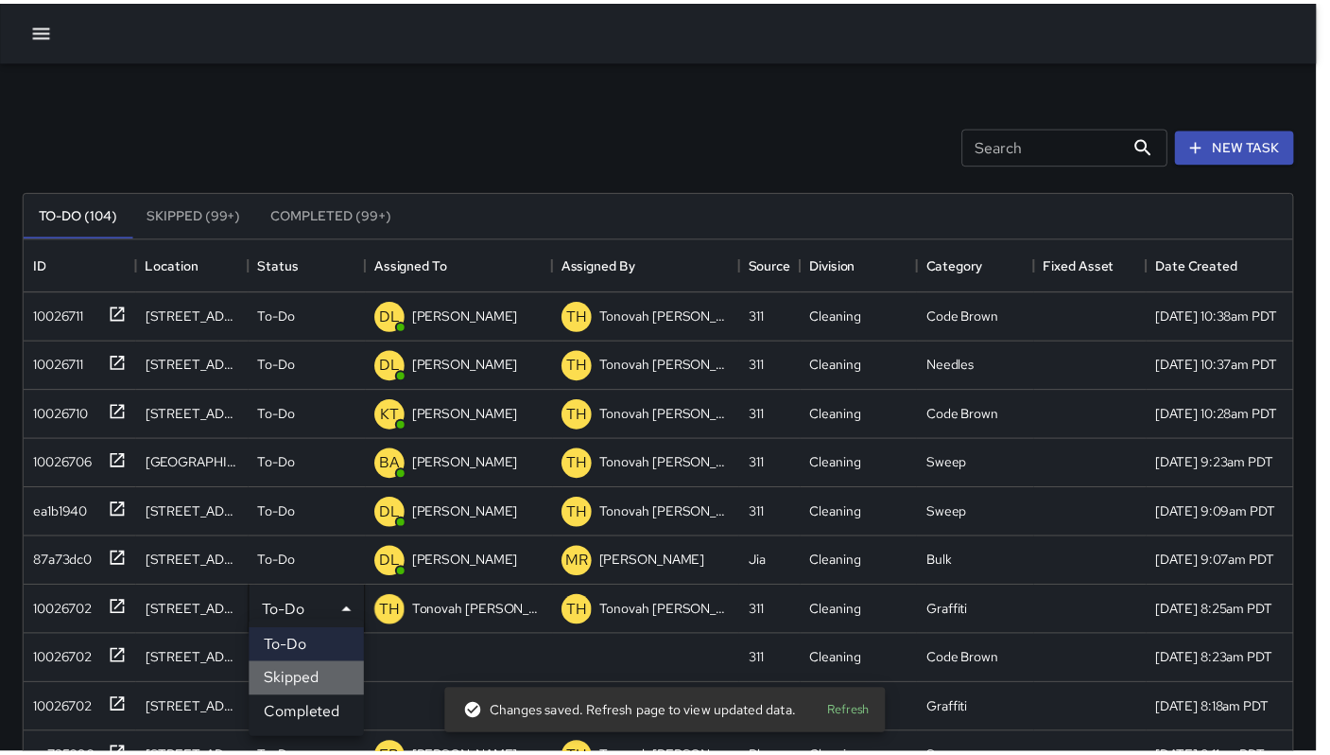
scroll to position [15, 15]
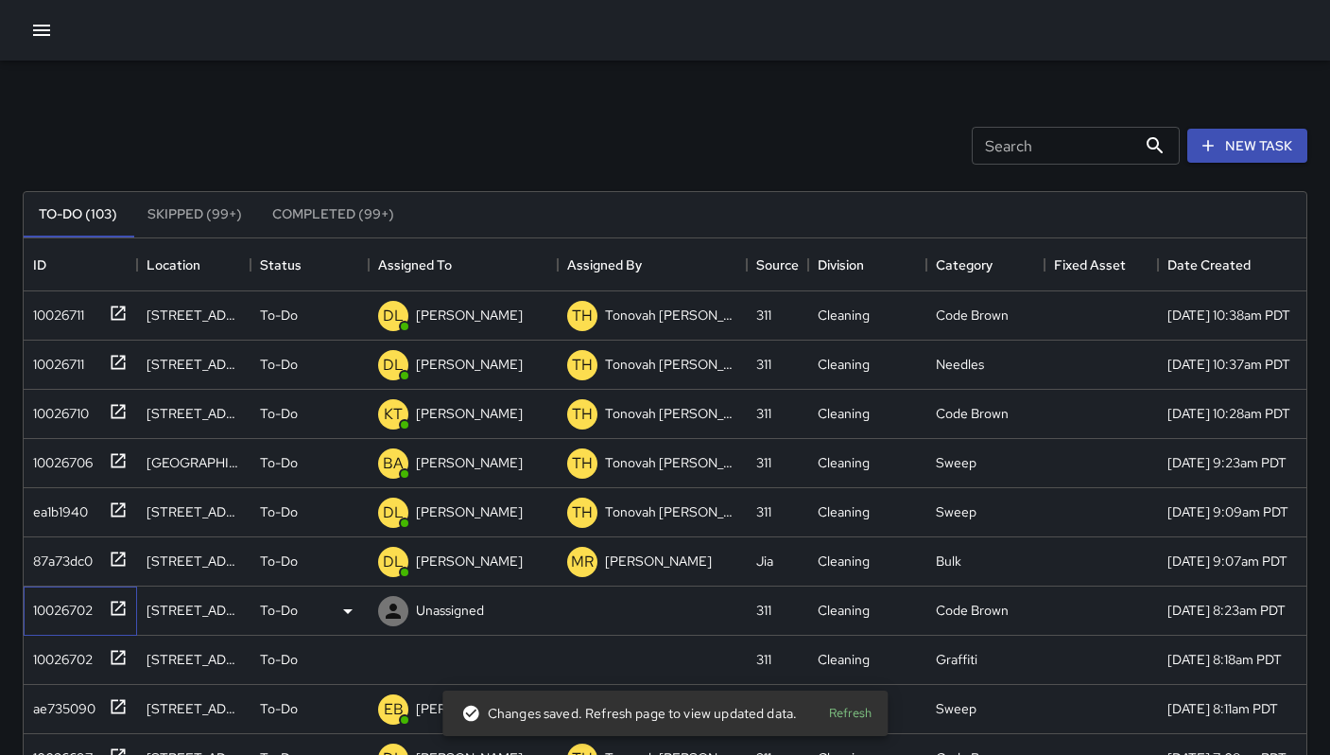
click at [92, 607] on div "10026702" at bounding box center [59, 606] width 67 height 26
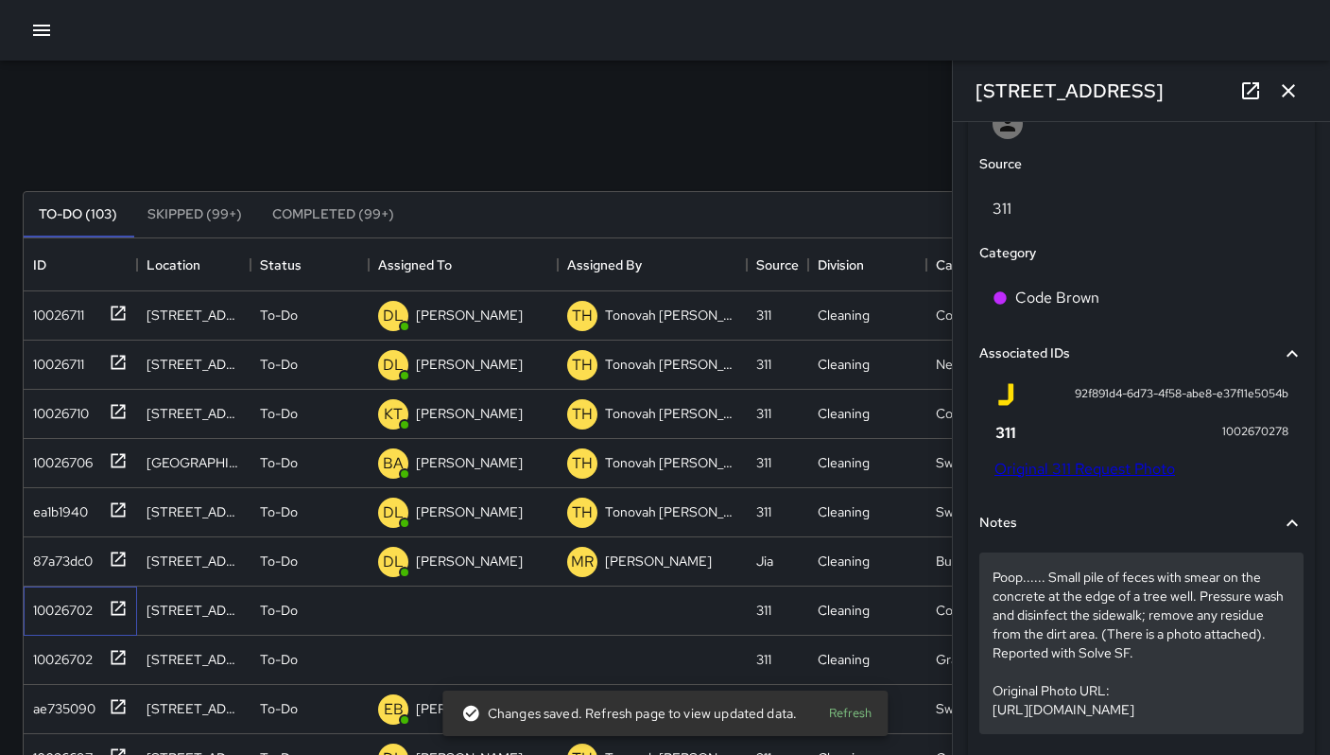
scroll to position [1151, 0]
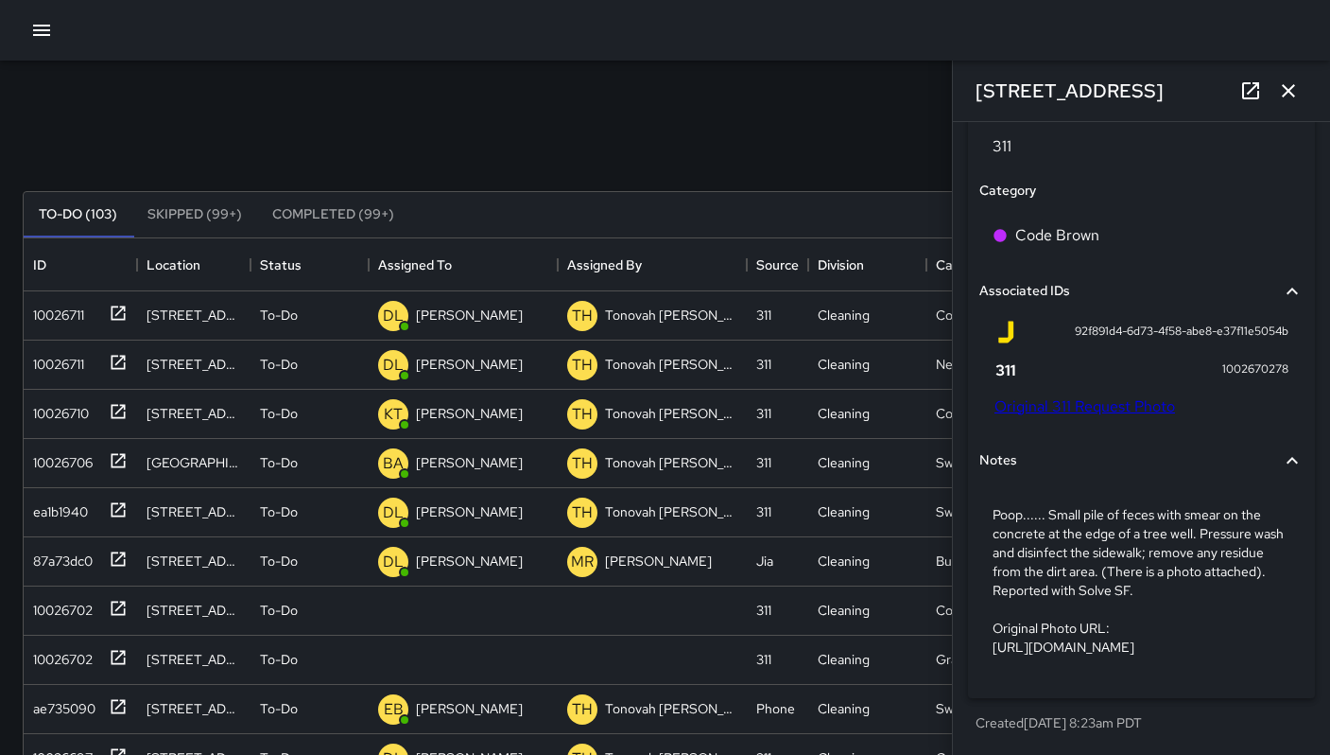
drag, startPoint x: 1163, startPoint y: 89, endPoint x: 925, endPoint y: 85, distance: 238.3
click at [925, 85] on div "Search Search New Task To-Do (103) Skipped (99+) Completed (99+) ID Location St…" at bounding box center [665, 589] width 1330 height 1056
click at [845, 129] on div "Search Search New Task" at bounding box center [665, 145] width 1293 height 98
drag, startPoint x: 1142, startPoint y: 94, endPoint x: 975, endPoint y: 99, distance: 167.5
click at [975, 99] on div "[STREET_ADDRESS]" at bounding box center [1141, 91] width 377 height 61
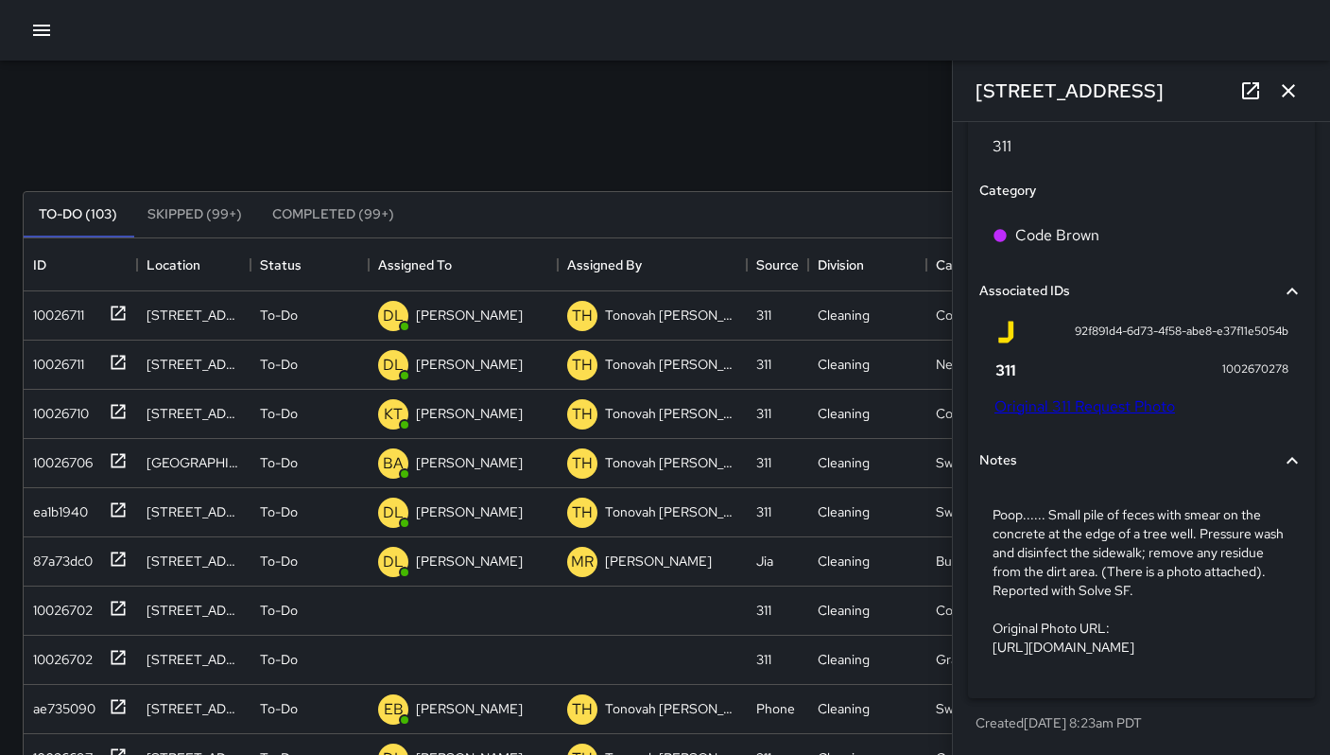
click at [657, 161] on div "Search Search New Task" at bounding box center [665, 145] width 1293 height 98
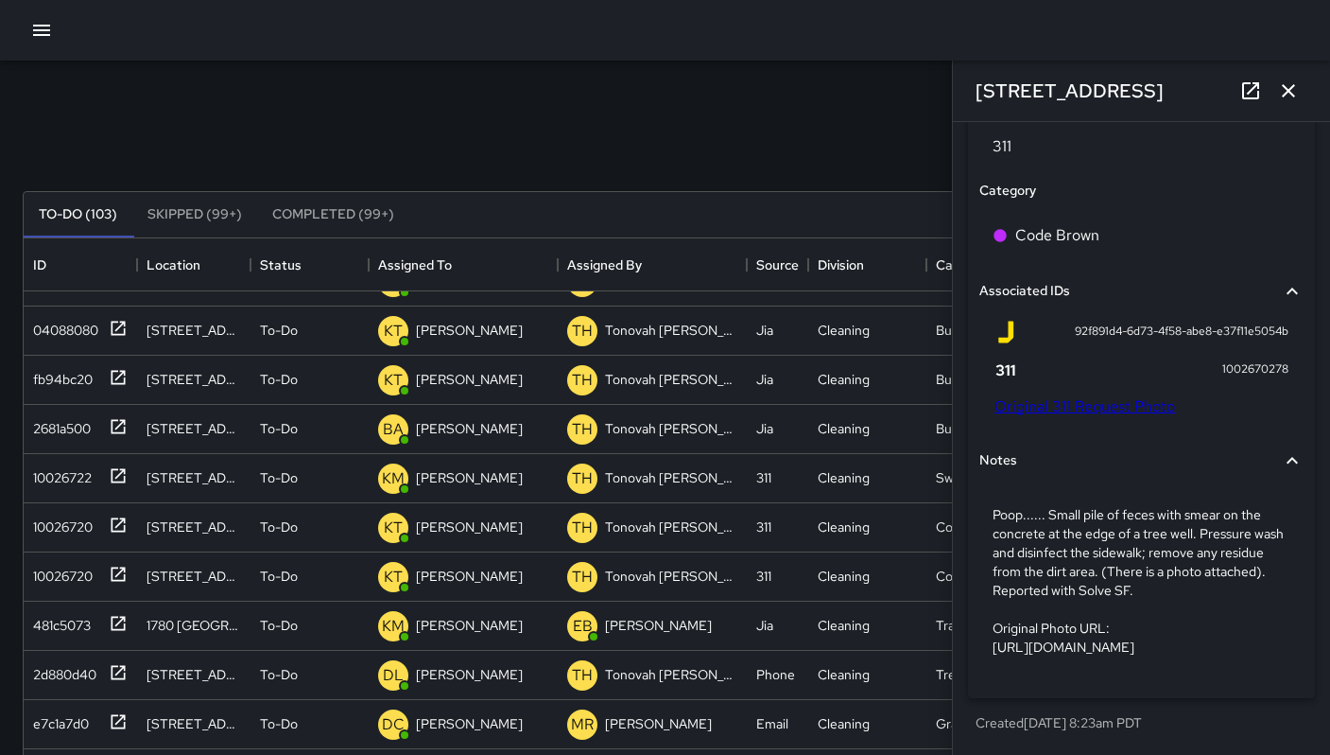
scroll to position [0, 0]
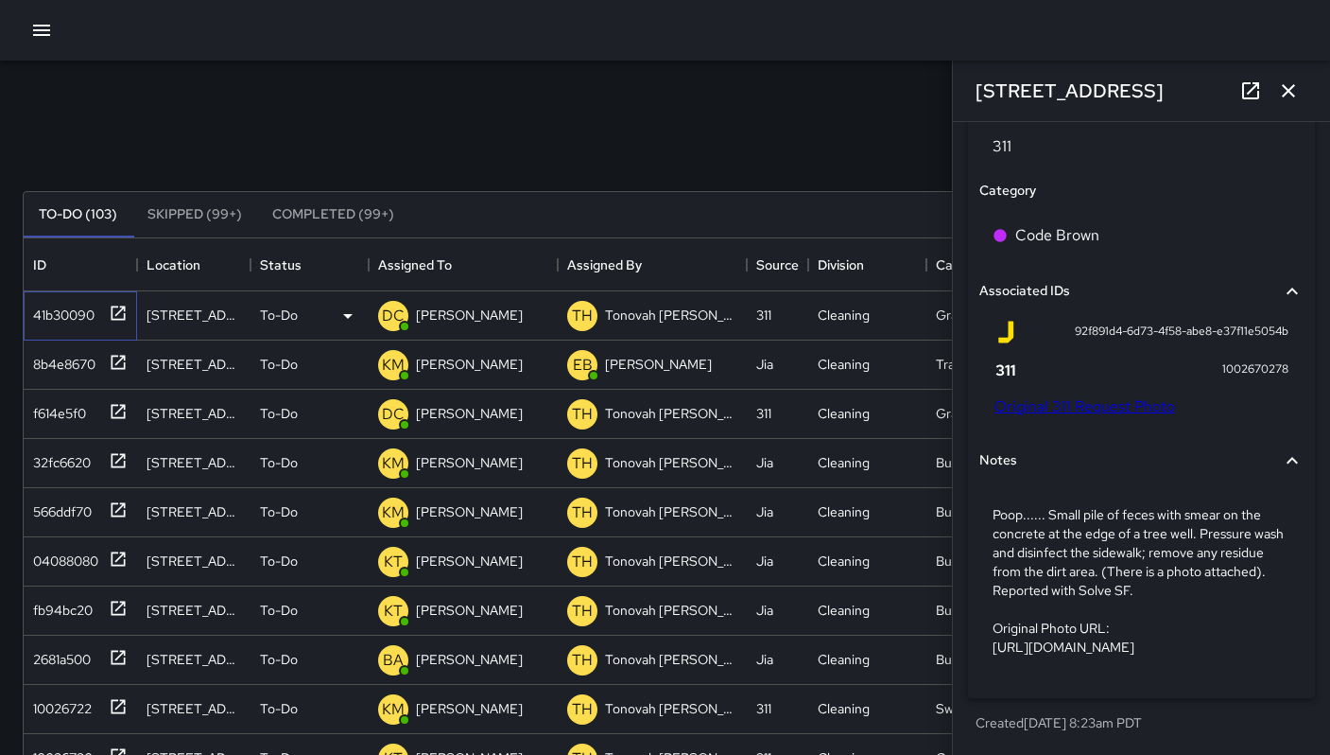
click at [67, 335] on div "41b30090" at bounding box center [80, 315] width 113 height 49
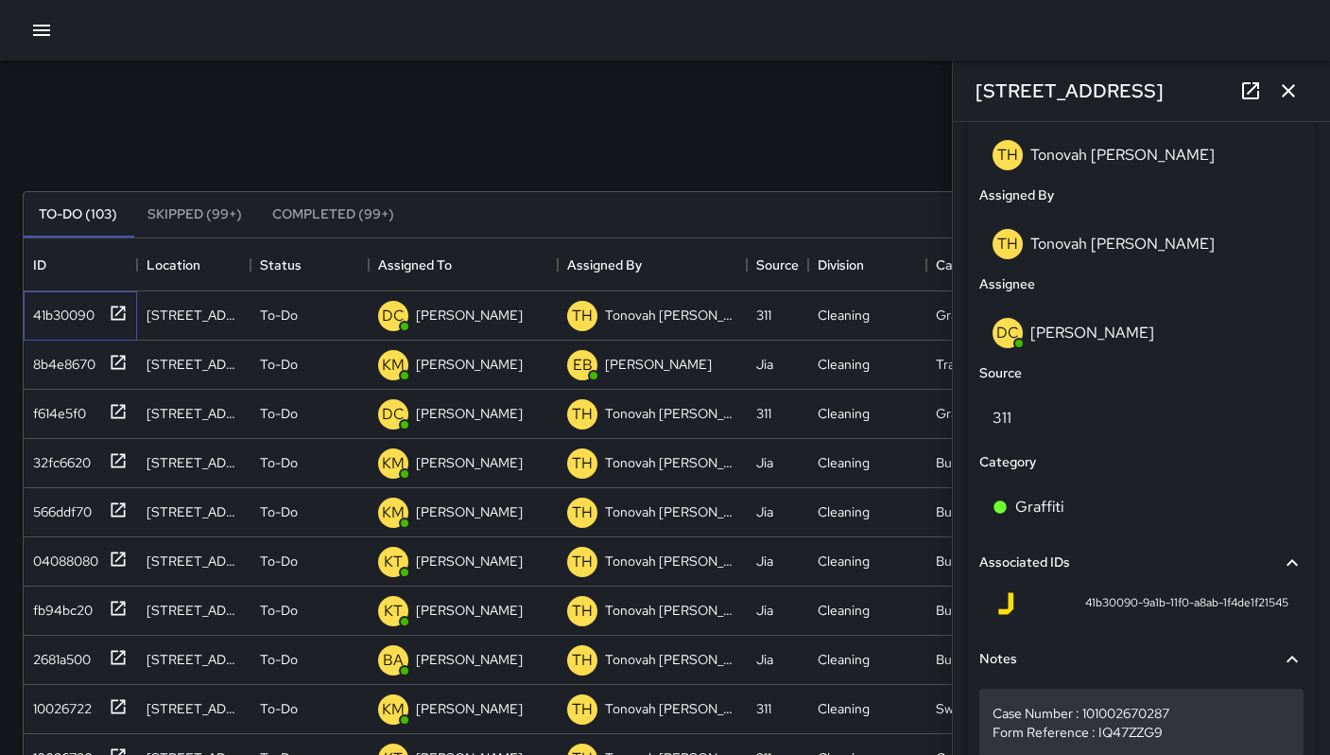
scroll to position [1103, 0]
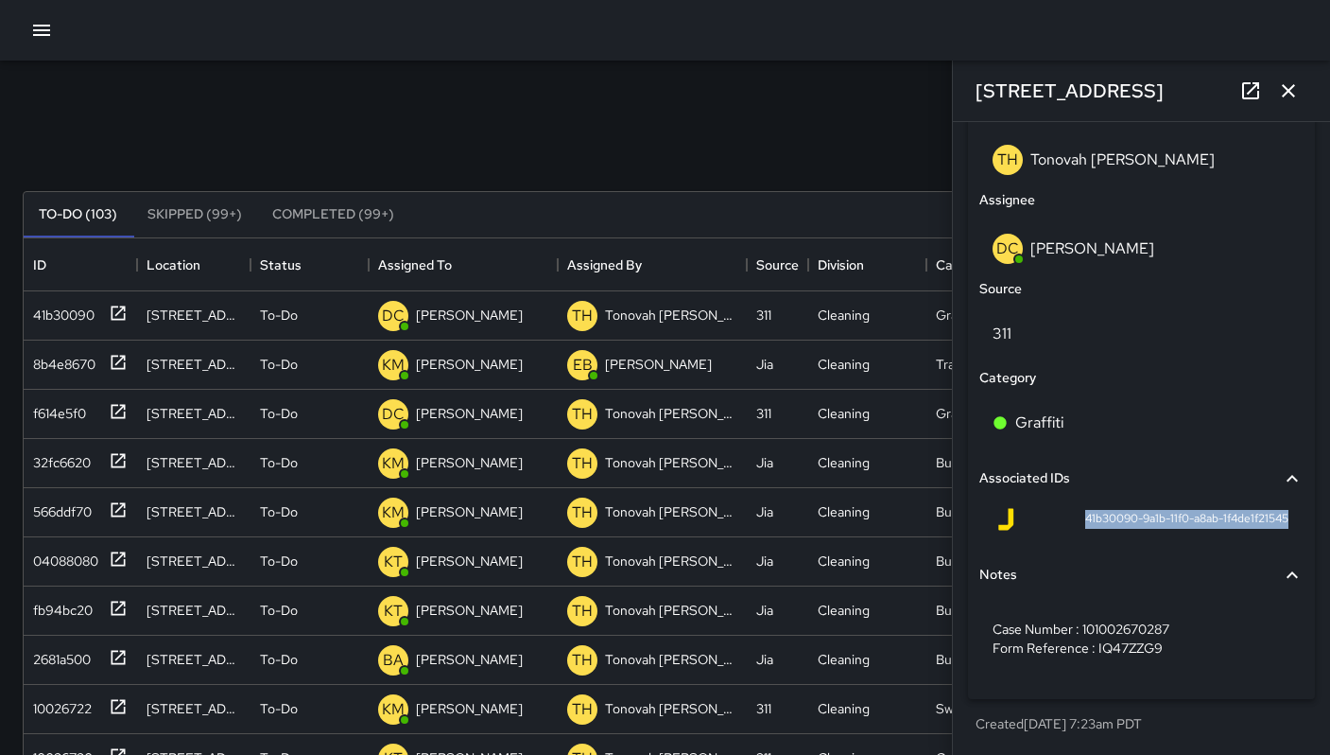
drag, startPoint x: 1066, startPoint y: 518, endPoint x: 1261, endPoint y: 533, distance: 196.3
click at [1261, 534] on div "41b30090-9a1b-11f0-a8ab-1f4de1f21545" at bounding box center [1142, 522] width 324 height 45
copy span "41b30090-9a1b-11f0-a8ab-1f4de1f21545"
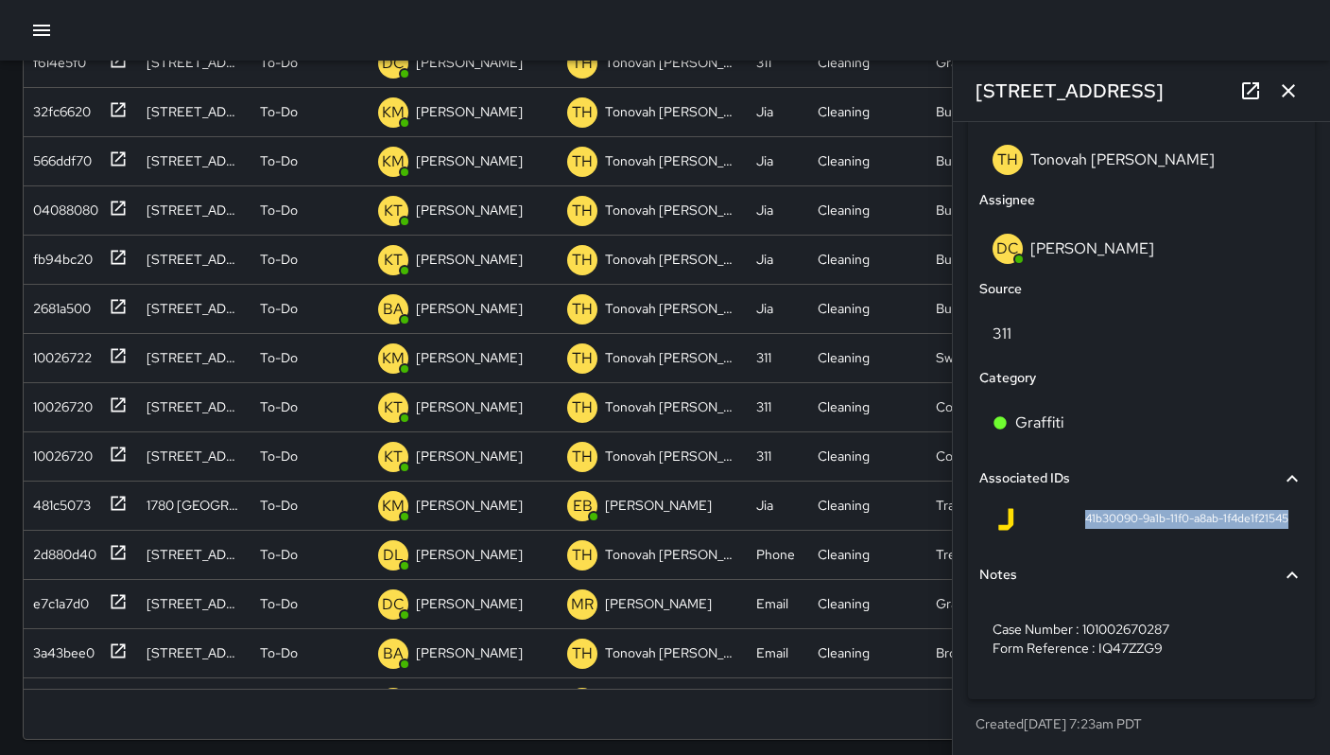
scroll to position [362, 0]
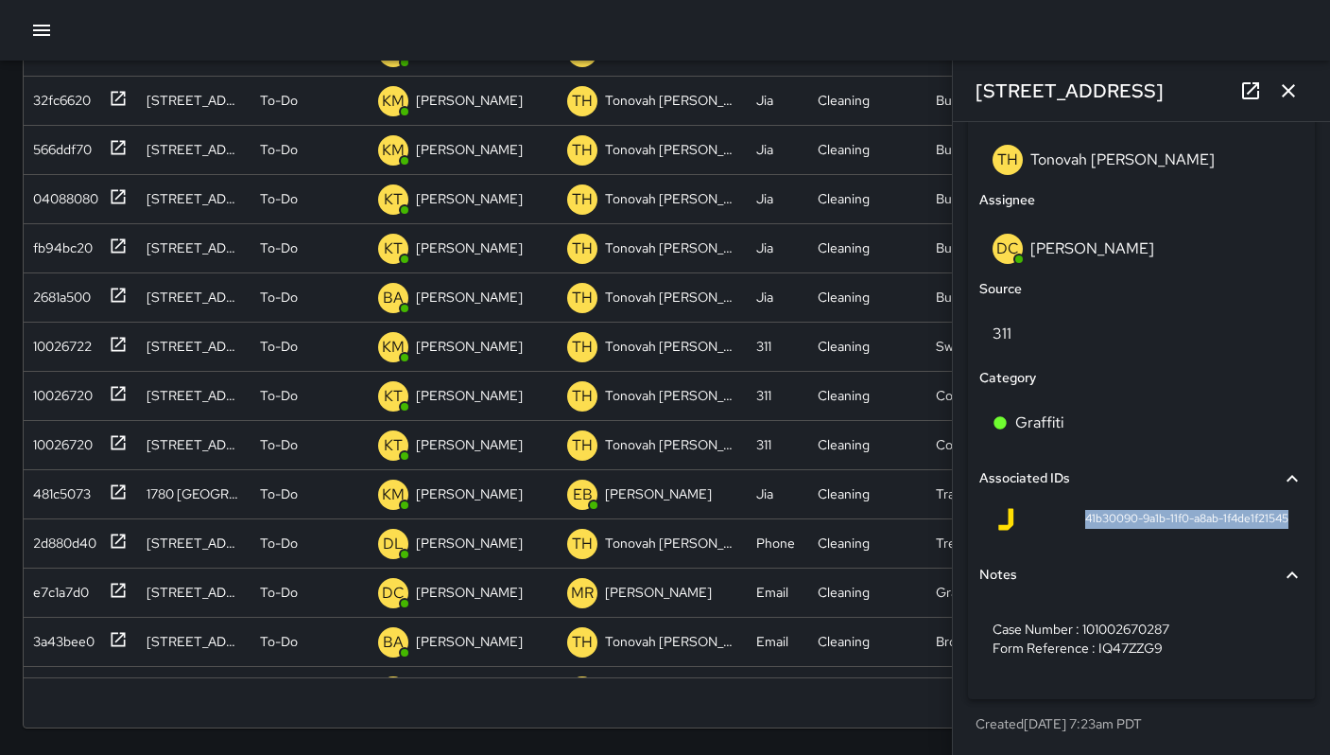
copy span "41b30090-9a1b-11f0-a8ab-1f4de1f21545"
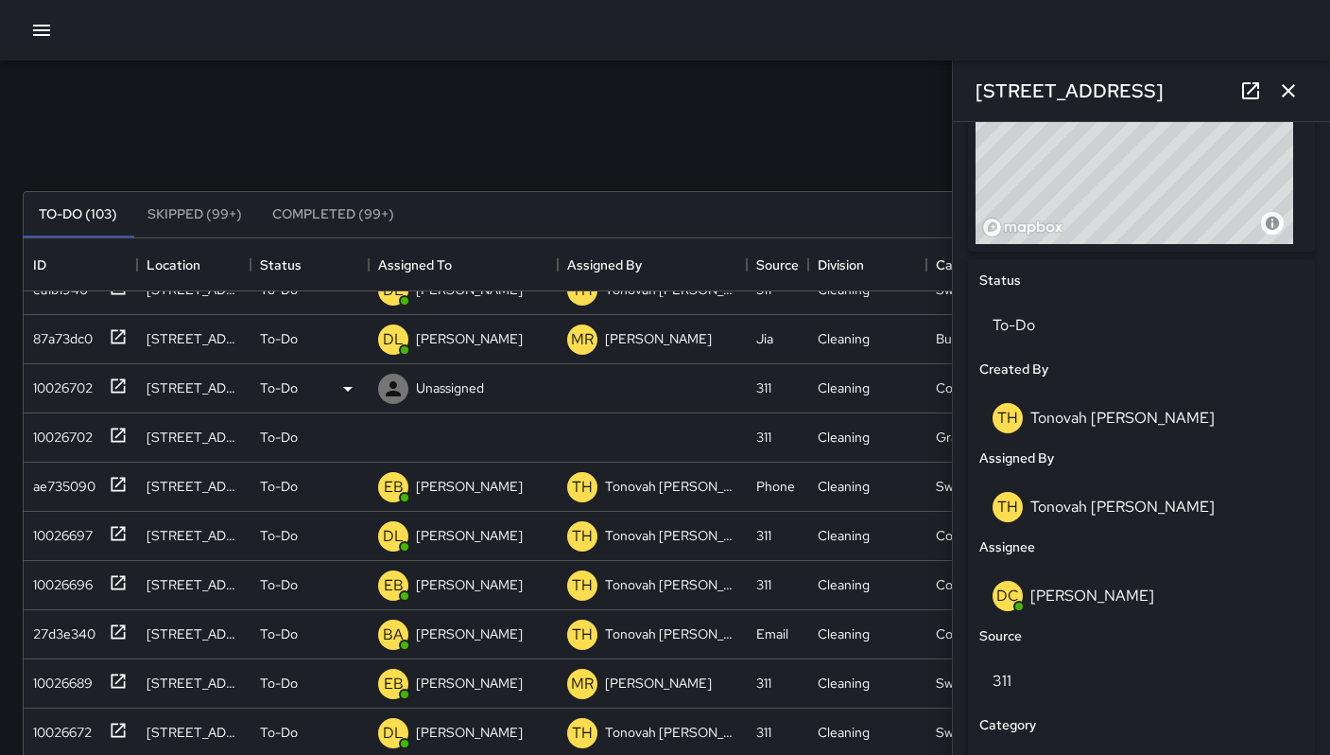
scroll to position [1007, 0]
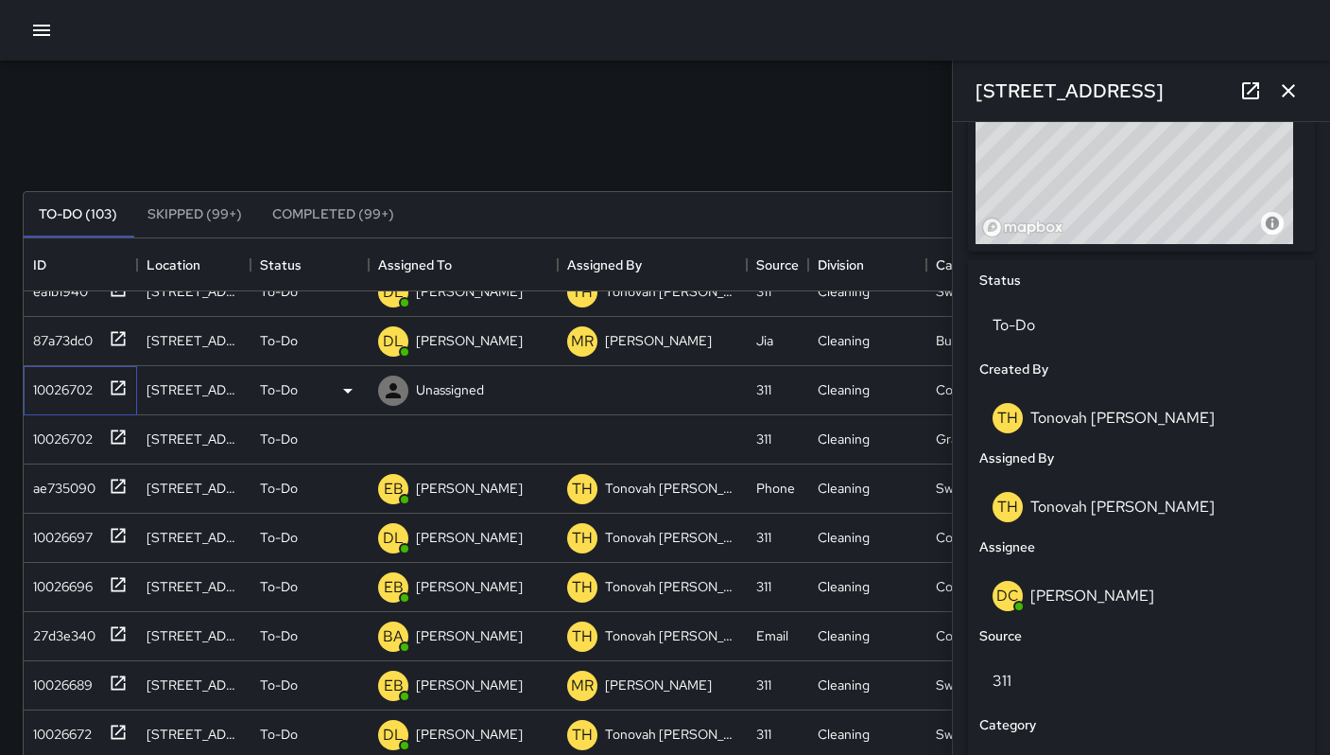
click at [80, 377] on div "10026702" at bounding box center [59, 386] width 67 height 26
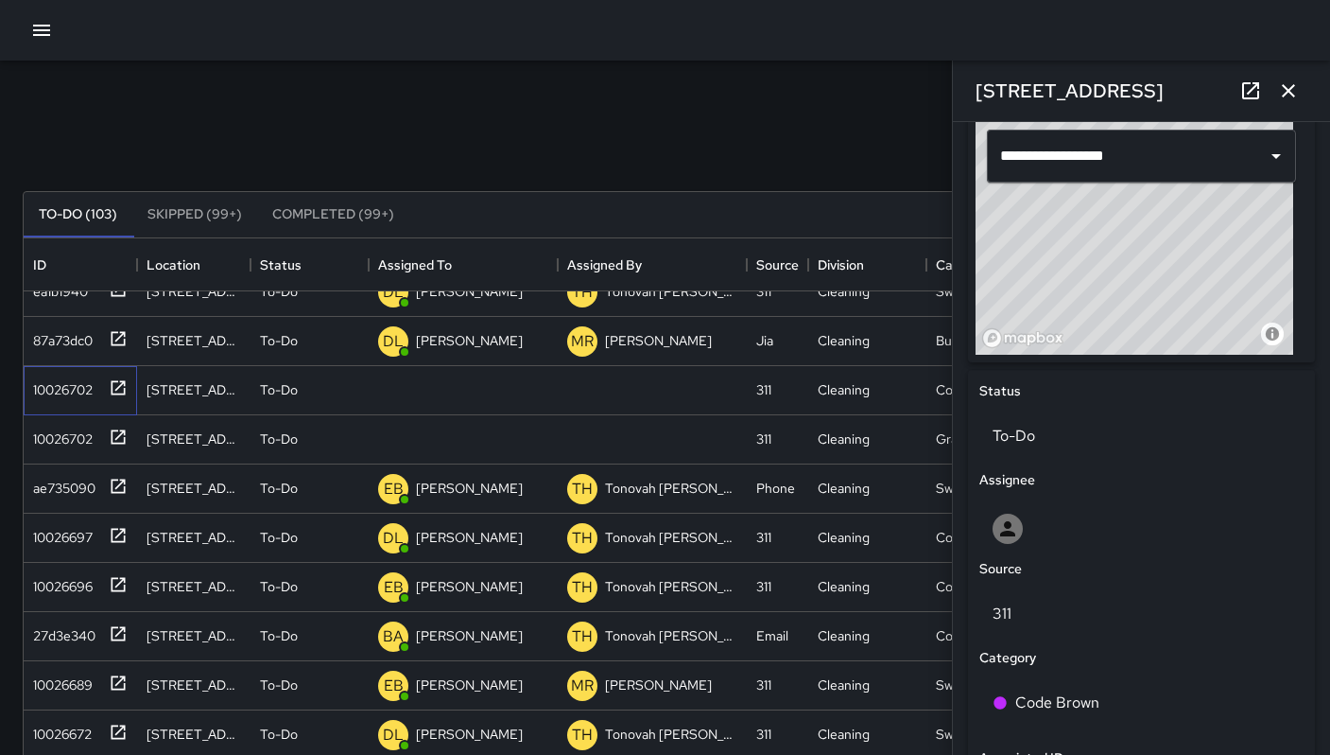
scroll to position [992, 0]
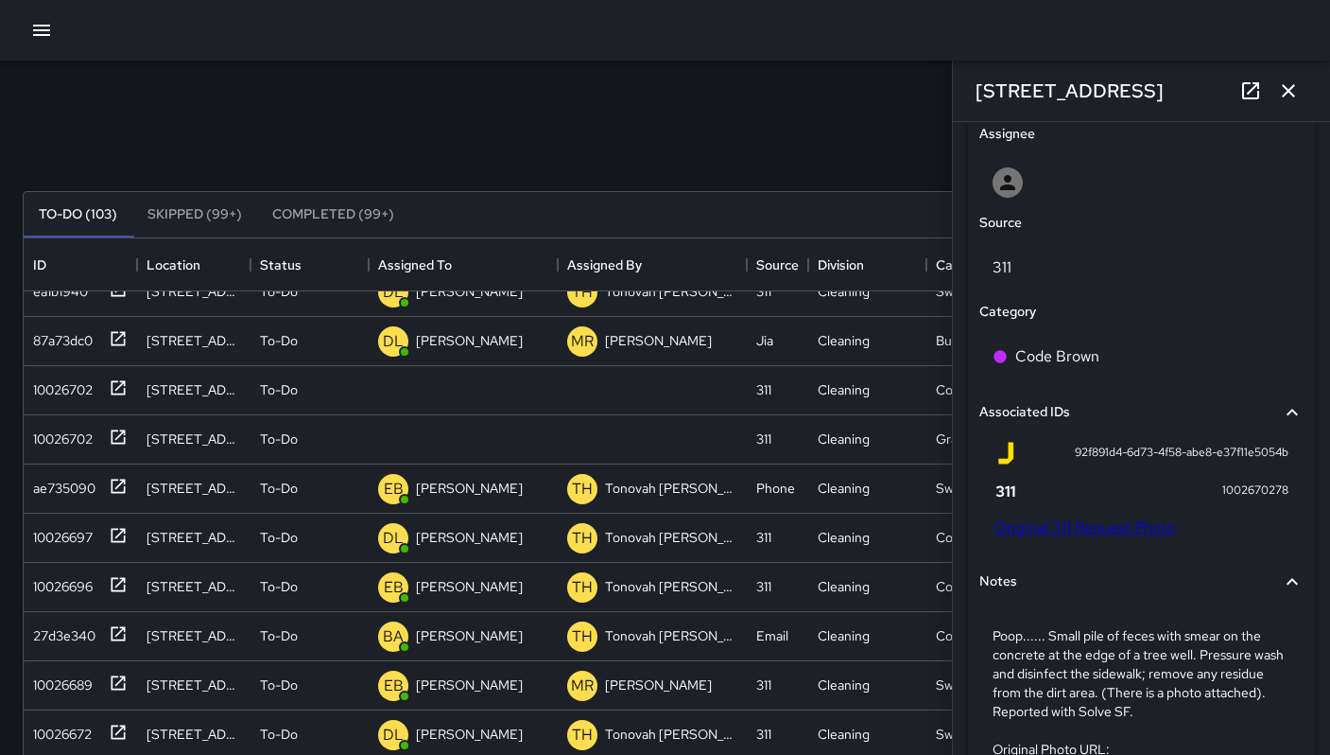
click at [1090, 531] on link "Original 311 Request Photo" at bounding box center [1085, 527] width 181 height 20
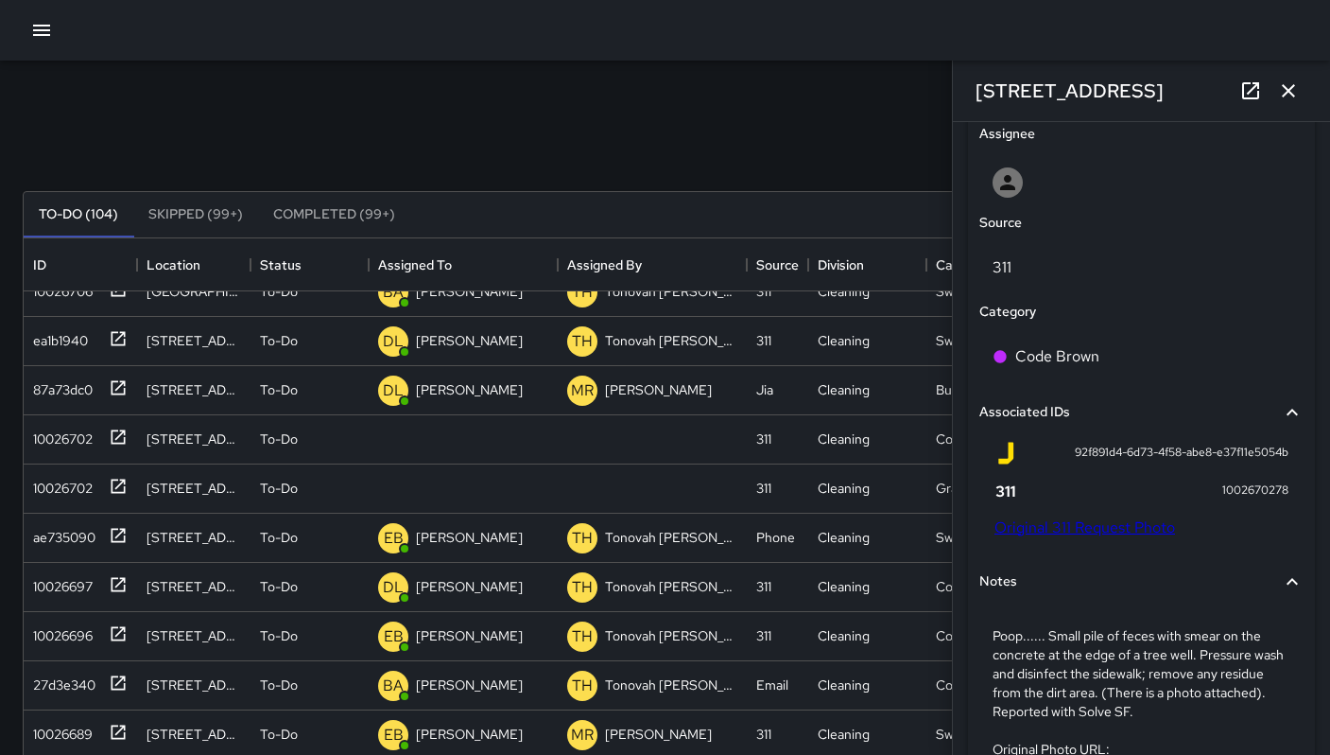
scroll to position [1056, 0]
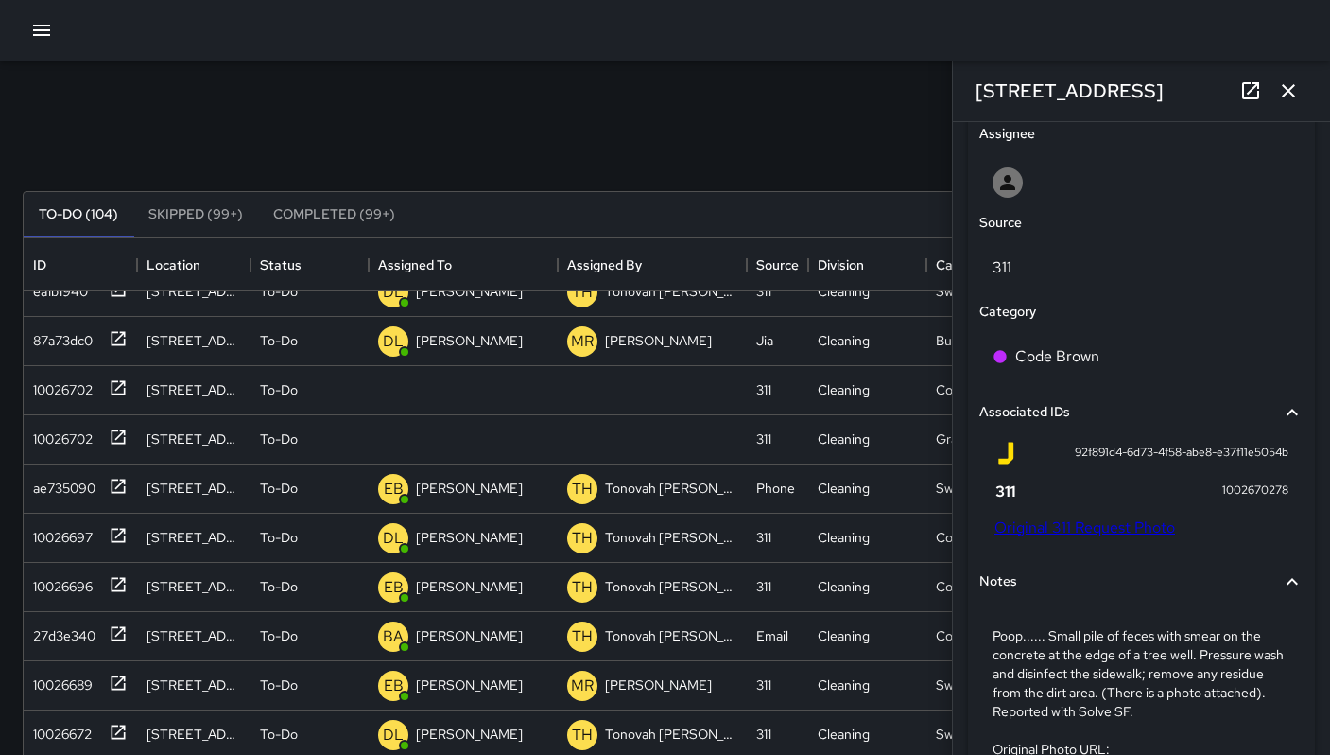
drag, startPoint x: 1151, startPoint y: 88, endPoint x: 970, endPoint y: 82, distance: 180.7
click at [970, 82] on div "[STREET_ADDRESS]" at bounding box center [1141, 91] width 377 height 61
copy h6 "[STREET_ADDRESS]"
click at [1081, 520] on link "Original 311 Request Photo" at bounding box center [1085, 527] width 181 height 20
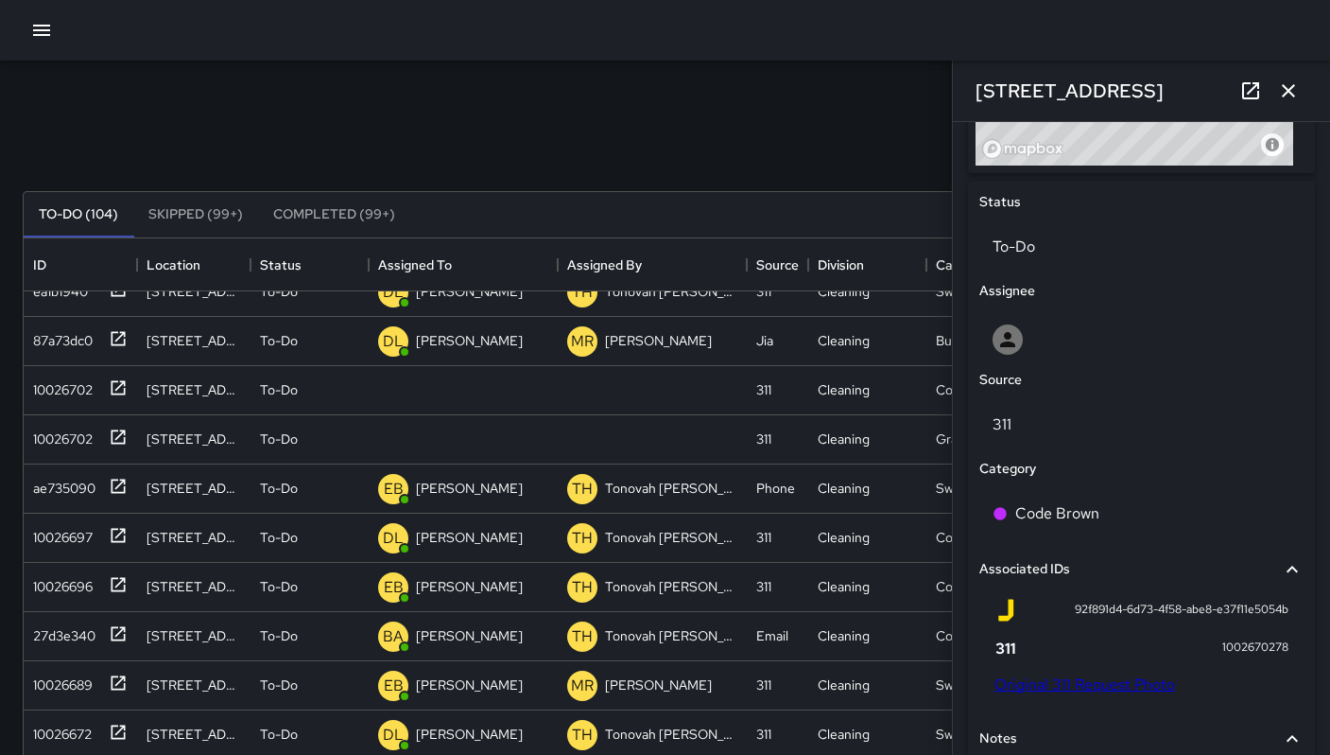
scroll to position [1081, 0]
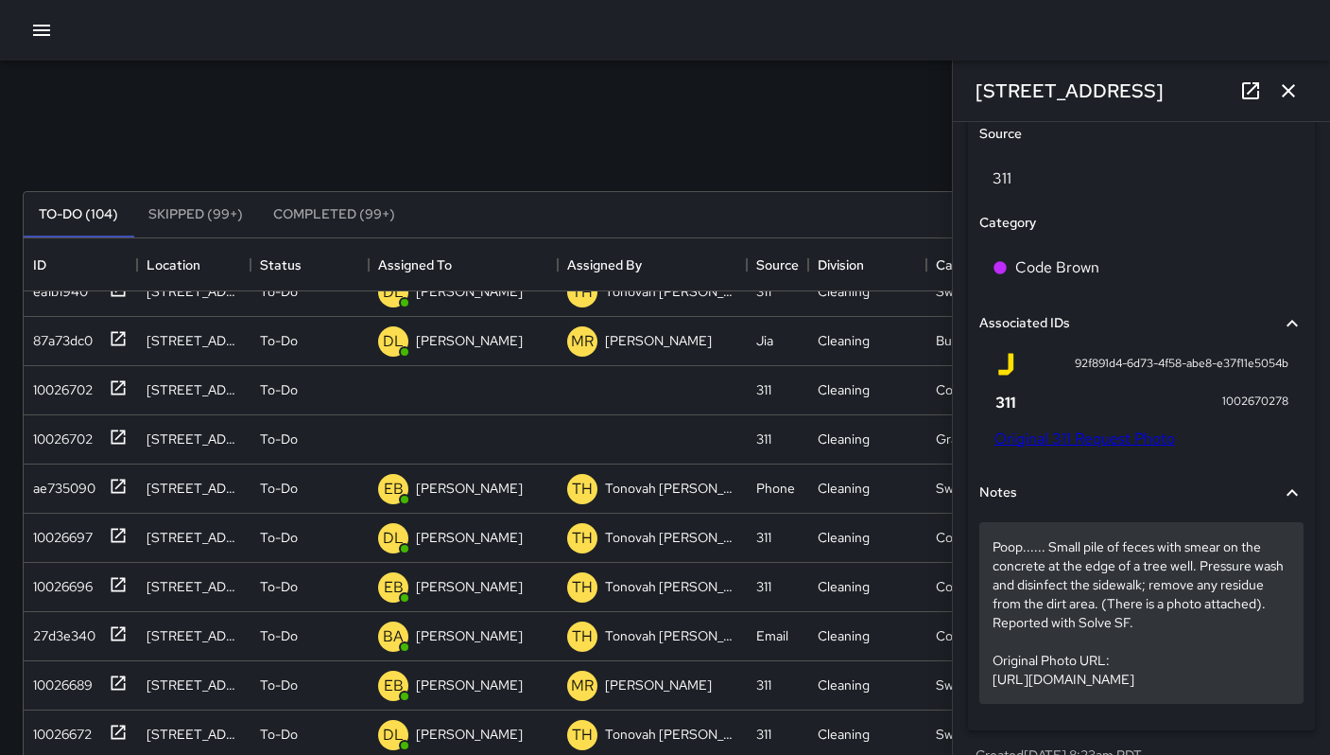
click at [1238, 635] on p "Poop...... Small pile of feces with smear on the concrete at the edge of a tree…" at bounding box center [1142, 612] width 298 height 151
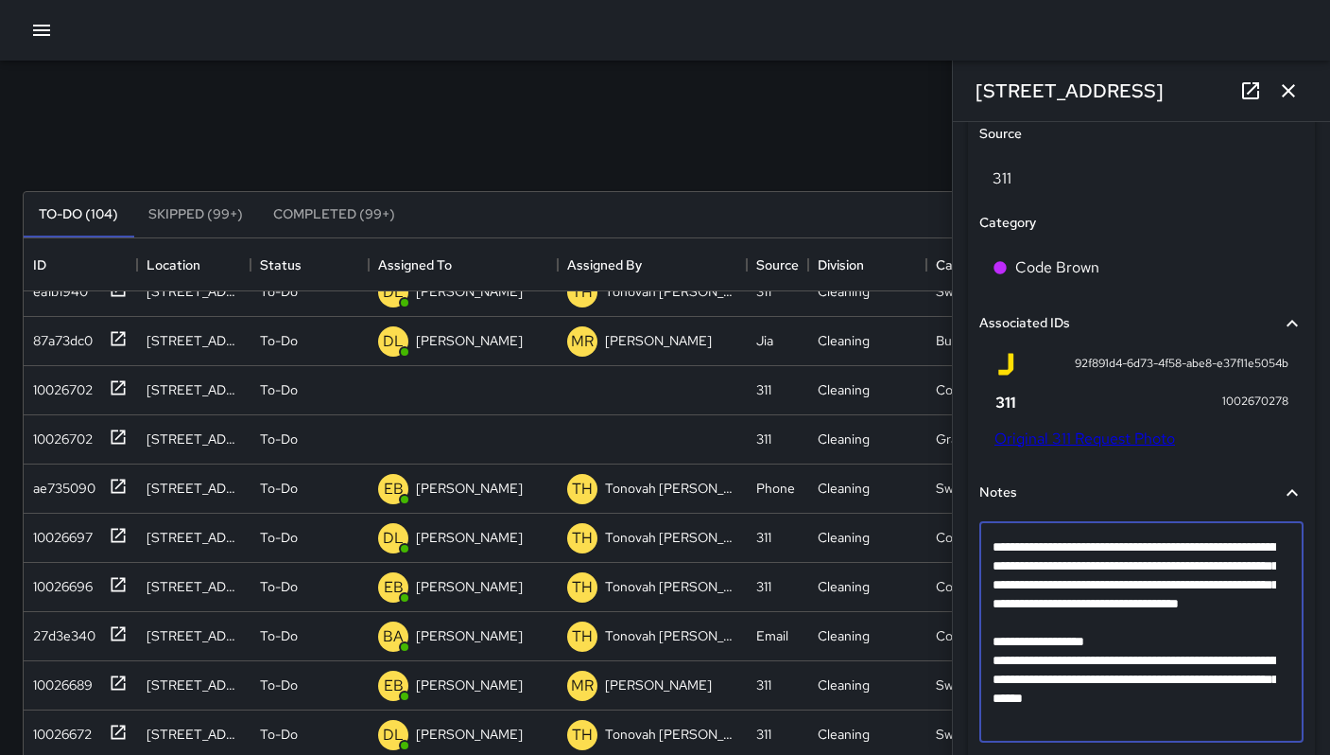
scroll to position [1000, 0]
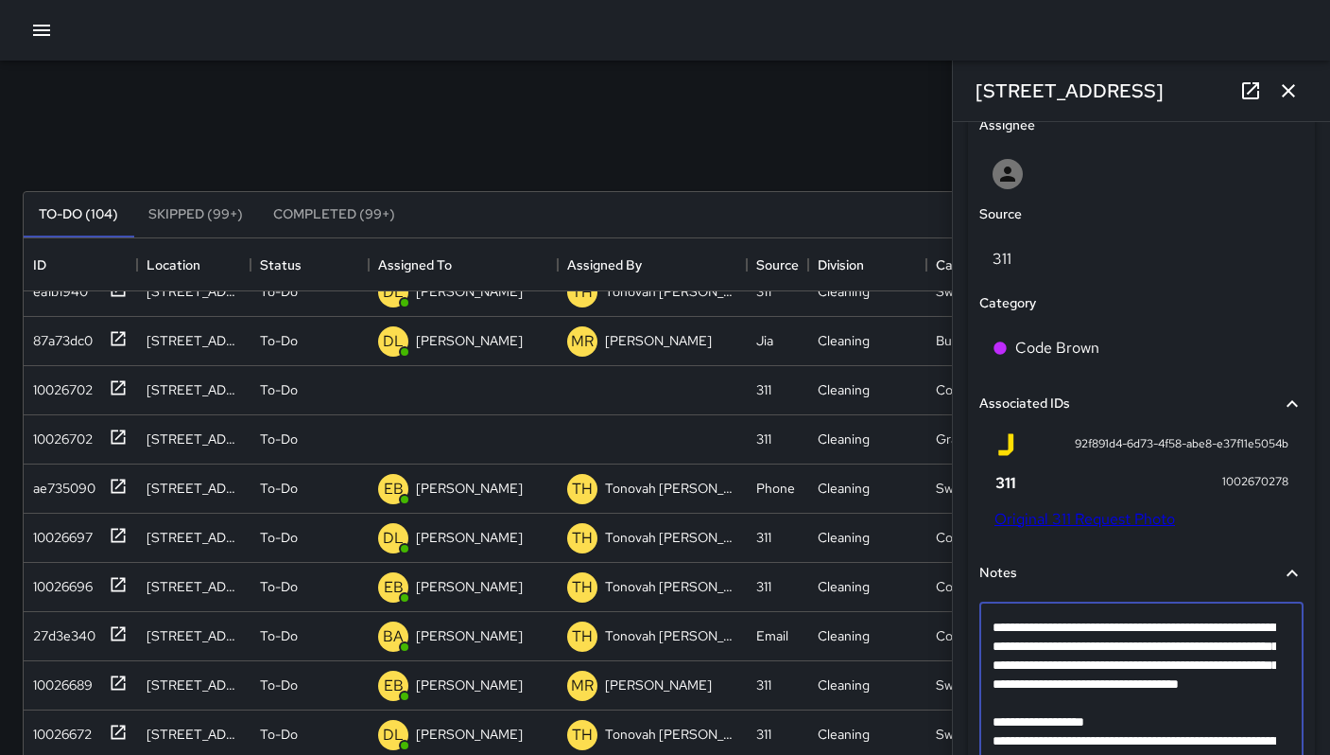
click at [1235, 696] on textarea "**********" at bounding box center [1135, 711] width 284 height 189
type textarea "**********"
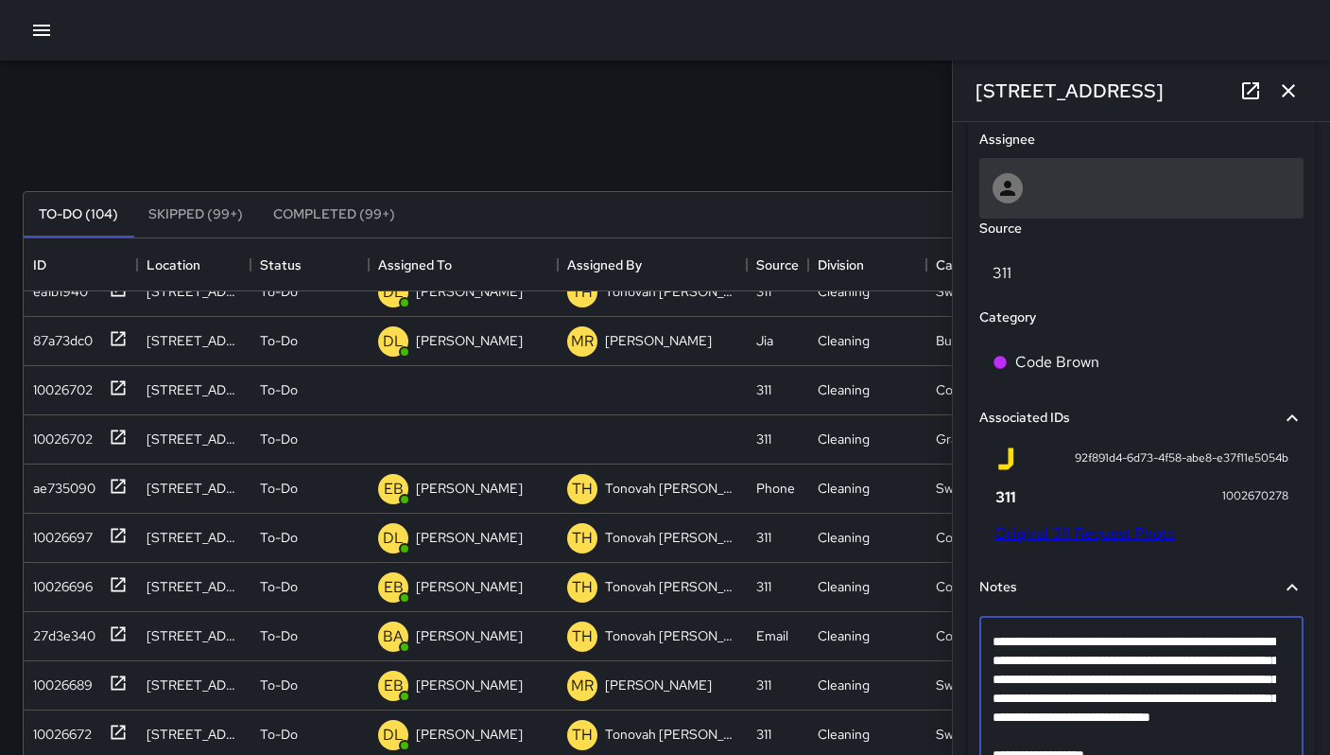
scroll to position [964, 0]
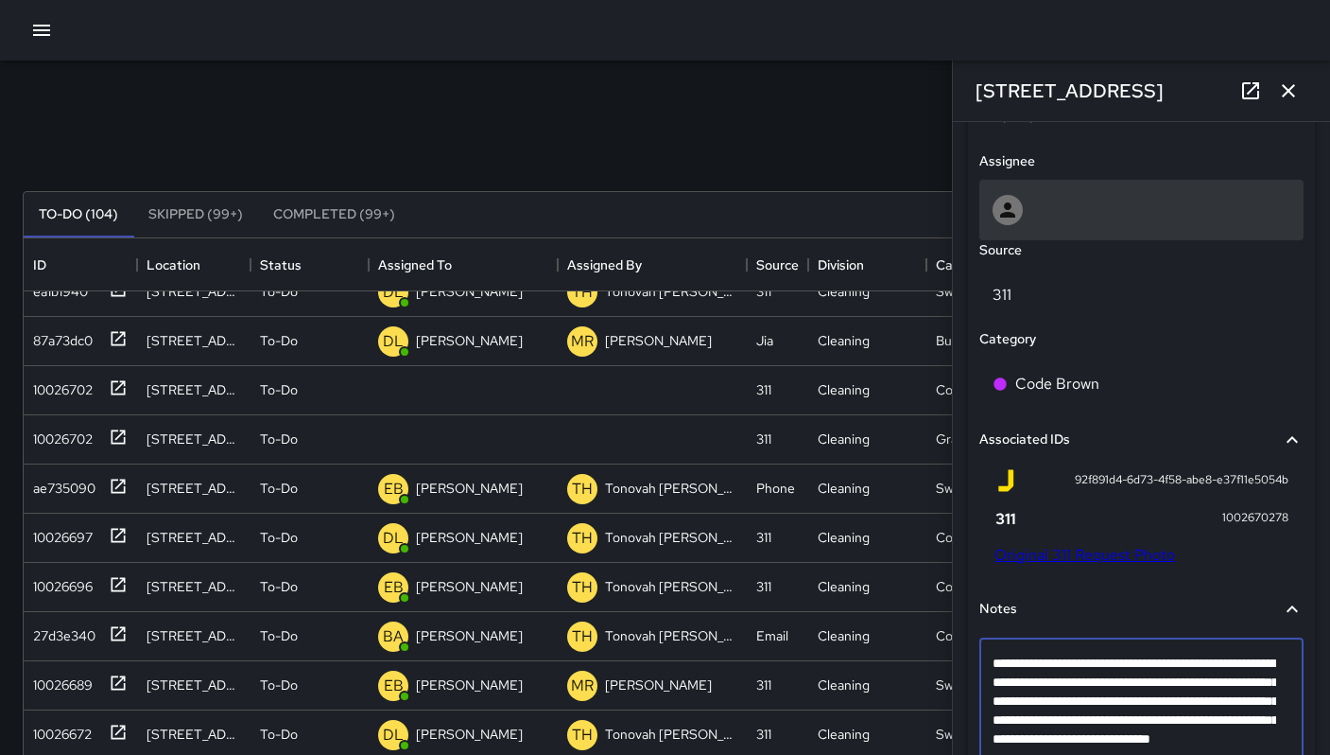
click at [1104, 212] on div at bounding box center [1142, 210] width 298 height 30
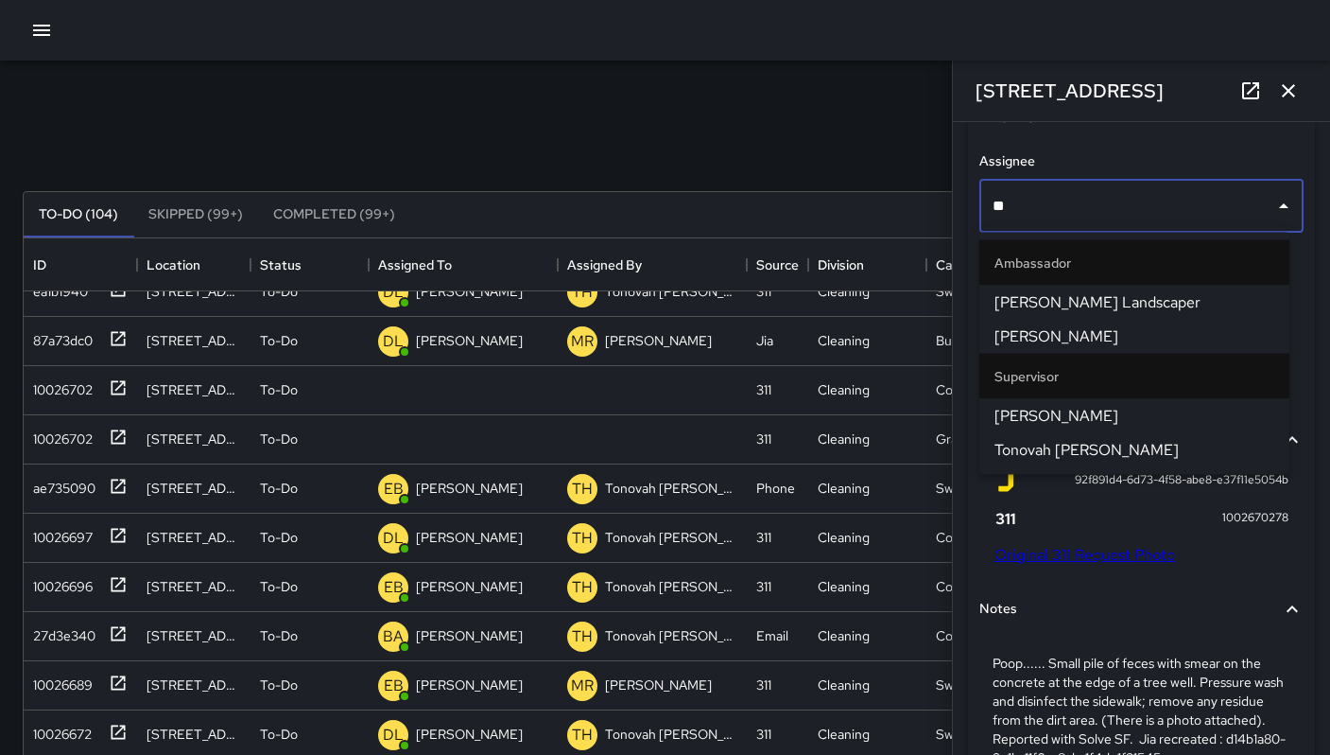
type input "***"
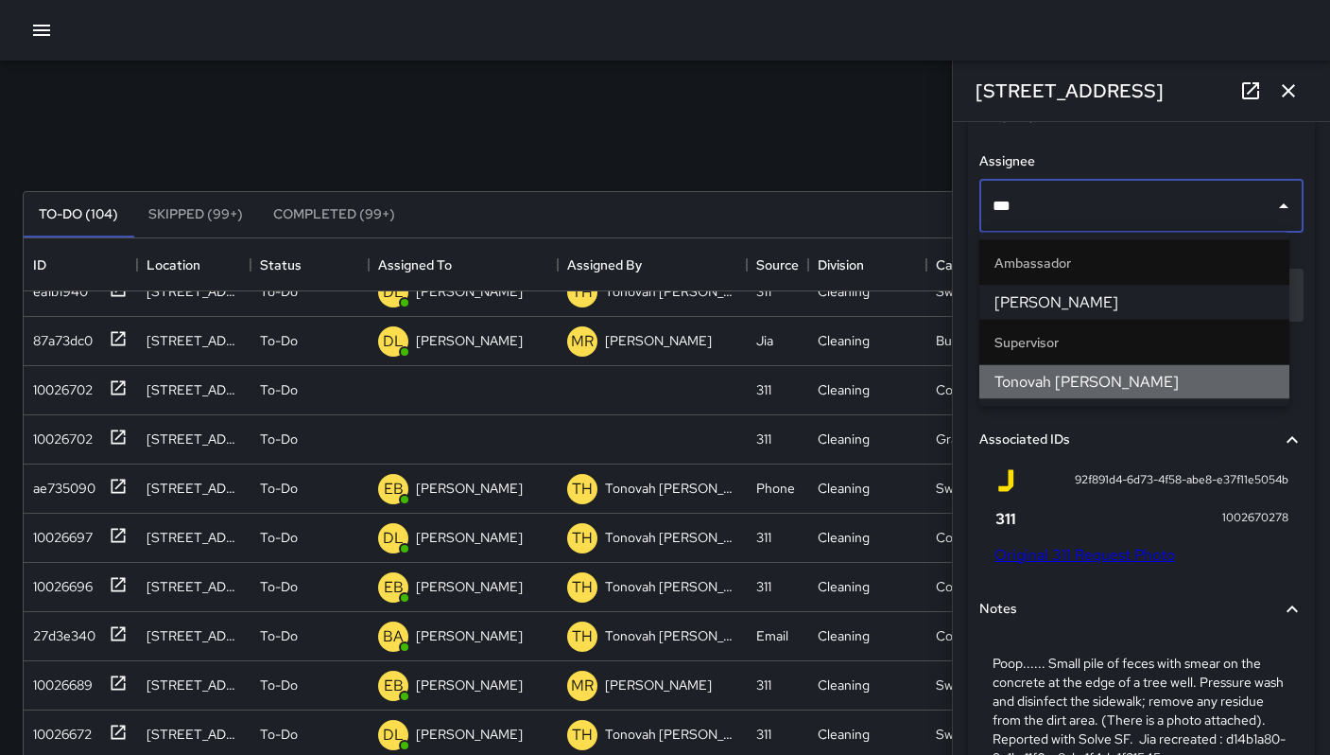
click at [1114, 381] on span "Tonovah [PERSON_NAME]" at bounding box center [1135, 382] width 280 height 23
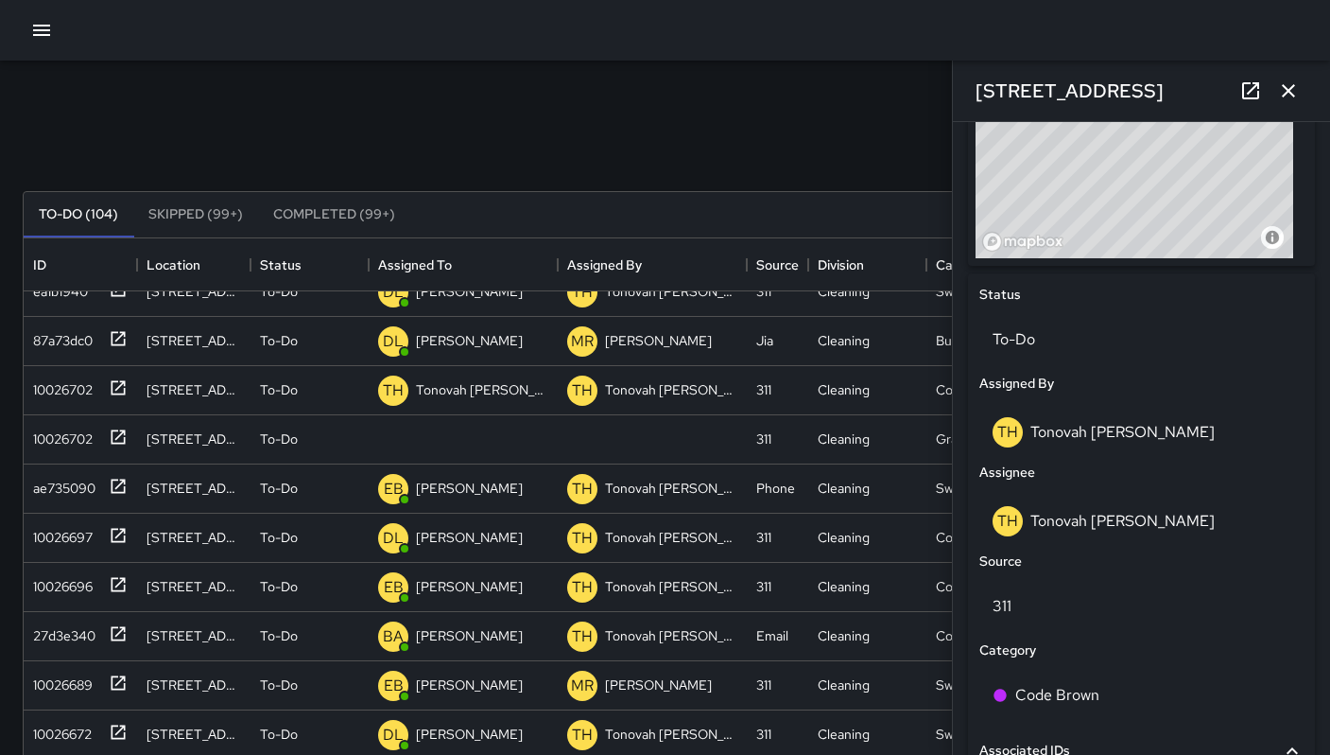
scroll to position [617, 0]
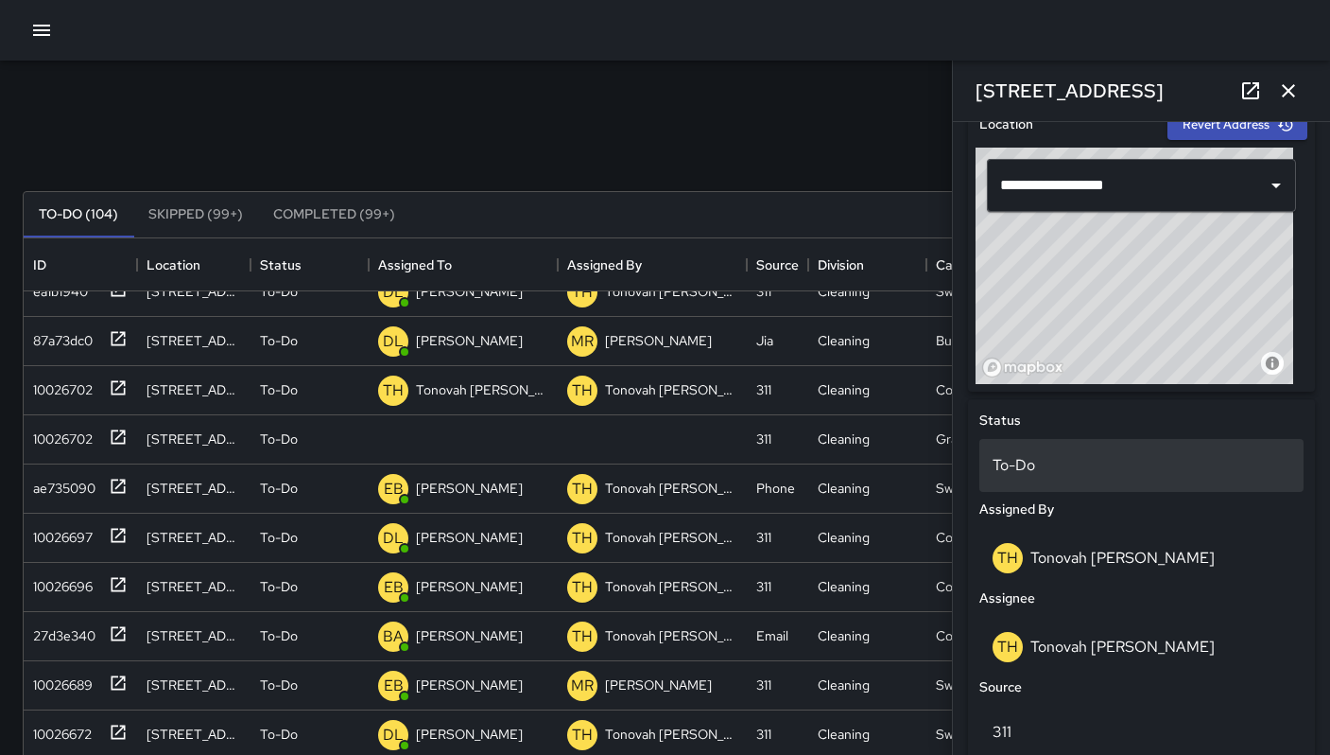
click at [1057, 474] on p "To-Do" at bounding box center [1142, 465] width 298 height 23
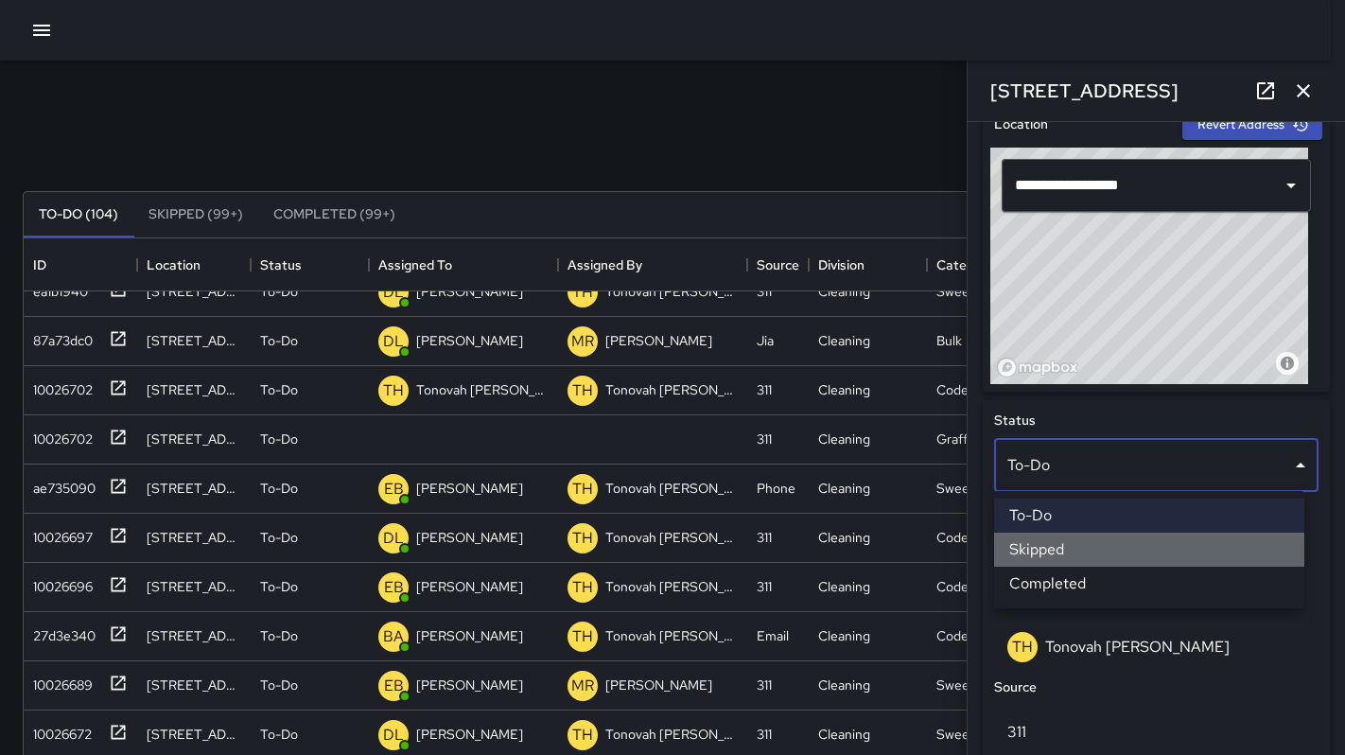
click at [1046, 554] on li "Skipped" at bounding box center [1149, 549] width 310 height 34
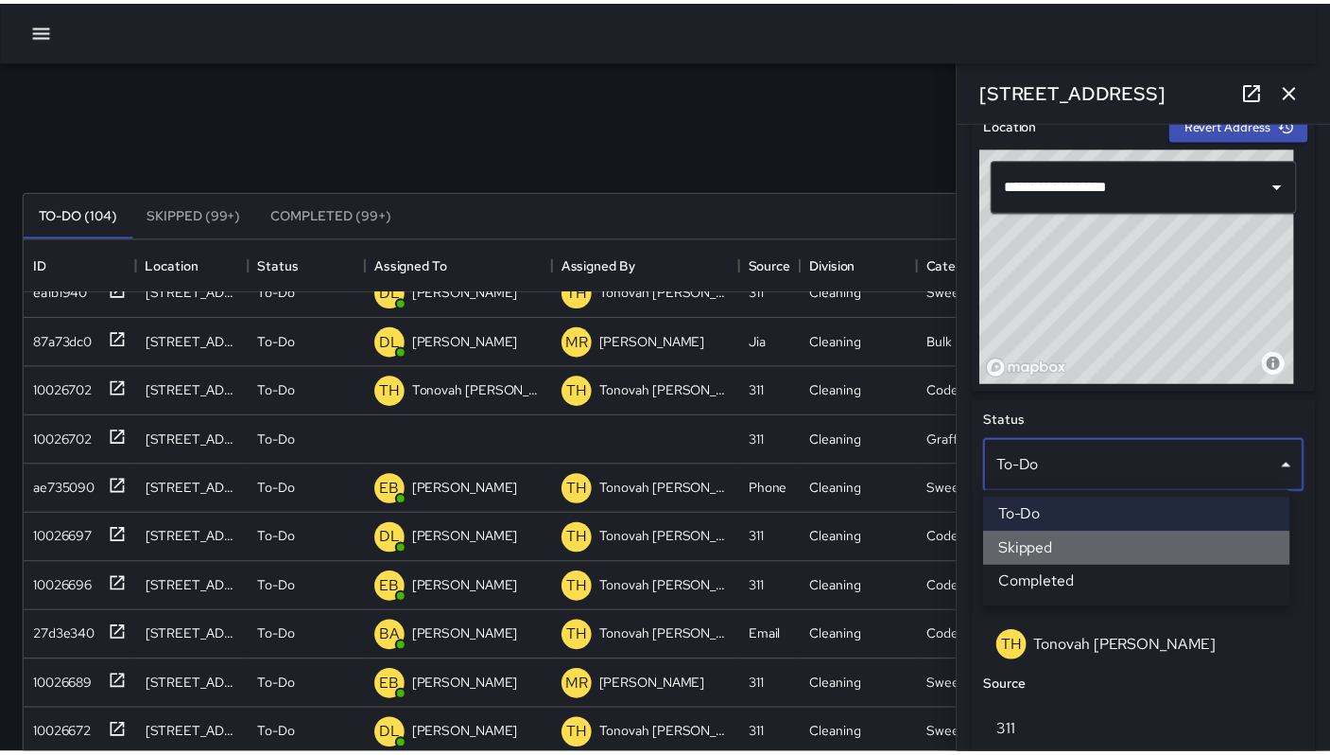
scroll to position [15, 15]
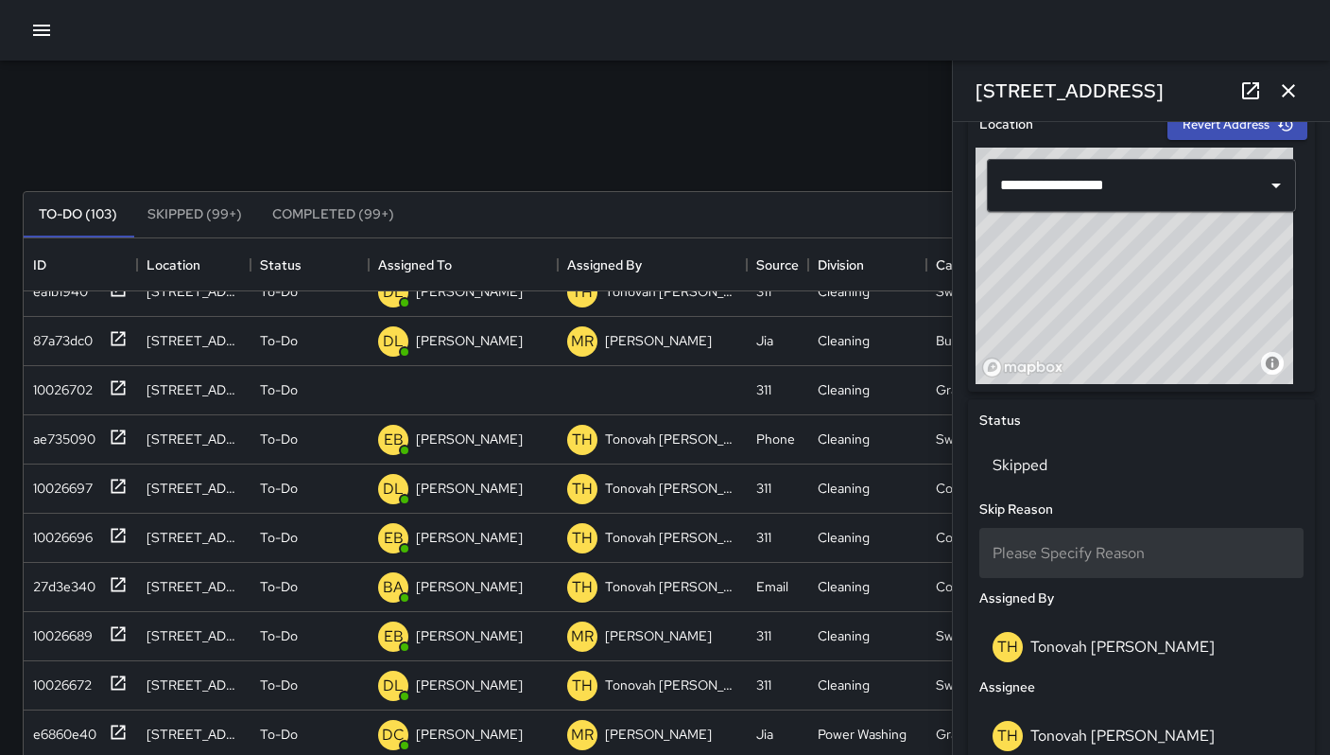
click at [1034, 564] on div "Please Specify Reason" at bounding box center [1142, 553] width 324 height 50
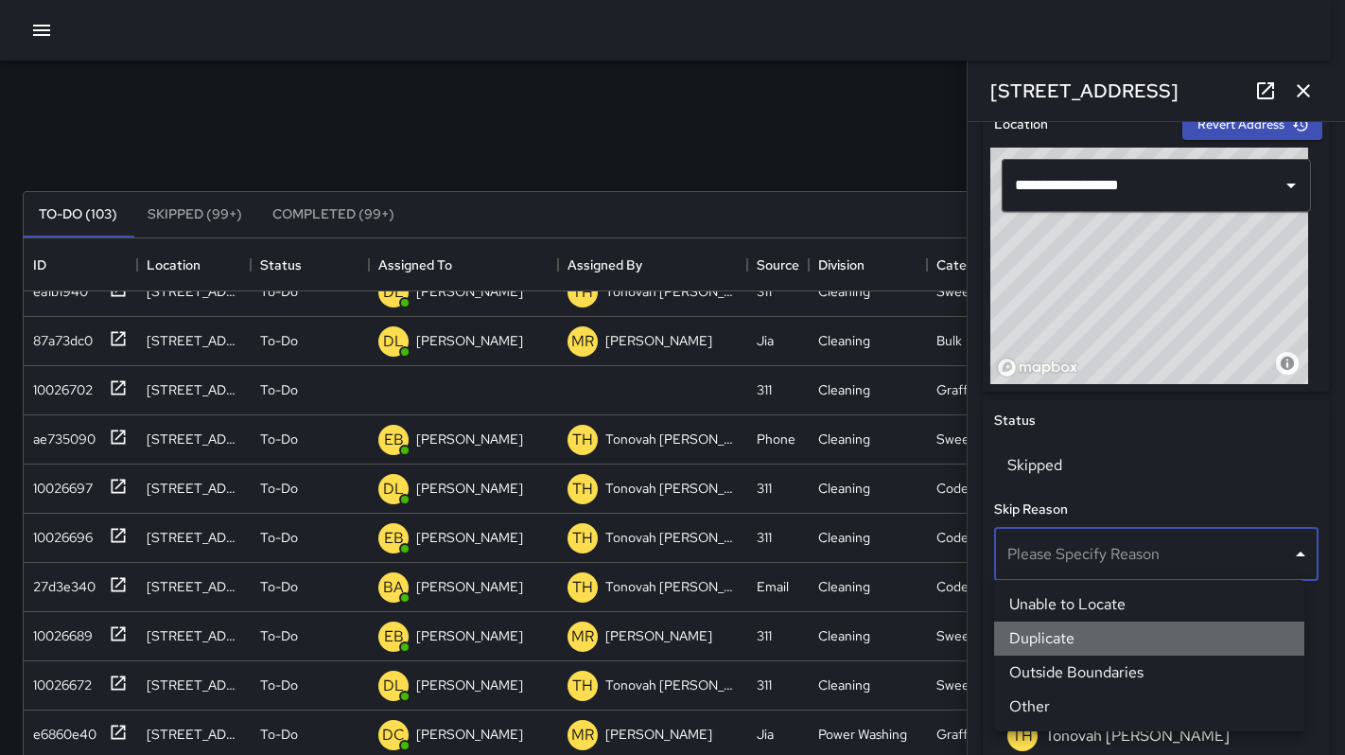
click at [1046, 649] on li "Duplicate" at bounding box center [1149, 638] width 310 height 34
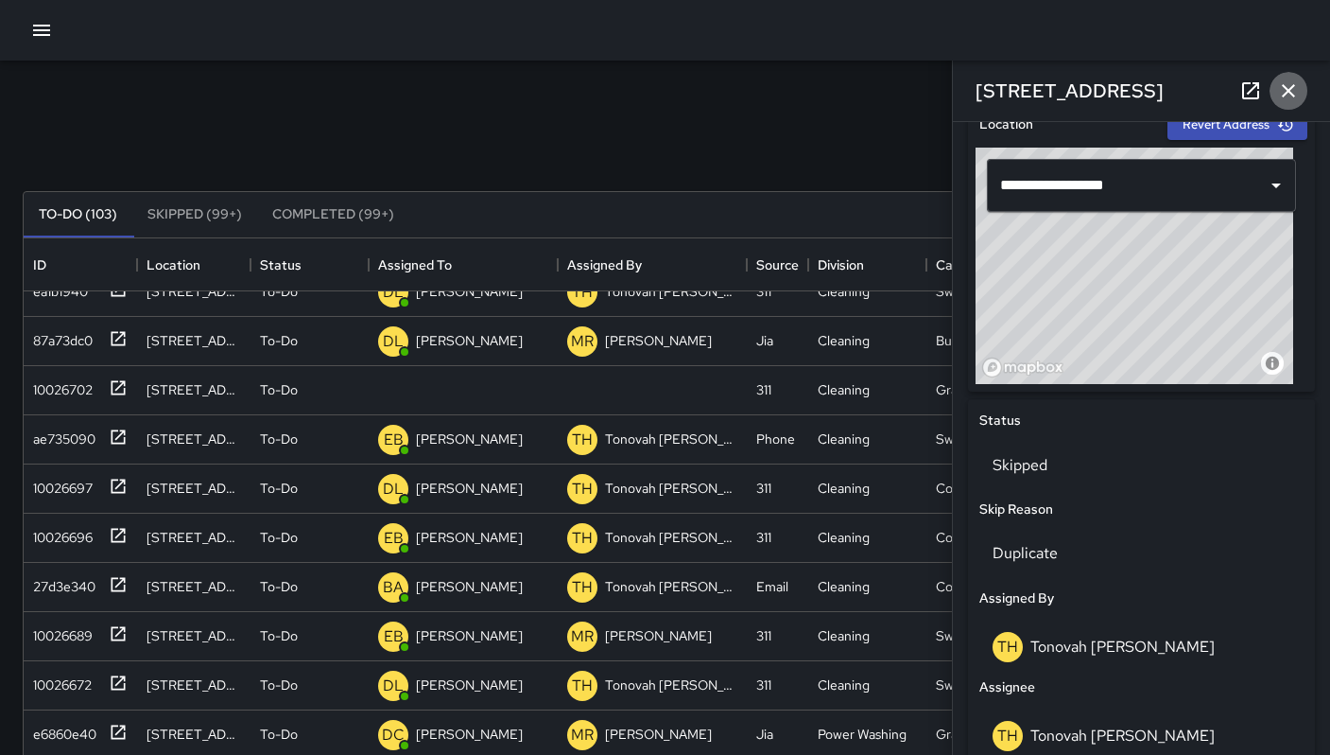
click at [1297, 83] on icon "button" at bounding box center [1288, 90] width 23 height 23
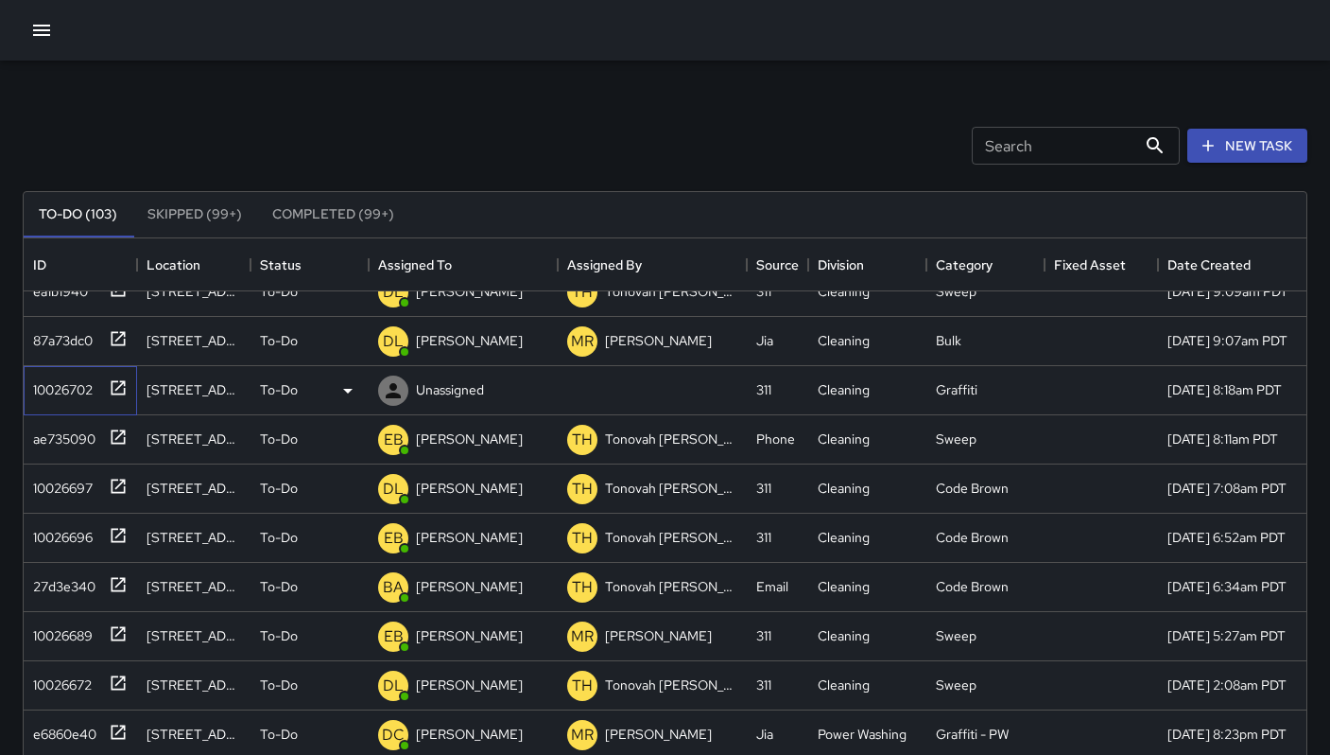
click at [88, 387] on div "10026702" at bounding box center [59, 386] width 67 height 26
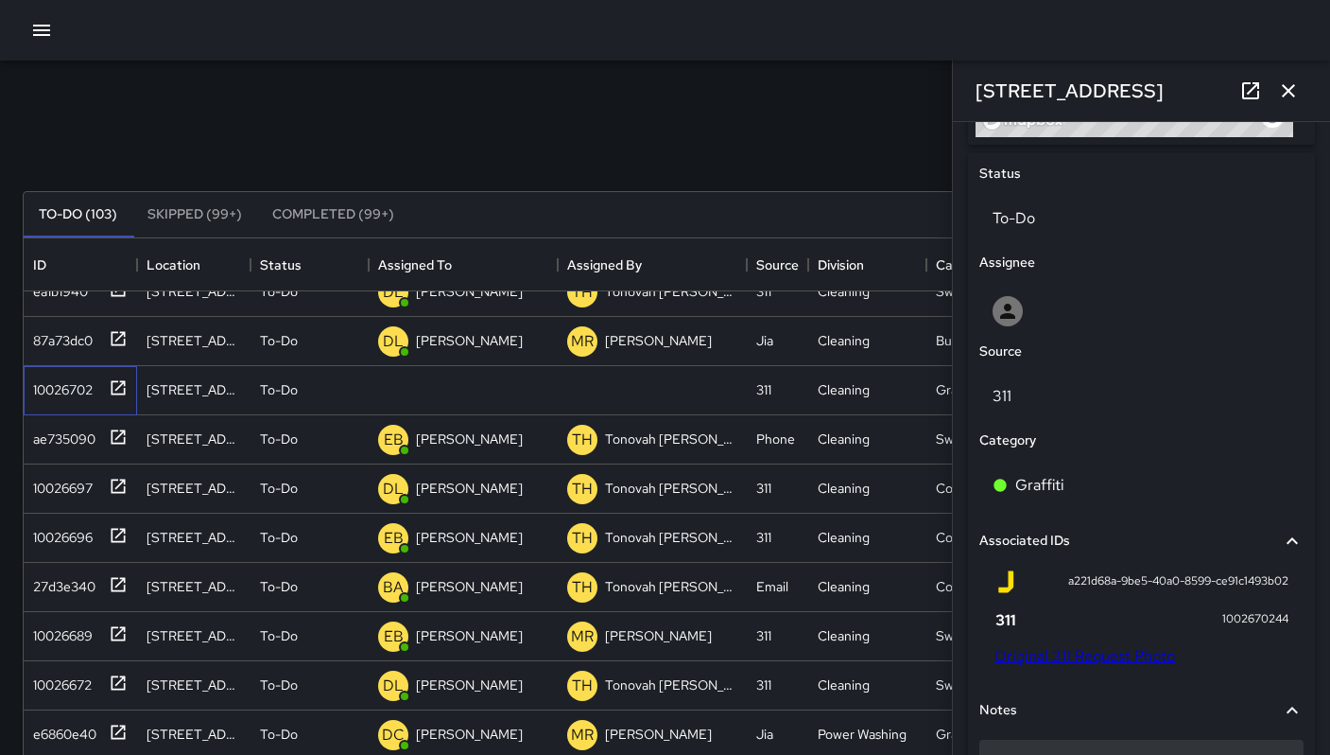
scroll to position [1113, 0]
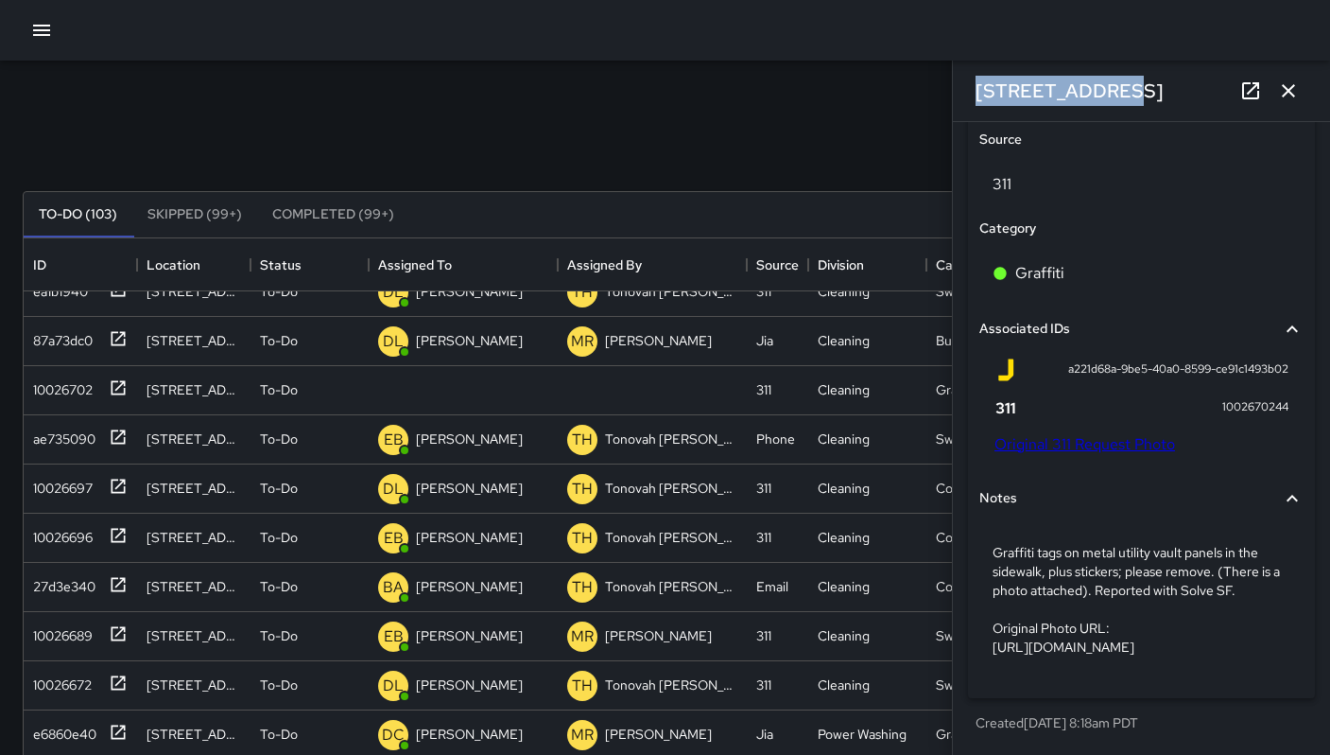
drag, startPoint x: 1101, startPoint y: 94, endPoint x: 972, endPoint y: 87, distance: 128.8
click at [972, 87] on div "[STREET_ADDRESS]" at bounding box center [1141, 91] width 377 height 61
copy h6 "[STREET_ADDRESS]"
click at [1105, 434] on link "Original 311 Request Photo" at bounding box center [1085, 444] width 181 height 20
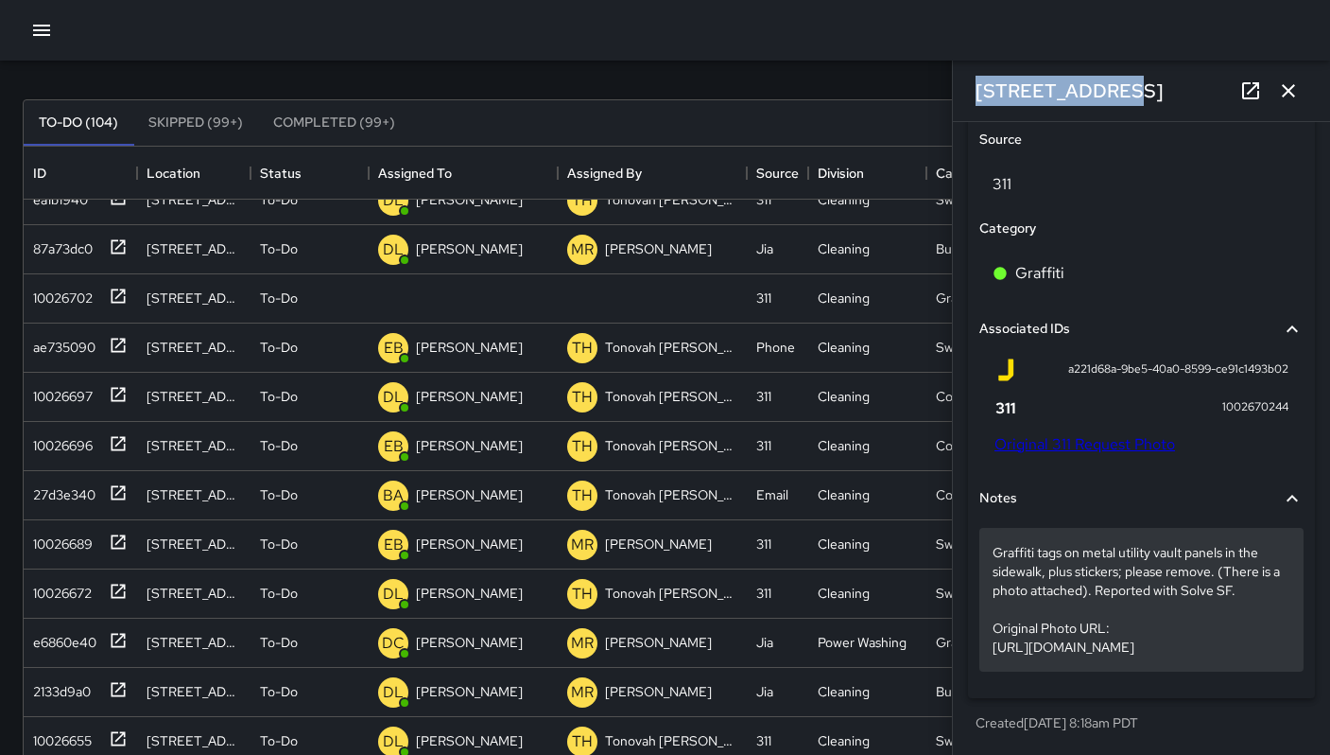
scroll to position [145, 0]
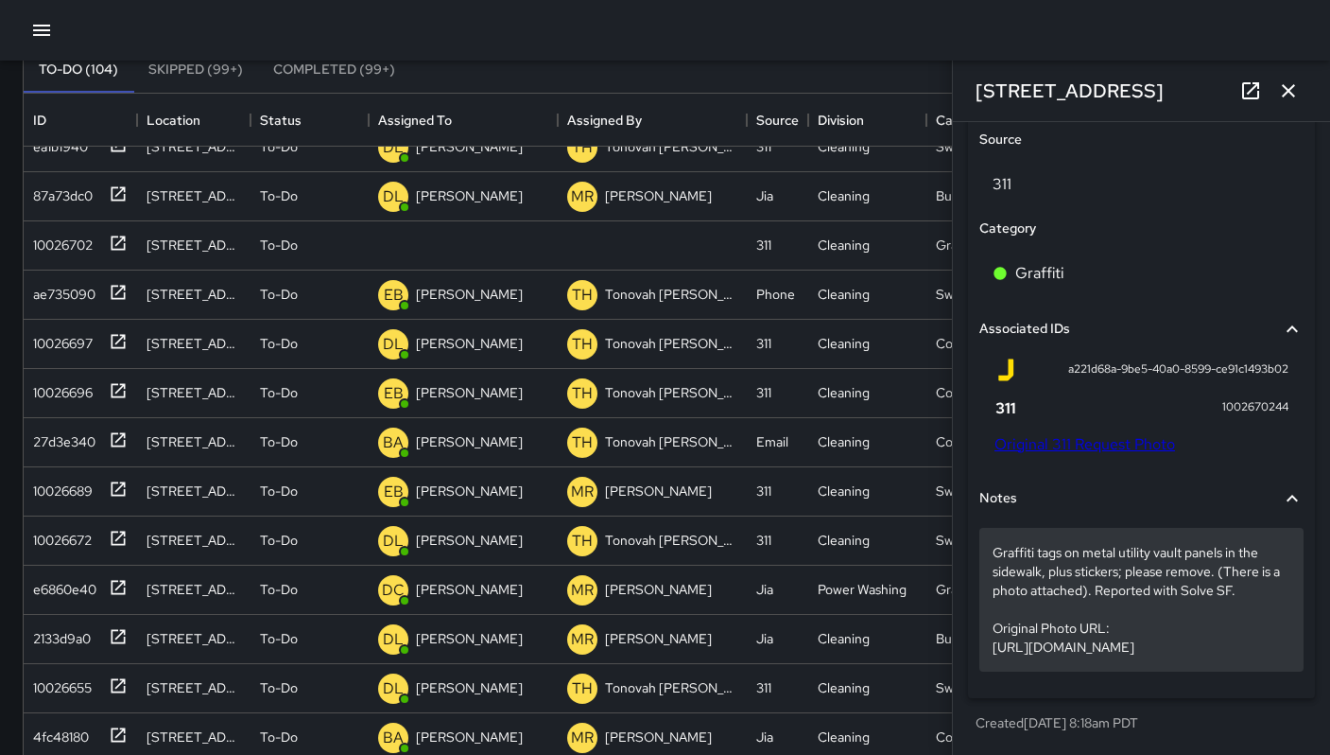
click at [1204, 548] on p "Graffiti tags on metal utility vault panels in the sidewalk, plus stickers; ple…" at bounding box center [1142, 599] width 298 height 113
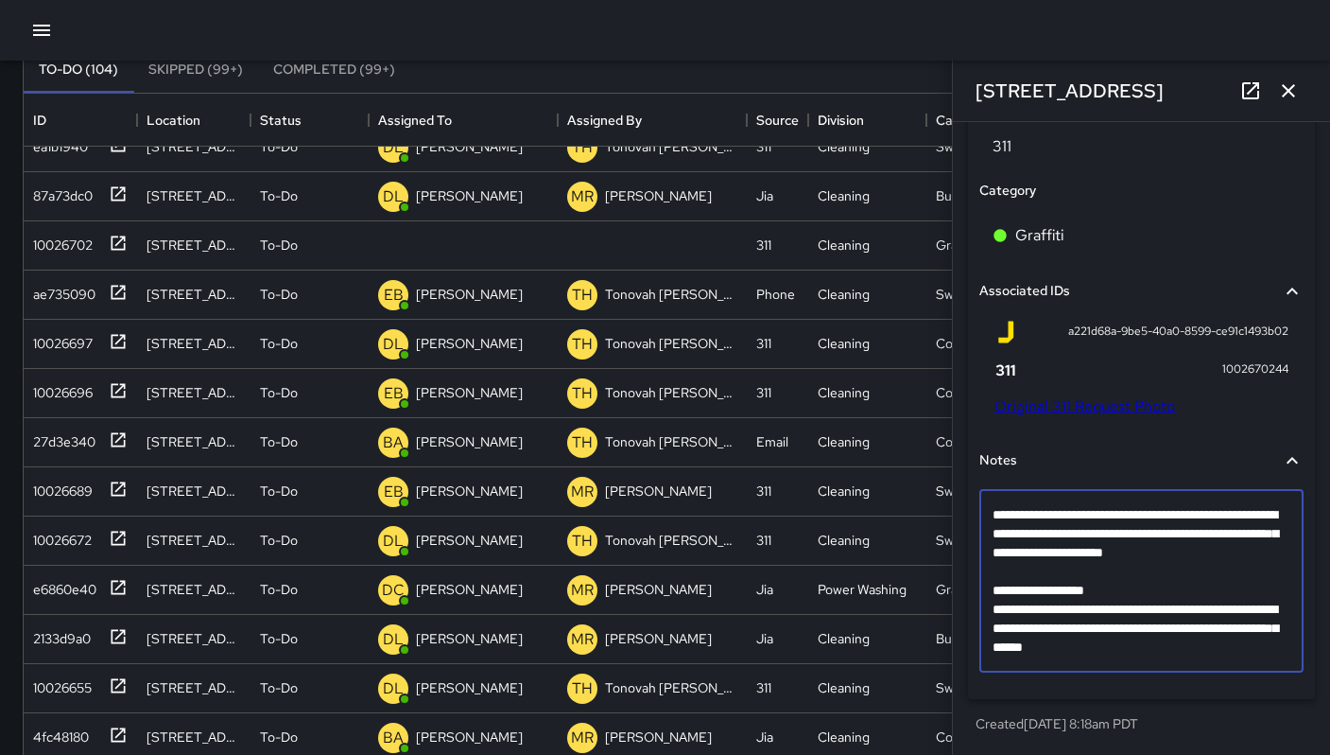
scroll to position [1000, 0]
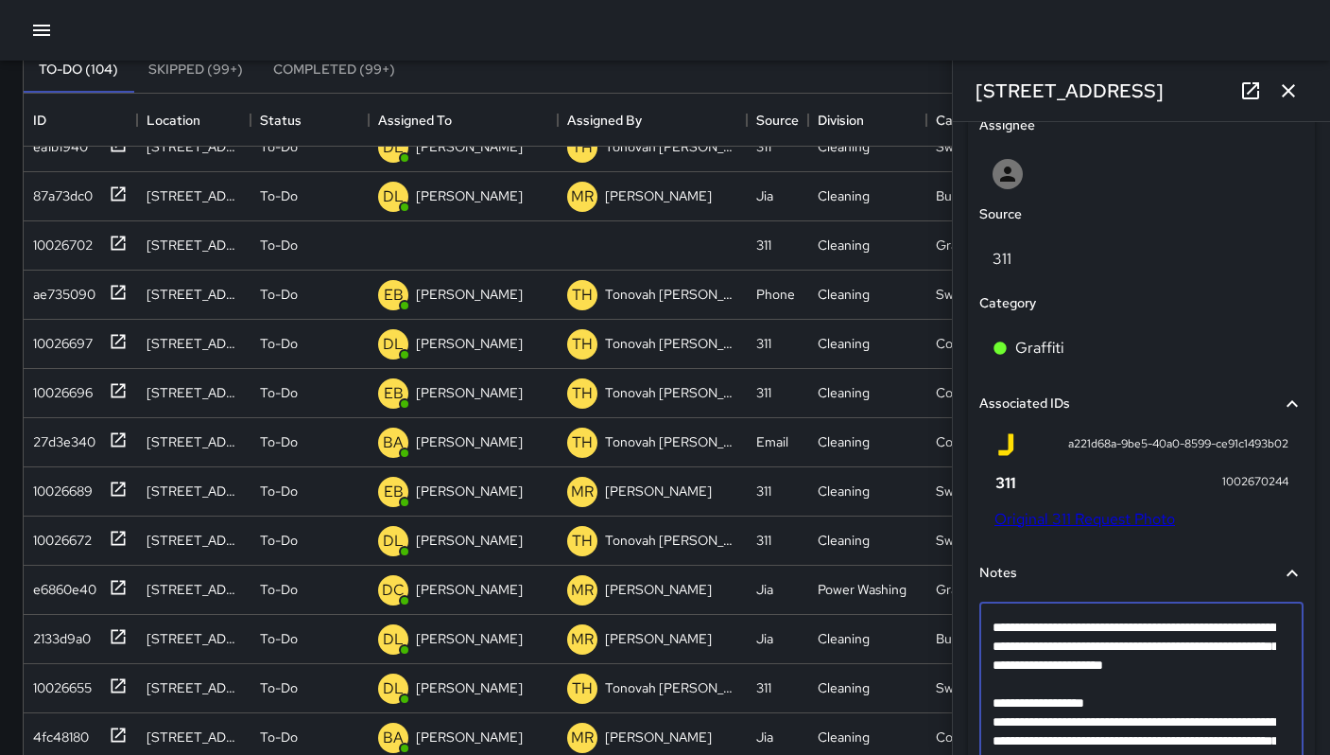
click at [1264, 671] on textarea "**********" at bounding box center [1135, 692] width 284 height 151
type textarea "**********"
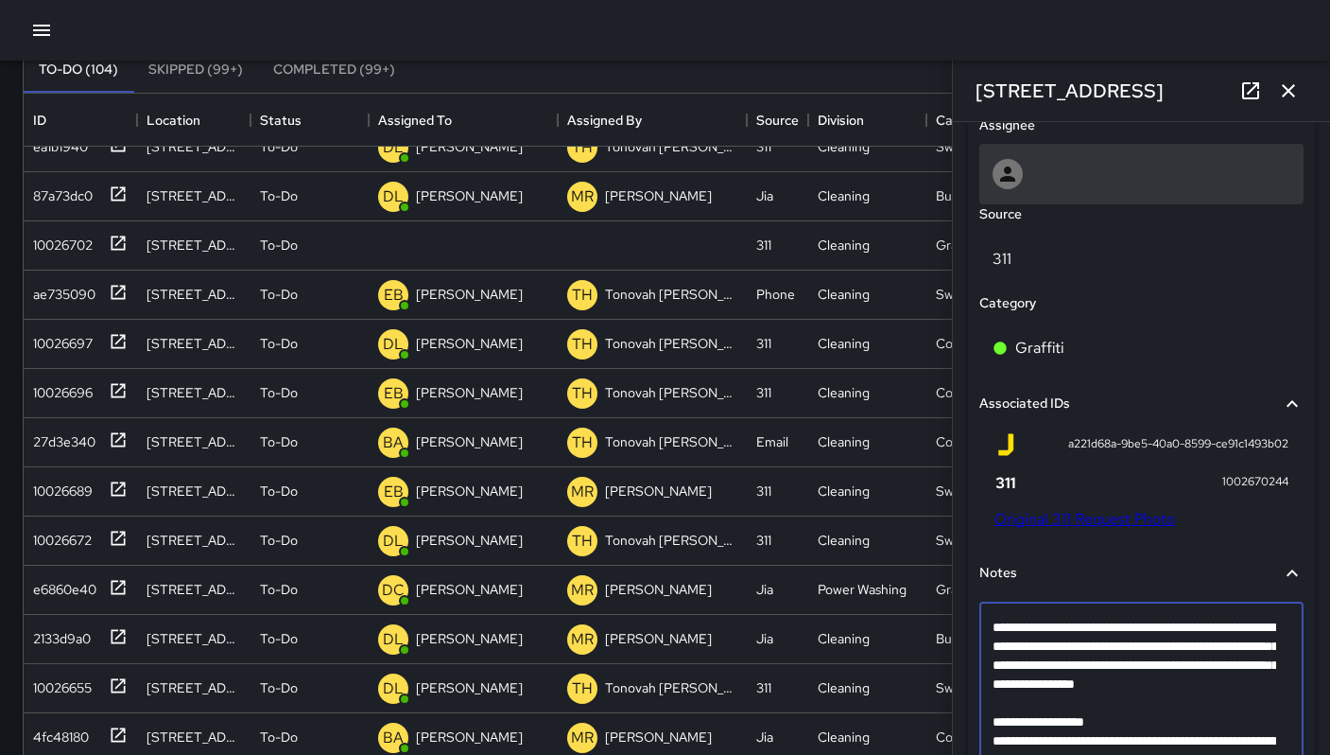
click at [1067, 183] on div at bounding box center [1142, 174] width 298 height 30
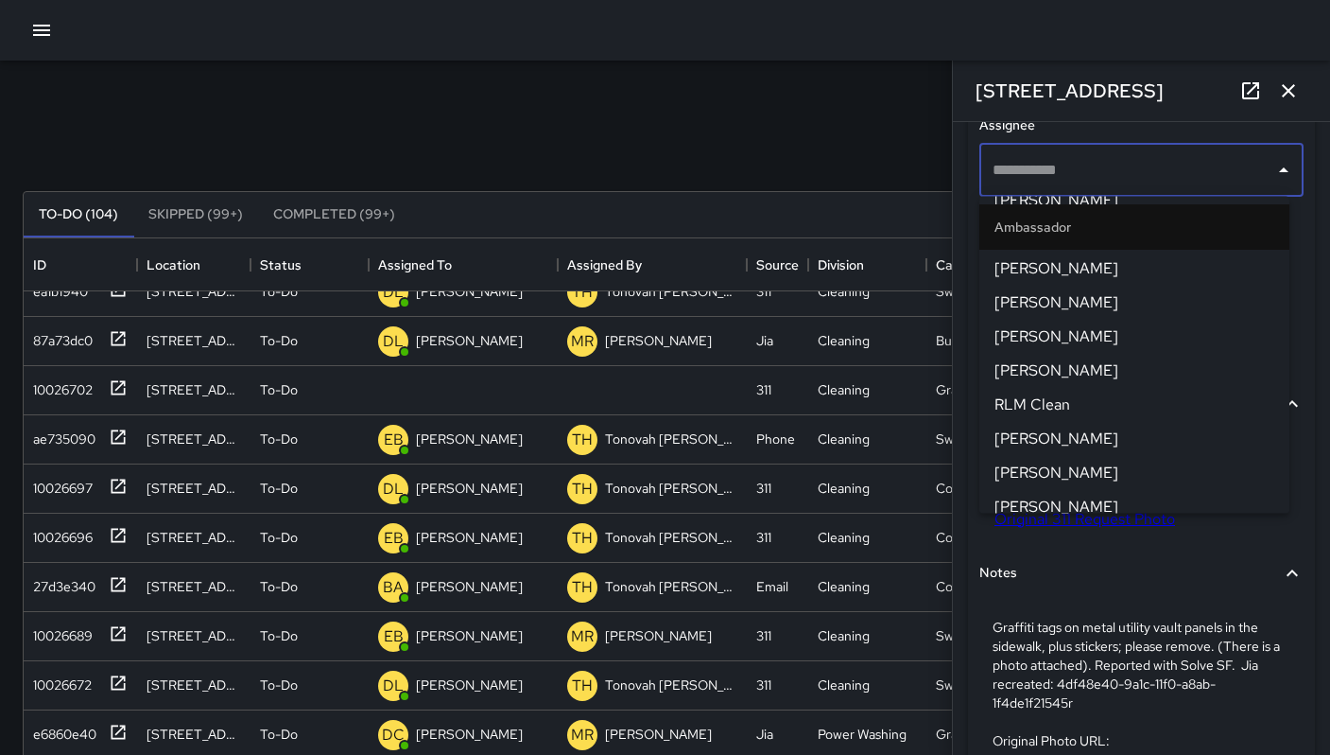
scroll to position [187, 0]
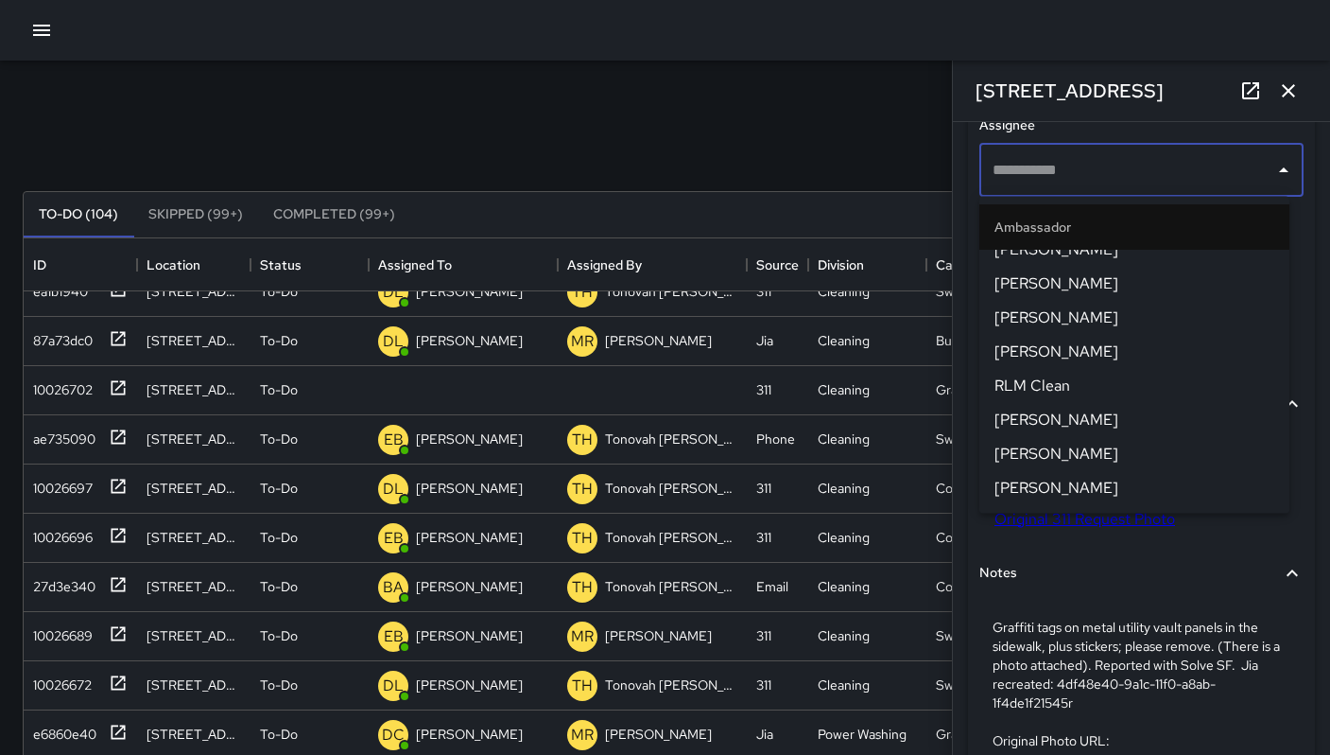
click at [1051, 175] on input "text" at bounding box center [1127, 170] width 279 height 36
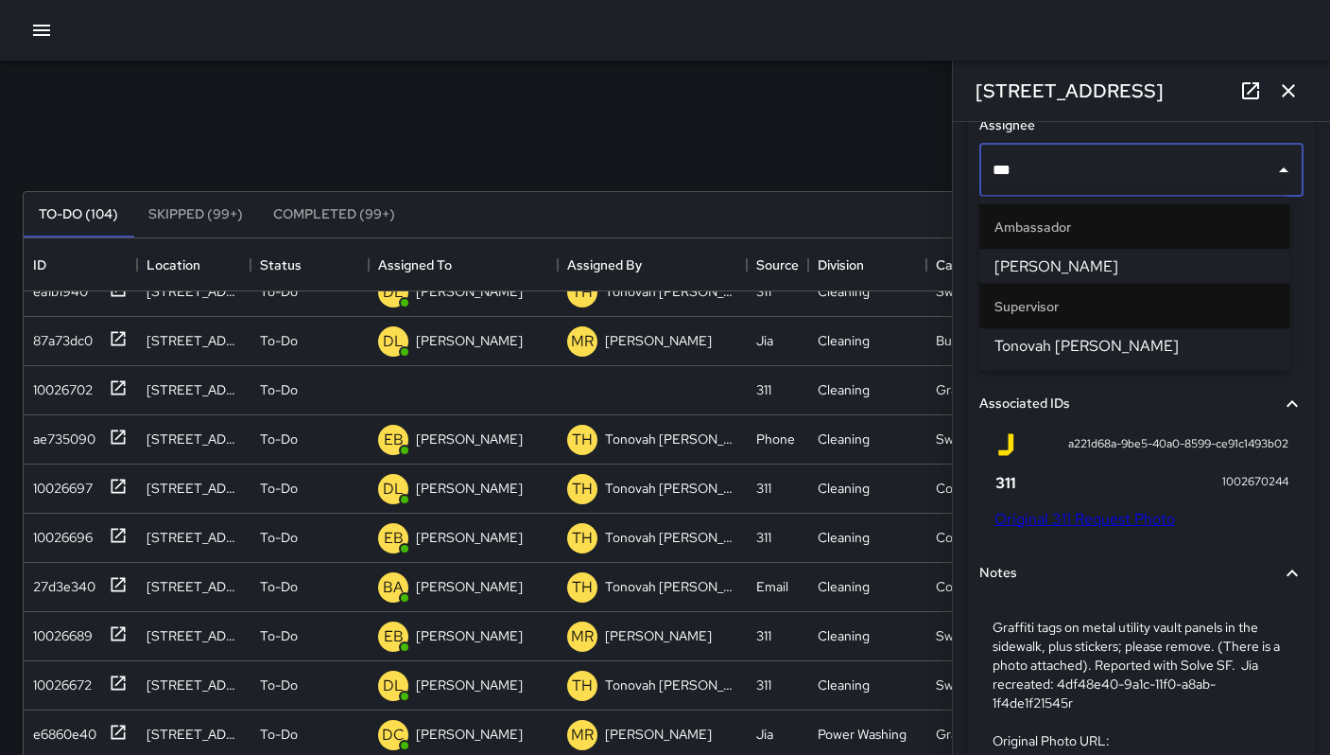
type input "****"
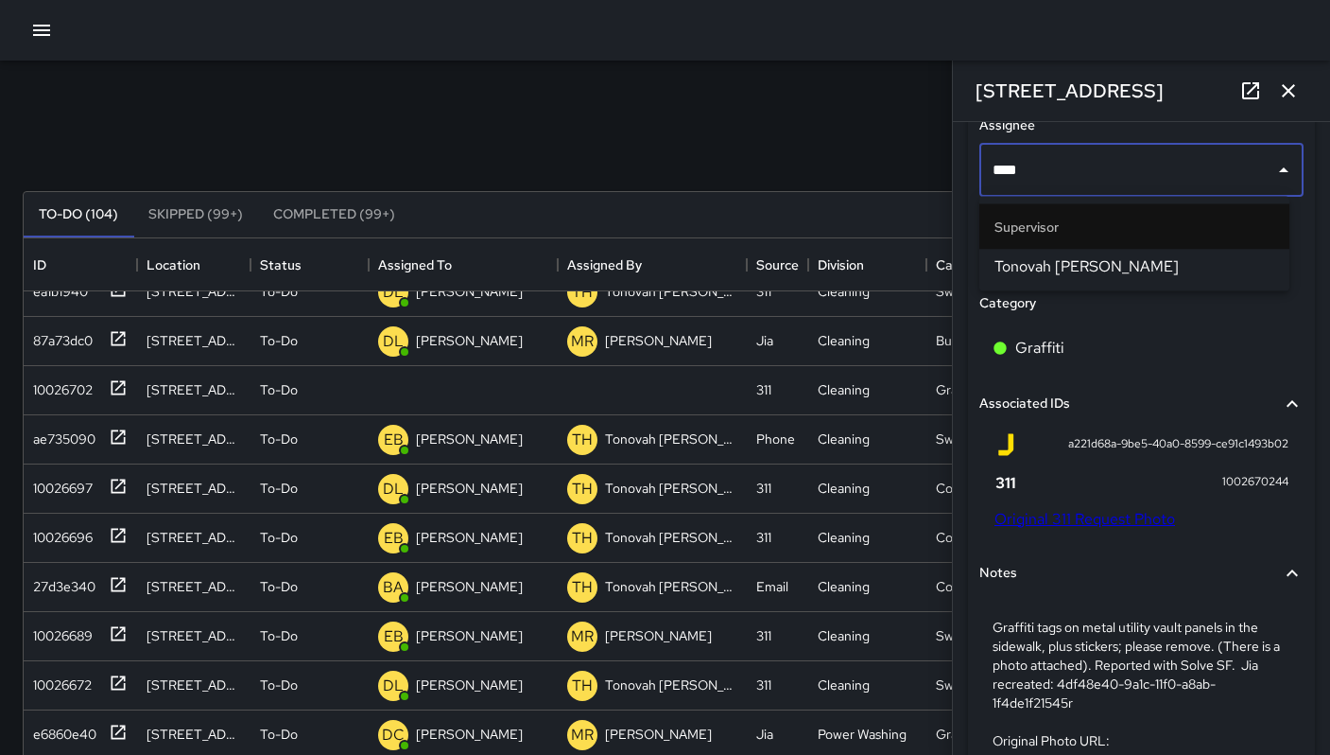
click at [1086, 268] on span "Tonovah [PERSON_NAME]" at bounding box center [1135, 266] width 280 height 23
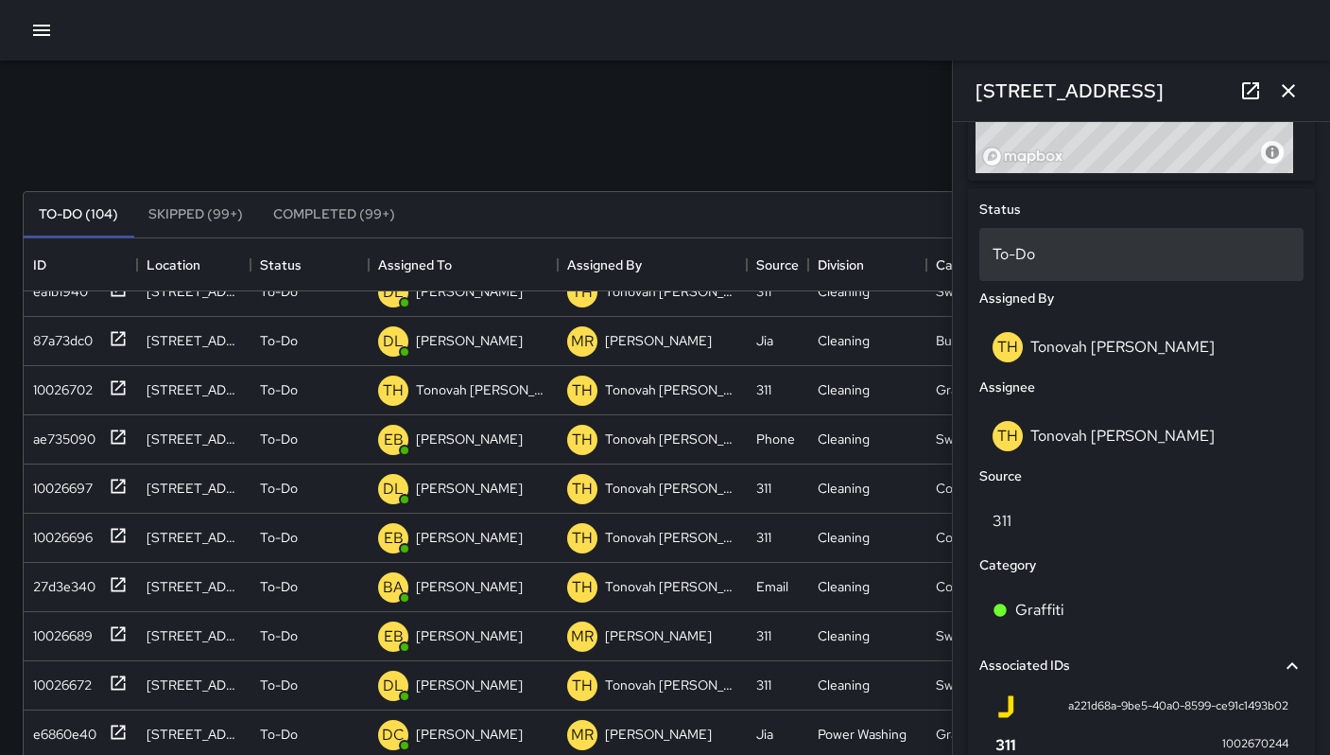
scroll to position [775, 0]
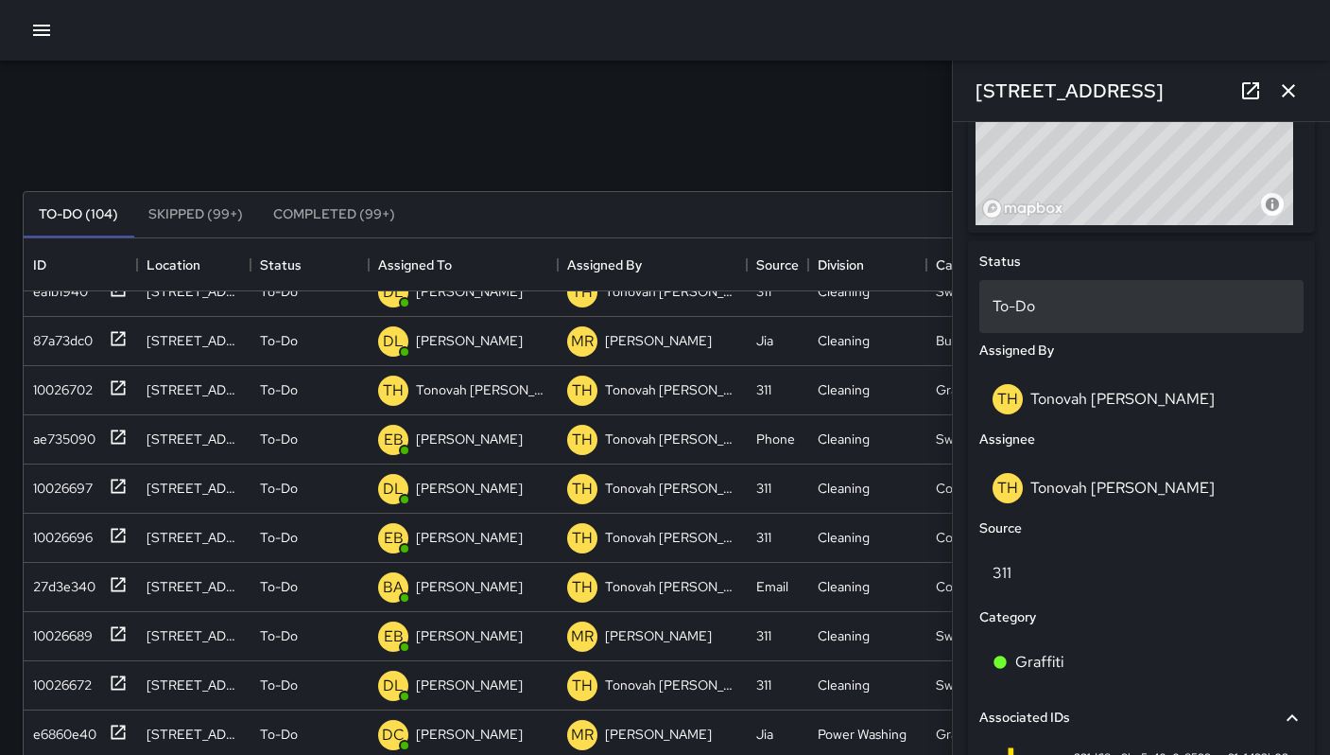
click at [1070, 295] on p "To-Do" at bounding box center [1142, 306] width 298 height 23
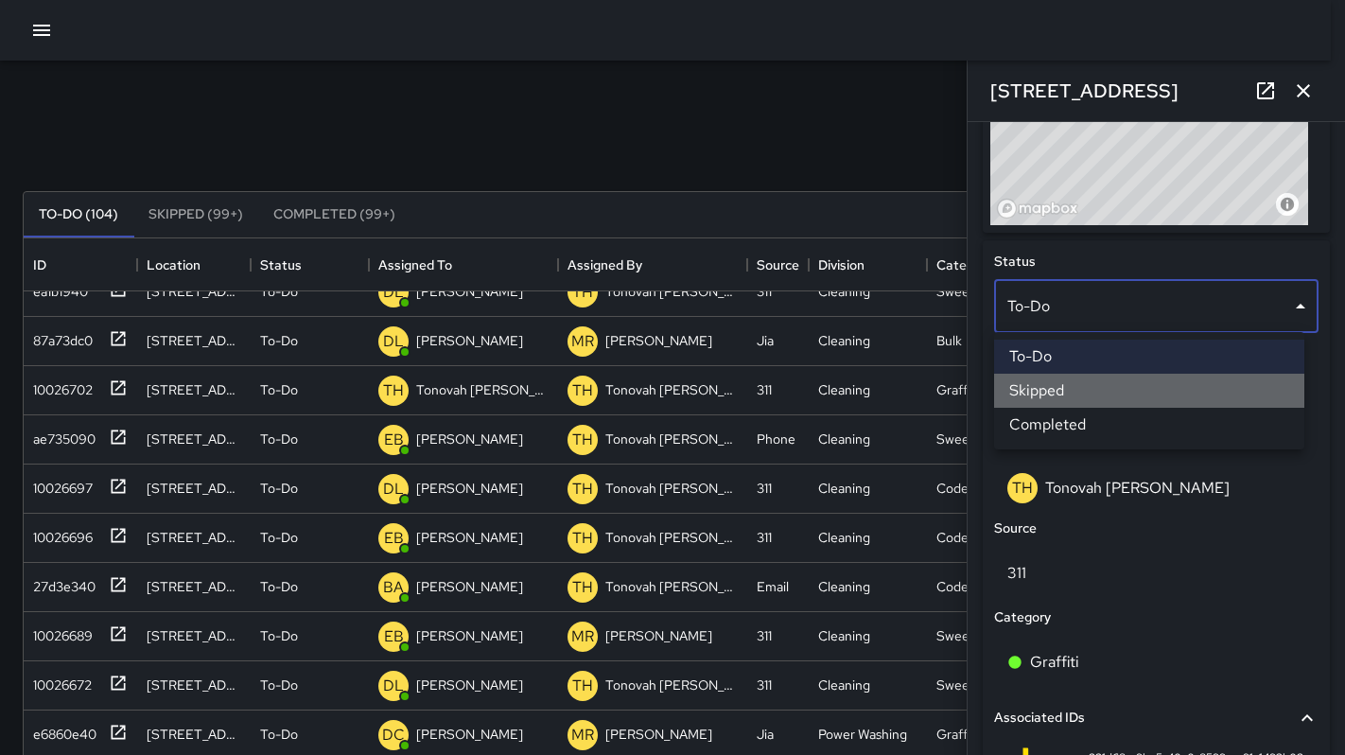
click at [1077, 390] on li "Skipped" at bounding box center [1149, 390] width 310 height 34
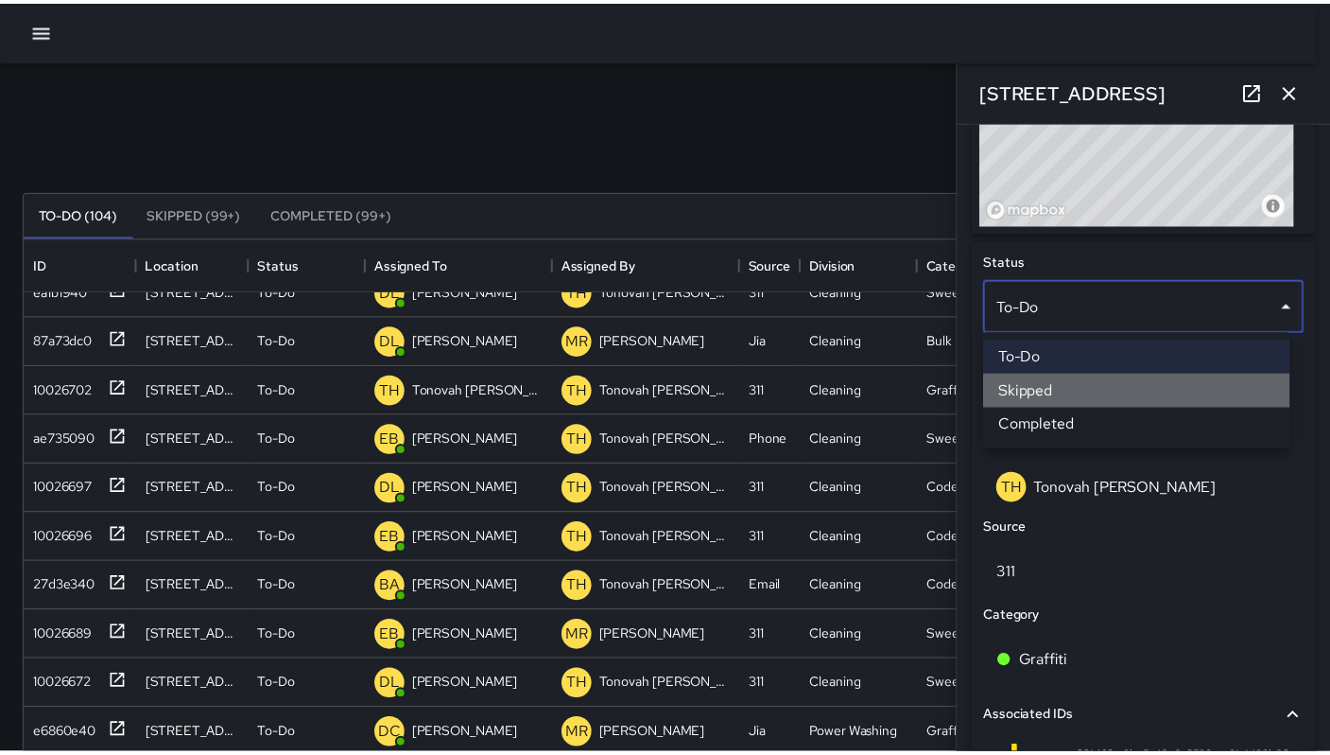
scroll to position [15, 15]
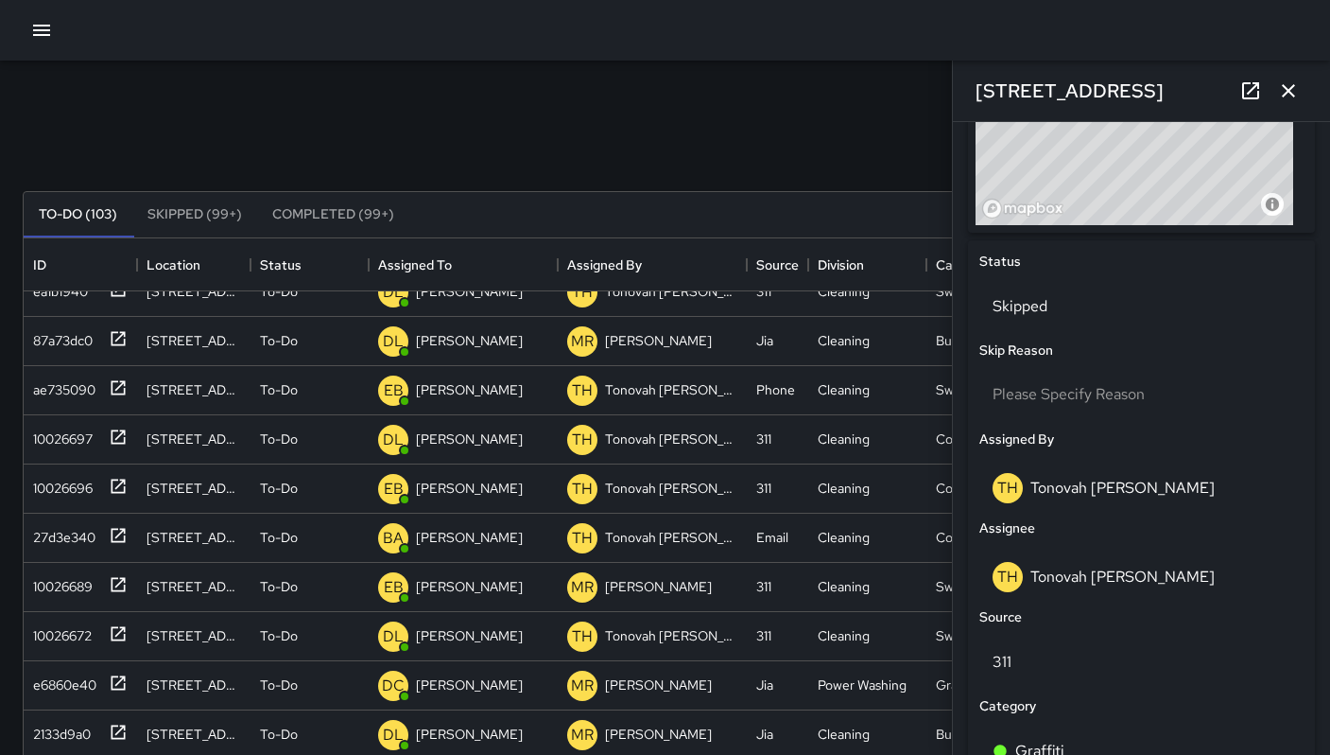
click at [1289, 94] on icon "button" at bounding box center [1288, 90] width 23 height 23
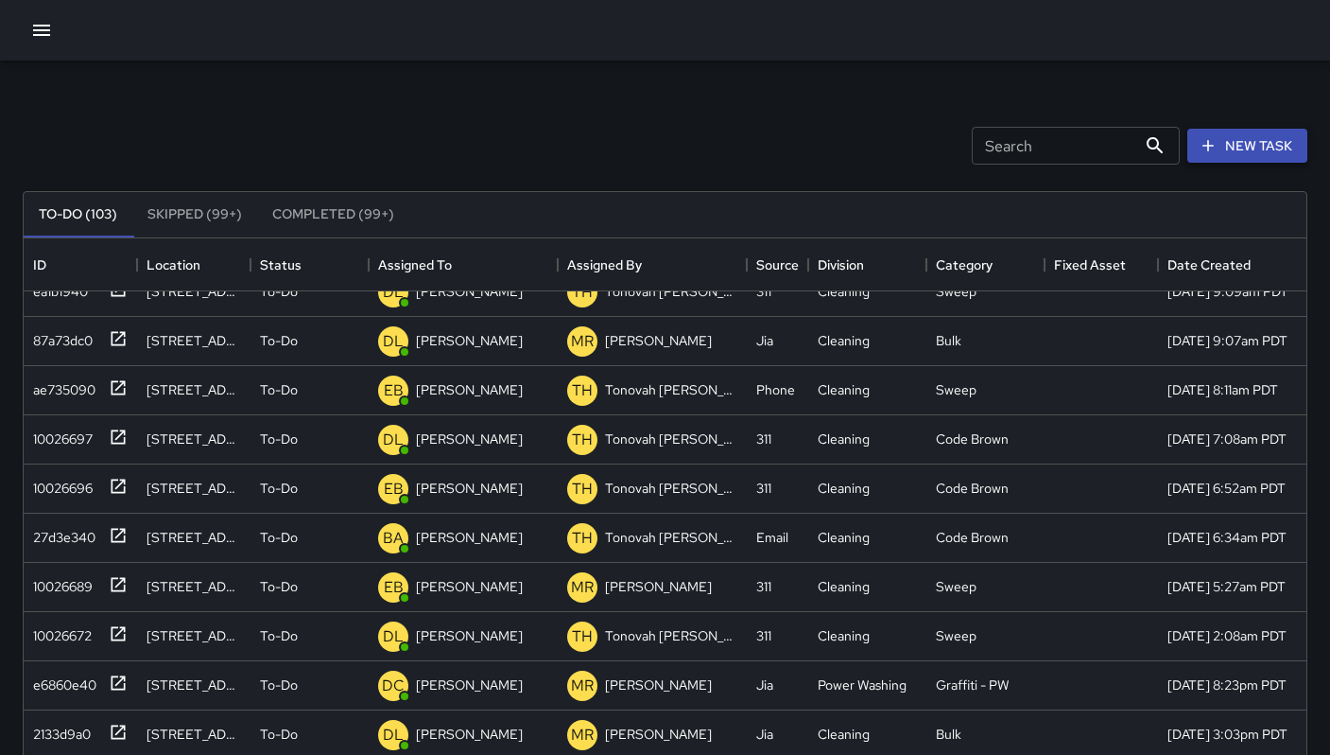
click at [1206, 147] on icon "button" at bounding box center [1208, 145] width 19 height 19
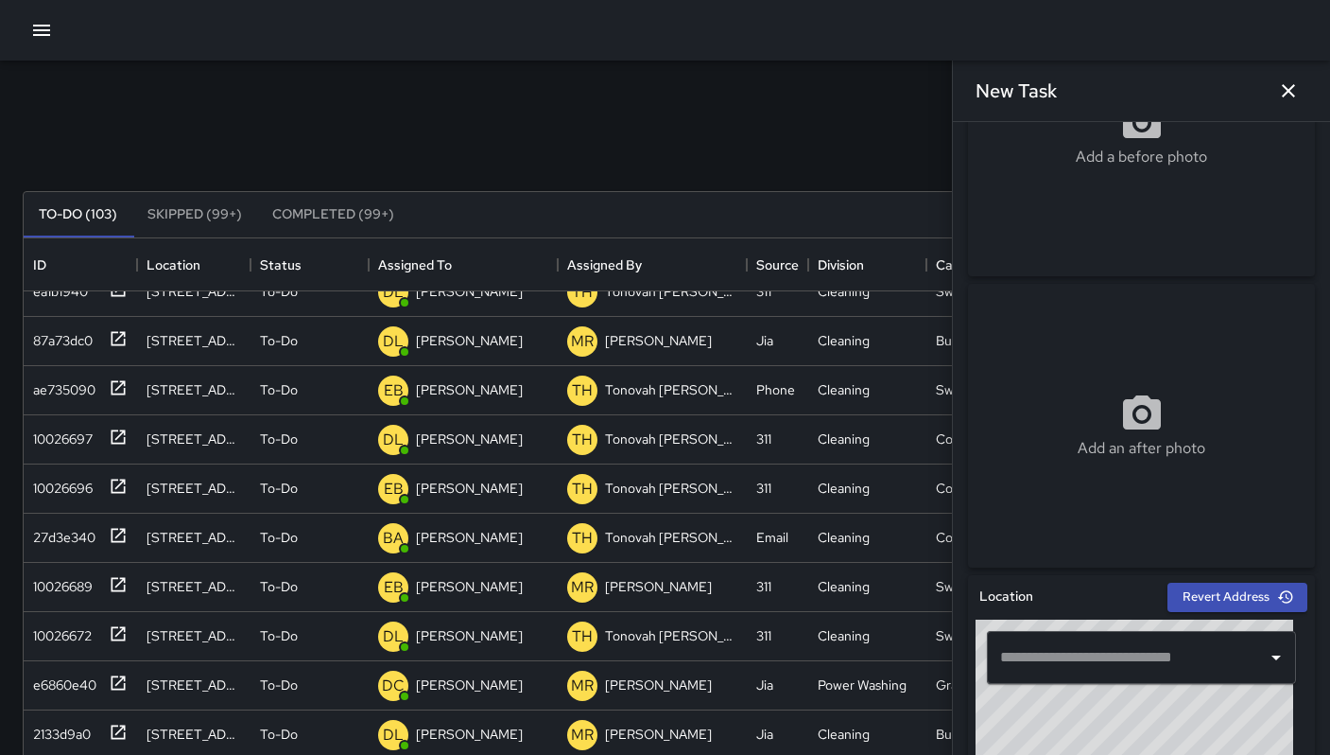
scroll to position [176, 0]
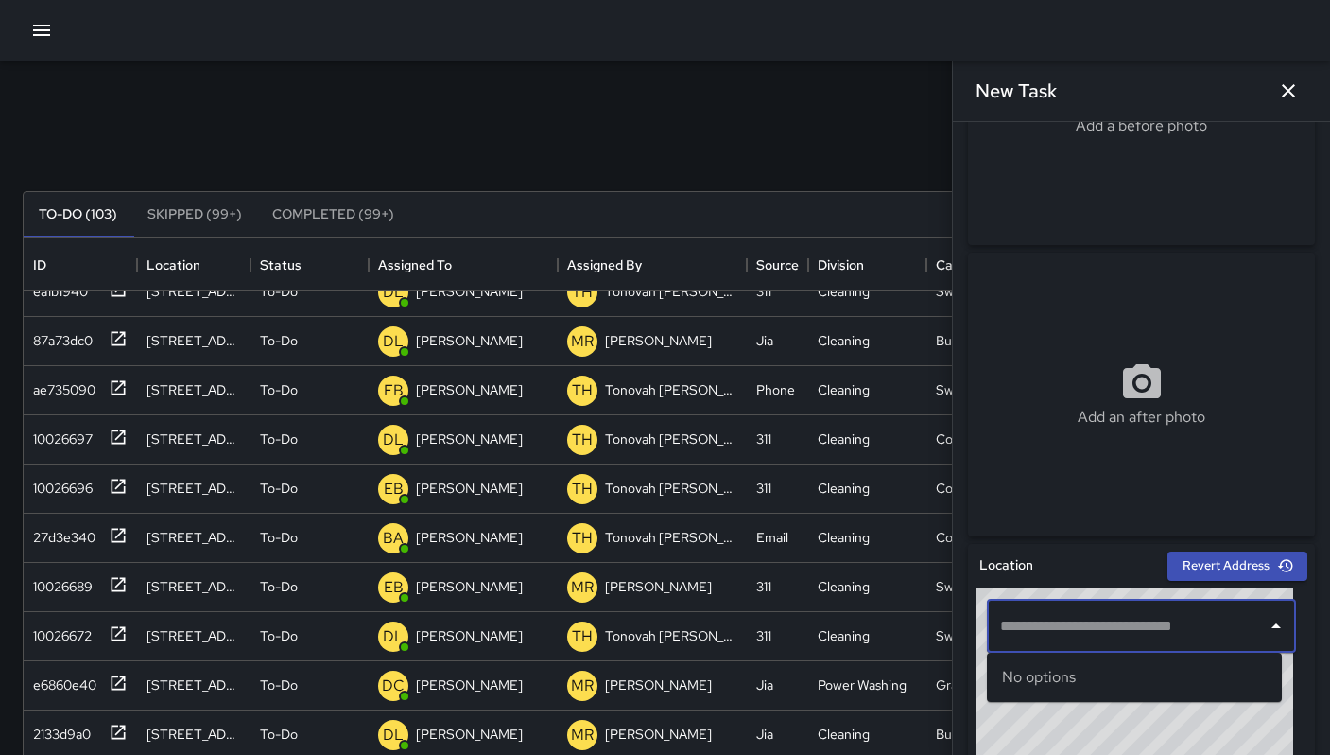
click at [1088, 642] on input "text" at bounding box center [1128, 626] width 264 height 36
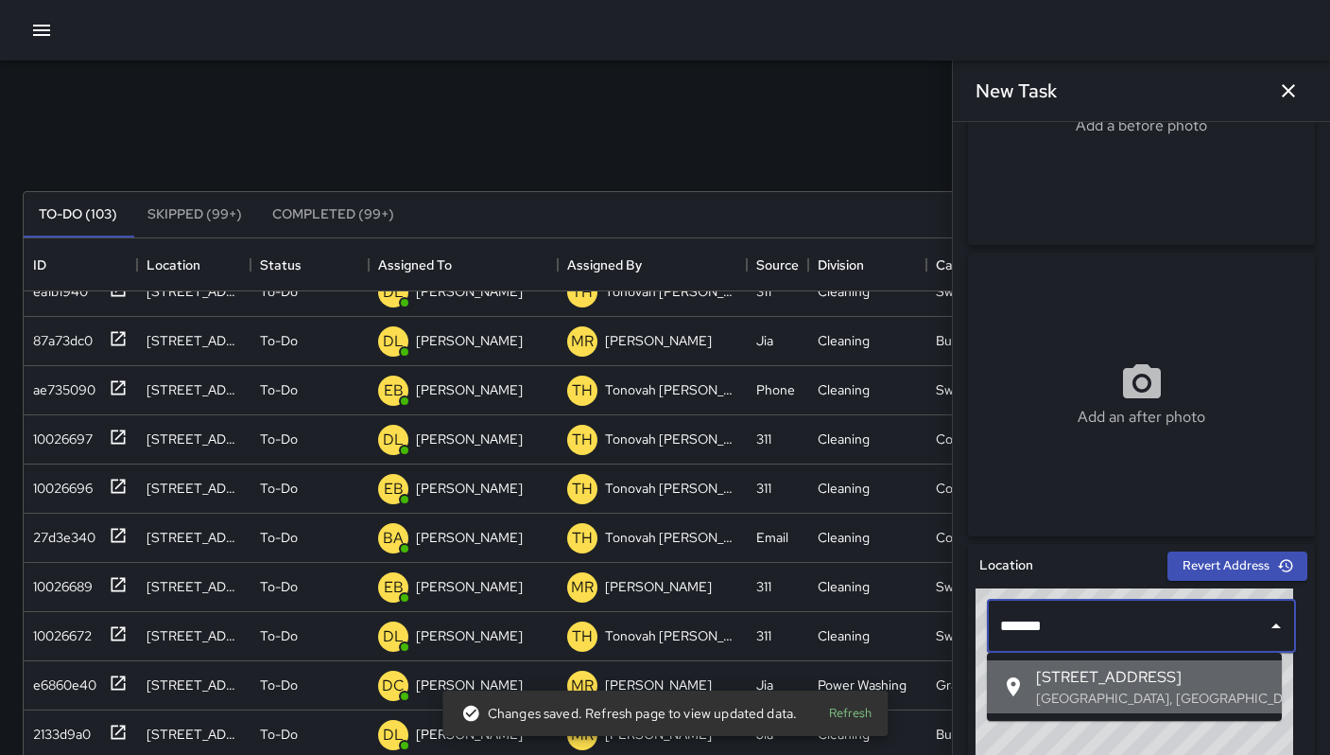
click at [1089, 674] on span "[STREET_ADDRESS]" at bounding box center [1151, 677] width 231 height 23
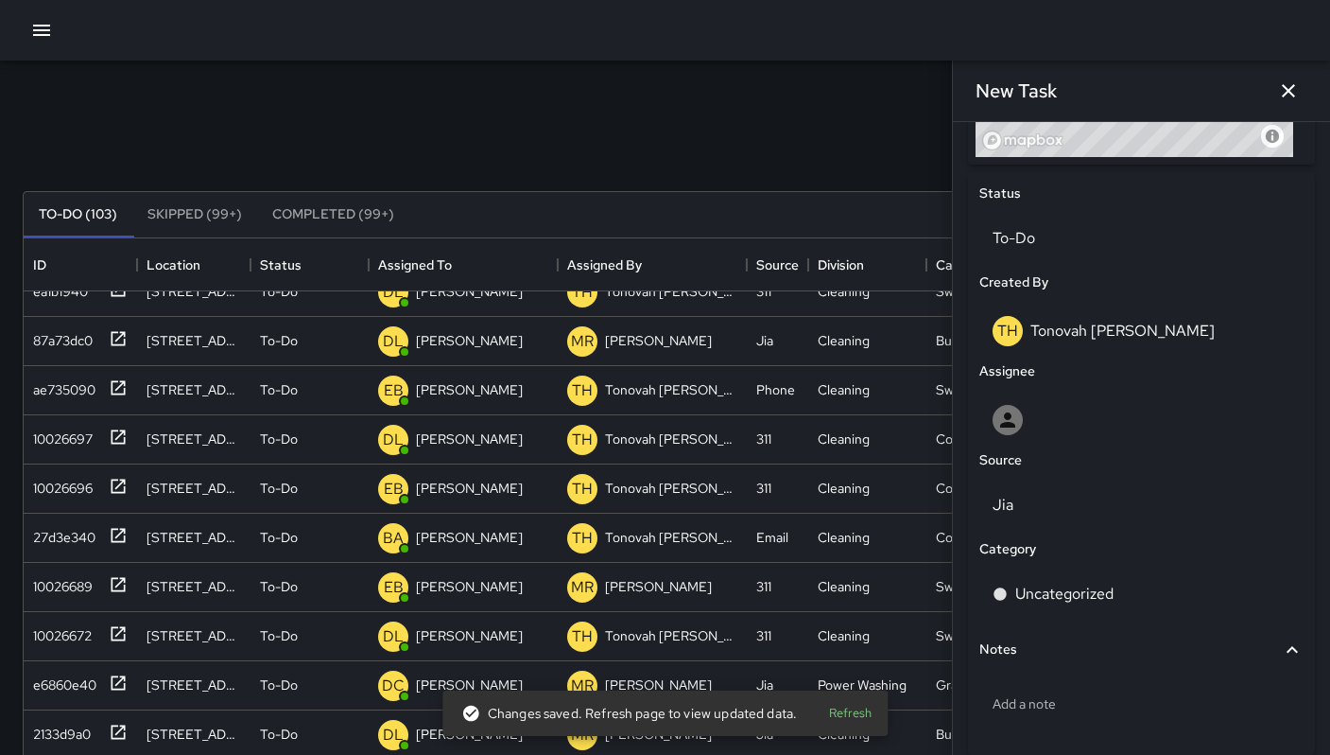
scroll to position [849, 0]
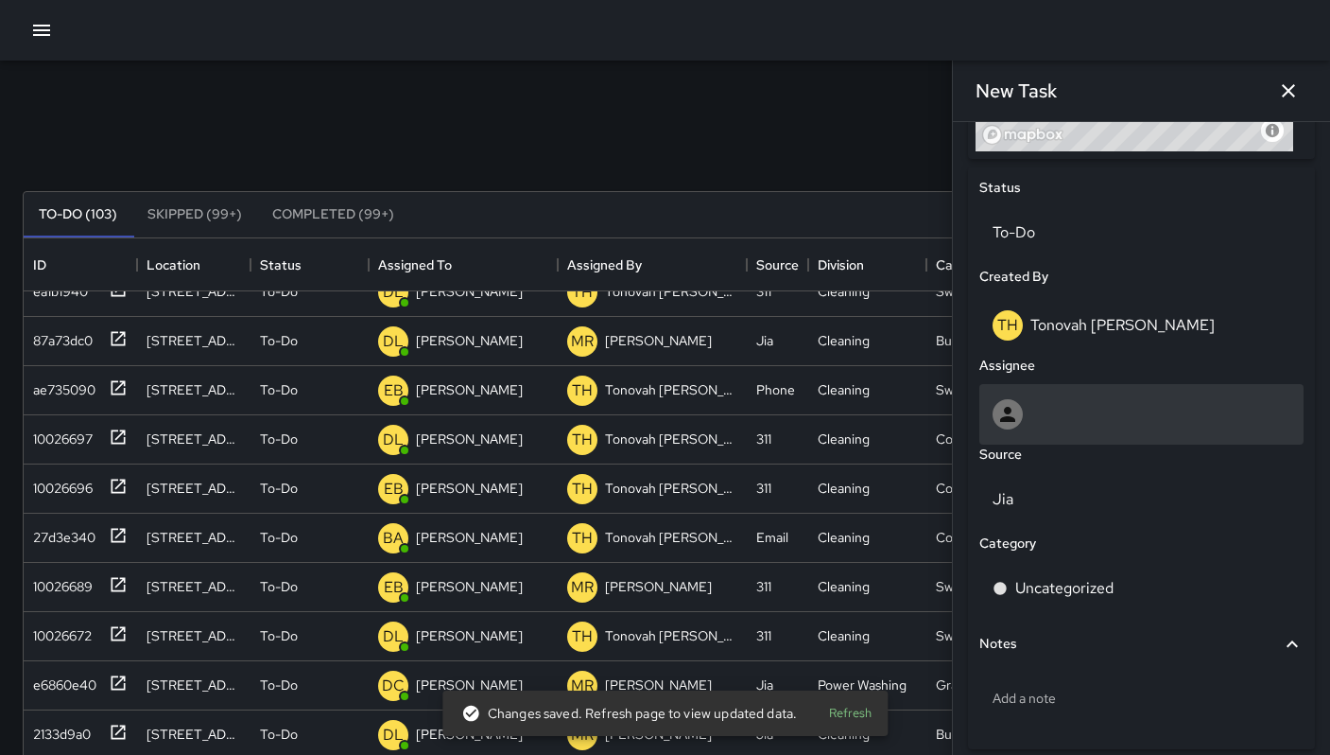
type input "**********"
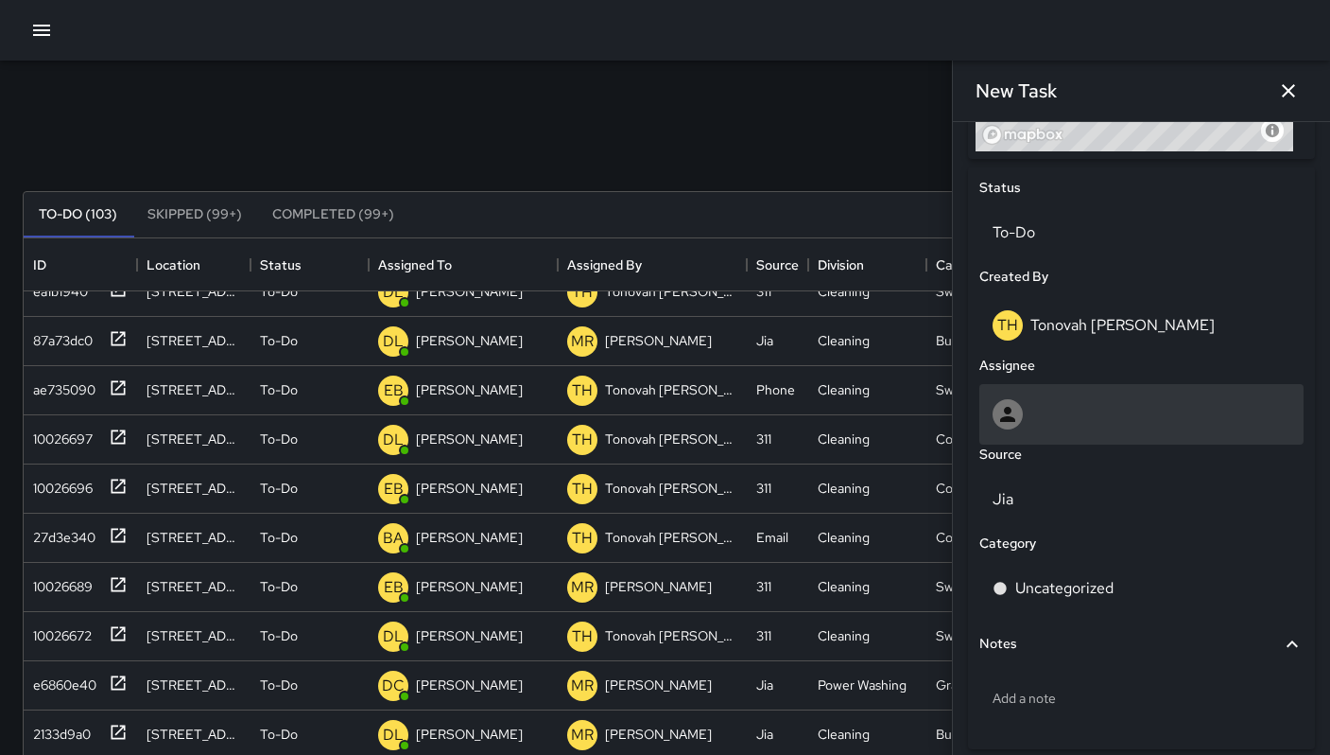
click at [1060, 420] on div at bounding box center [1142, 414] width 298 height 30
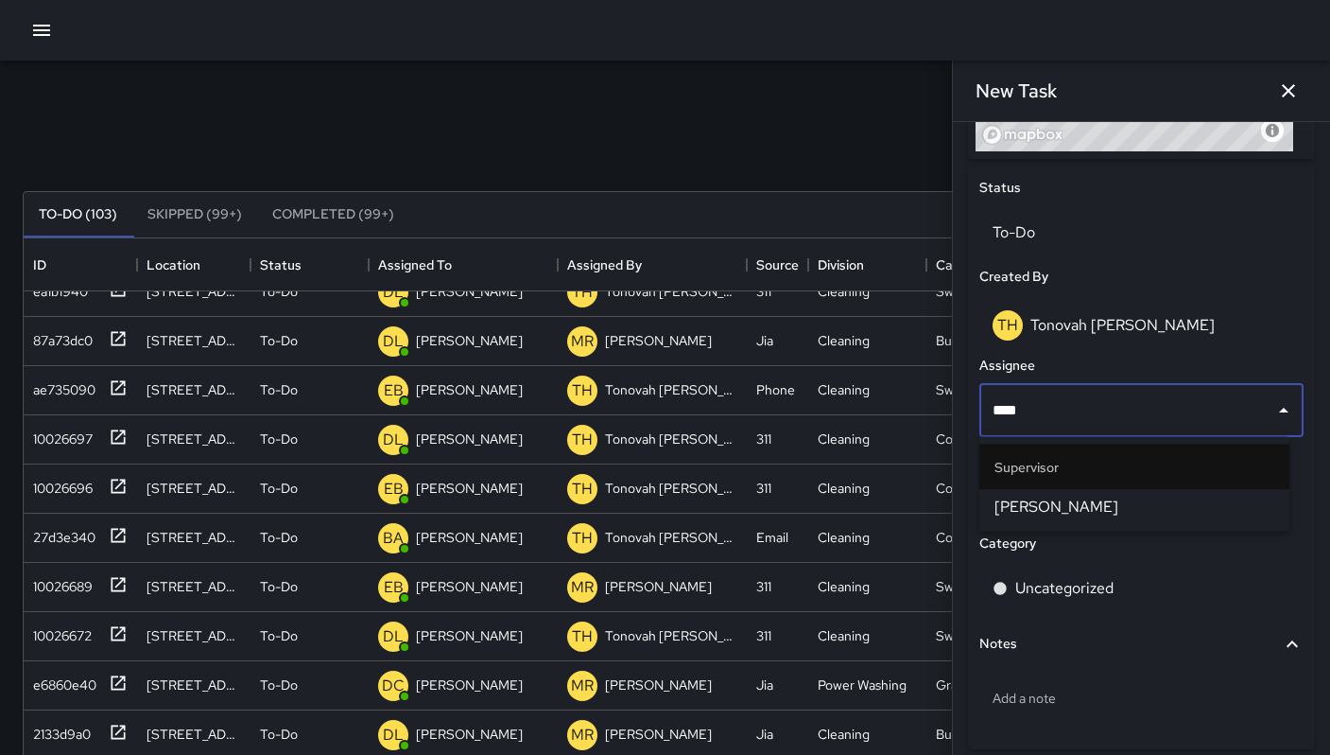
type input "*****"
click at [1083, 512] on span "[PERSON_NAME]" at bounding box center [1135, 506] width 280 height 23
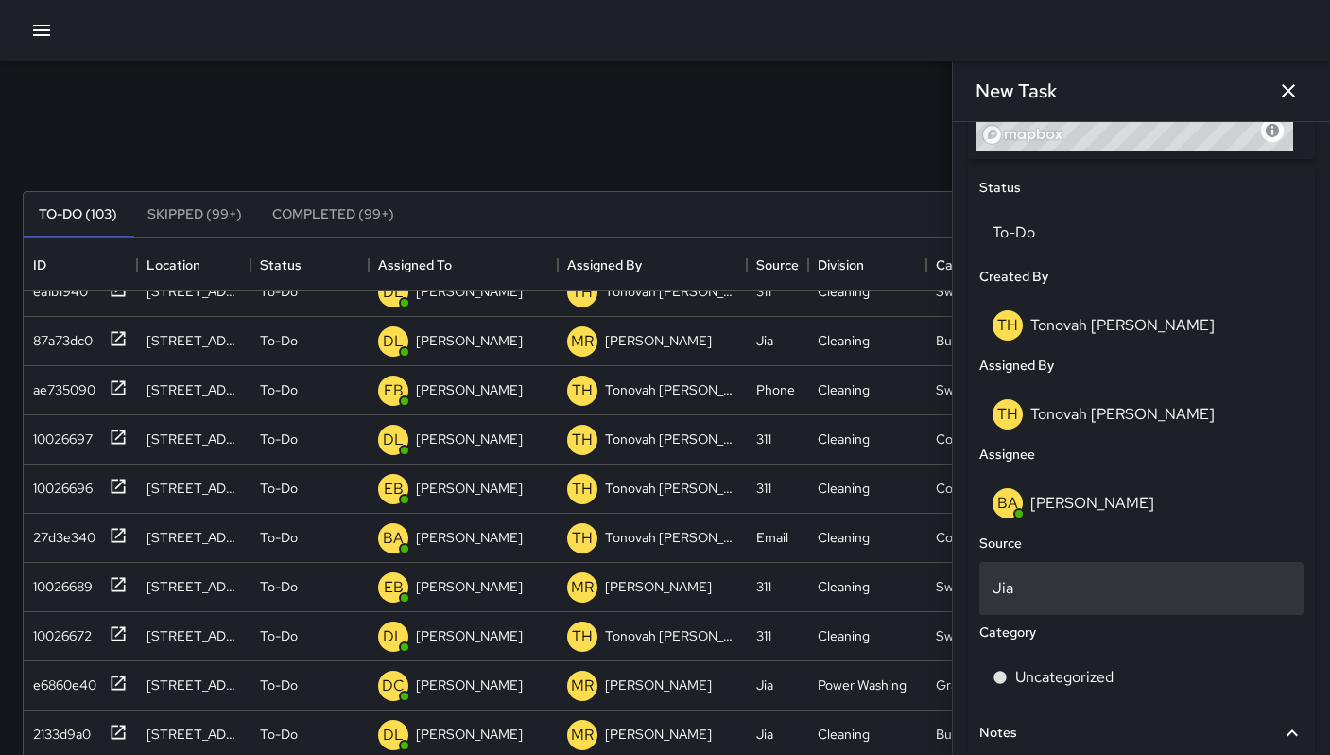
click at [1041, 583] on p "Jia" at bounding box center [1142, 588] width 298 height 23
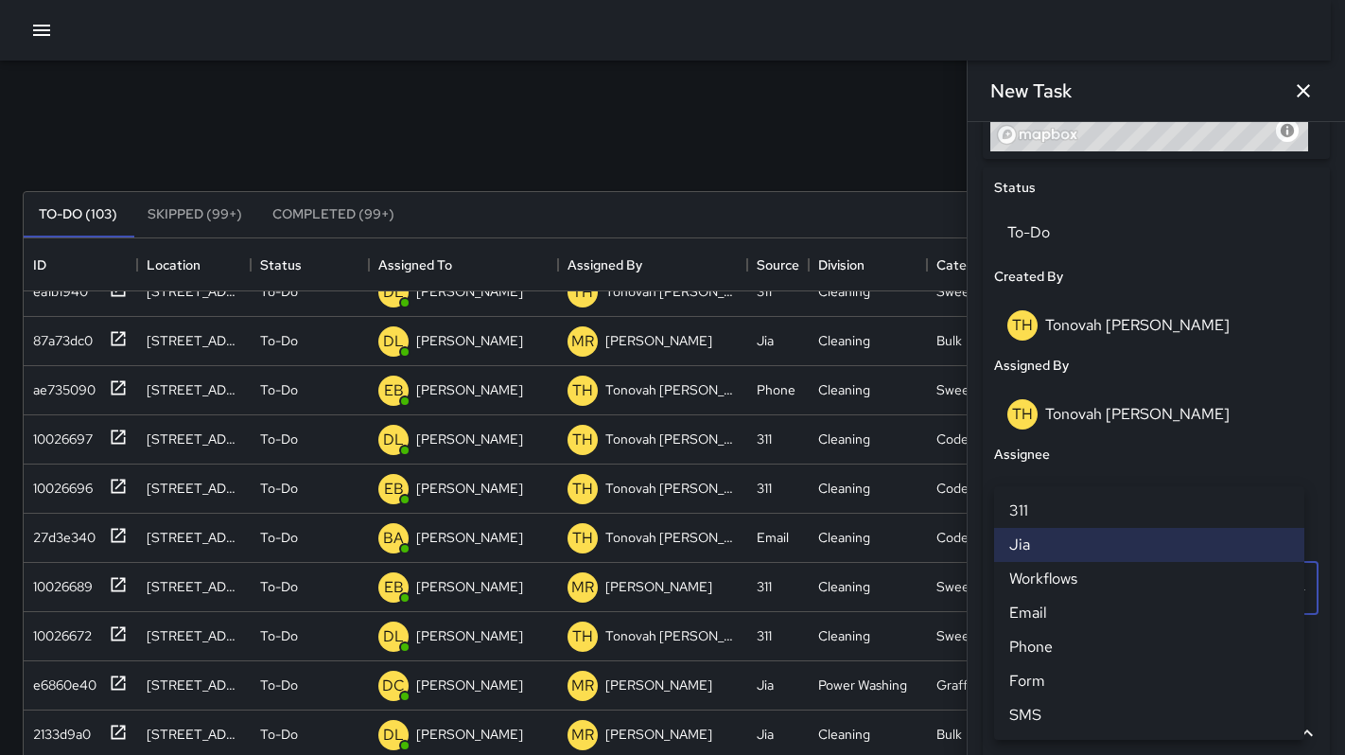
click at [1068, 620] on li "Email" at bounding box center [1149, 613] width 310 height 34
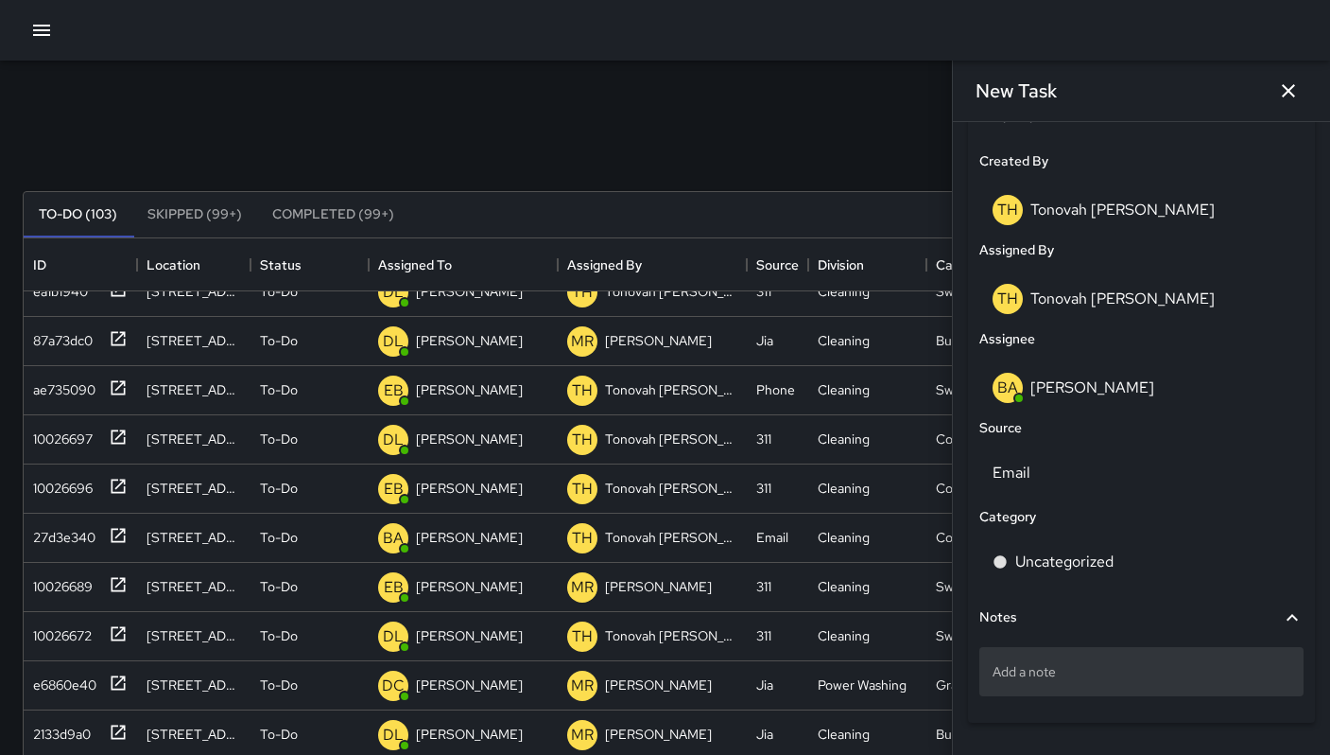
scroll to position [1012, 0]
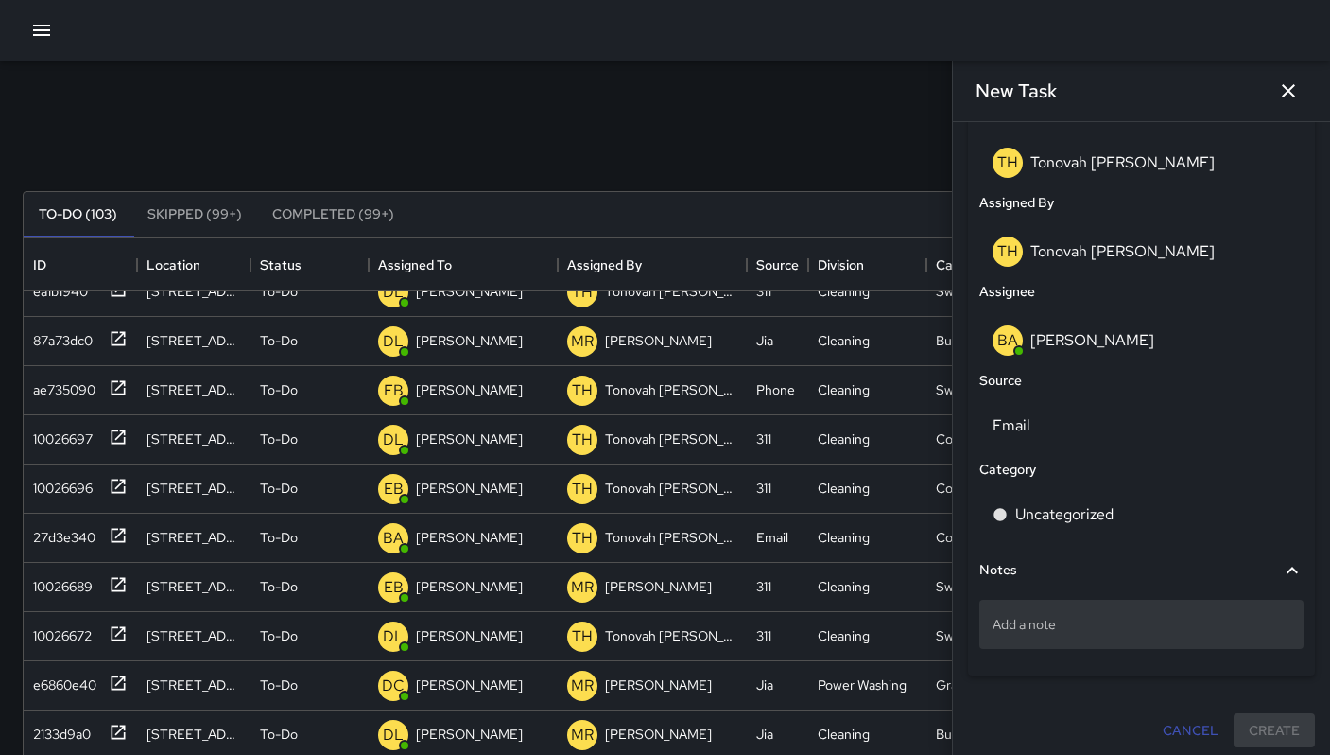
click at [1080, 633] on p "Add a note" at bounding box center [1142, 624] width 298 height 19
type textarea "**********"
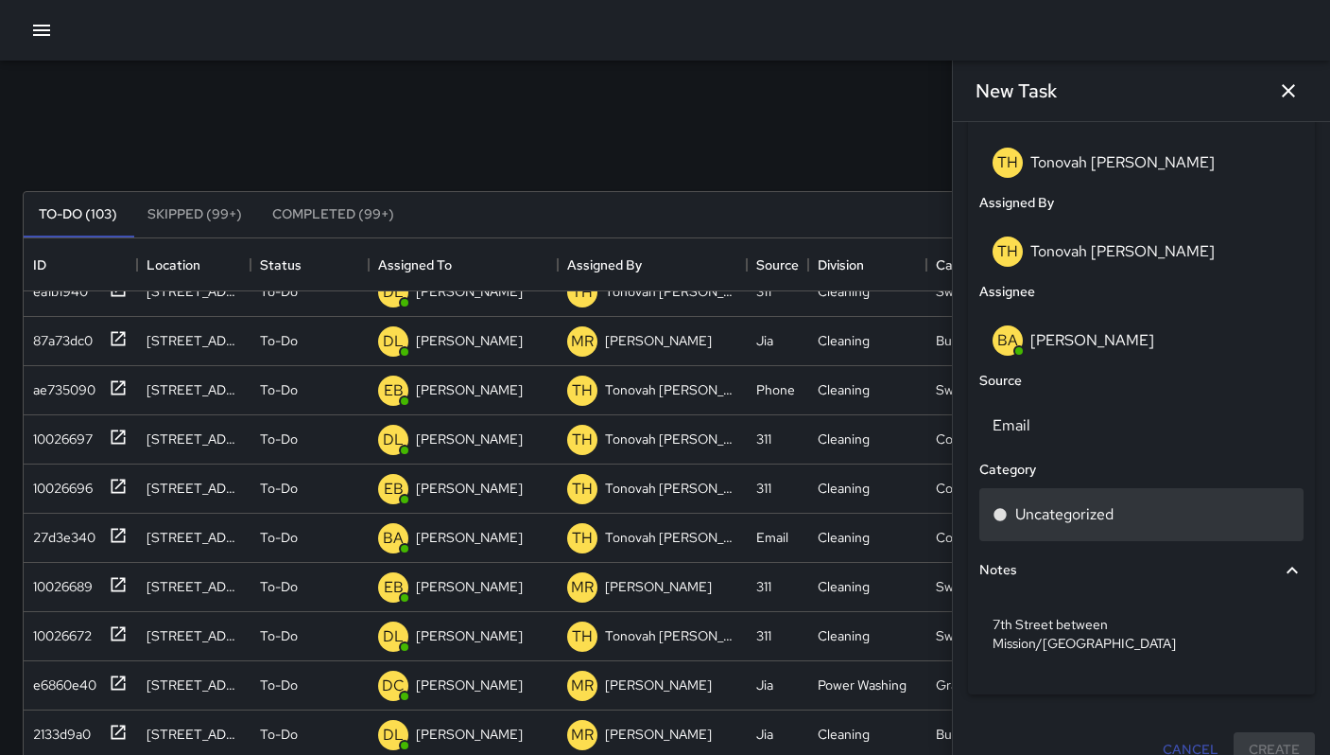
click at [1070, 507] on p "Uncategorized" at bounding box center [1065, 514] width 98 height 23
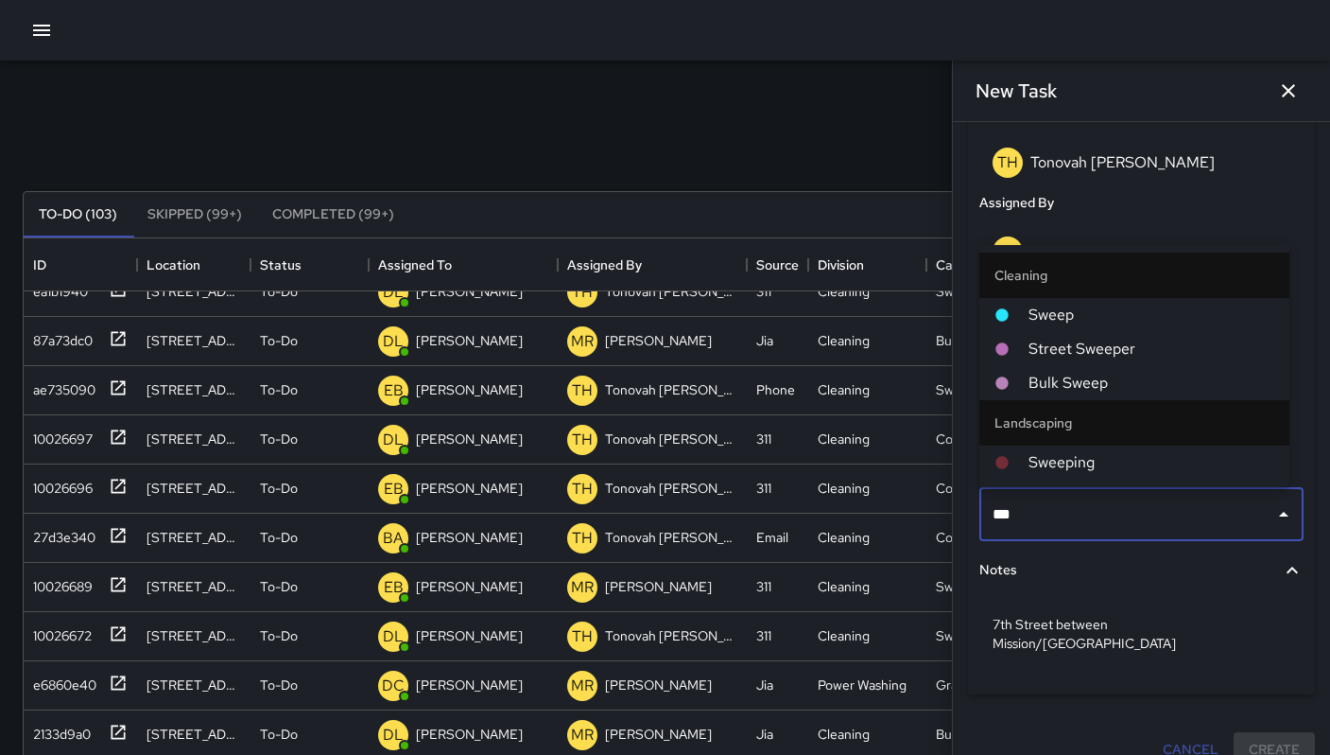
type input "****"
click at [1055, 314] on span "Sweep" at bounding box center [1152, 315] width 246 height 23
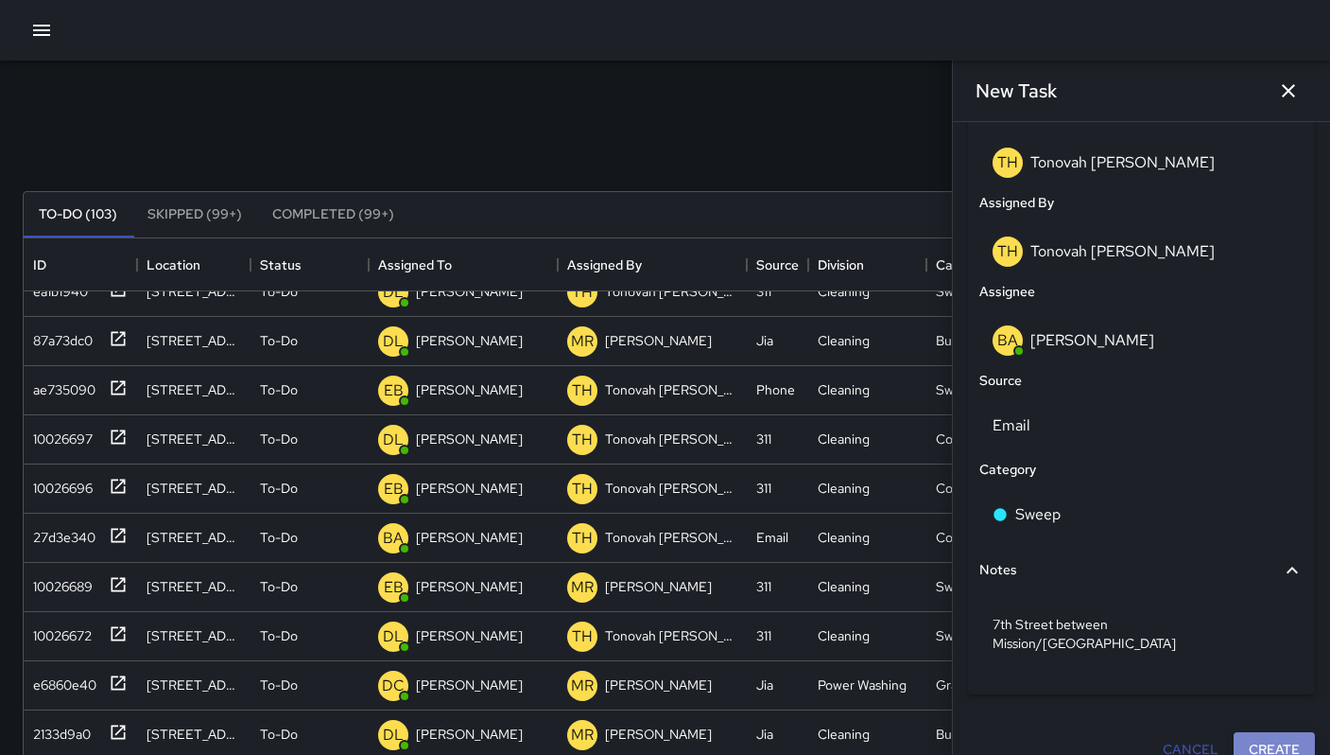
click at [1242, 732] on button "Create" at bounding box center [1274, 749] width 81 height 35
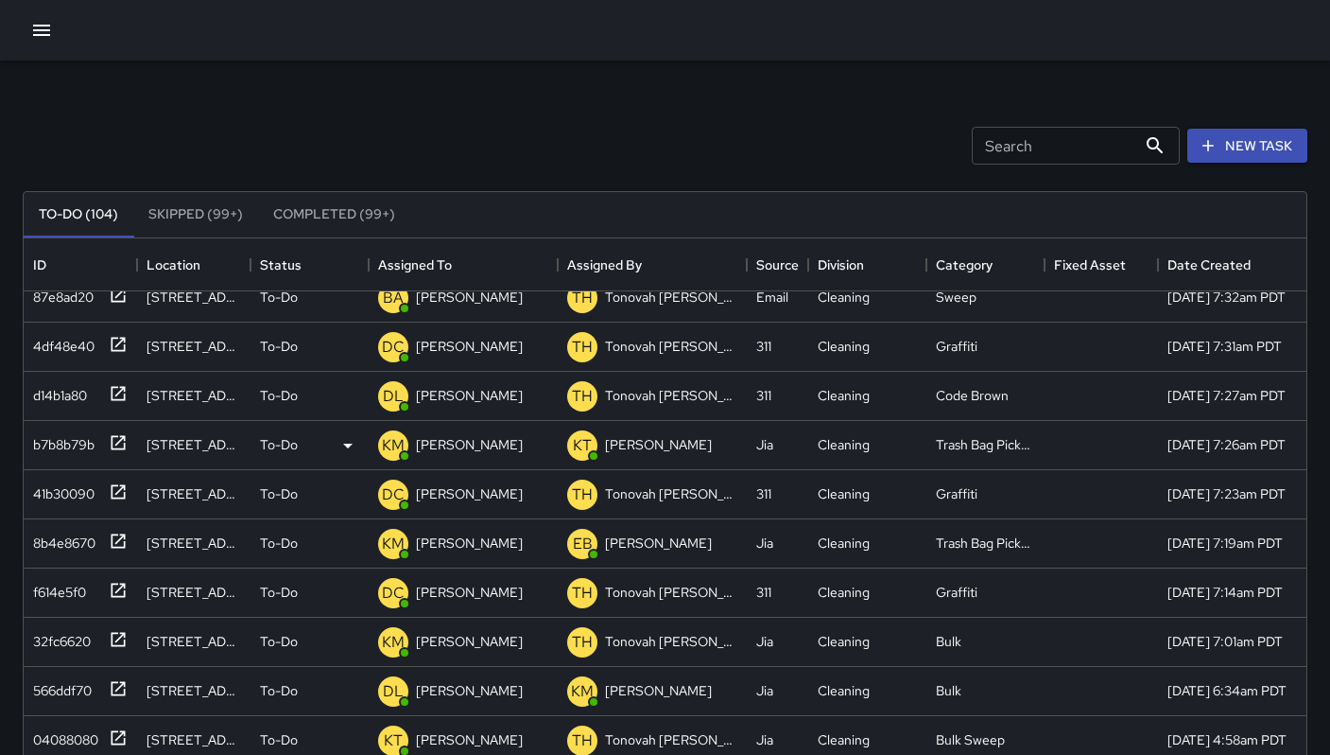
scroll to position [0, 0]
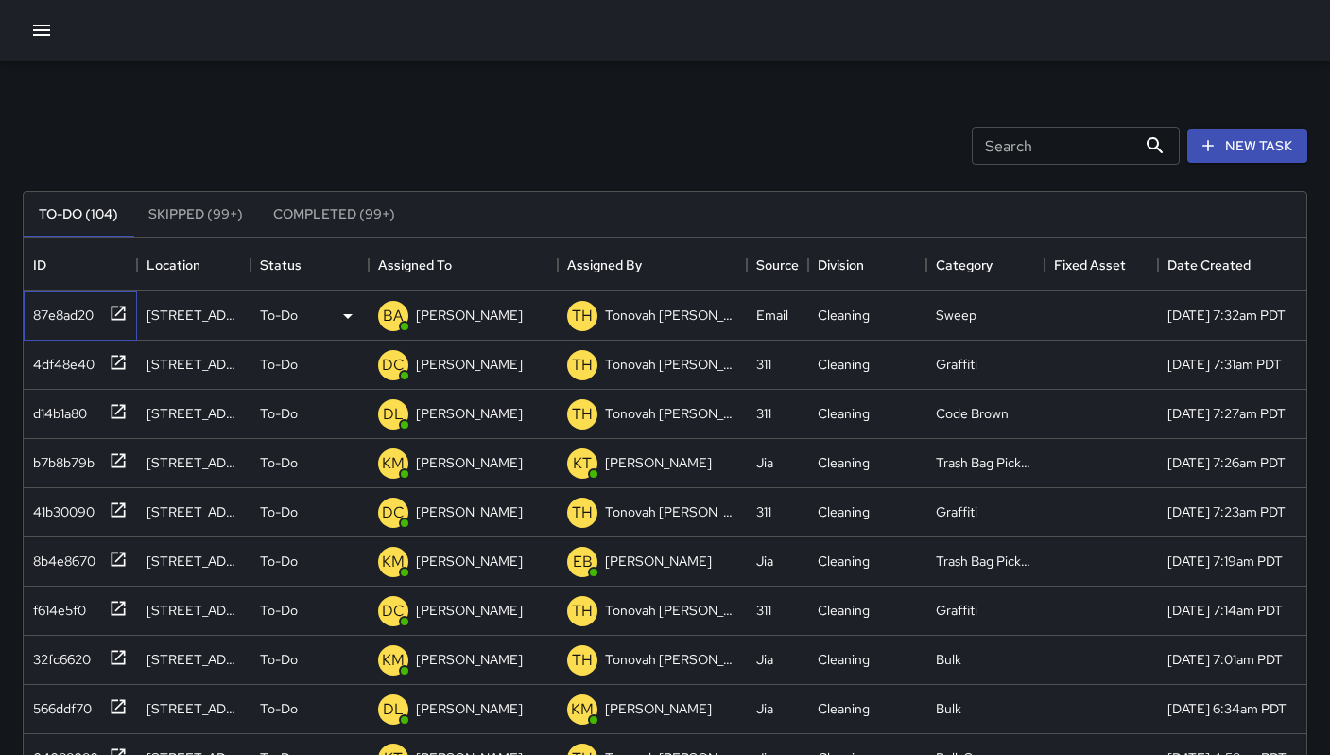
click at [81, 306] on div "87e8ad20" at bounding box center [60, 311] width 68 height 26
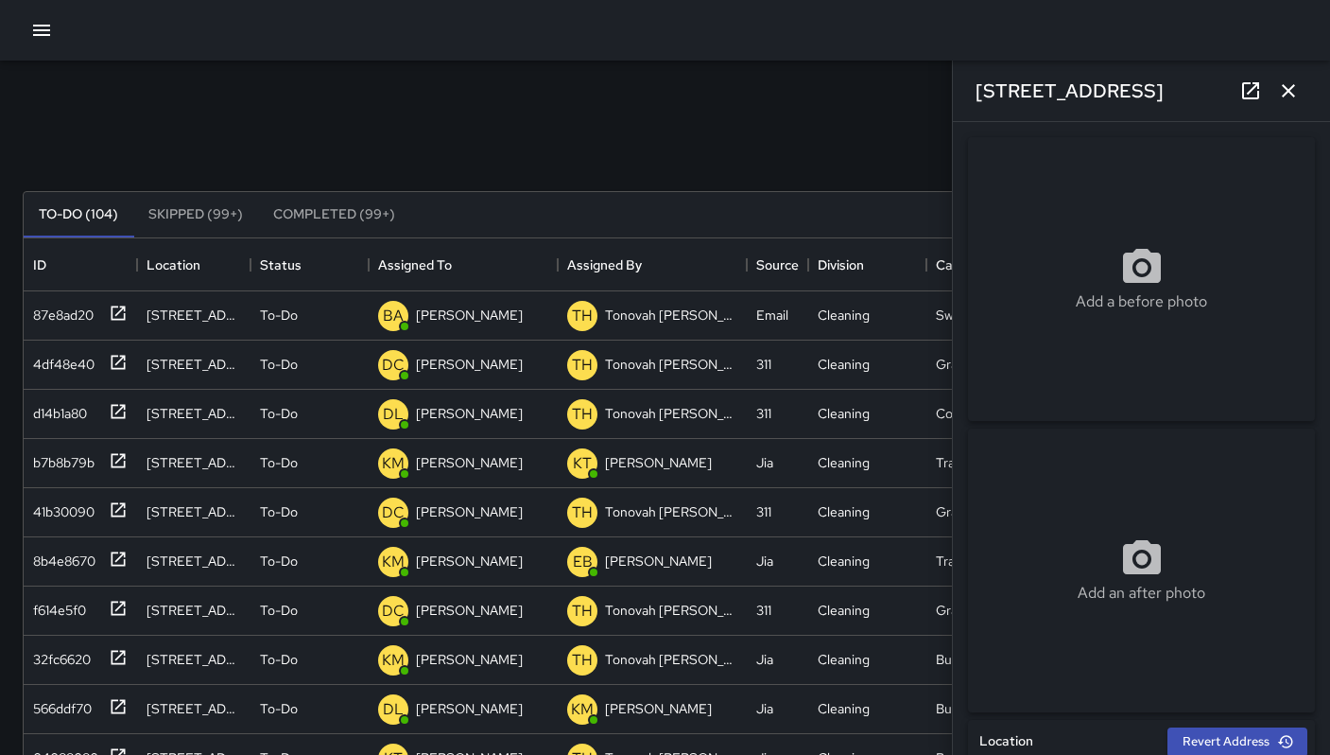
click at [1239, 85] on link at bounding box center [1251, 91] width 38 height 38
click at [1293, 95] on icon "button" at bounding box center [1288, 90] width 13 height 13
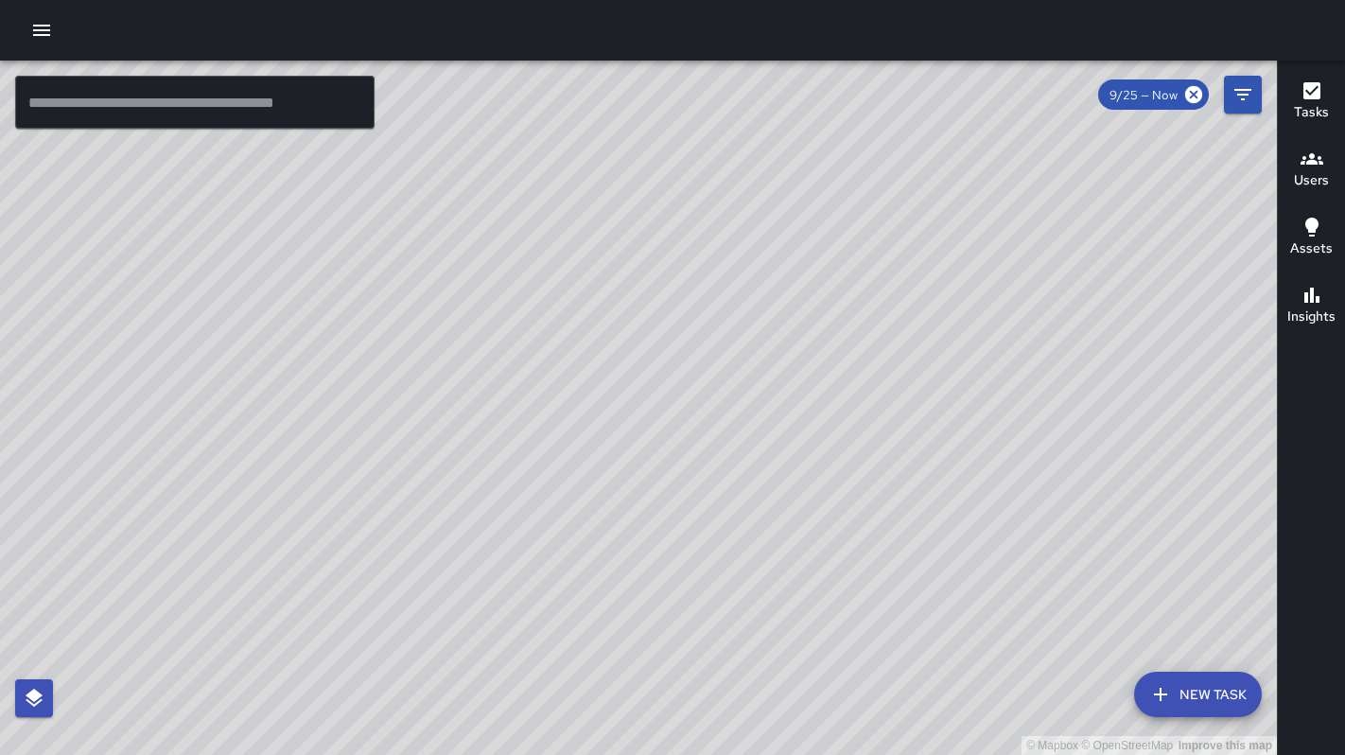
click at [46, 33] on icon "button" at bounding box center [41, 30] width 23 height 23
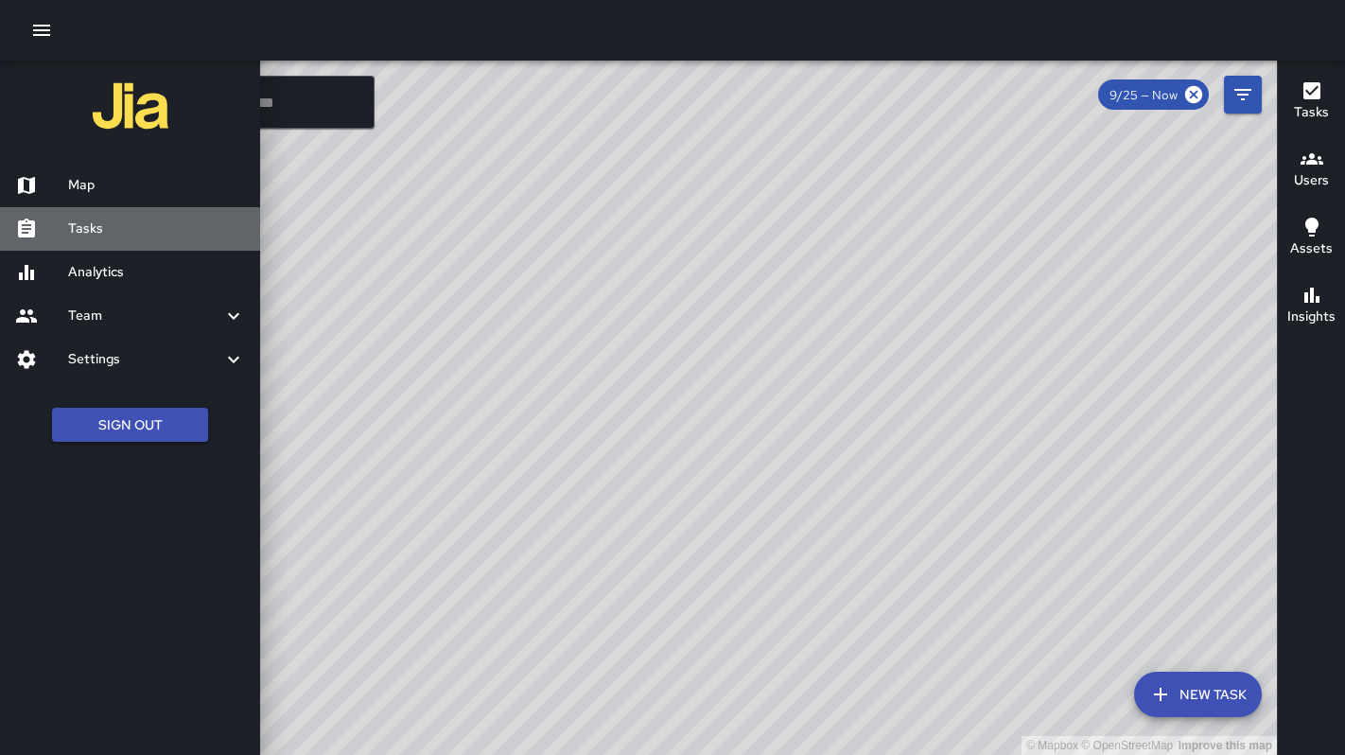
click at [100, 214] on div "Tasks" at bounding box center [130, 228] width 260 height 43
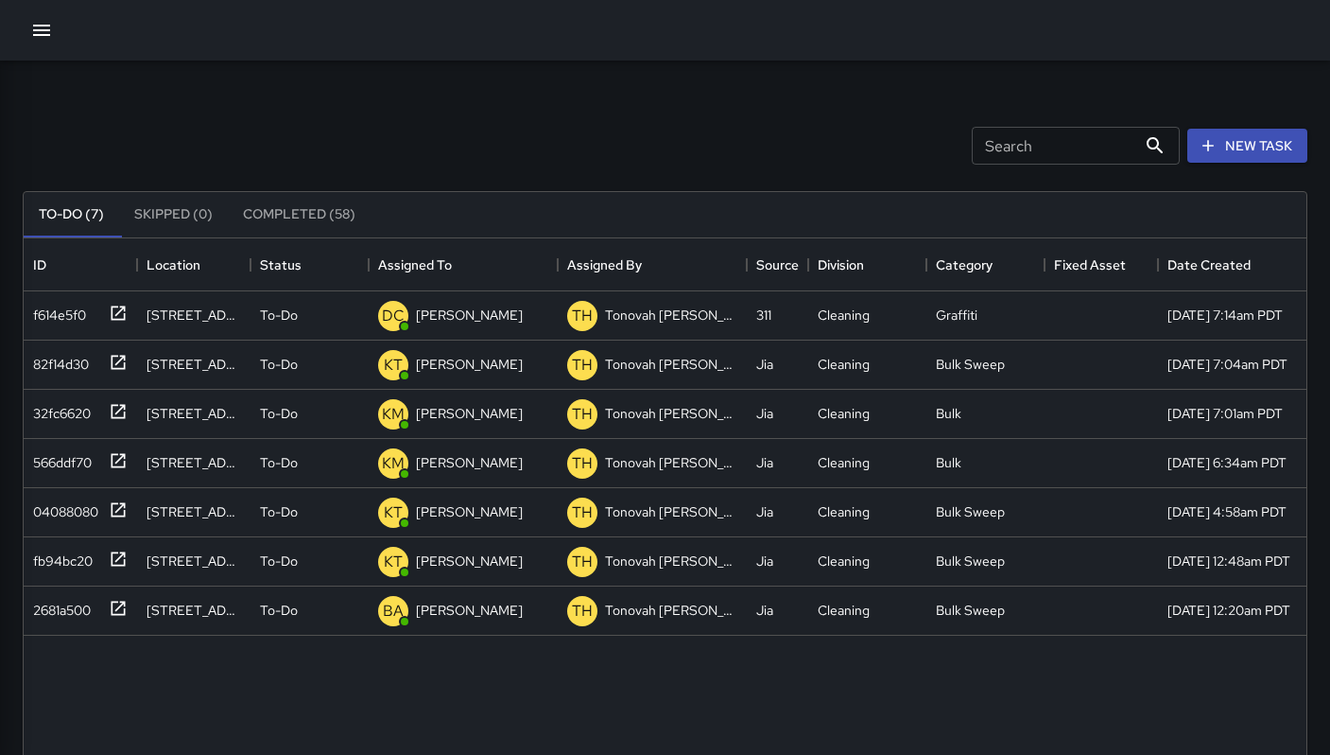
scroll to position [787, 1269]
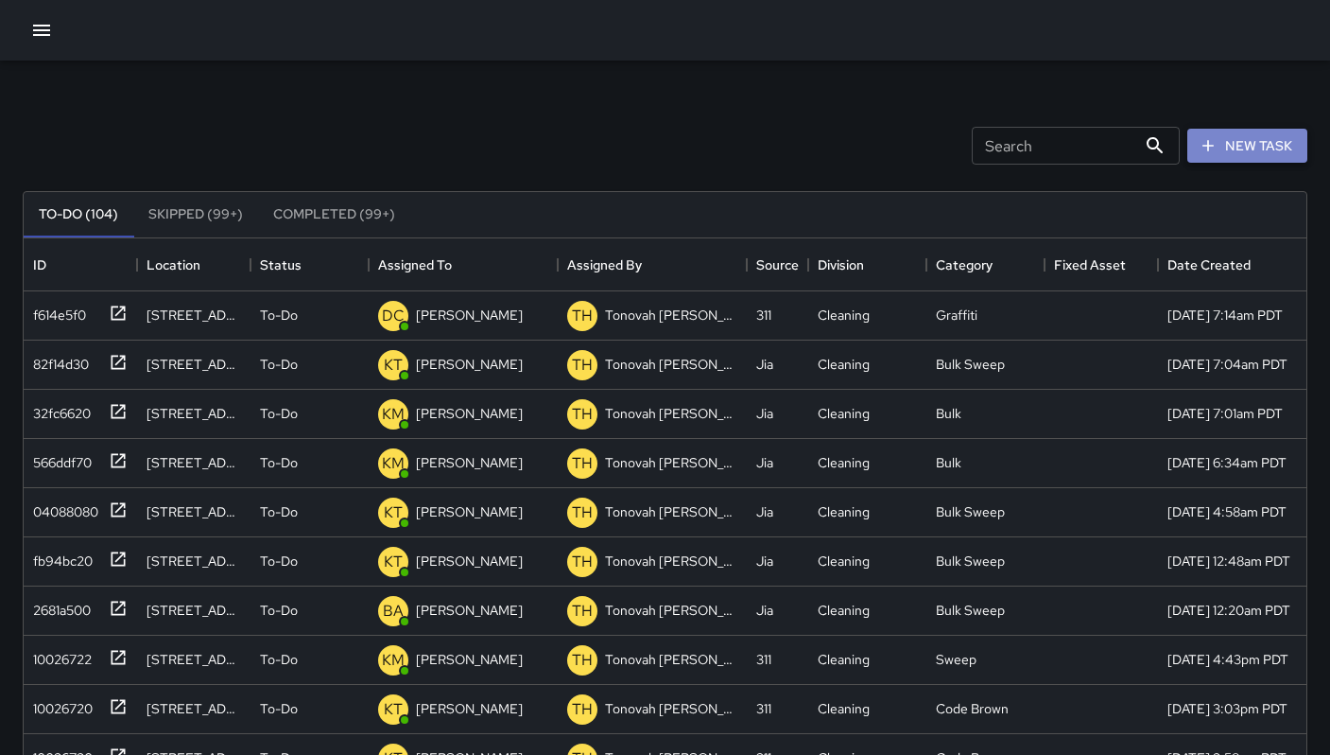
click at [1242, 136] on button "New Task" at bounding box center [1248, 146] width 120 height 35
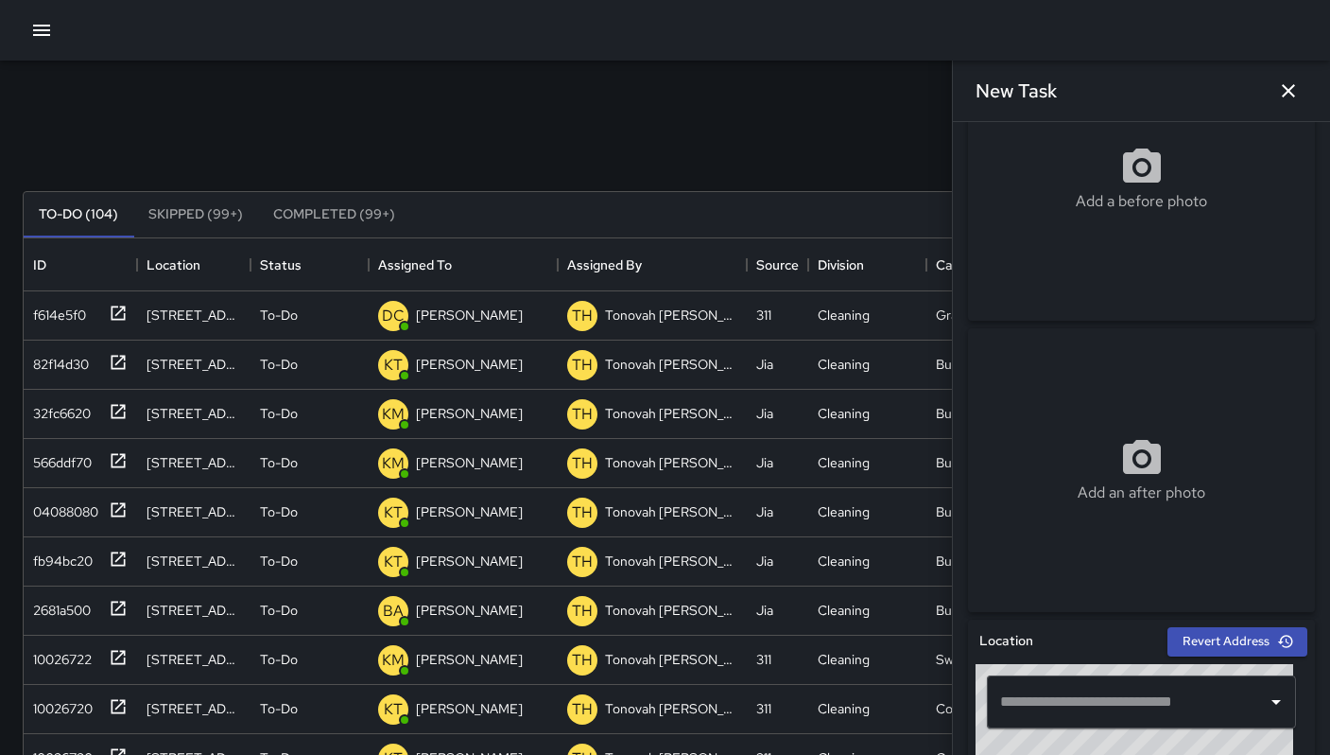
scroll to position [344, 0]
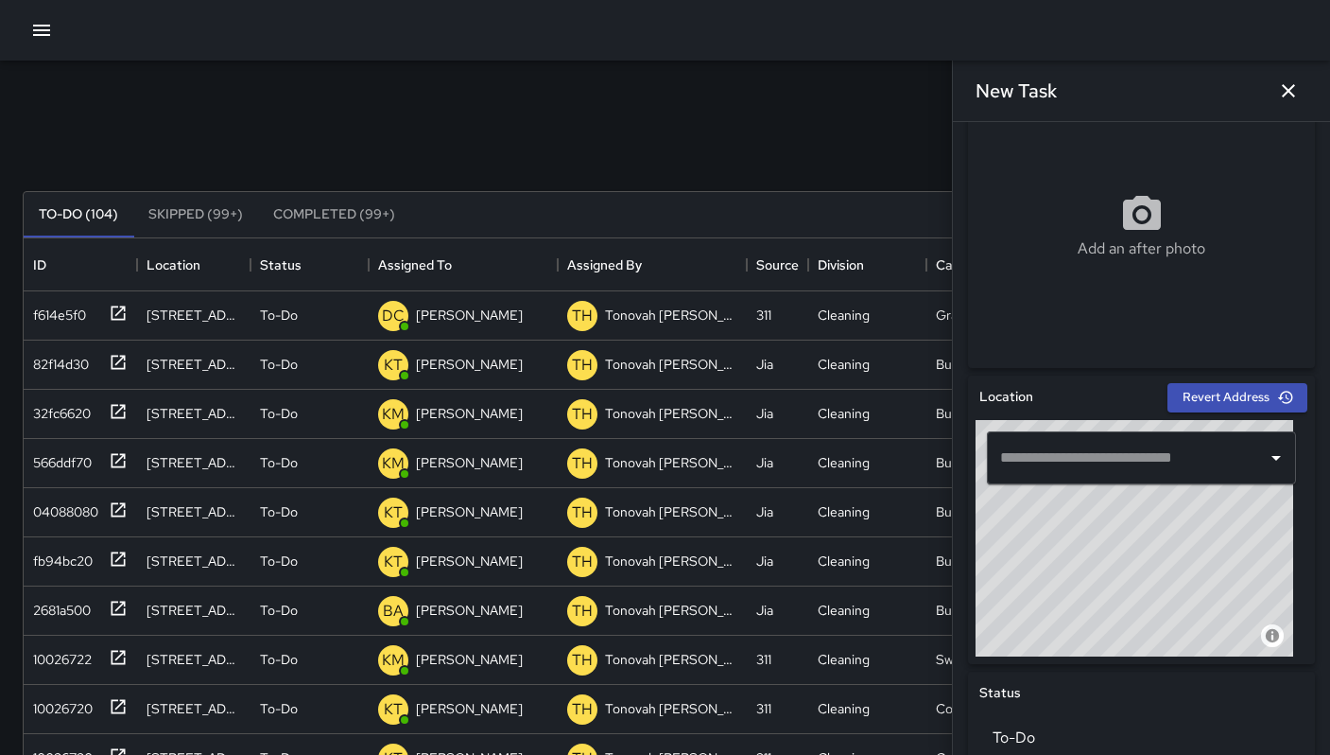
click at [1079, 455] on input "text" at bounding box center [1128, 458] width 264 height 36
paste input "**********"
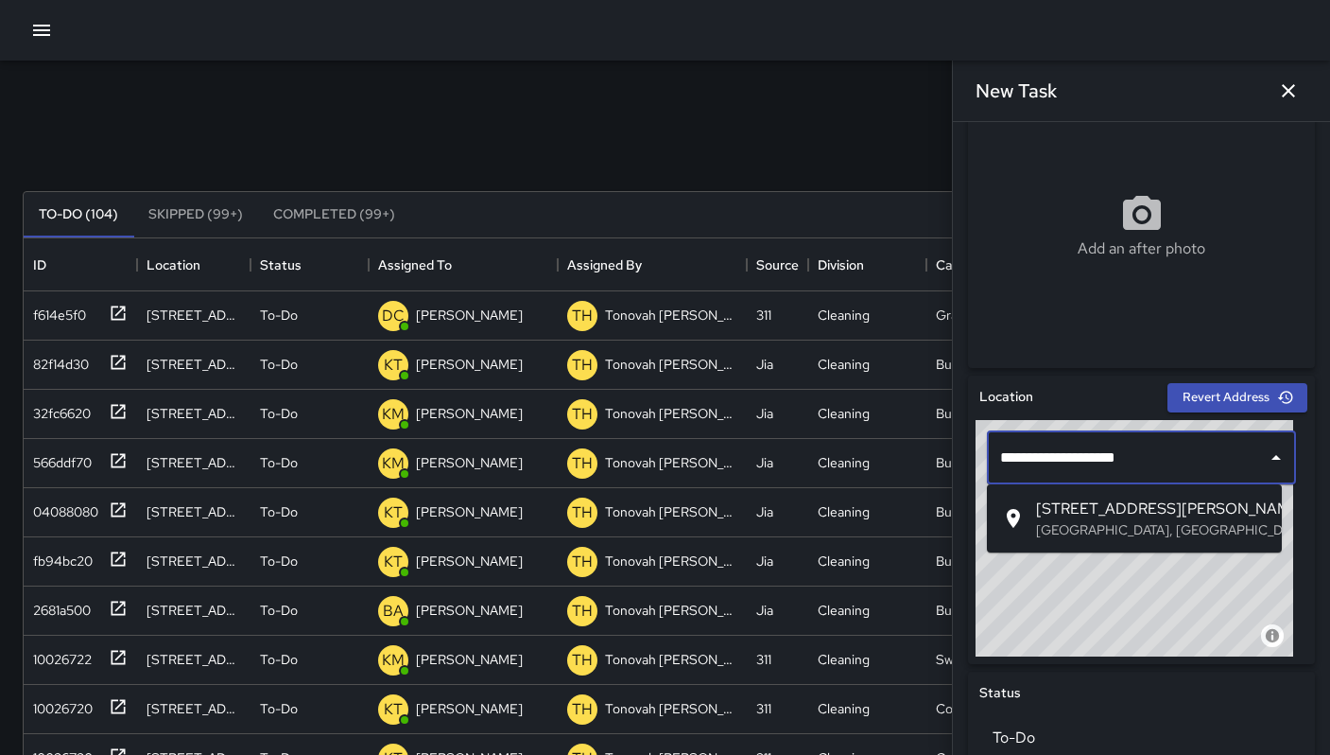
click at [1173, 525] on p "[GEOGRAPHIC_DATA], [GEOGRAPHIC_DATA], [GEOGRAPHIC_DATA]" at bounding box center [1151, 529] width 231 height 19
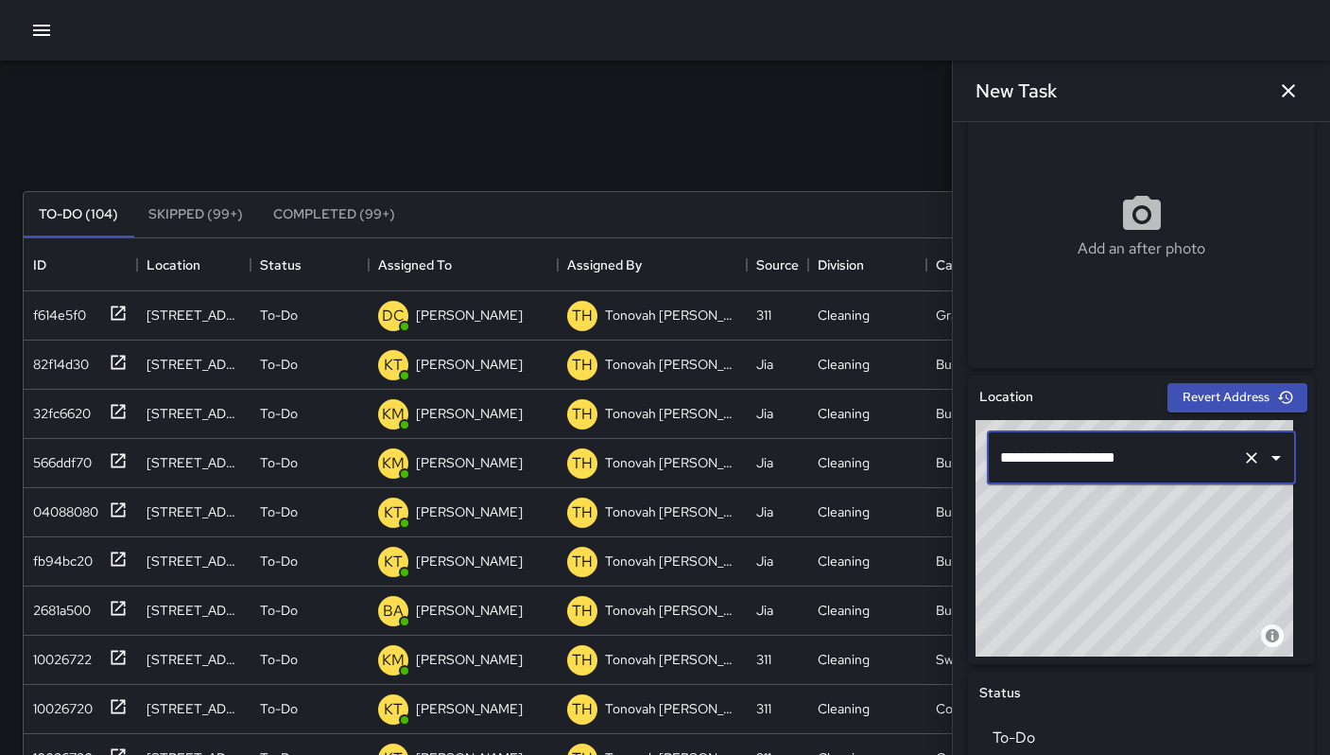
type input "**********"
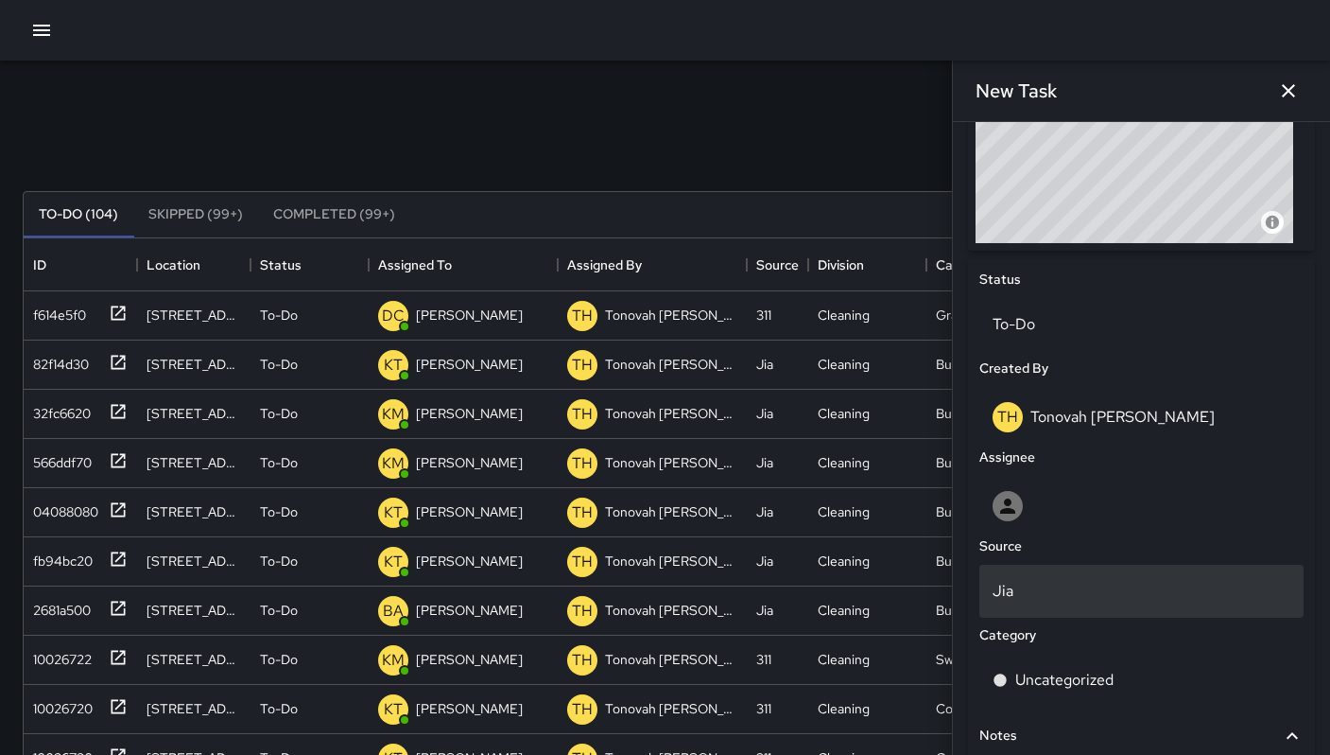
scroll to position [851, 0]
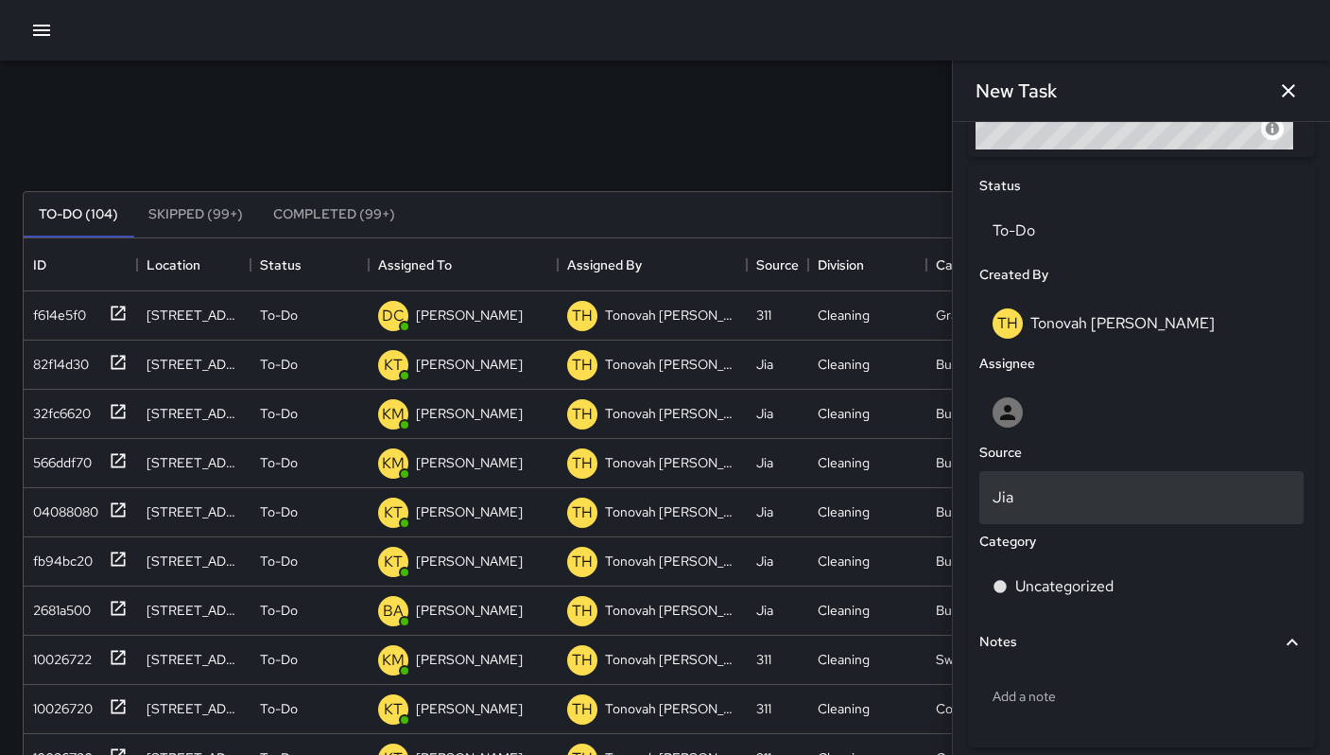
click at [1082, 495] on p "Jia" at bounding box center [1142, 497] width 298 height 23
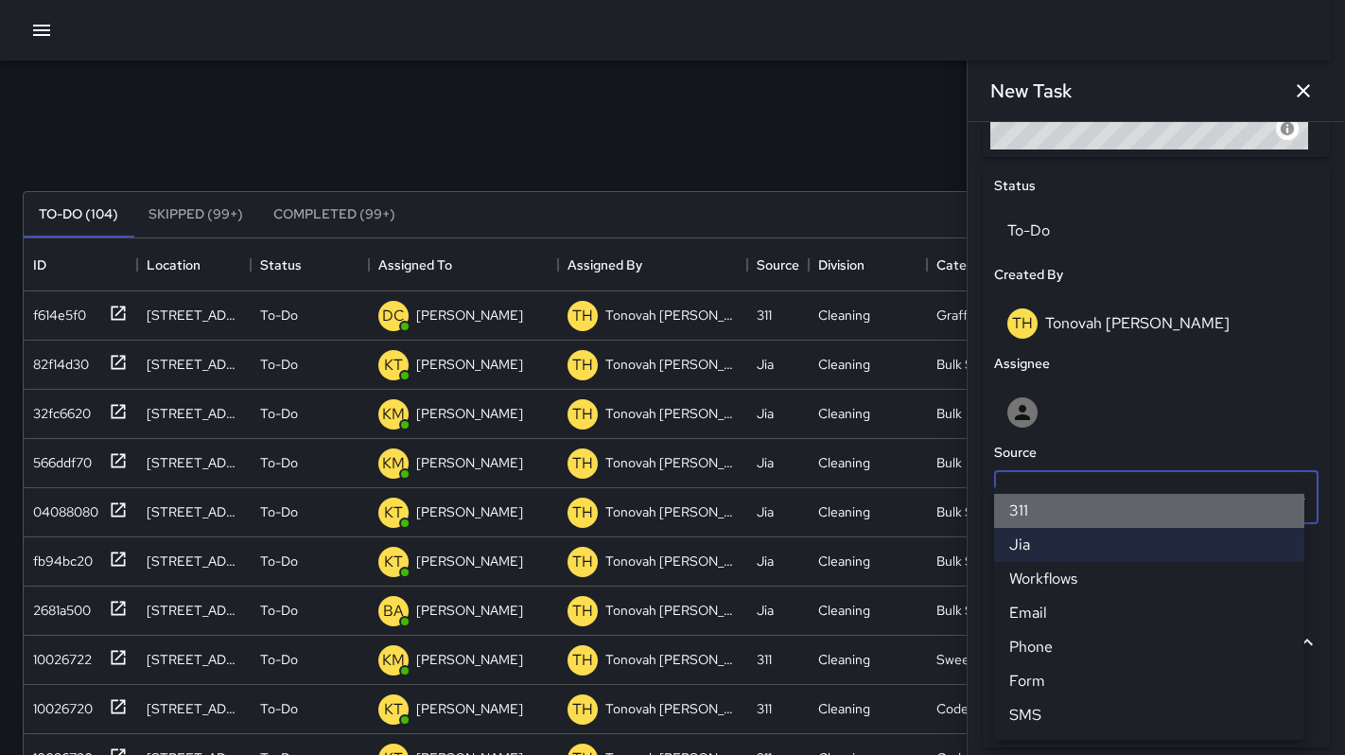
click at [1038, 512] on li "311" at bounding box center [1149, 511] width 310 height 34
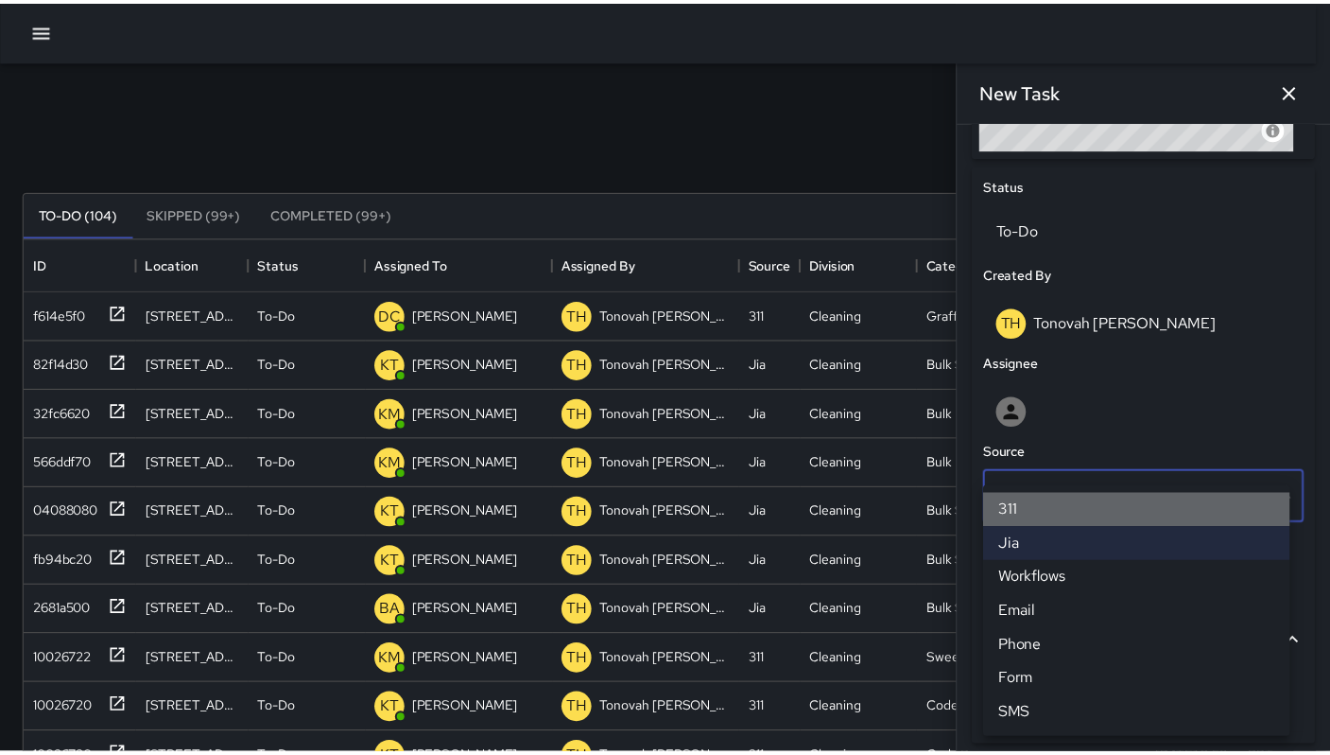
scroll to position [15, 15]
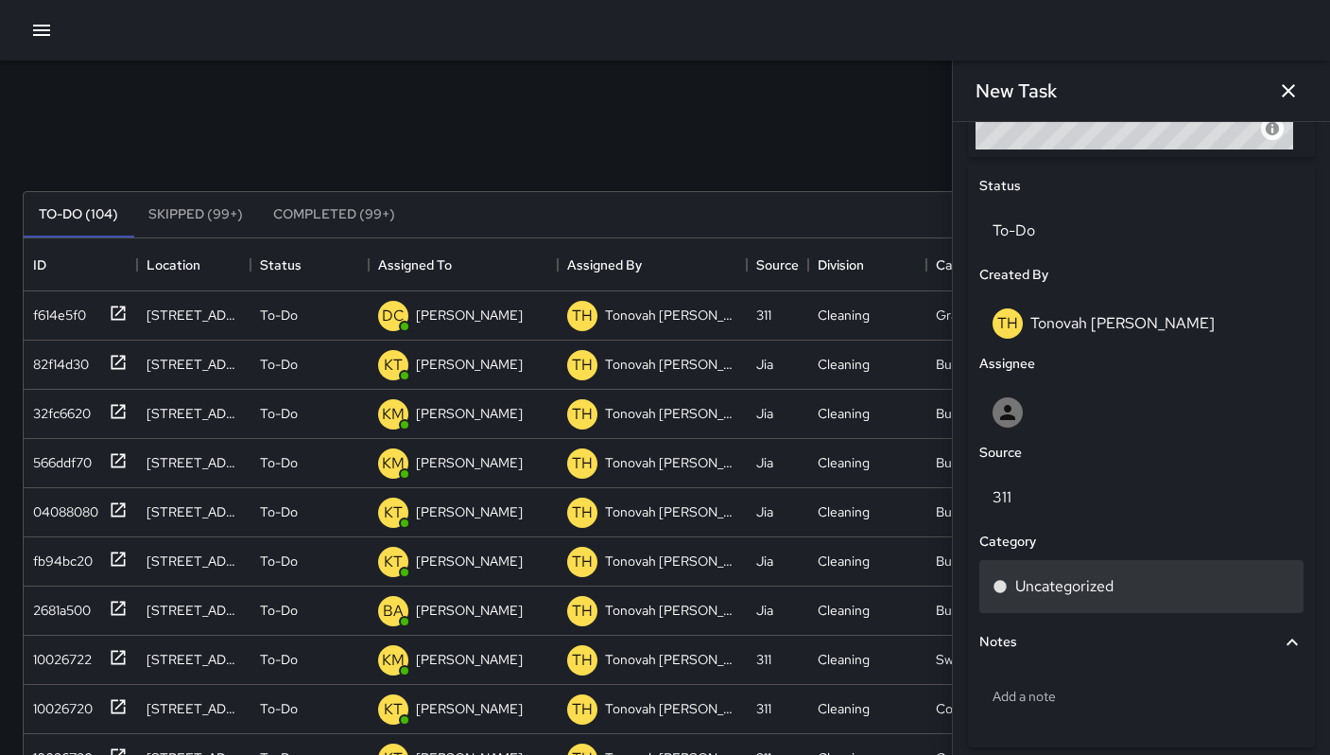
click at [1049, 575] on p "Uncategorized" at bounding box center [1065, 586] width 98 height 23
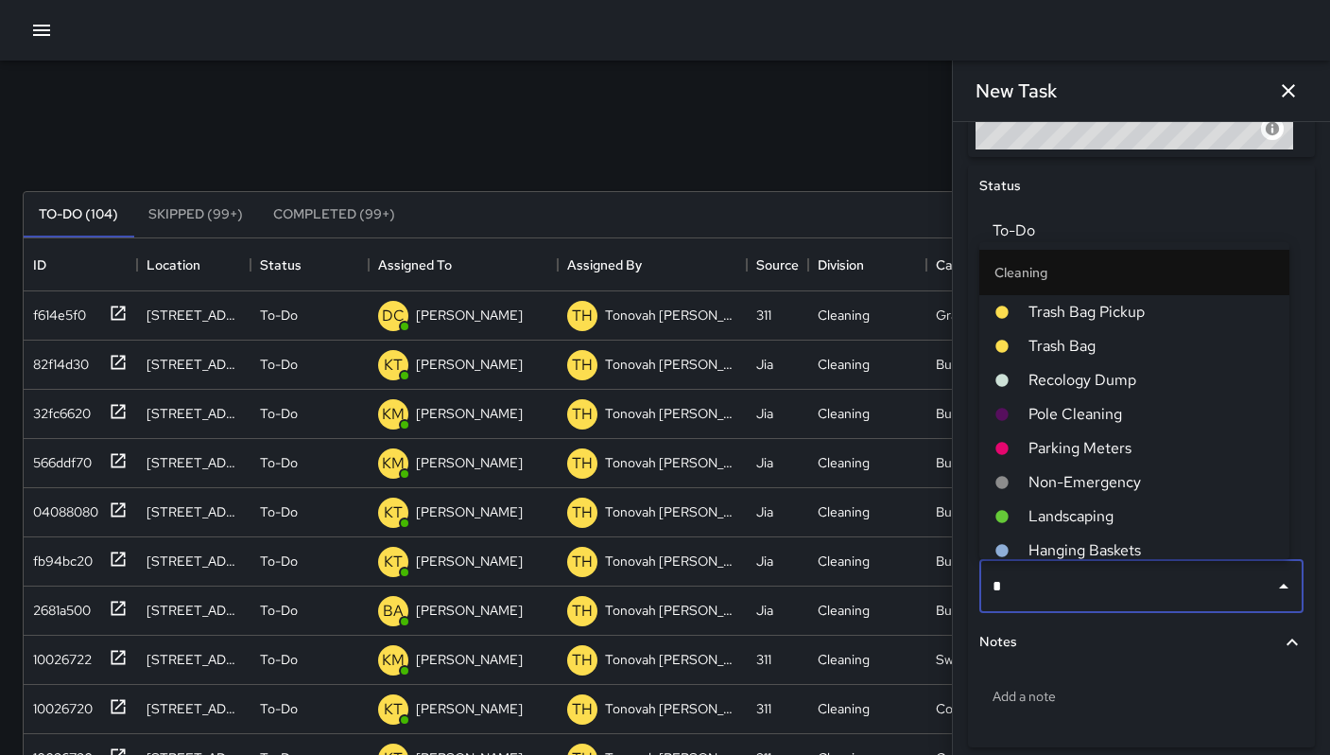
type input "**"
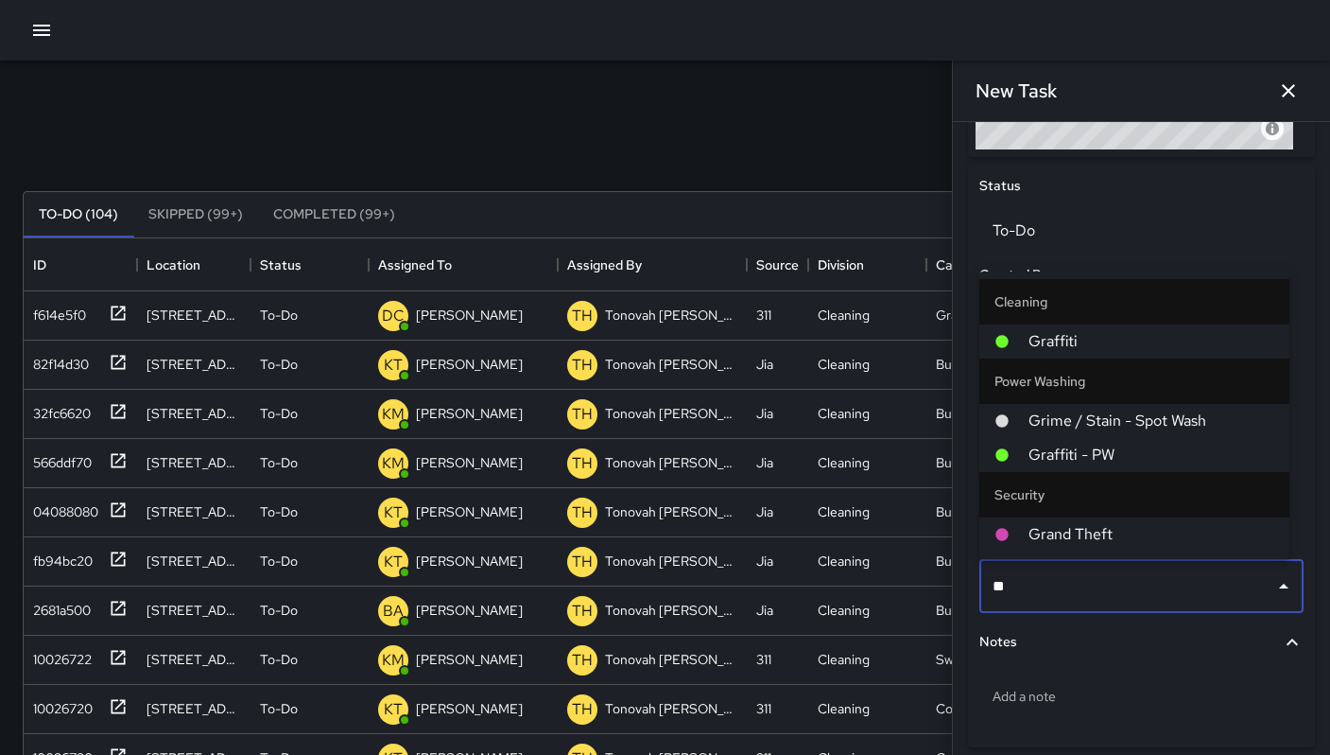
click at [1111, 351] on span "Graffiti" at bounding box center [1152, 341] width 246 height 23
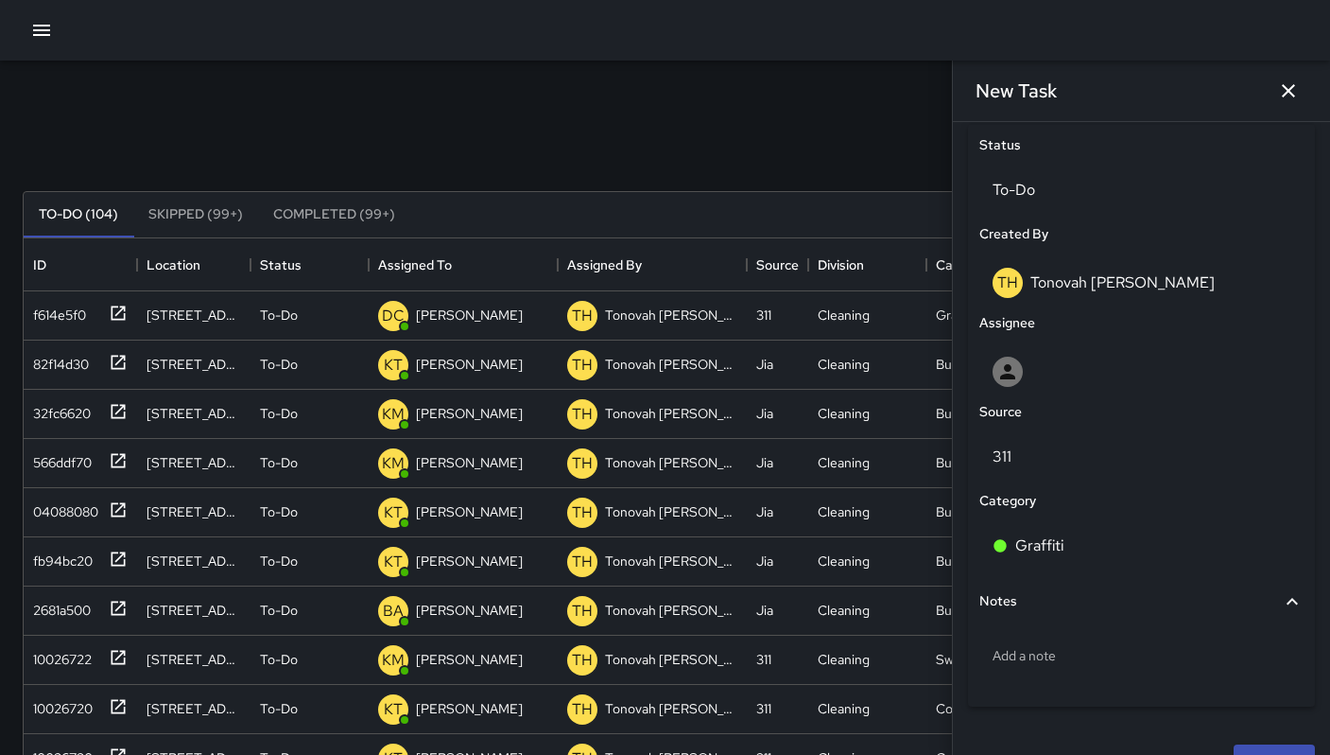
scroll to position [930, 0]
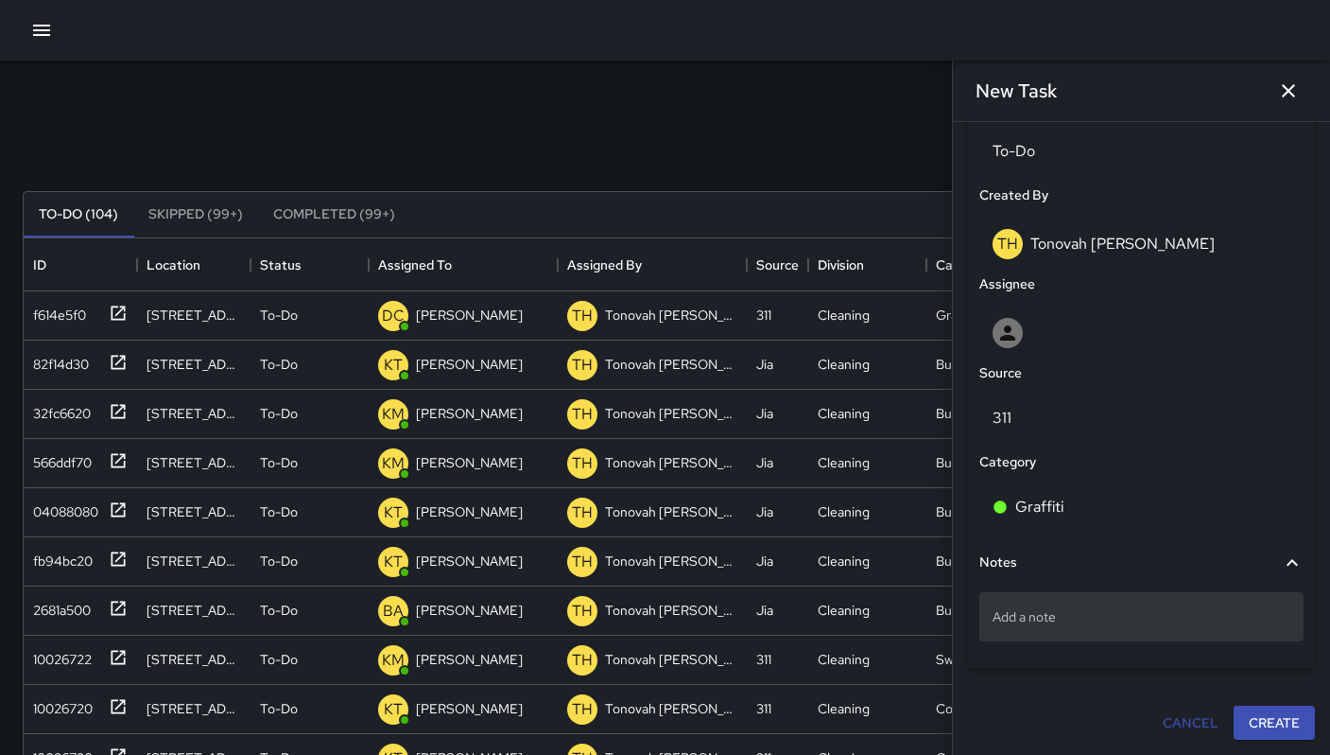
click at [1071, 634] on div "Add a note" at bounding box center [1142, 616] width 324 height 49
click at [1007, 611] on p "Add a note" at bounding box center [1142, 616] width 298 height 19
click at [1280, 96] on icon "button" at bounding box center [1288, 90] width 23 height 23
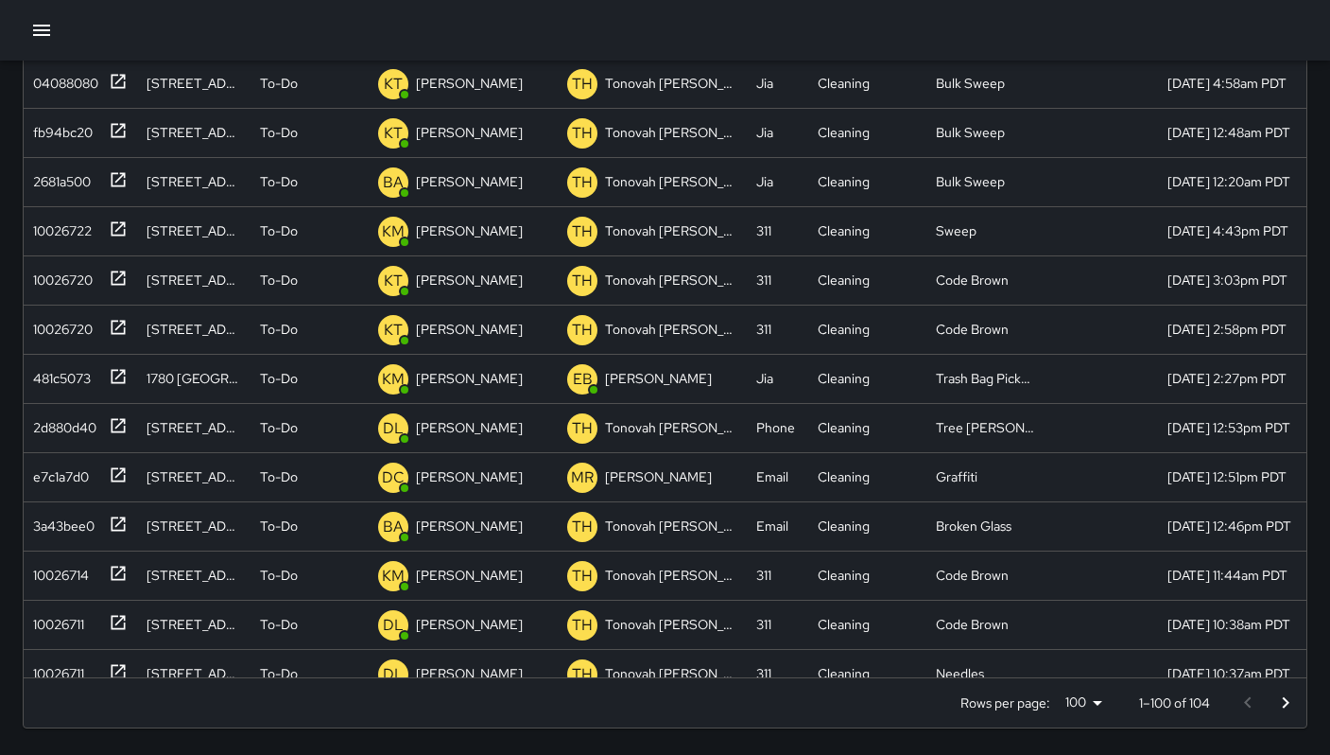
scroll to position [460, 0]
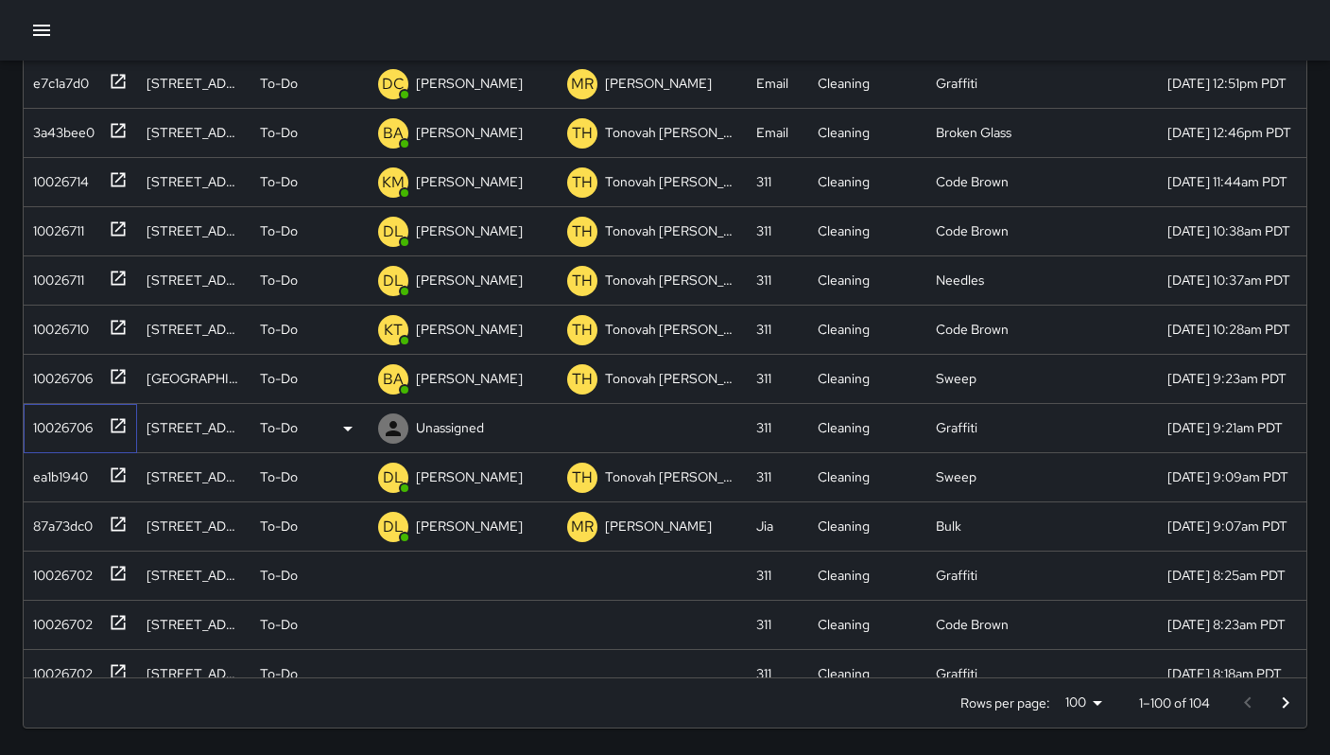
click at [48, 431] on div "10026706" at bounding box center [59, 423] width 67 height 26
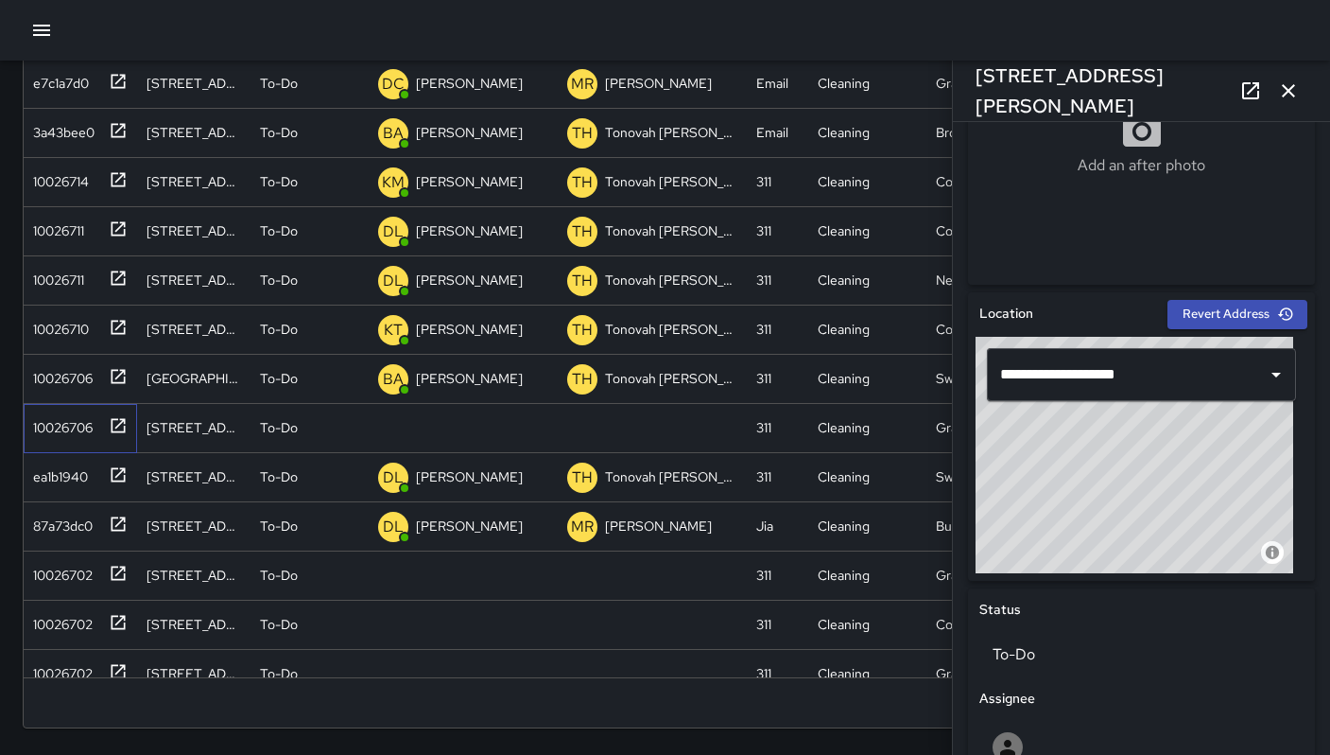
scroll to position [866, 0]
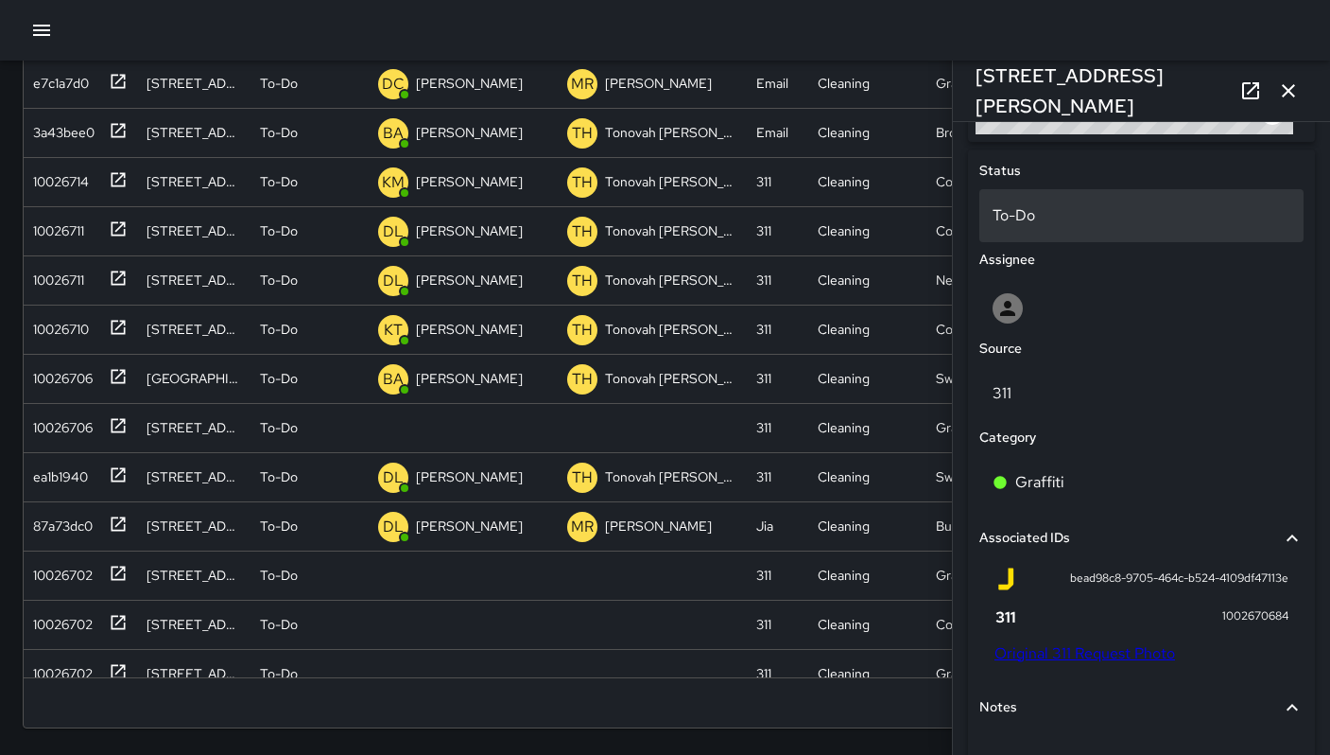
click at [1068, 224] on p "To-Do" at bounding box center [1142, 215] width 298 height 23
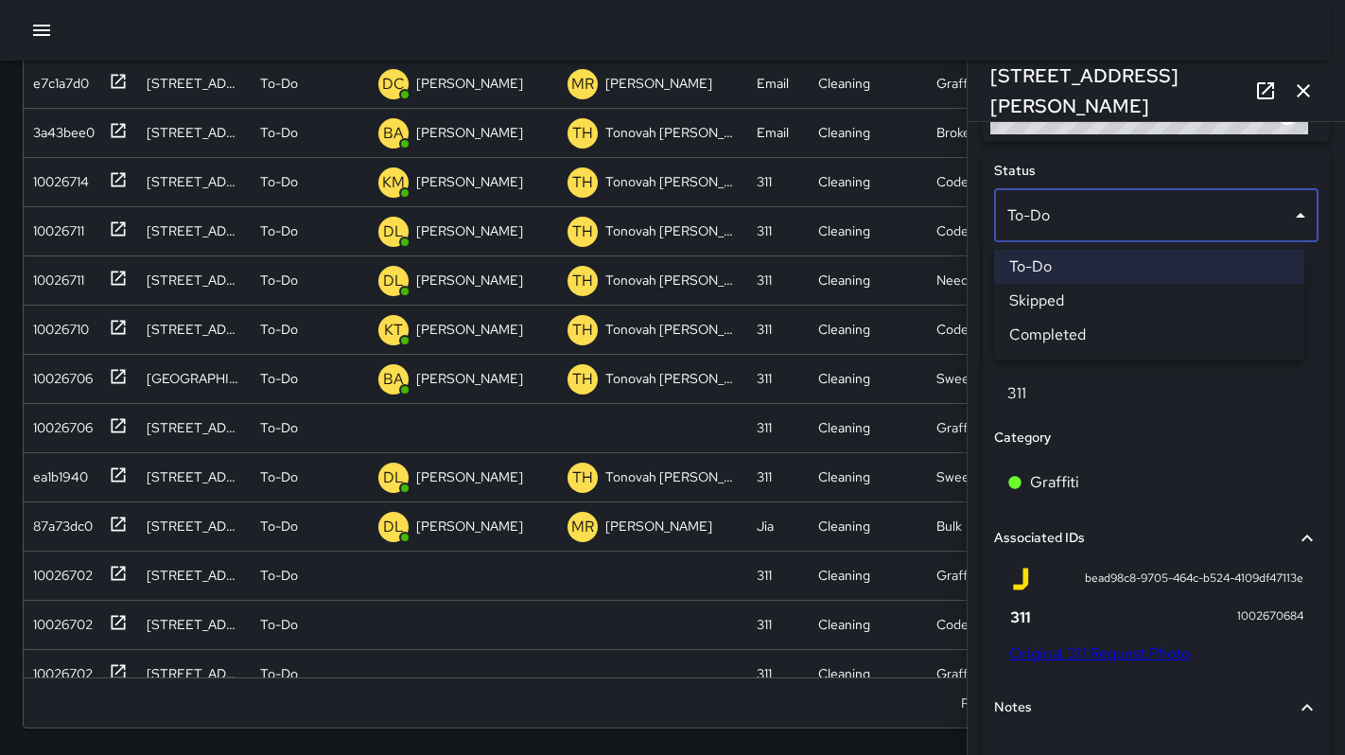
click at [1064, 313] on li "Skipped" at bounding box center [1149, 301] width 310 height 34
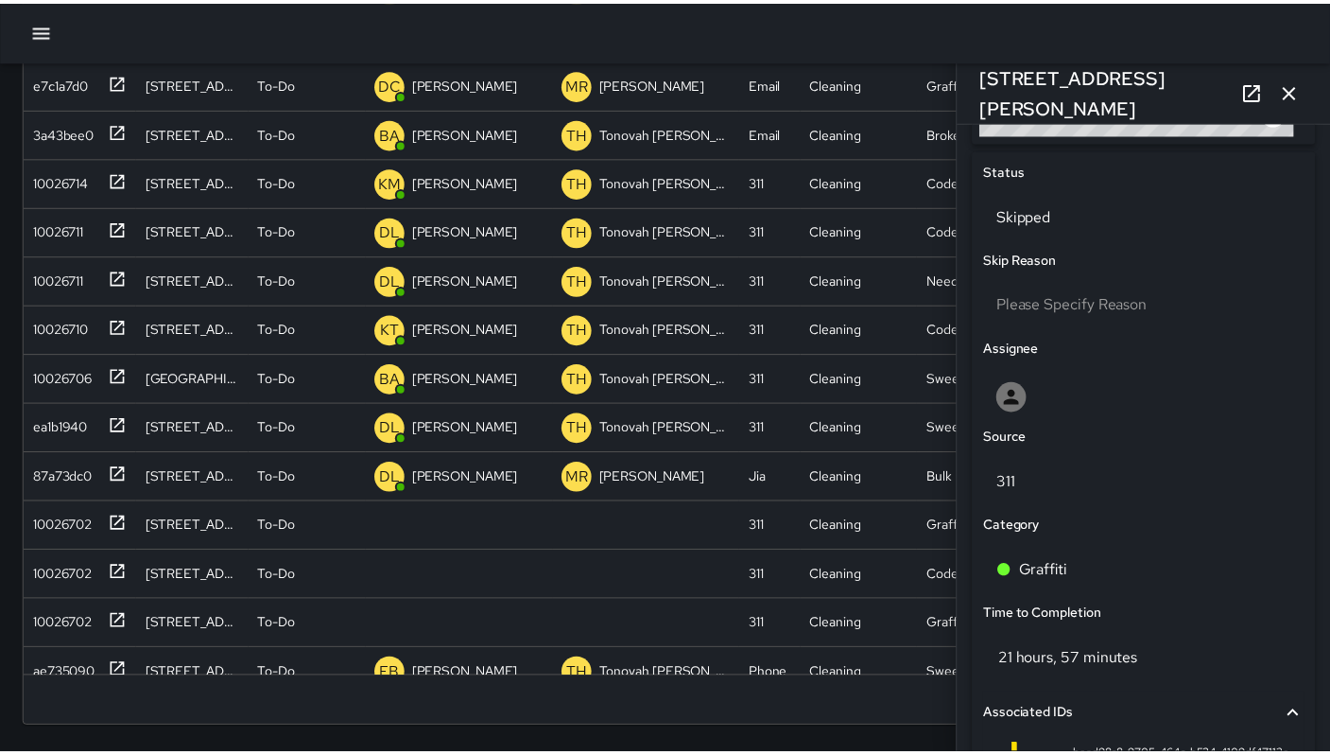
scroll to position [15, 15]
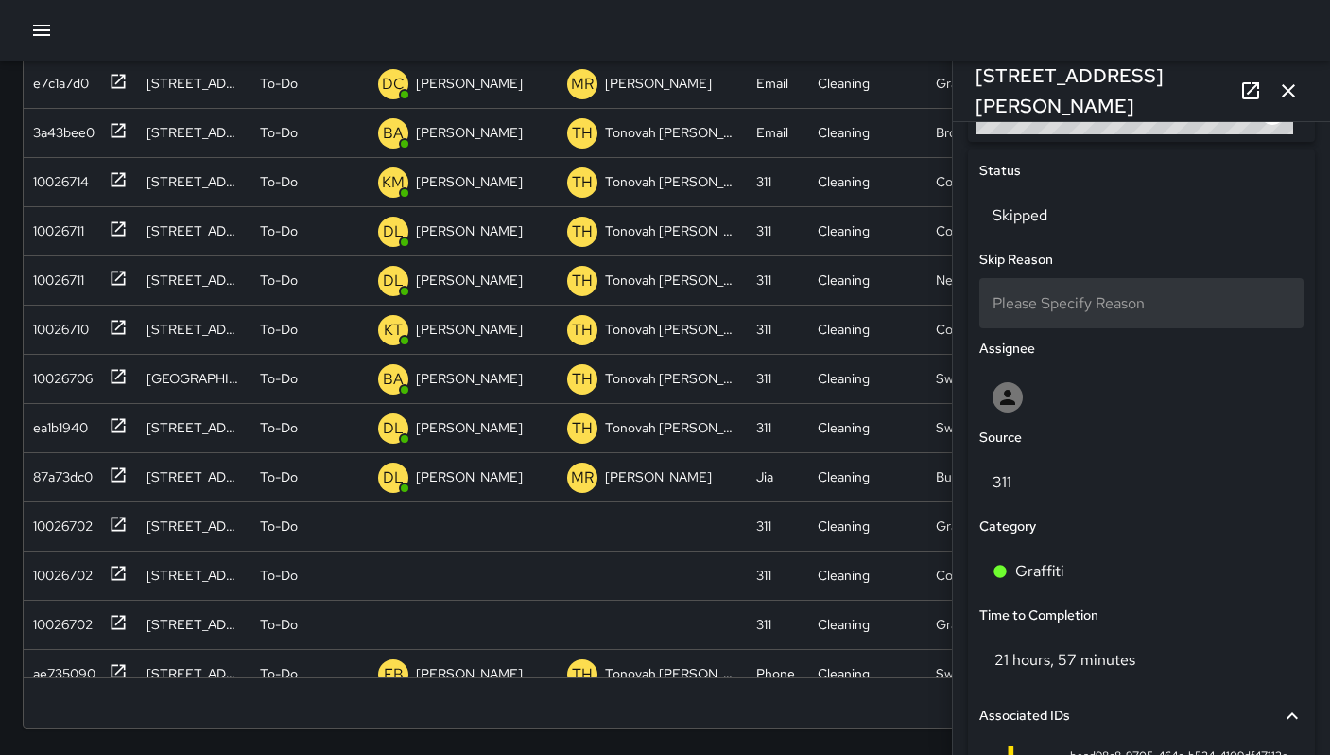
click at [1053, 296] on span "Please Specify Reason" at bounding box center [1069, 303] width 152 height 20
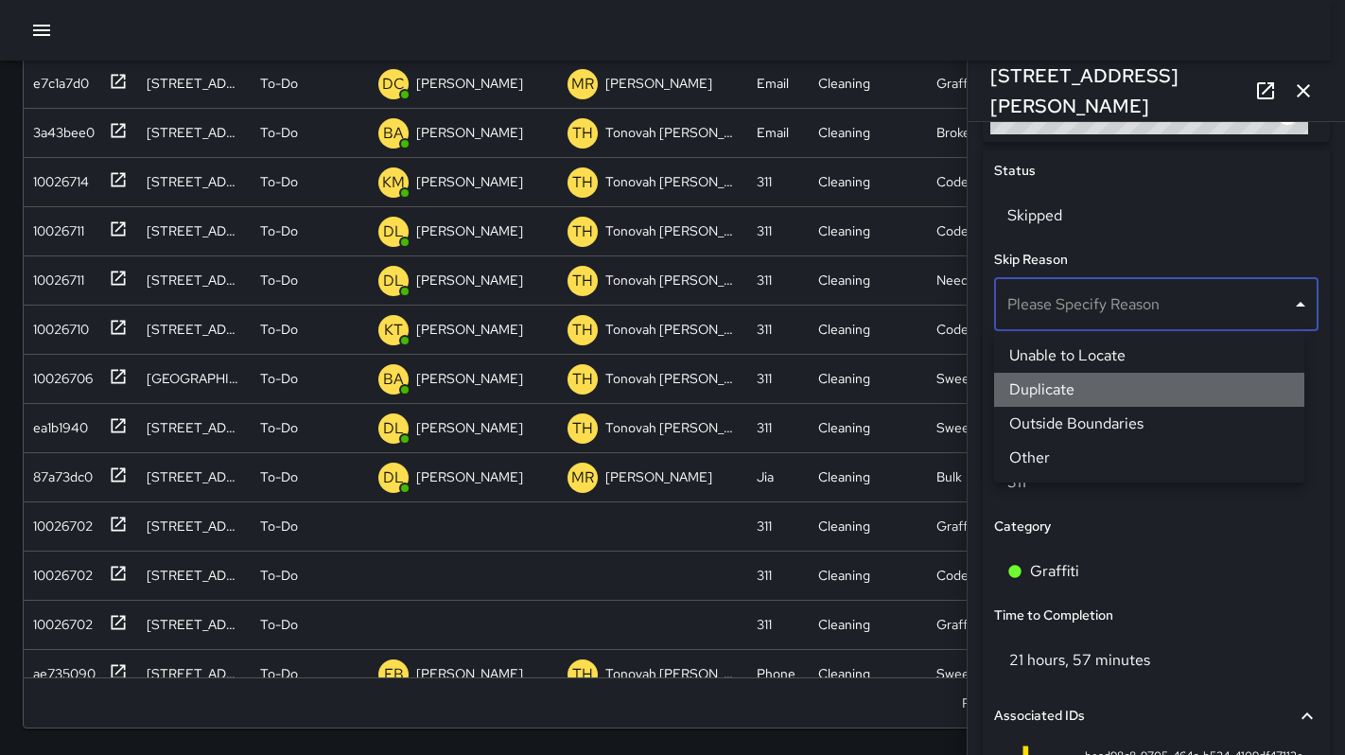
click at [1046, 384] on li "Duplicate" at bounding box center [1149, 390] width 310 height 34
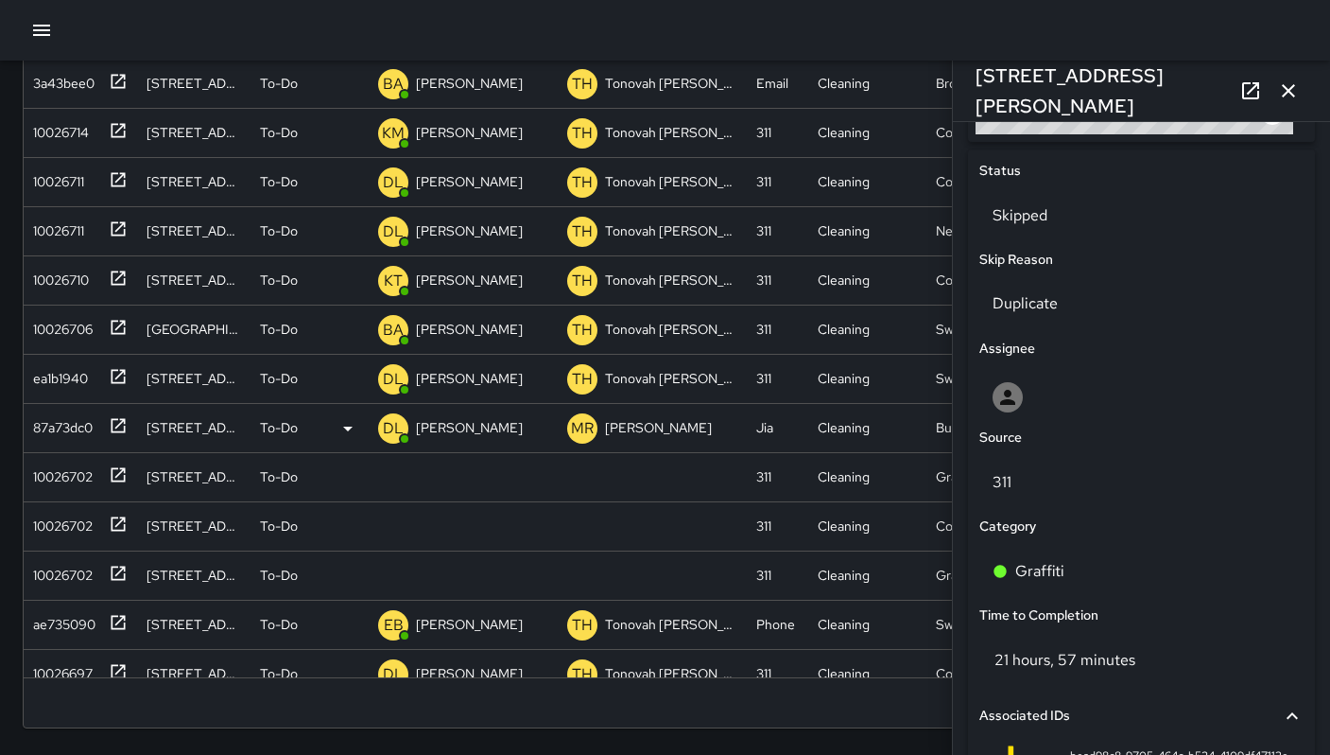
scroll to position [410, 0]
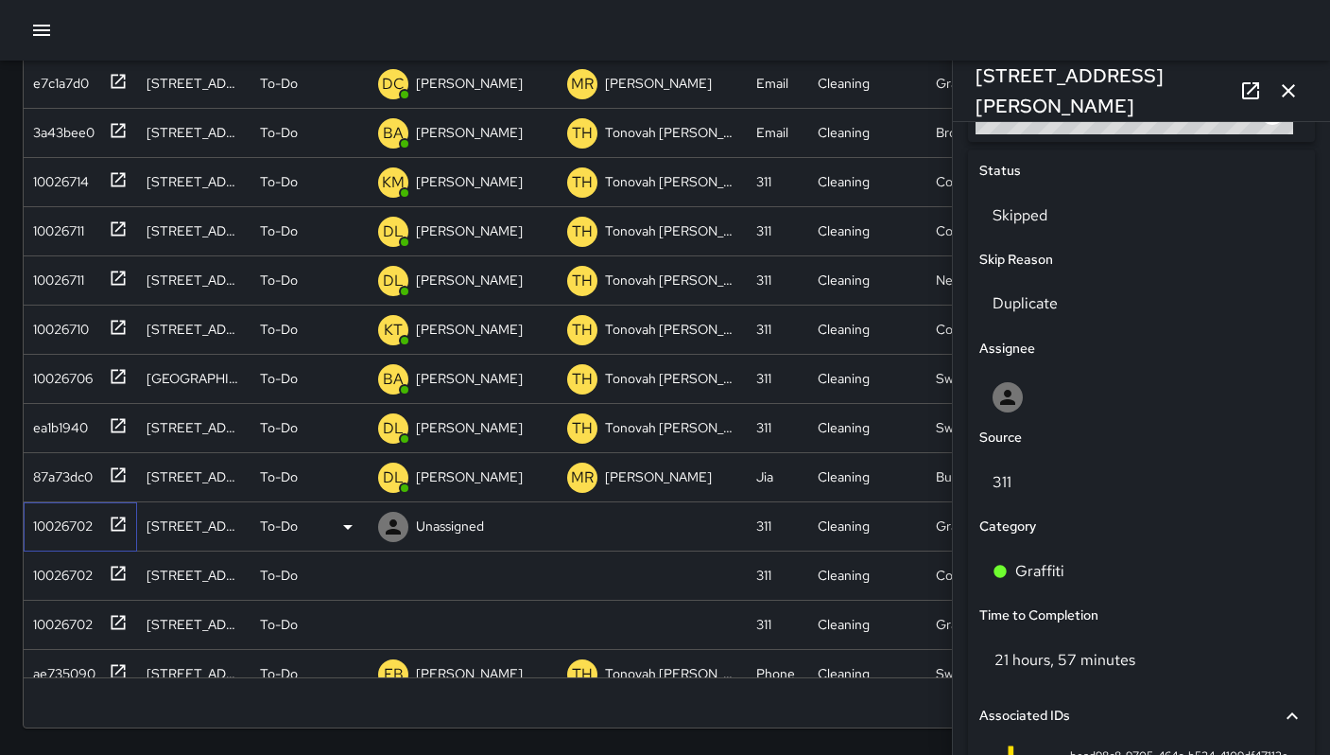
click at [104, 530] on div at bounding box center [114, 522] width 26 height 31
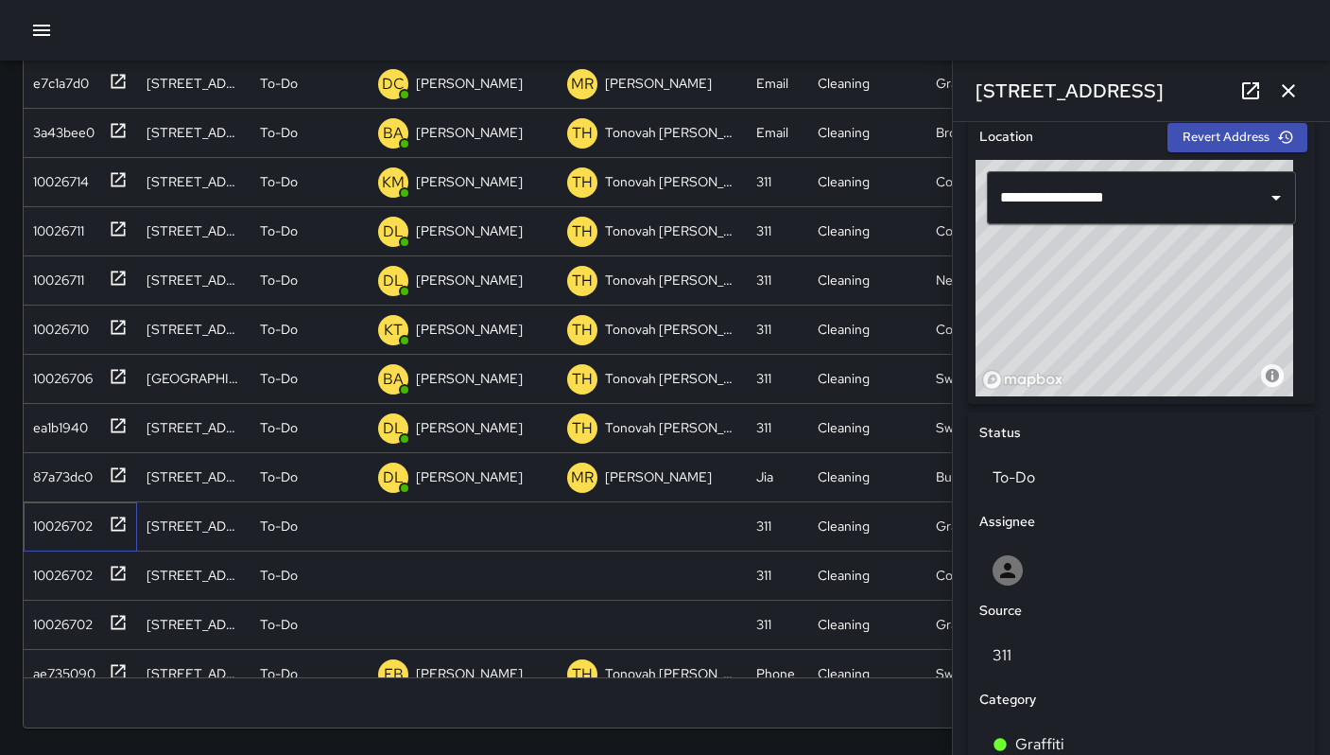
scroll to position [981, 0]
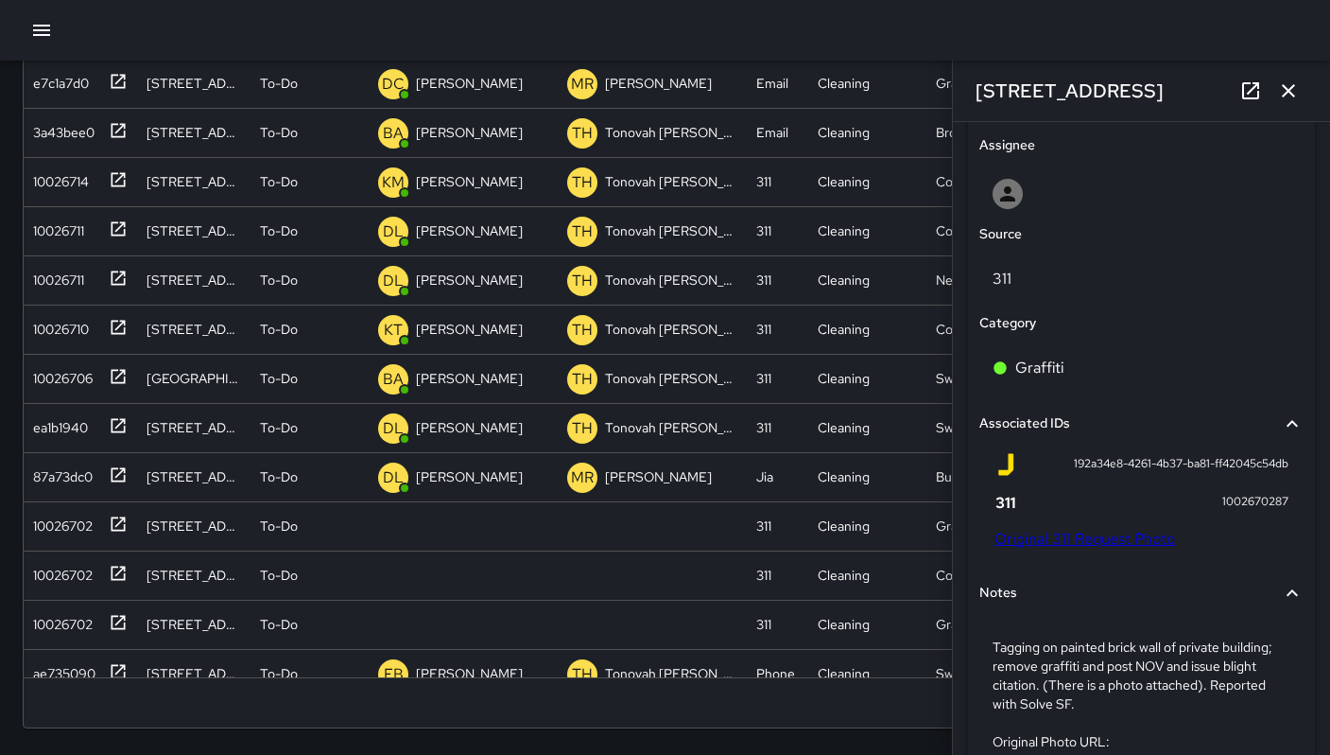
drag, startPoint x: 1146, startPoint y: 84, endPoint x: 997, endPoint y: 73, distance: 149.8
click at [997, 73] on div "[STREET_ADDRESS]" at bounding box center [1141, 91] width 377 height 61
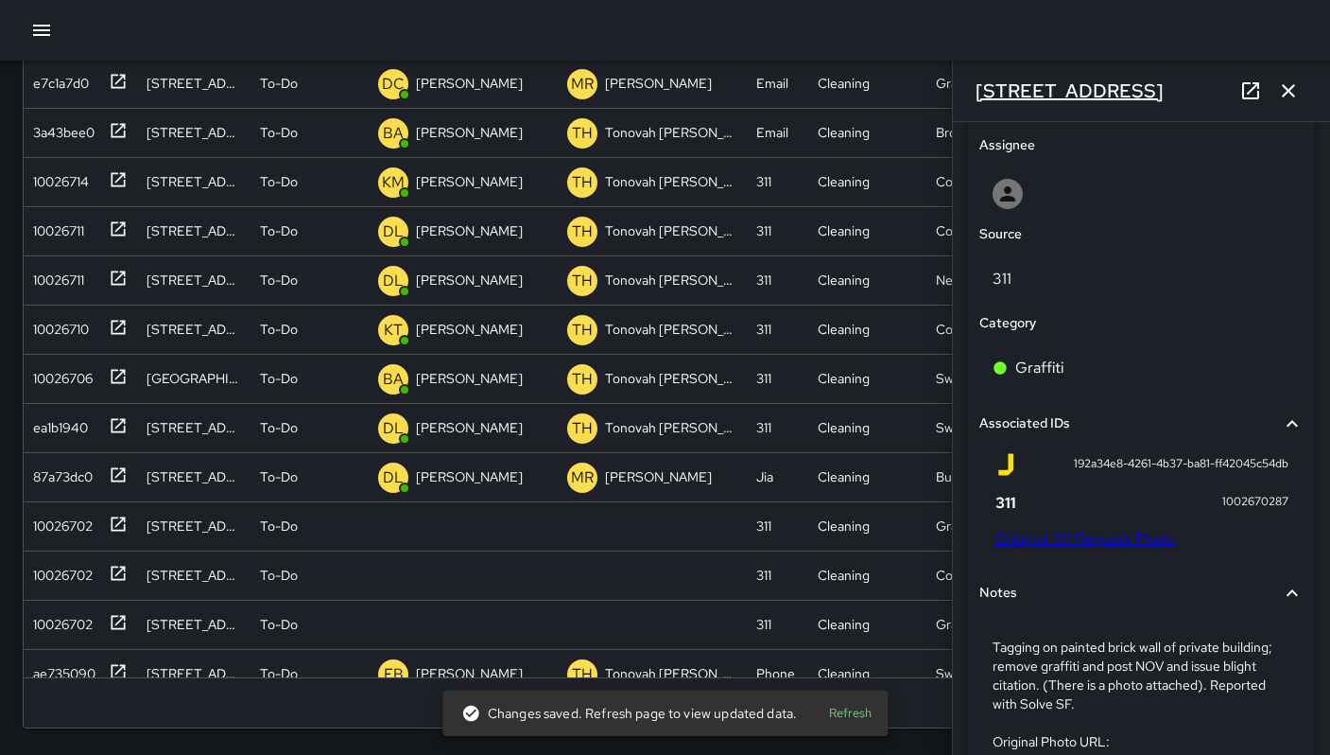
copy h6 "[STREET_ADDRESS]"
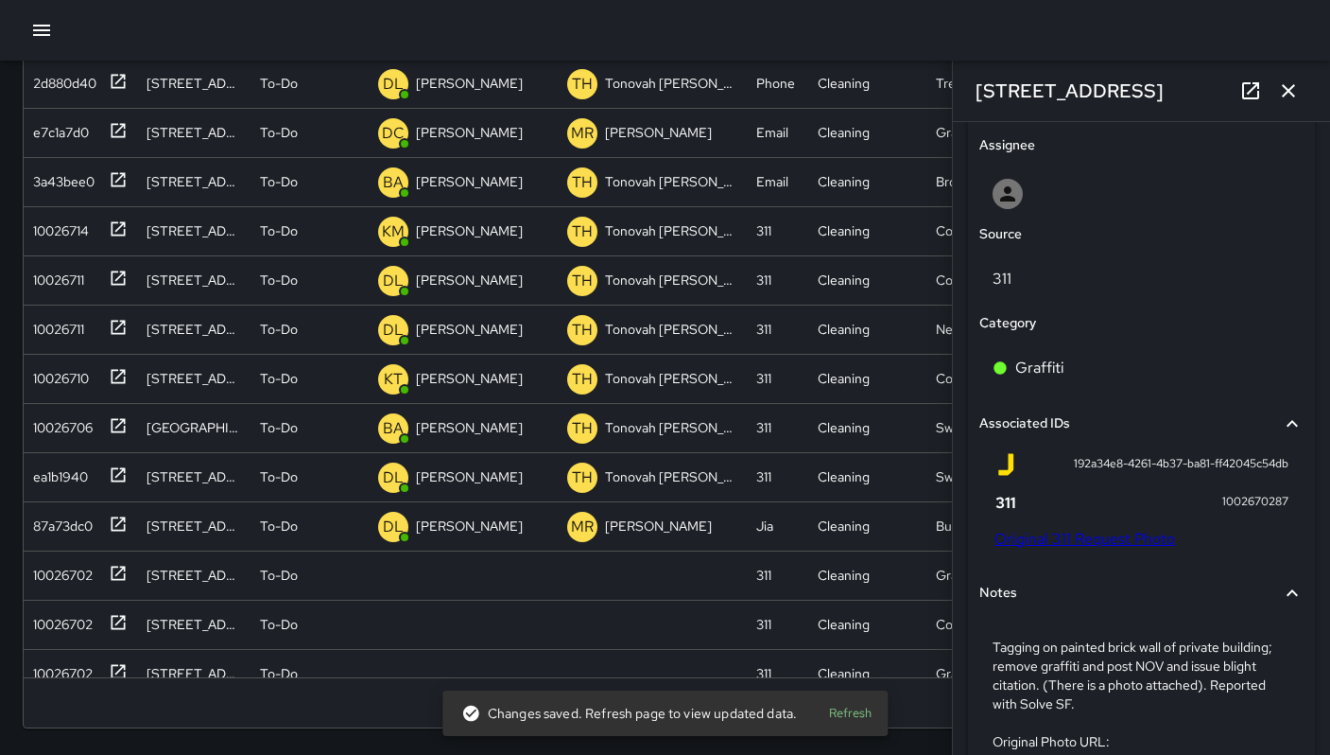
scroll to position [460, 0]
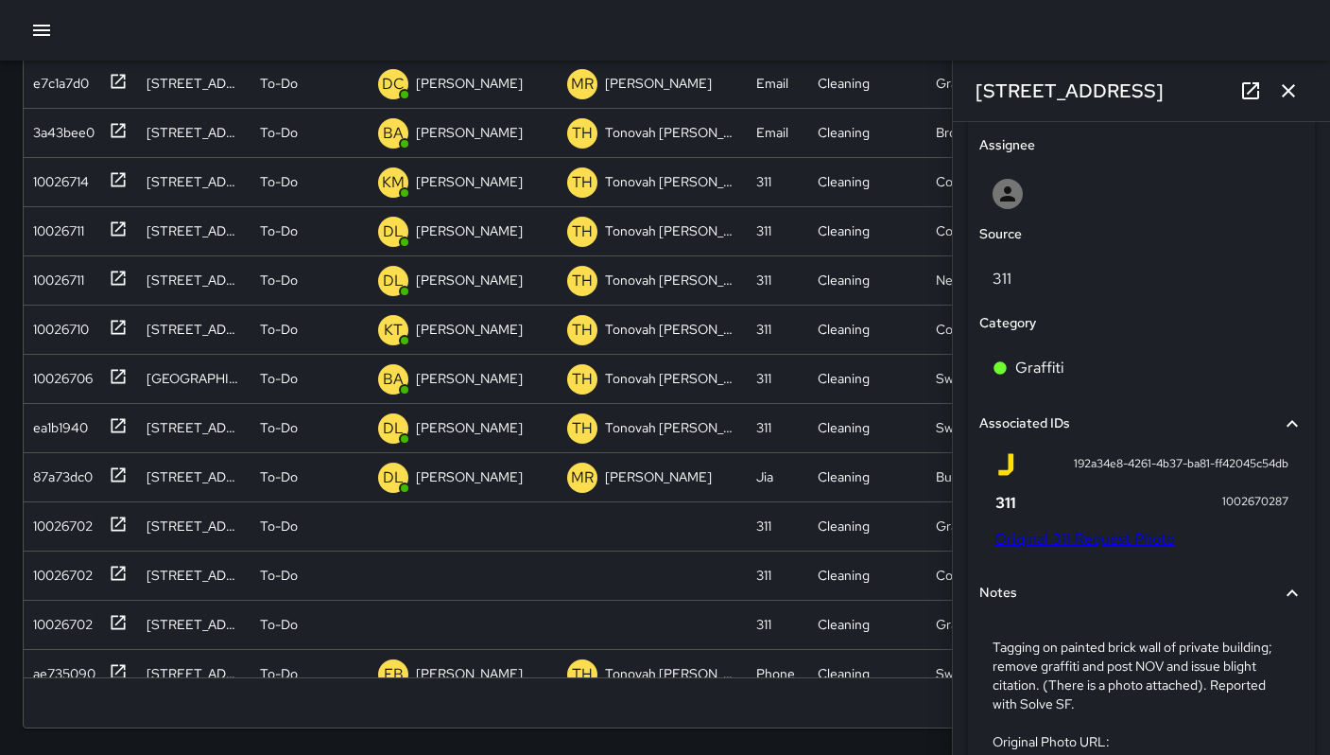
click at [1053, 537] on link "Original 311 Request Photo" at bounding box center [1085, 539] width 181 height 20
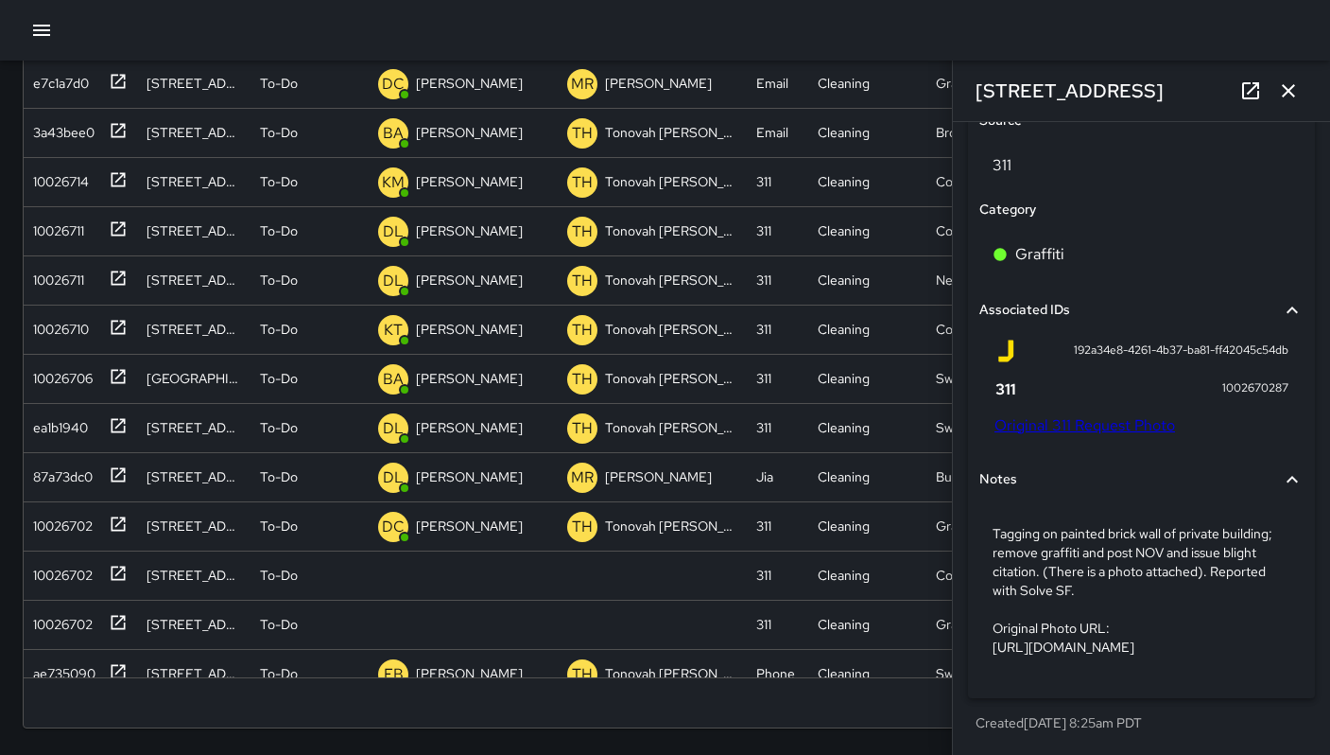
scroll to position [1221, 0]
click at [1282, 101] on icon "button" at bounding box center [1288, 90] width 23 height 23
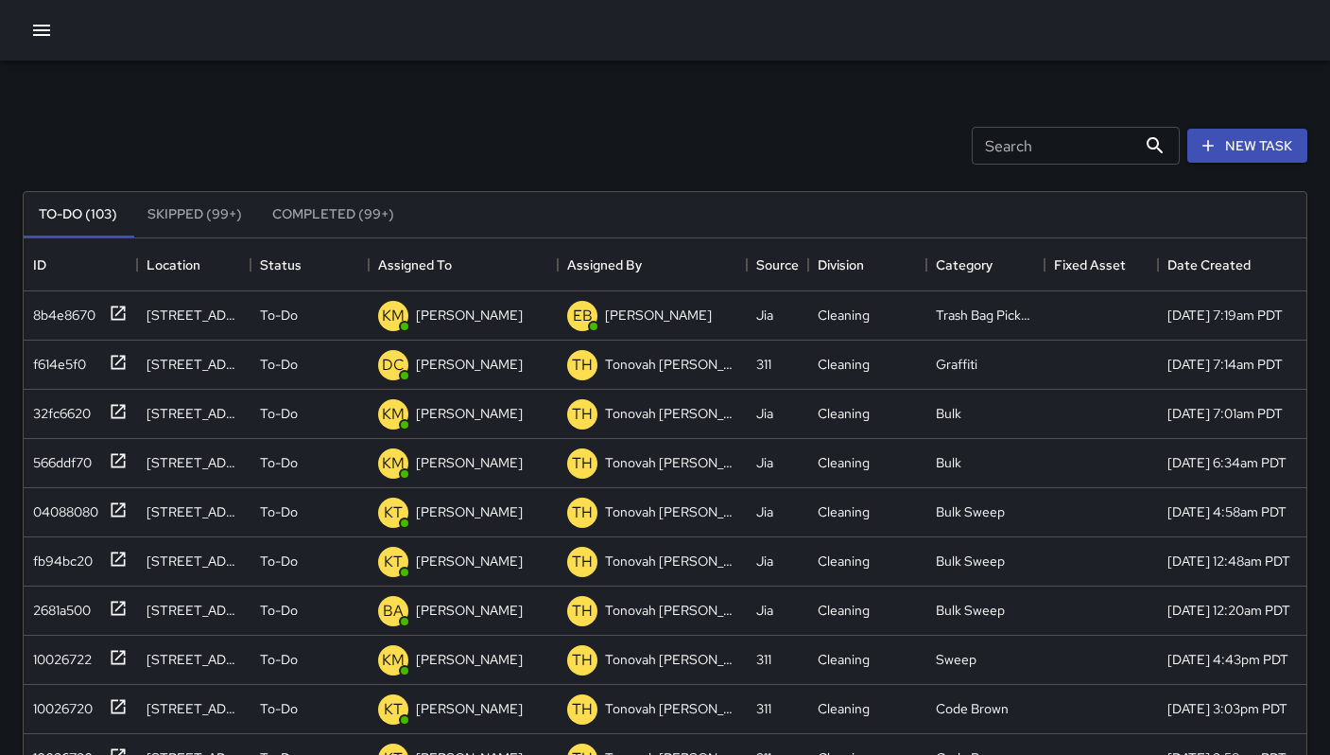
scroll to position [0, 0]
click at [1233, 149] on button "New Task" at bounding box center [1248, 146] width 120 height 35
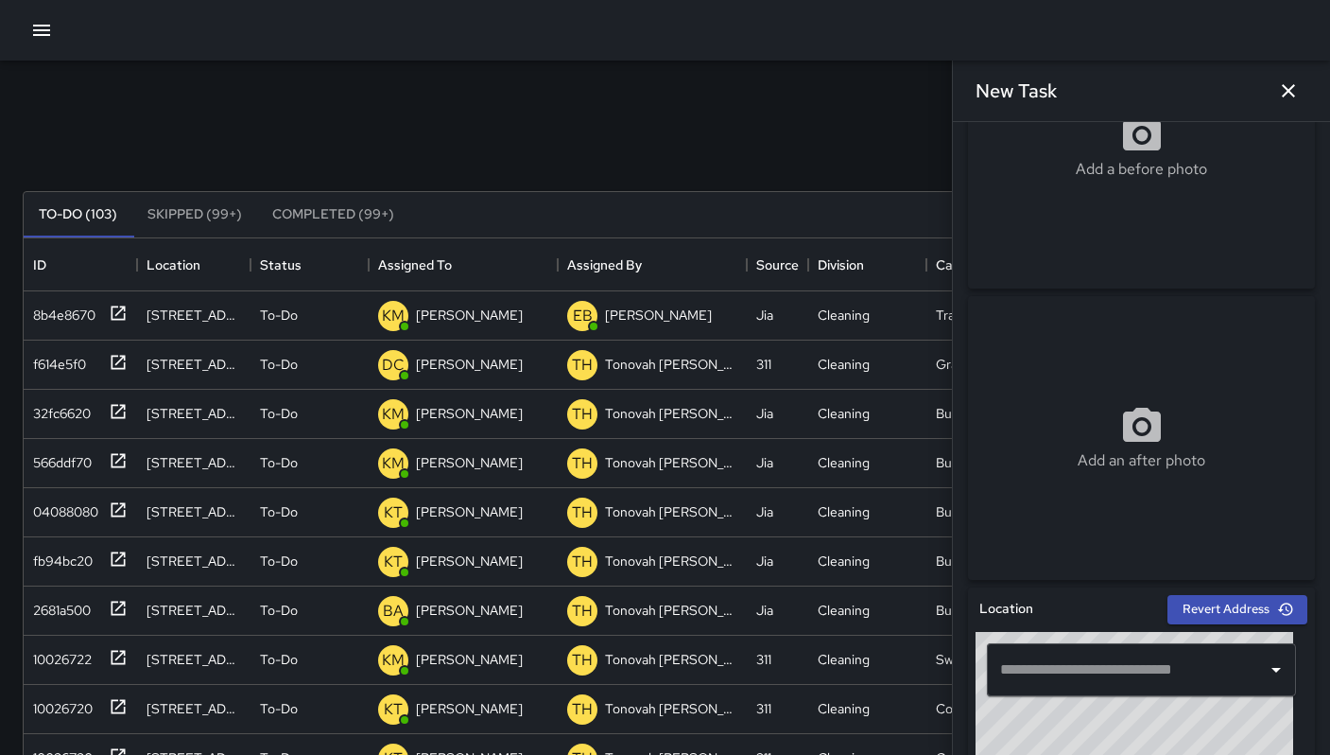
scroll to position [177, 0]
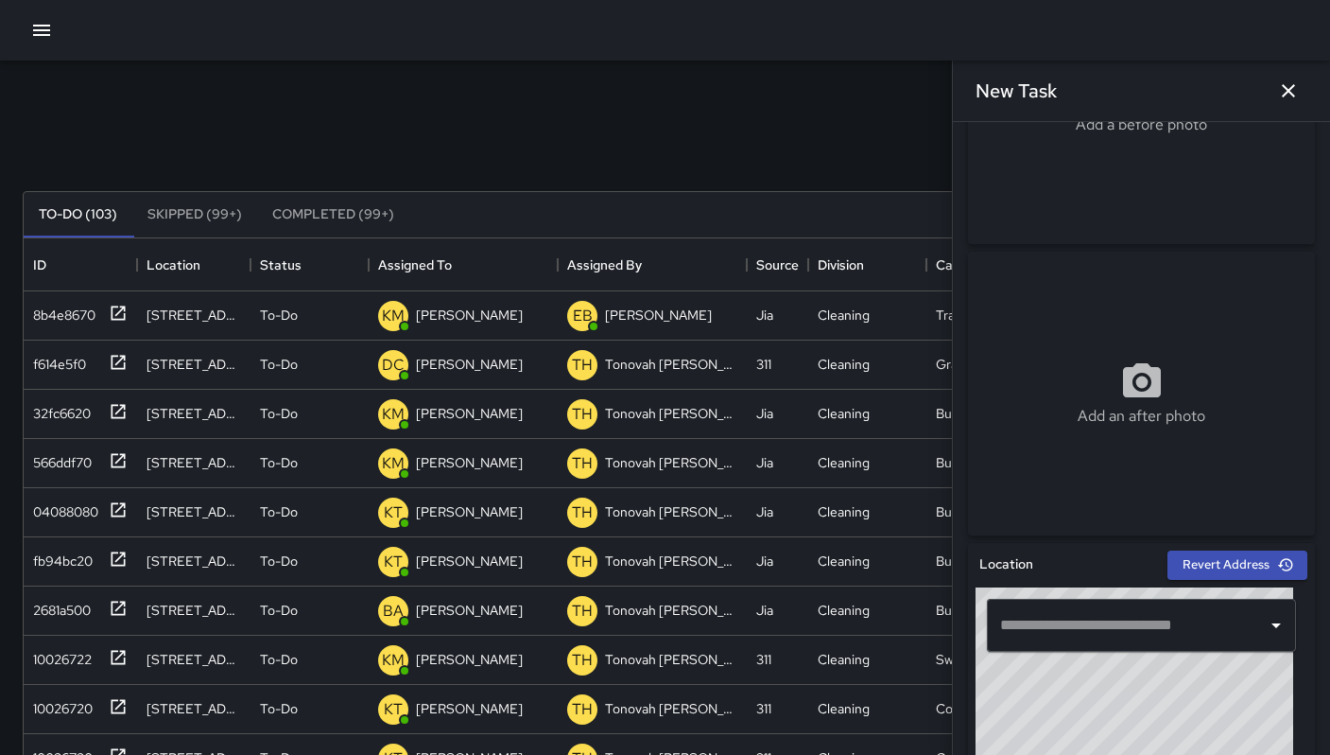
click at [1106, 629] on input "text" at bounding box center [1128, 625] width 264 height 36
paste input "**********"
type input "**********"
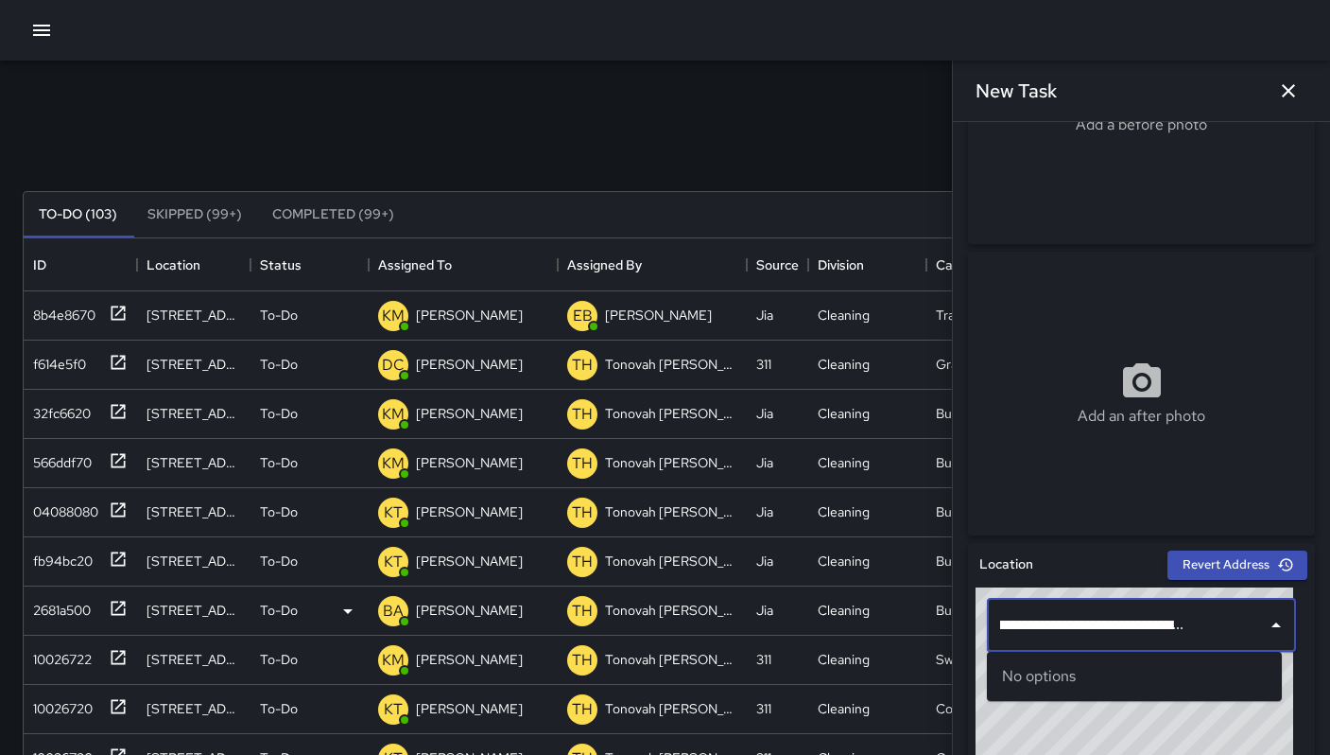
scroll to position [0, 0]
drag, startPoint x: 1240, startPoint y: 626, endPoint x: 903, endPoint y: 610, distance: 337.0
click at [907, 612] on div "Search Search New Task To-Do (103) Skipped (99+) Completed (99+) ID Location St…" at bounding box center [665, 589] width 1330 height 1056
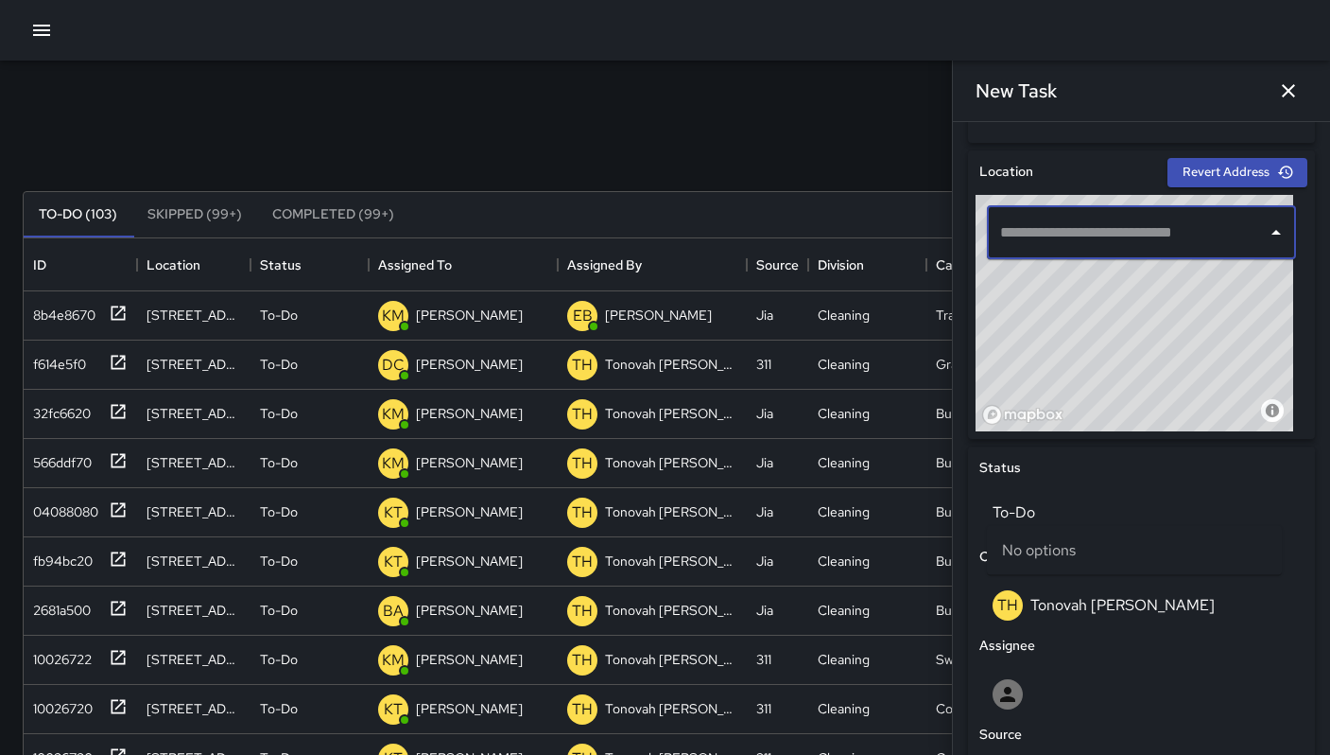
scroll to position [930, 0]
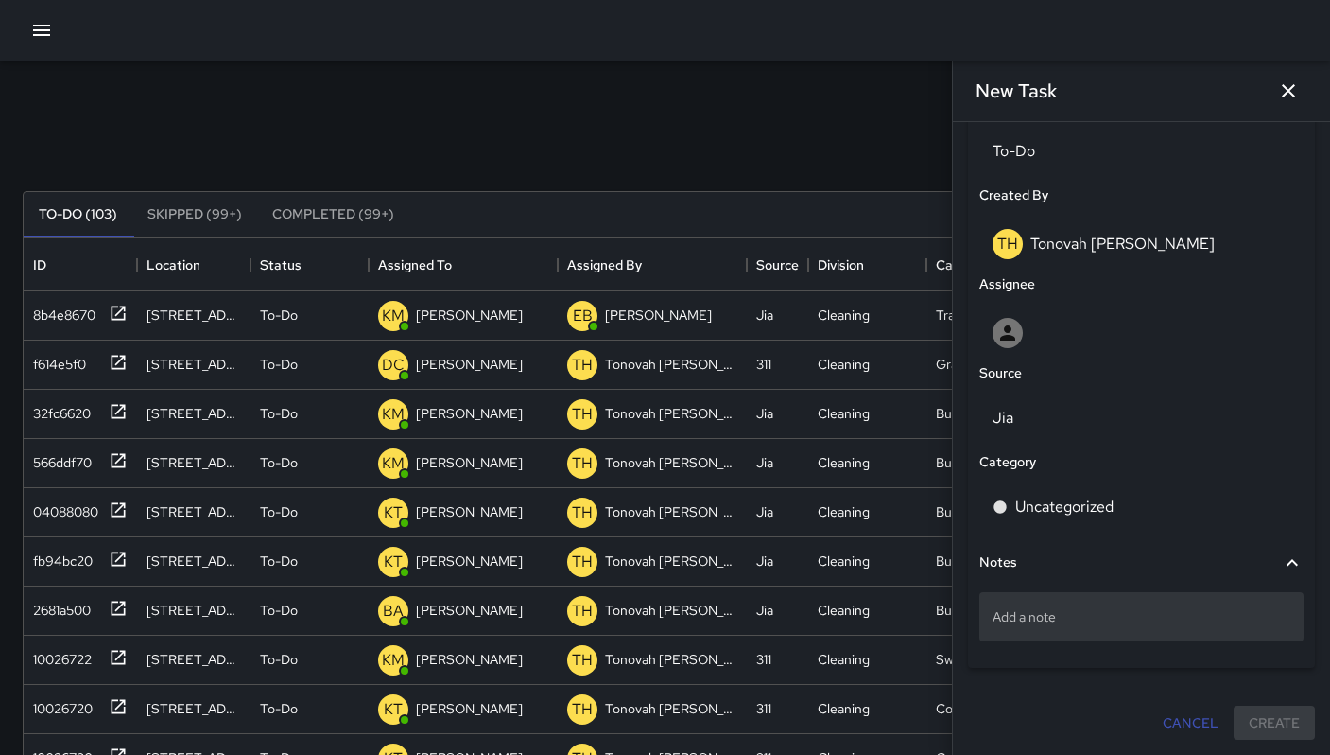
click at [1033, 630] on div "Add a note" at bounding box center [1142, 616] width 324 height 49
click at [1000, 625] on div "Add a note" at bounding box center [1142, 616] width 324 height 49
click at [1021, 624] on textarea at bounding box center [1142, 616] width 298 height 19
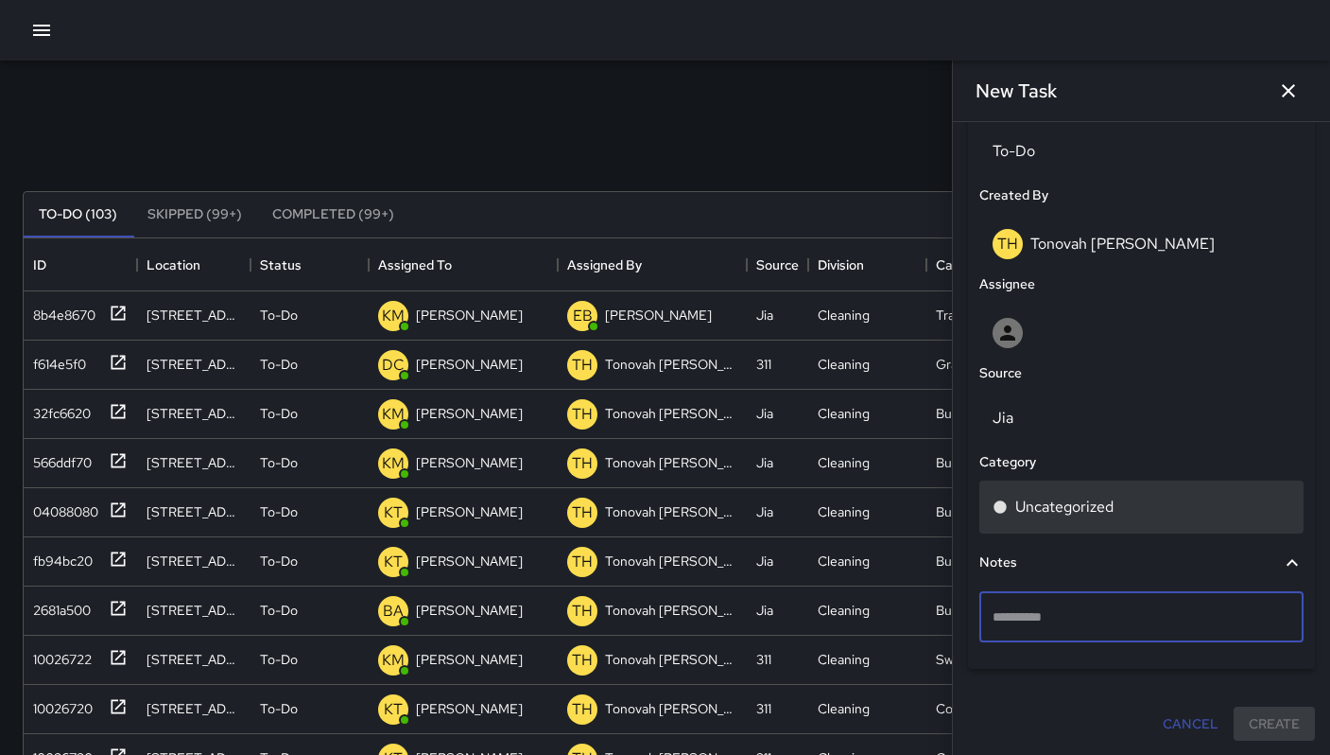
type textarea "**********"
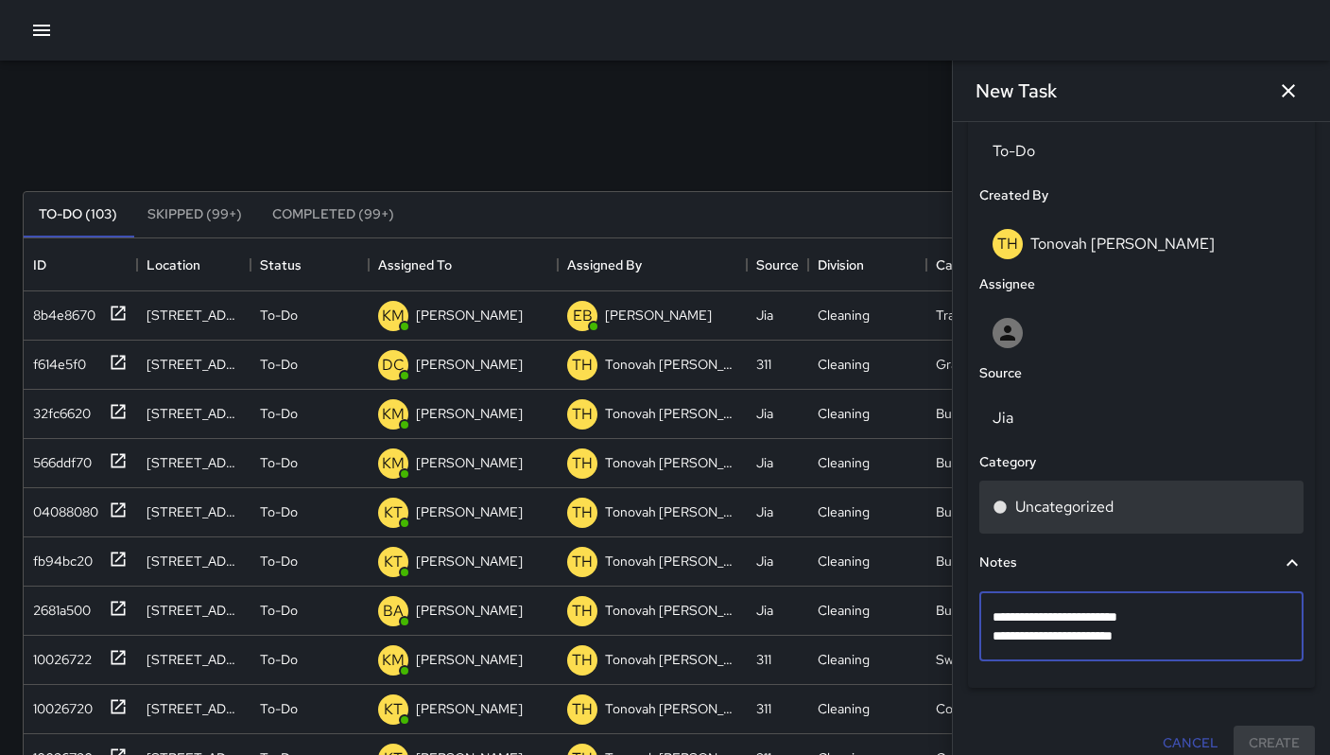
click at [1034, 503] on p "Uncategorized" at bounding box center [1065, 506] width 98 height 23
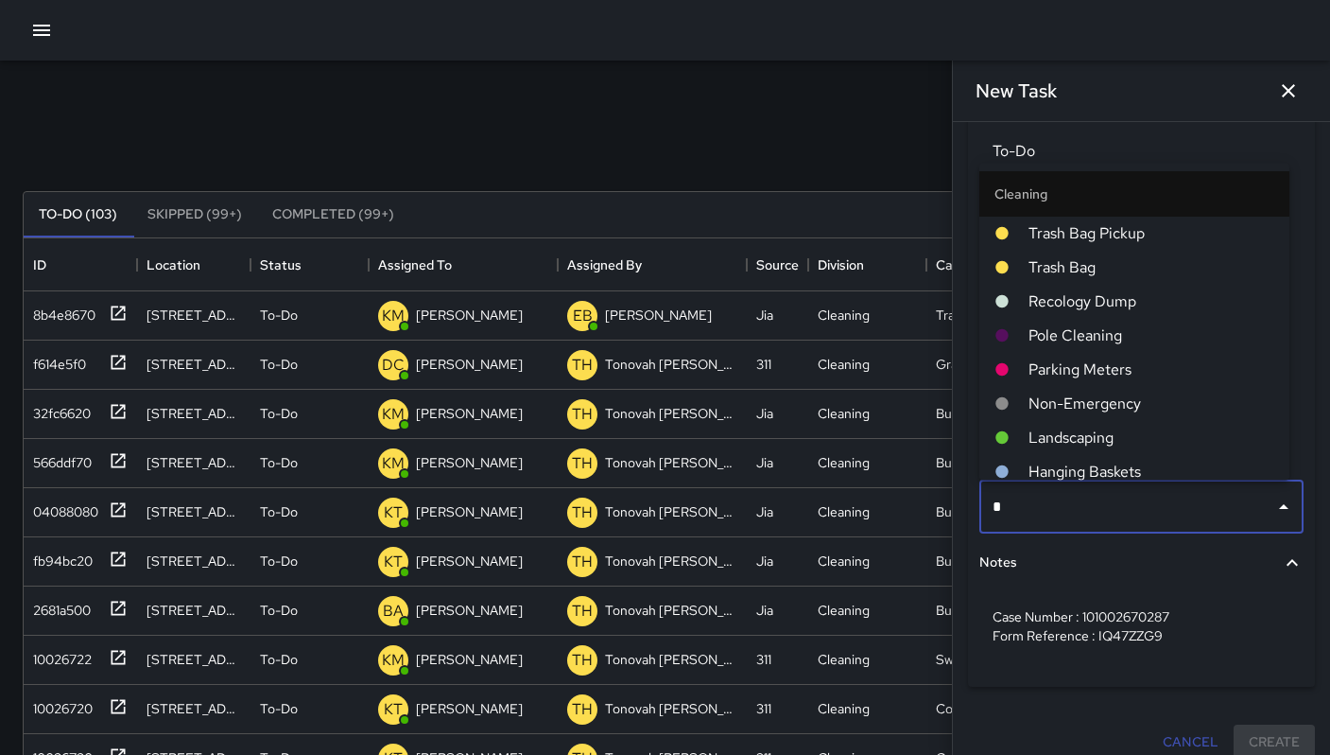
type input "**"
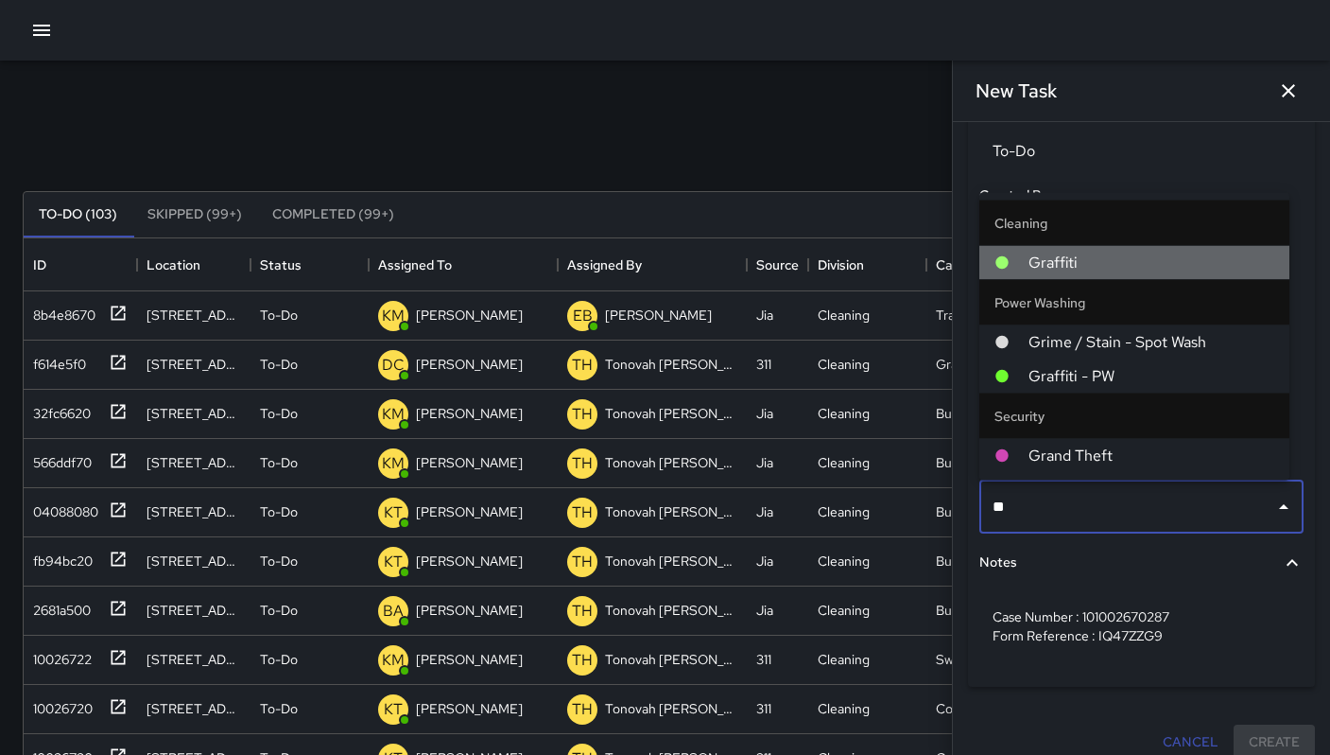
click at [1051, 270] on span "Graffiti" at bounding box center [1152, 263] width 246 height 23
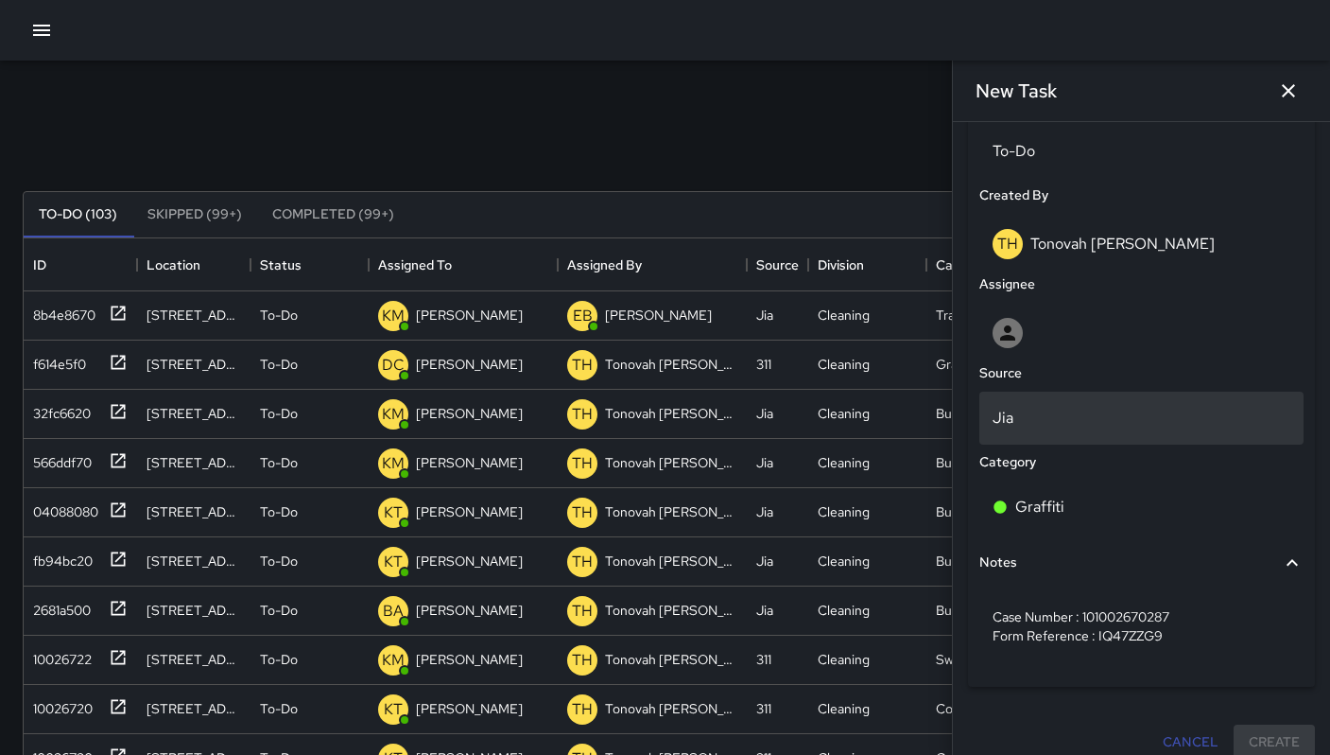
click at [1027, 413] on p "Jia" at bounding box center [1142, 418] width 298 height 23
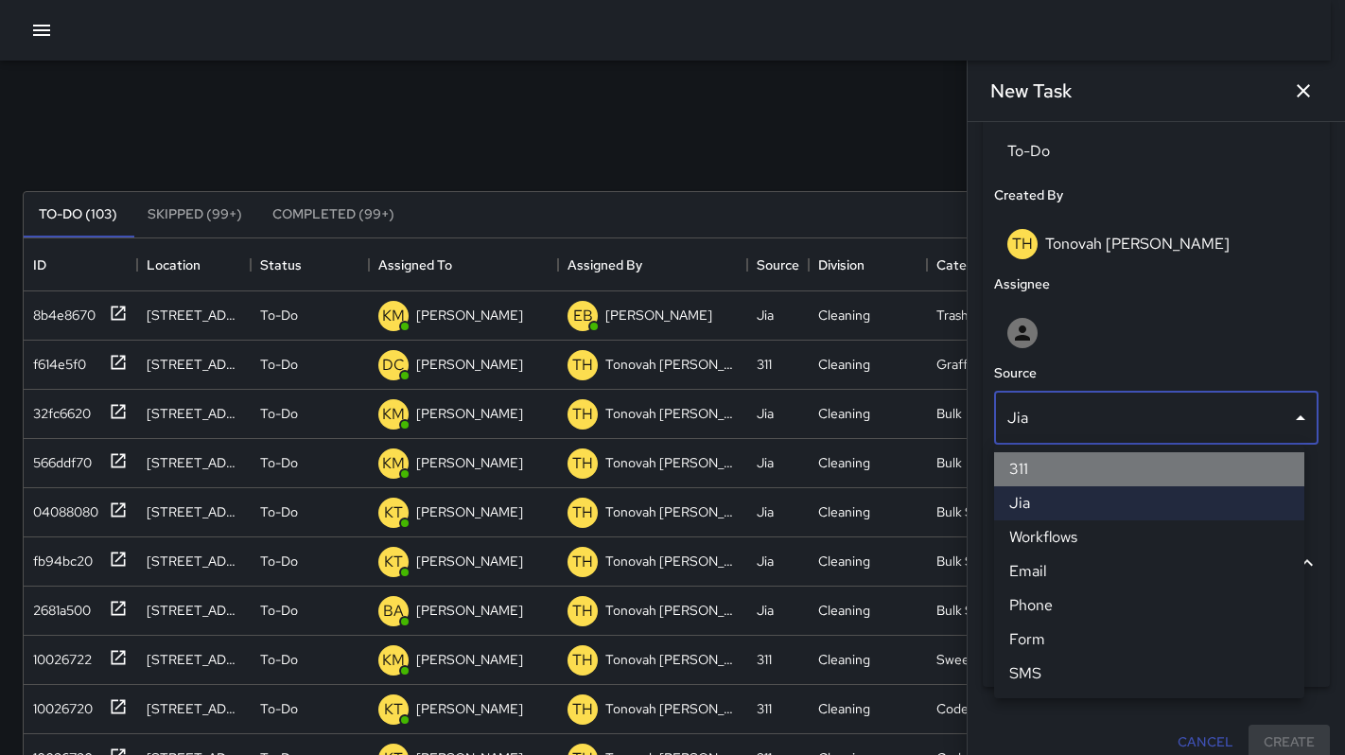
click at [1031, 453] on li "311" at bounding box center [1149, 469] width 310 height 34
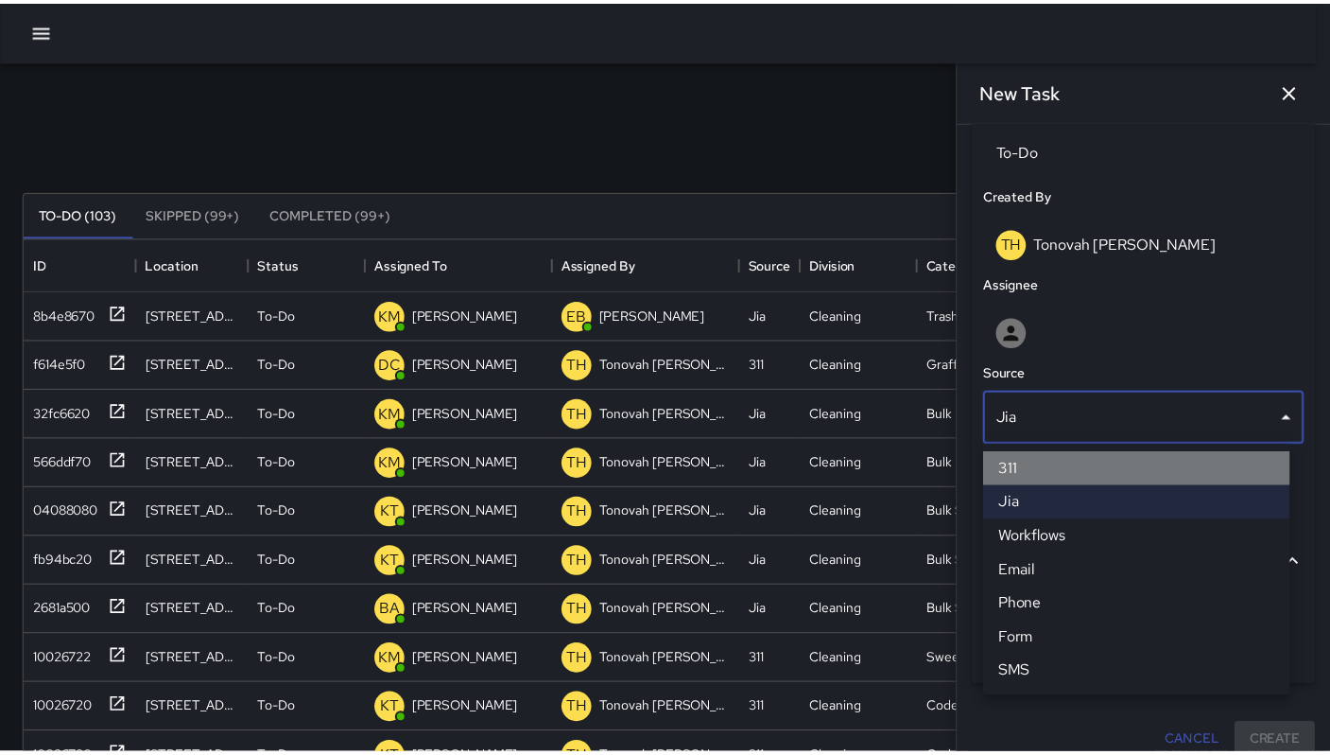
scroll to position [15, 15]
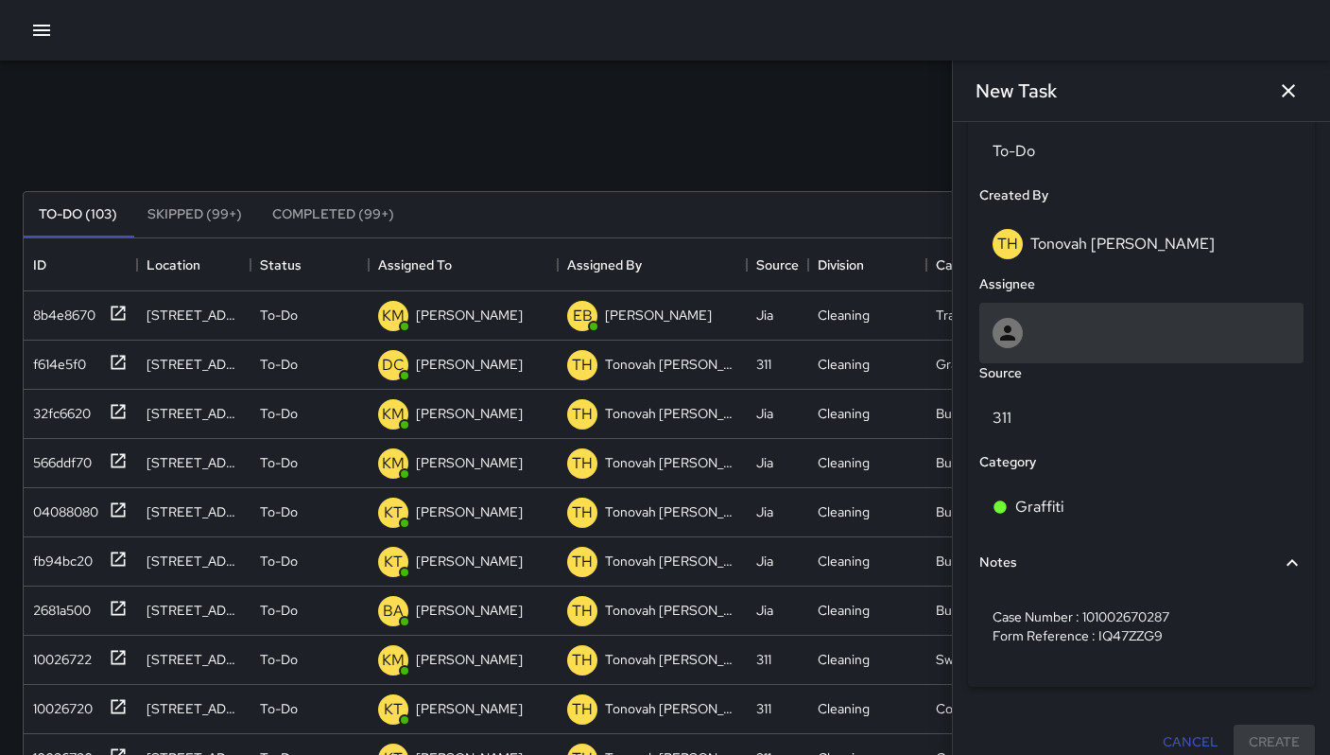
click at [1037, 335] on div at bounding box center [1142, 333] width 298 height 30
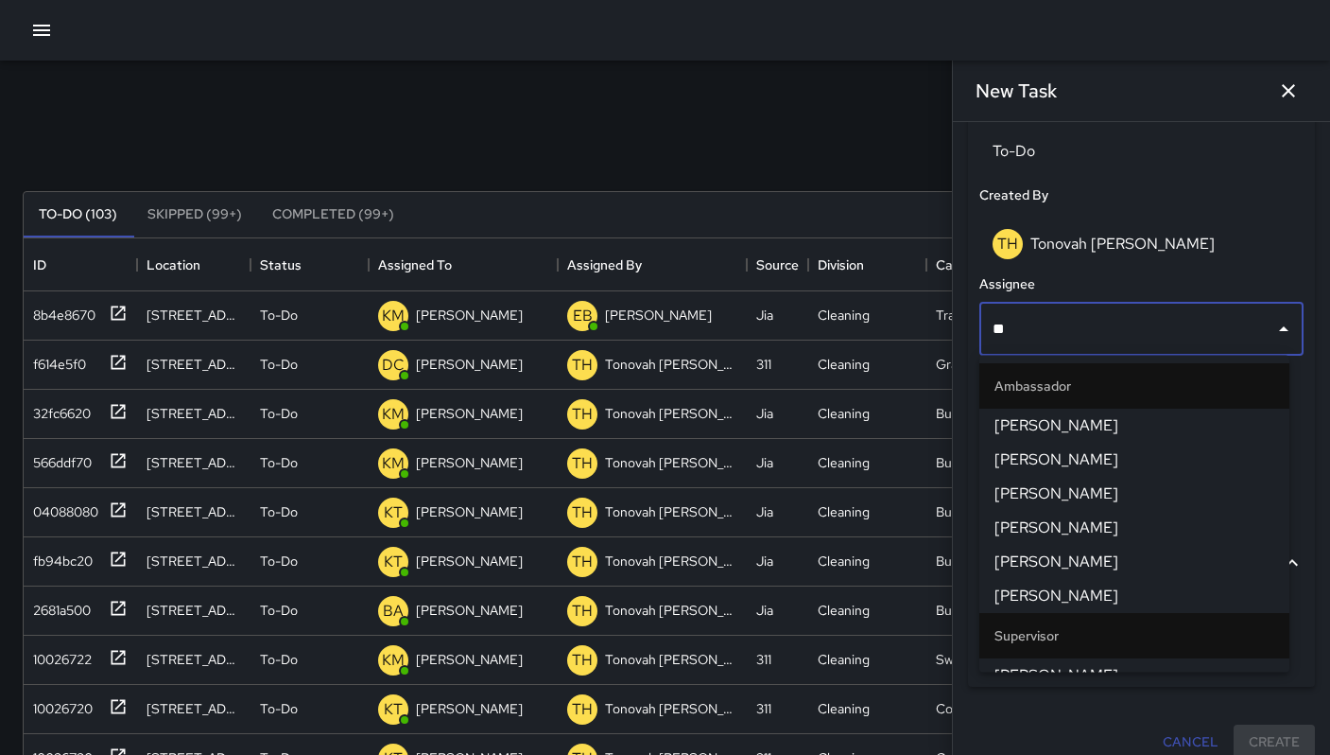
type input "***"
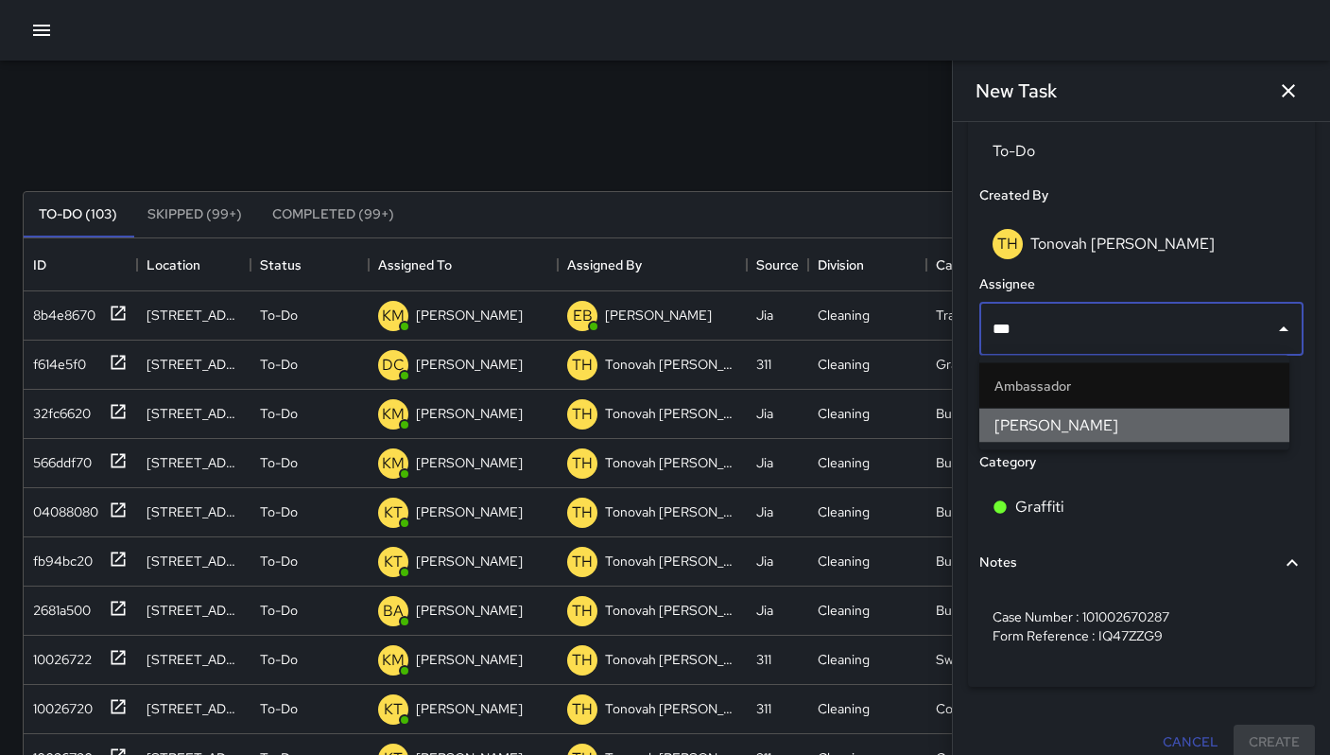
click at [1051, 418] on span "[PERSON_NAME]" at bounding box center [1135, 425] width 280 height 23
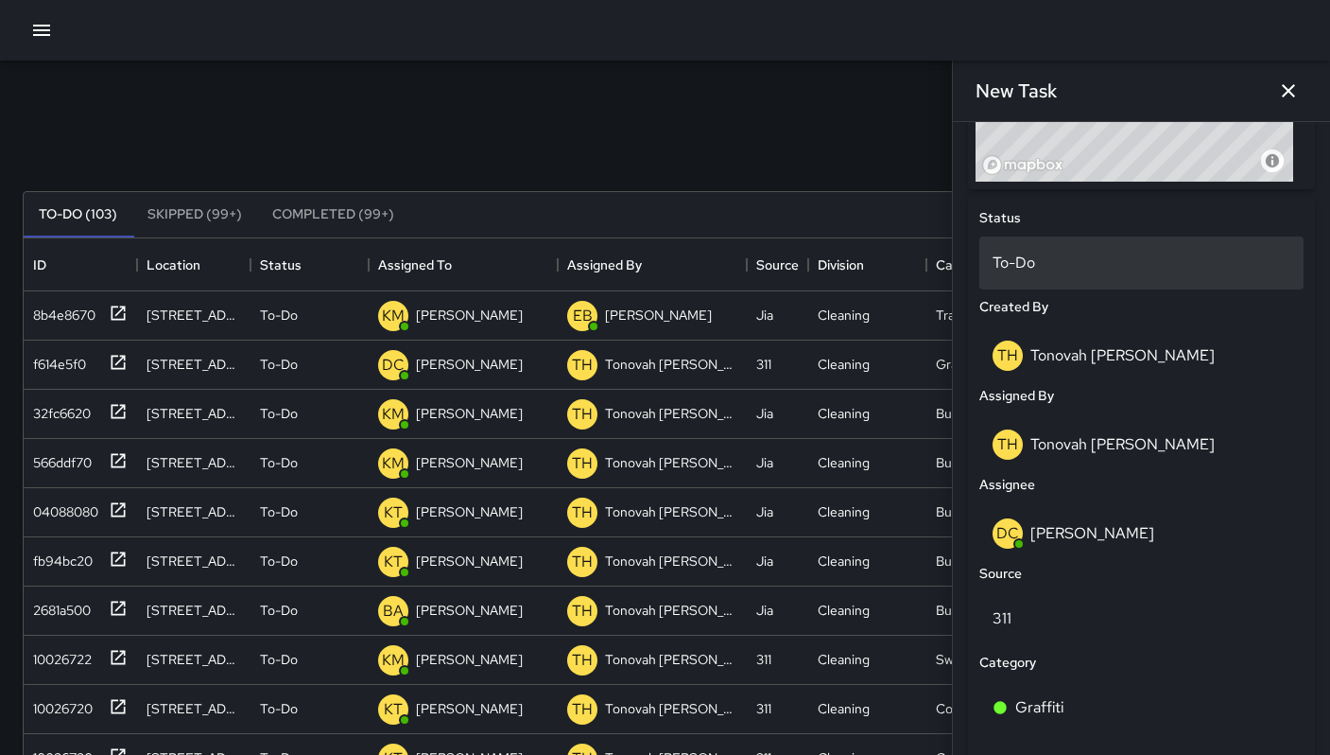
scroll to position [714, 0]
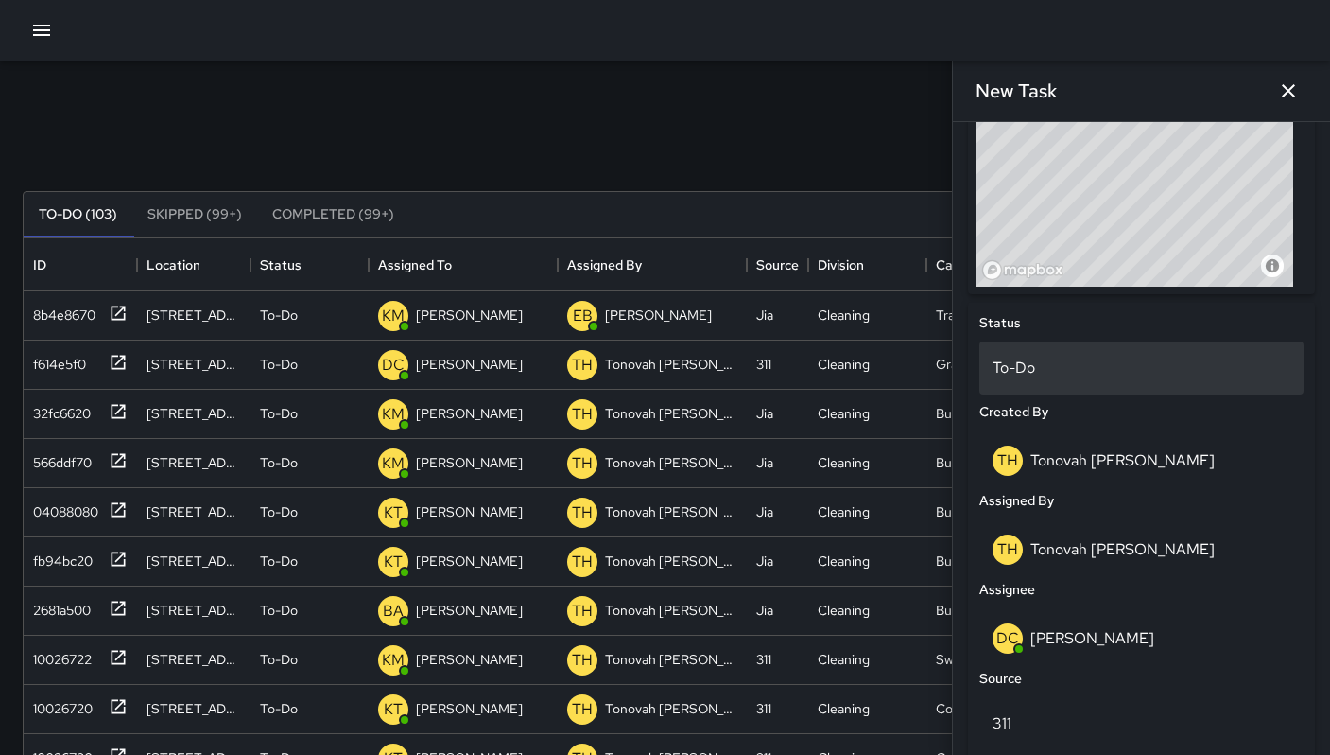
click at [1078, 364] on p "To-Do" at bounding box center [1142, 367] width 298 height 23
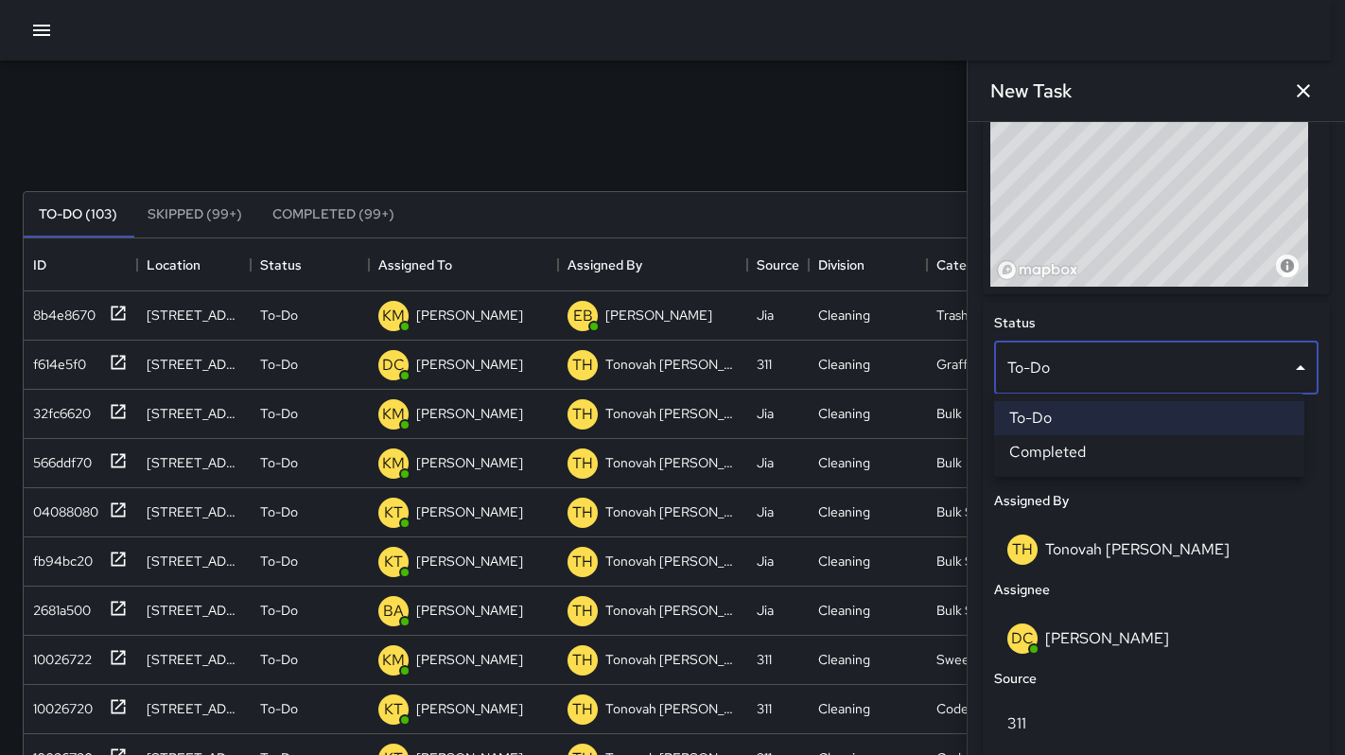
drag, startPoint x: 1066, startPoint y: 88, endPoint x: 1066, endPoint y: 99, distance: 11.3
click at [1066, 88] on div at bounding box center [672, 377] width 1345 height 755
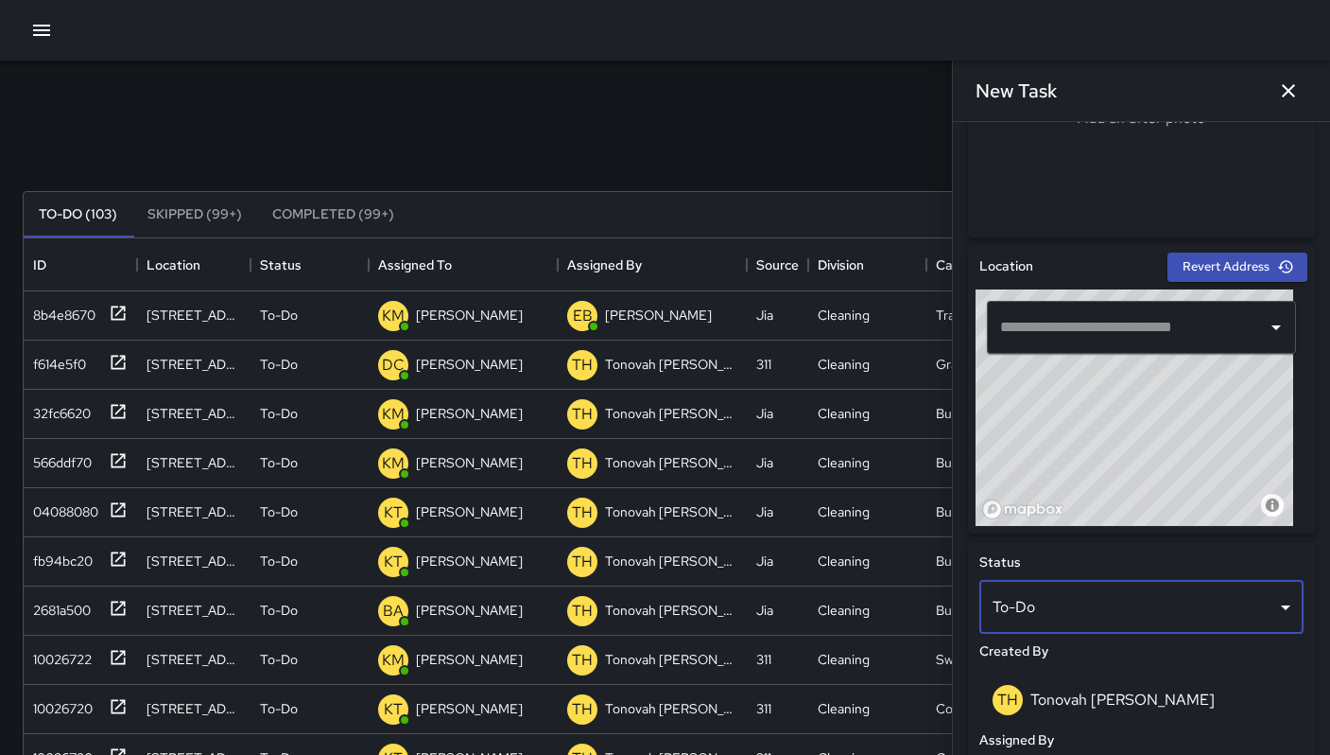
scroll to position [410, 0]
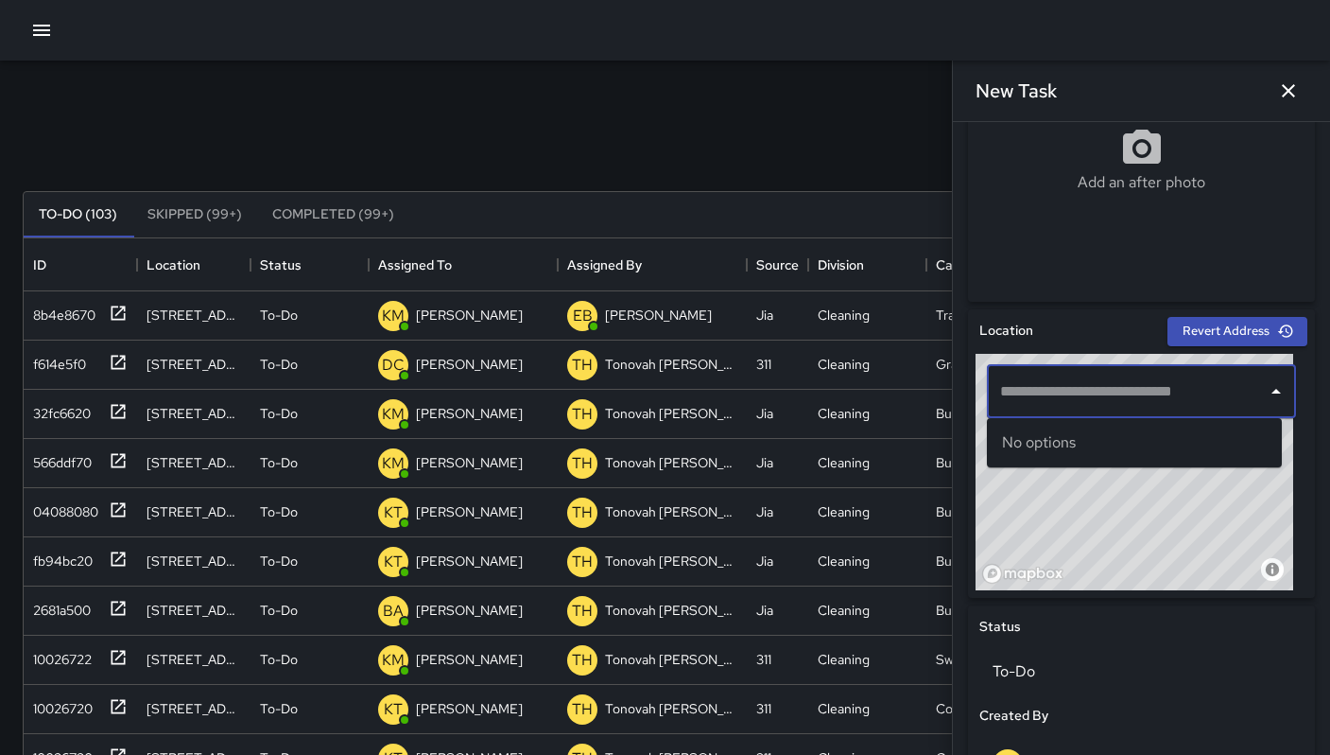
click at [1093, 378] on input "text" at bounding box center [1121, 391] width 250 height 36
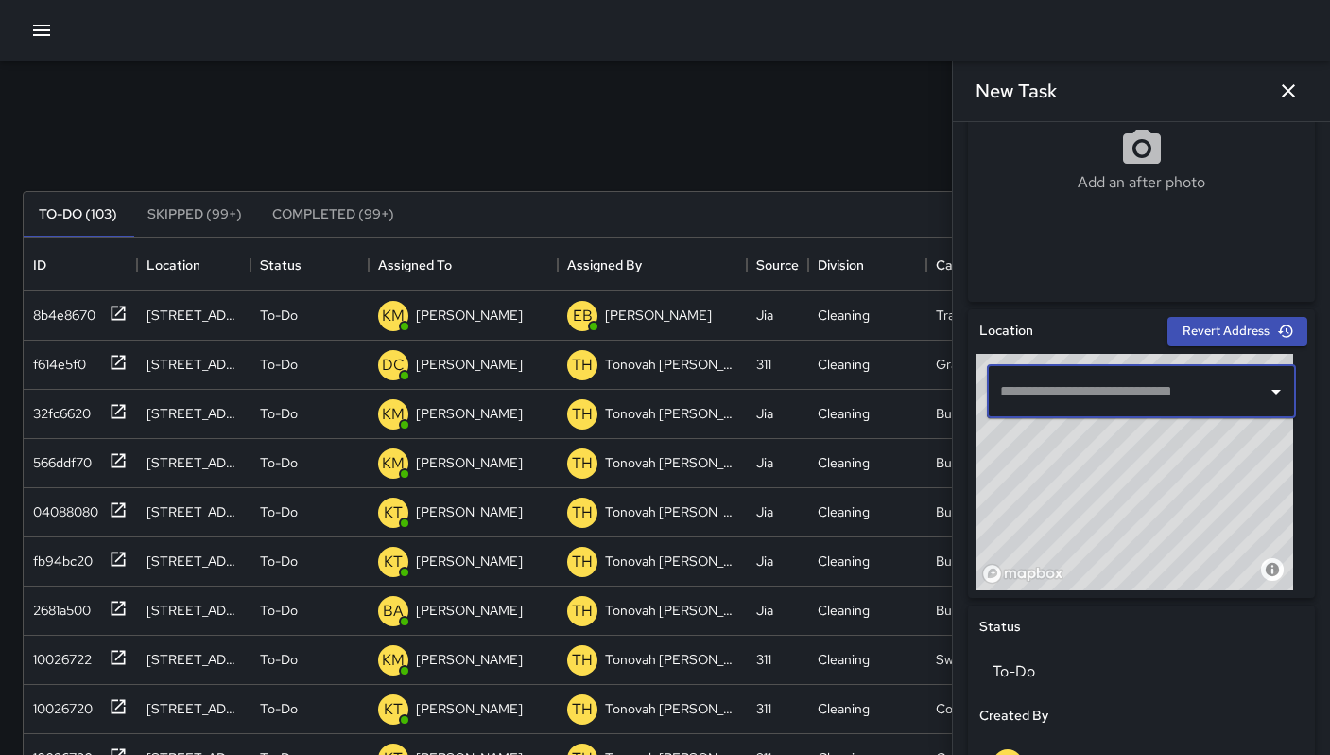
paste input "**********"
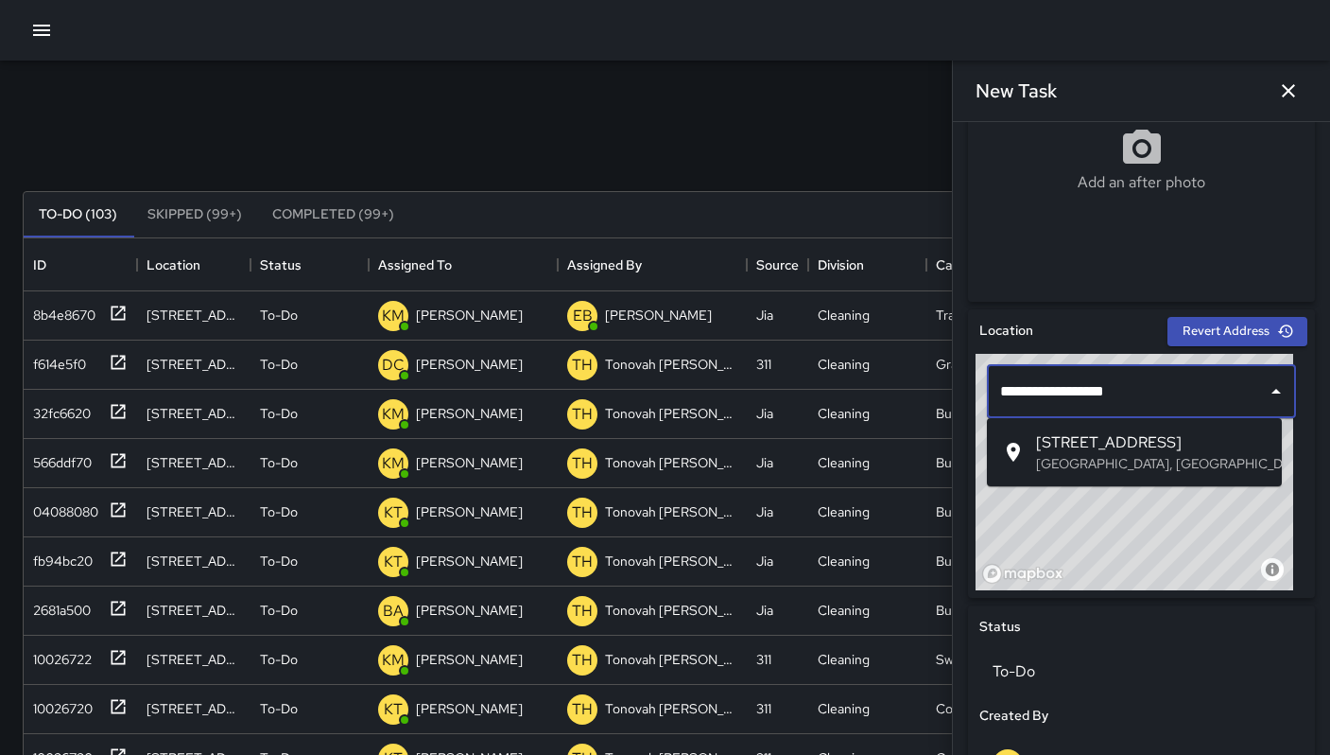
click at [1074, 456] on p "[GEOGRAPHIC_DATA], [GEOGRAPHIC_DATA], [GEOGRAPHIC_DATA]" at bounding box center [1151, 463] width 231 height 19
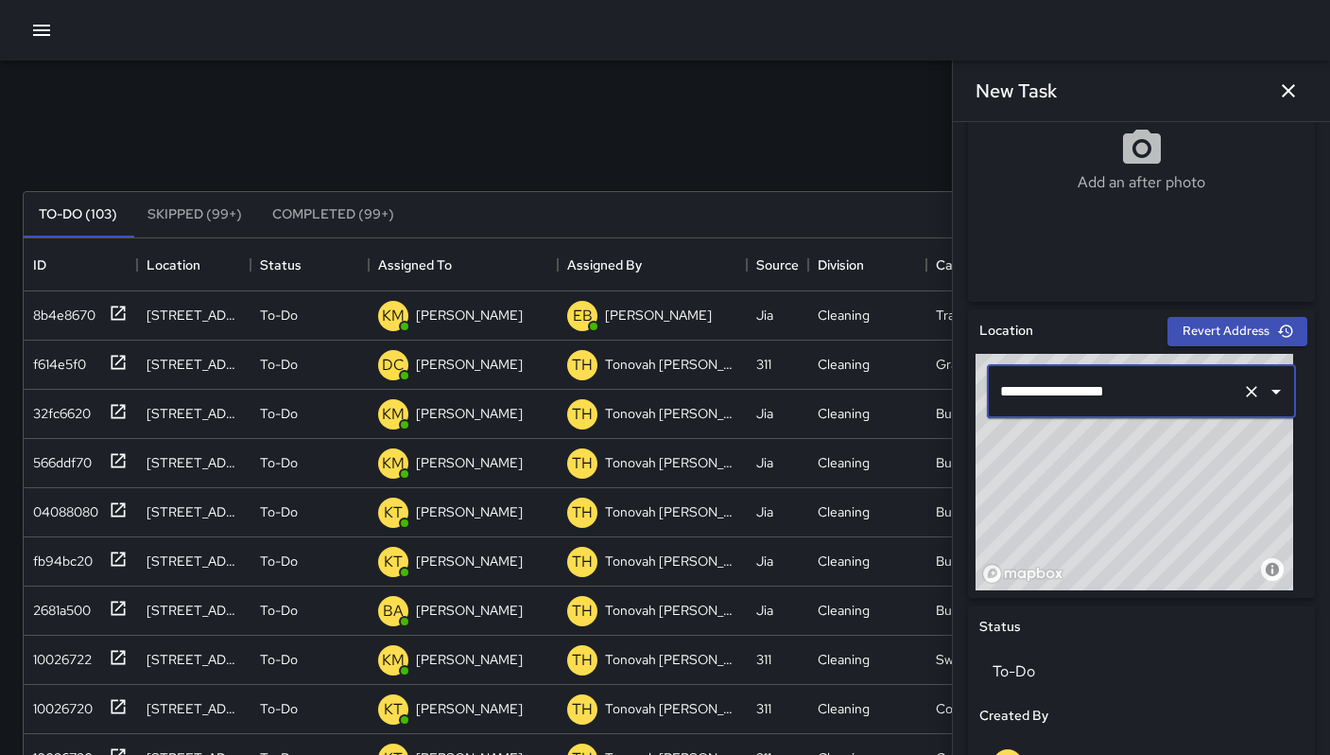
type input "**********"
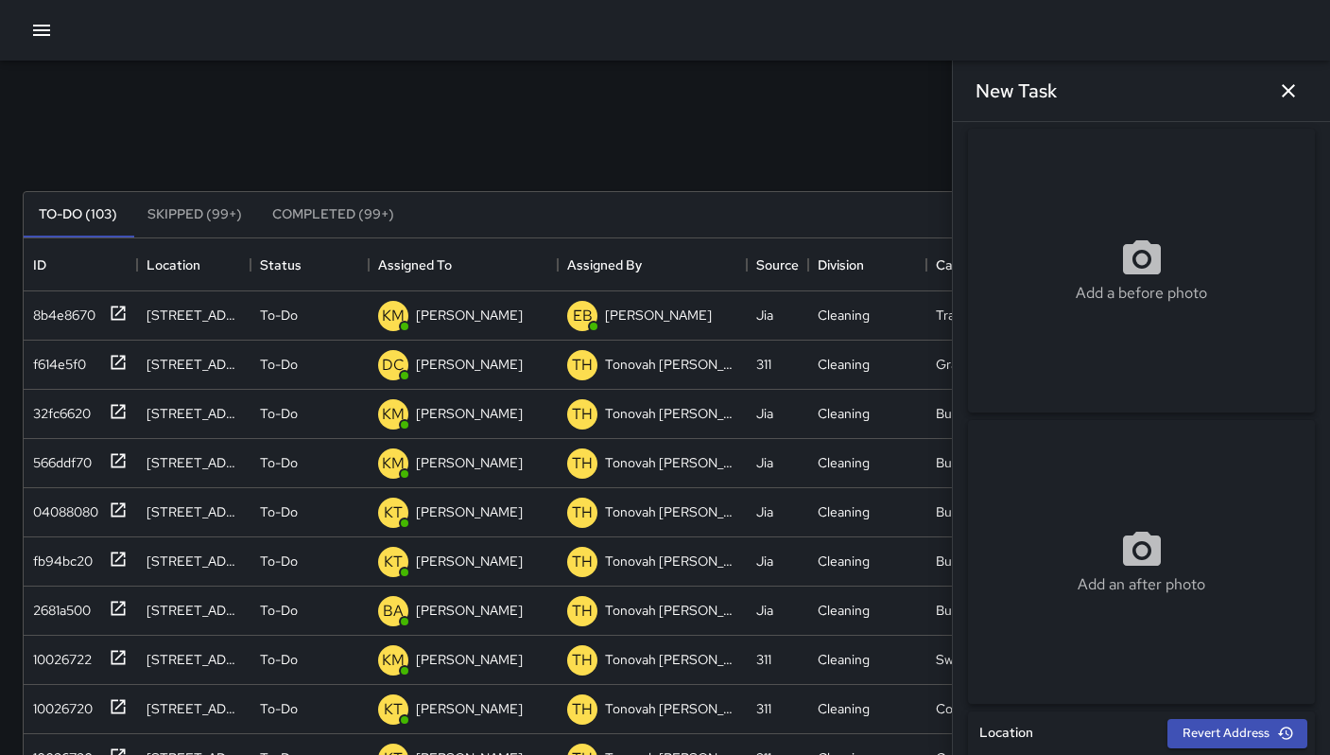
scroll to position [0, 0]
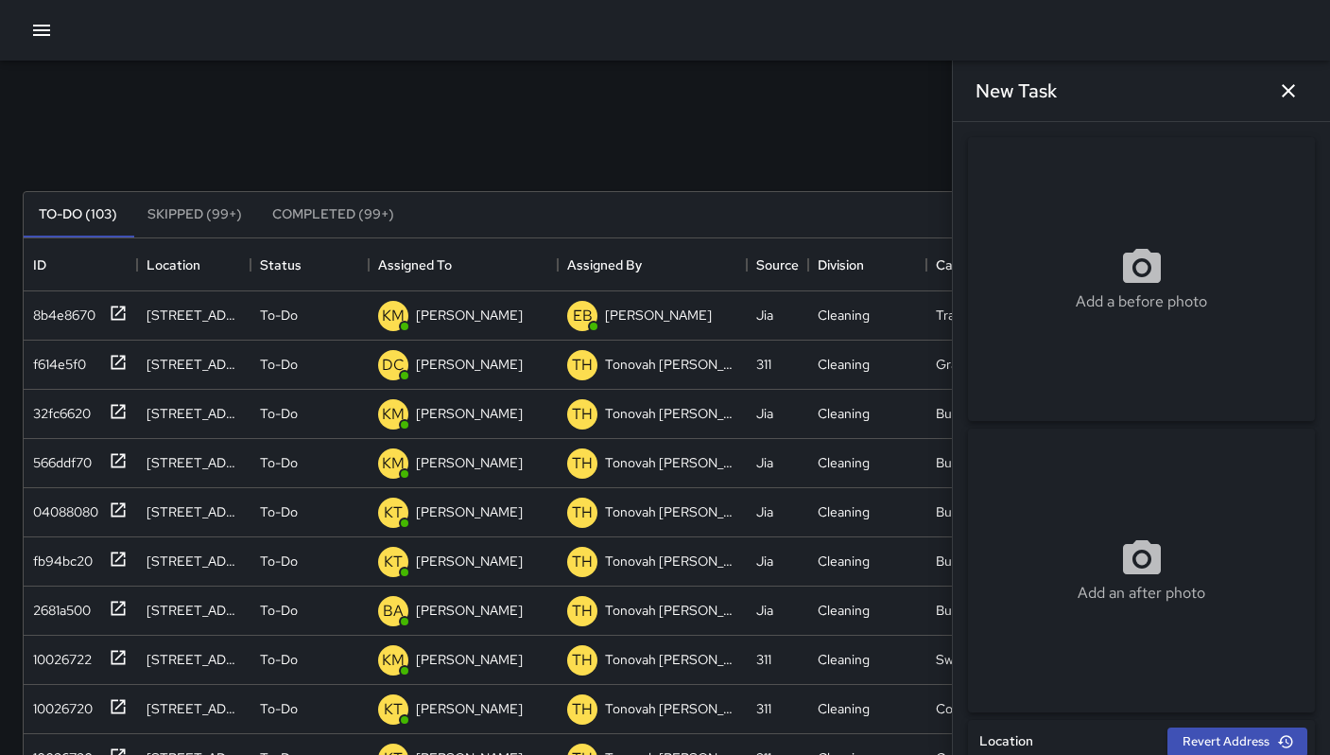
click at [1066, 291] on div "Add a before photo" at bounding box center [1141, 279] width 347 height 68
type input "**********"
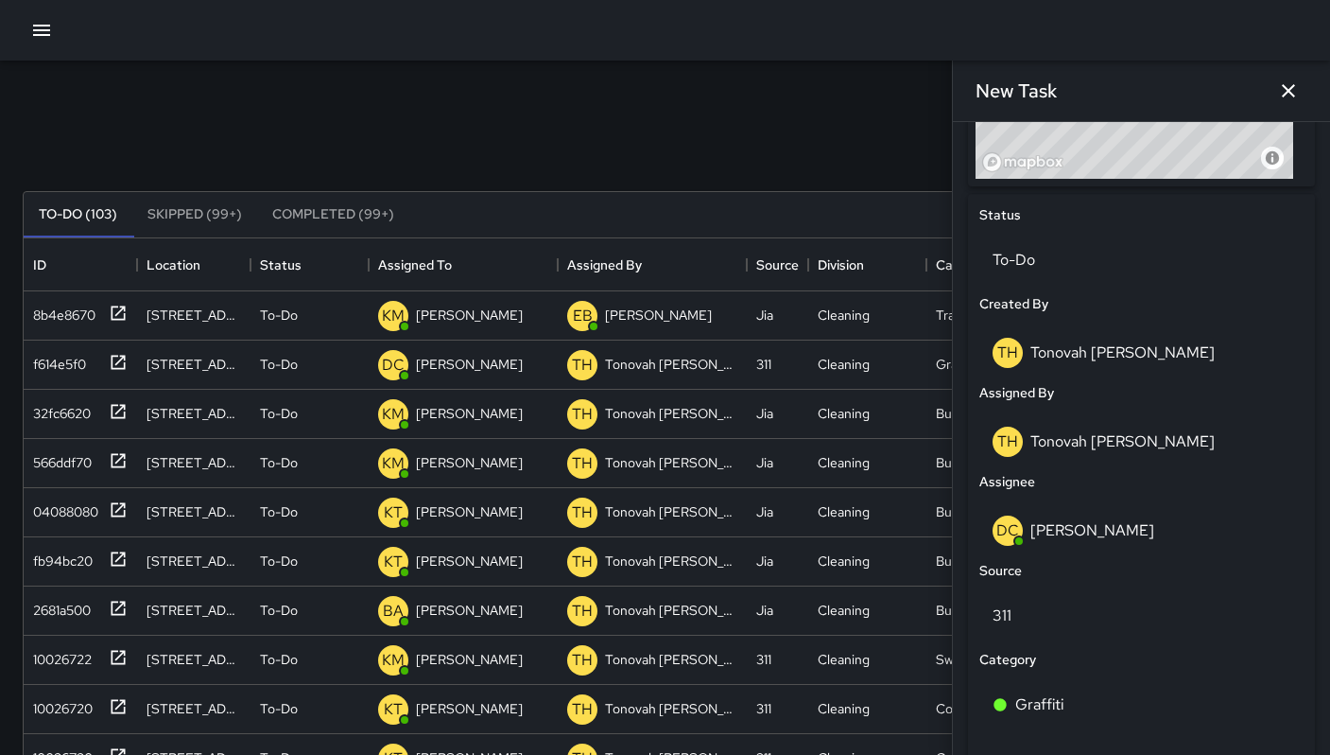
scroll to position [1031, 0]
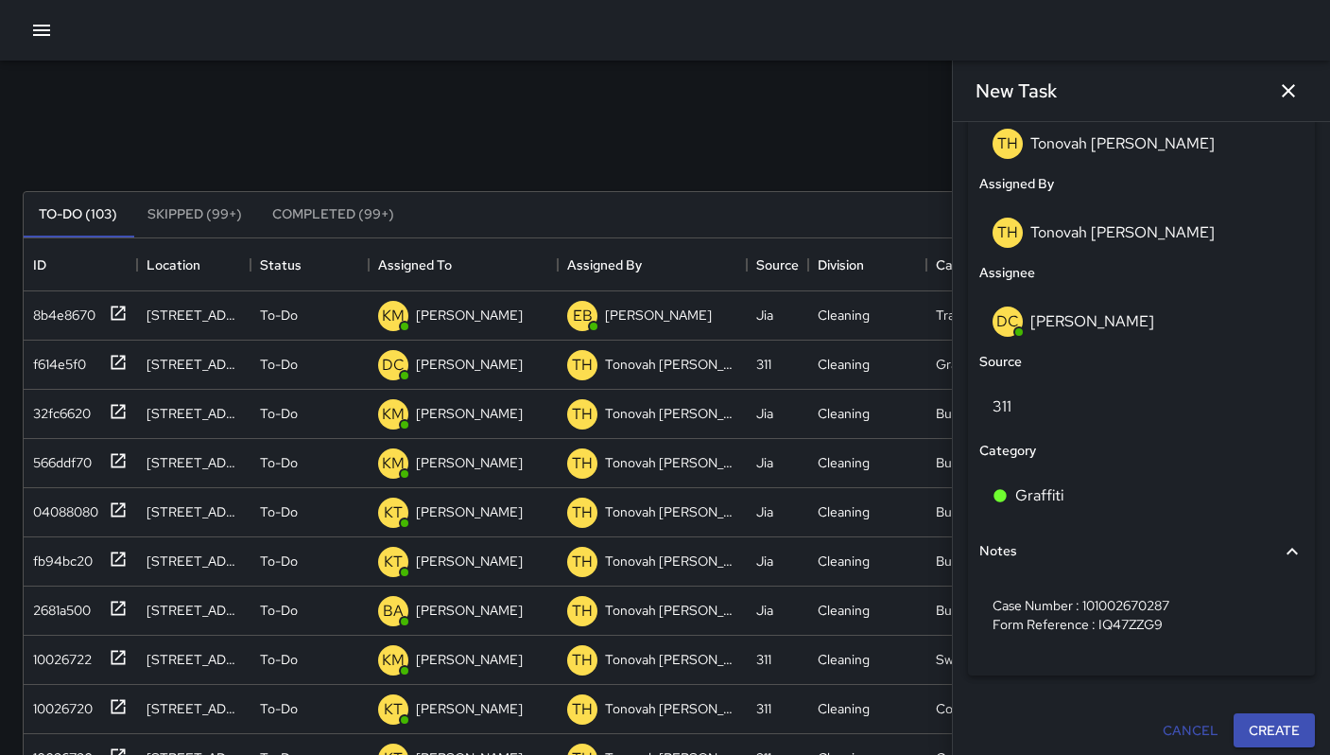
click at [1267, 727] on button "Create" at bounding box center [1274, 730] width 81 height 35
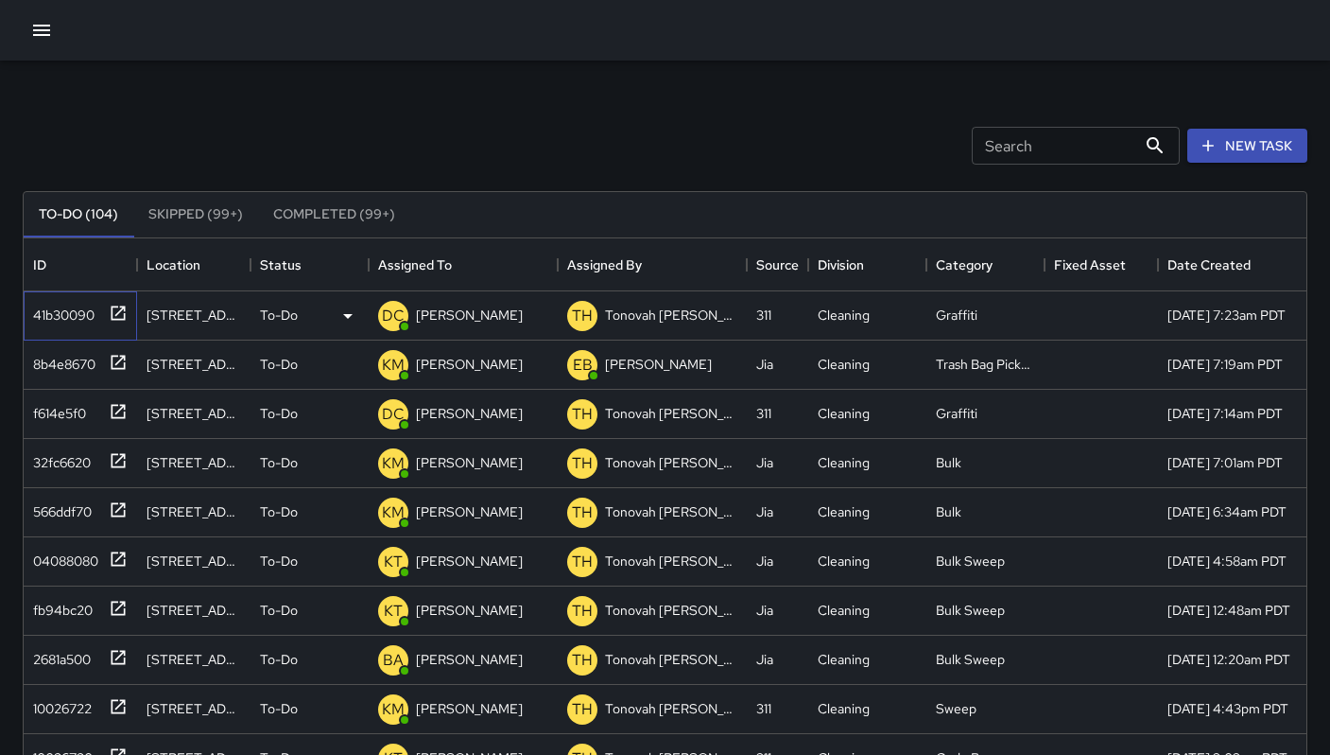
click at [70, 307] on div "41b30090" at bounding box center [60, 311] width 69 height 26
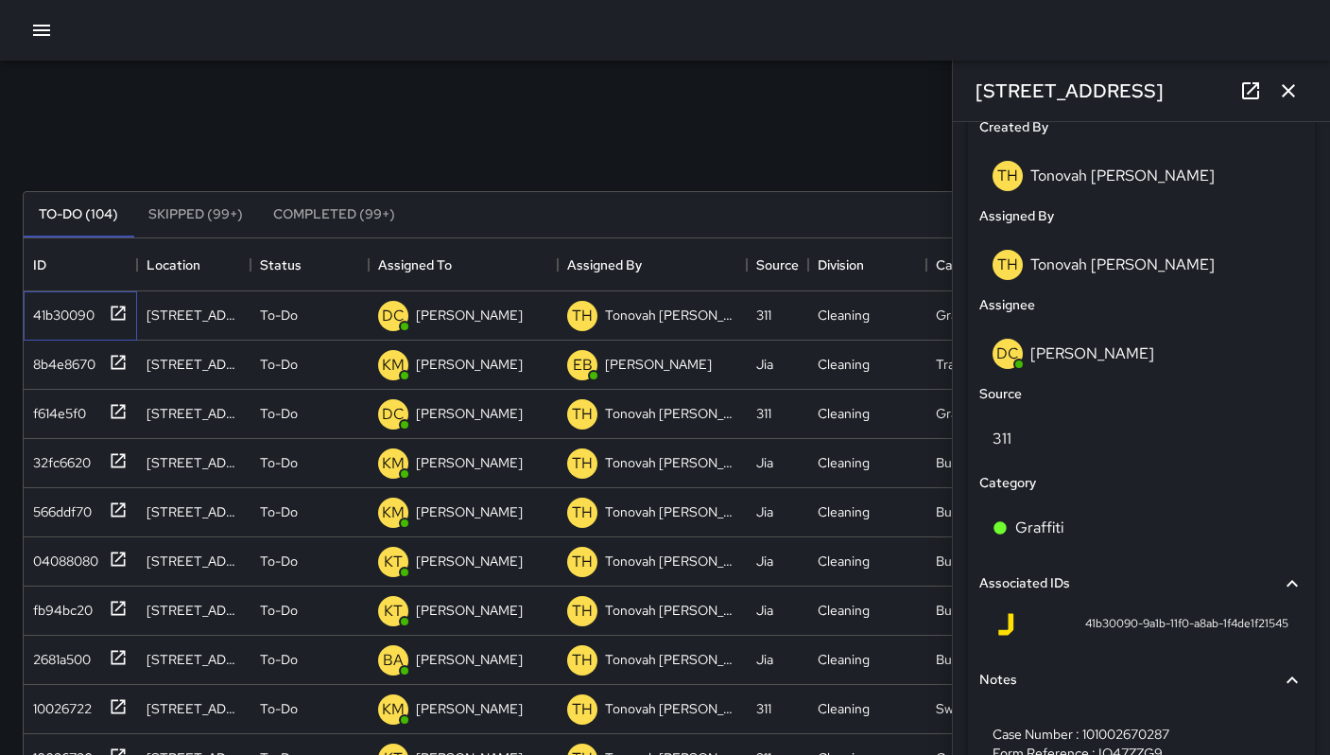
scroll to position [1103, 0]
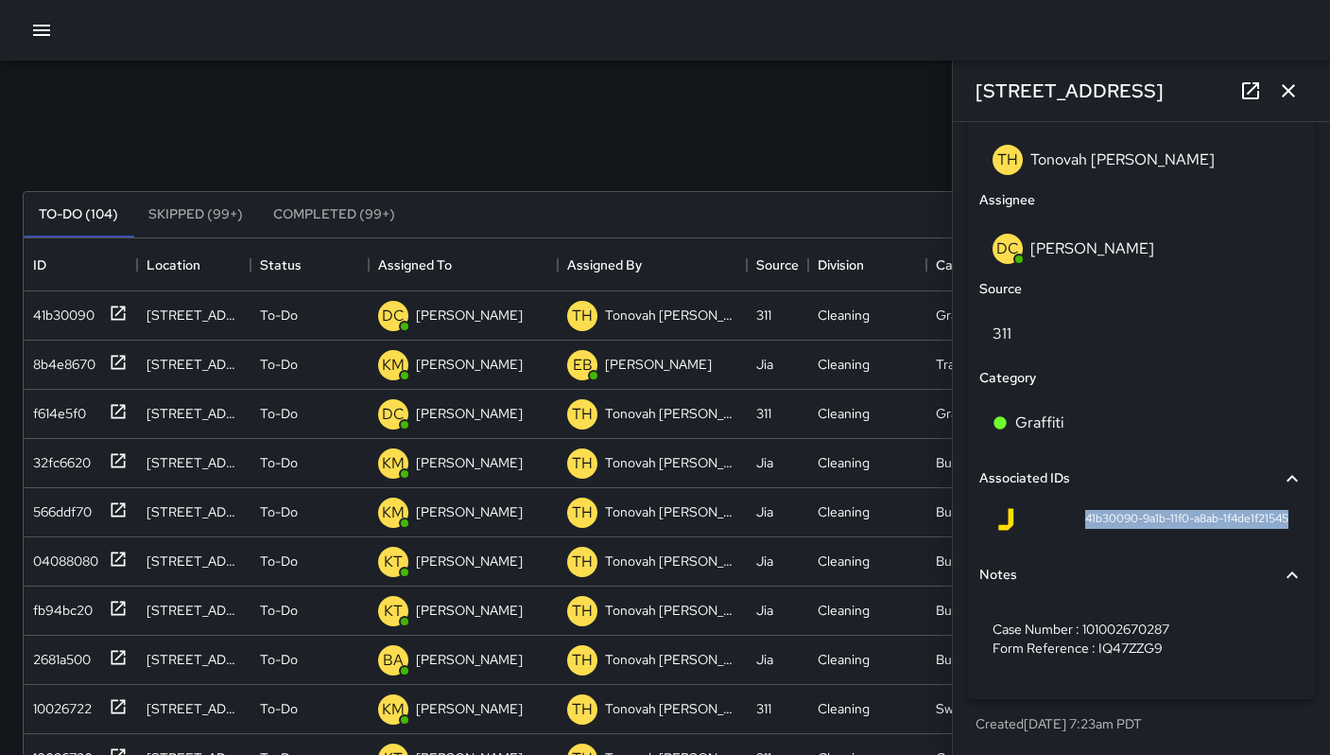
drag, startPoint x: 1061, startPoint y: 519, endPoint x: 1298, endPoint y: 524, distance: 237.4
click at [1298, 524] on div "Status To-Do Created By TH Tonovah [PERSON_NAME] Assigned By TH Tonovah [PERSON…" at bounding box center [1141, 305] width 347 height 787
copy span "41b30090-9a1b-11f0-a8ab-1f4de1f21545"
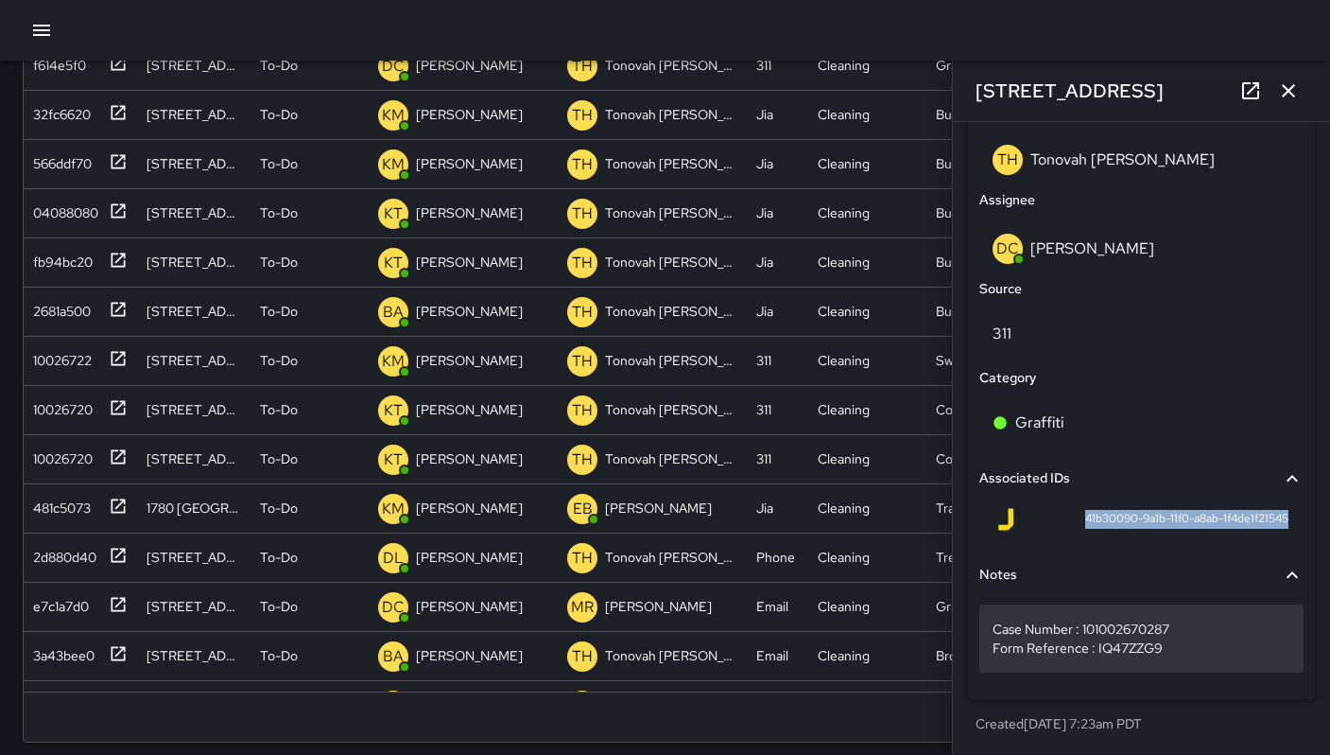
scroll to position [362, 0]
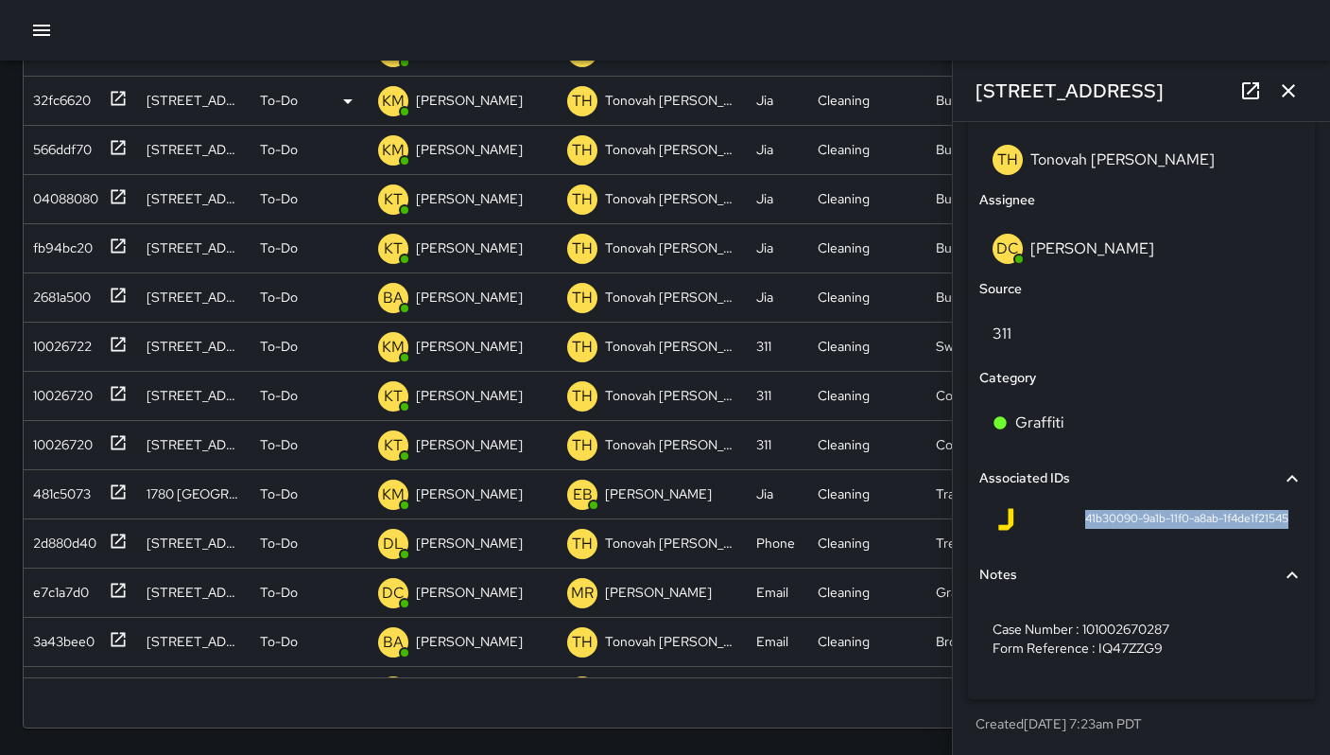
click at [1278, 85] on icon "button" at bounding box center [1288, 90] width 23 height 23
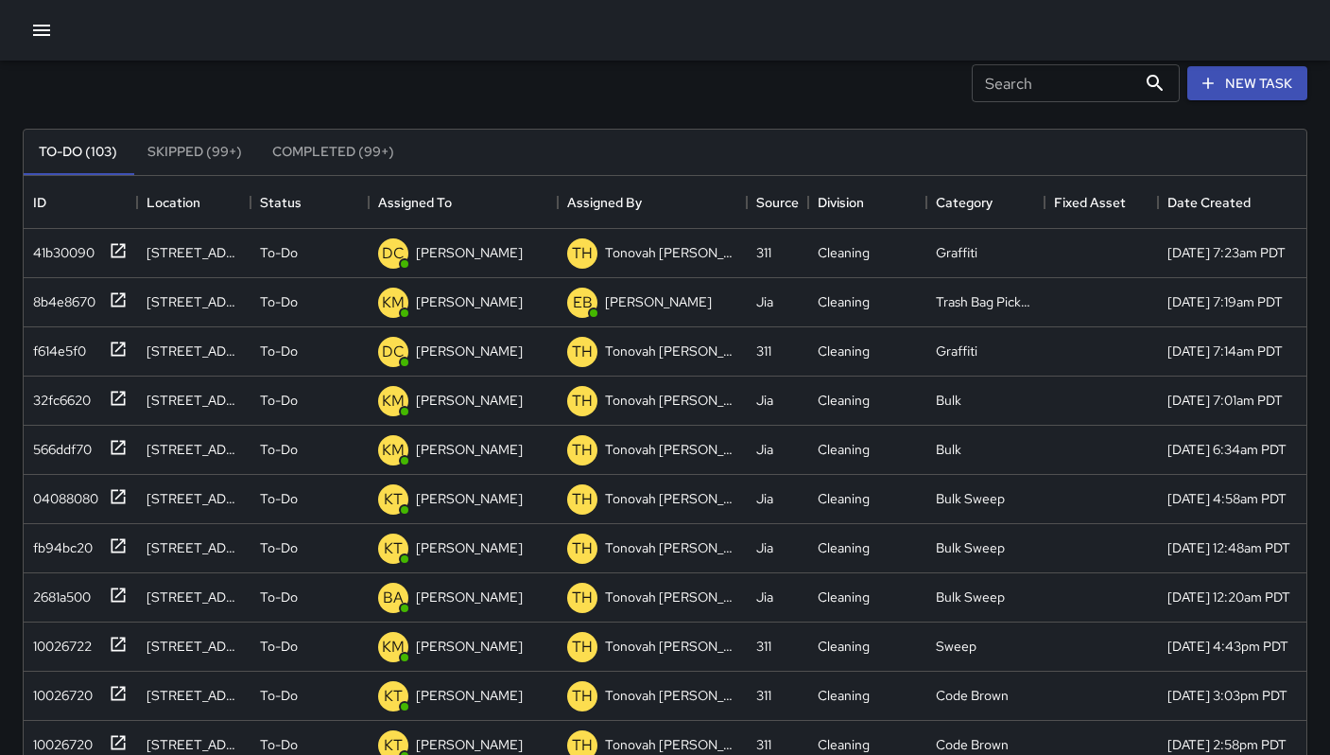
scroll to position [0, 0]
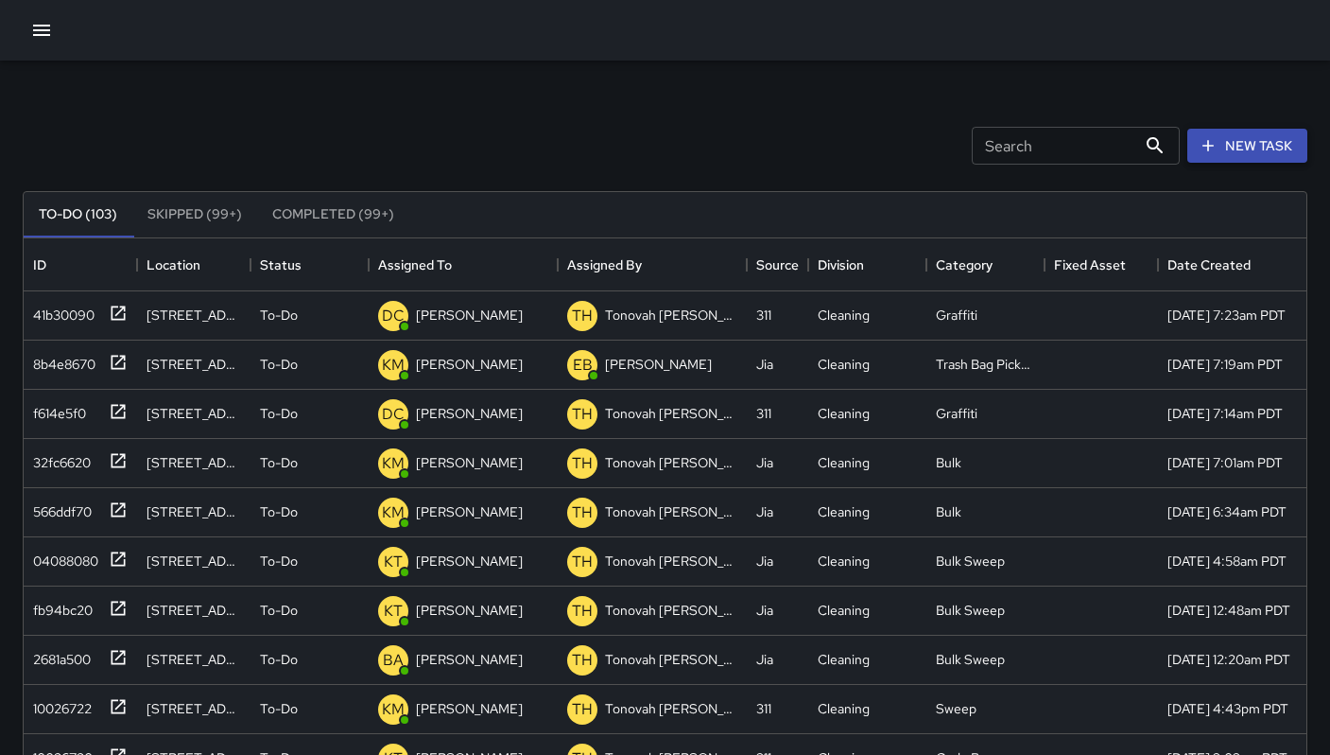
click at [1207, 148] on icon "button" at bounding box center [1208, 145] width 19 height 19
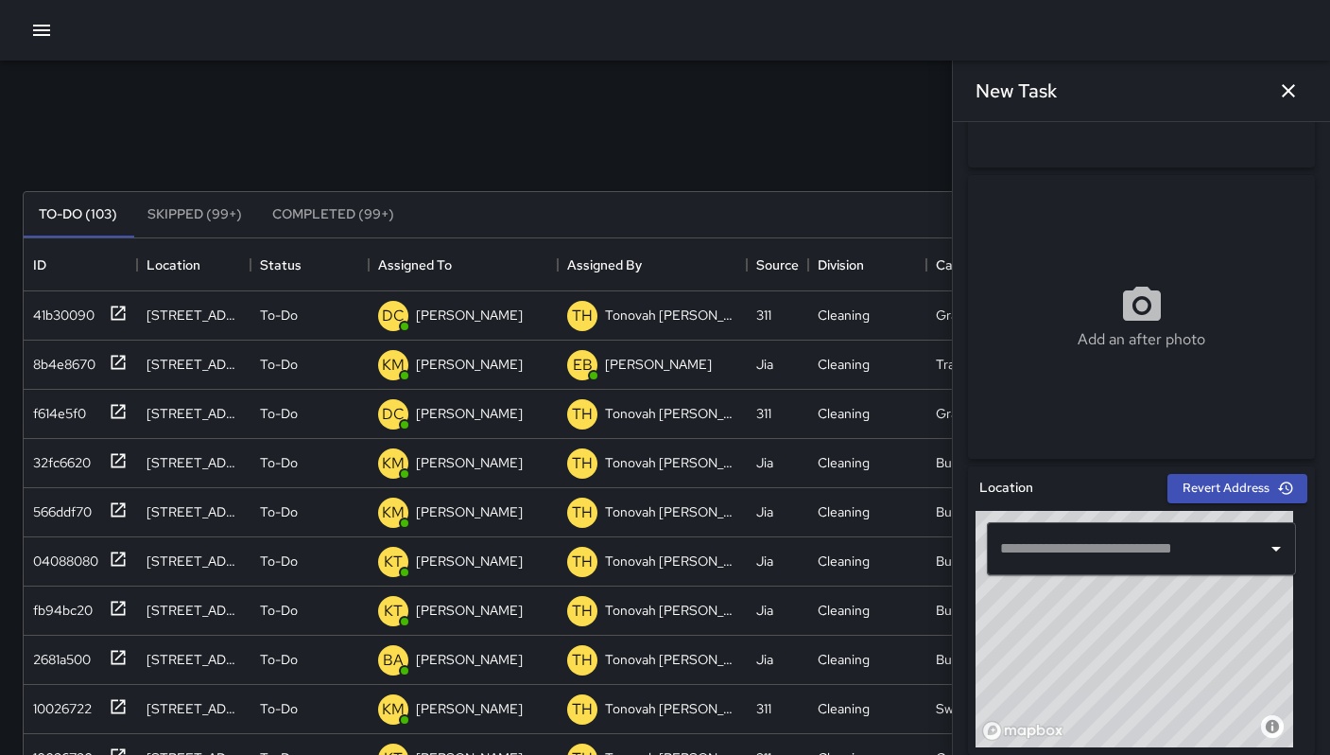
scroll to position [367, 0]
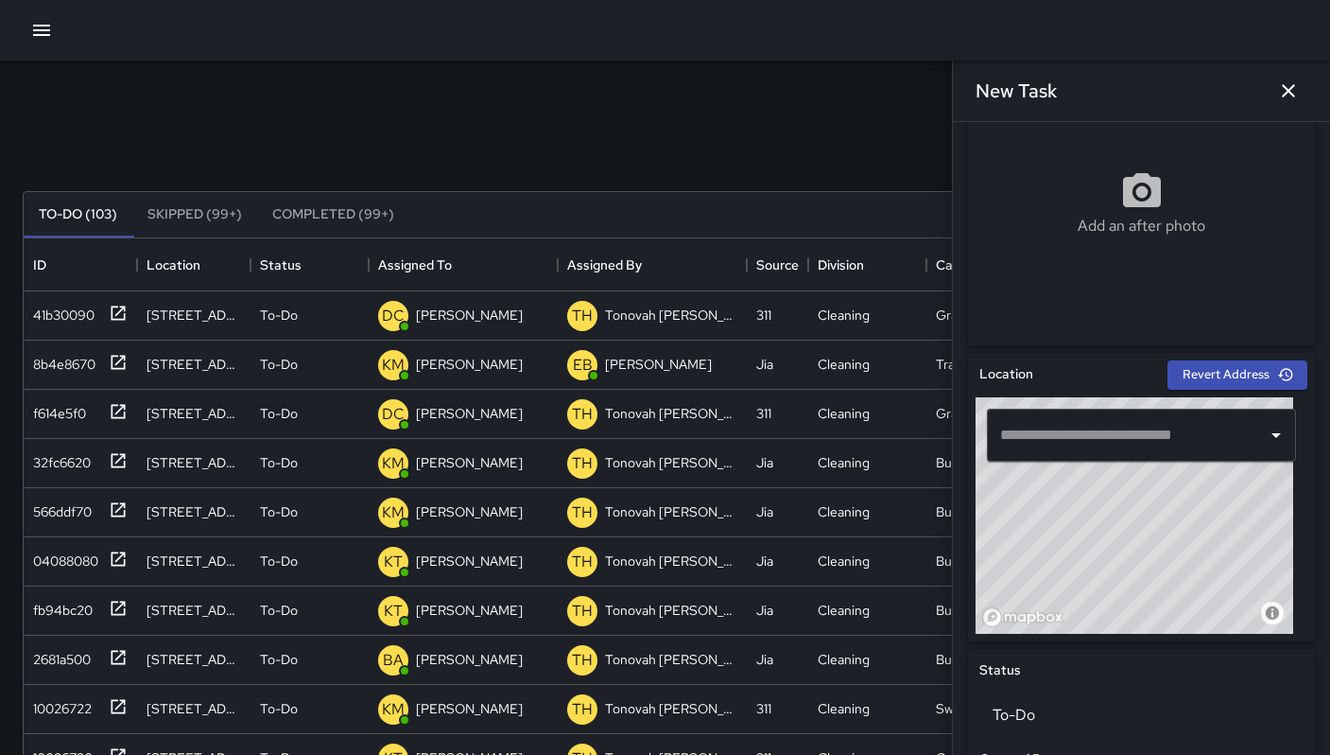
click at [1036, 426] on input "text" at bounding box center [1128, 435] width 264 height 36
paste input "**********"
type input "**********"
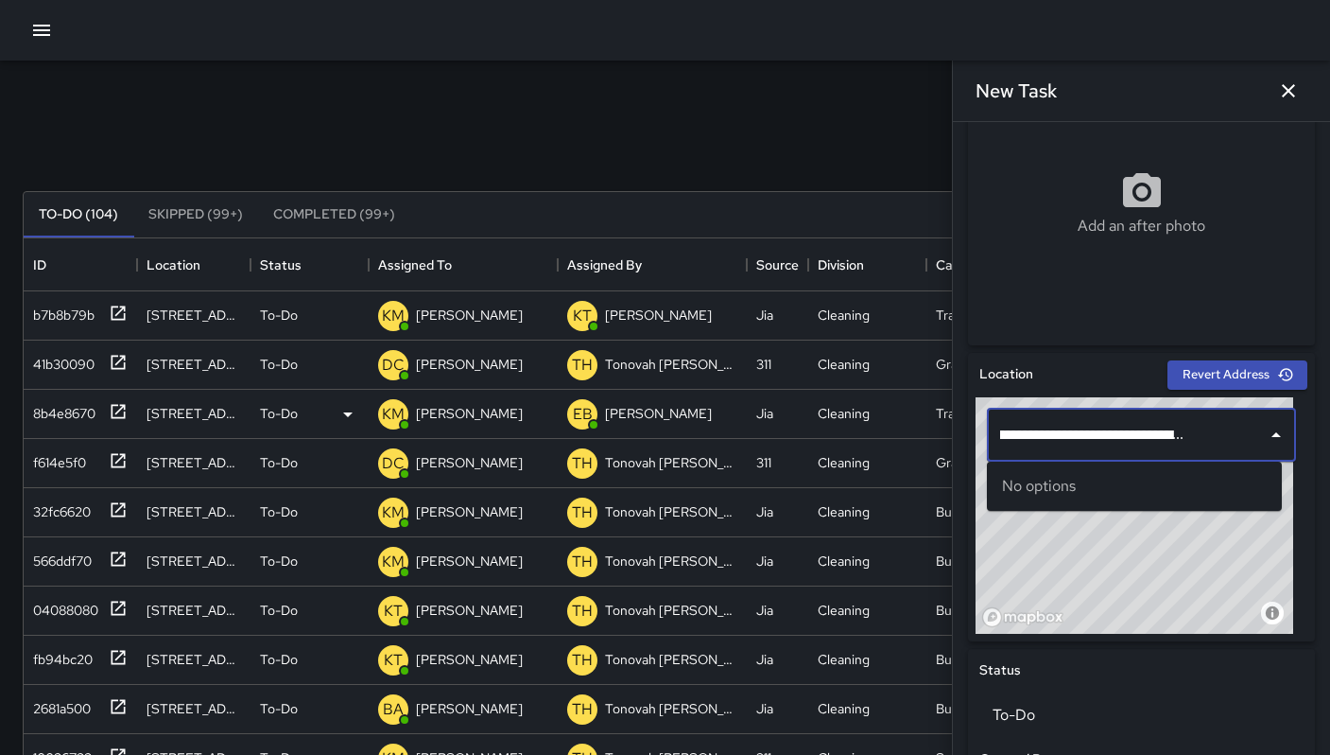
drag, startPoint x: 1249, startPoint y: 428, endPoint x: 877, endPoint y: 432, distance: 371.6
click at [877, 432] on div "Search Search New Task To-Do (104) Skipped (99+) Completed (99+) ID Location St…" at bounding box center [665, 589] width 1330 height 1056
drag, startPoint x: 1239, startPoint y: 433, endPoint x: 950, endPoint y: 427, distance: 288.5
click at [950, 427] on div "Search Search New Task To-Do (104) Skipped (99+) Completed (99+) ID Location St…" at bounding box center [665, 589] width 1330 height 1056
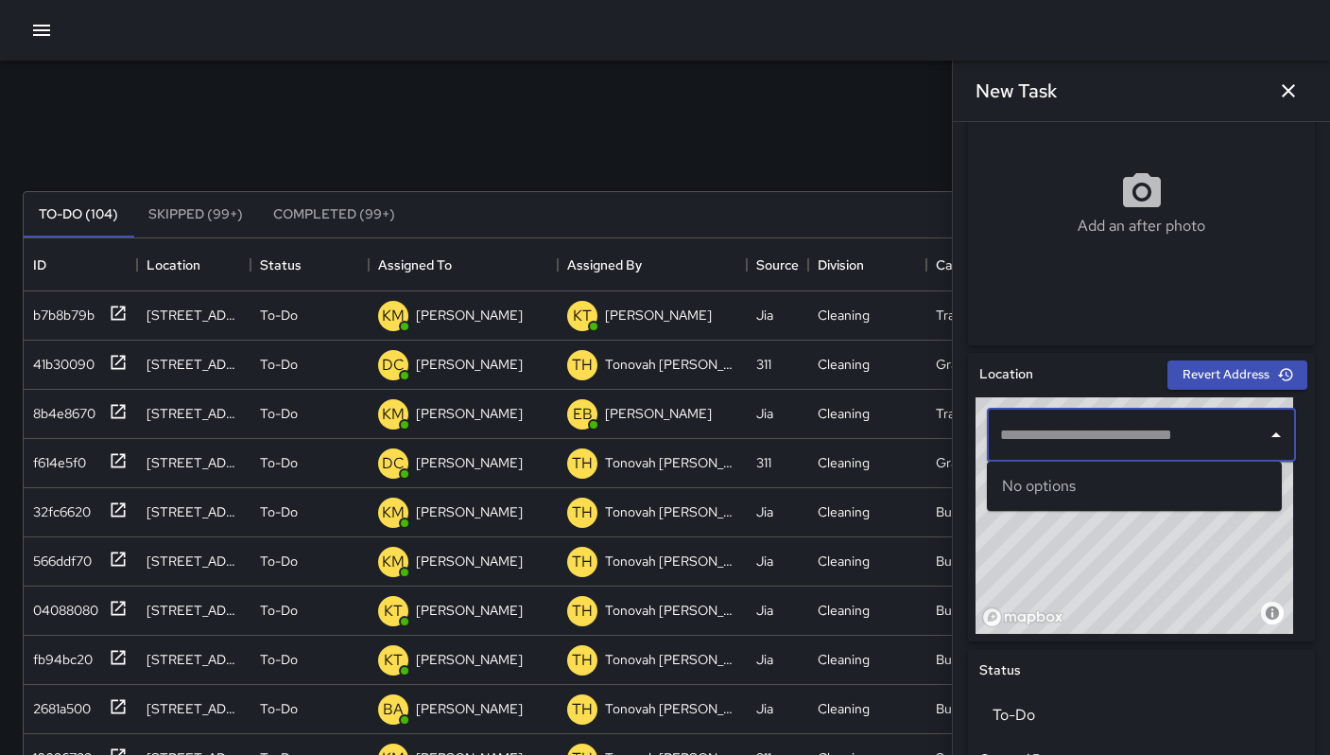
click at [1073, 436] on input "text" at bounding box center [1121, 435] width 250 height 36
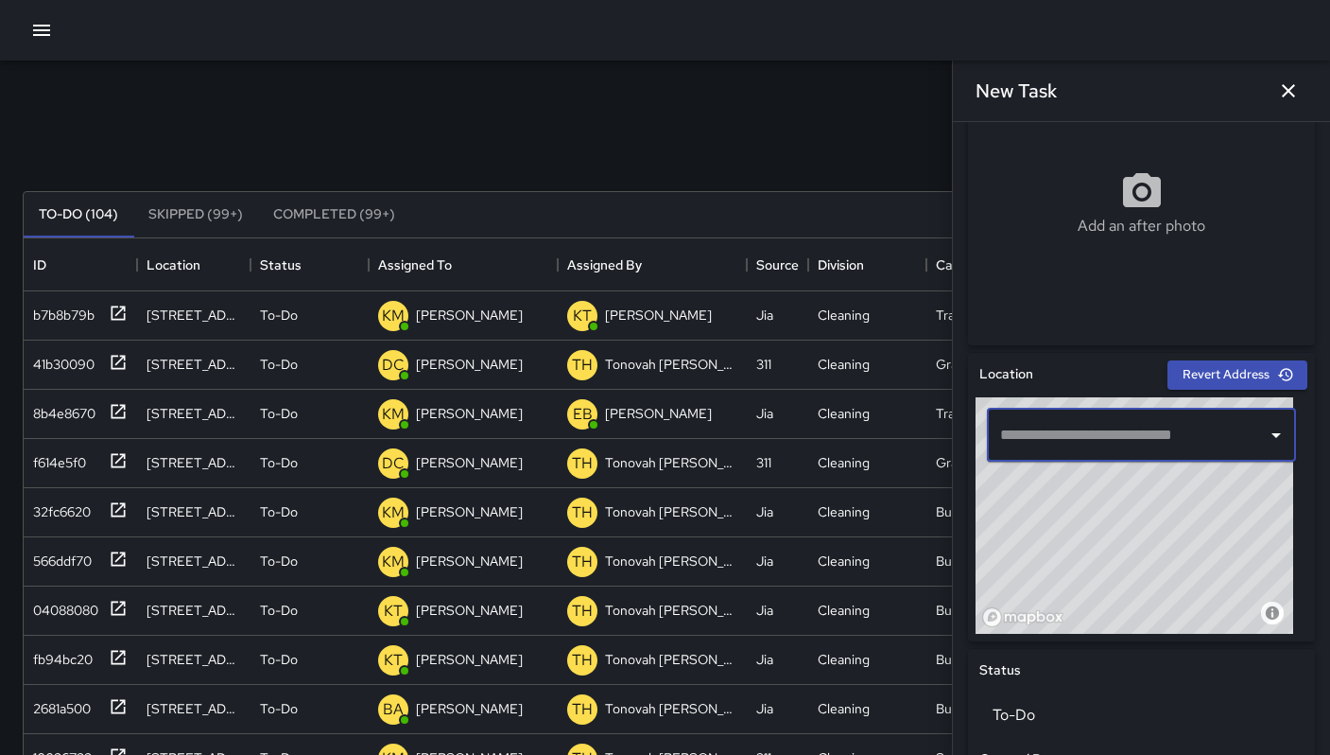
paste input "**********"
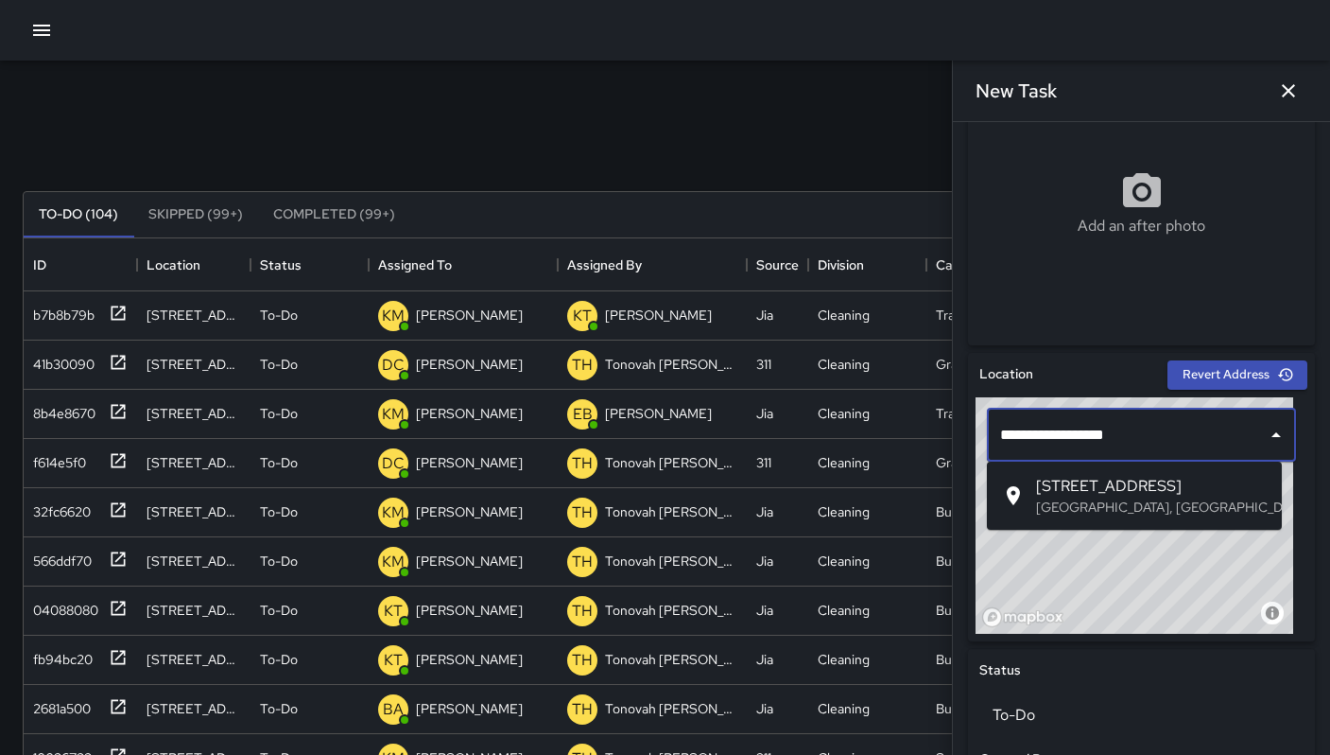
click at [1090, 472] on li "[STREET_ADDRESS]" at bounding box center [1134, 495] width 295 height 53
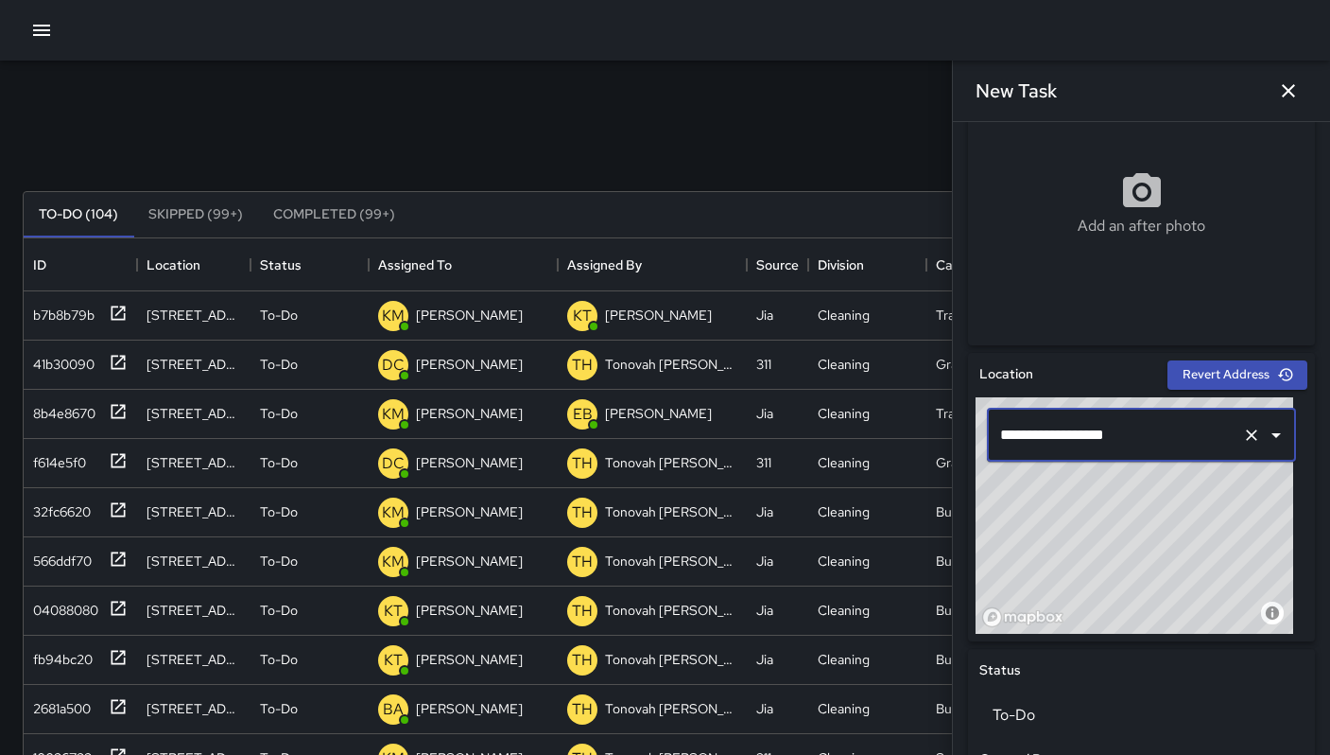
type input "**********"
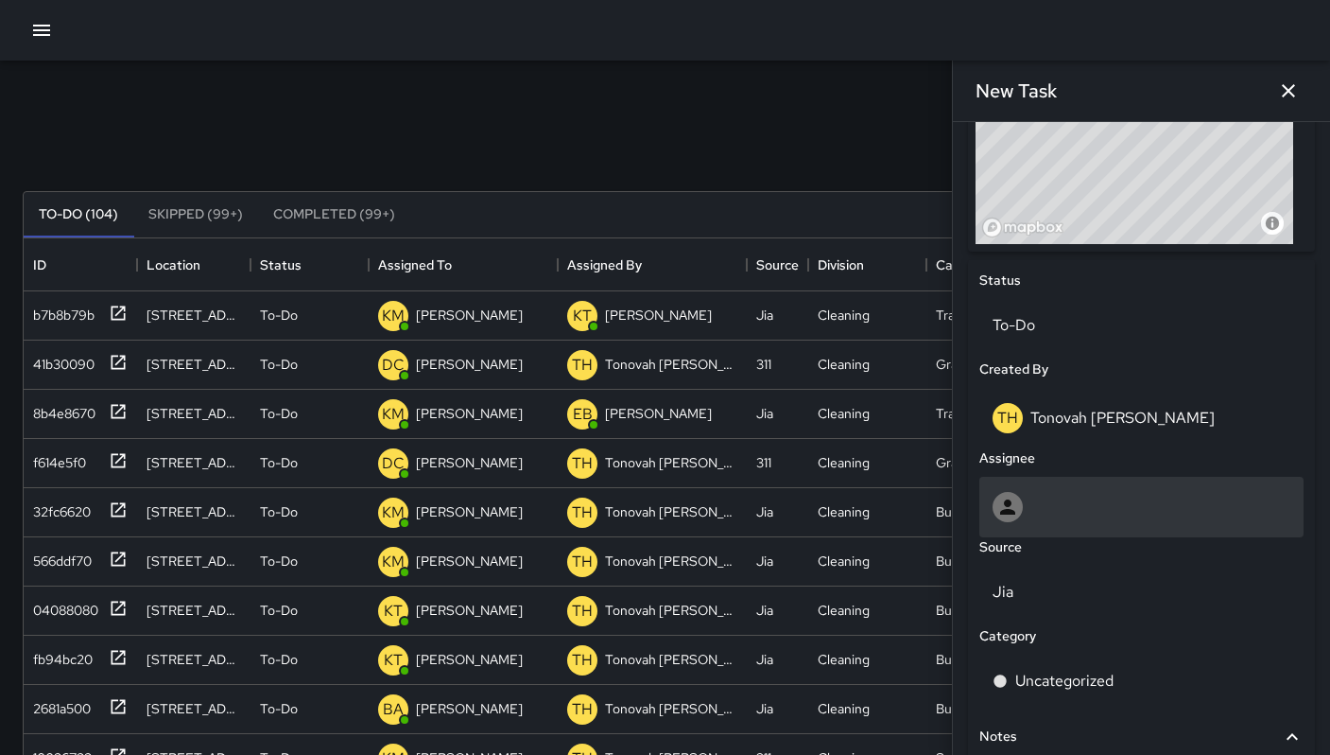
scroll to position [756, 0]
click at [1039, 518] on div at bounding box center [1142, 507] width 298 height 30
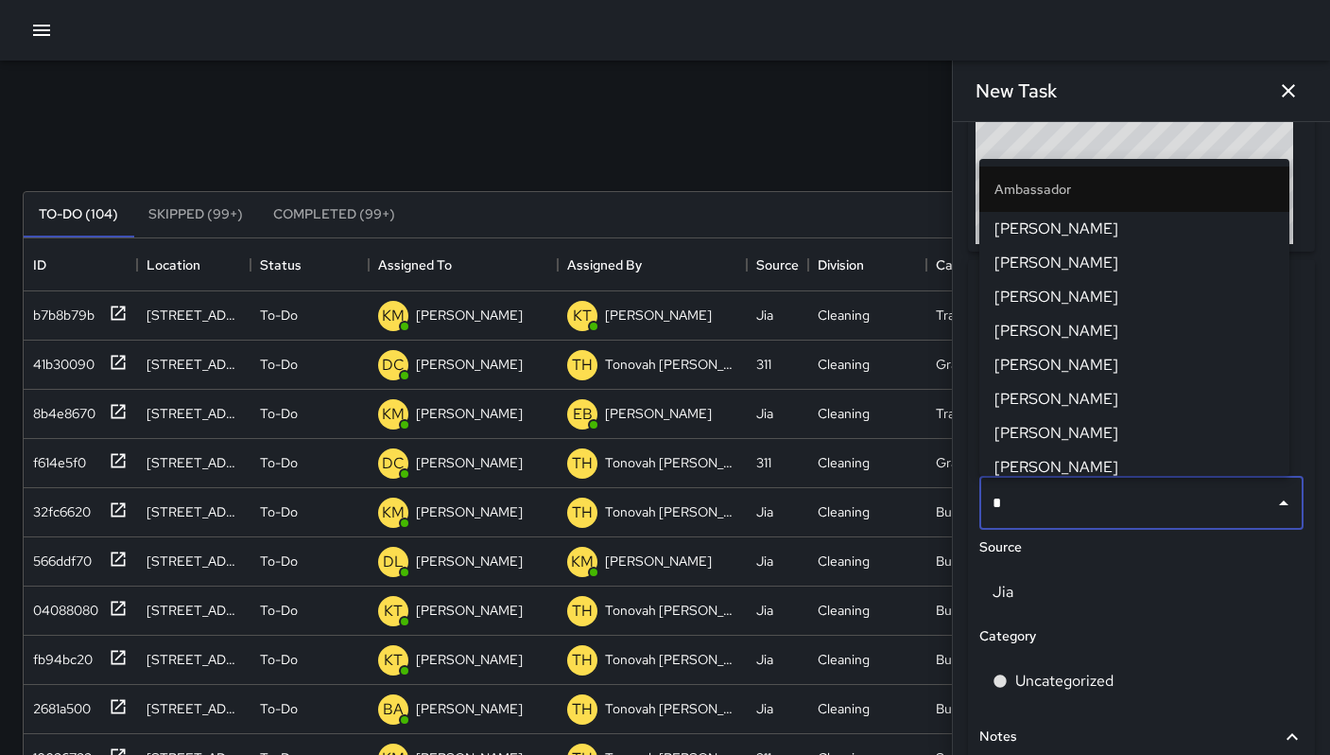
type input "**"
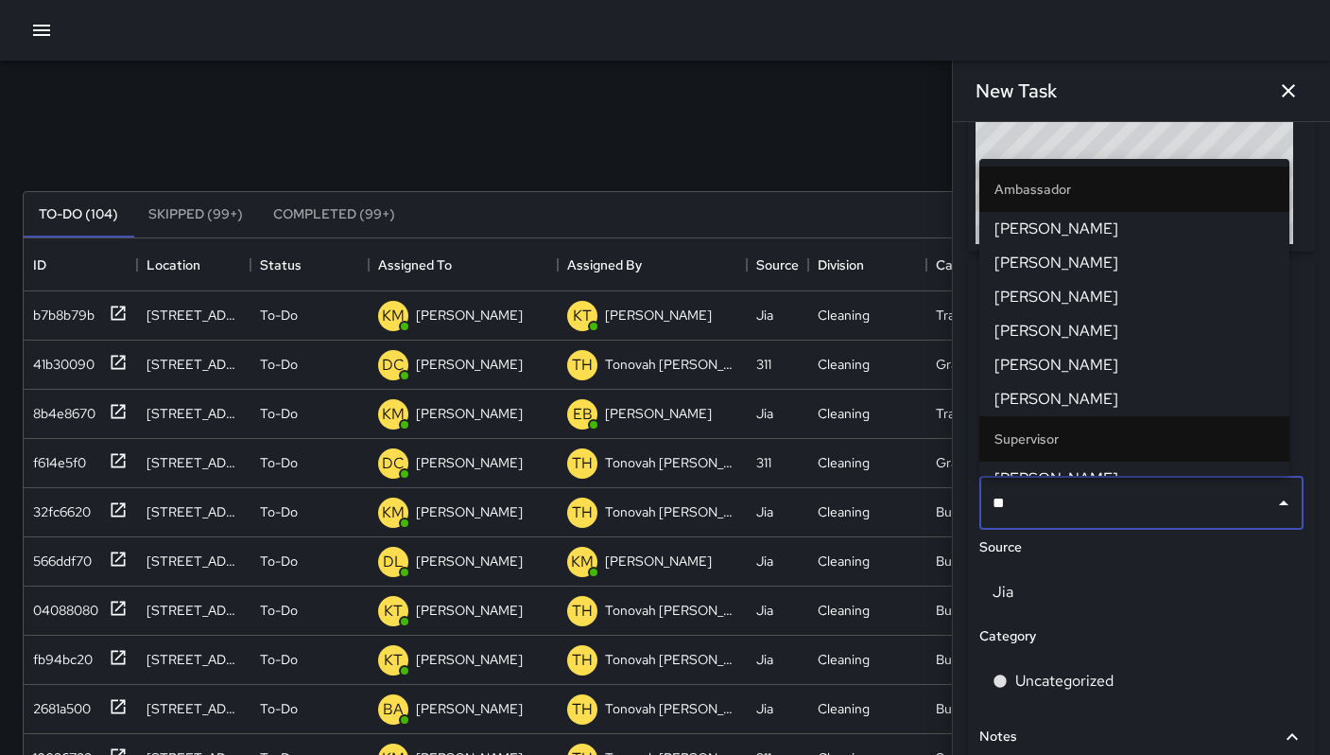
click at [1064, 393] on span "[PERSON_NAME]" at bounding box center [1135, 399] width 280 height 23
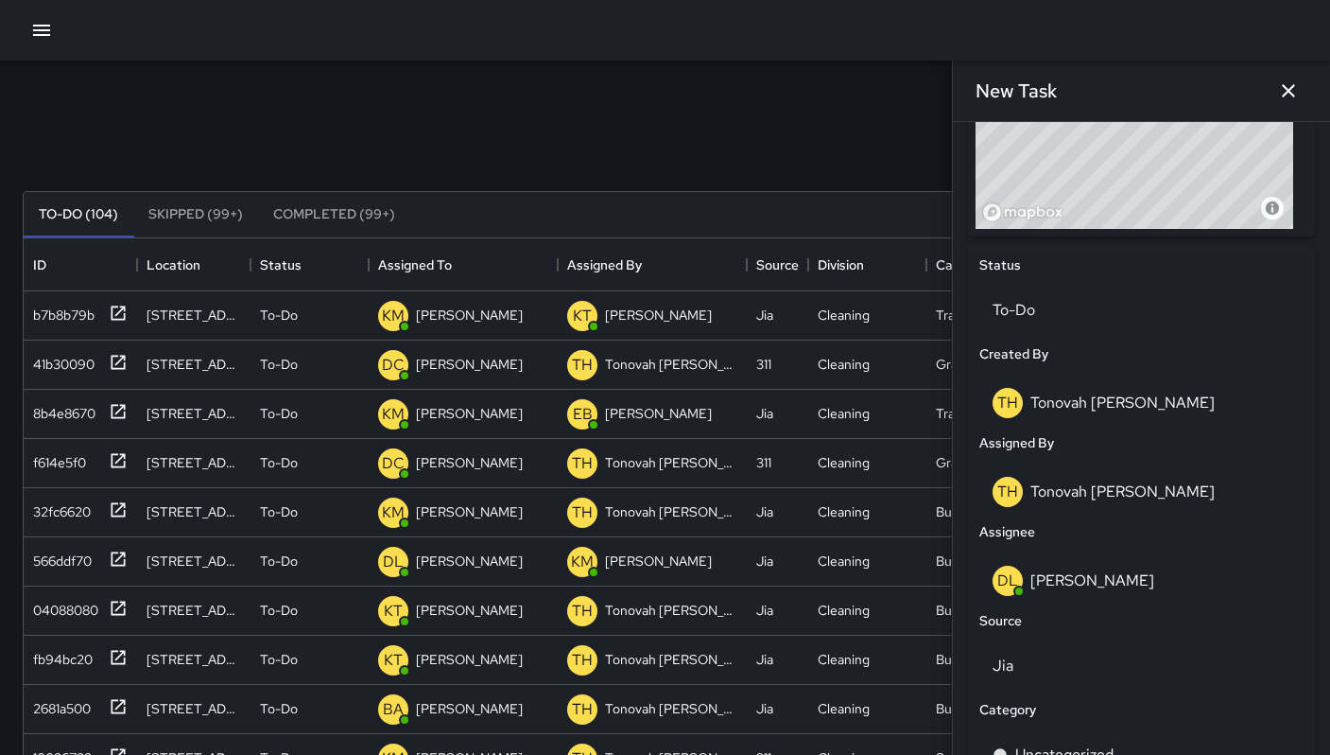
scroll to position [837, 0]
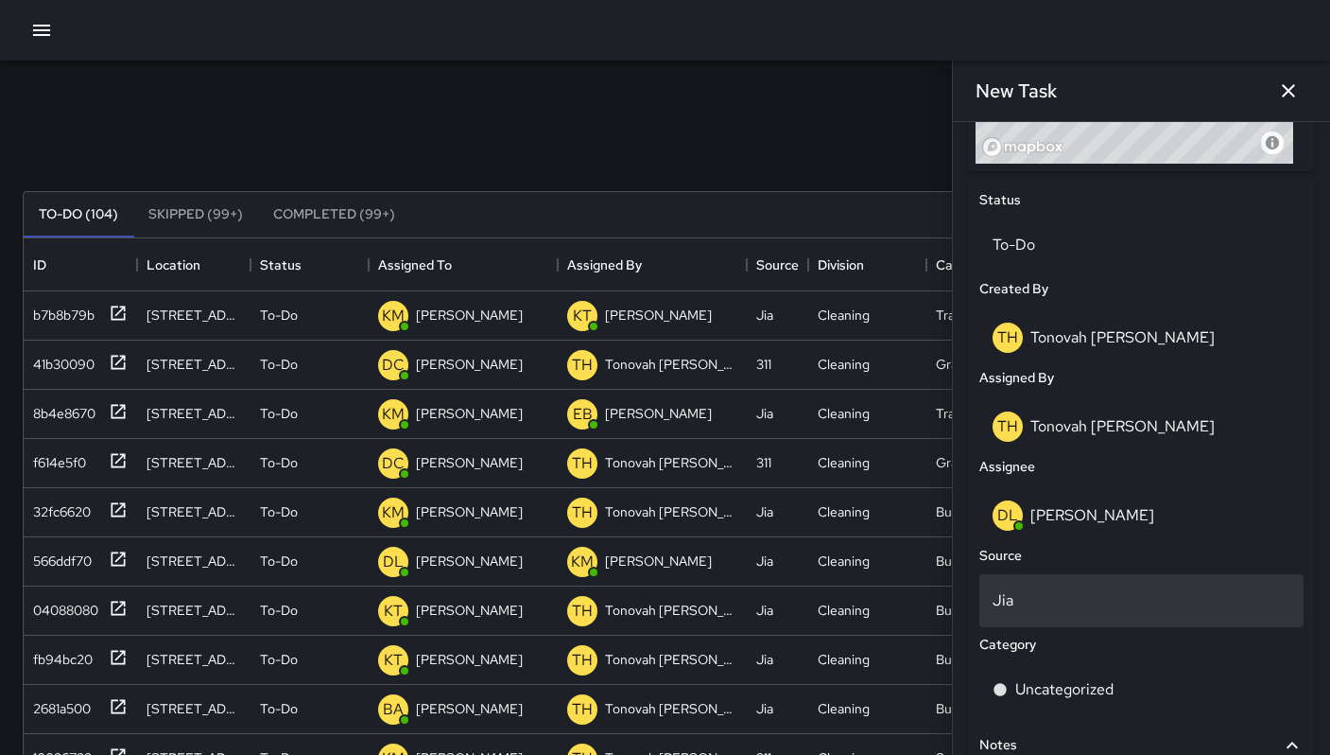
click at [1043, 585] on div "Jia" at bounding box center [1142, 600] width 324 height 53
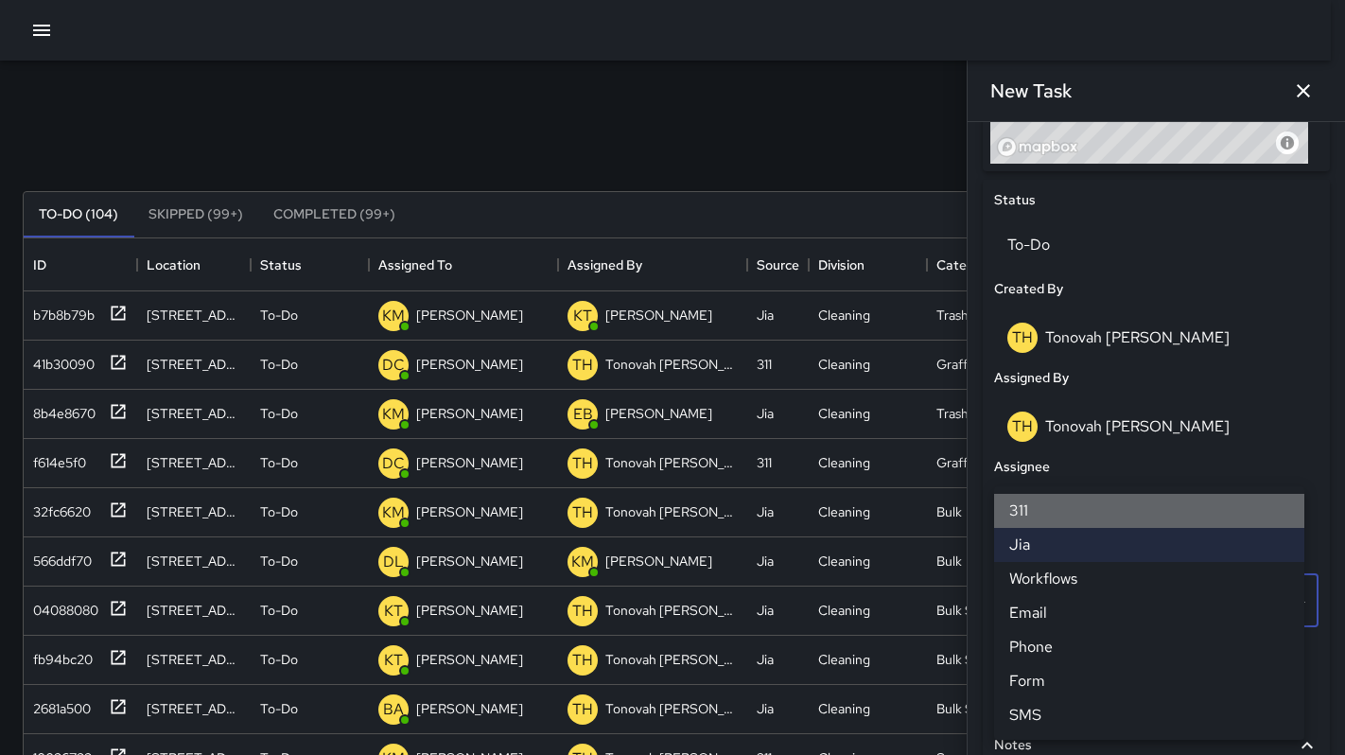
click at [1034, 513] on li "311" at bounding box center [1149, 511] width 310 height 34
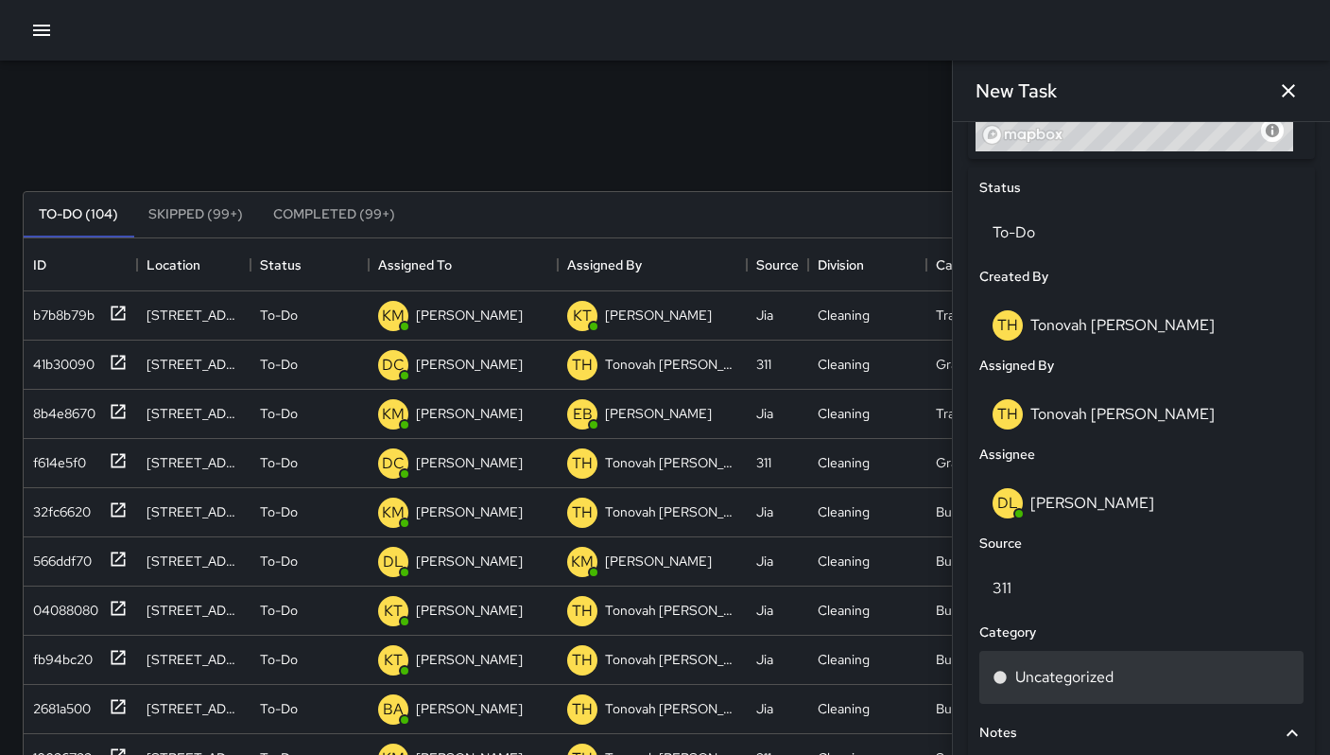
scroll to position [868, 0]
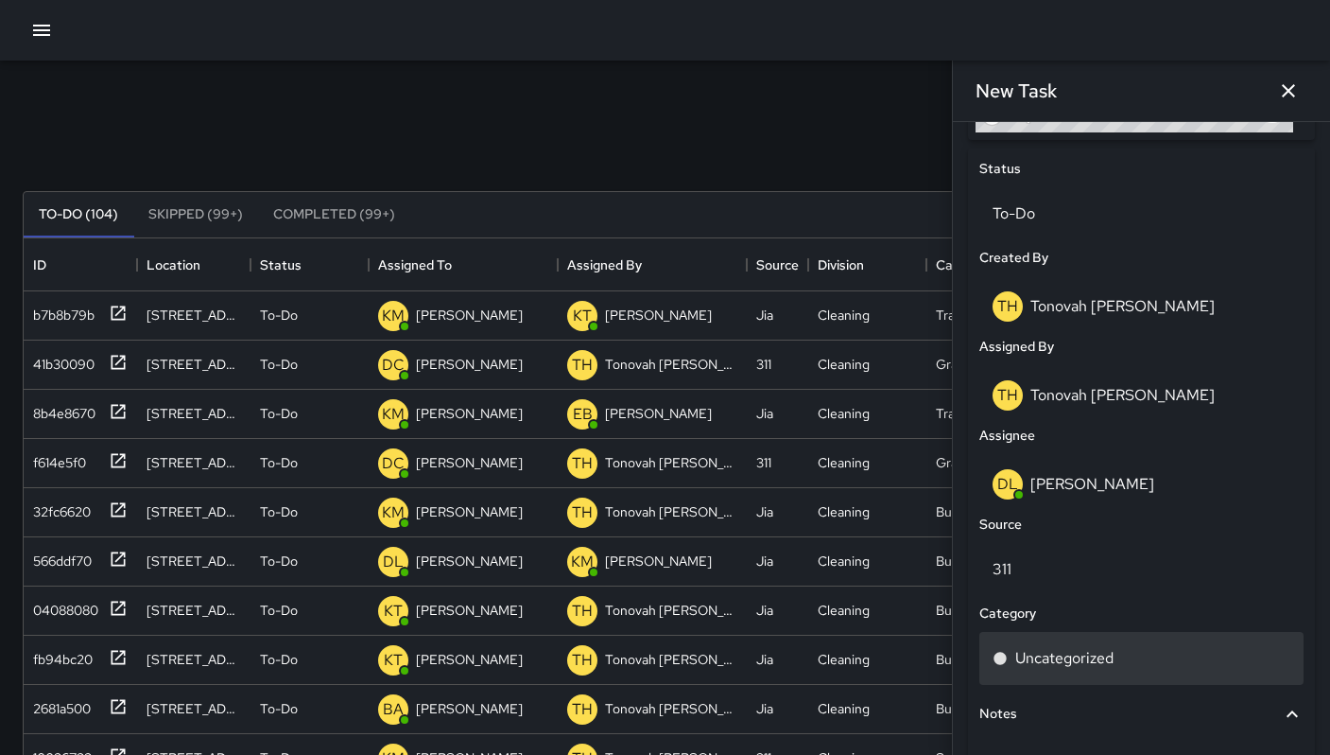
click at [1090, 649] on p "Uncategorized" at bounding box center [1065, 658] width 98 height 23
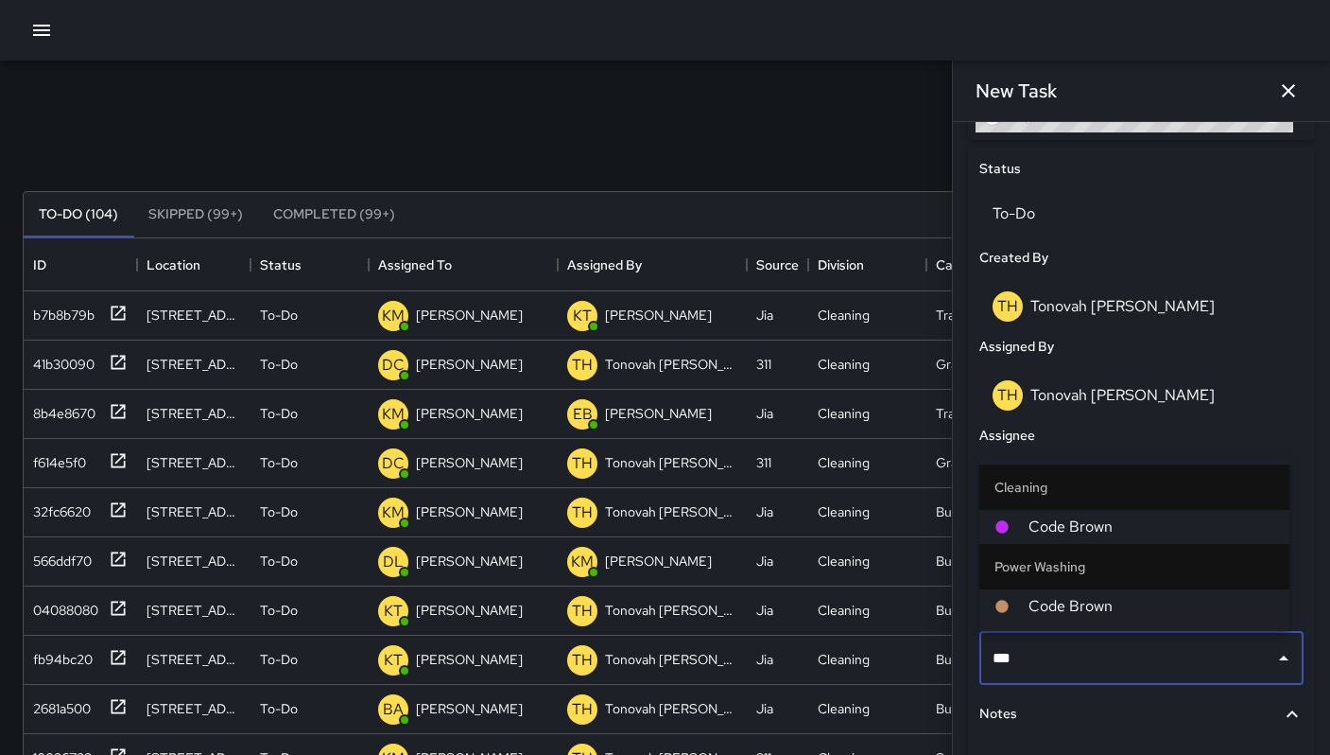
type input "****"
click at [1082, 540] on li "Code Brown" at bounding box center [1135, 527] width 310 height 34
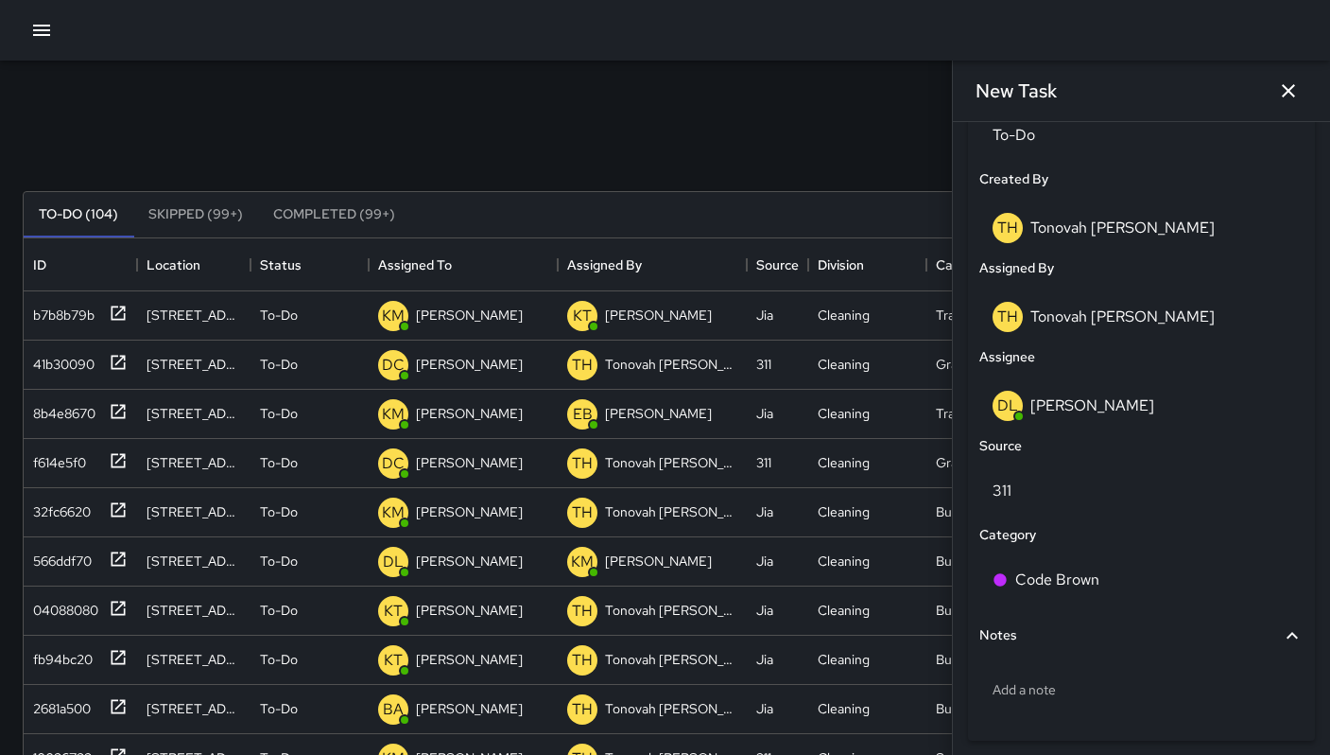
scroll to position [1019, 0]
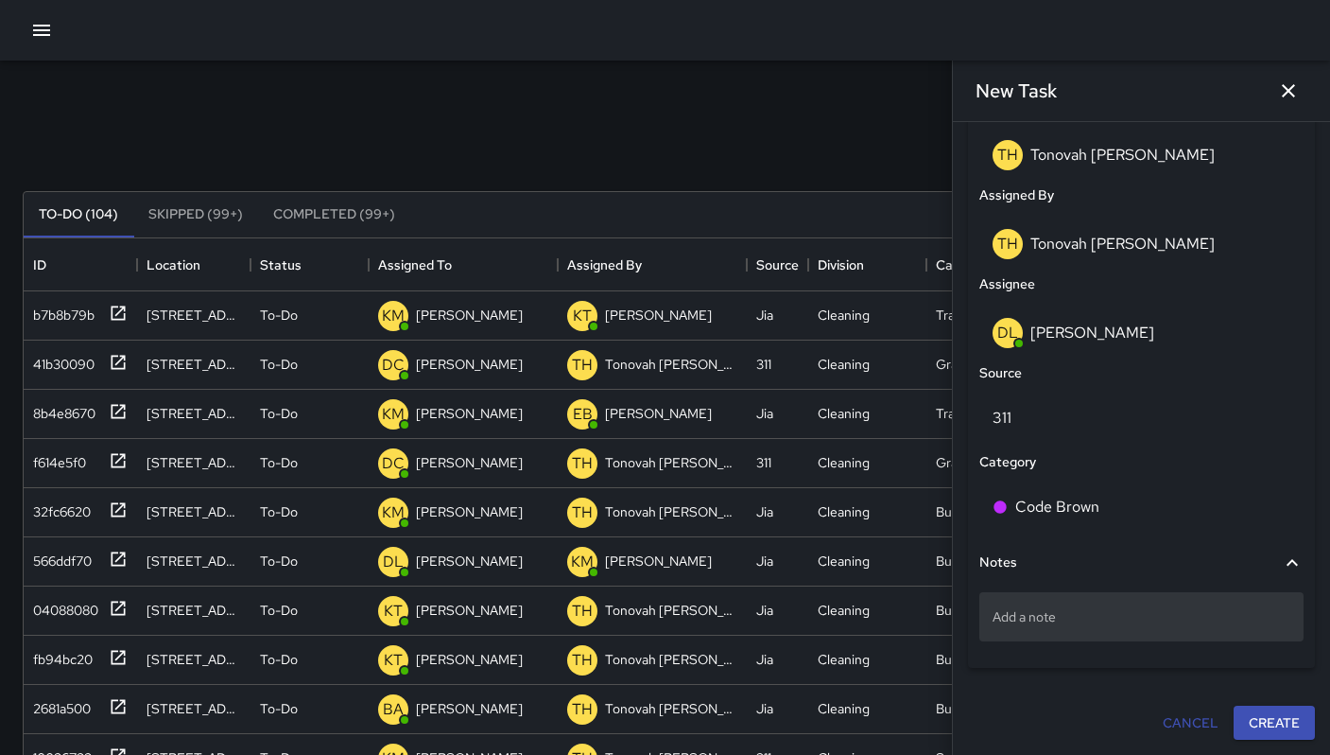
click at [1070, 610] on p "Add a note" at bounding box center [1142, 616] width 298 height 19
type textarea "**********"
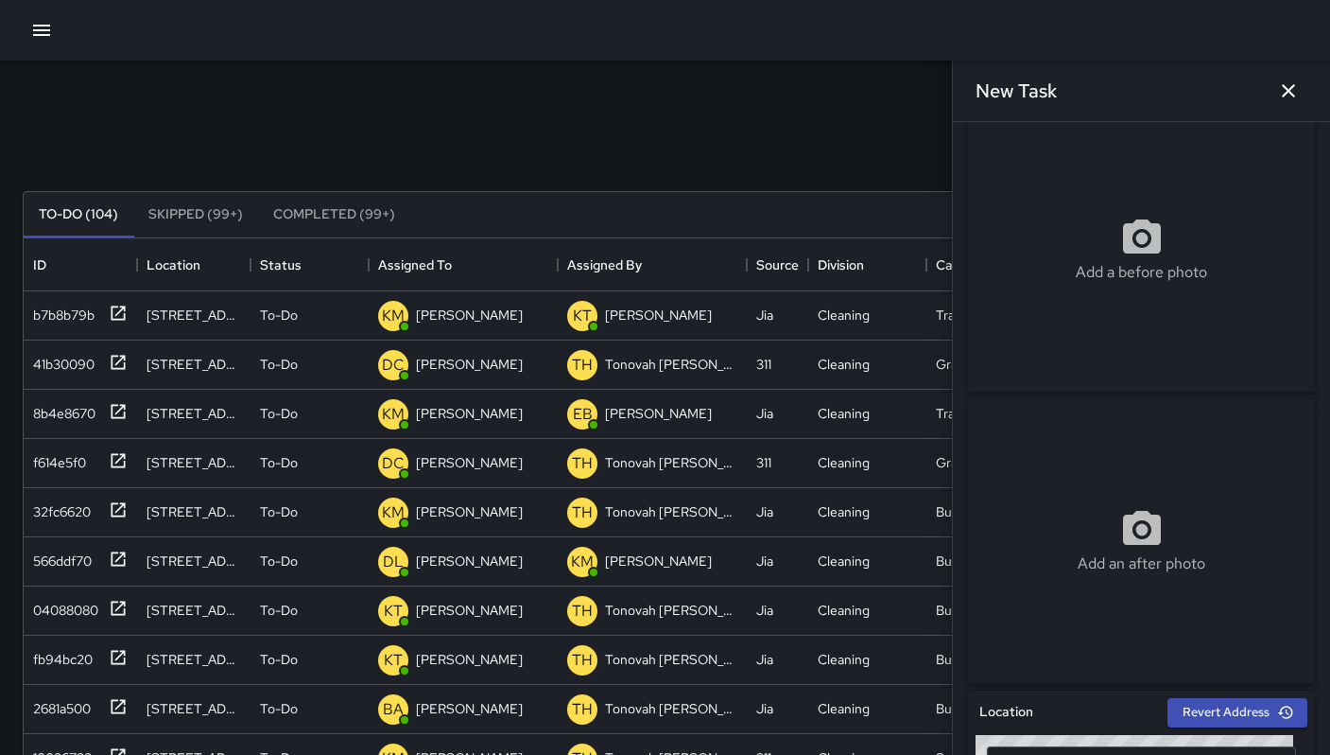
scroll to position [0, 0]
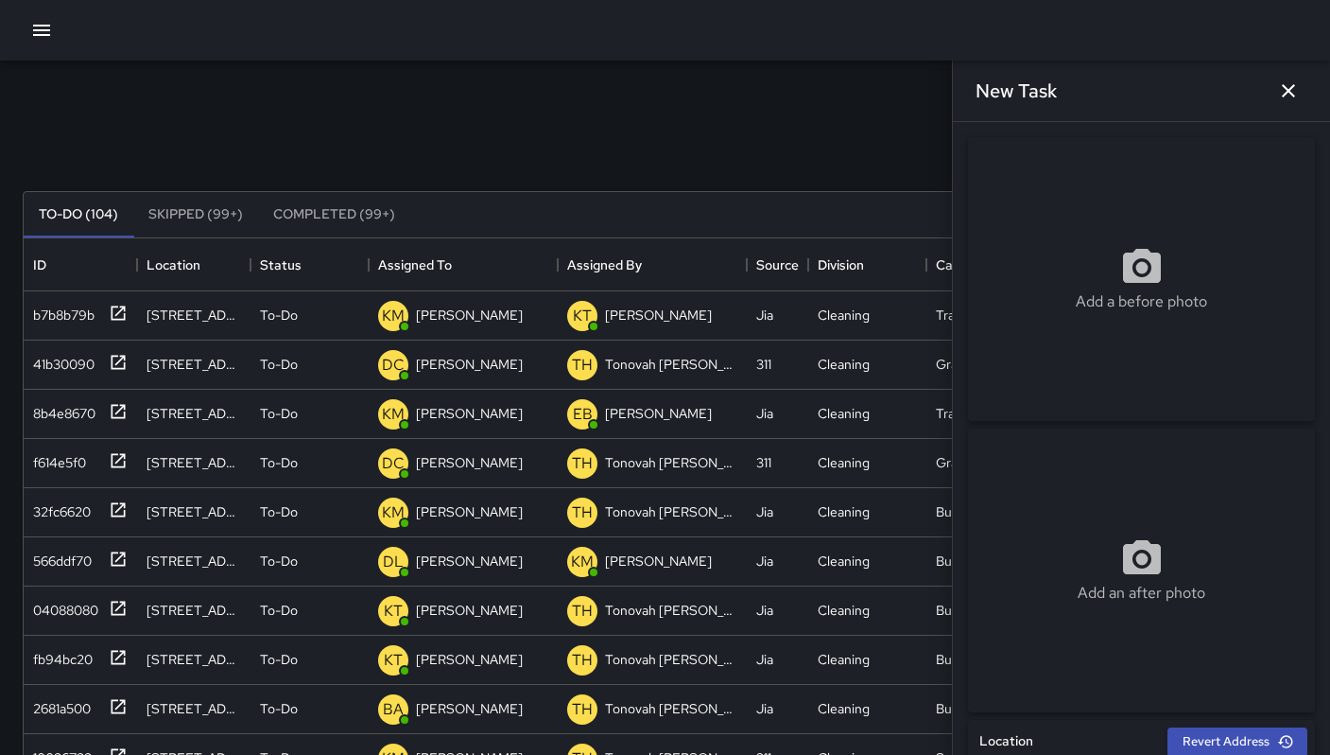
click at [1102, 239] on div "Add a before photo" at bounding box center [1141, 279] width 347 height 284
type input "**********"
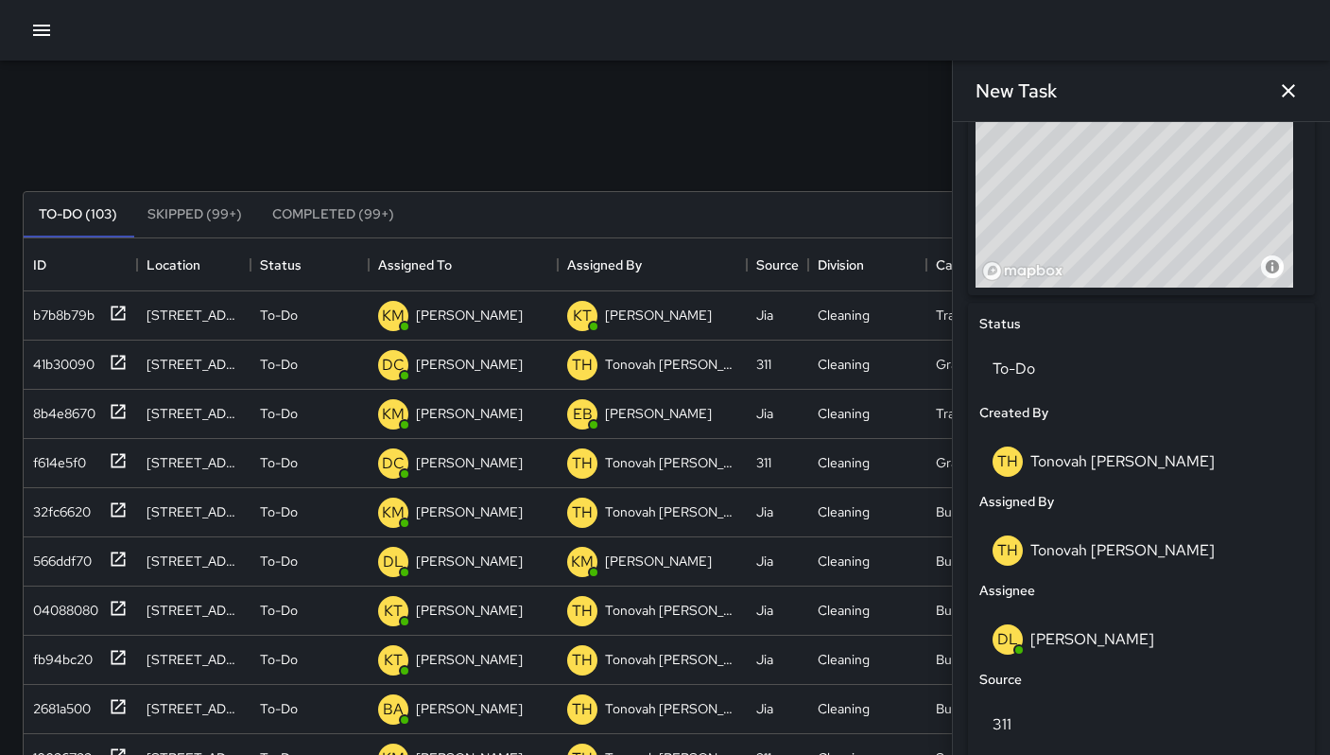
scroll to position [1008, 0]
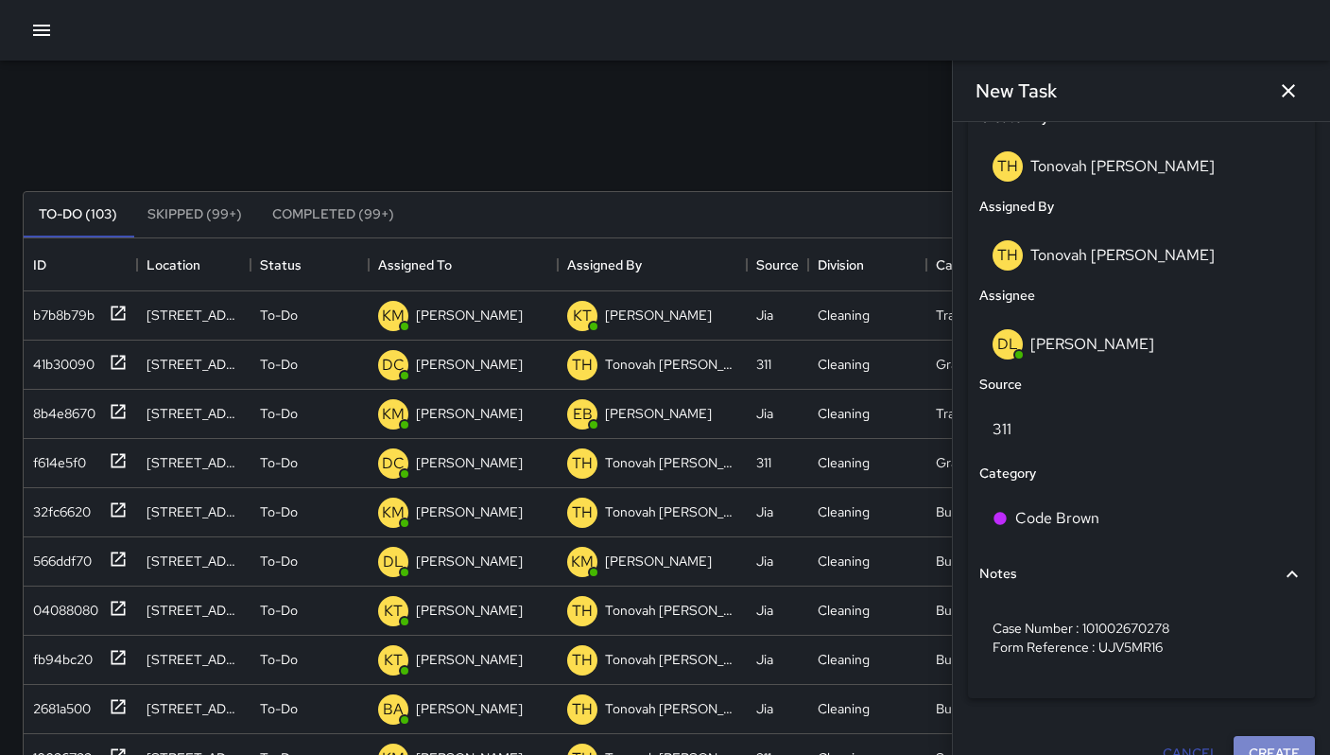
click at [1255, 749] on button "Create" at bounding box center [1274, 753] width 81 height 35
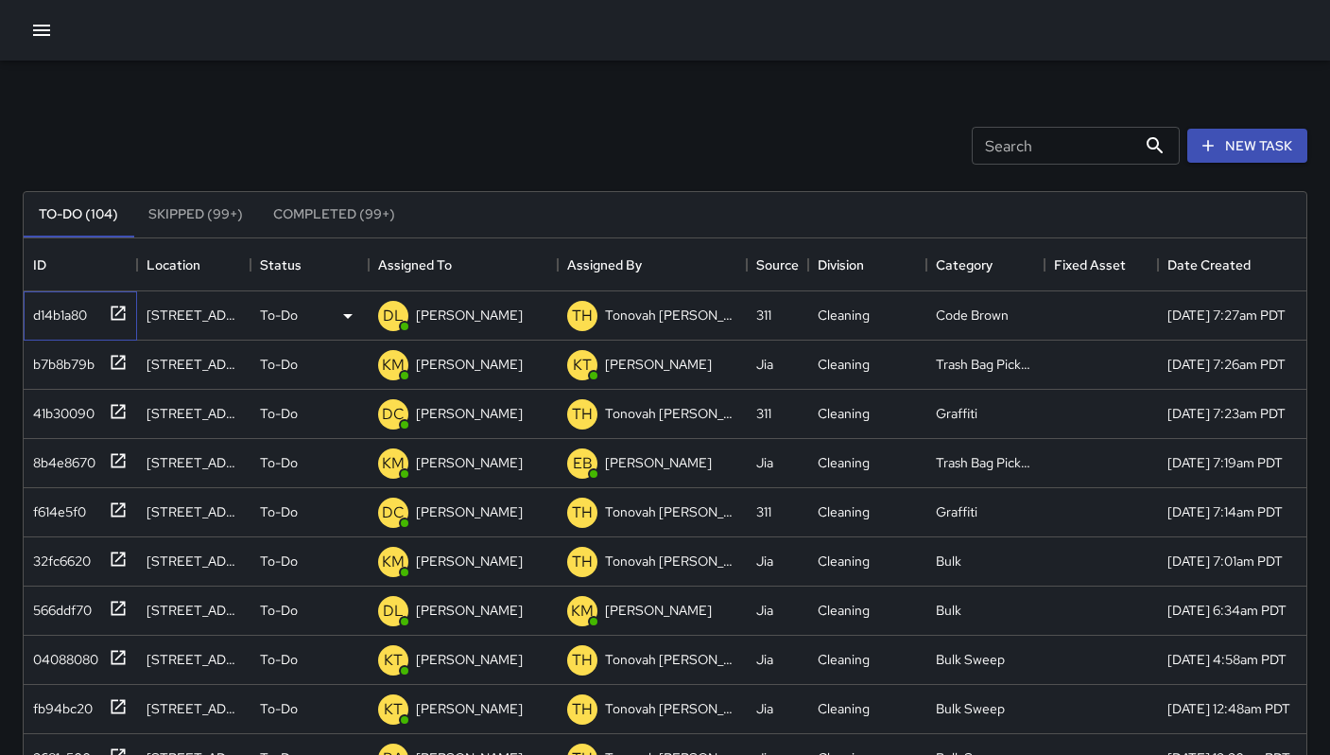
click at [73, 316] on div "d14b1a80" at bounding box center [56, 311] width 61 height 26
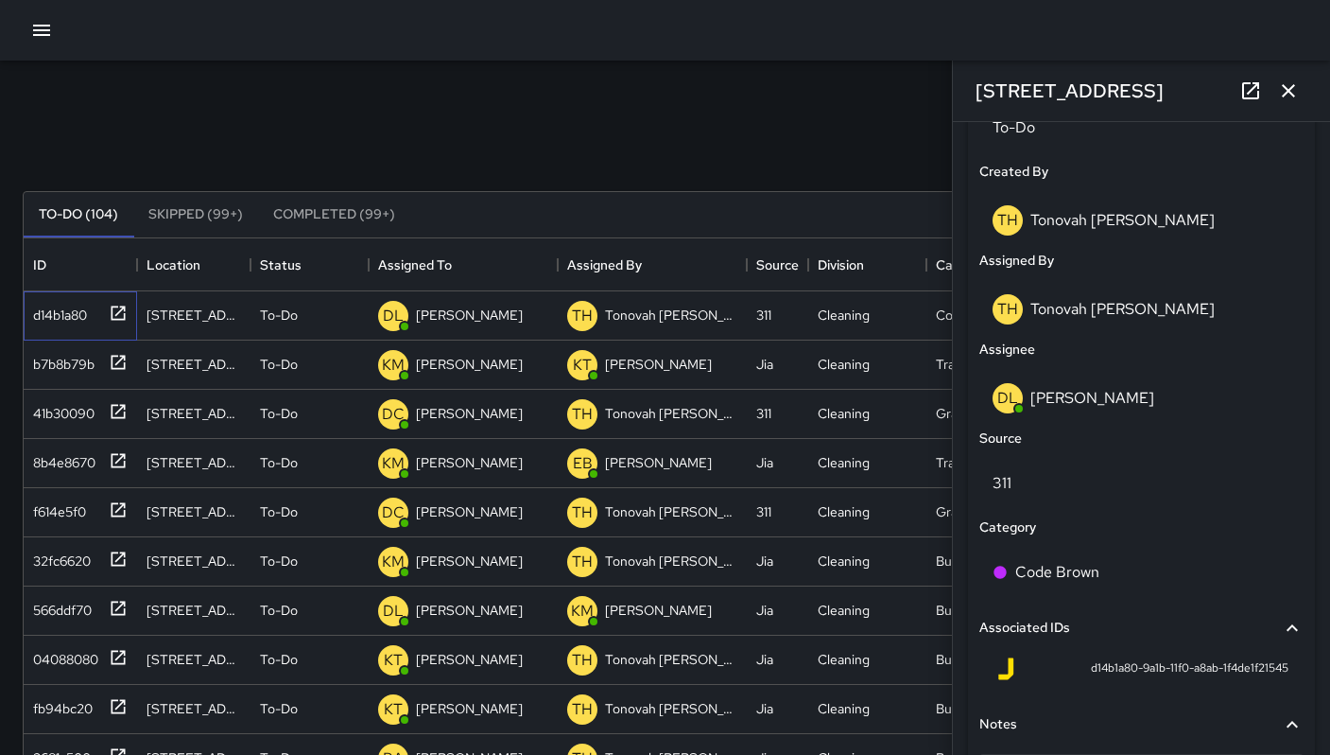
scroll to position [1086, 0]
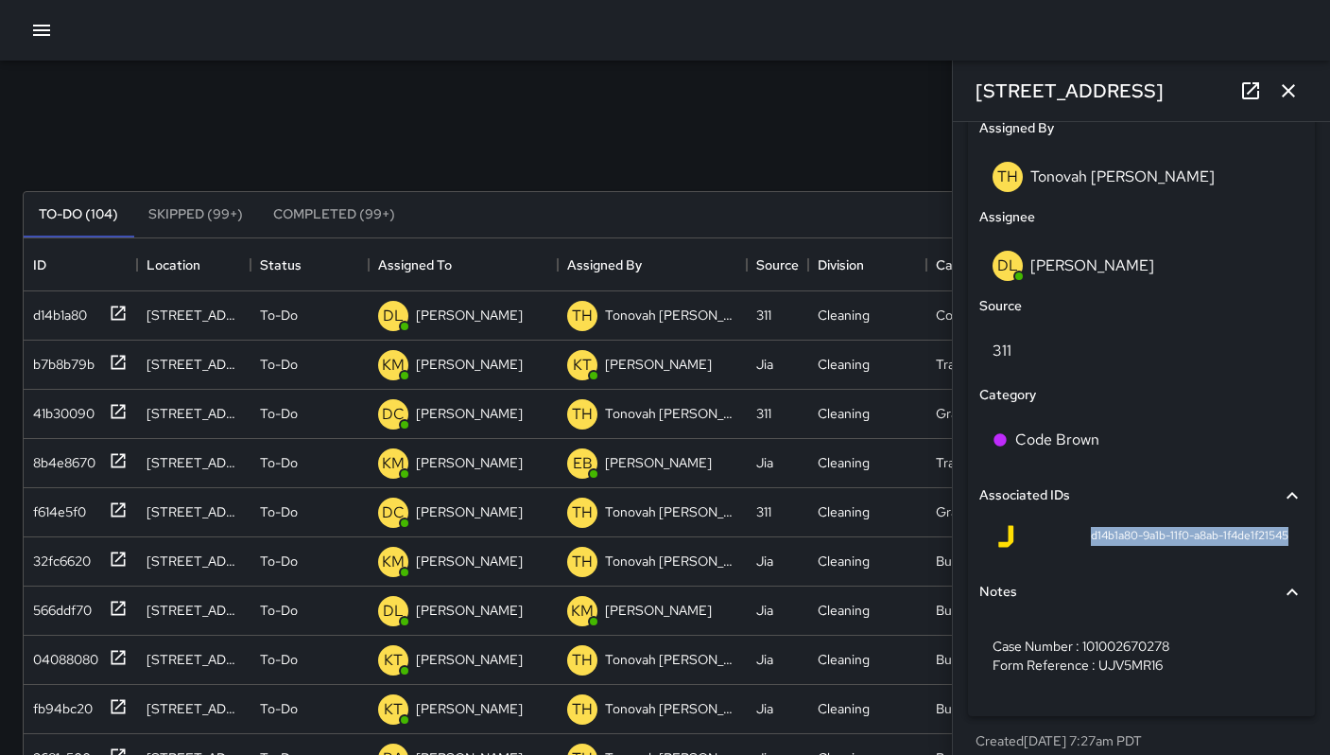
drag, startPoint x: 1075, startPoint y: 539, endPoint x: 1246, endPoint y: 558, distance: 172.2
click at [1246, 559] on div "d14b1a80-9a1b-11f0-a8ab-1f4de1f21545" at bounding box center [1142, 539] width 324 height 45
copy span "d14b1a80-9a1b-11f0-a8ab-1f4de1f21545"
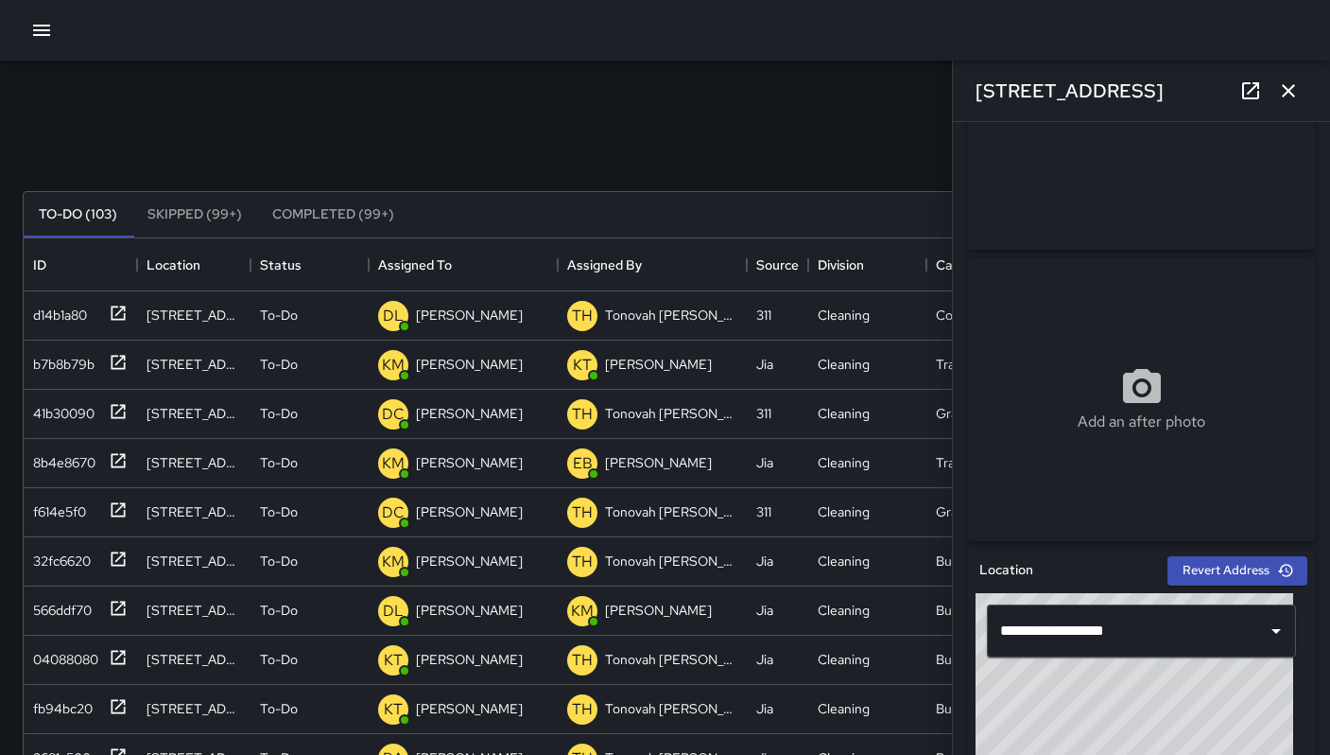
scroll to position [133, 0]
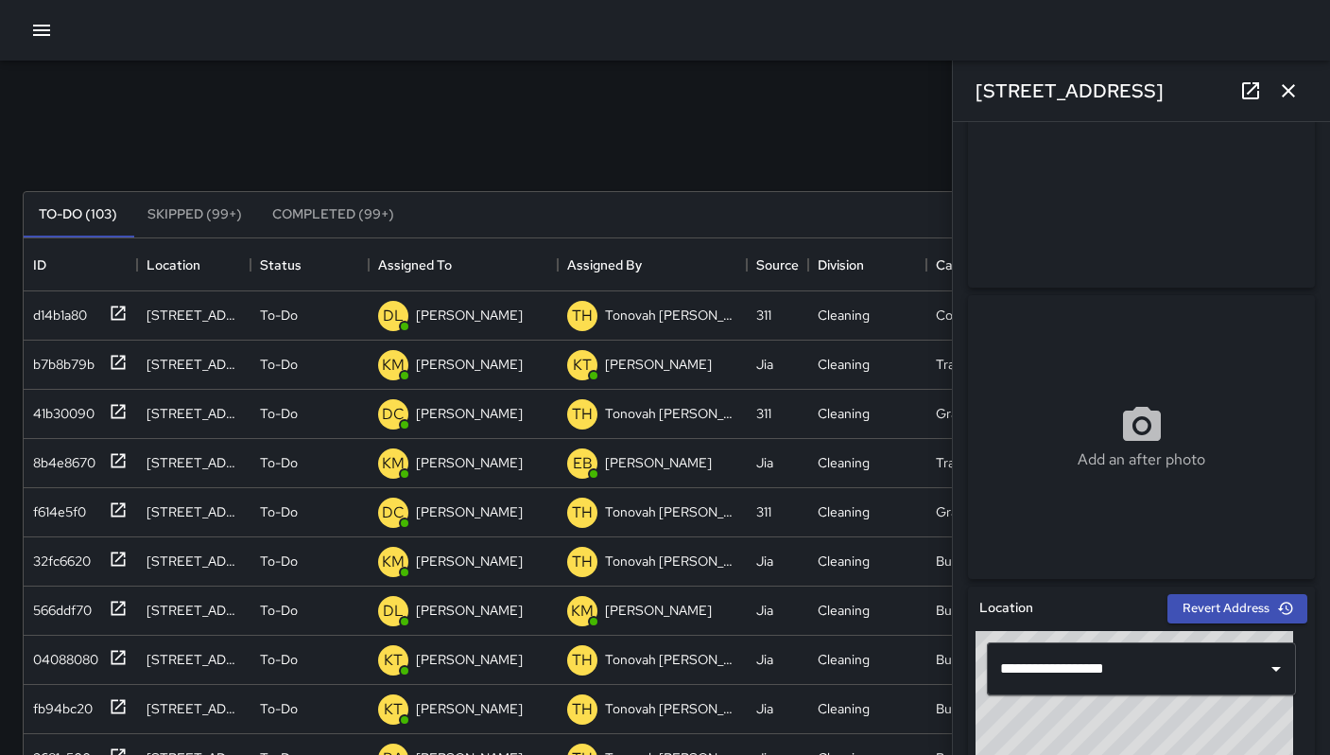
click at [1286, 86] on icon "button" at bounding box center [1288, 90] width 23 height 23
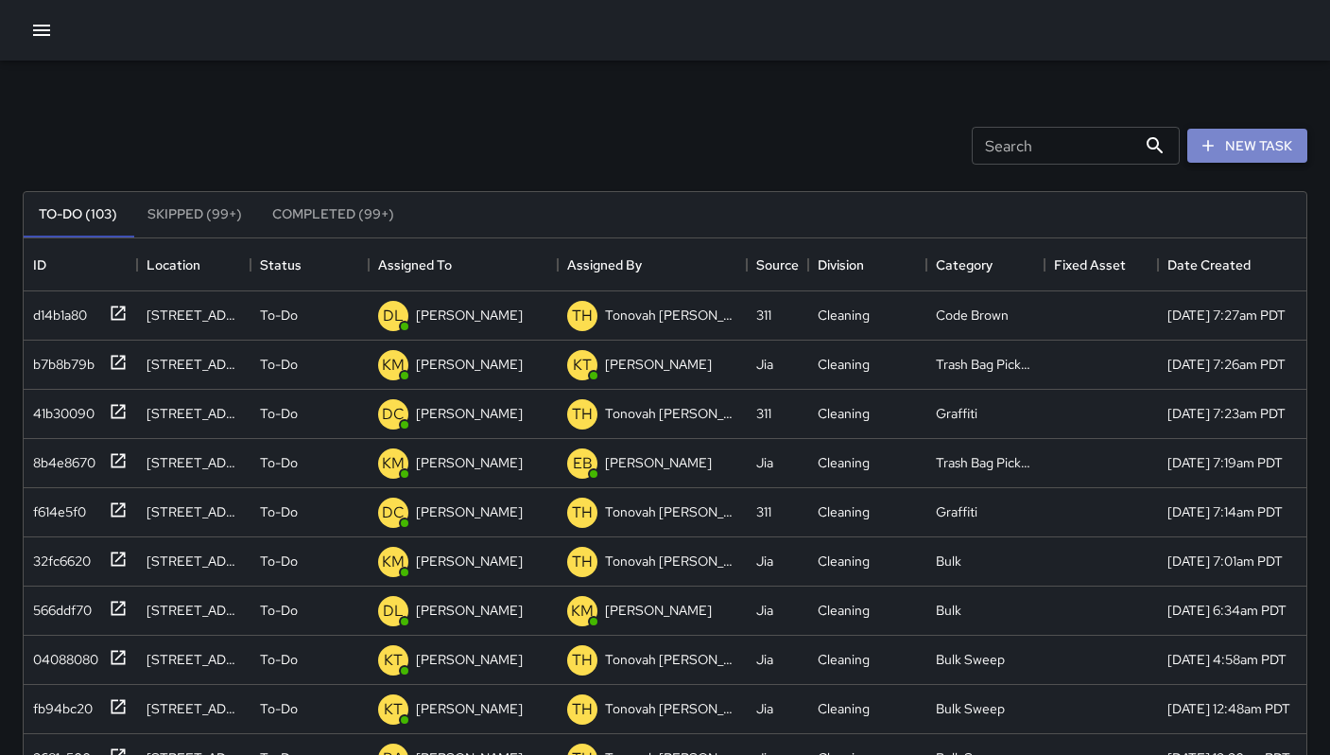
click at [1257, 146] on button "New Task" at bounding box center [1248, 146] width 120 height 35
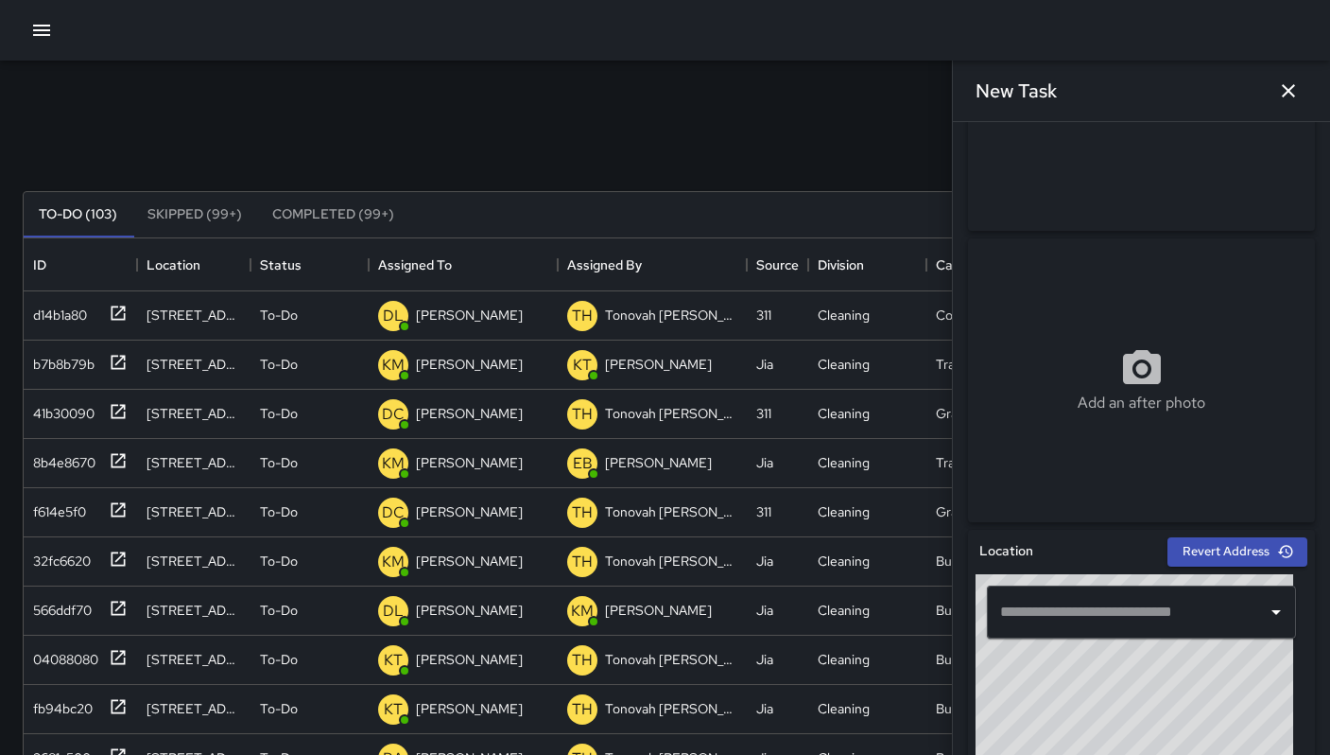
scroll to position [401, 0]
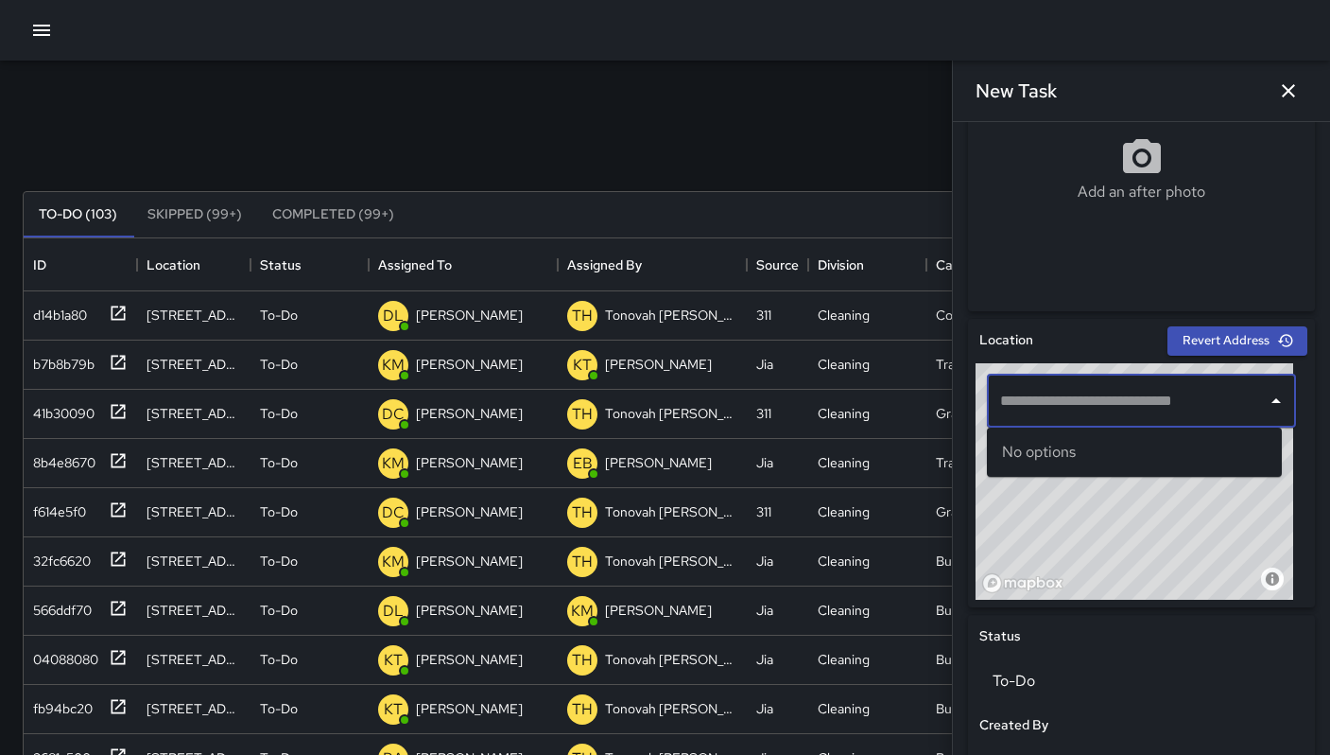
click at [1104, 410] on input "text" at bounding box center [1128, 401] width 264 height 36
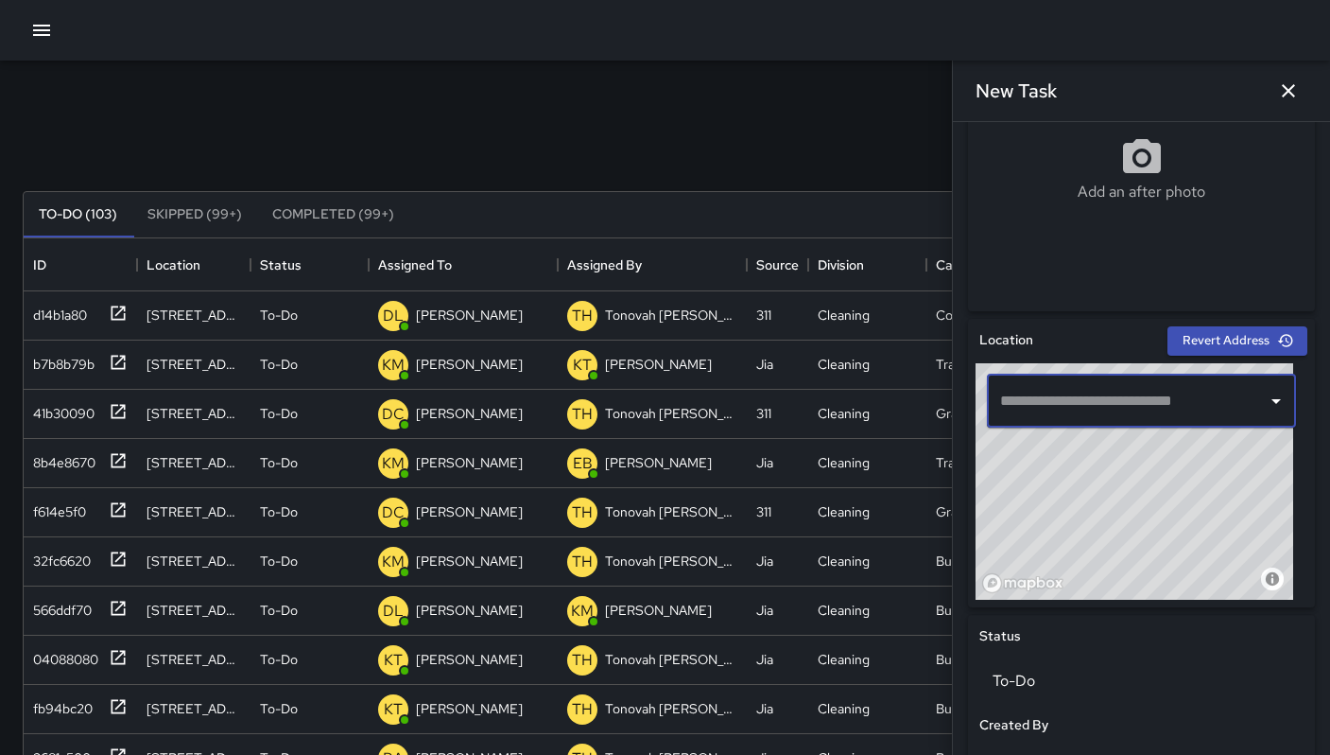
paste input "**********"
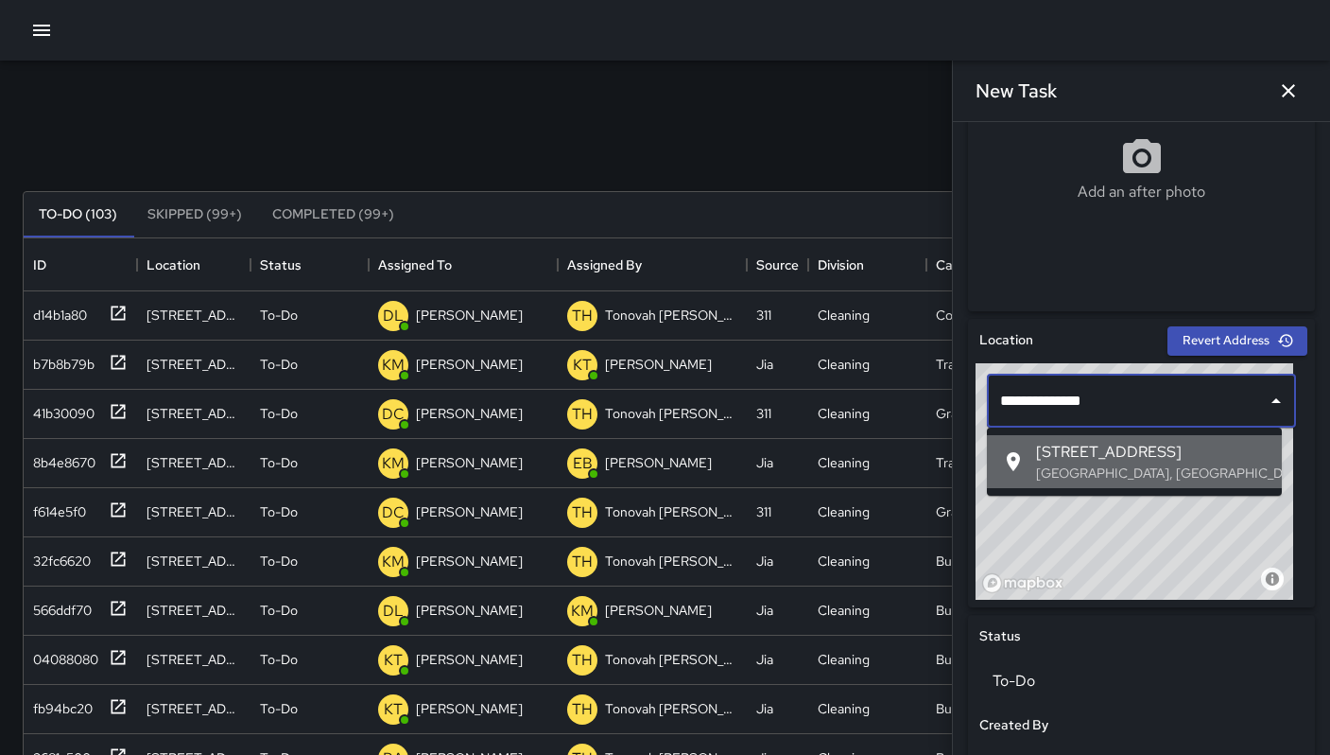
click at [1127, 474] on p "[GEOGRAPHIC_DATA], [GEOGRAPHIC_DATA], [GEOGRAPHIC_DATA]" at bounding box center [1151, 472] width 231 height 19
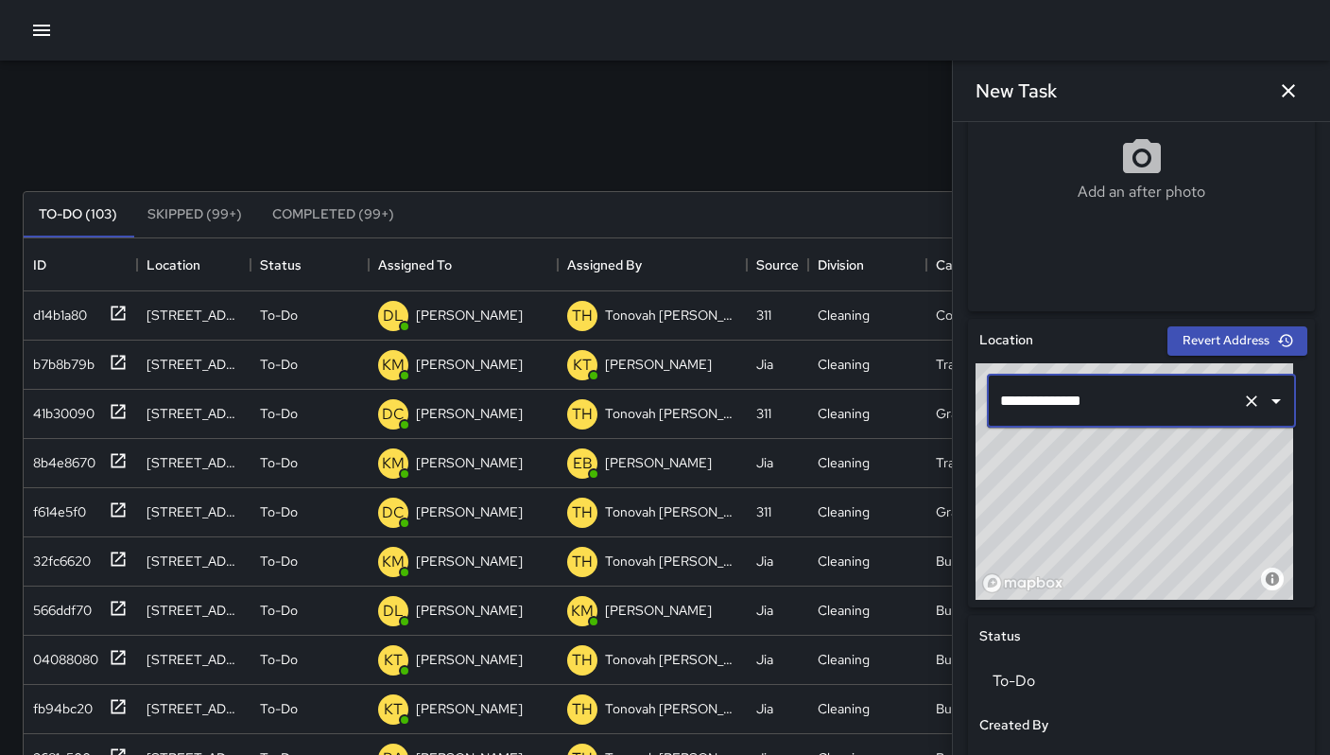
type input "**********"
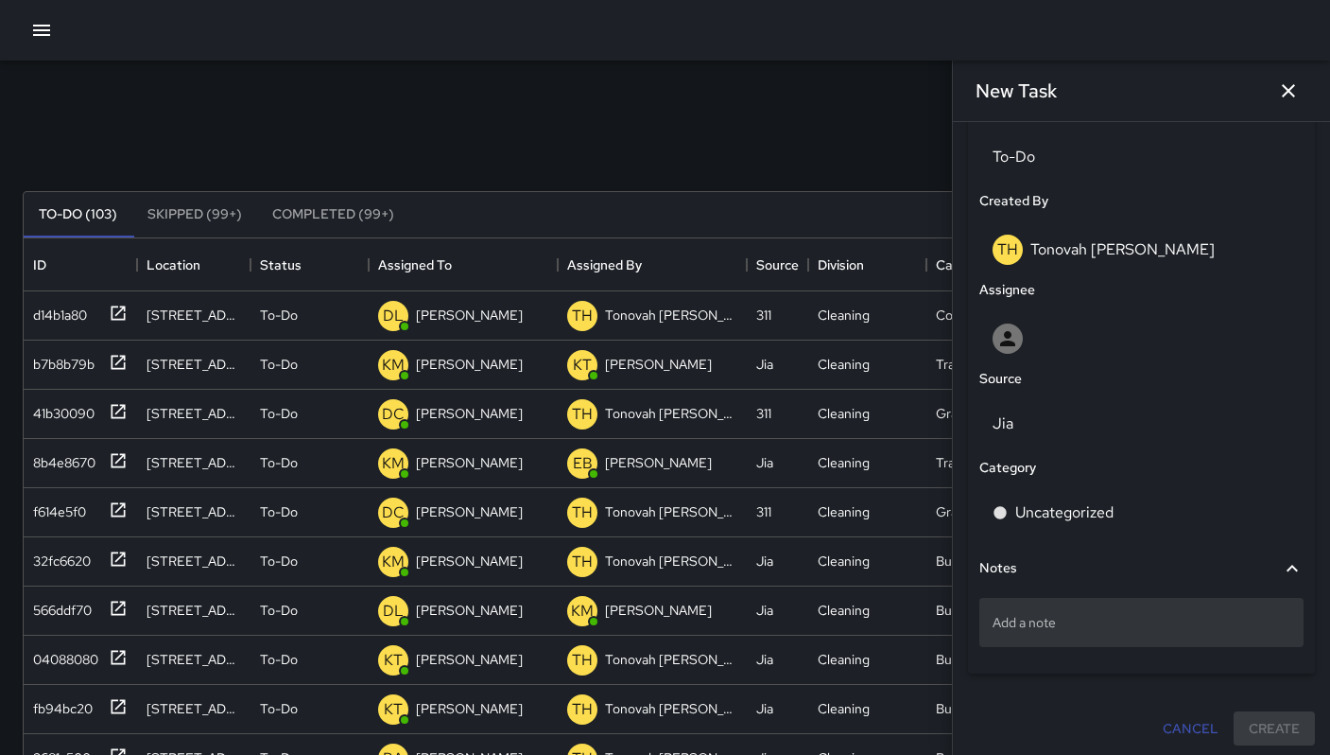
scroll to position [925, 0]
click at [1076, 603] on div "Add a note" at bounding box center [1142, 622] width 324 height 49
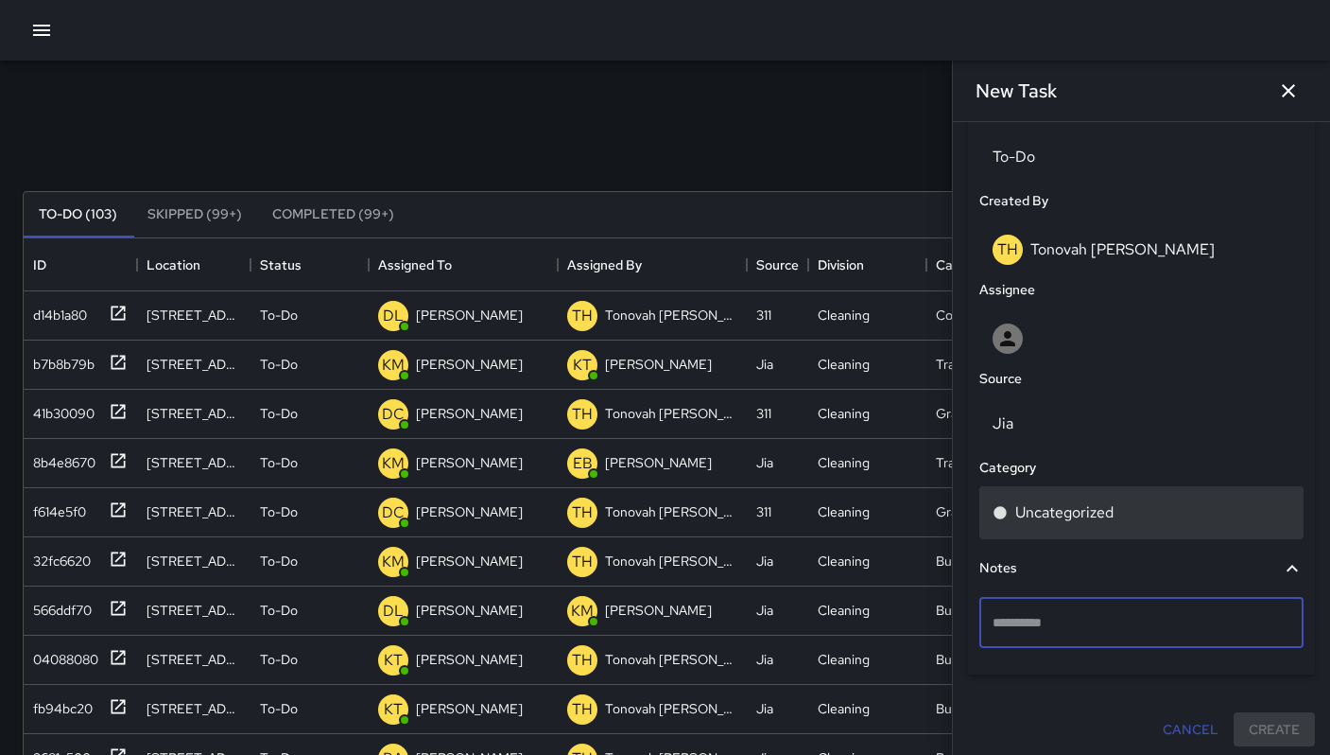
type textarea "**********"
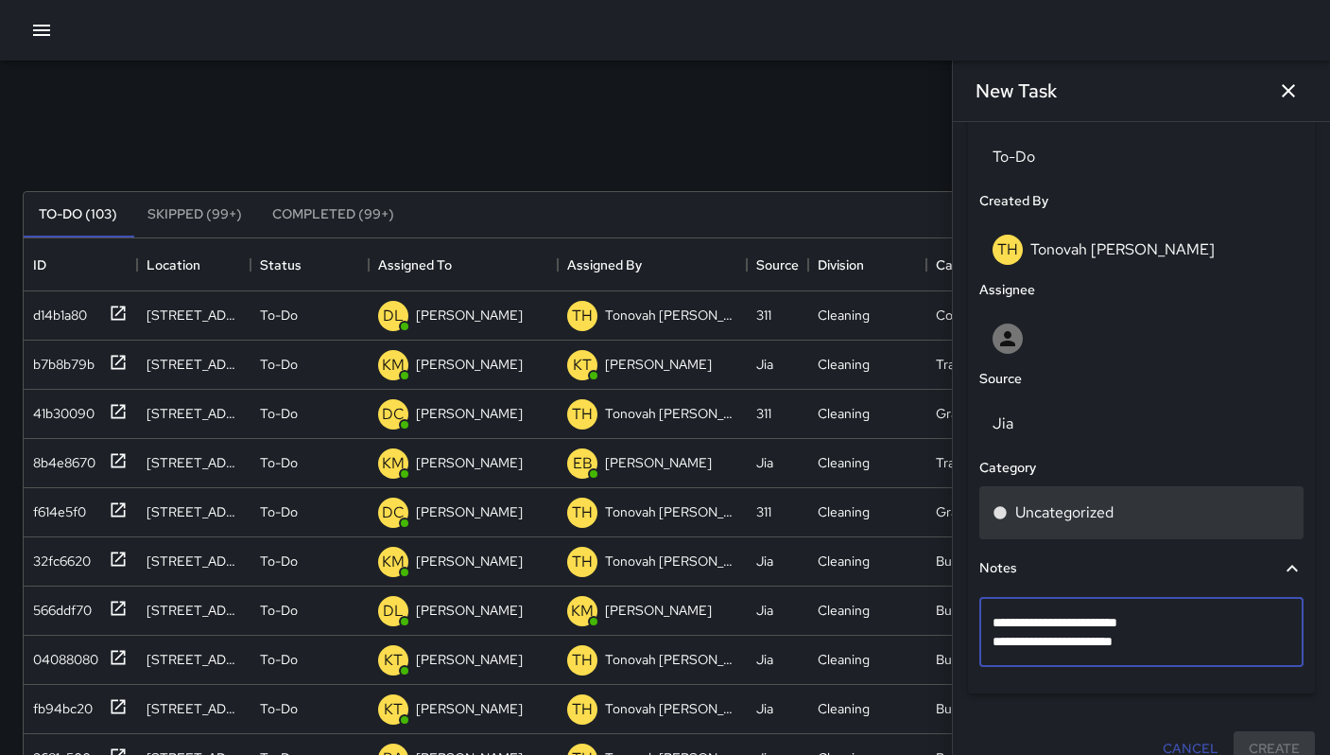
click at [1058, 519] on p "Uncategorized" at bounding box center [1065, 512] width 98 height 23
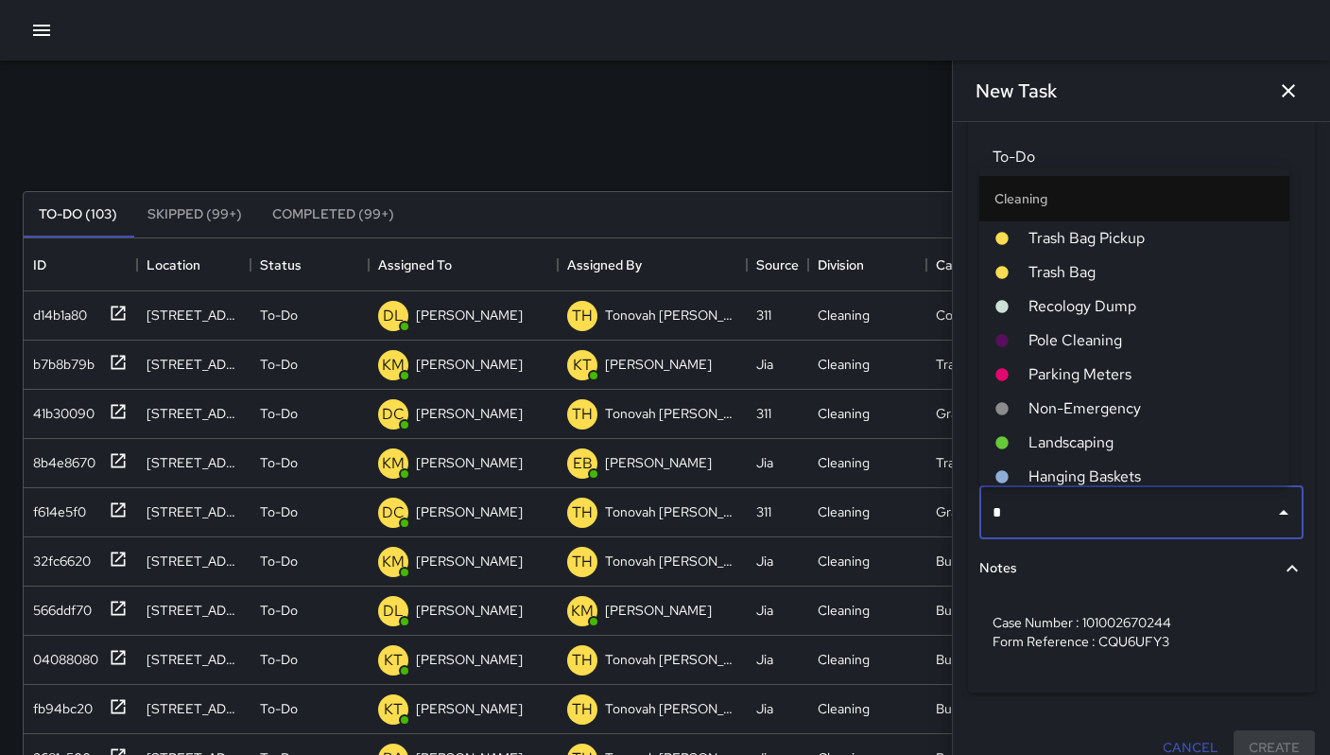
type input "**"
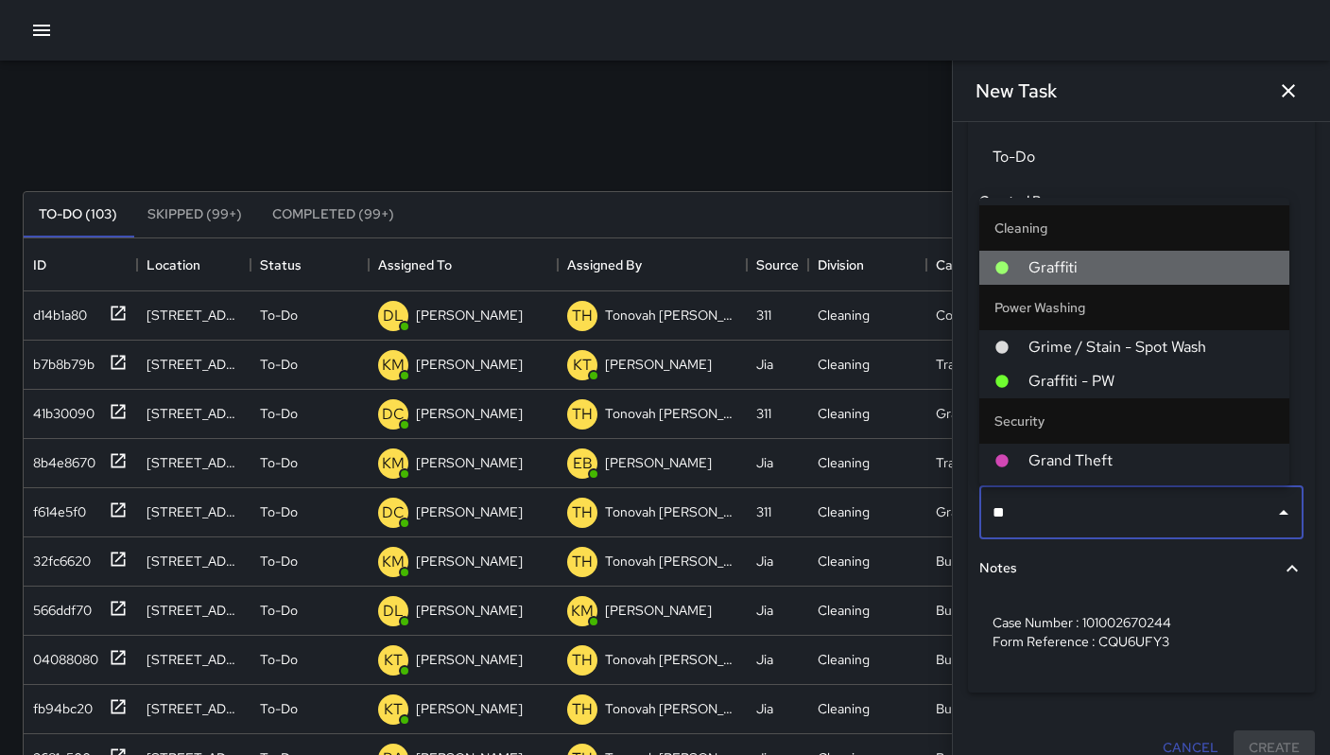
click at [1055, 258] on span "Graffiti" at bounding box center [1152, 267] width 246 height 23
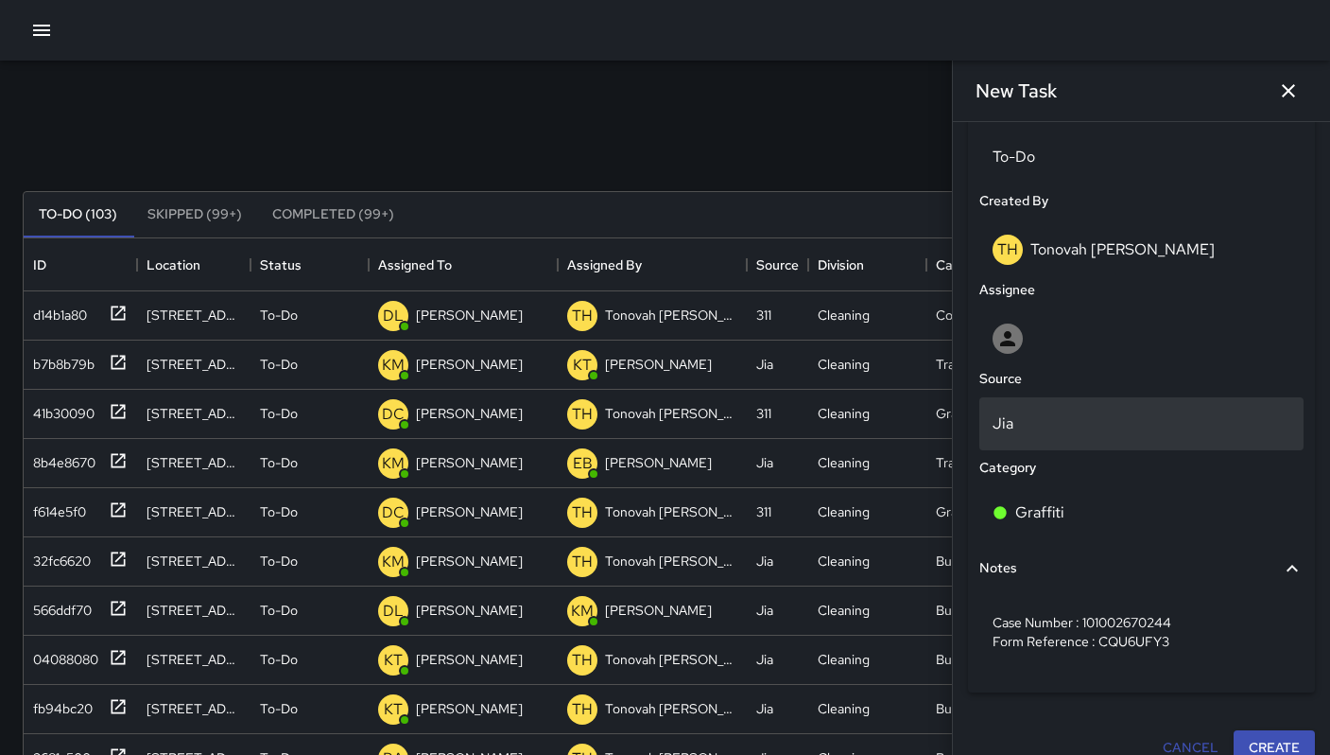
click at [1045, 419] on p "Jia" at bounding box center [1142, 423] width 298 height 23
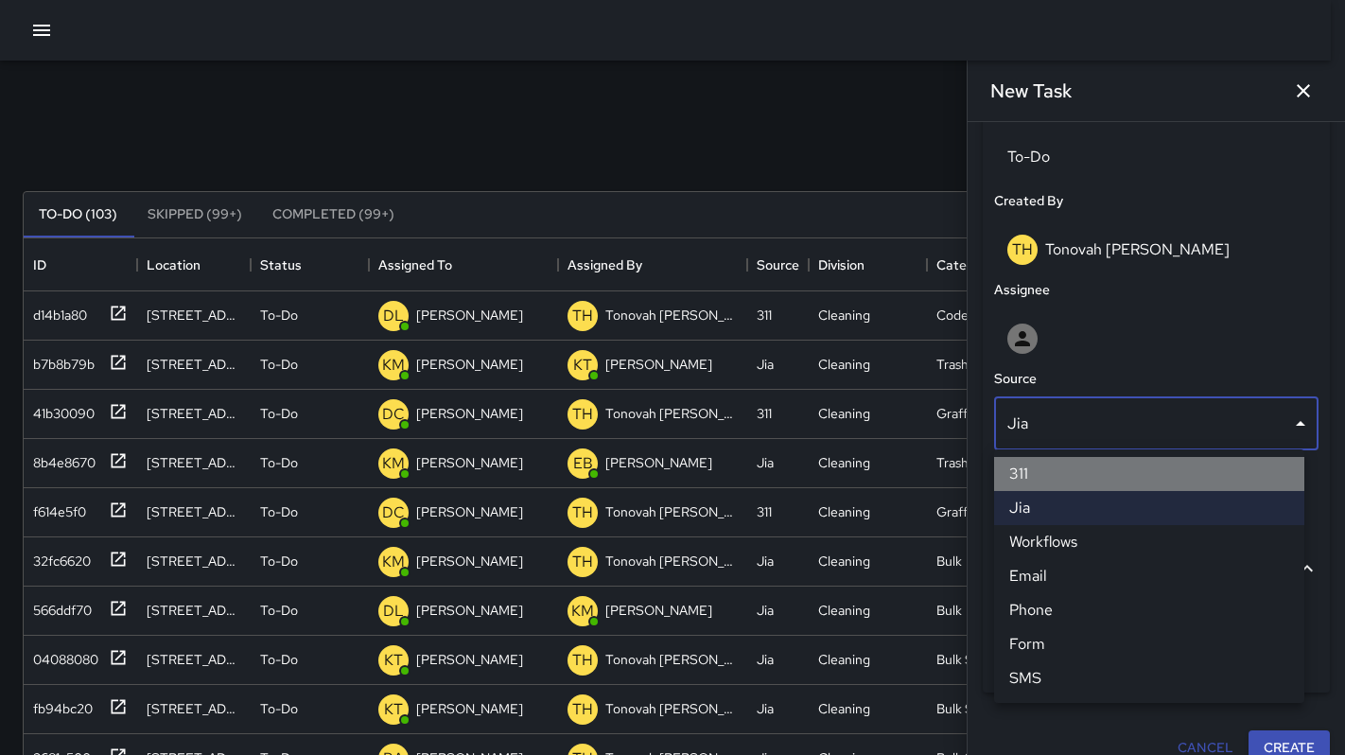
click at [1057, 480] on li "311" at bounding box center [1149, 474] width 310 height 34
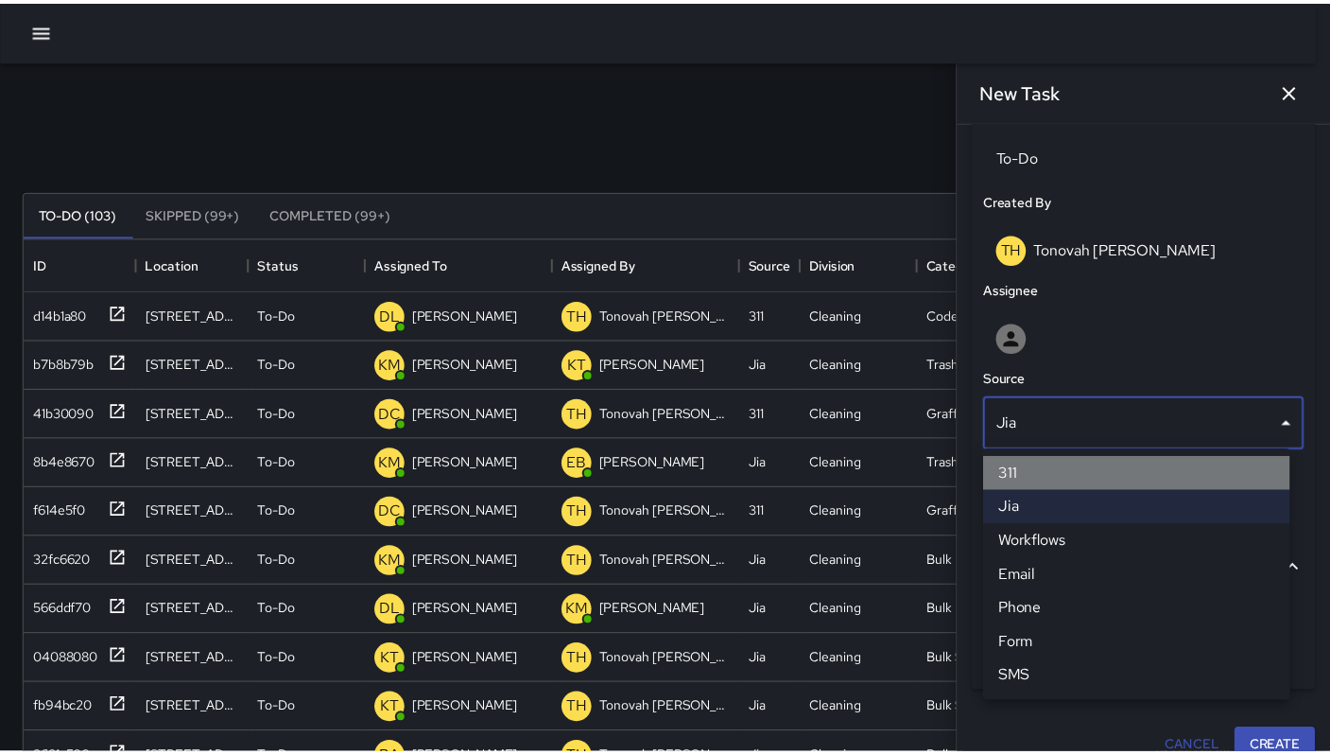
scroll to position [15, 15]
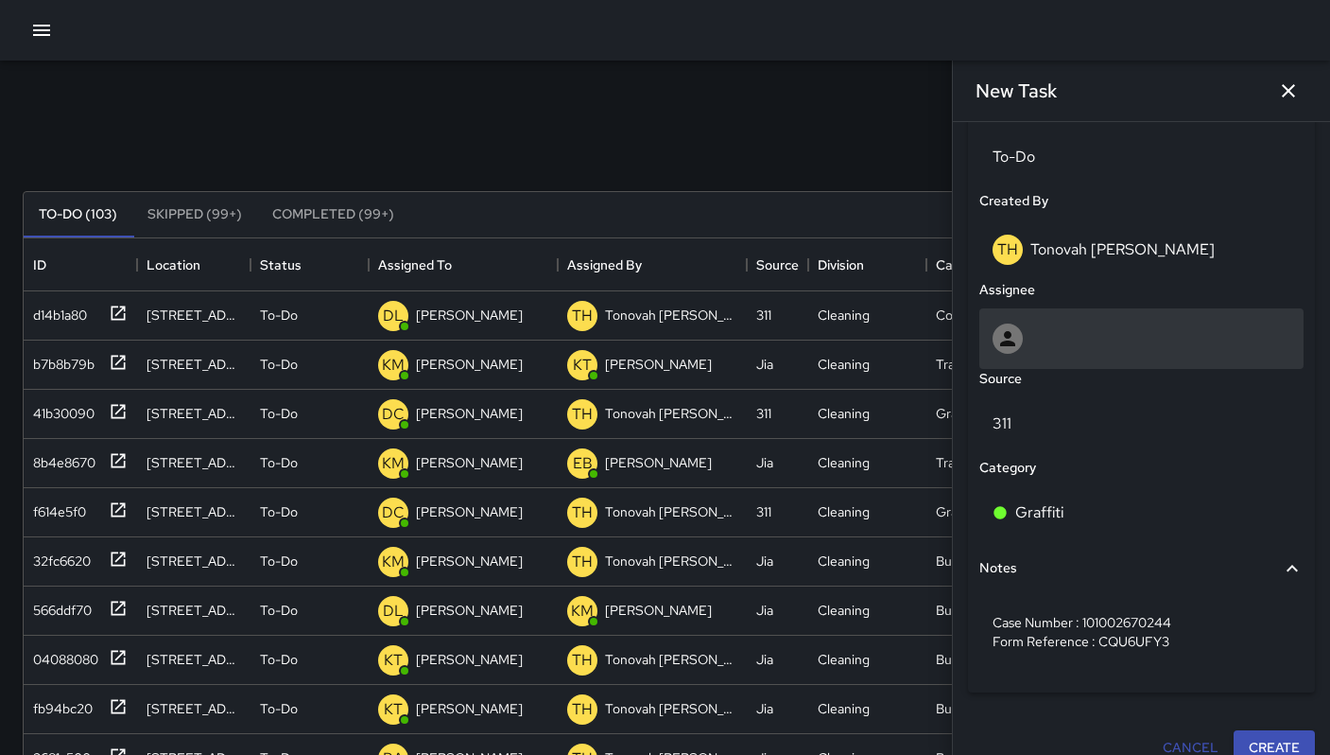
click at [1045, 362] on div at bounding box center [1142, 338] width 324 height 61
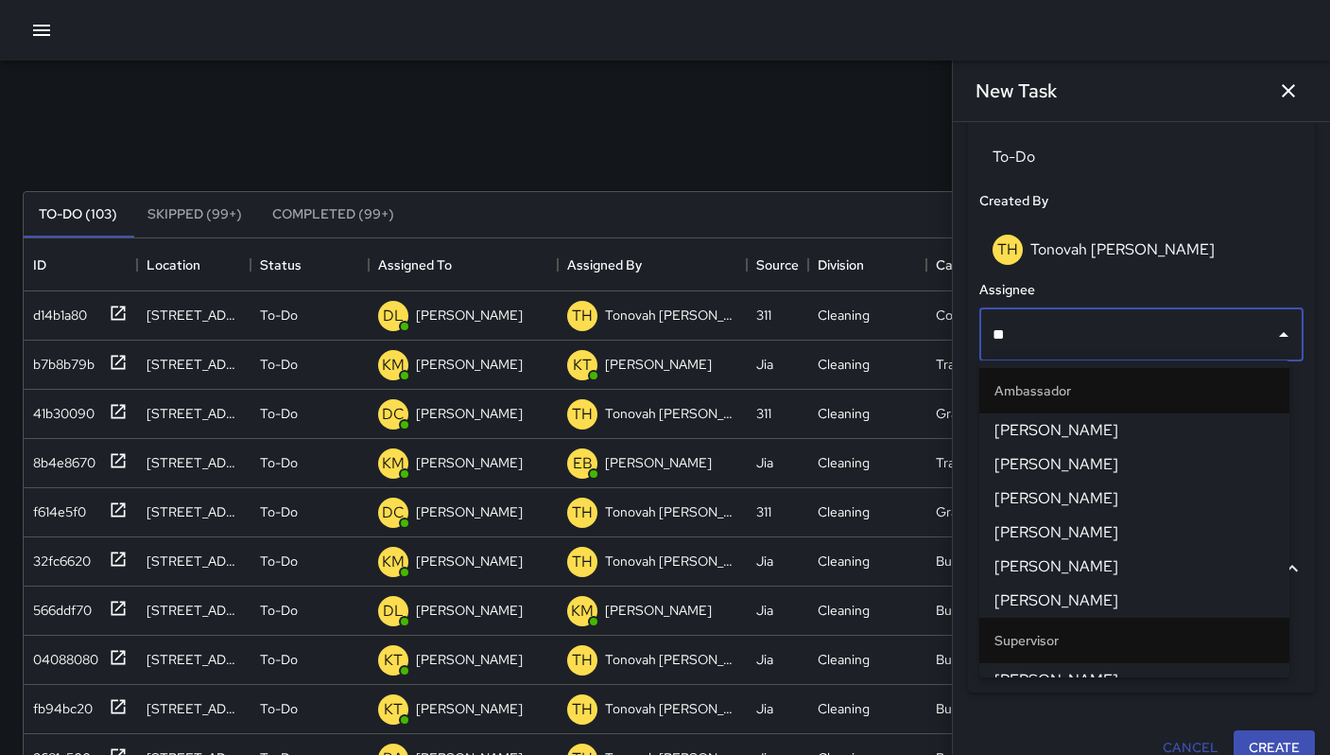
type input "***"
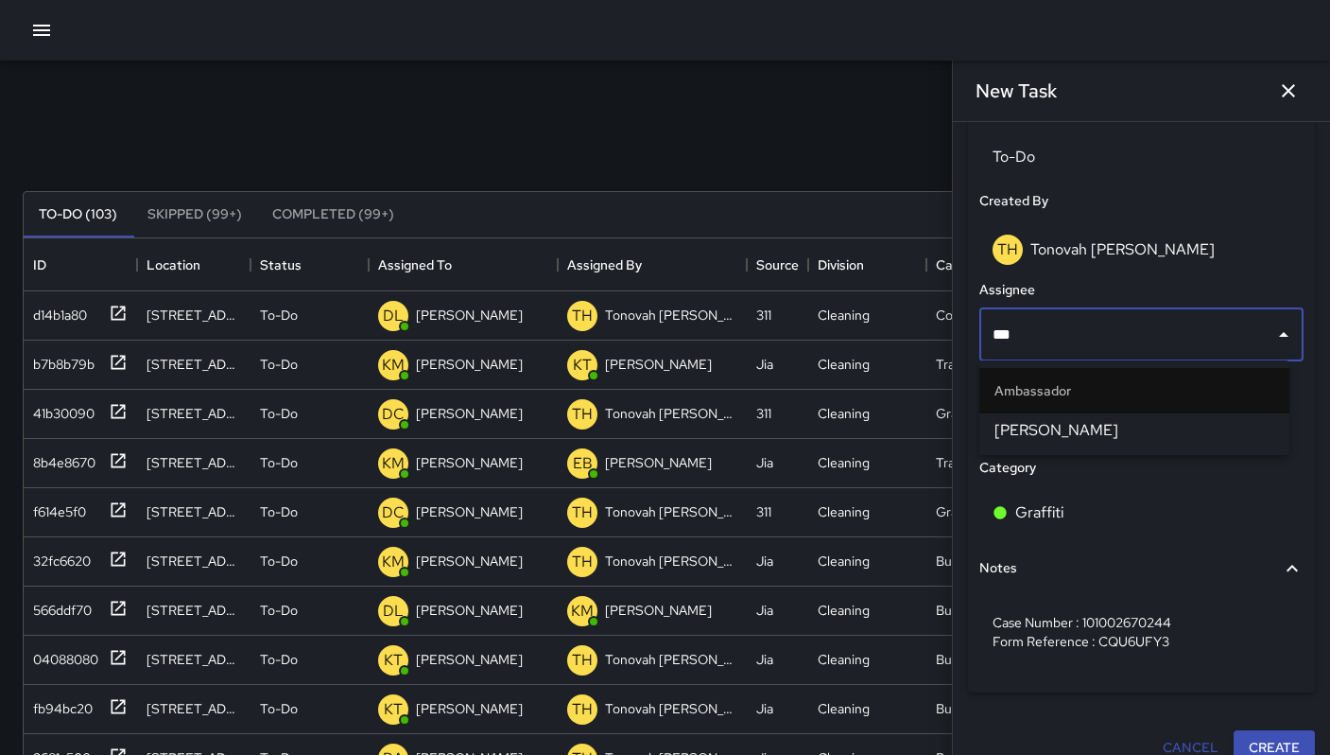
click at [1042, 432] on span "[PERSON_NAME]" at bounding box center [1135, 430] width 280 height 23
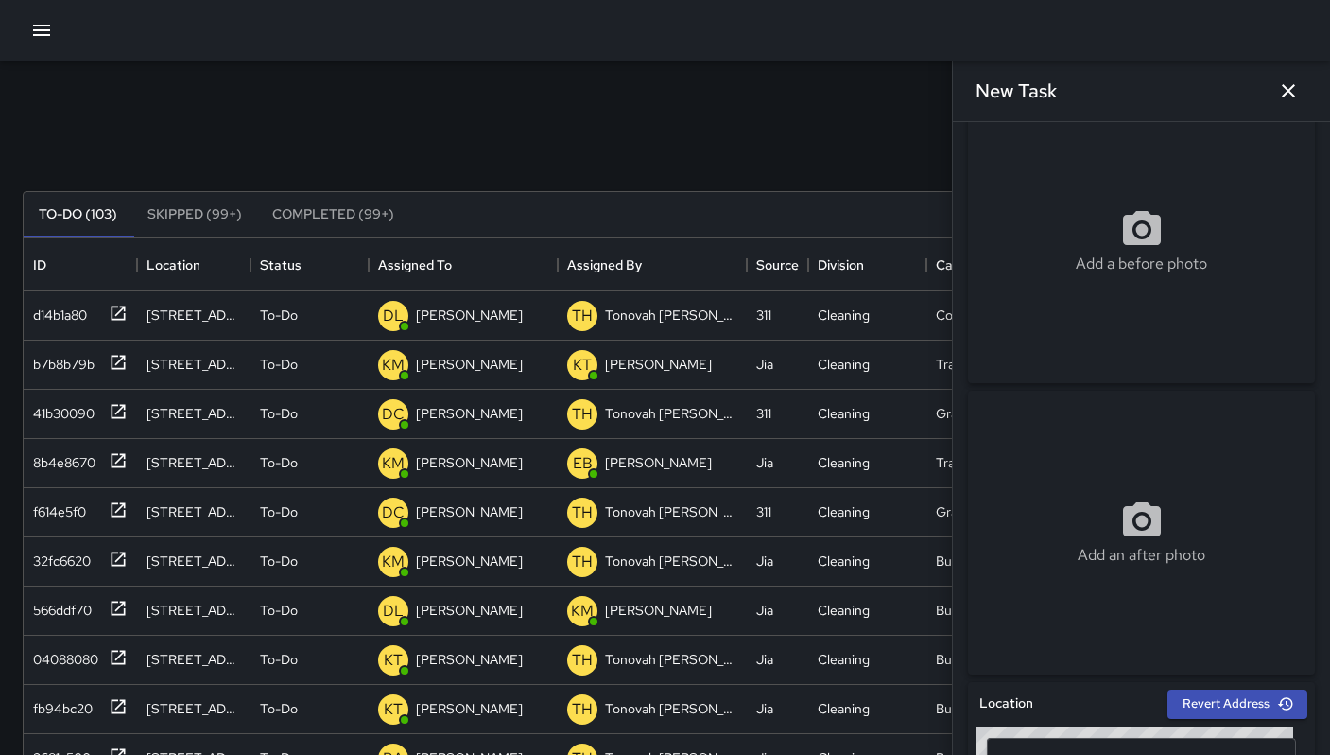
scroll to position [0, 0]
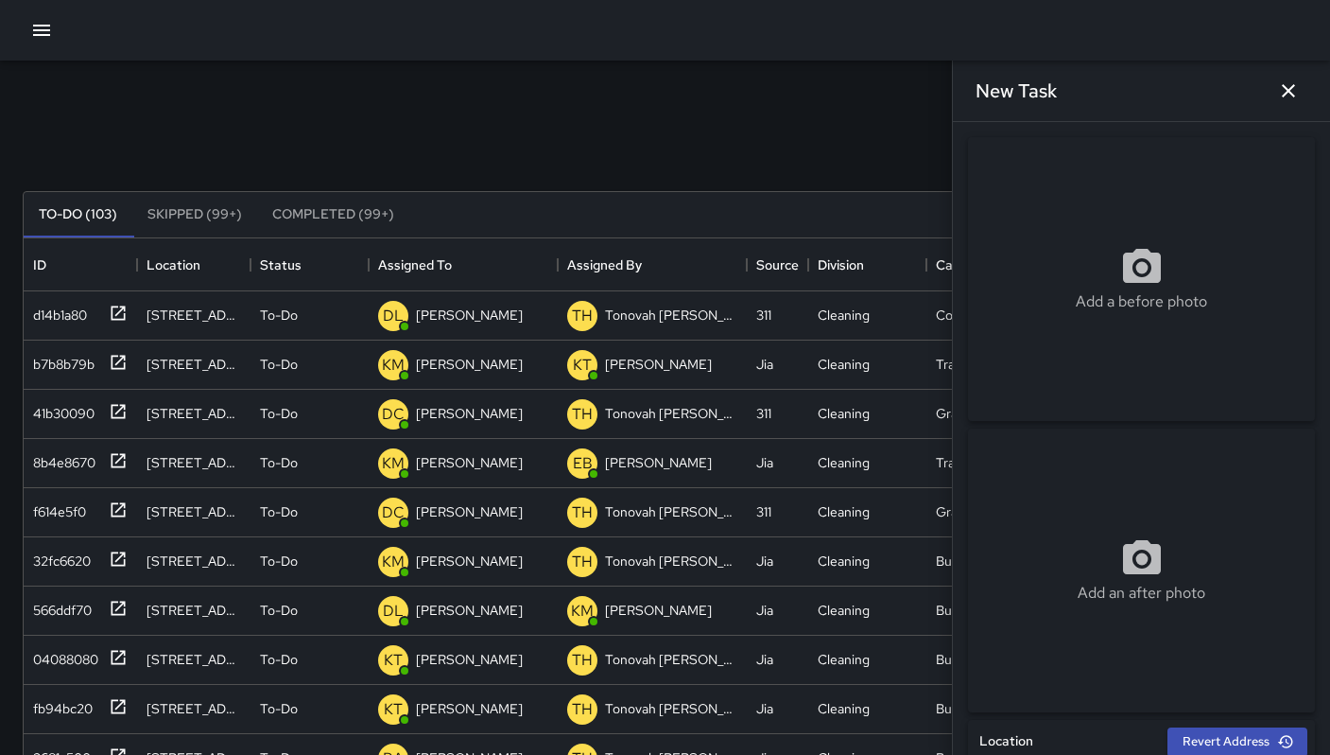
click at [1093, 200] on div "Add a before photo" at bounding box center [1141, 279] width 347 height 284
type input "**********"
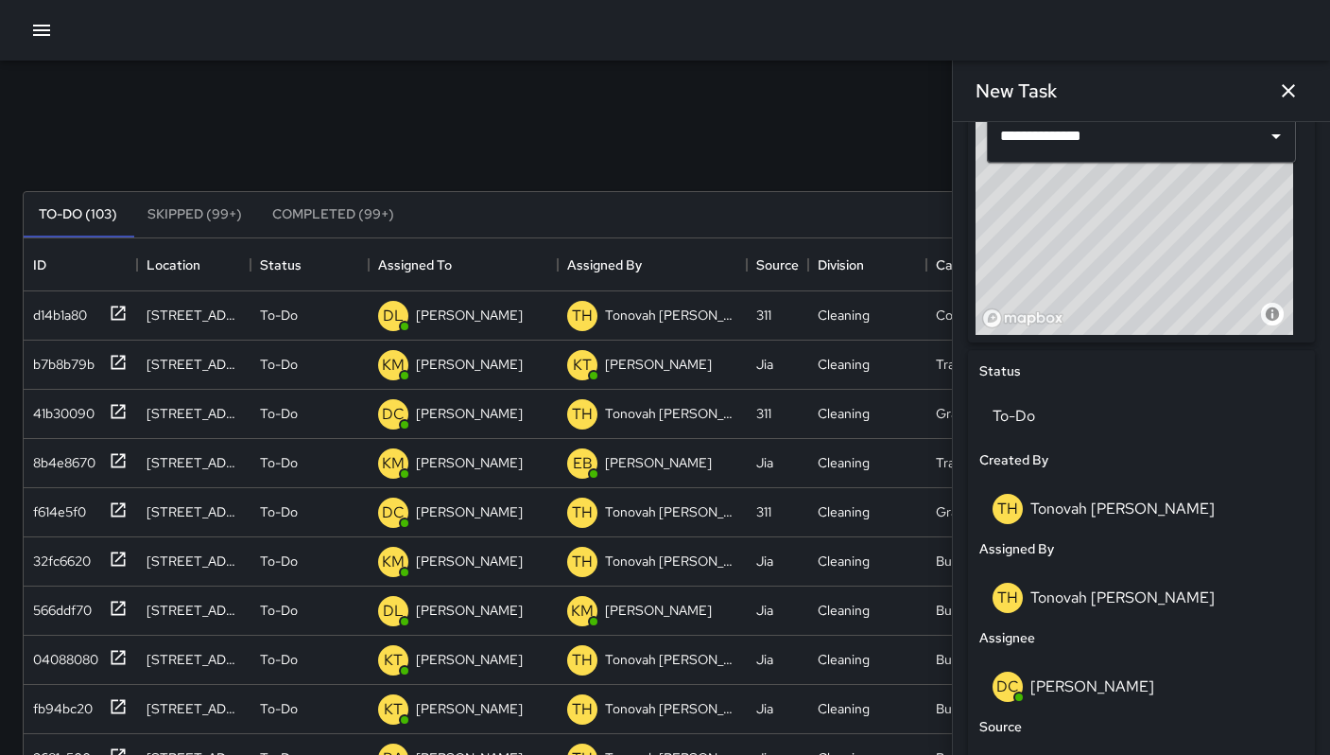
scroll to position [1016, 0]
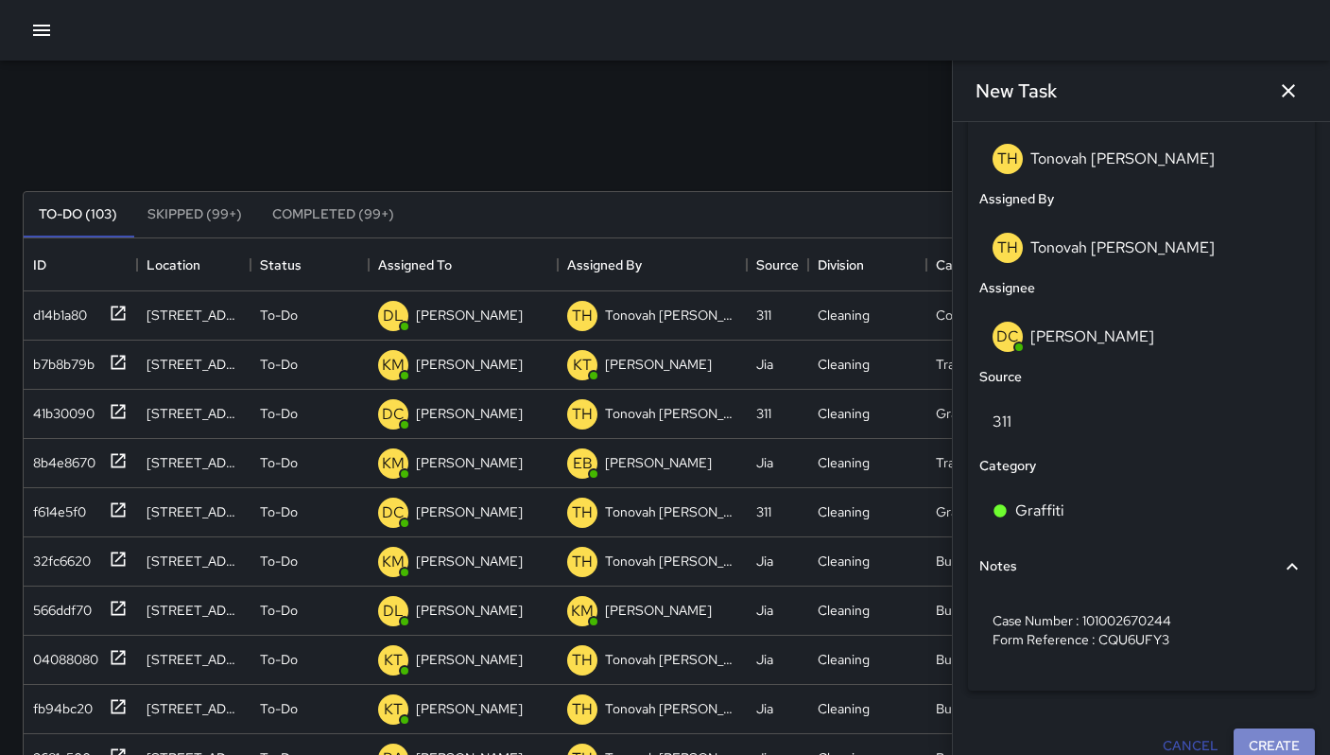
click at [1251, 738] on button "Create" at bounding box center [1274, 745] width 81 height 35
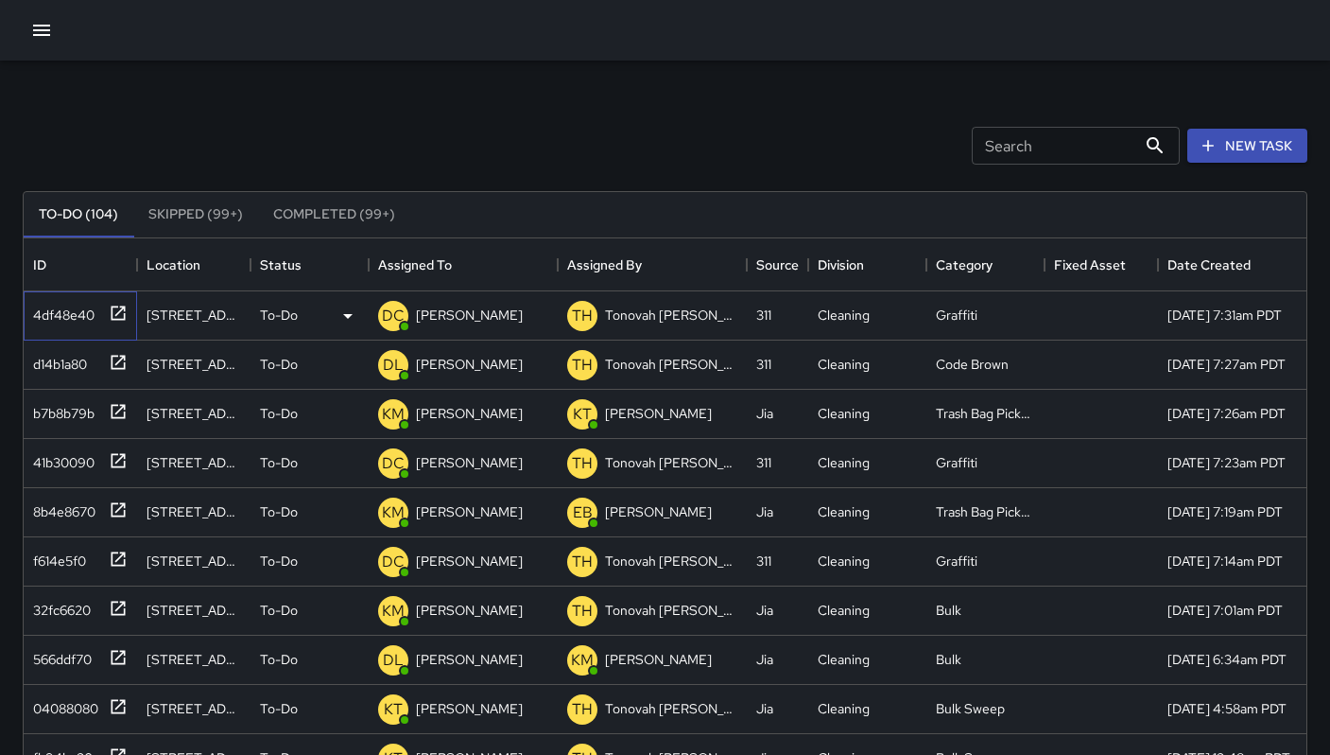
click at [44, 304] on div "4df48e40" at bounding box center [60, 311] width 69 height 26
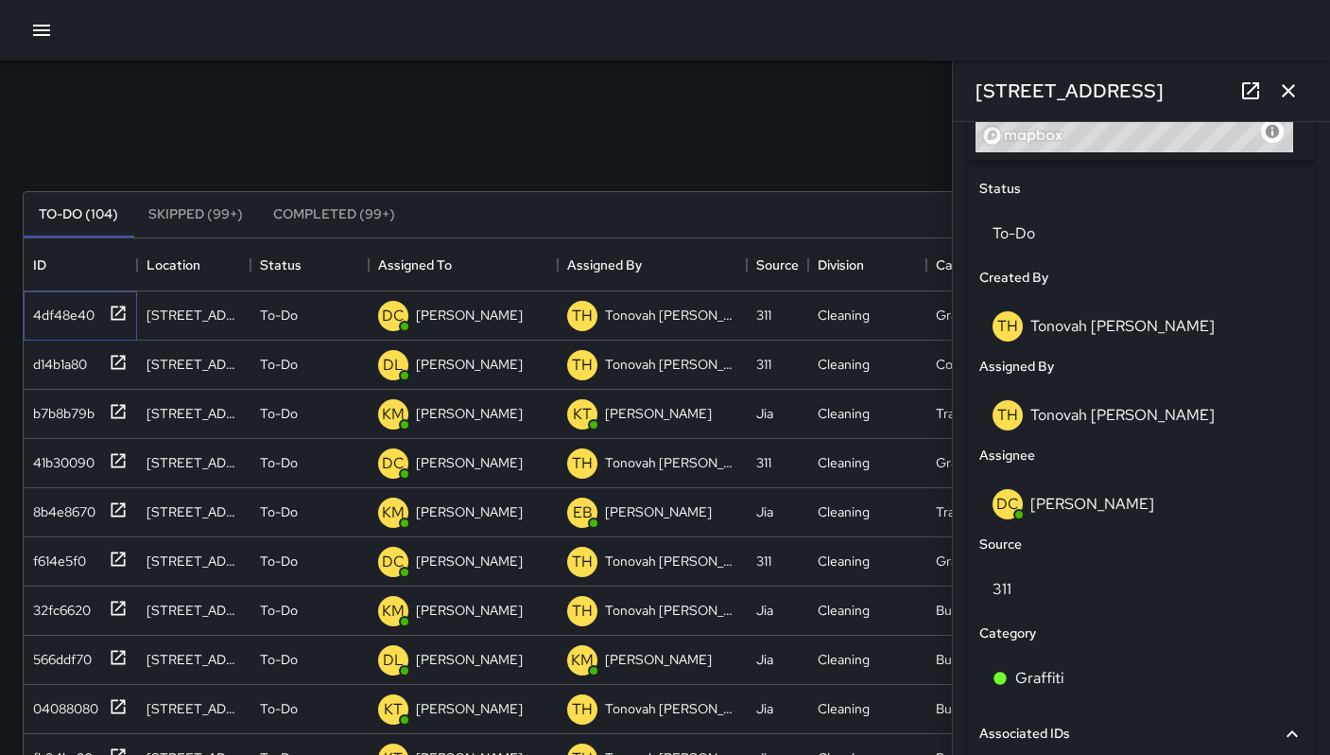
scroll to position [1013, 0]
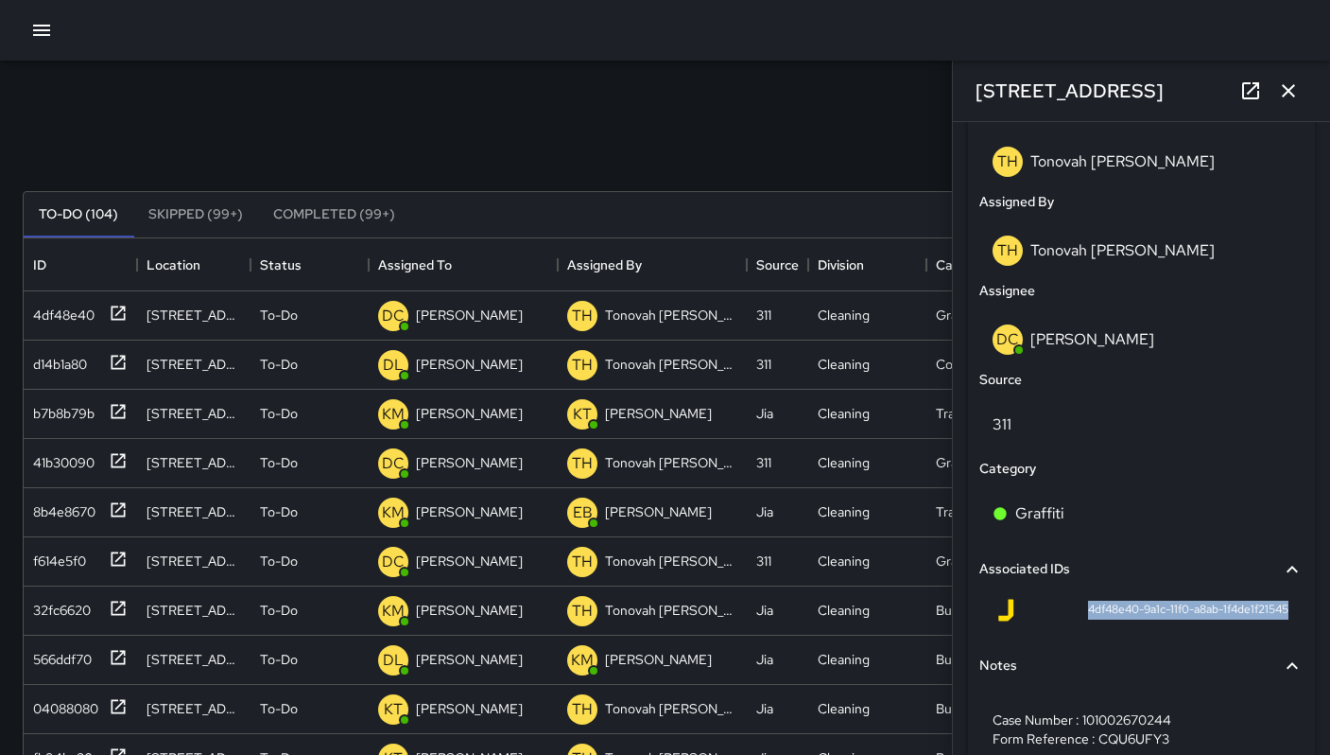
drag, startPoint x: 1074, startPoint y: 610, endPoint x: 1291, endPoint y: 613, distance: 216.6
click at [1292, 613] on div "Associated IDs 4df48e40-9a1c-11f0-a8ab-1f4de1f21545" at bounding box center [1142, 592] width 332 height 96
copy span "4df48e40-9a1c-11f0-a8ab-1f4de1f21545"
